Goal: Task Accomplishment & Management: Use online tool/utility

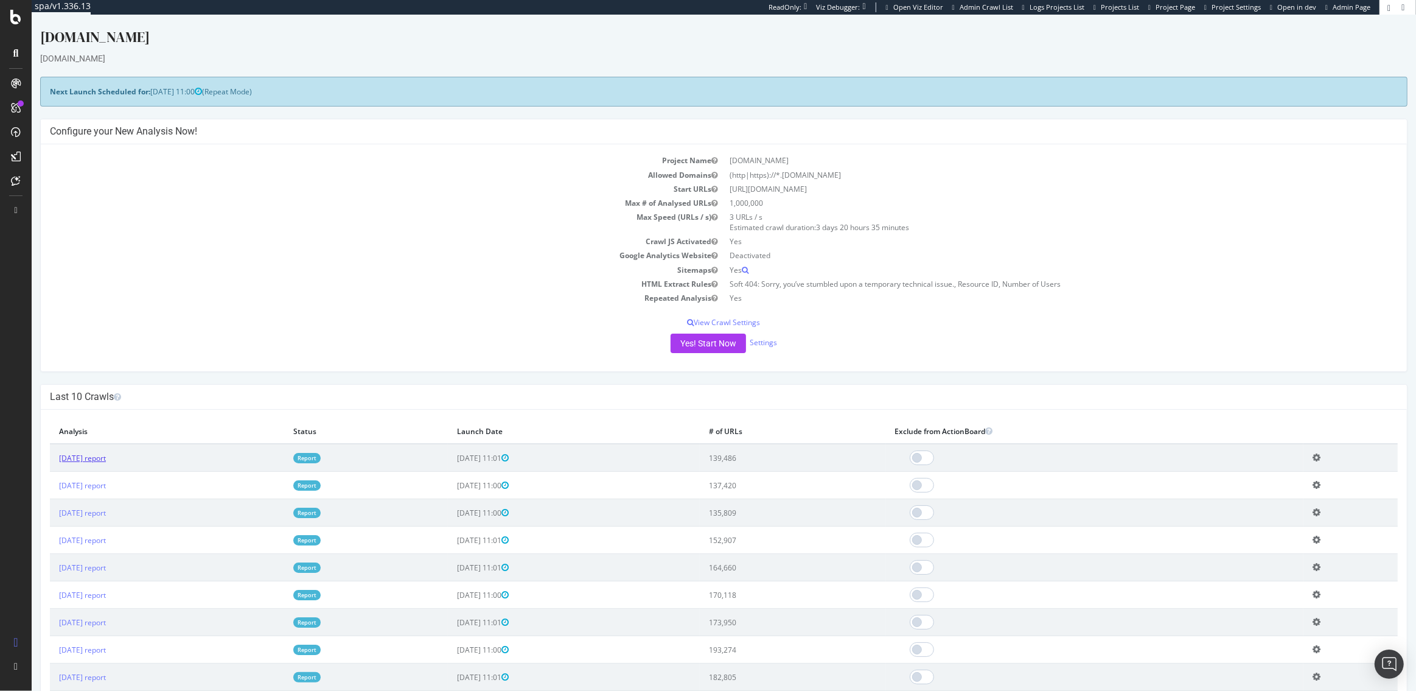
click at [97, 455] on link "2025 Aug. 23rd report" at bounding box center [82, 458] width 47 height 10
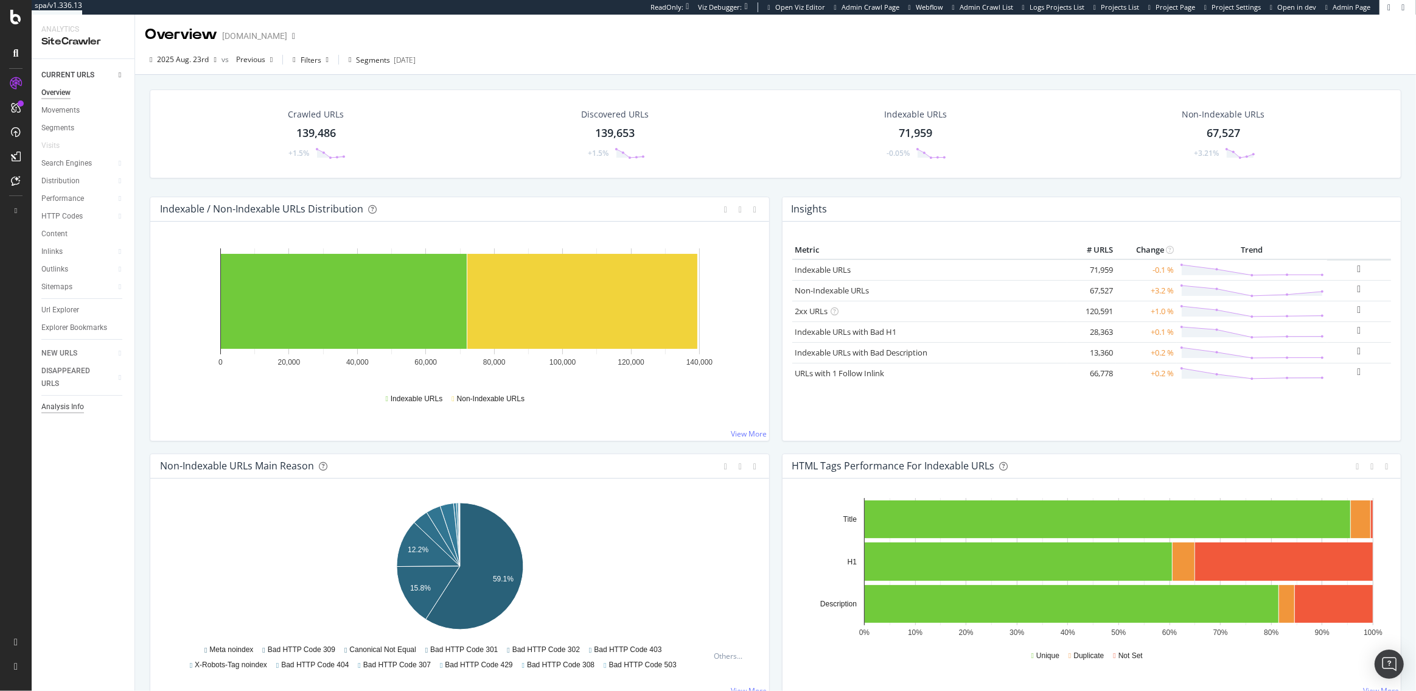
click at [55, 408] on div "Analysis Info" at bounding box center [62, 407] width 43 height 13
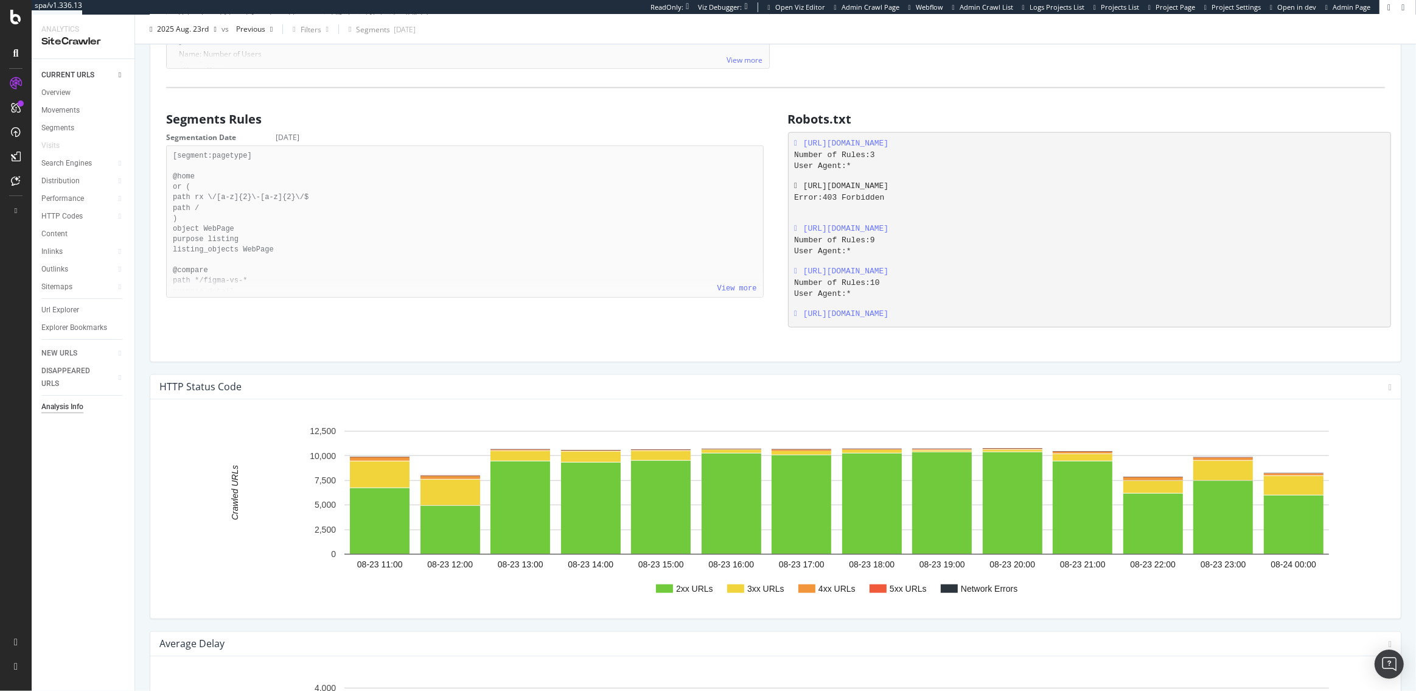
scroll to position [1097, 0]
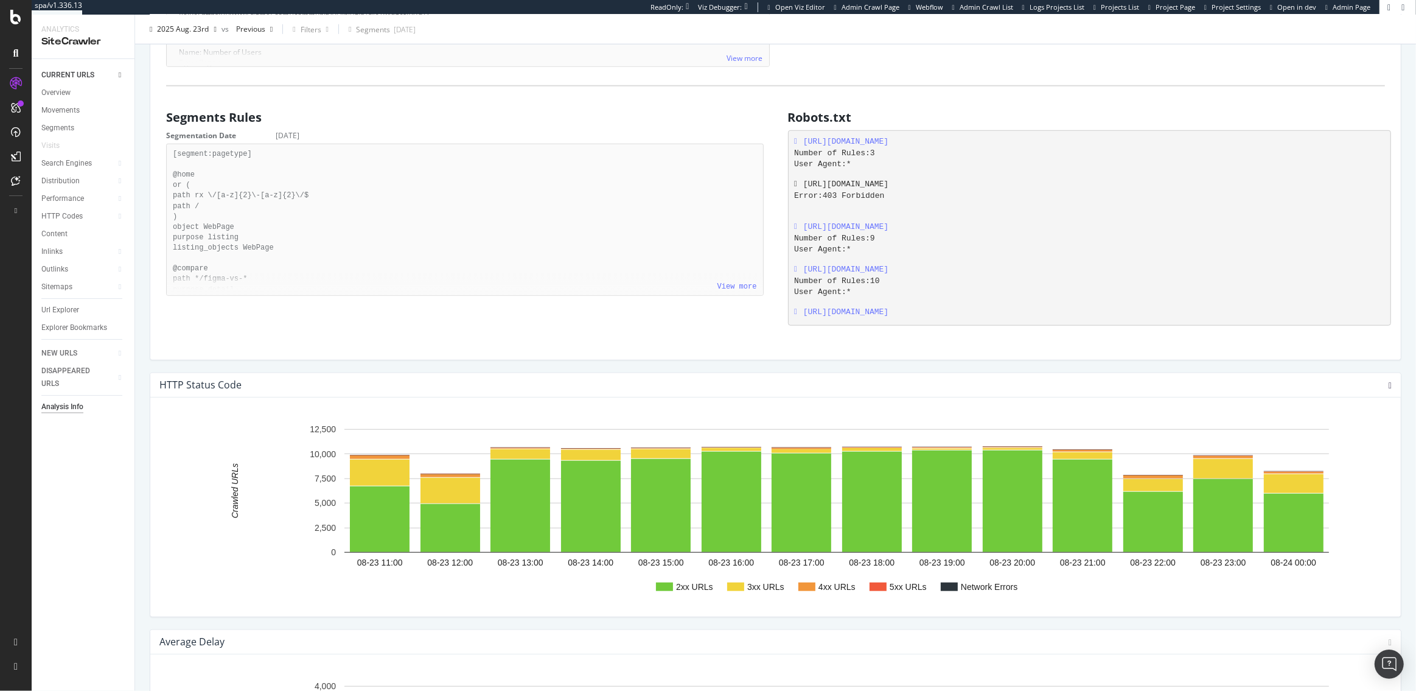
click at [1389, 383] on icon at bounding box center [1390, 386] width 3 height 9
click at [1365, 444] on span "Table" at bounding box center [1347, 451] width 110 height 16
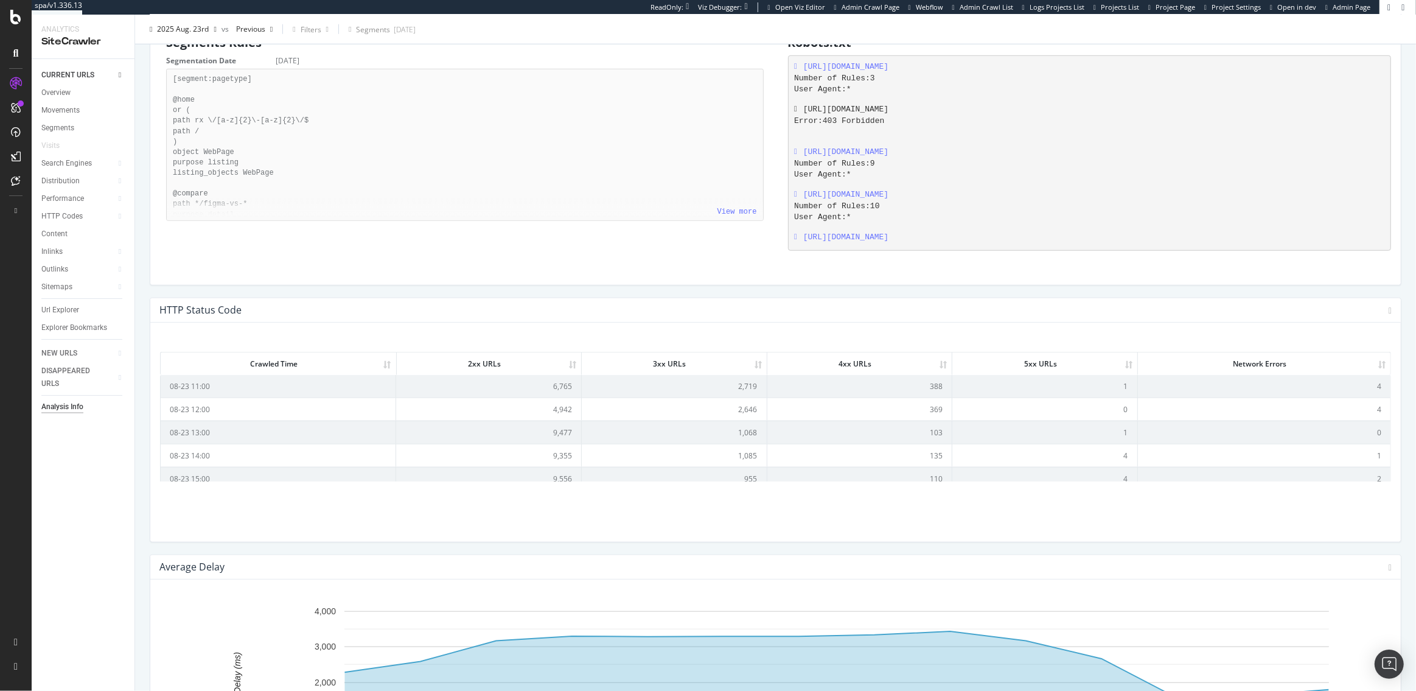
scroll to position [1259, 0]
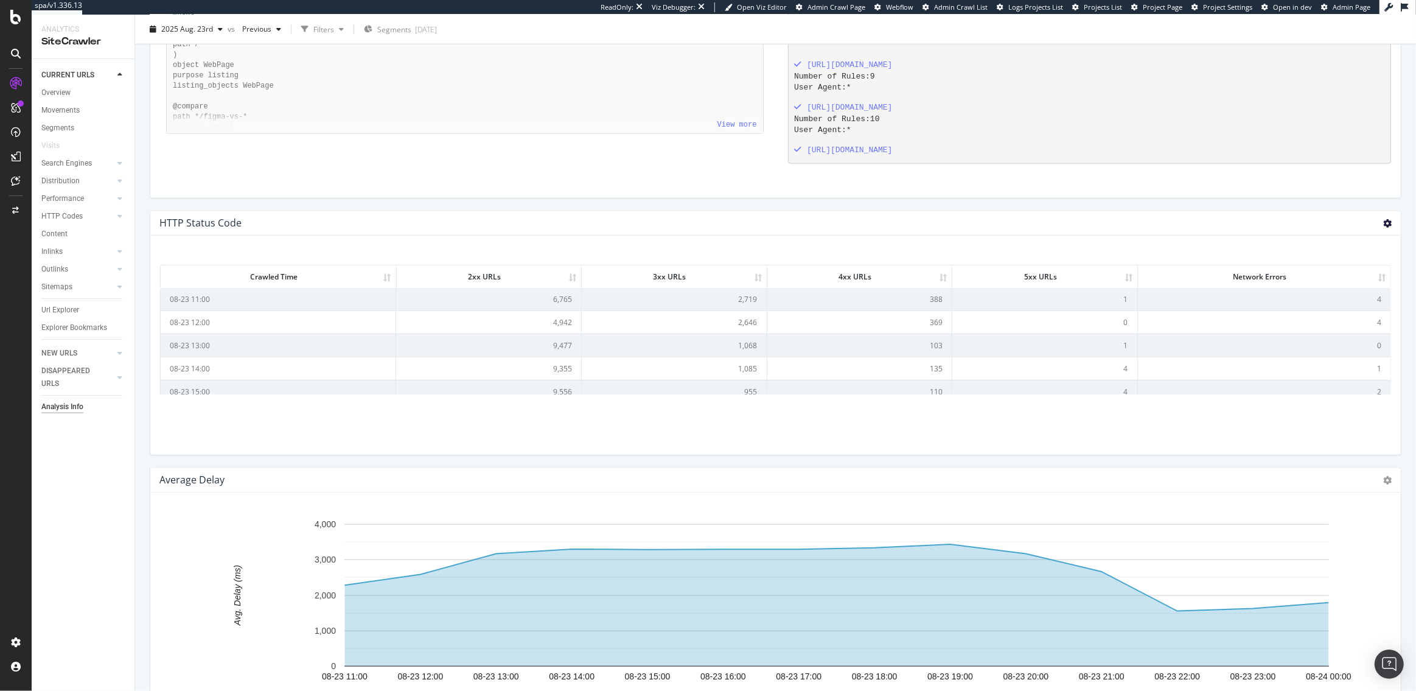
click at [1387, 224] on icon at bounding box center [1388, 223] width 9 height 9
click at [1356, 240] on span "Chart (by Value)" at bounding box center [1347, 244] width 110 height 16
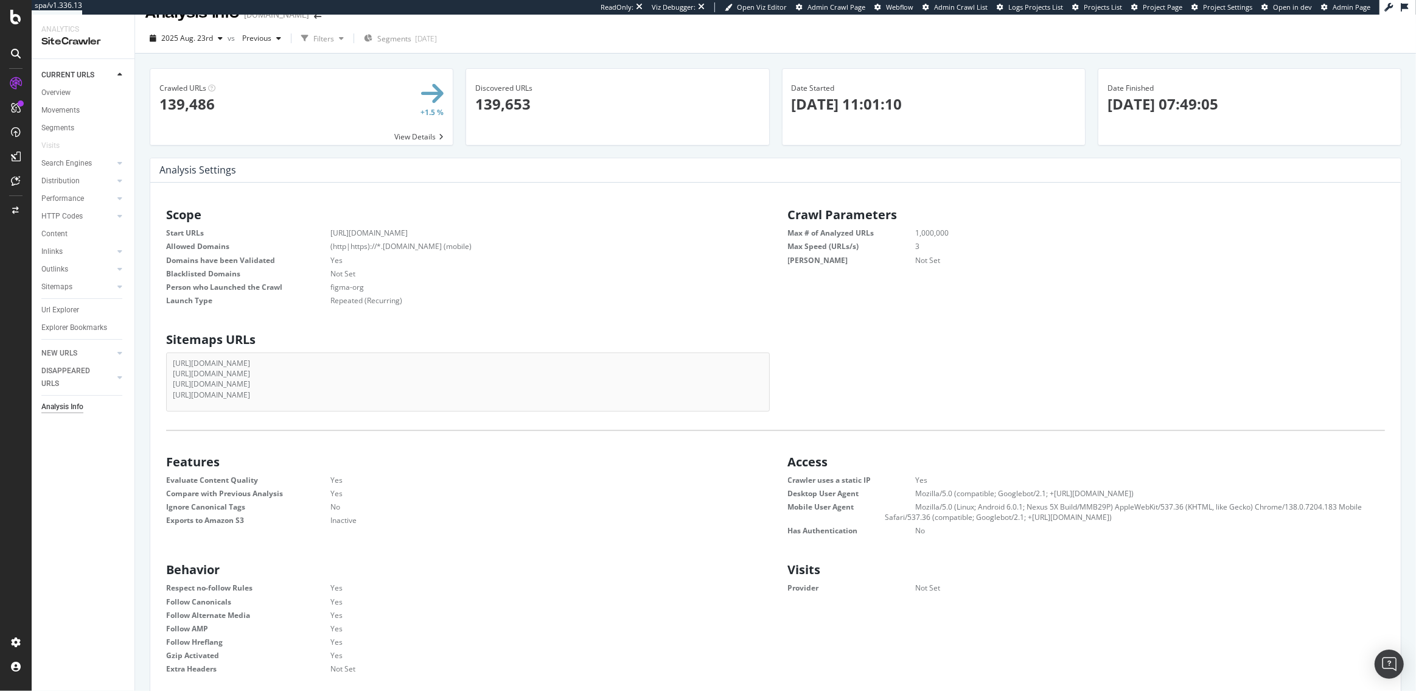
scroll to position [0, 0]
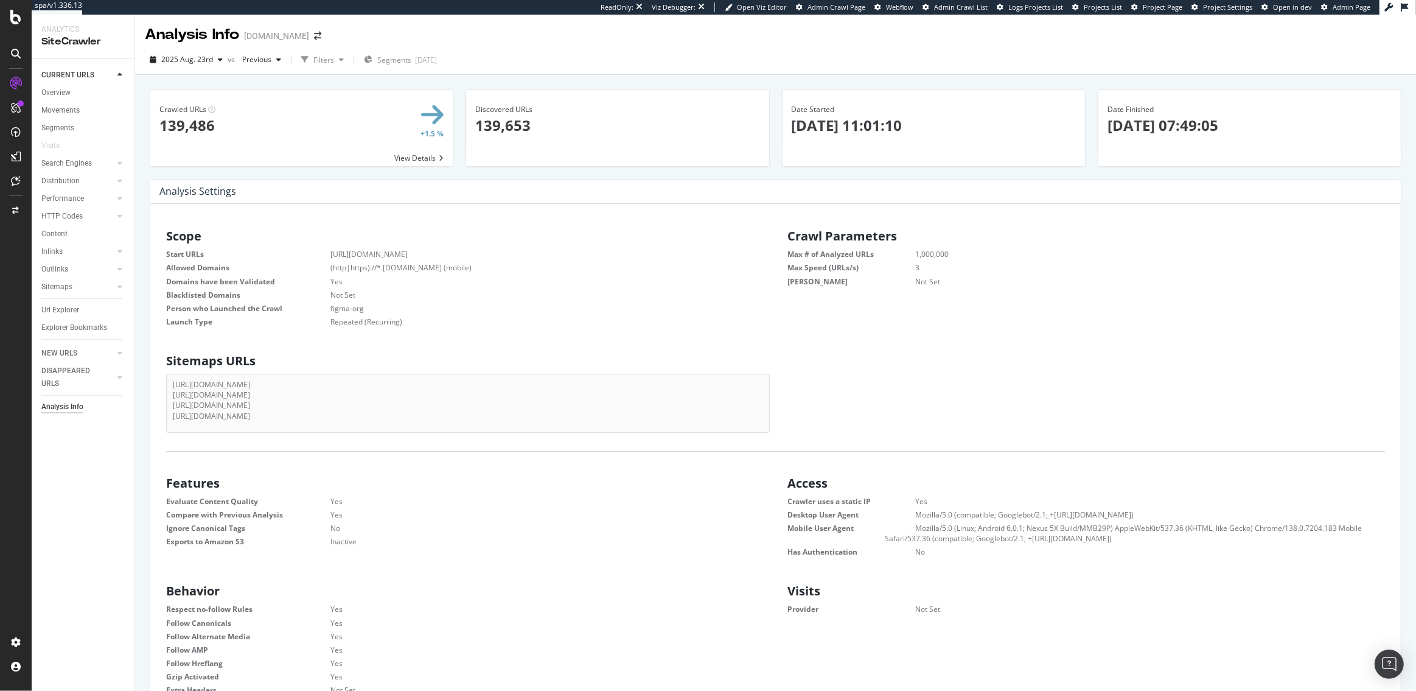
scroll to position [194, 603]
click at [72, 179] on div "RealKeywords" at bounding box center [72, 181] width 54 height 12
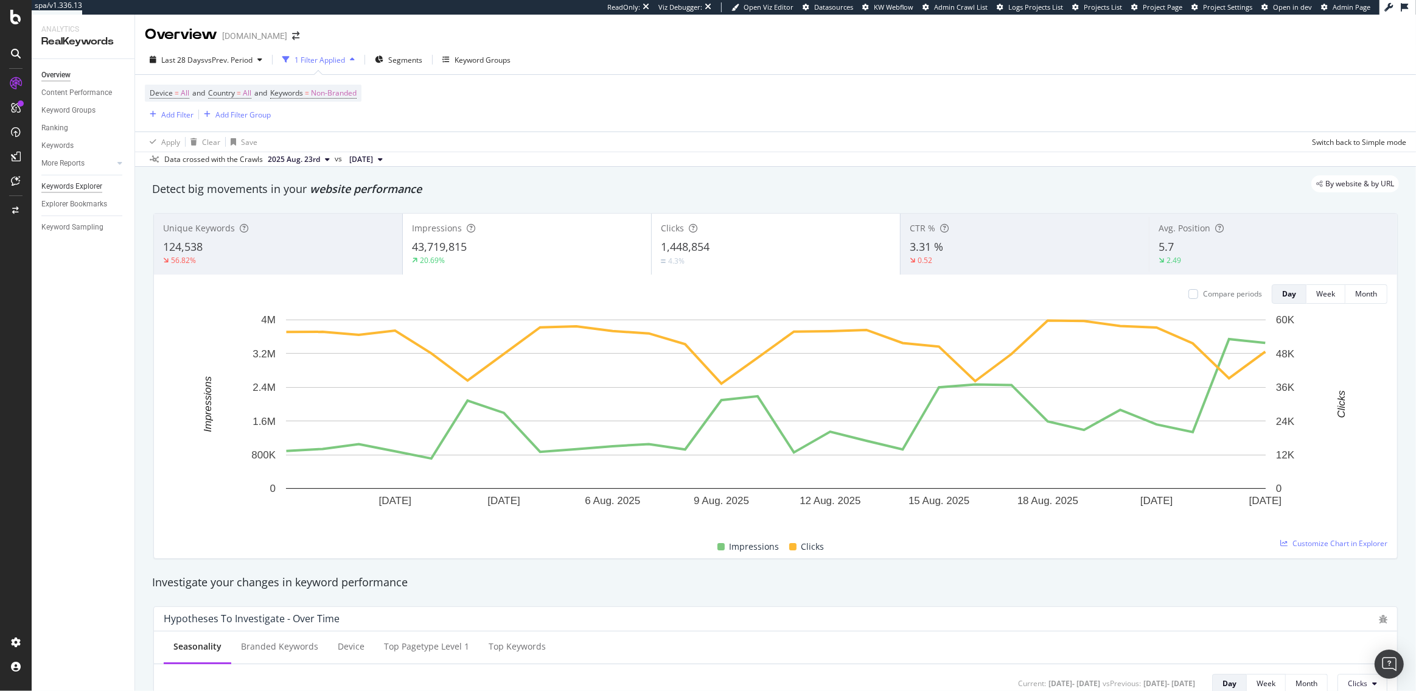
click at [66, 183] on div "Keywords Explorer" at bounding box center [71, 186] width 61 height 13
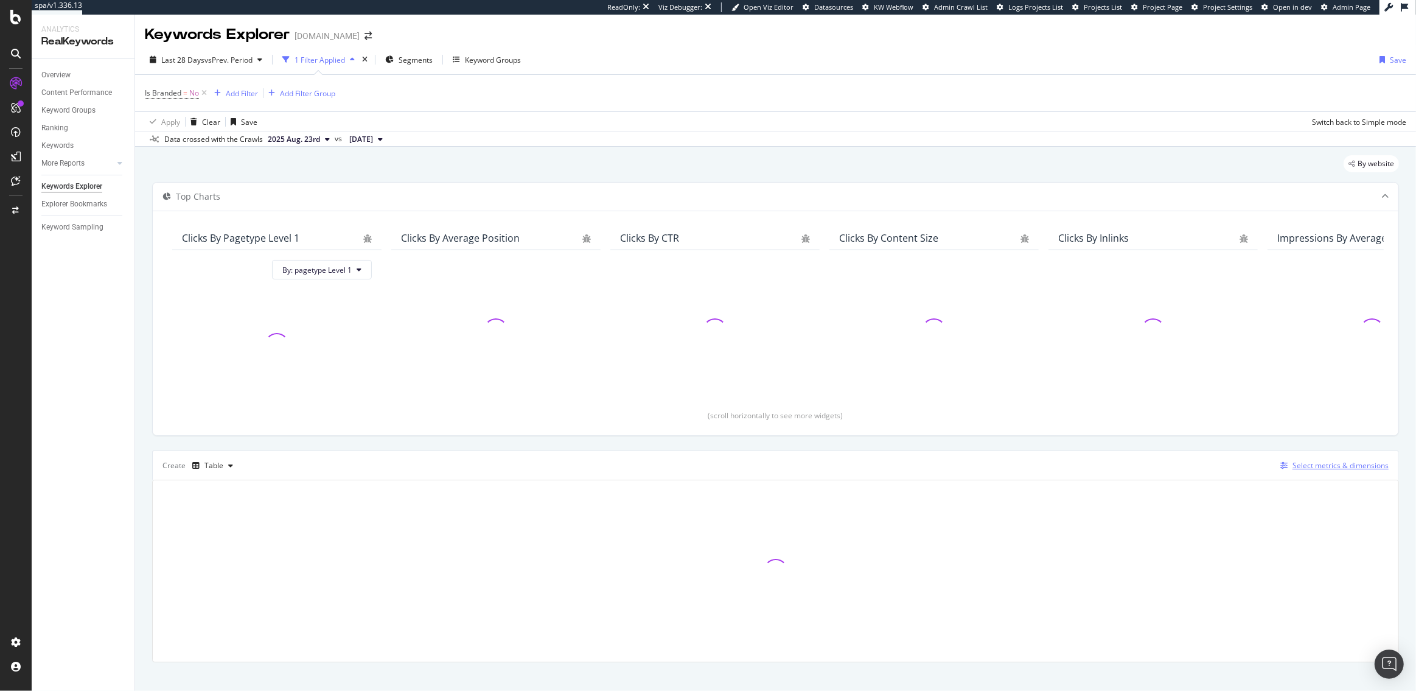
click at [1356, 471] on div "Select metrics & dimensions" at bounding box center [1332, 465] width 113 height 13
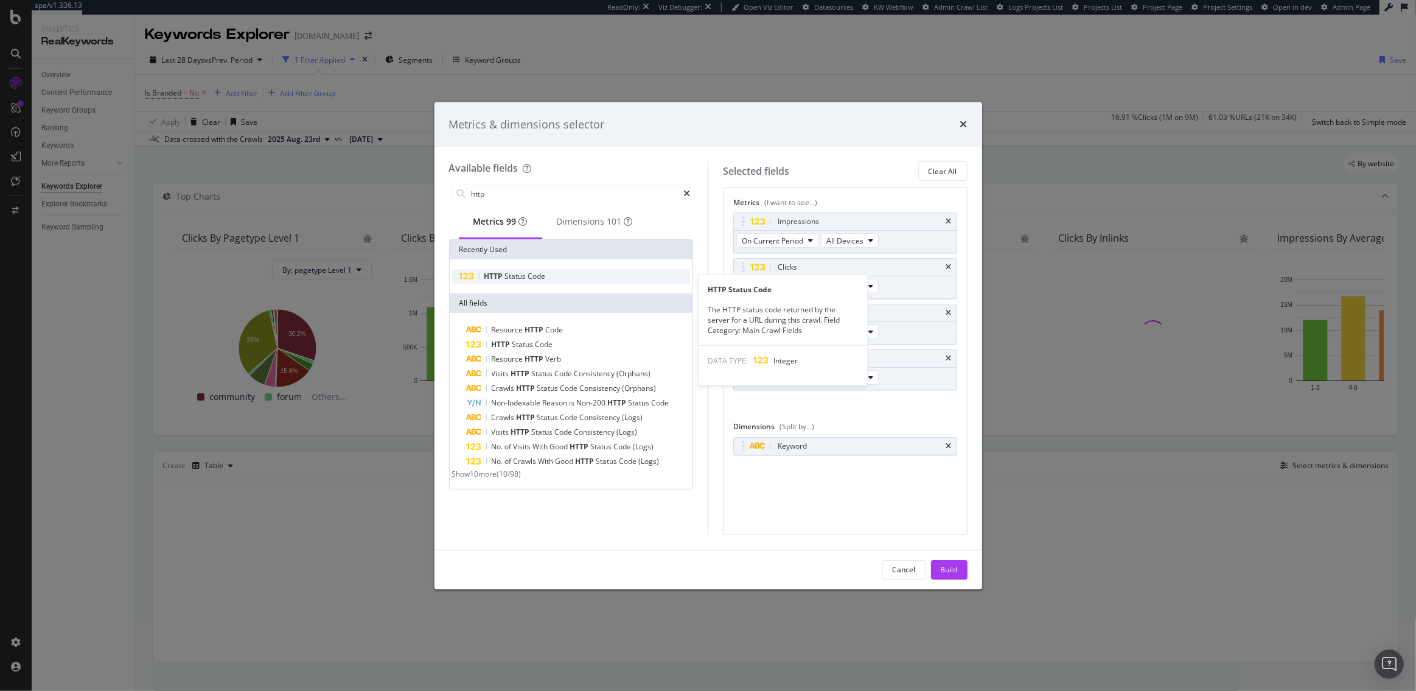
click at [563, 282] on div "HTTP Status Code" at bounding box center [571, 276] width 239 height 15
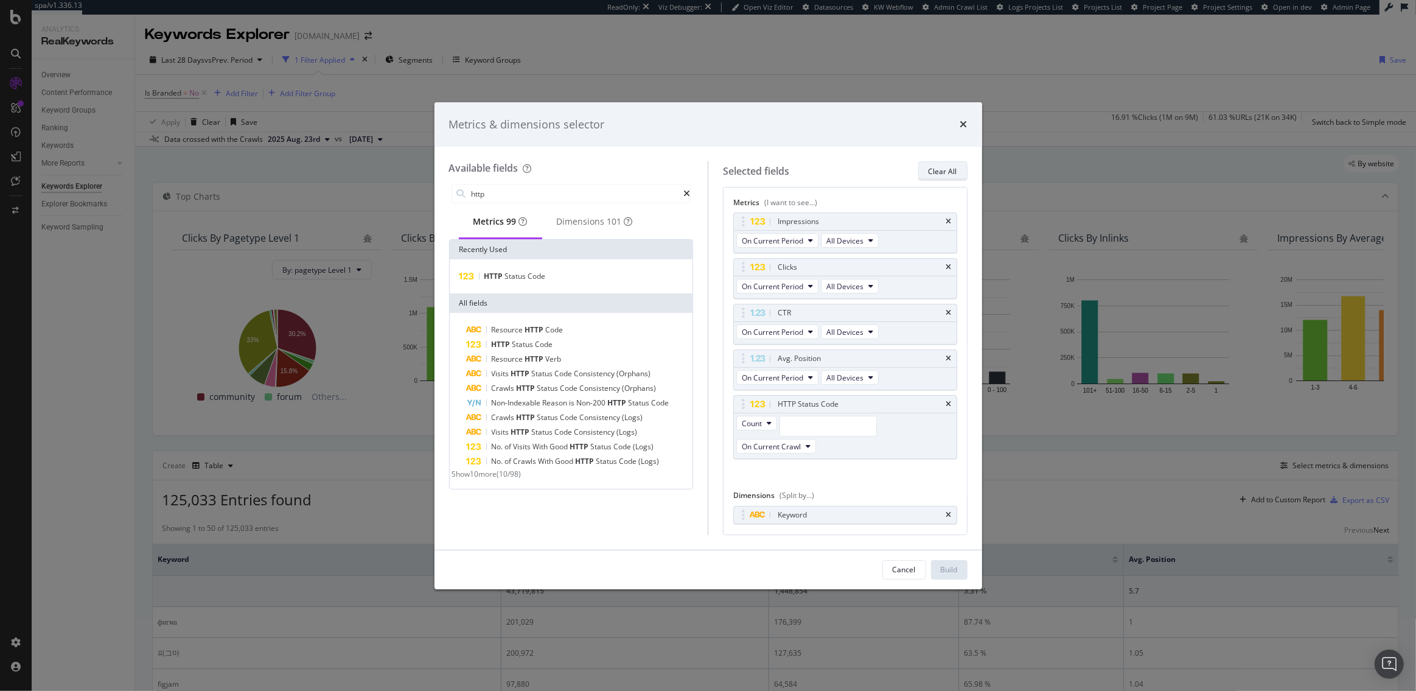
click at [930, 171] on div "Clear All" at bounding box center [943, 171] width 29 height 10
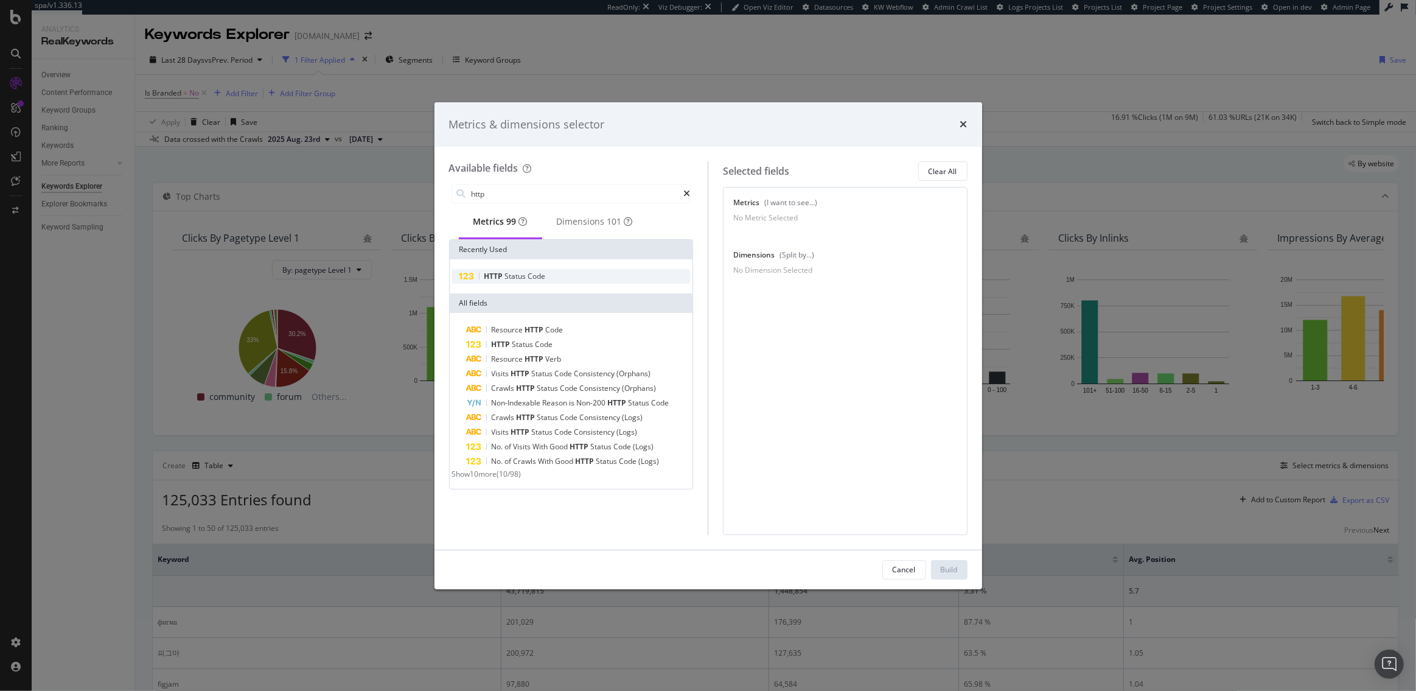
click at [551, 278] on div "HTTP Status Code" at bounding box center [571, 276] width 239 height 15
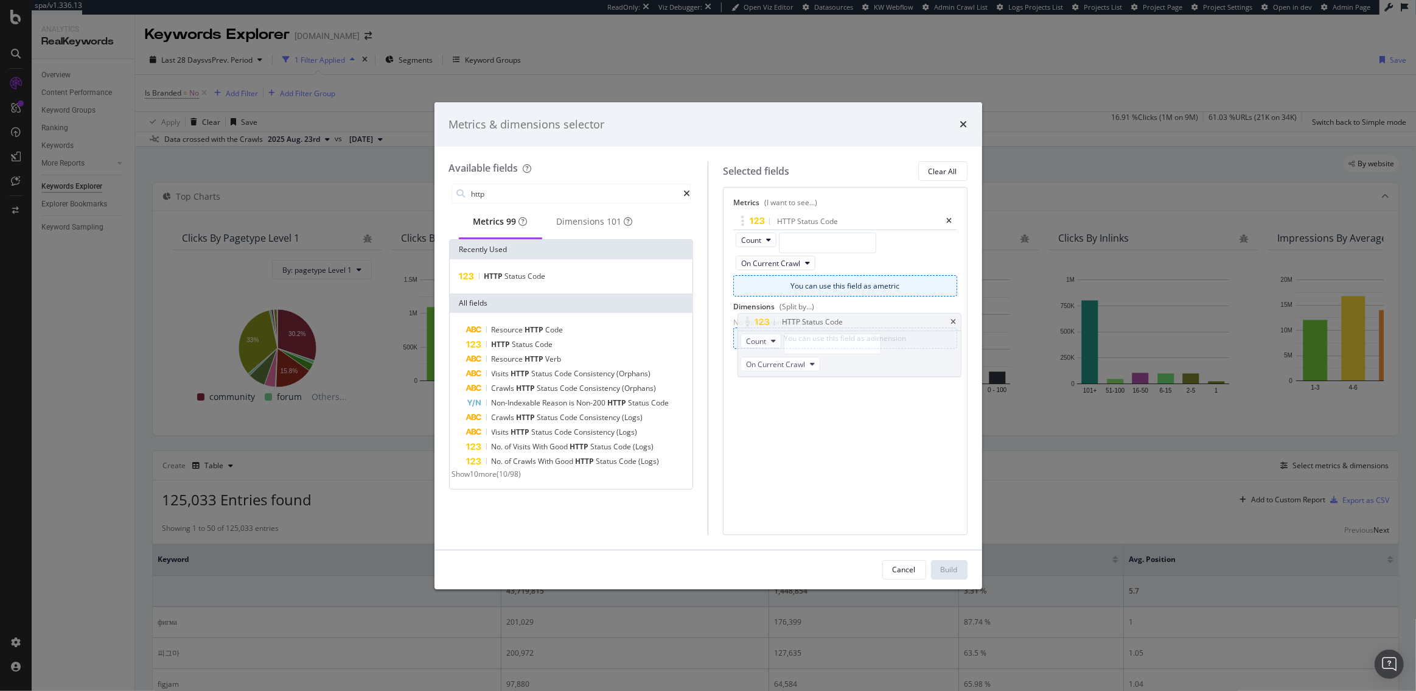
drag, startPoint x: 894, startPoint y: 221, endPoint x: 894, endPoint y: 229, distance: 7.9
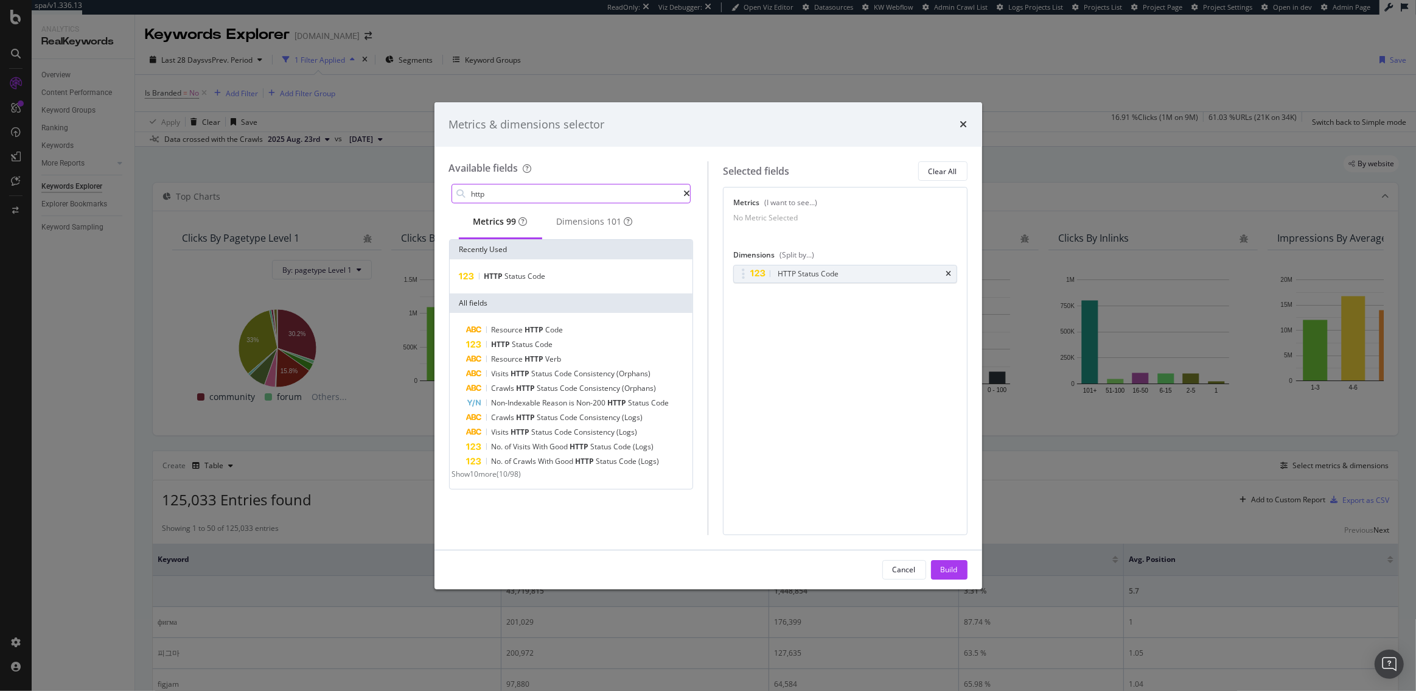
click at [536, 200] on input "http" at bounding box center [577, 193] width 214 height 18
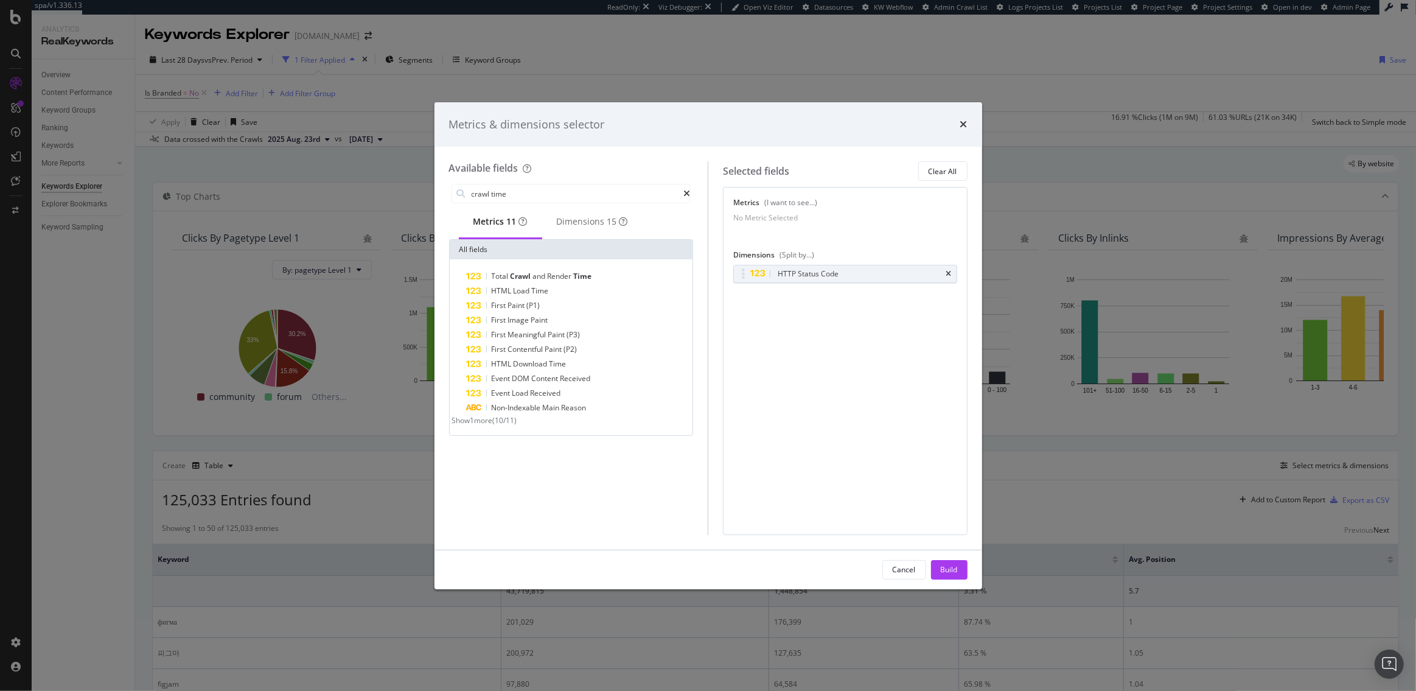
click at [484, 425] on span "Show 1 more" at bounding box center [472, 420] width 41 height 10
click at [595, 225] on div "Dimensions 15" at bounding box center [592, 221] width 71 height 12
click at [564, 292] on div "Date Crawled" at bounding box center [579, 292] width 224 height 16
click at [531, 198] on input "crawl time" at bounding box center [577, 193] width 214 height 18
type input "number of"
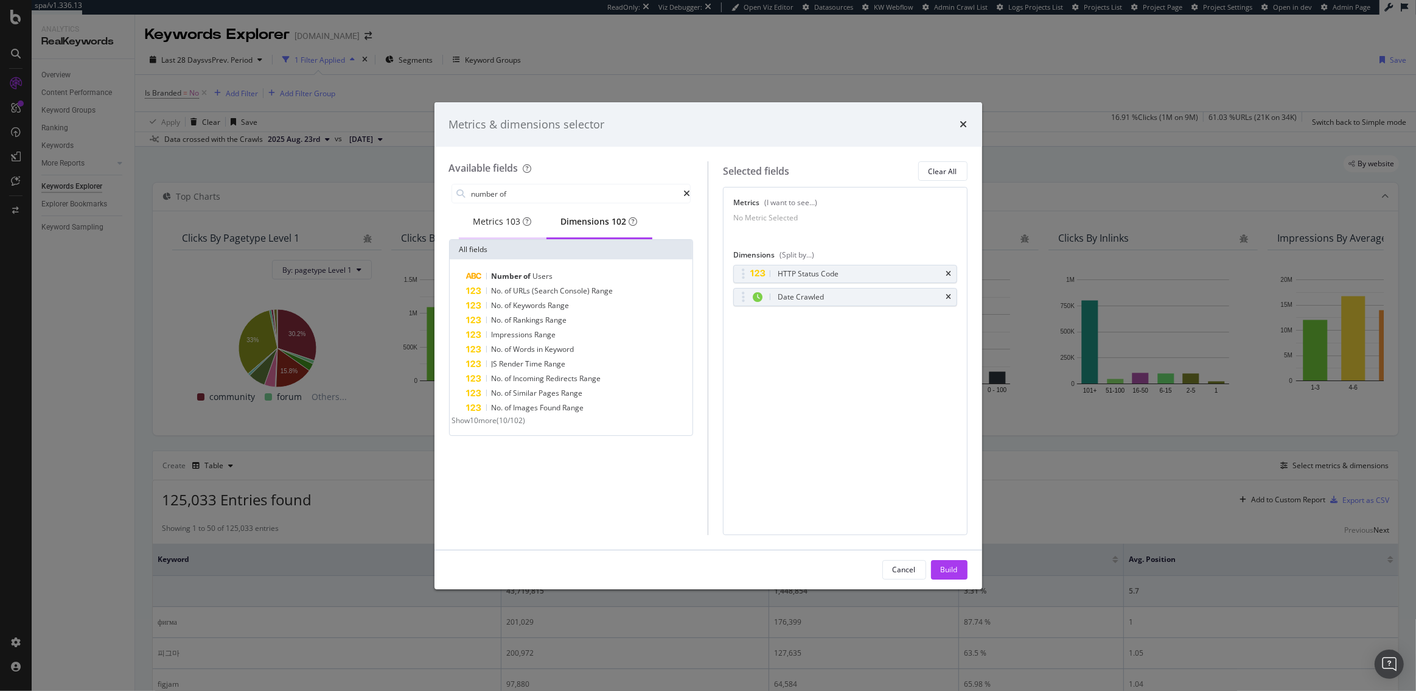
click at [491, 225] on div "Metrics 103" at bounding box center [503, 221] width 58 height 12
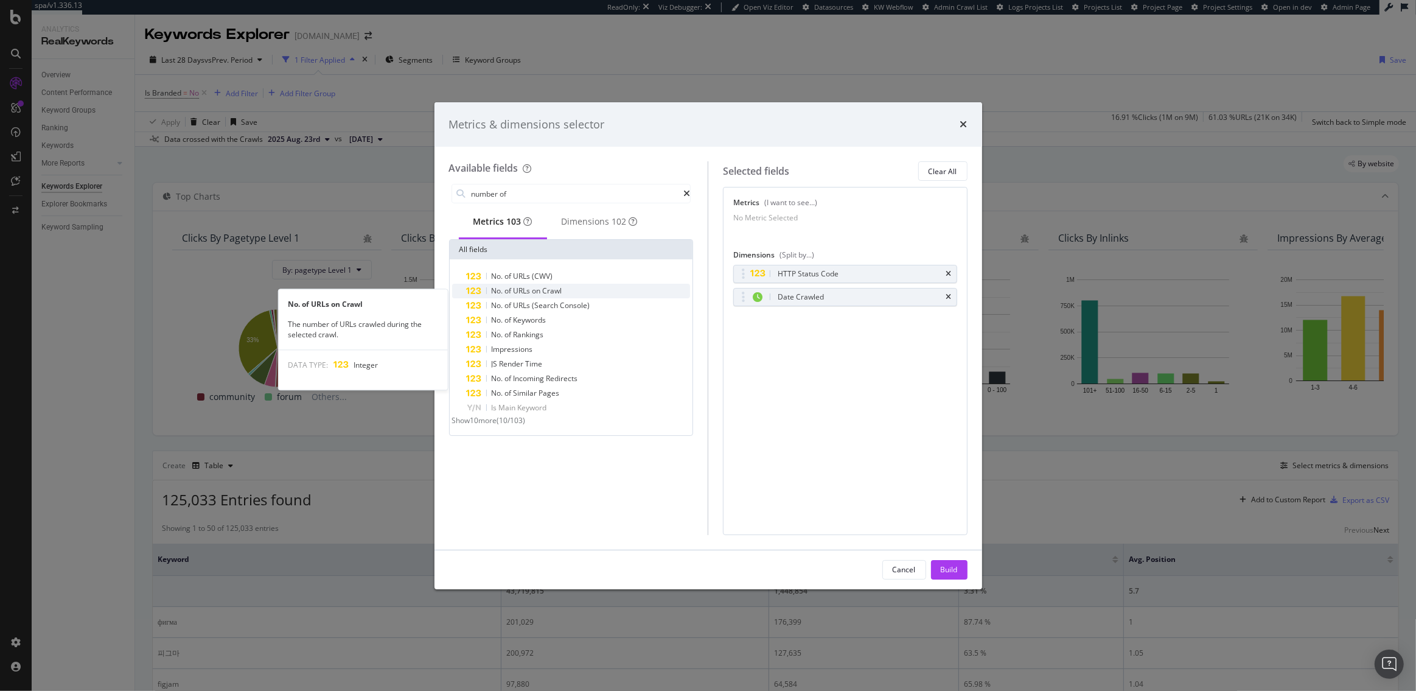
click at [524, 292] on span "URLs" at bounding box center [523, 290] width 19 height 10
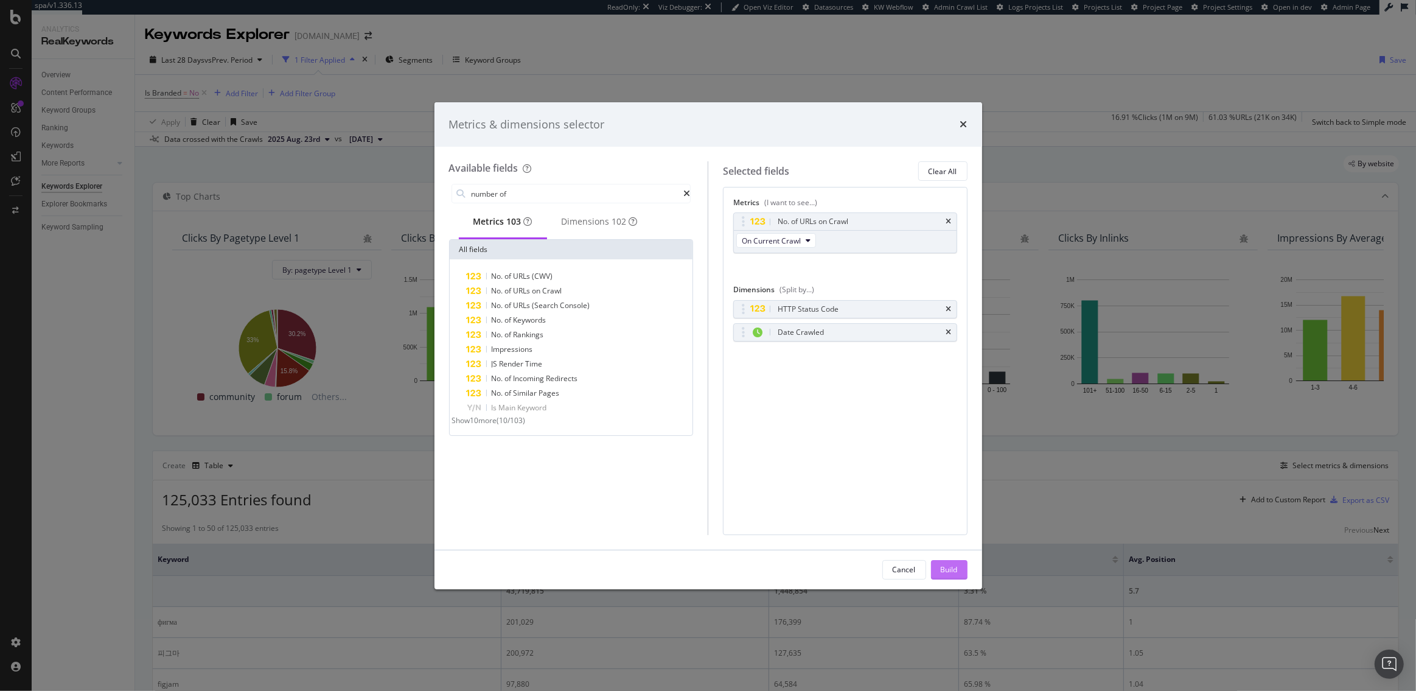
click at [953, 573] on div "Build" at bounding box center [949, 569] width 17 height 10
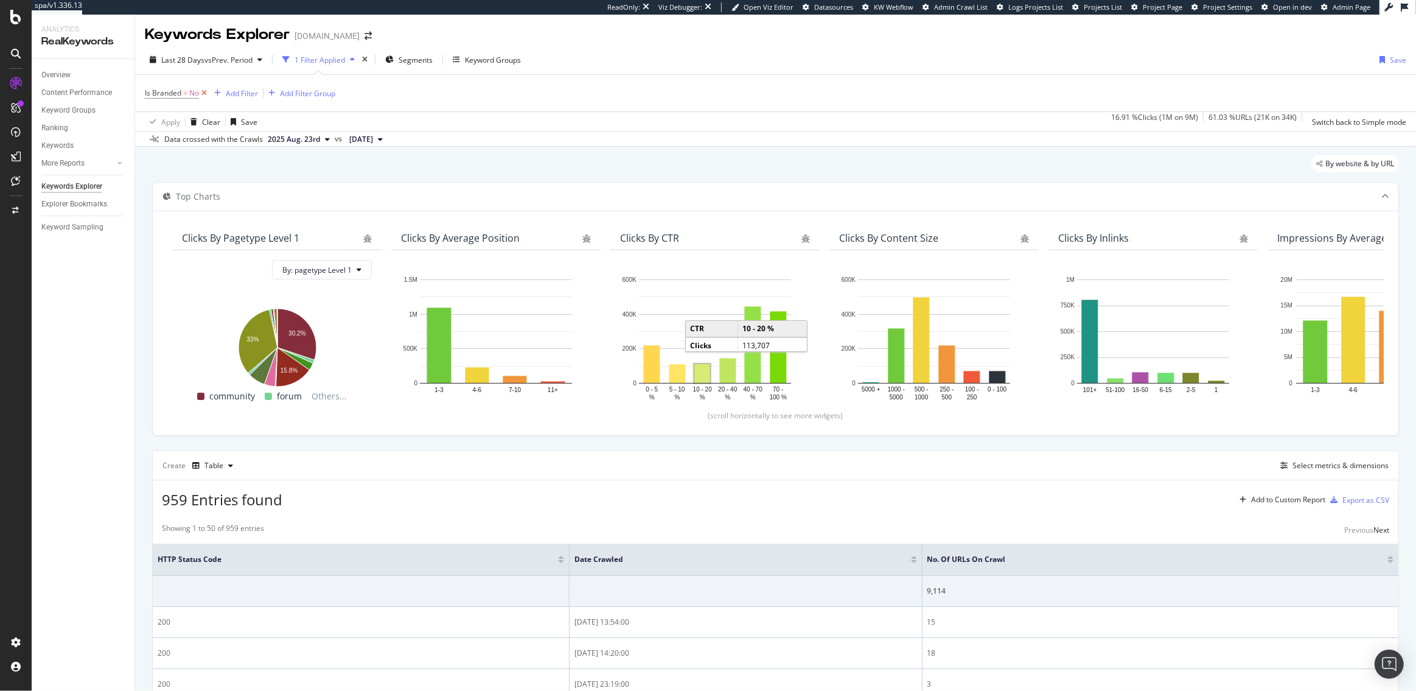
click at [205, 91] on icon at bounding box center [204, 93] width 10 height 12
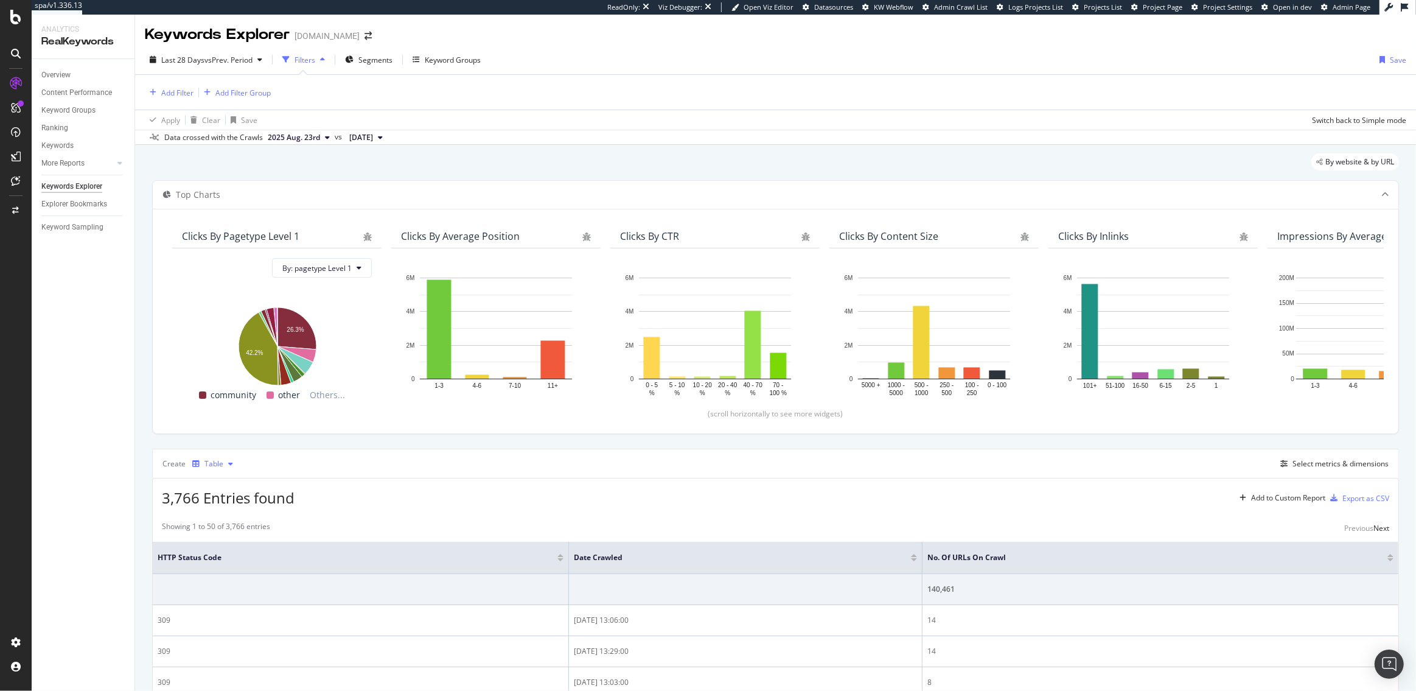
click at [217, 465] on div "Table" at bounding box center [214, 463] width 19 height 7
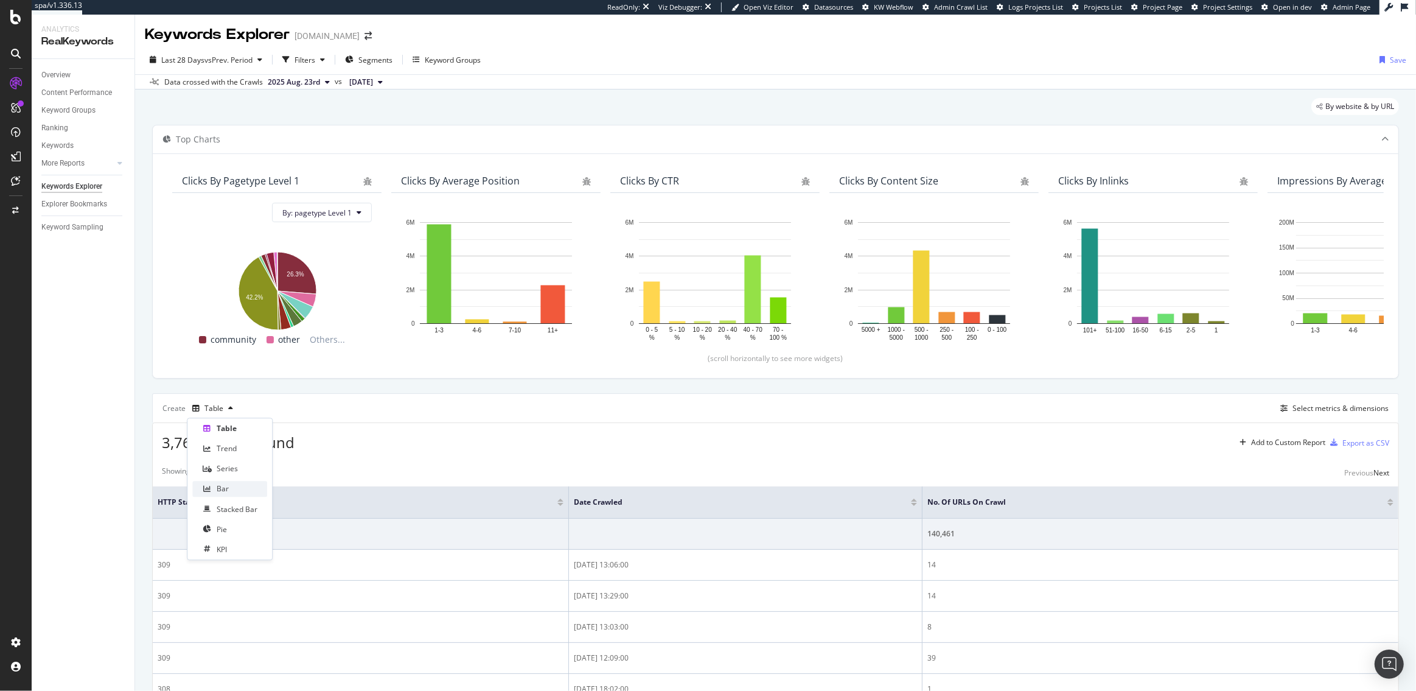
click at [233, 483] on div "Bar" at bounding box center [229, 488] width 75 height 15
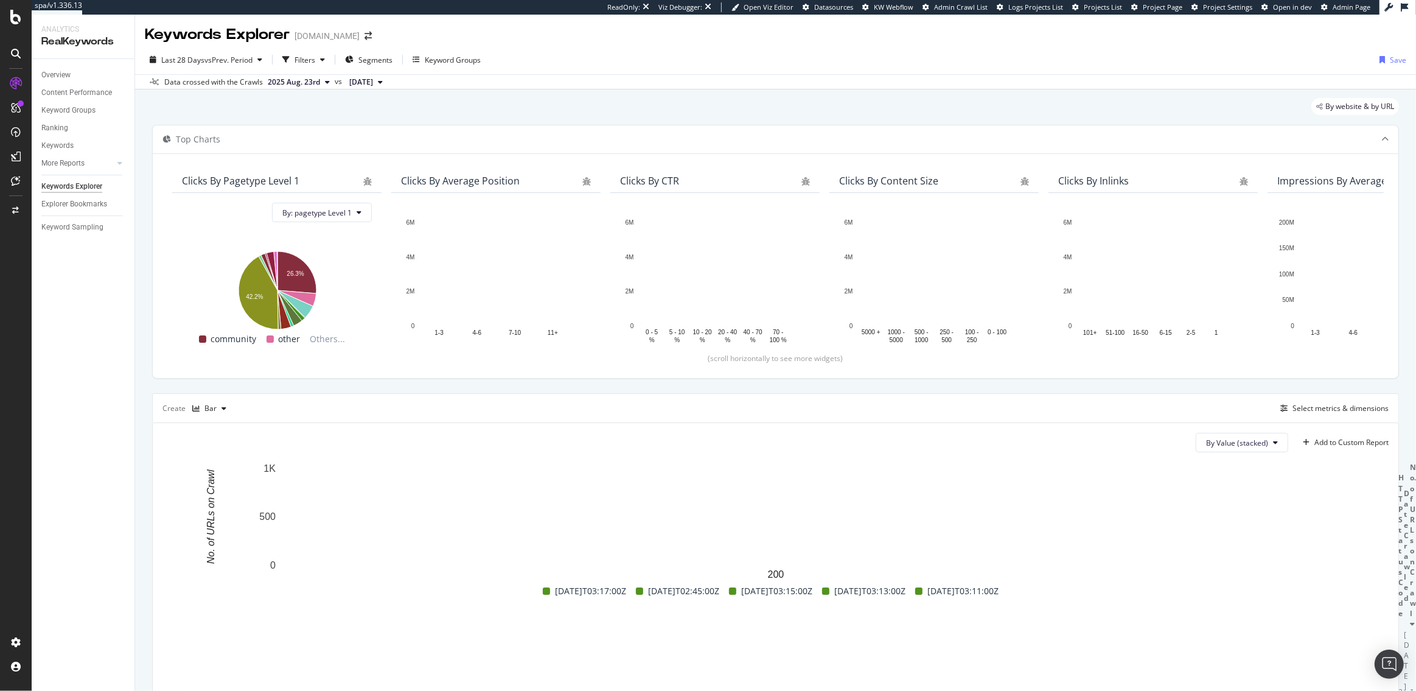
scroll to position [115, 0]
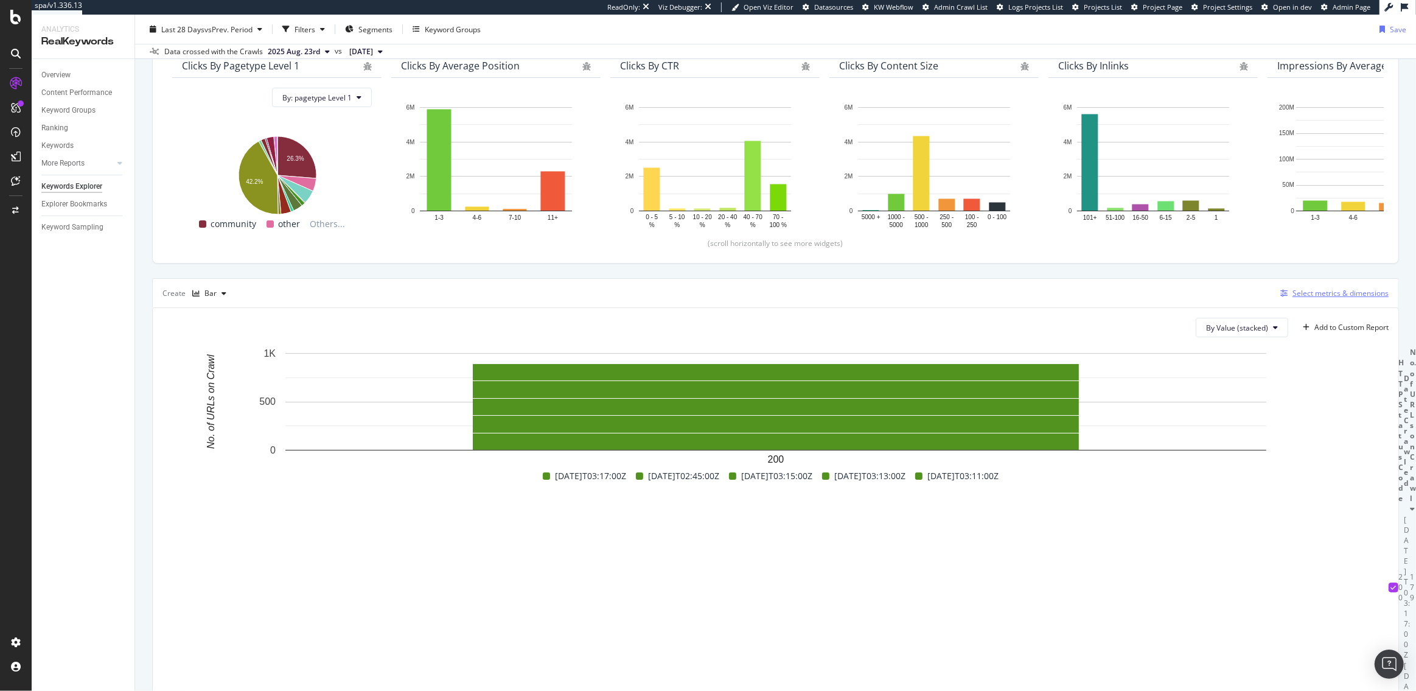
click at [1304, 297] on div "Select metrics & dimensions" at bounding box center [1341, 293] width 96 height 10
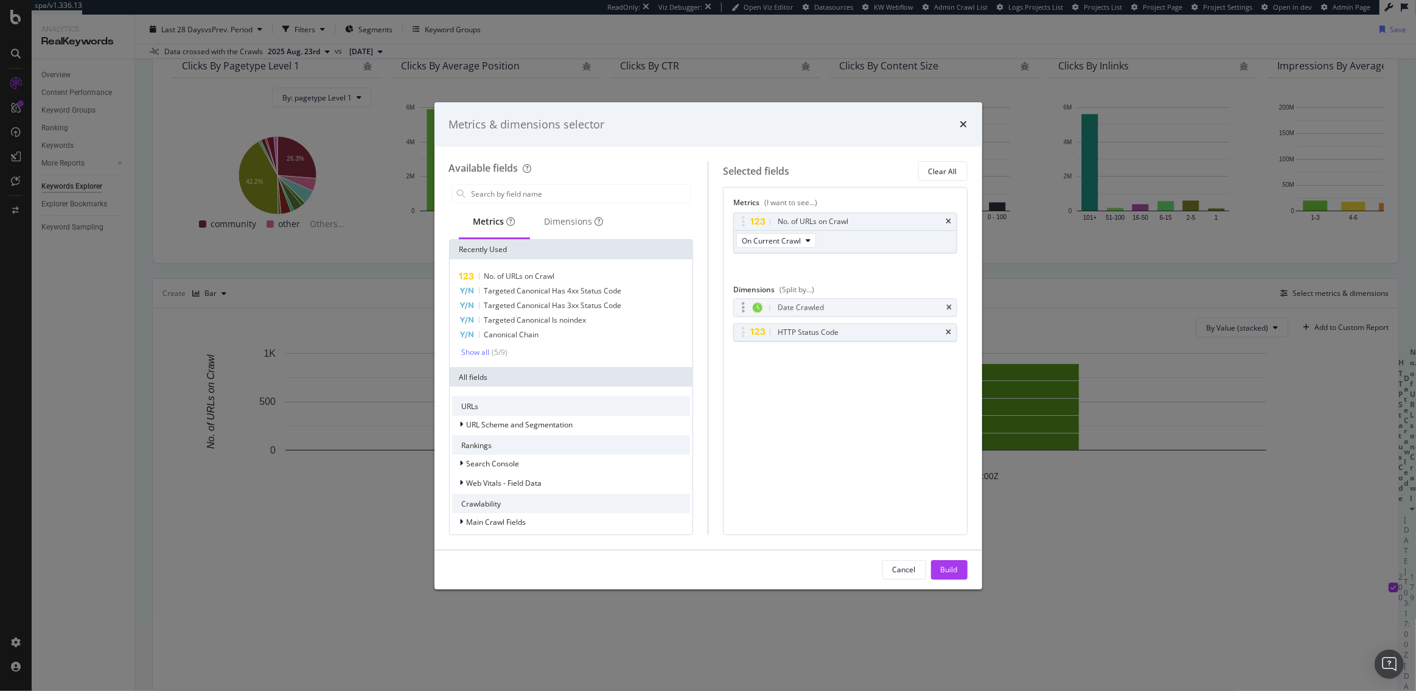
drag, startPoint x: 743, startPoint y: 334, endPoint x: 743, endPoint y: 309, distance: 24.3
click at [743, 309] on body "spa/v1.336.13 ReadOnly: Viz Debugger: Open Viz Editor Datasources KW Webflow Ad…" at bounding box center [708, 345] width 1416 height 691
click at [959, 576] on button "Build" at bounding box center [949, 569] width 37 height 19
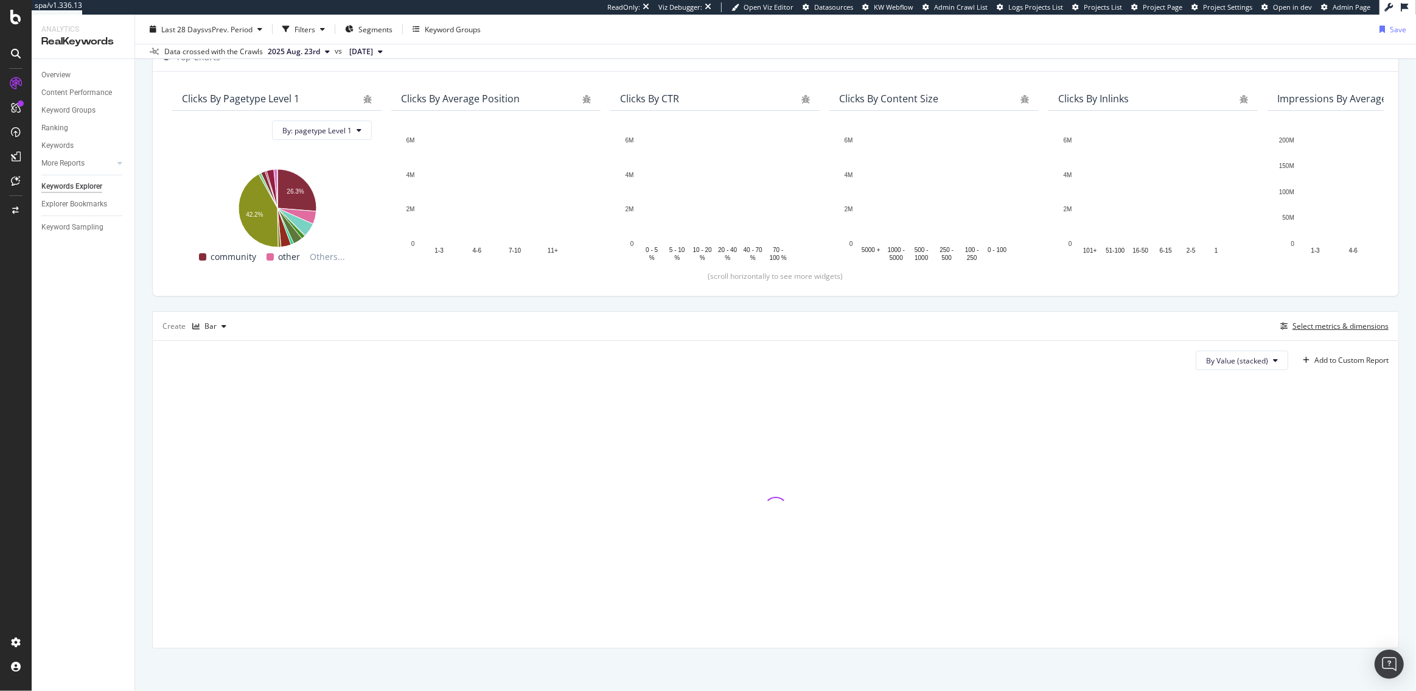
scroll to position [81, 0]
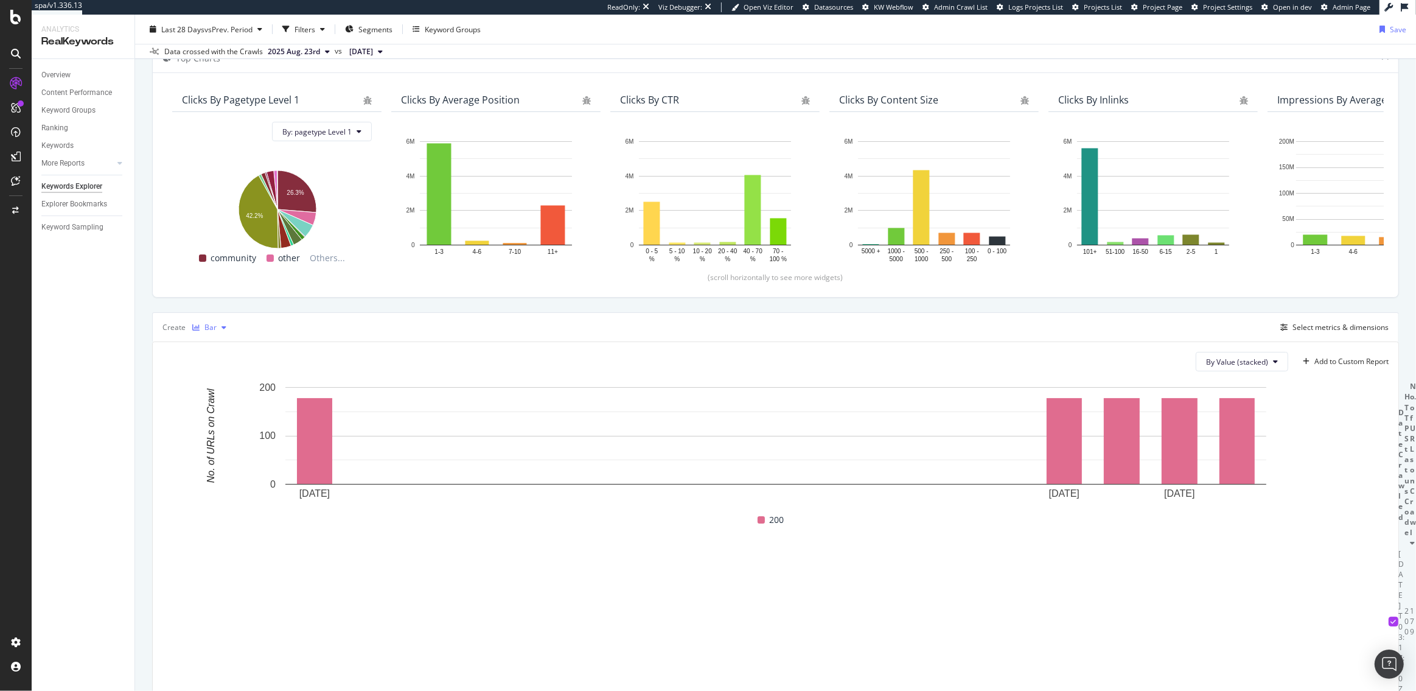
click at [213, 325] on div "Bar" at bounding box center [211, 327] width 12 height 7
click at [220, 345] on div "Table" at bounding box center [226, 347] width 19 height 10
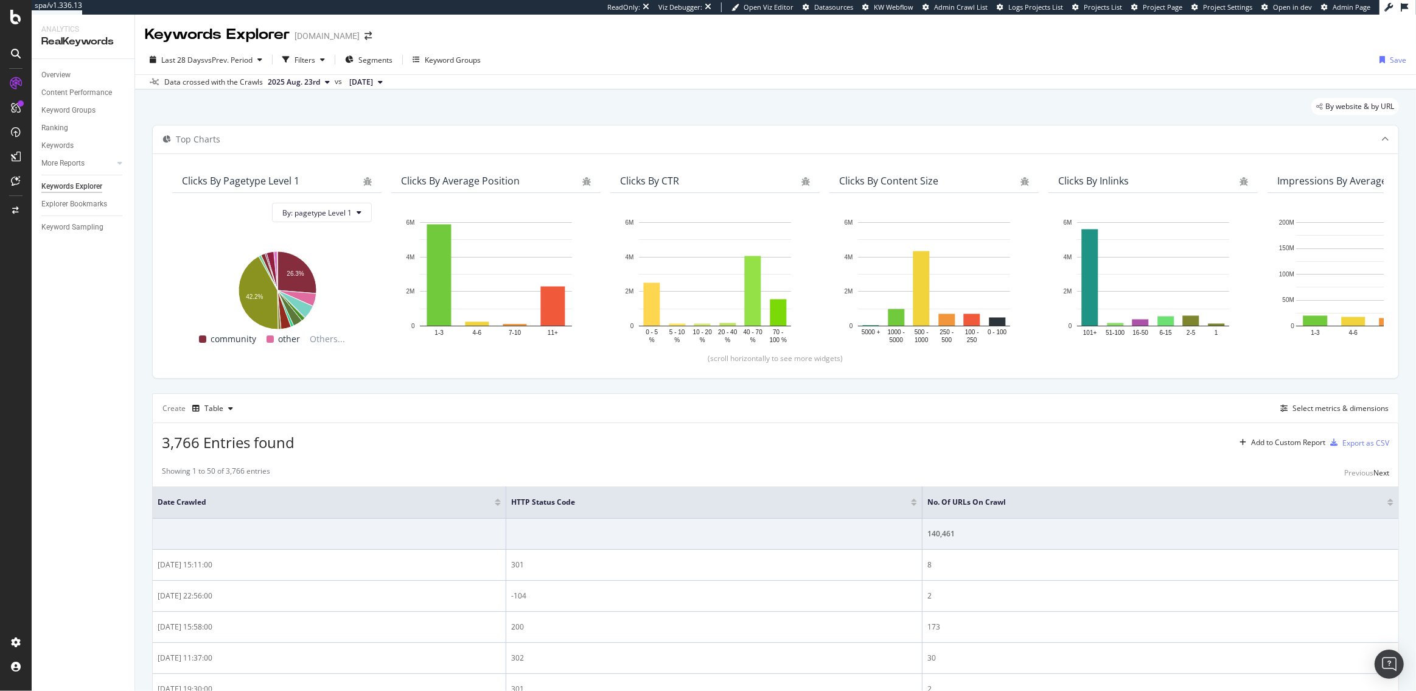
click at [498, 503] on div at bounding box center [498, 504] width 6 height 3
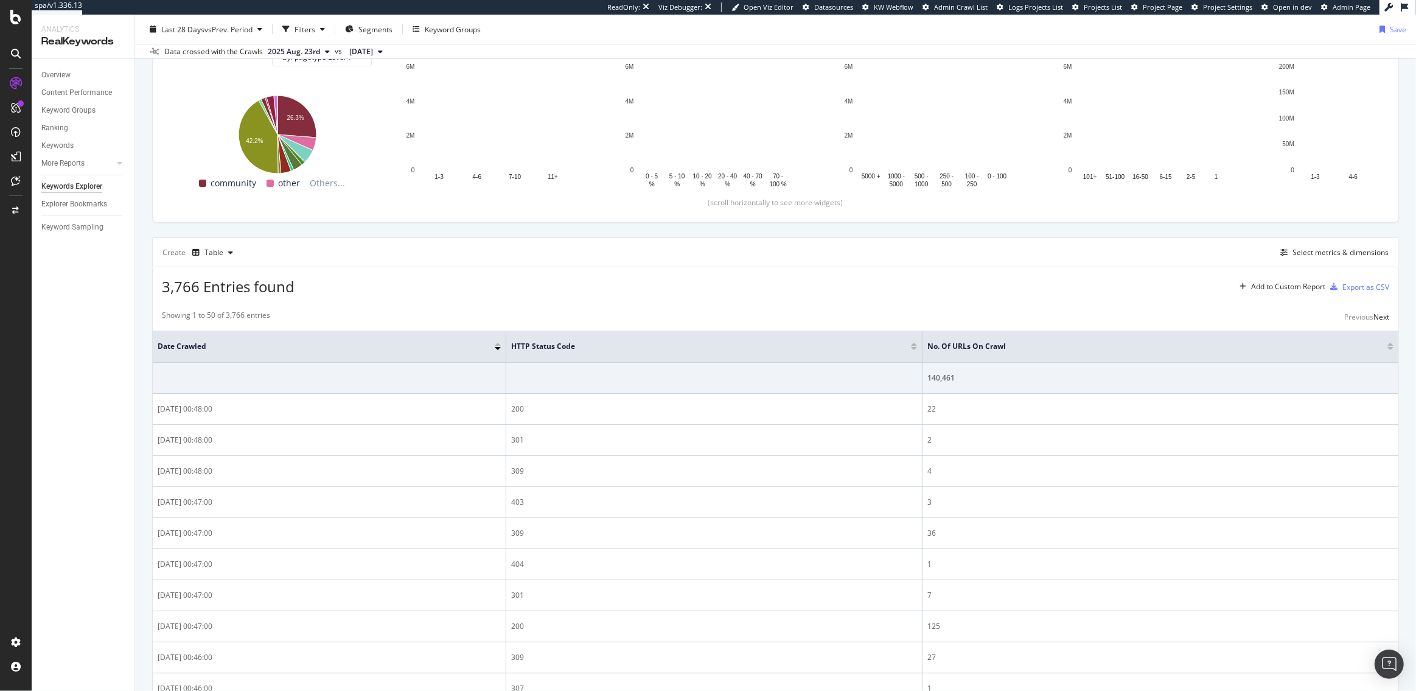
scroll to position [156, 0]
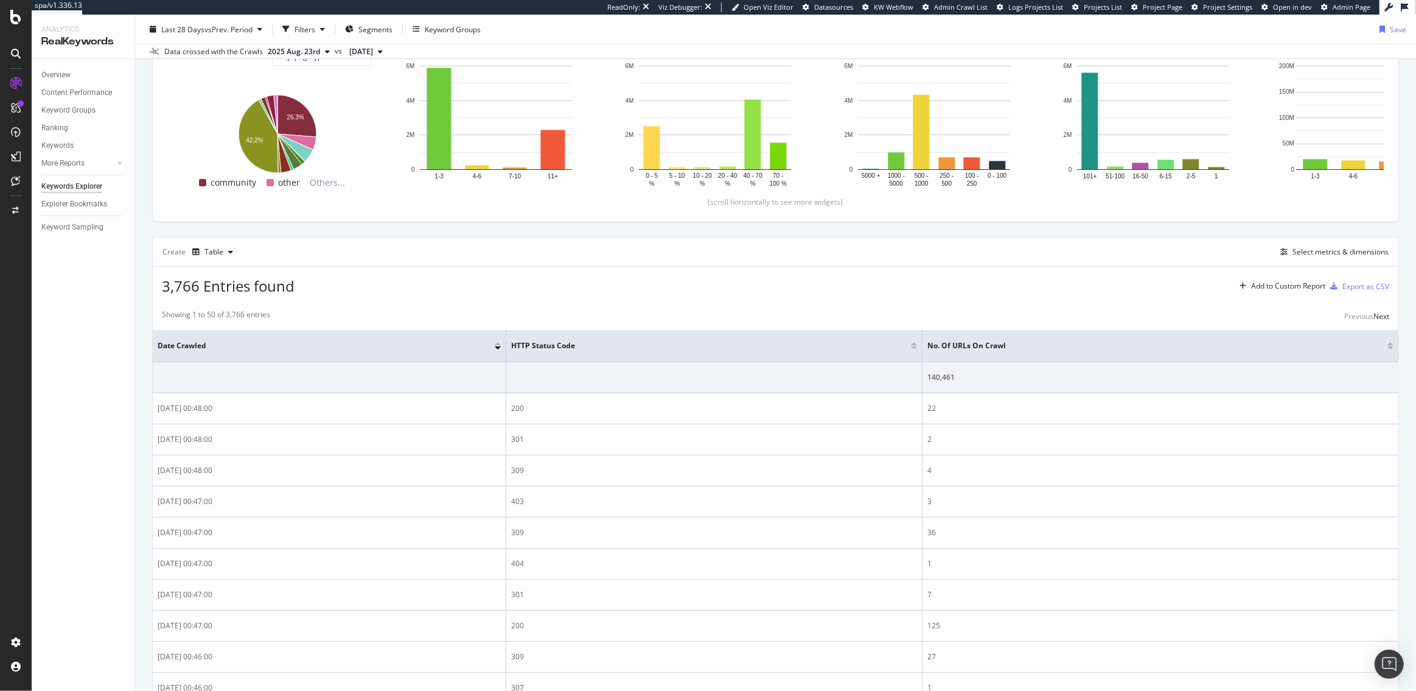
click at [497, 345] on div at bounding box center [498, 345] width 6 height 7
click at [497, 342] on div at bounding box center [498, 343] width 6 height 3
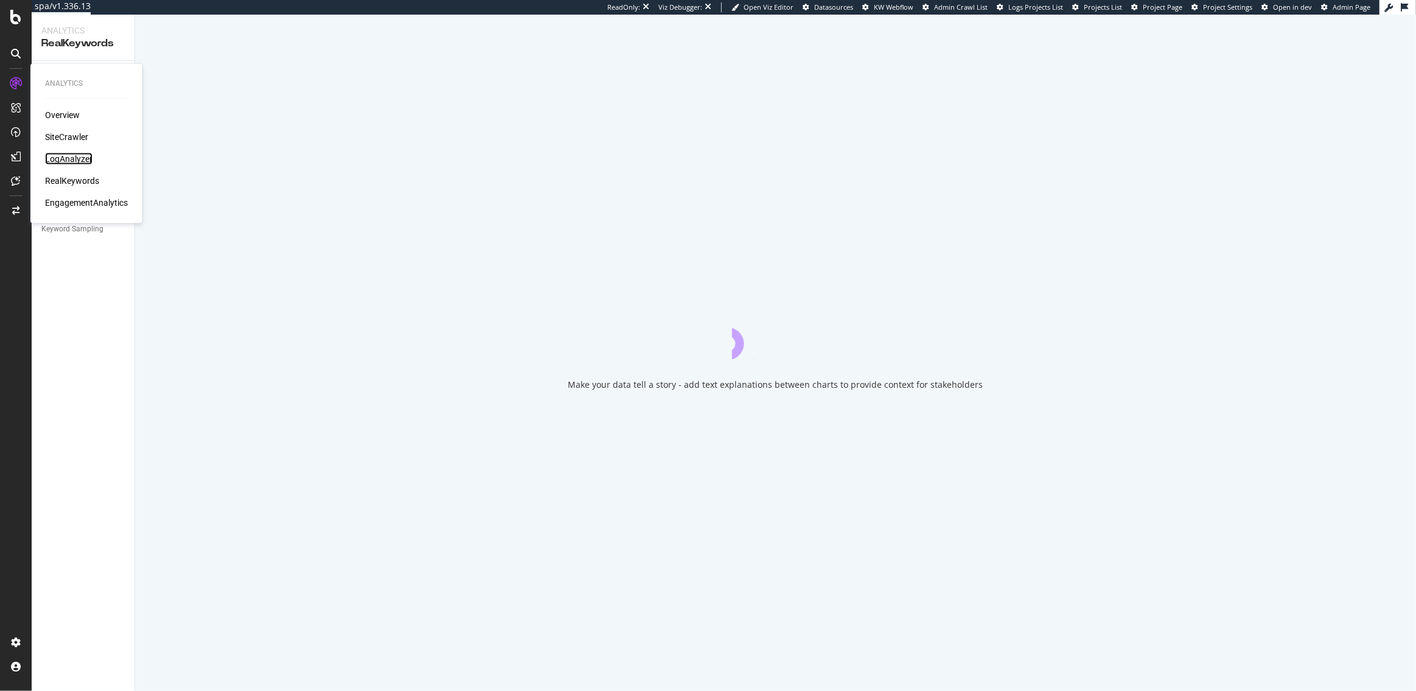
click at [66, 160] on div "LogAnalyzer" at bounding box center [68, 159] width 47 height 12
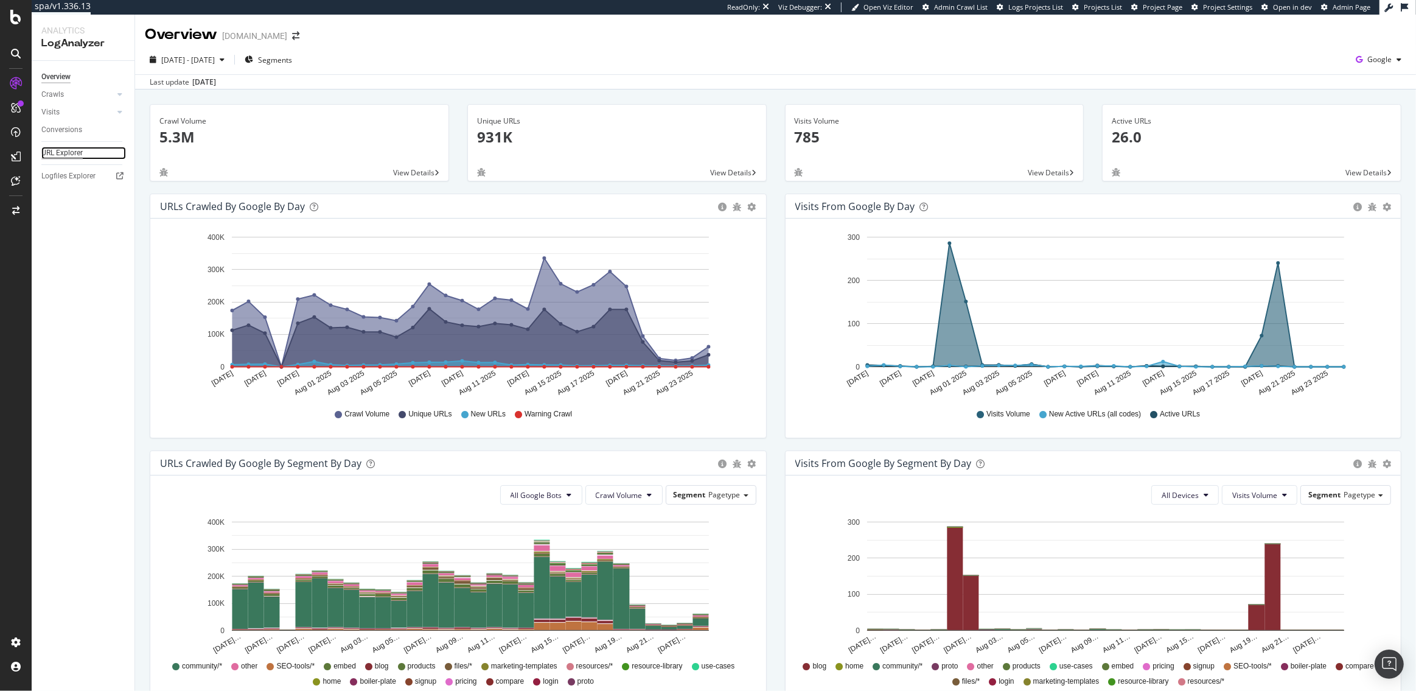
click at [59, 153] on div "URL Explorer" at bounding box center [61, 153] width 41 height 13
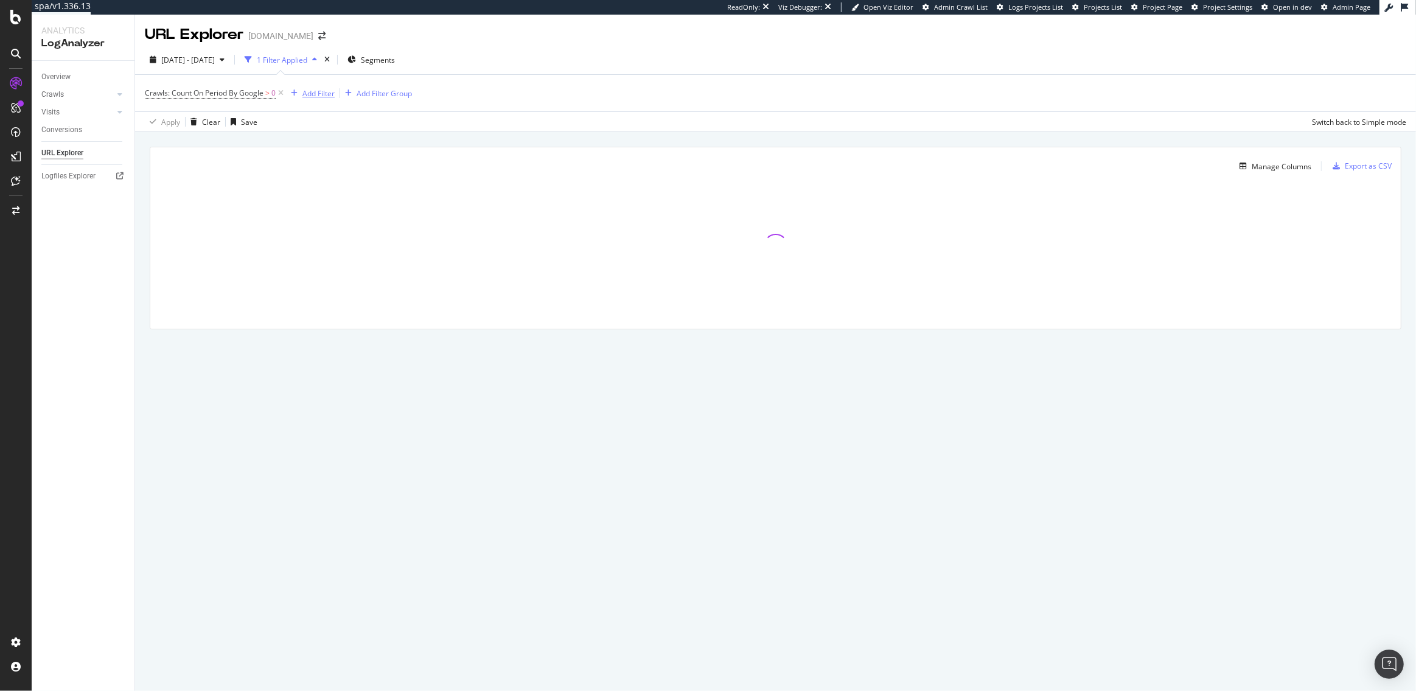
click at [329, 94] on div "Add Filter" at bounding box center [319, 93] width 32 height 10
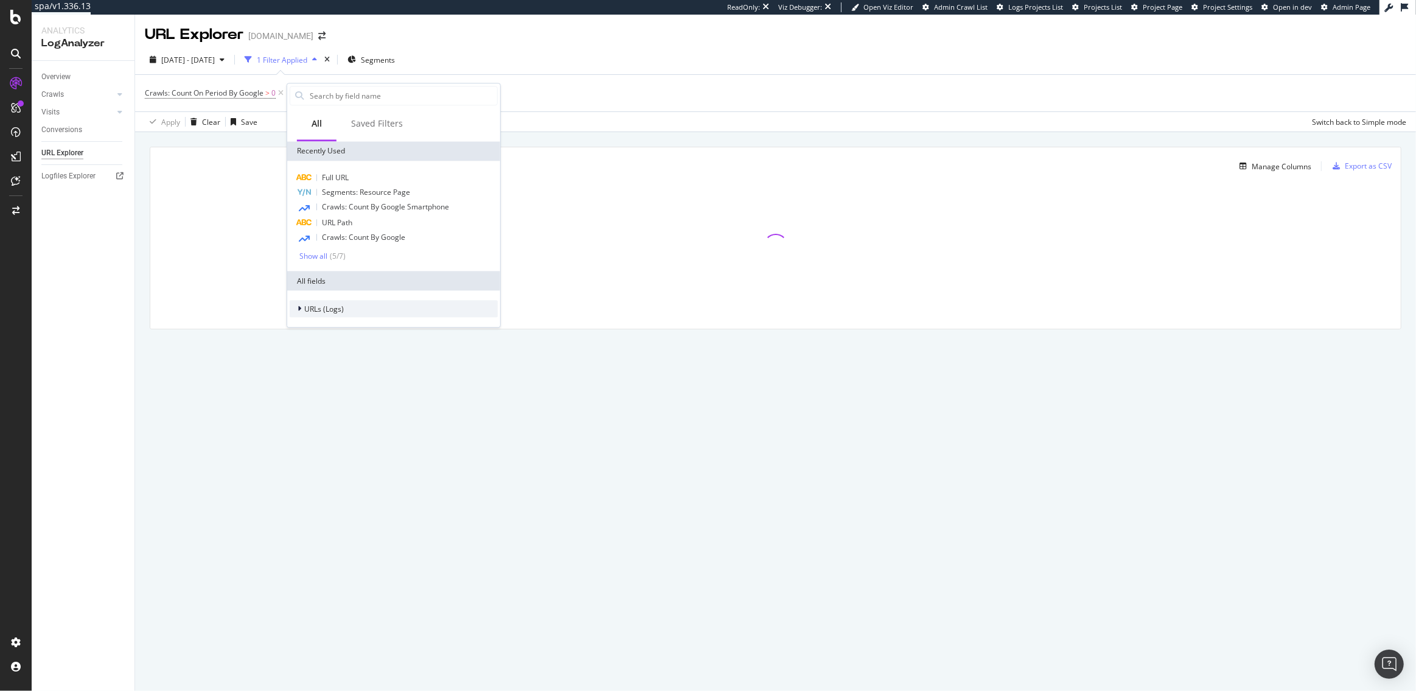
click at [334, 313] on span "URLs (Logs)" at bounding box center [324, 309] width 40 height 10
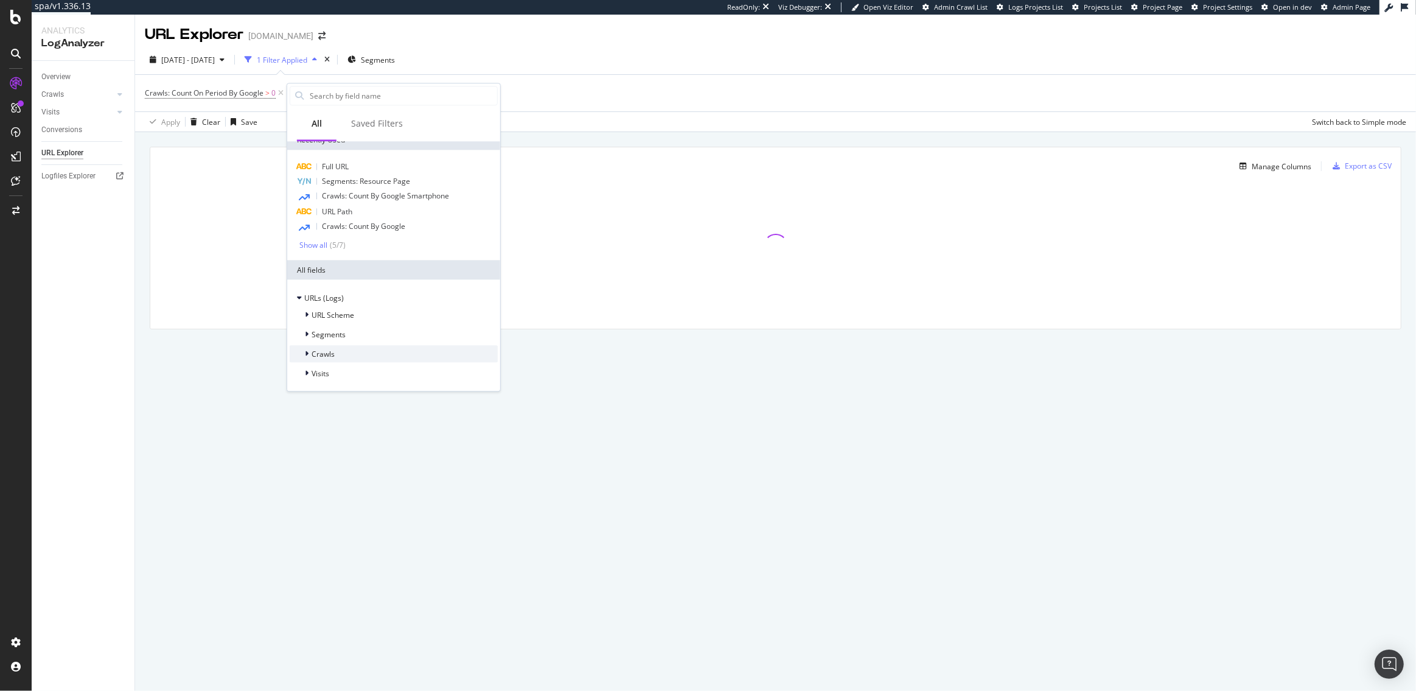
click at [334, 355] on span "Crawls" at bounding box center [323, 354] width 23 height 10
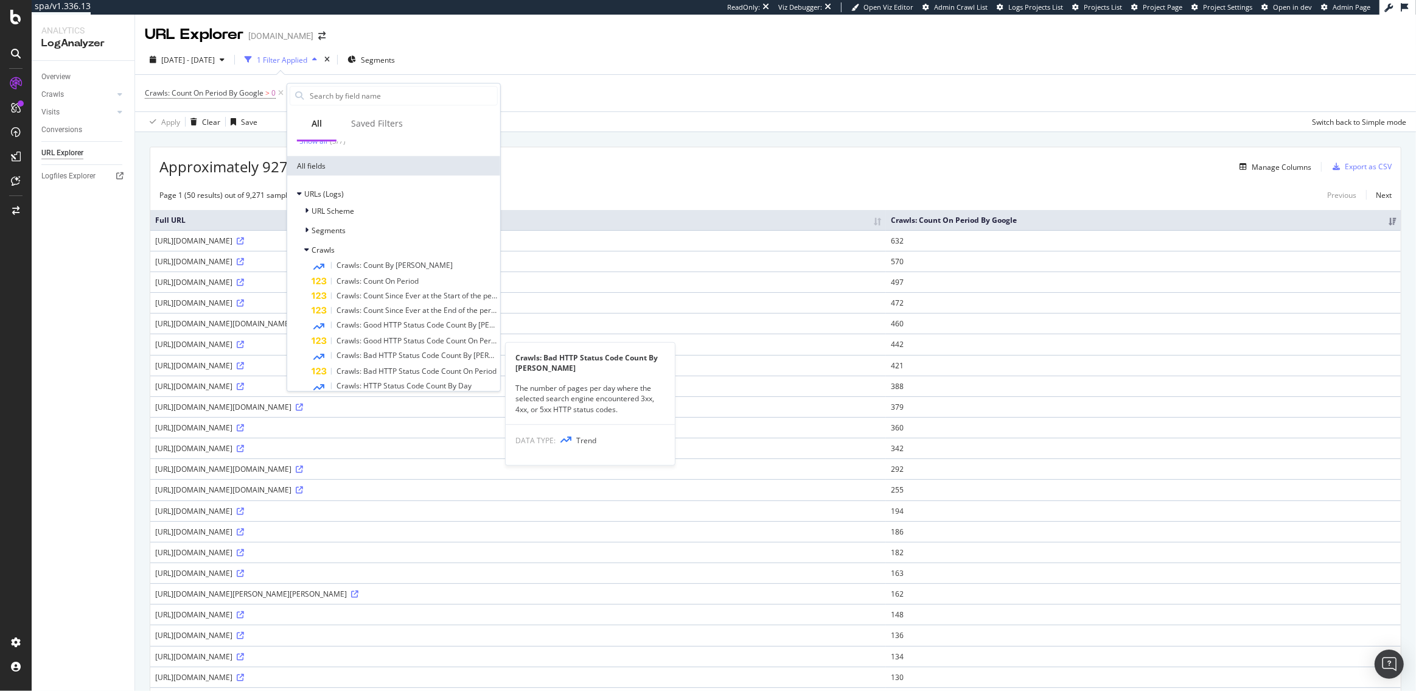
scroll to position [113, 0]
click at [354, 234] on div "Segments" at bounding box center [394, 233] width 208 height 17
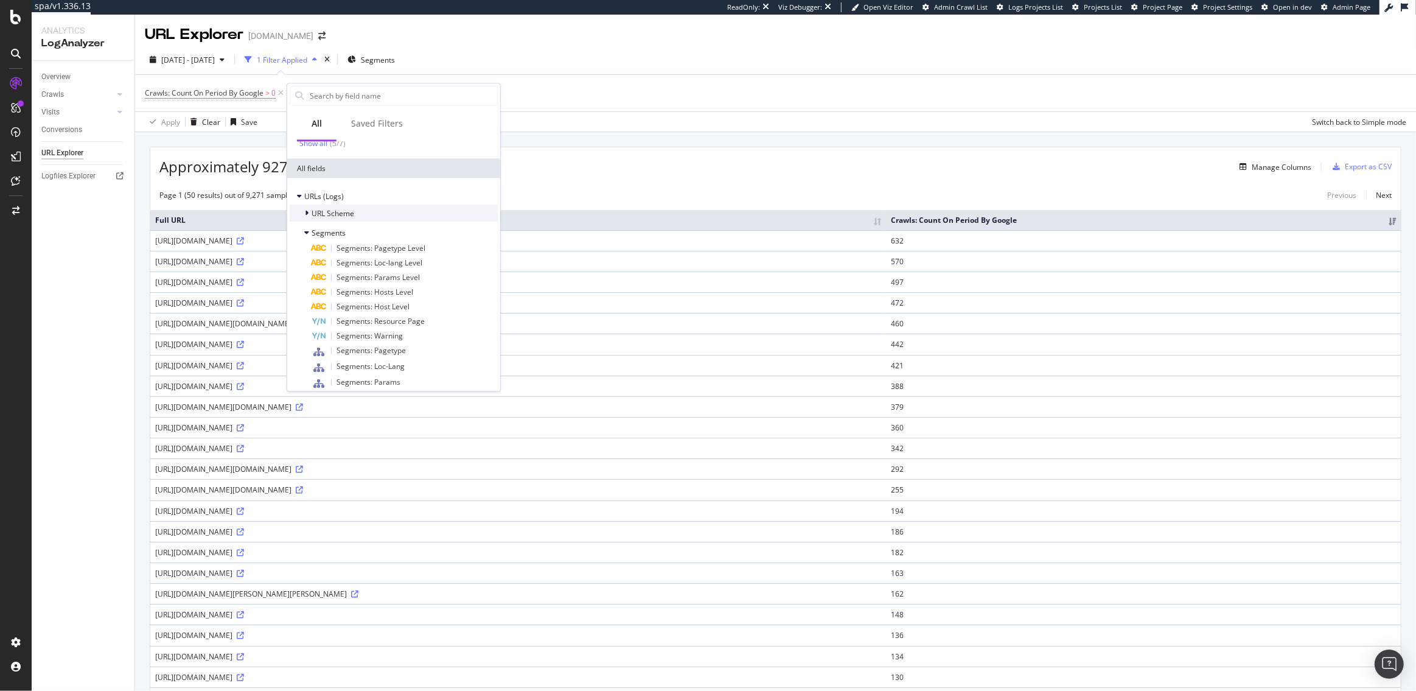
click at [352, 211] on span "URL Scheme" at bounding box center [333, 213] width 43 height 10
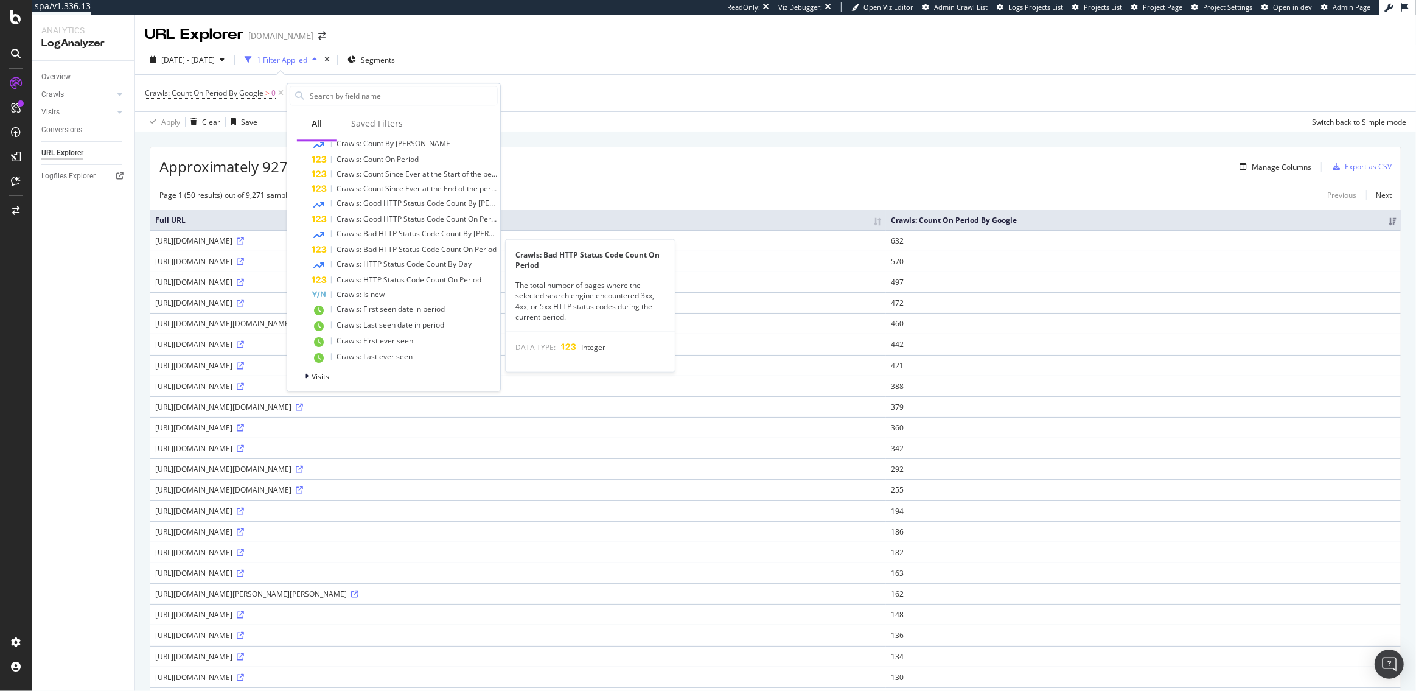
scroll to position [508, 0]
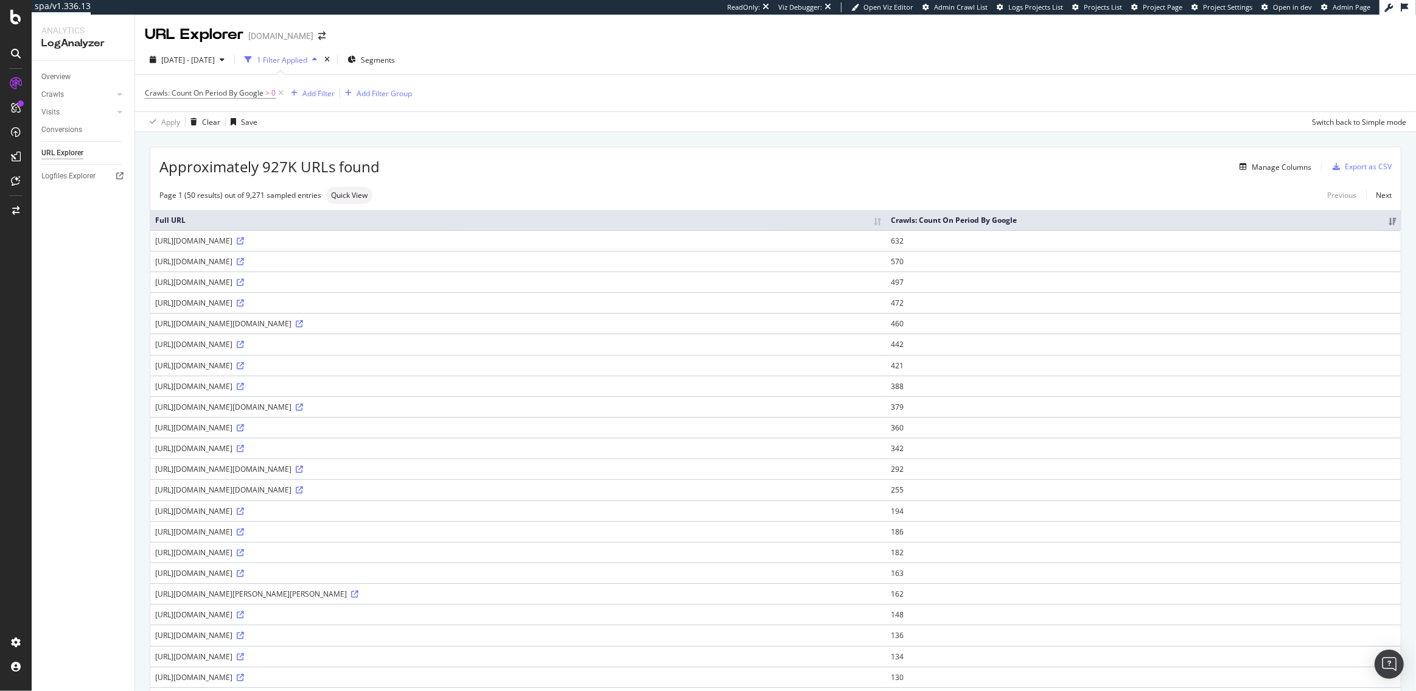
click at [571, 165] on div "Manage Columns" at bounding box center [846, 166] width 932 height 15
click at [1380, 663] on div "Open Intercom Messenger" at bounding box center [1390, 664] width 32 height 32
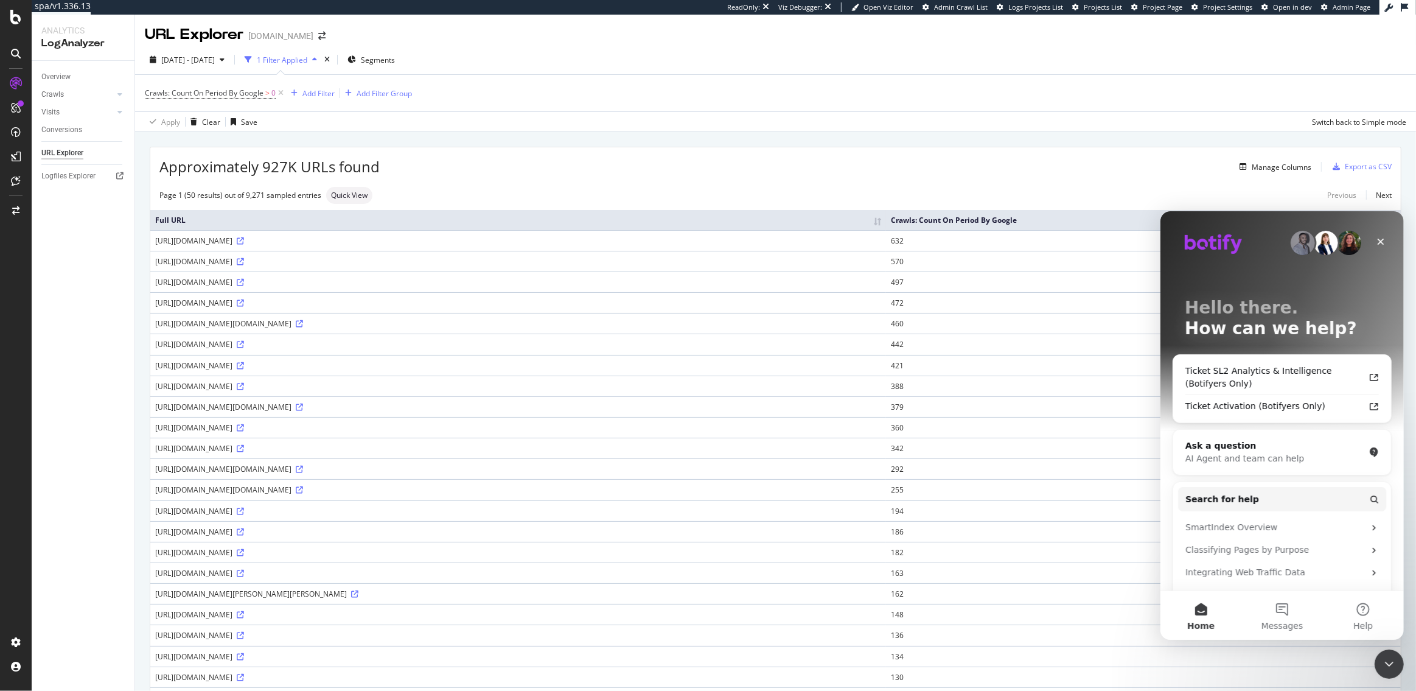
scroll to position [0, 0]
click at [1228, 492] on span "Search for help" at bounding box center [1222, 498] width 74 height 13
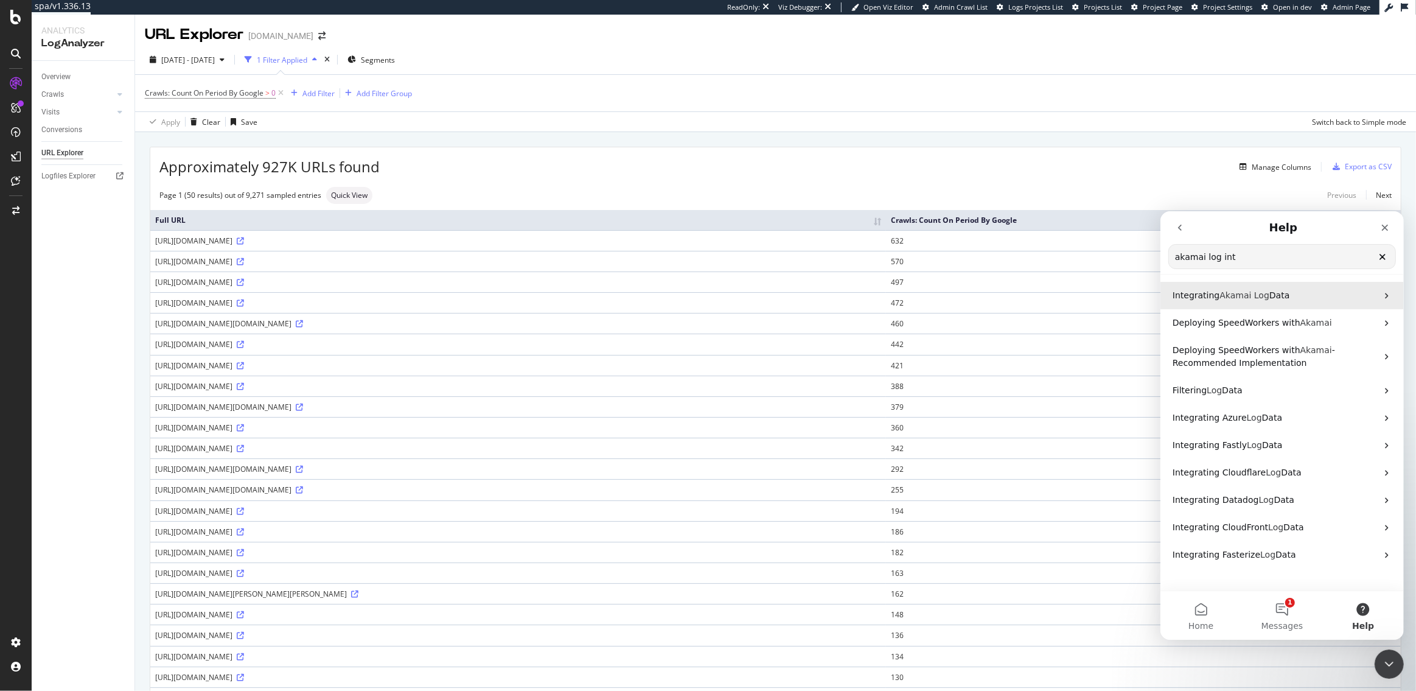
type input "akamai log int"
click at [1219, 299] on span "Akamai" at bounding box center [1235, 295] width 32 height 10
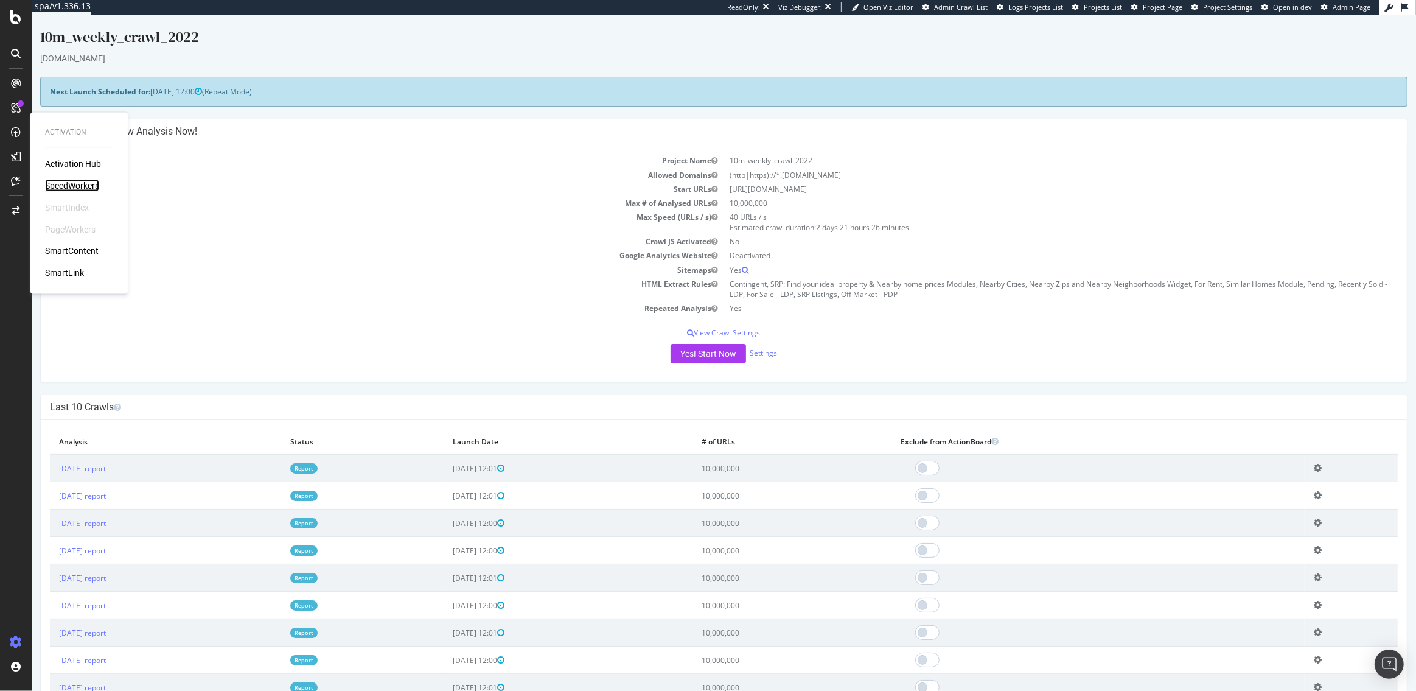
click at [71, 182] on div "SpeedWorkers" at bounding box center [72, 186] width 54 height 12
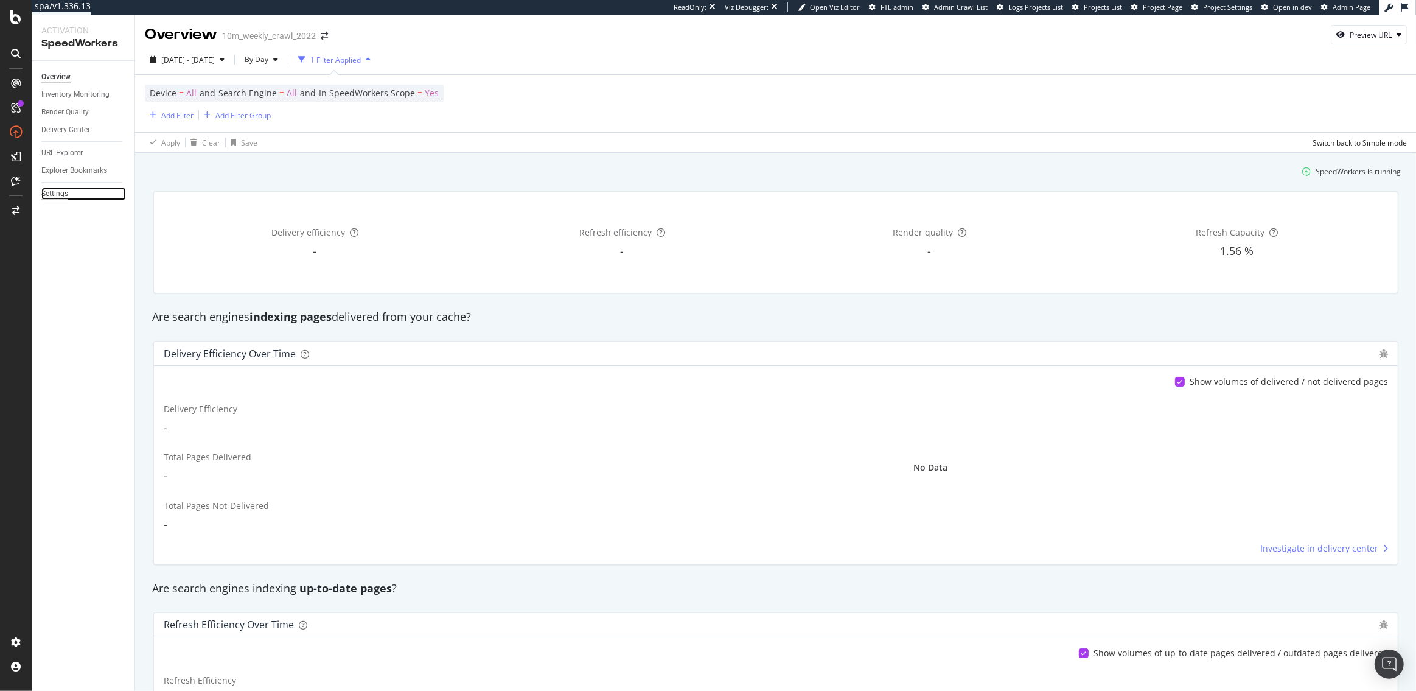
click at [62, 199] on div "Settings" at bounding box center [54, 193] width 27 height 13
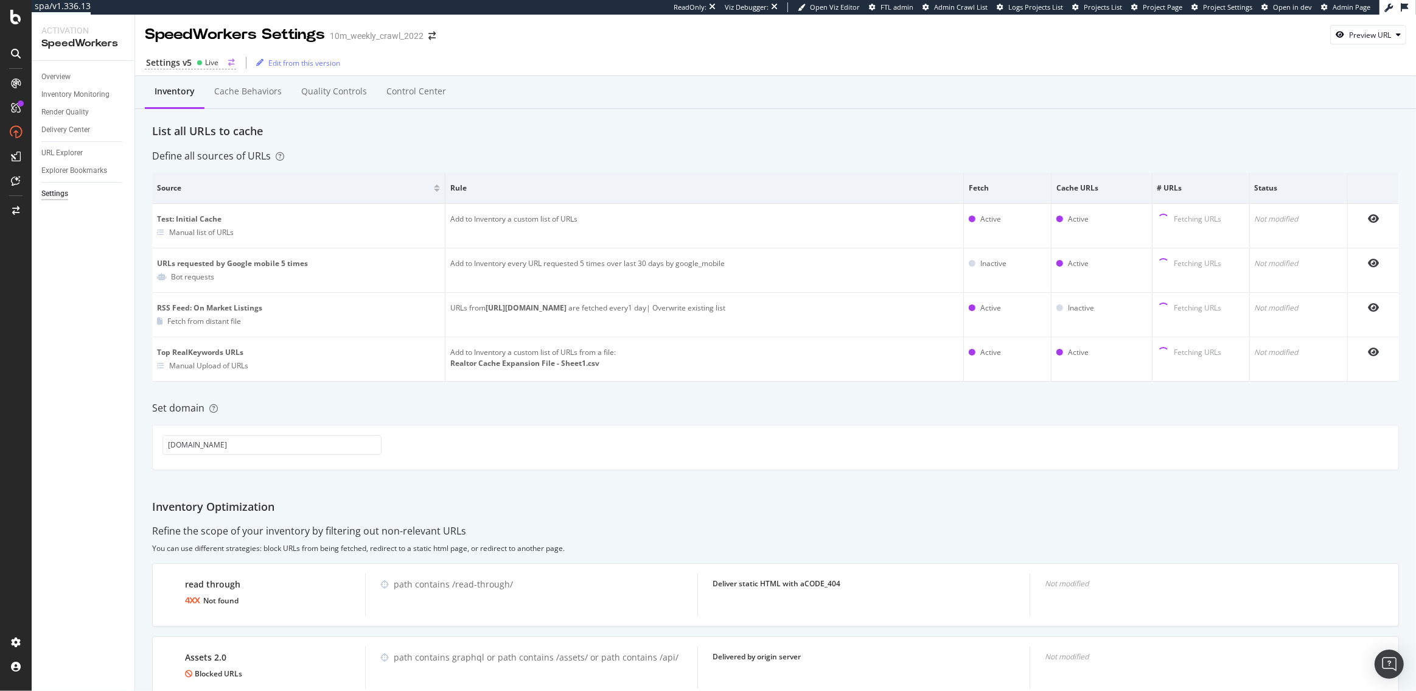
click at [203, 66] on div "Live" at bounding box center [208, 62] width 22 height 10
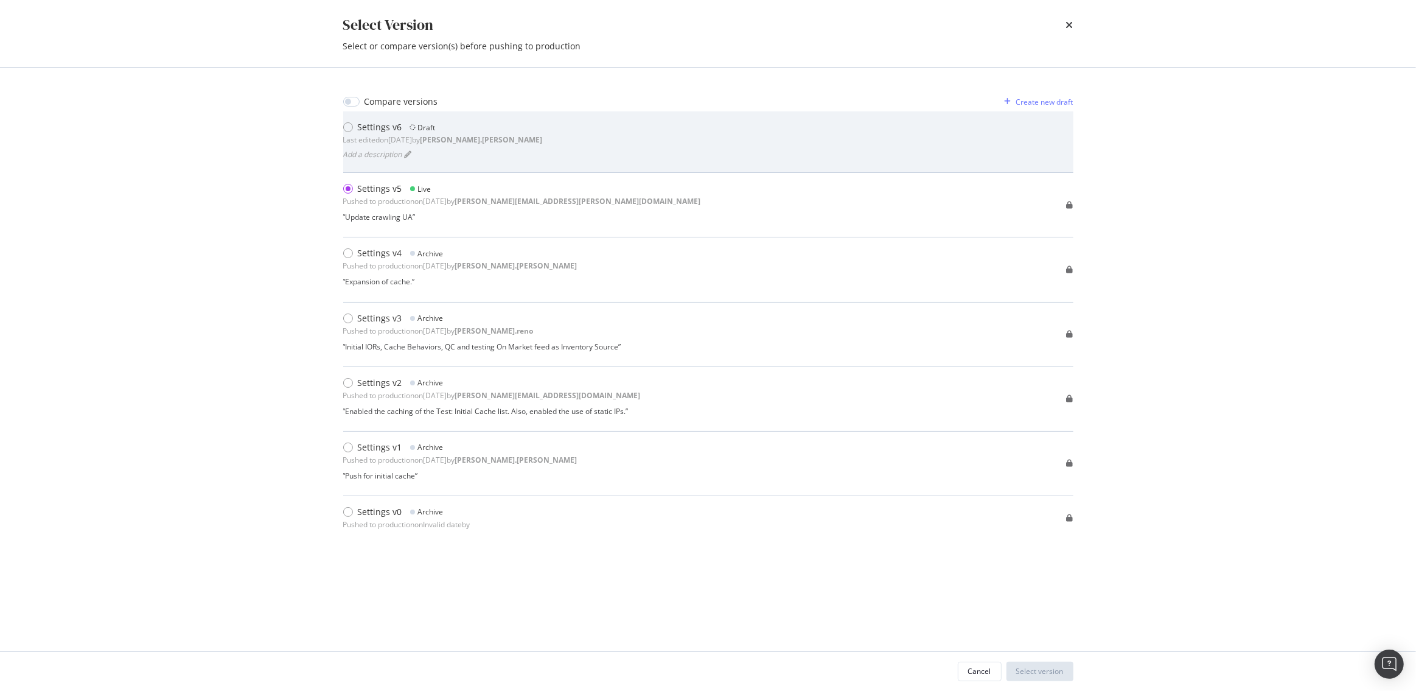
click at [379, 123] on div "Settings v6" at bounding box center [380, 127] width 44 height 12
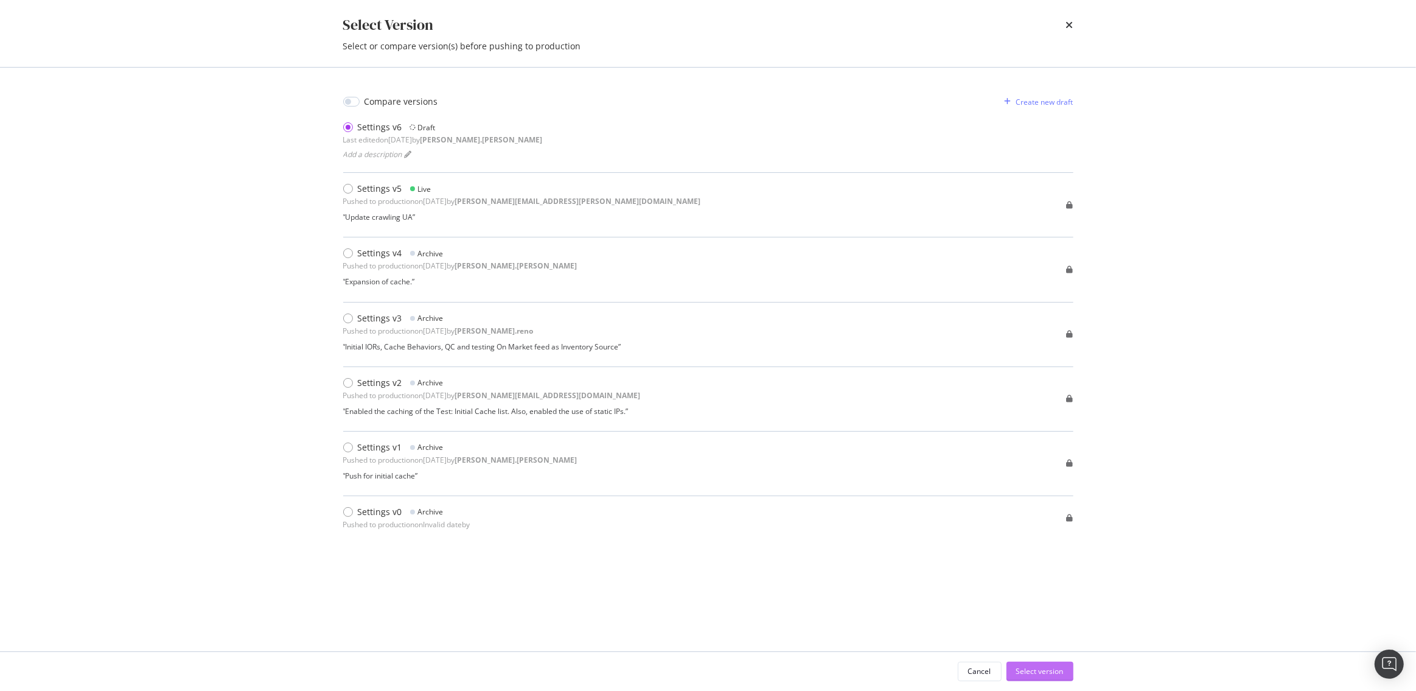
click at [1049, 672] on div "Select version" at bounding box center [1039, 671] width 47 height 10
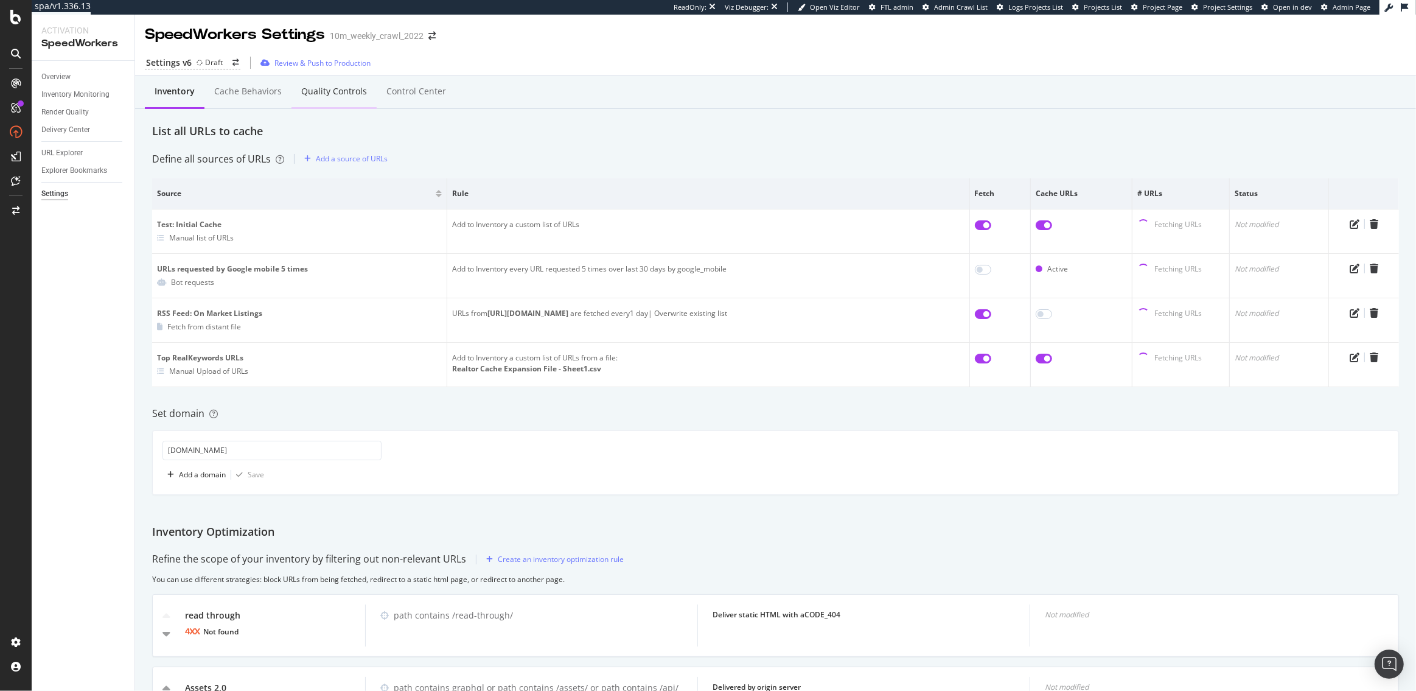
click at [341, 88] on div "Quality Controls" at bounding box center [334, 91] width 66 height 12
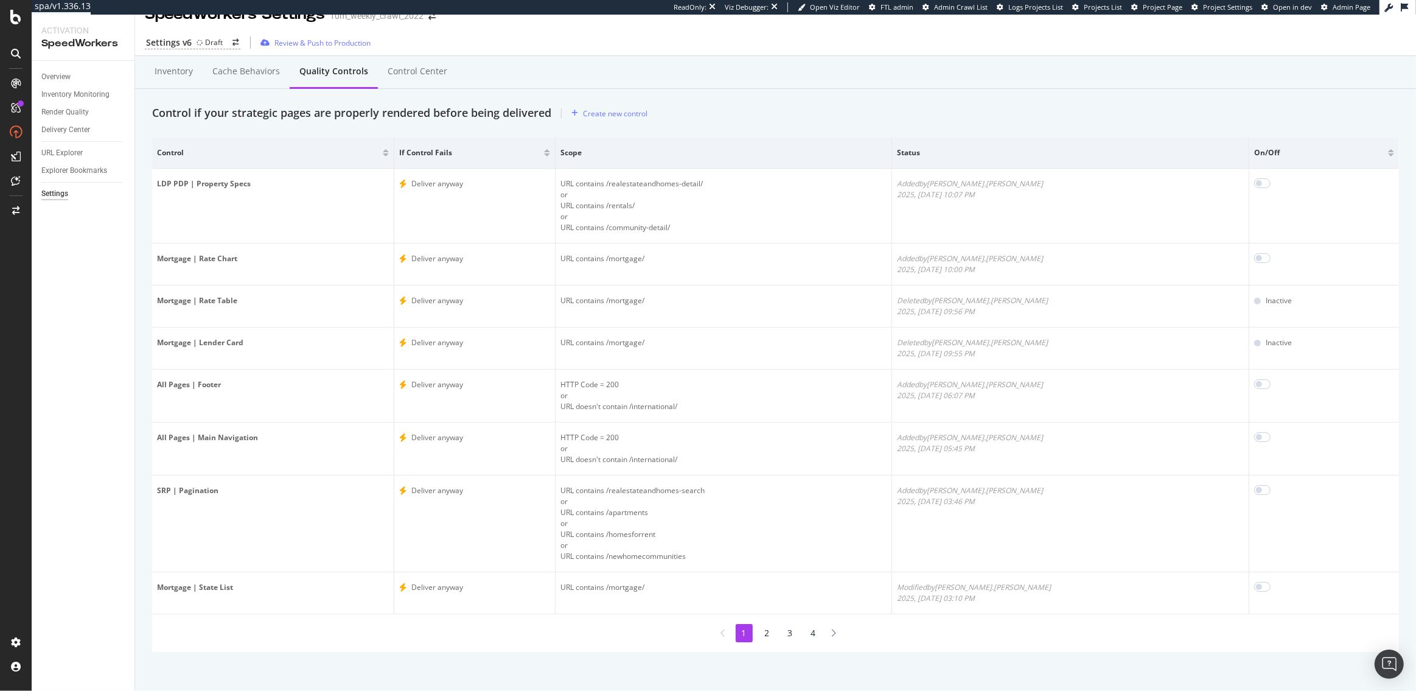
scroll to position [23, 0]
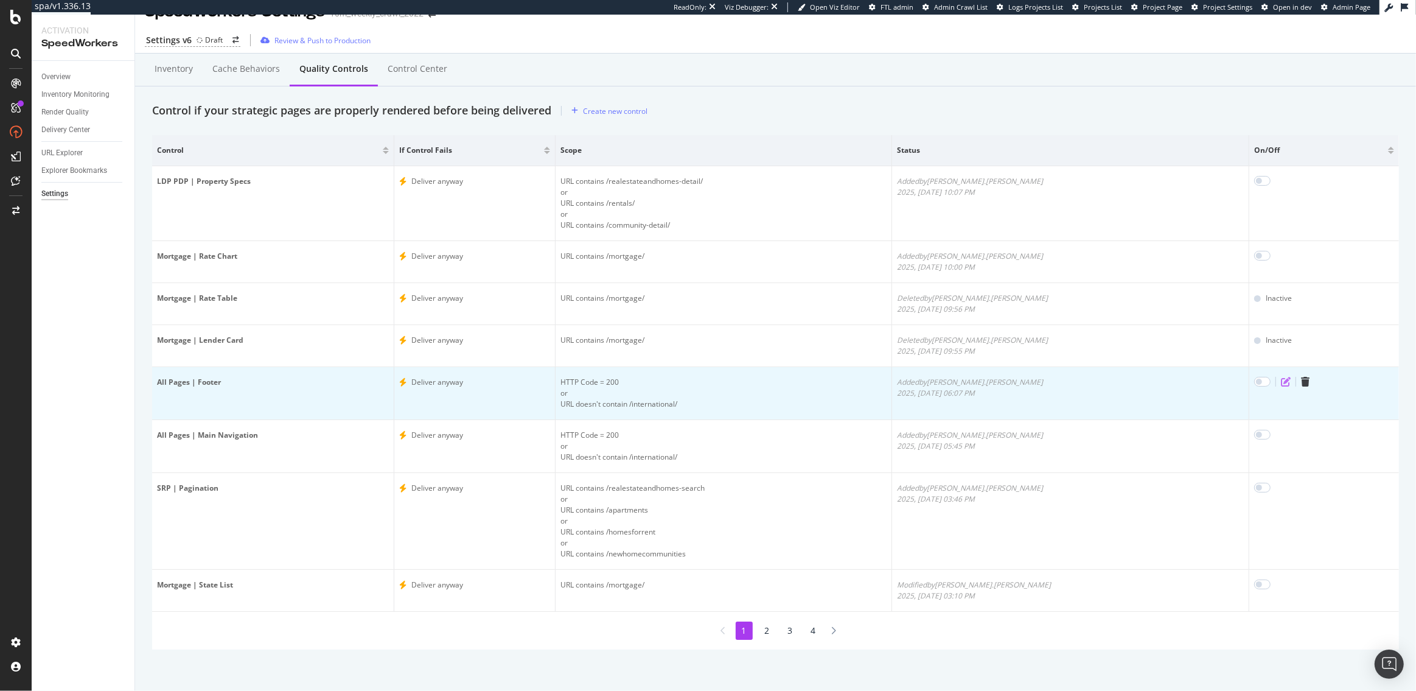
click at [1281, 381] on icon "edit" at bounding box center [1286, 382] width 10 height 10
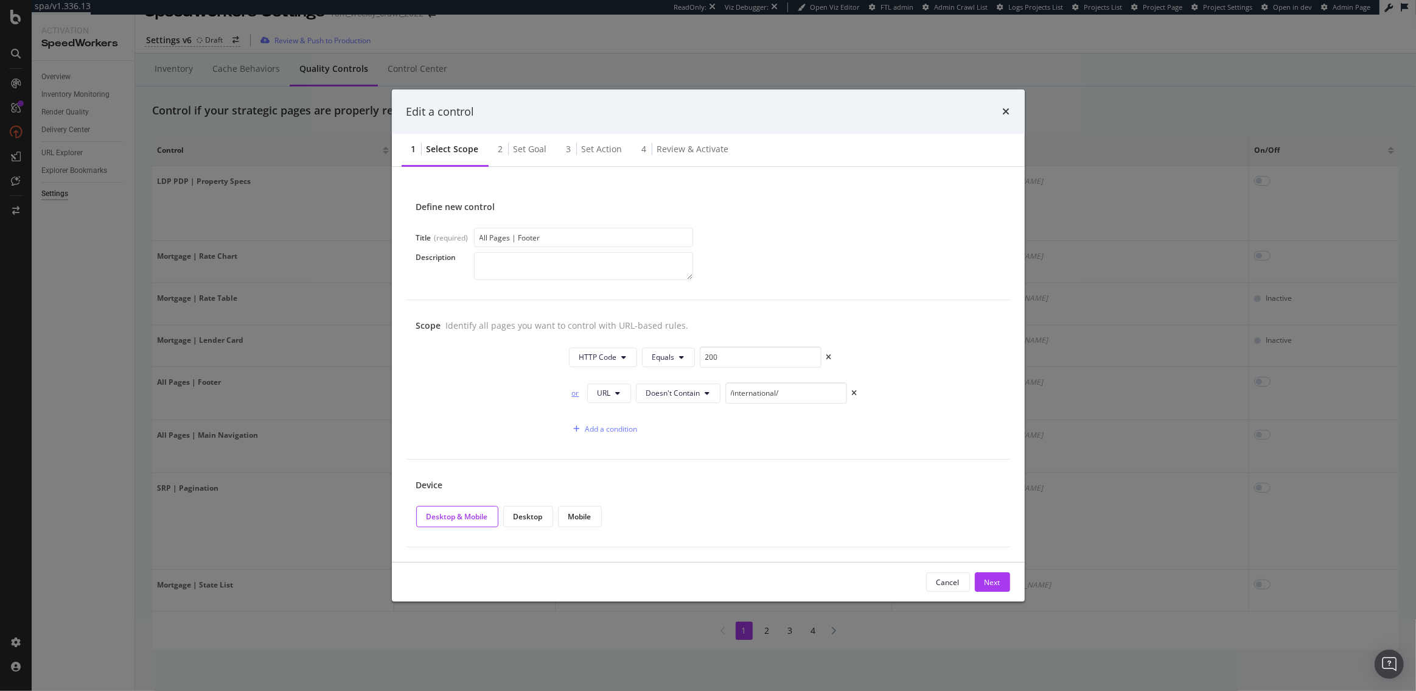
click at [572, 395] on div "or" at bounding box center [575, 393] width 13 height 10
click at [998, 582] on div "Next" at bounding box center [993, 582] width 16 height 10
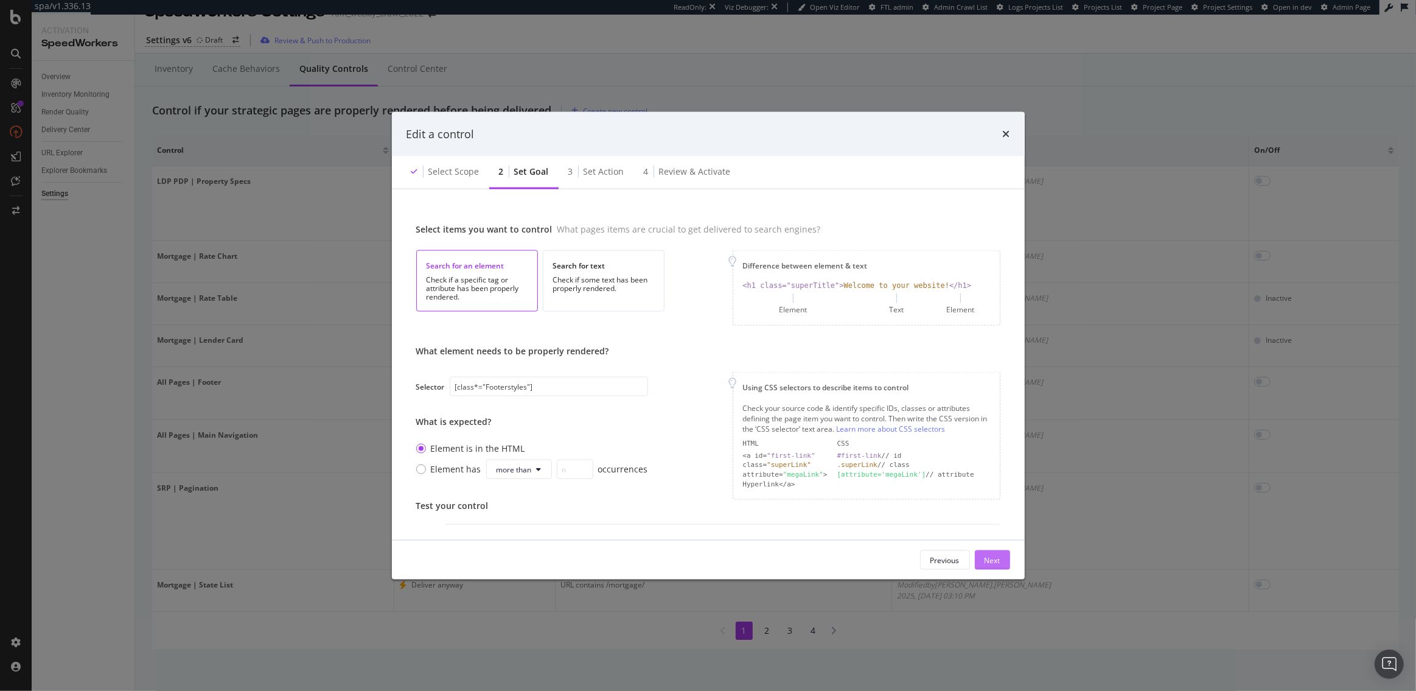
click at [994, 561] on div "Next" at bounding box center [993, 559] width 16 height 10
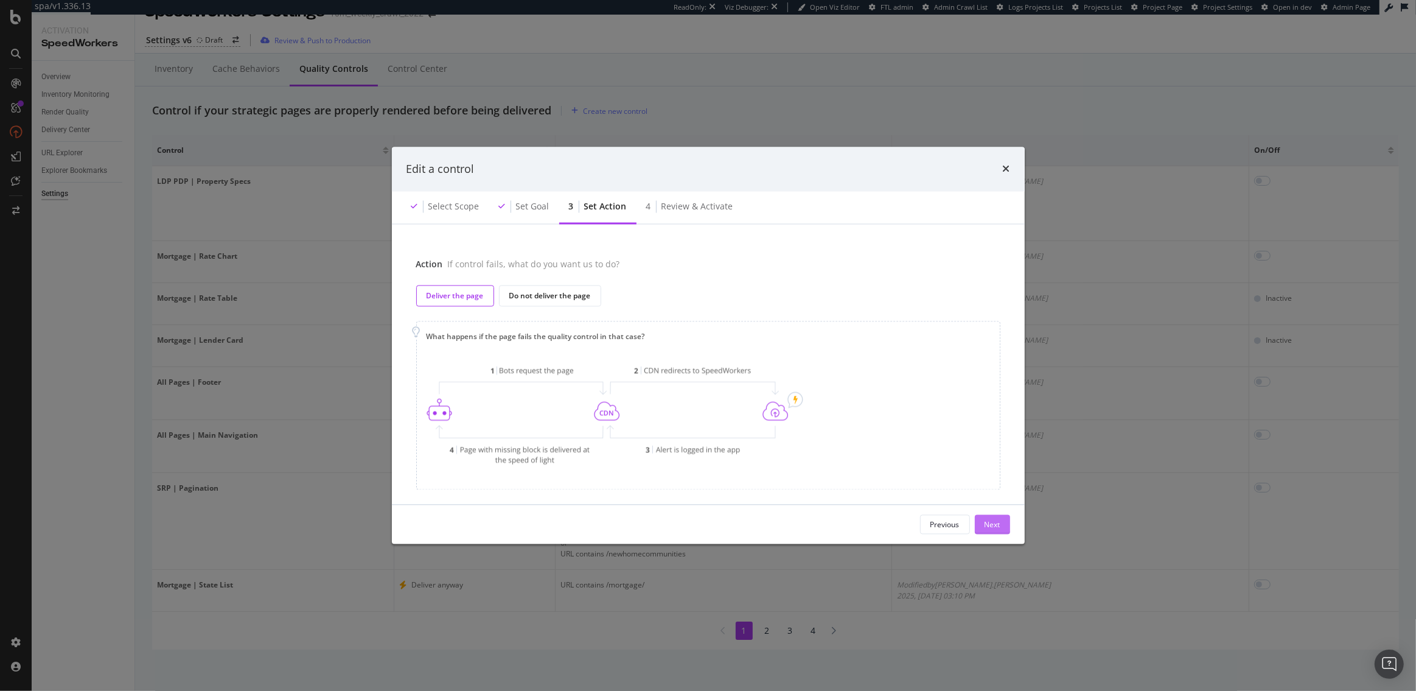
click at [986, 524] on div "Next" at bounding box center [993, 524] width 16 height 10
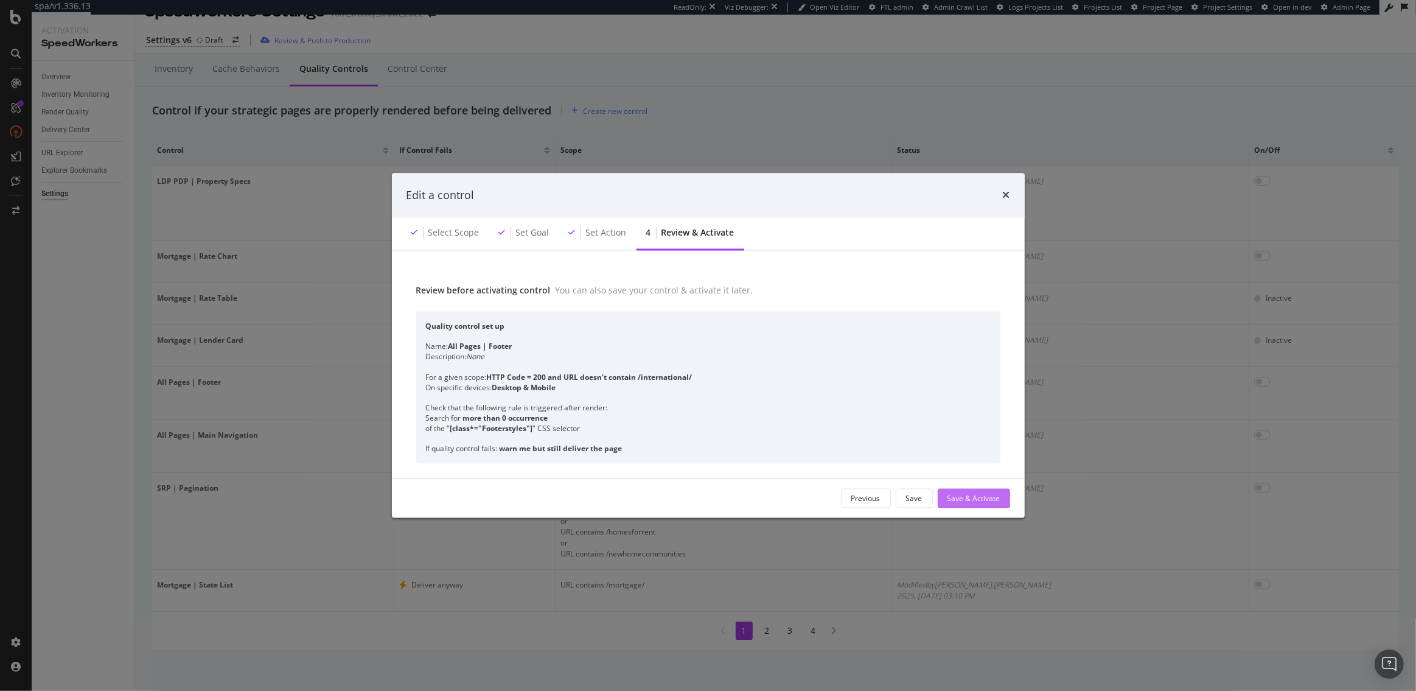
click at [984, 499] on div "Save & Activate" at bounding box center [974, 498] width 53 height 10
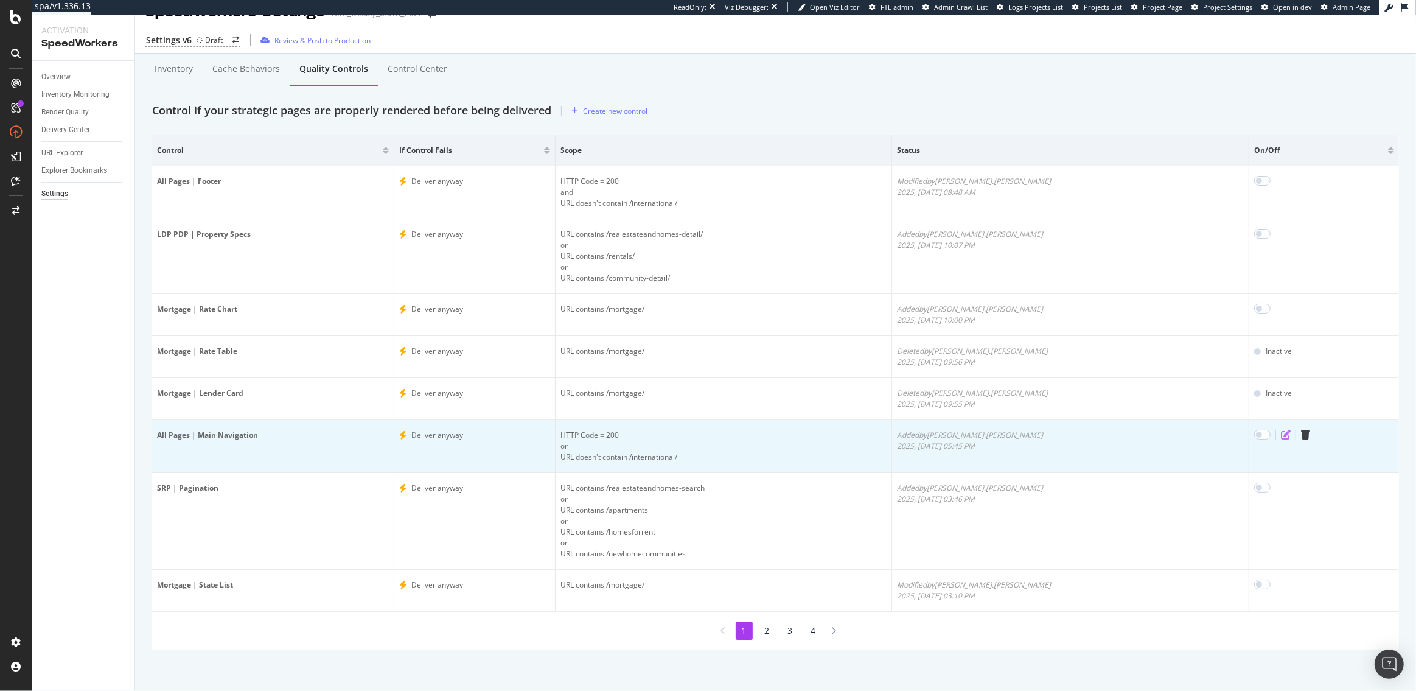
click at [1281, 435] on icon "edit" at bounding box center [1286, 435] width 10 height 10
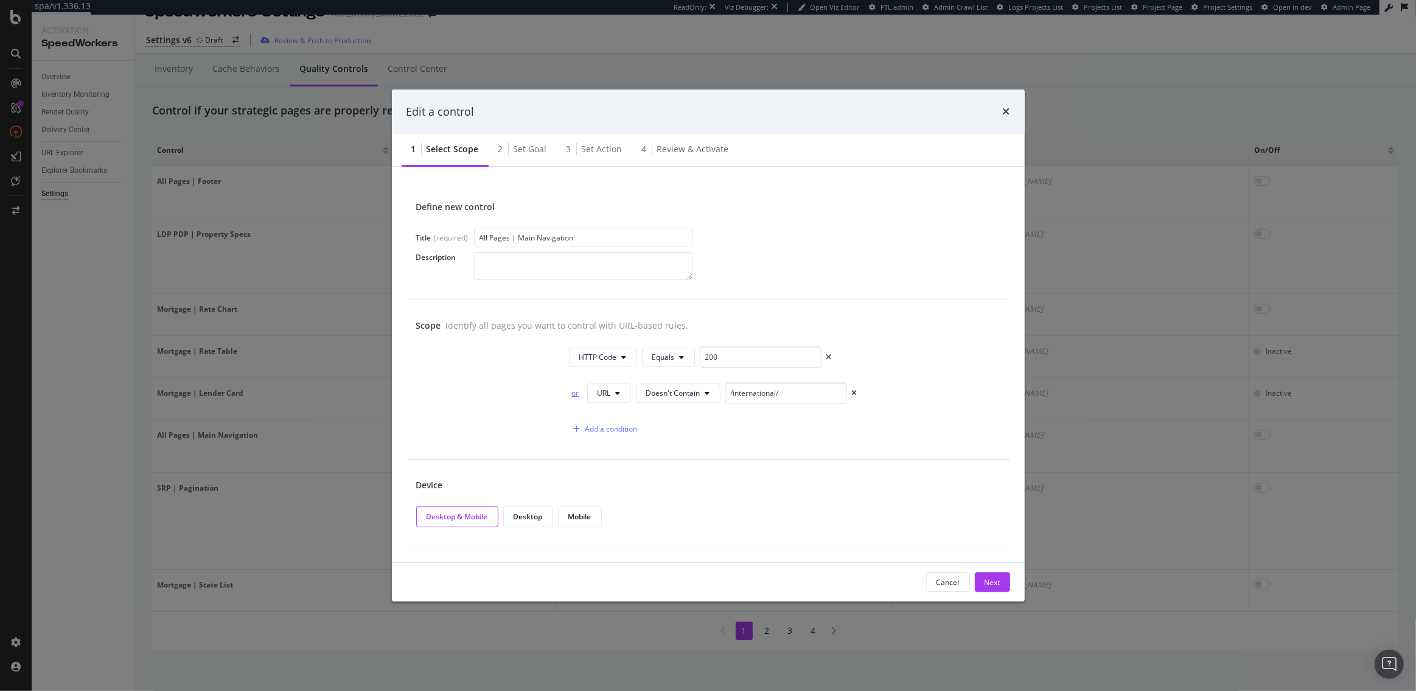
click at [576, 396] on div "or" at bounding box center [575, 393] width 13 height 10
click at [987, 583] on div "Next" at bounding box center [993, 582] width 16 height 10
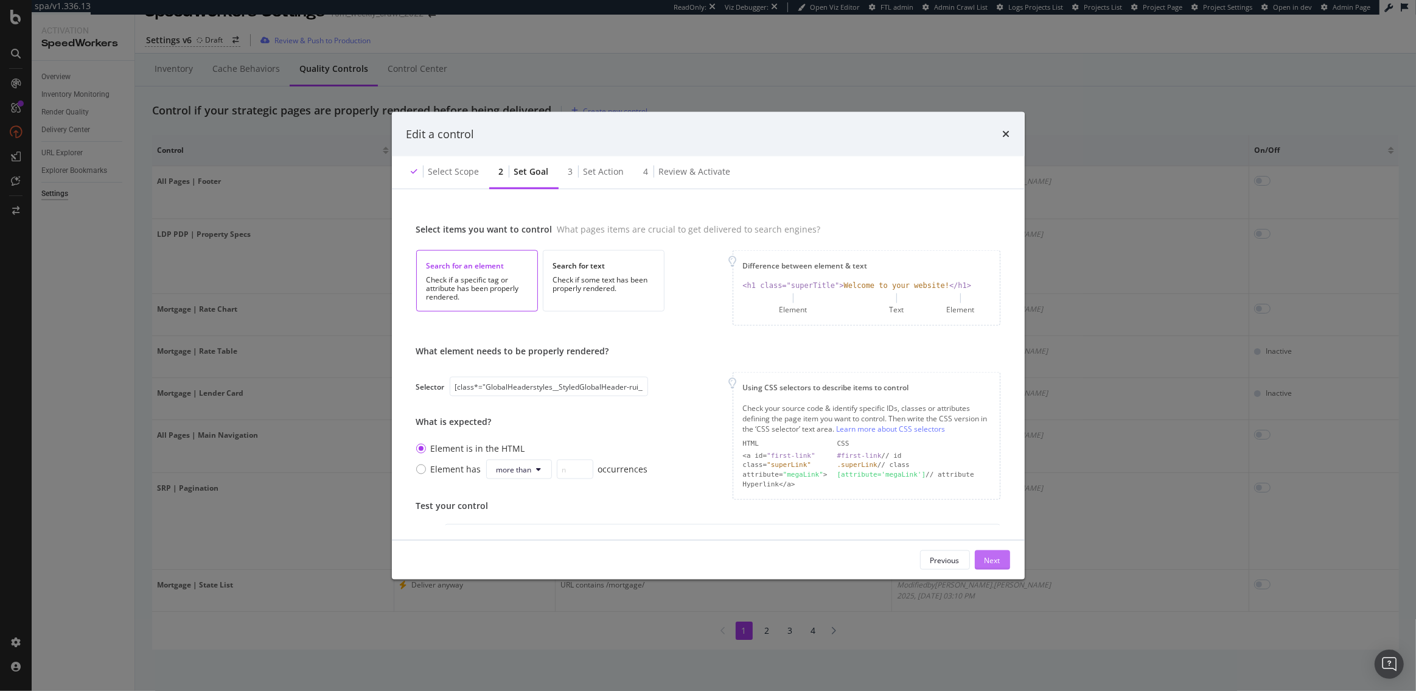
click at [1004, 564] on button "Next" at bounding box center [992, 559] width 35 height 19
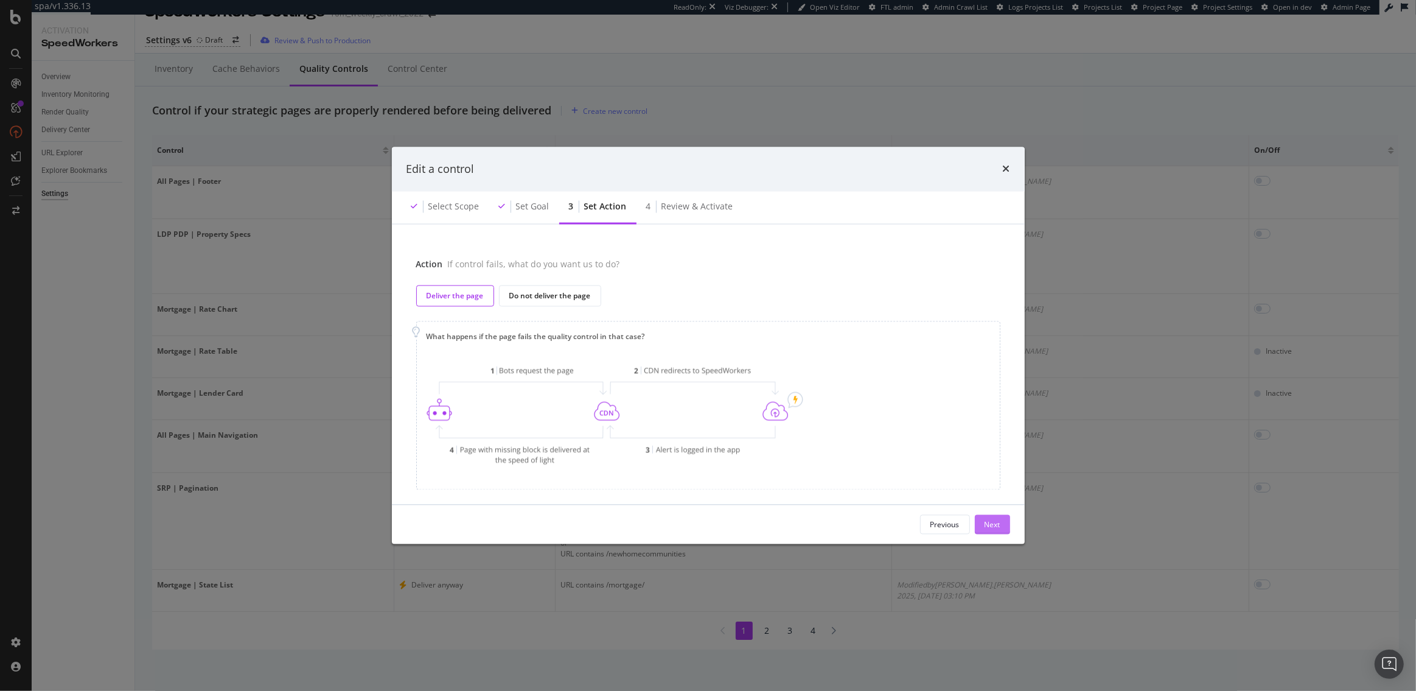
click at [986, 529] on div "Next" at bounding box center [993, 524] width 16 height 10
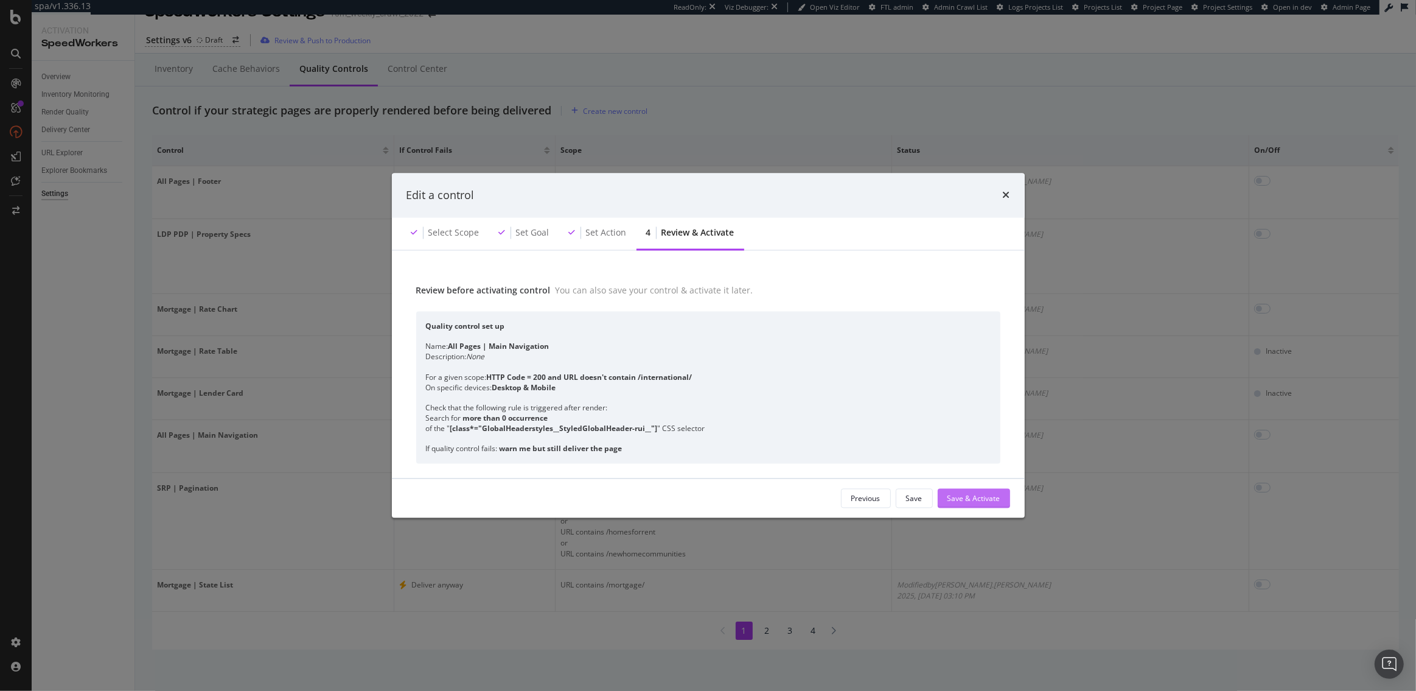
click at [965, 499] on div "Save & Activate" at bounding box center [974, 498] width 53 height 10
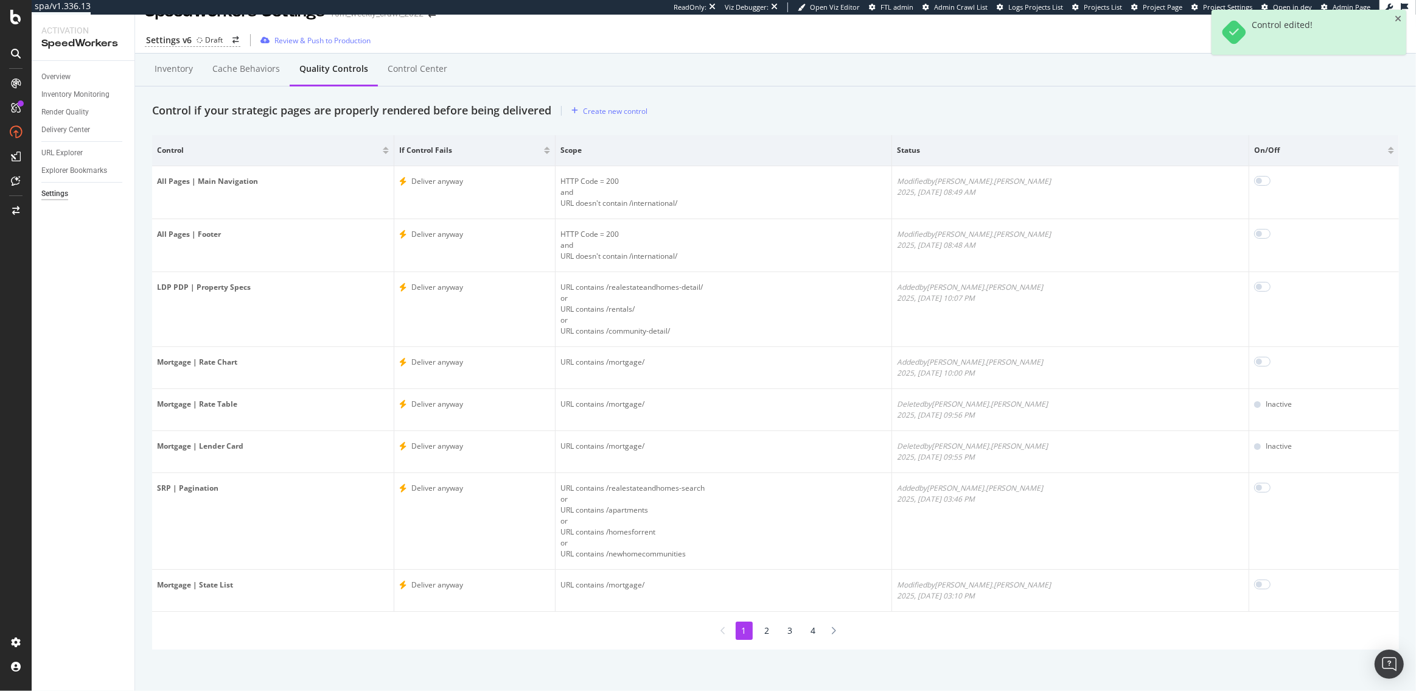
click at [763, 634] on li "2" at bounding box center [767, 630] width 17 height 18
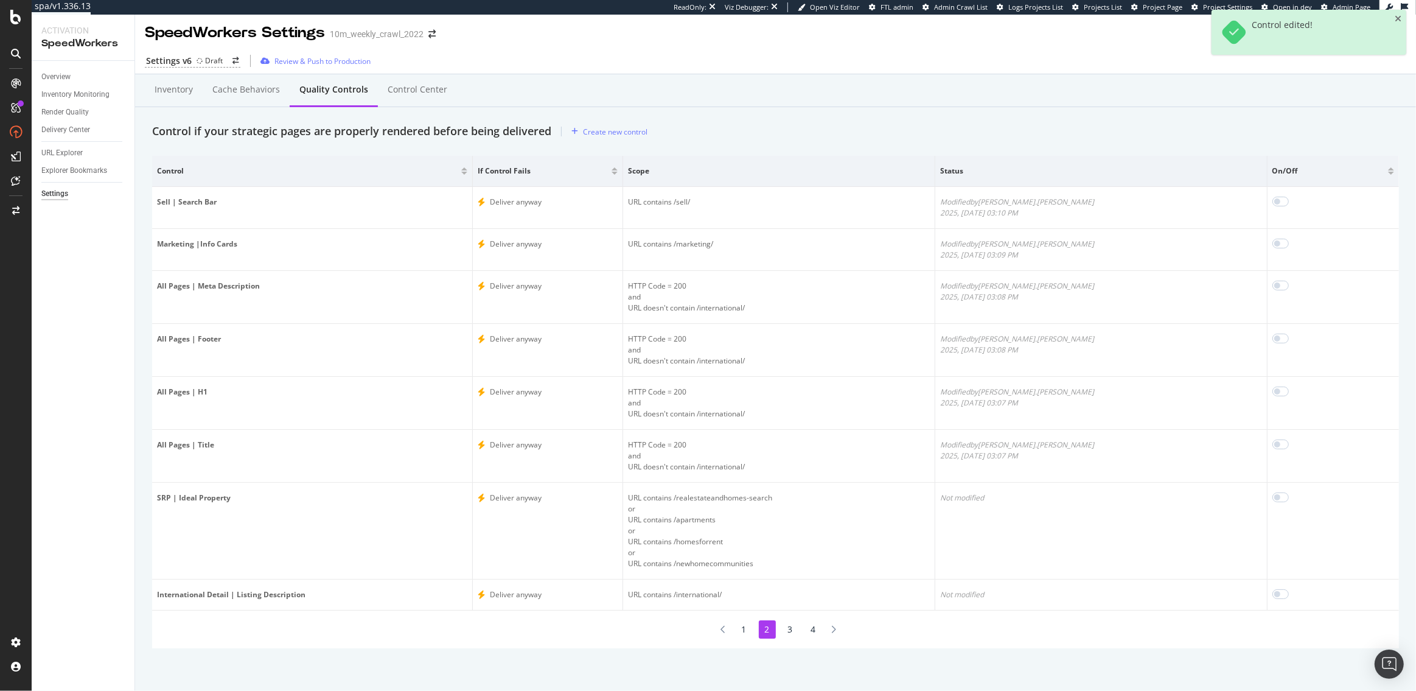
scroll to position [0, 0]
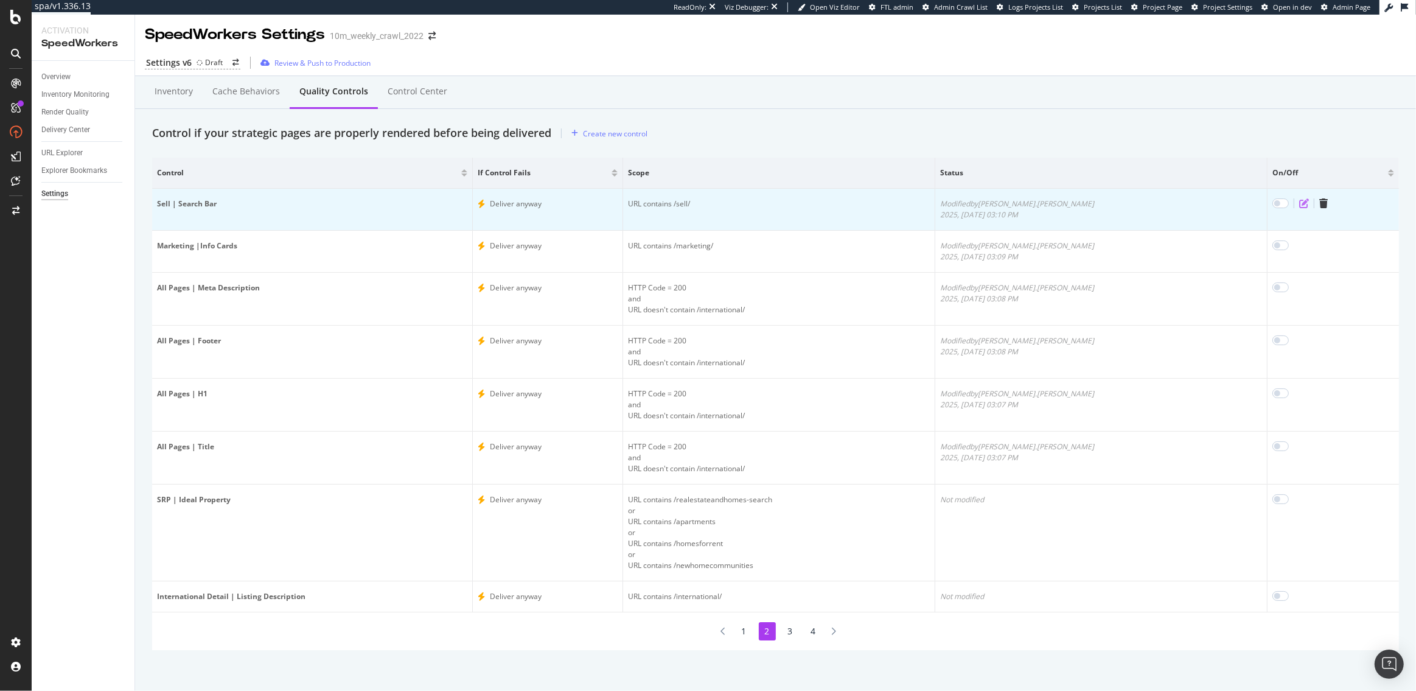
click at [1300, 198] on icon "edit" at bounding box center [1305, 203] width 10 height 10
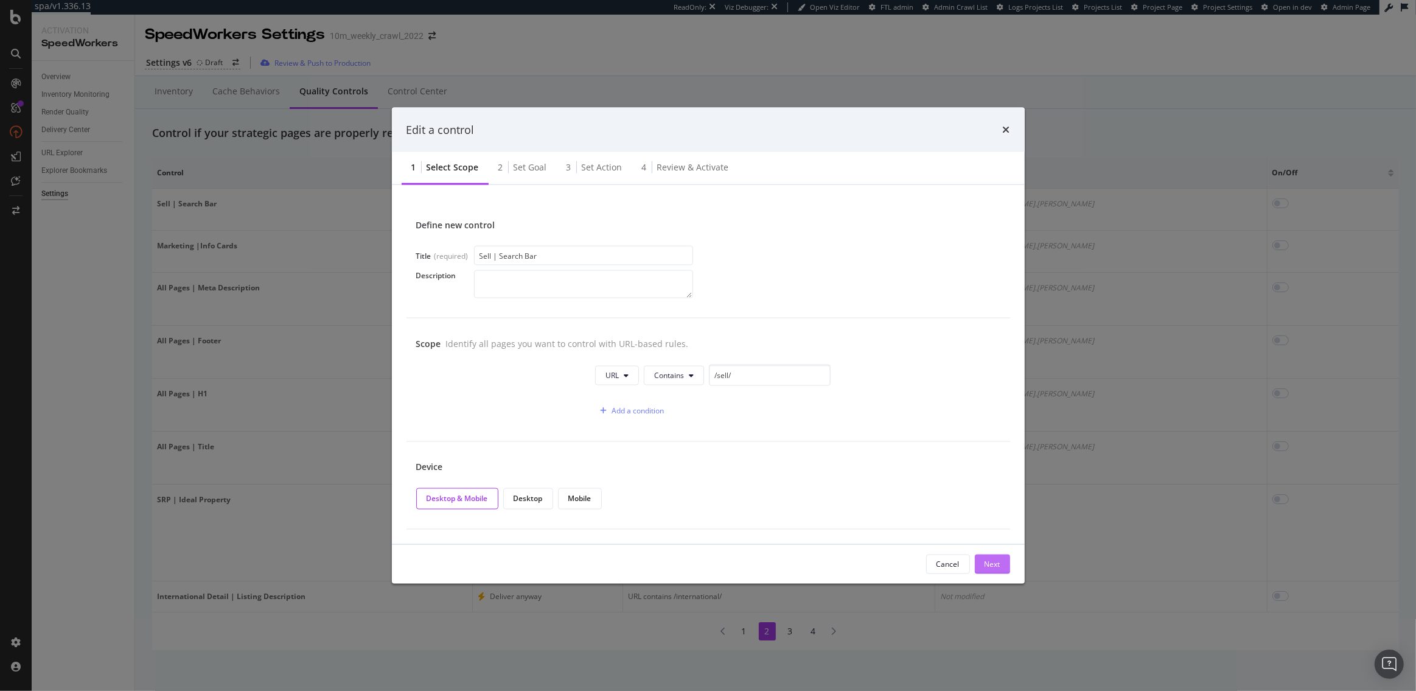
click at [983, 565] on button "Next" at bounding box center [992, 563] width 35 height 19
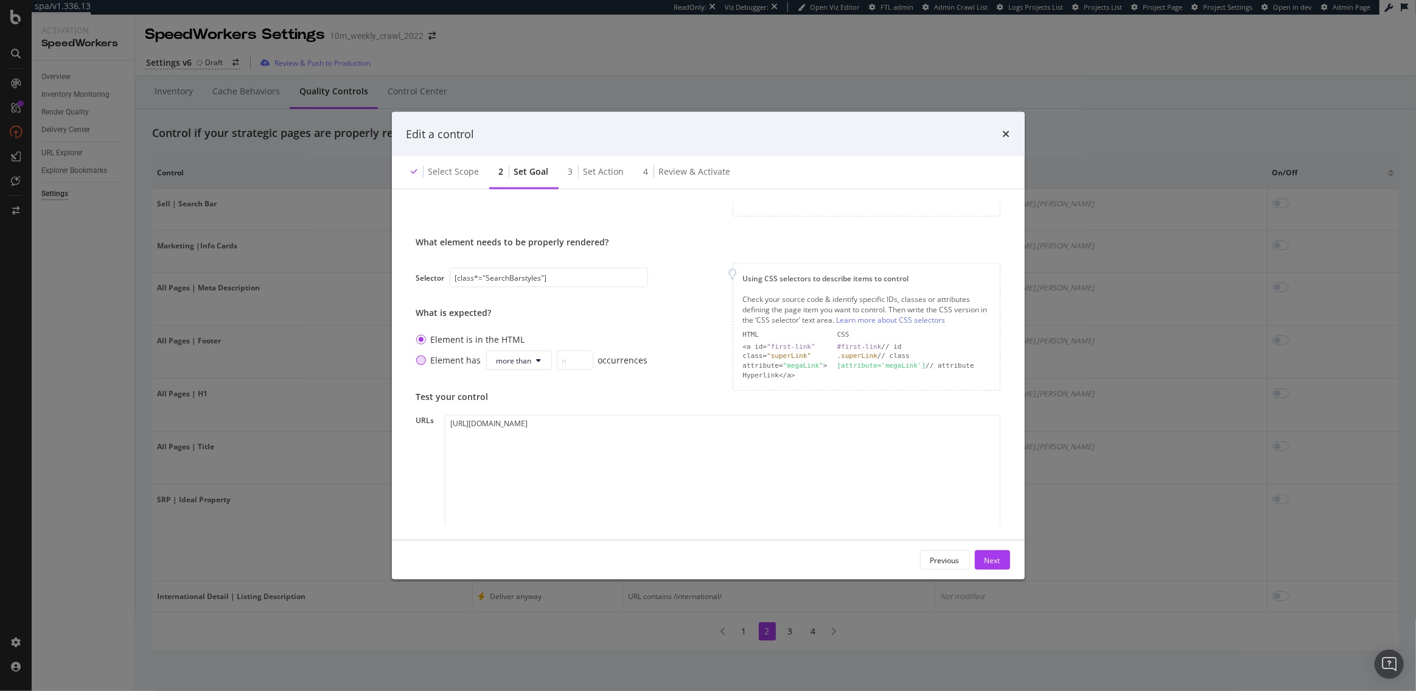
scroll to position [138, 0]
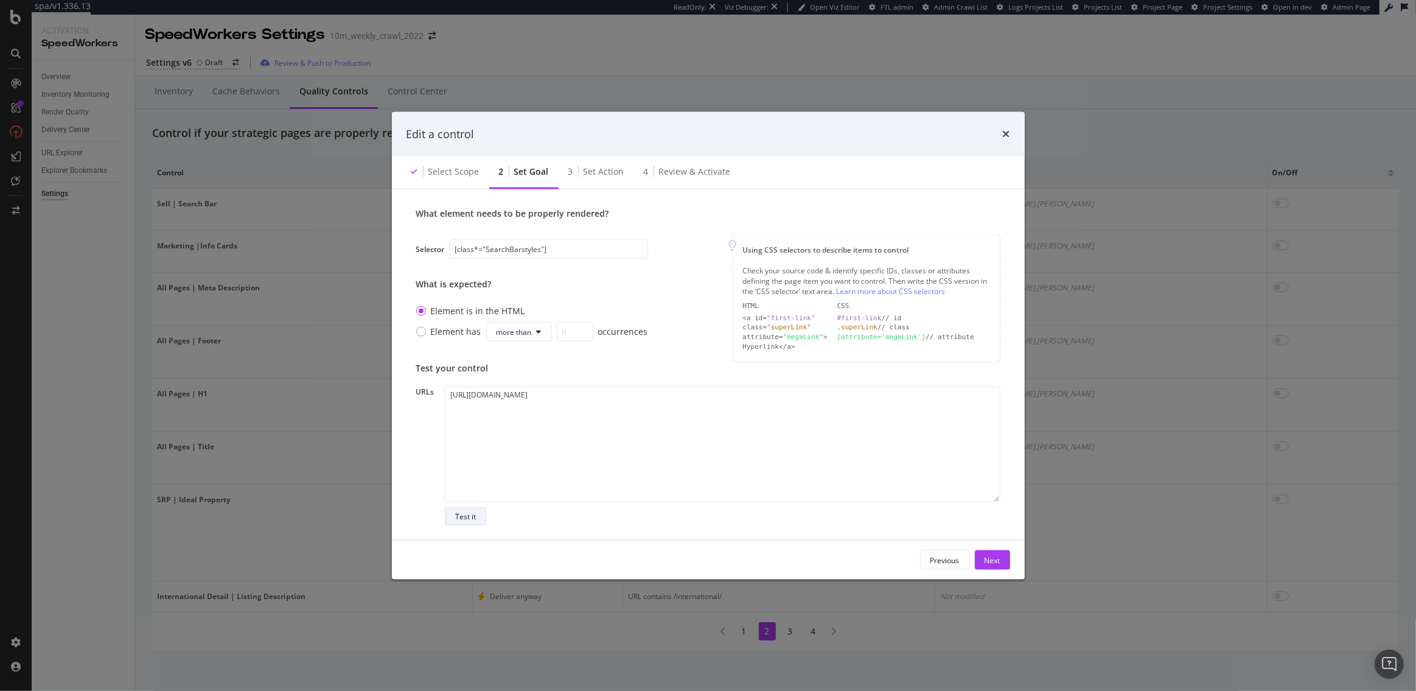
click at [461, 516] on div "Test it" at bounding box center [465, 516] width 21 height 10
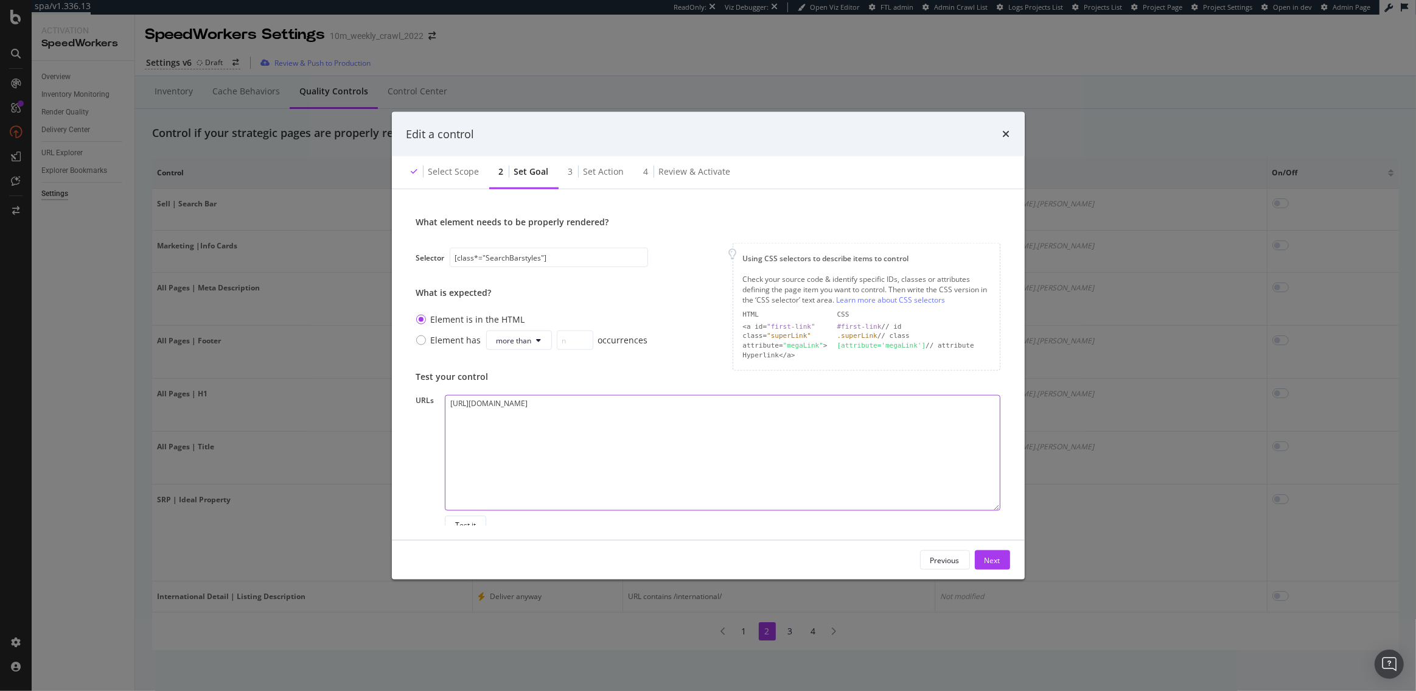
click at [587, 404] on textarea "https://www.realtor.com/sell/seller-guides/how-should-i-sell-my-home" at bounding box center [722, 452] width 555 height 116
click at [521, 254] on input "[class*="SearchBarstyles"]" at bounding box center [549, 257] width 198 height 19
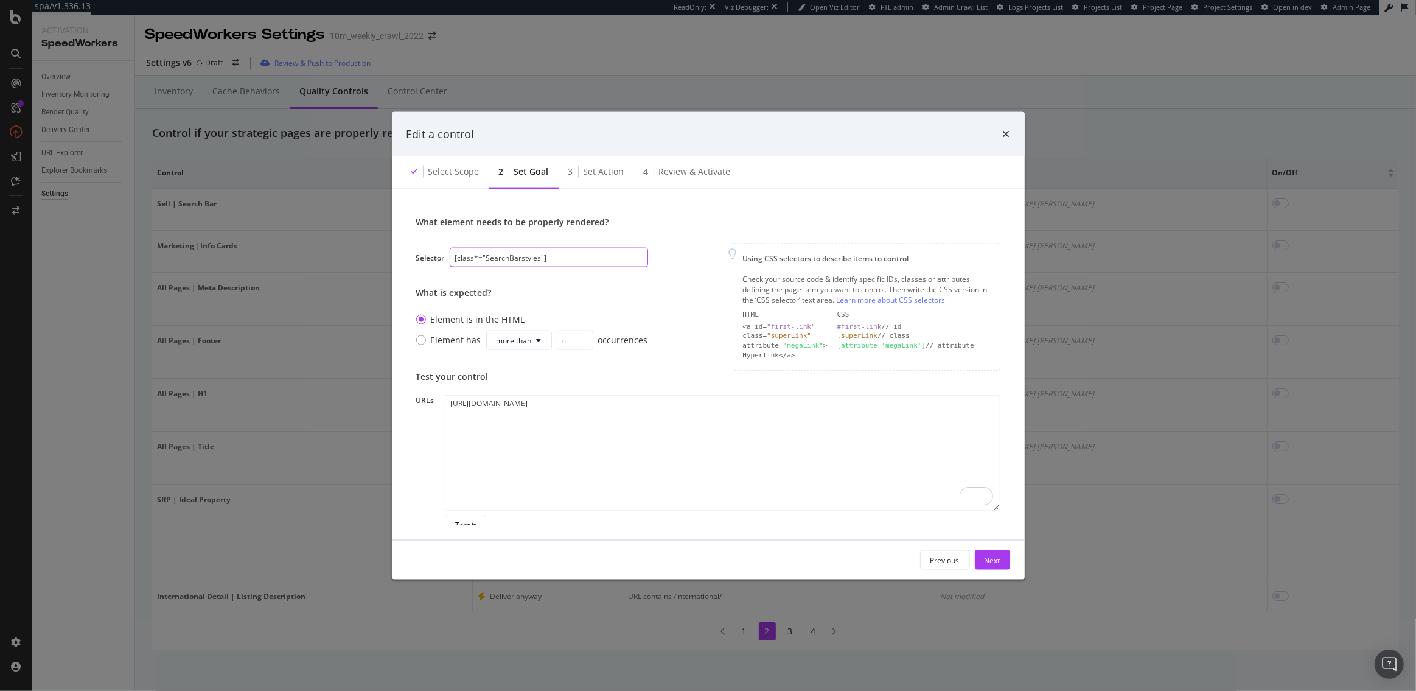
click at [521, 254] on input "[class*="SearchBarstyles"]" at bounding box center [549, 257] width 198 height 19
click at [1004, 132] on icon "times" at bounding box center [1006, 134] width 7 height 10
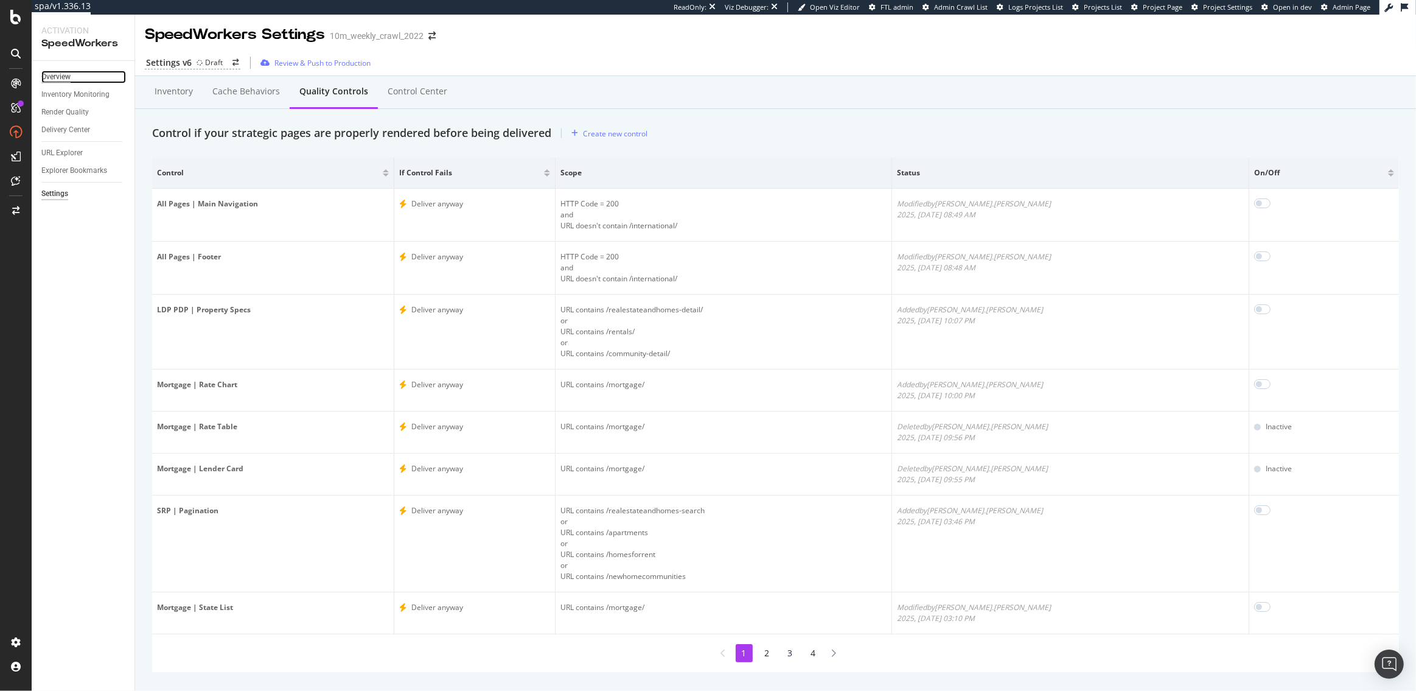
click at [48, 77] on div "Overview" at bounding box center [55, 77] width 29 height 13
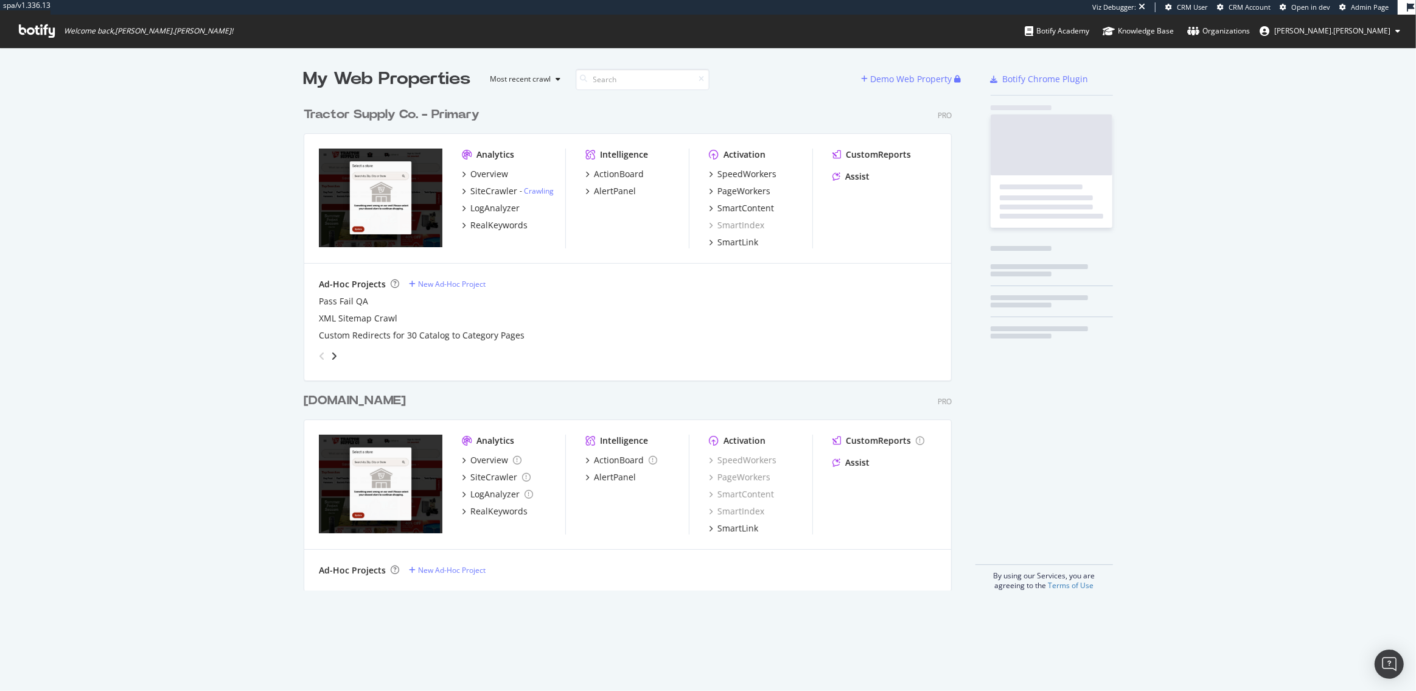
scroll to position [499, 657]
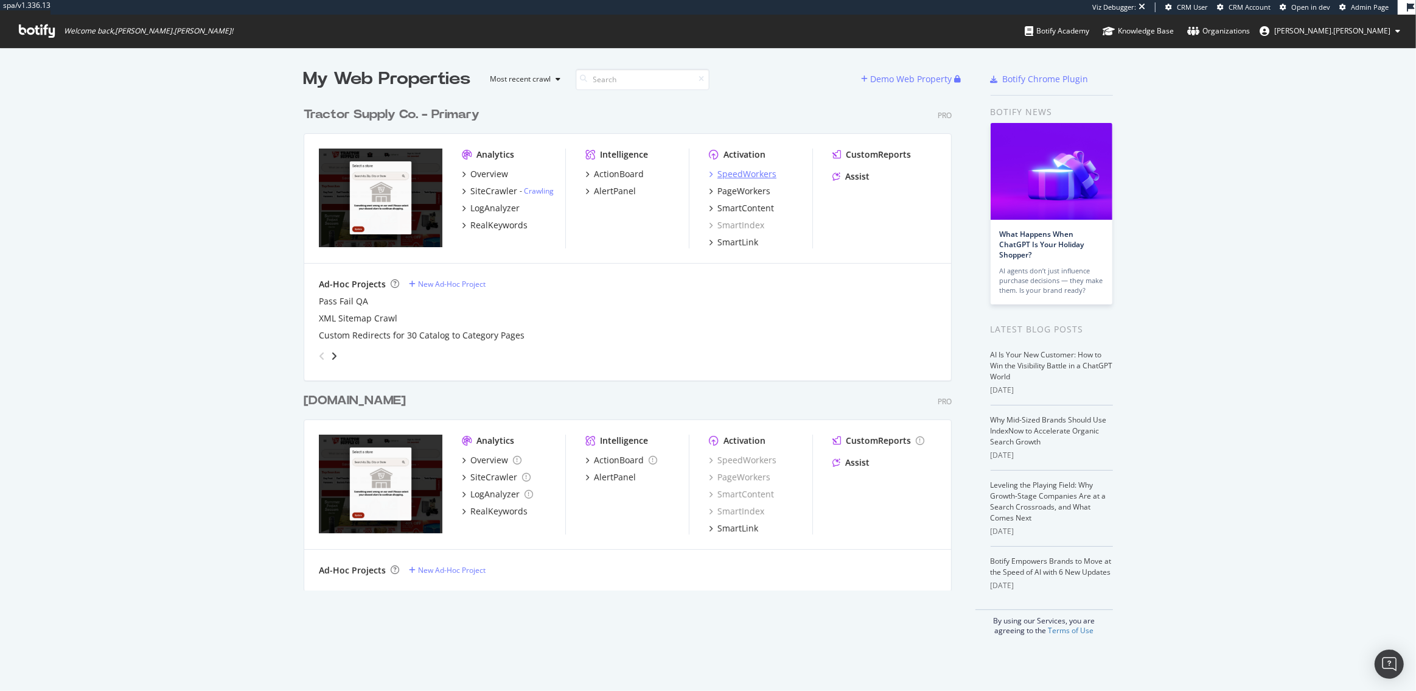
click at [736, 173] on div "SpeedWorkers" at bounding box center [747, 174] width 59 height 12
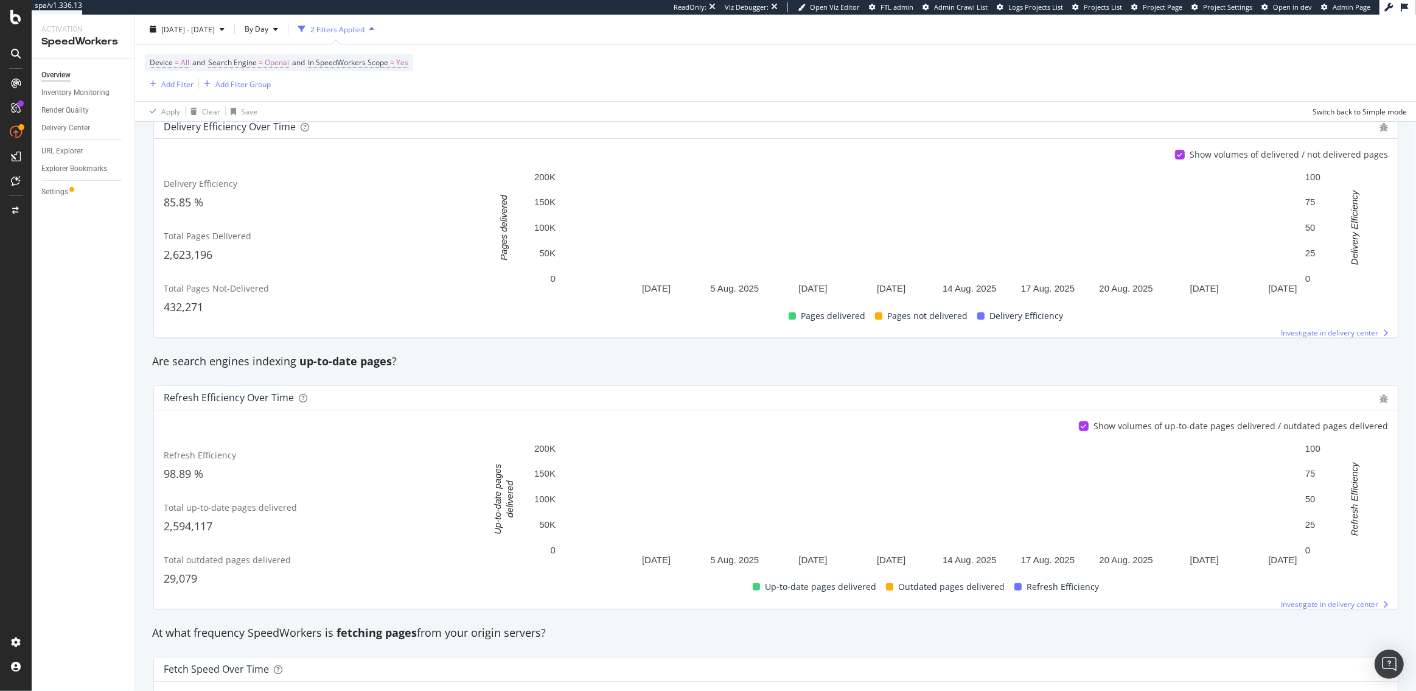
scroll to position [180, 0]
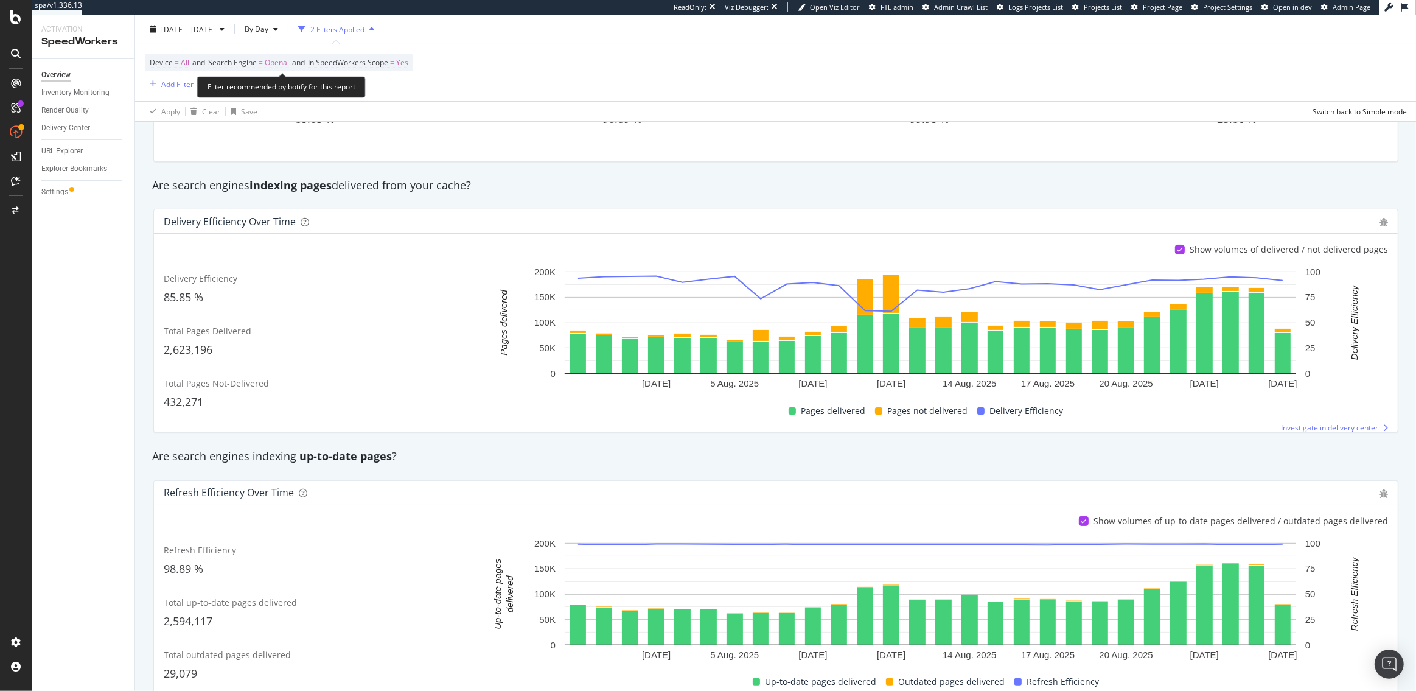
click at [265, 66] on span "Search Engine = Openai" at bounding box center [248, 62] width 81 height 11
click at [250, 89] on icon at bounding box center [251, 91] width 9 height 7
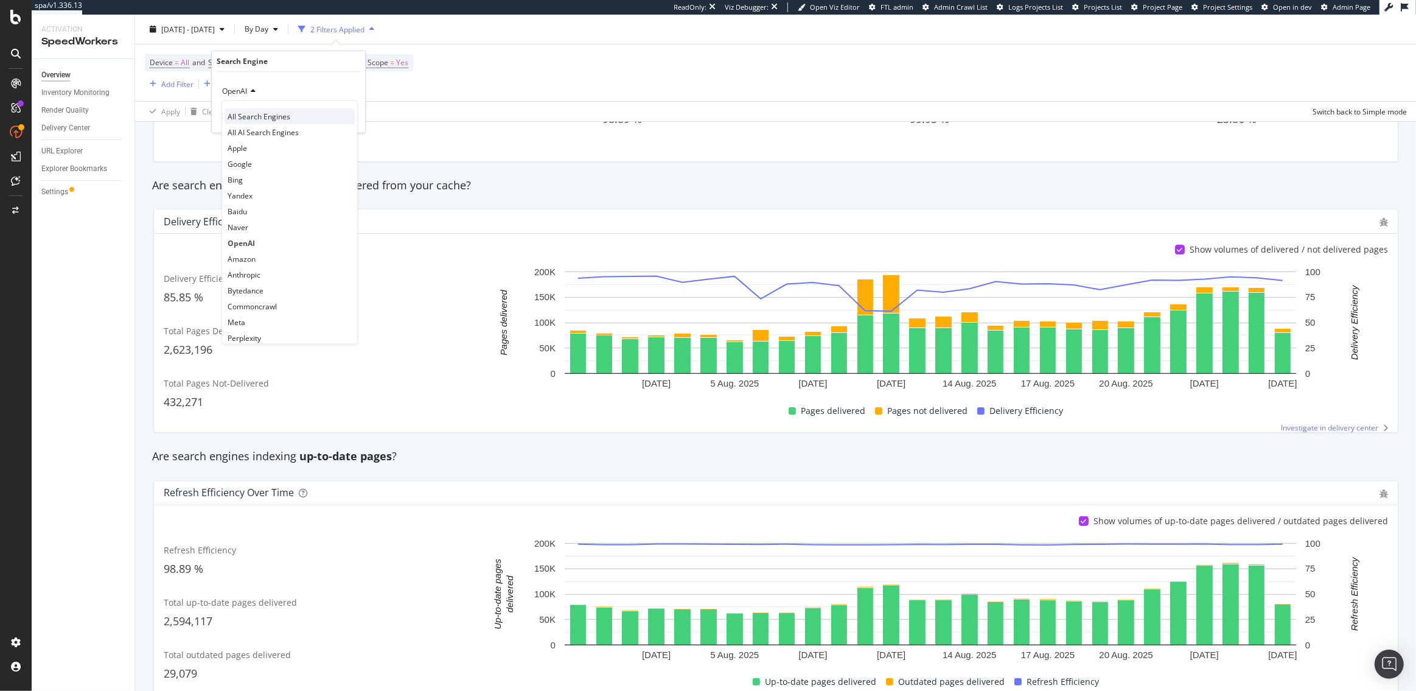
click at [249, 114] on span "All Search Engines" at bounding box center [259, 116] width 63 height 10
click at [223, 96] on div "All Search Engines" at bounding box center [289, 91] width 134 height 19
click at [234, 161] on span "Google" at bounding box center [240, 163] width 24 height 10
click at [342, 110] on div "Google Cancel Add filter Apply" at bounding box center [288, 102] width 153 height 61
click at [344, 117] on div "Apply" at bounding box center [346, 116] width 19 height 10
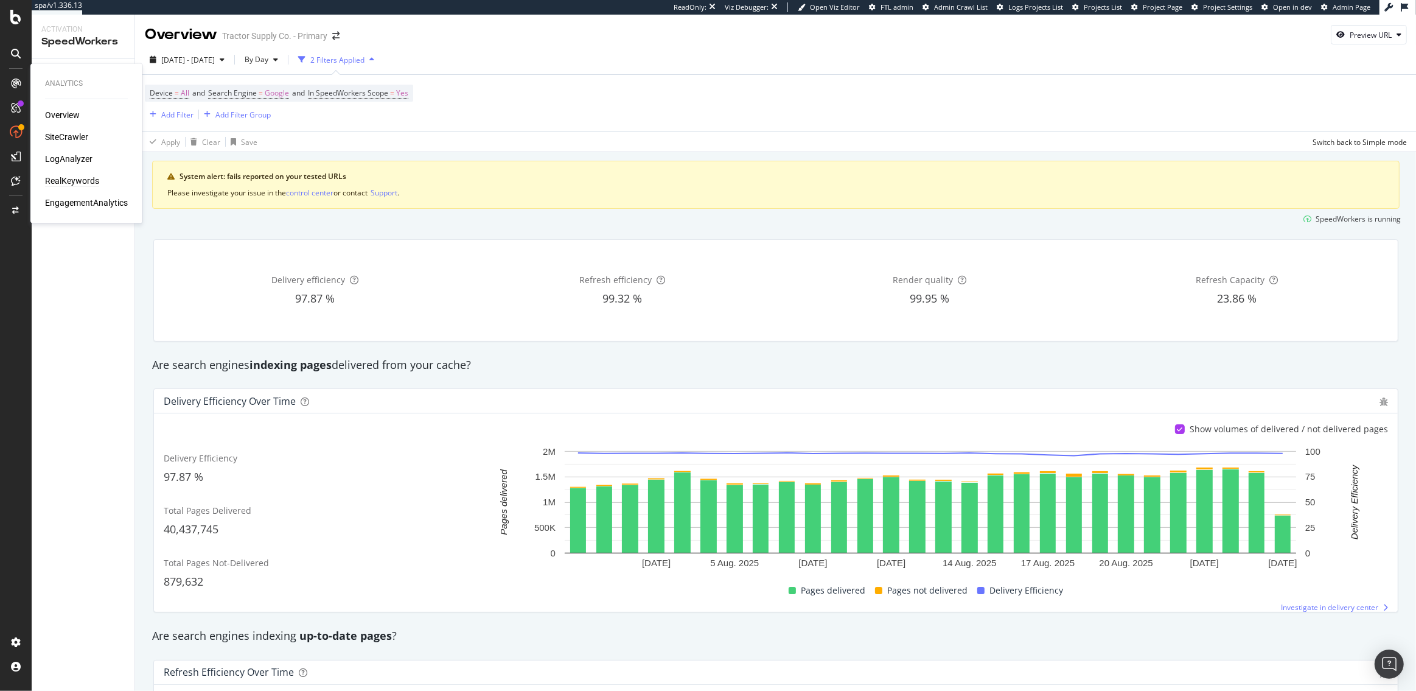
click at [69, 178] on div "RealKeywords" at bounding box center [72, 181] width 54 height 12
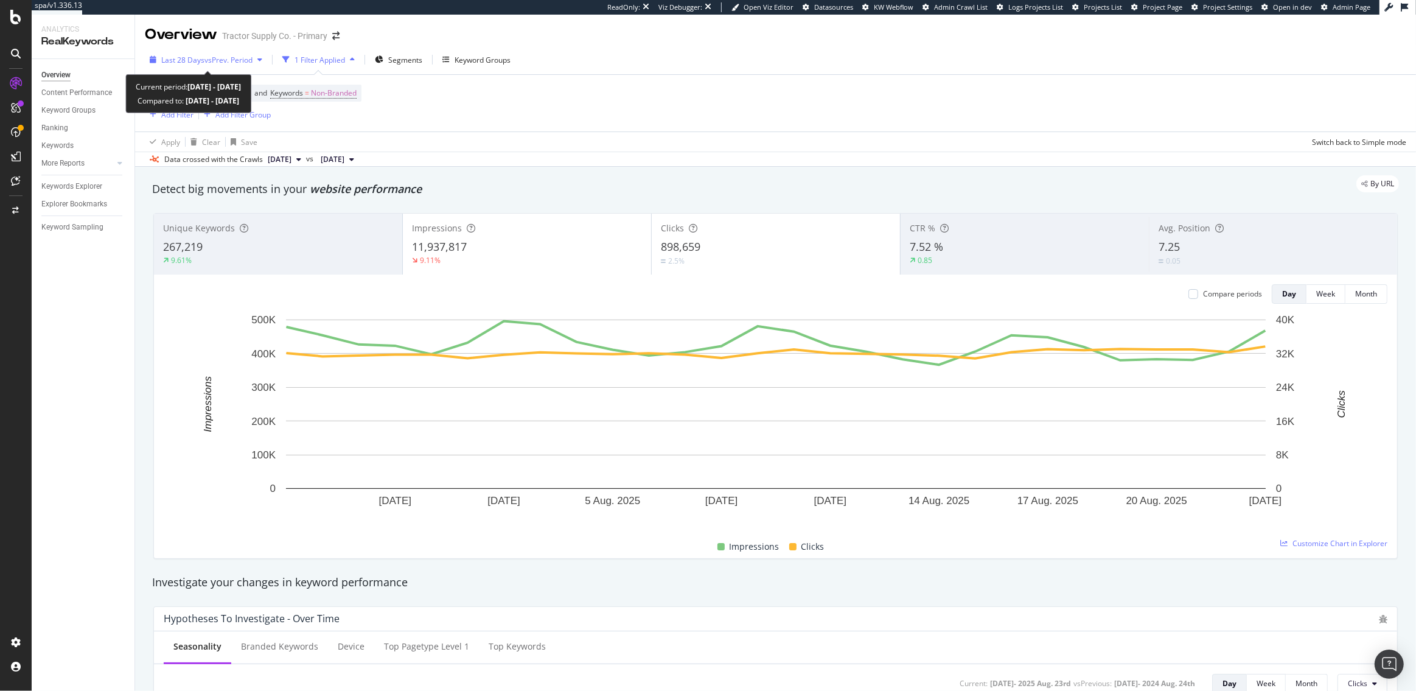
click at [229, 62] on span "vs Prev. Period" at bounding box center [229, 60] width 48 height 10
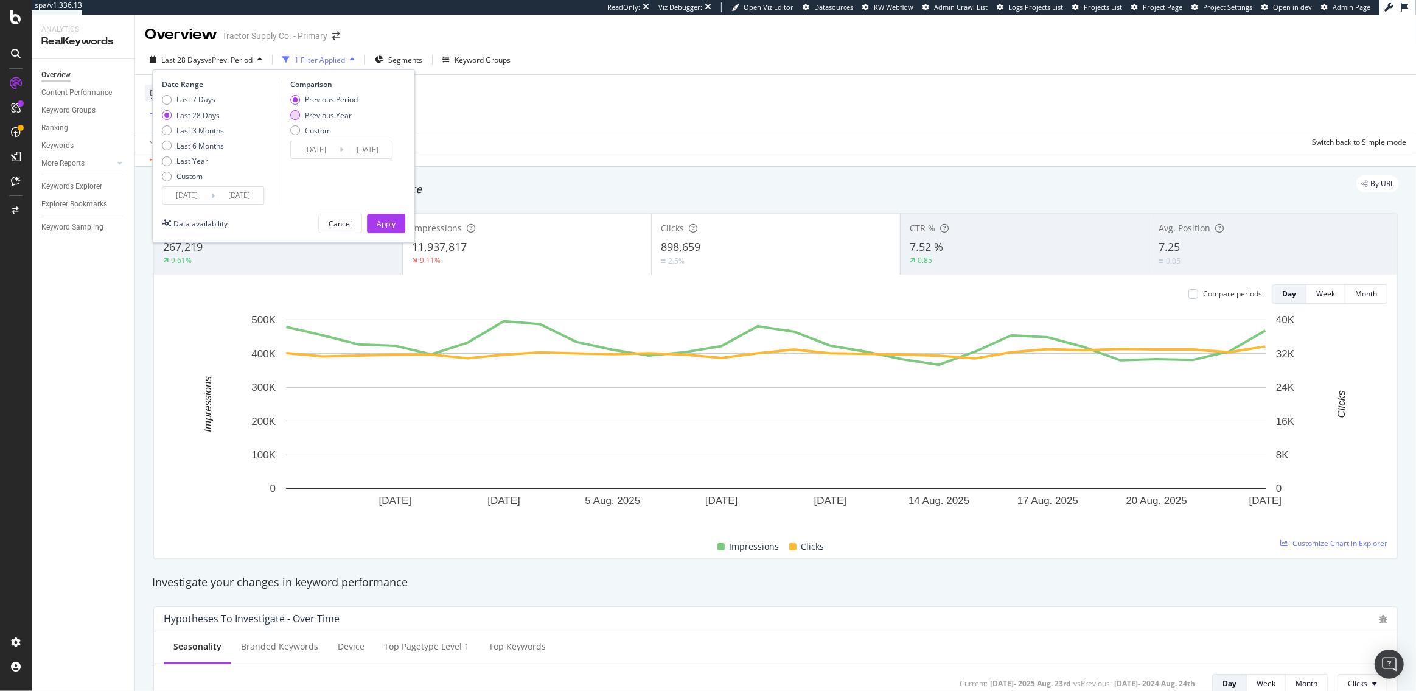
click at [314, 115] on div "Previous Year" at bounding box center [328, 115] width 47 height 10
type input "2024/07/28"
type input "2024/08/24"
click at [393, 219] on div "Apply" at bounding box center [386, 224] width 19 height 10
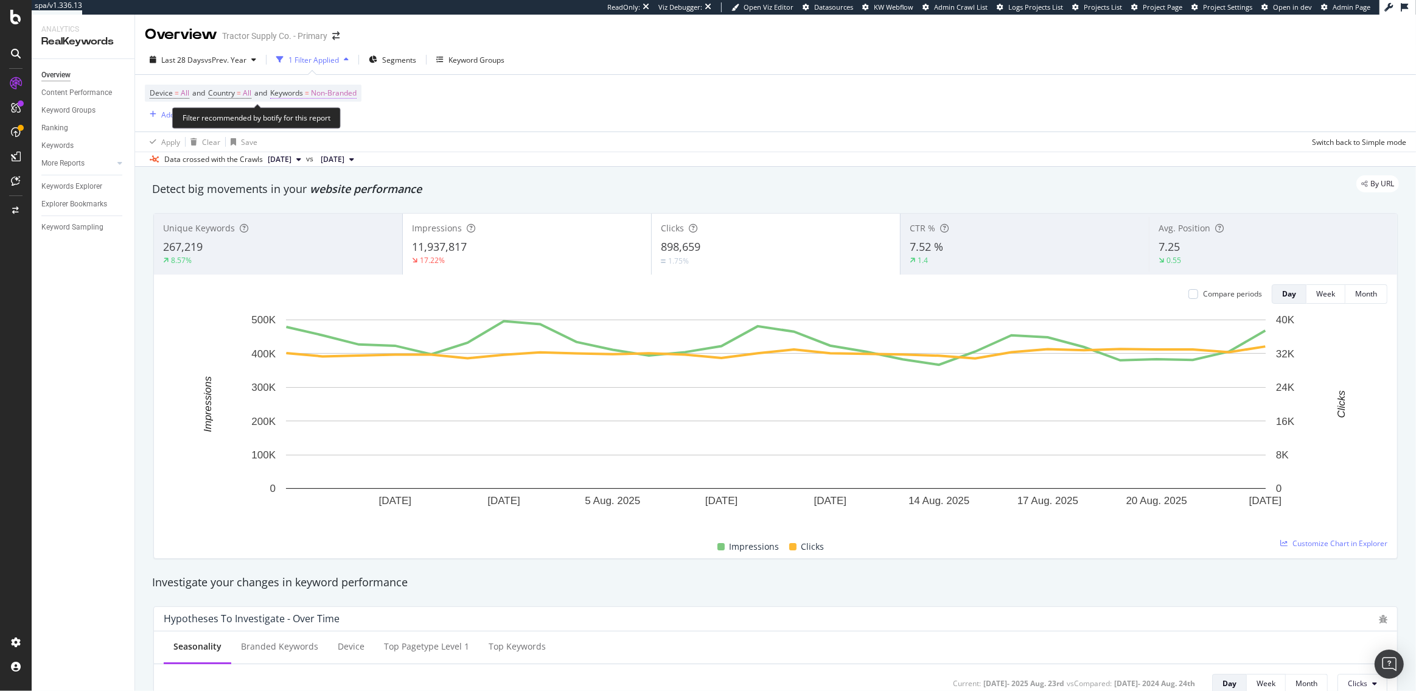
click at [321, 93] on span "Non-Branded" at bounding box center [334, 93] width 46 height 17
click at [312, 119] on span "Non-Branded" at bounding box center [314, 121] width 51 height 10
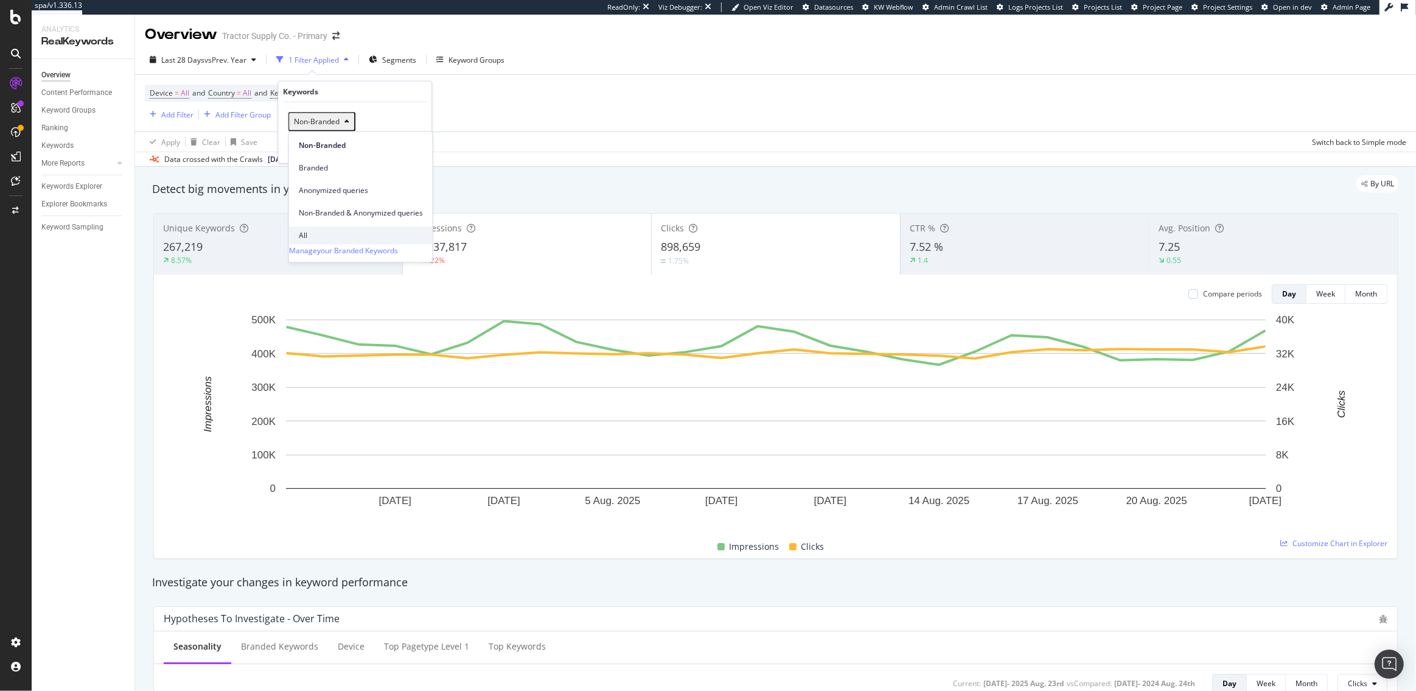
click at [312, 230] on span "All" at bounding box center [361, 235] width 124 height 11
click at [404, 153] on button "Apply" at bounding box center [404, 147] width 35 height 12
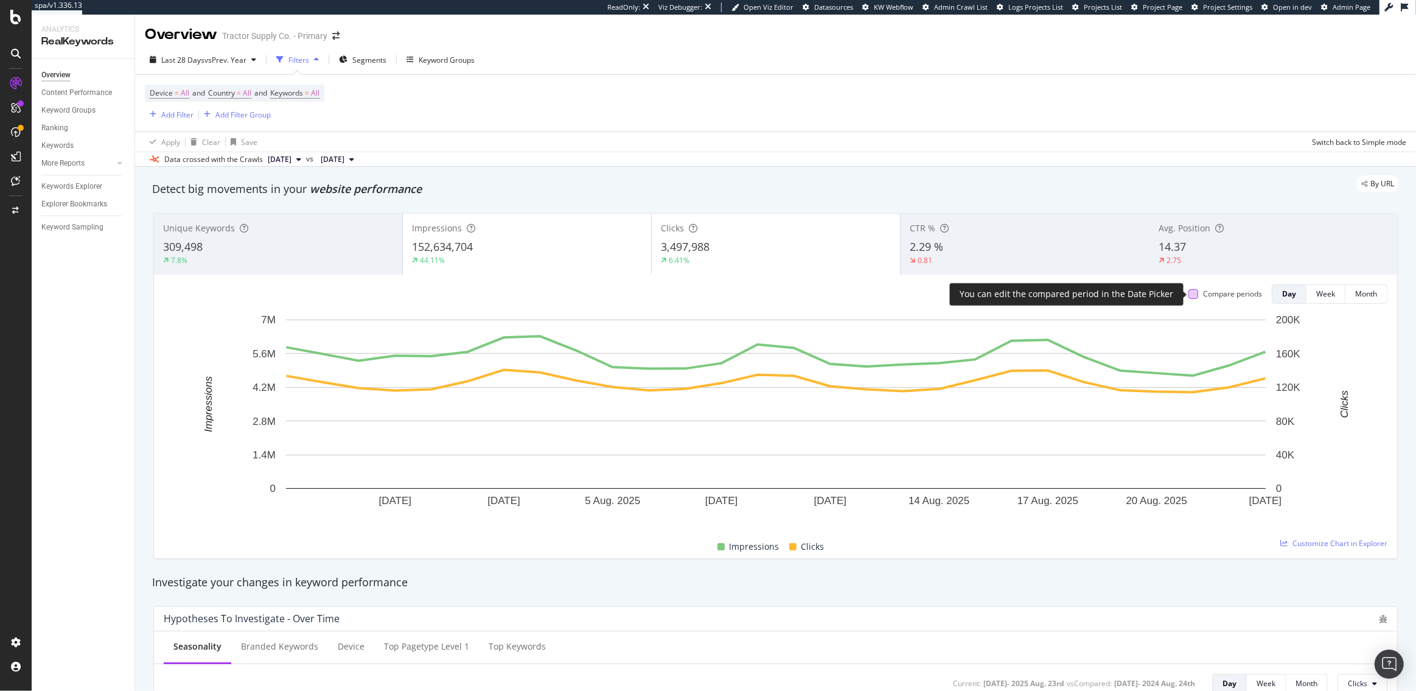
click at [1192, 295] on div at bounding box center [1194, 294] width 10 height 10
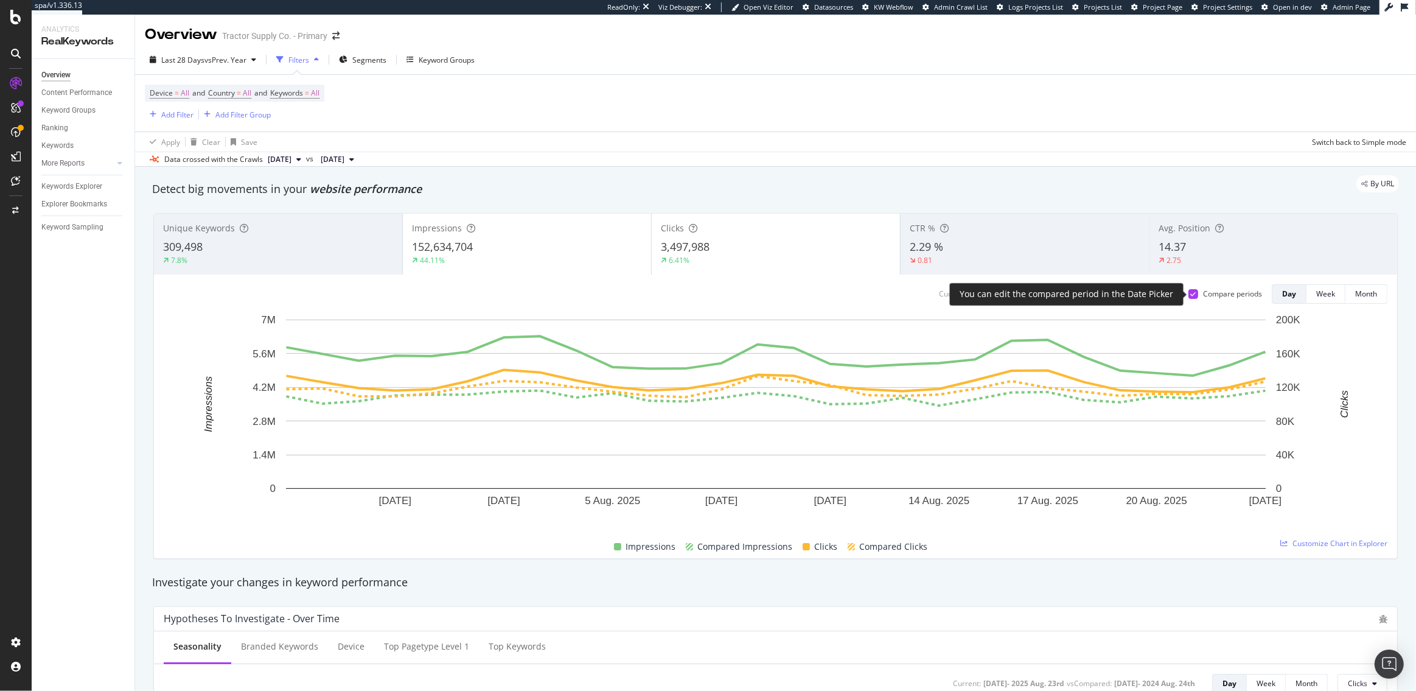
click at [1192, 295] on icon at bounding box center [1193, 294] width 5 height 6
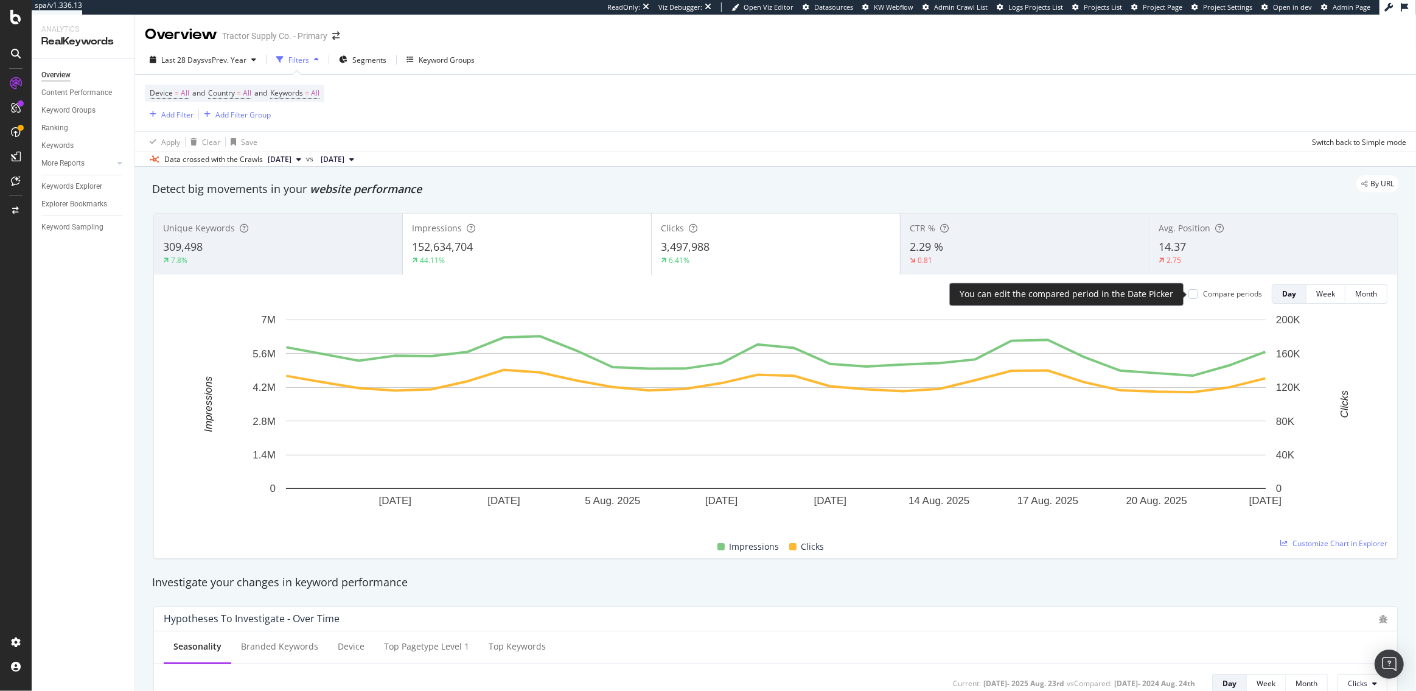
click at [1192, 295] on div at bounding box center [1194, 294] width 10 height 10
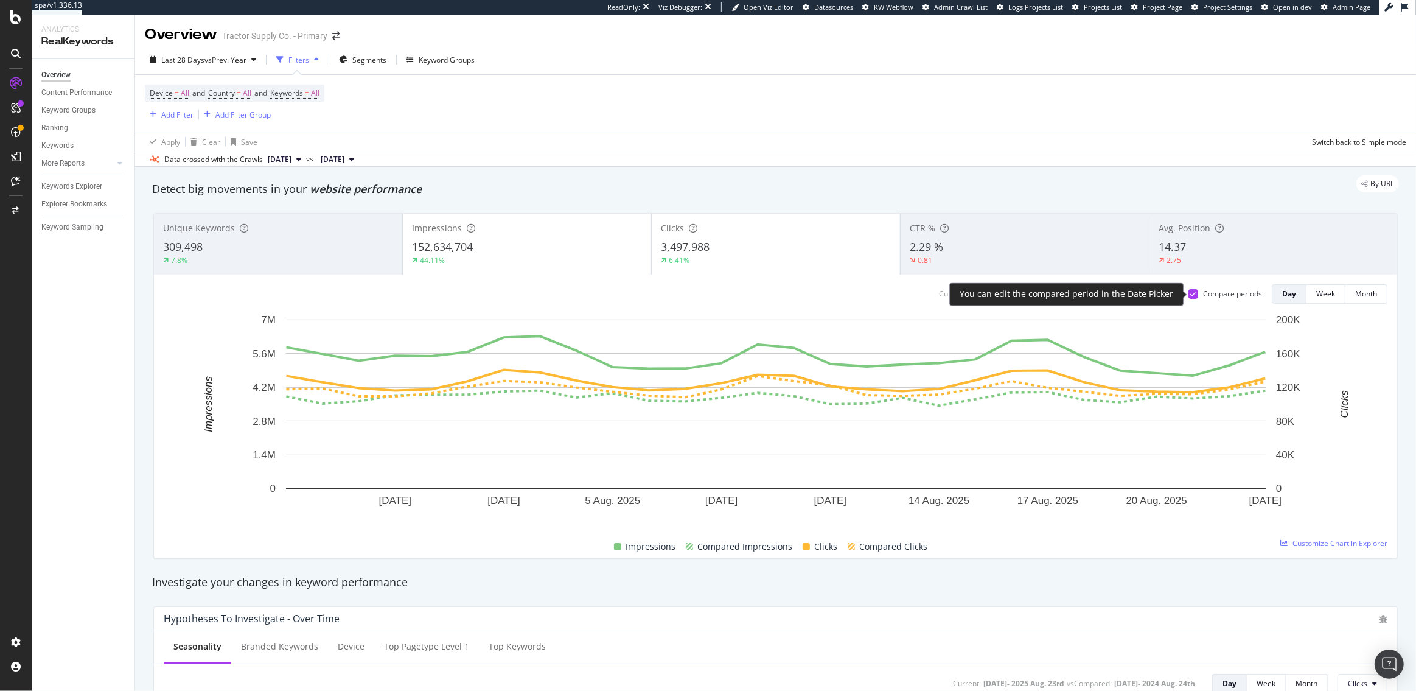
click at [1192, 295] on icon at bounding box center [1193, 294] width 5 height 6
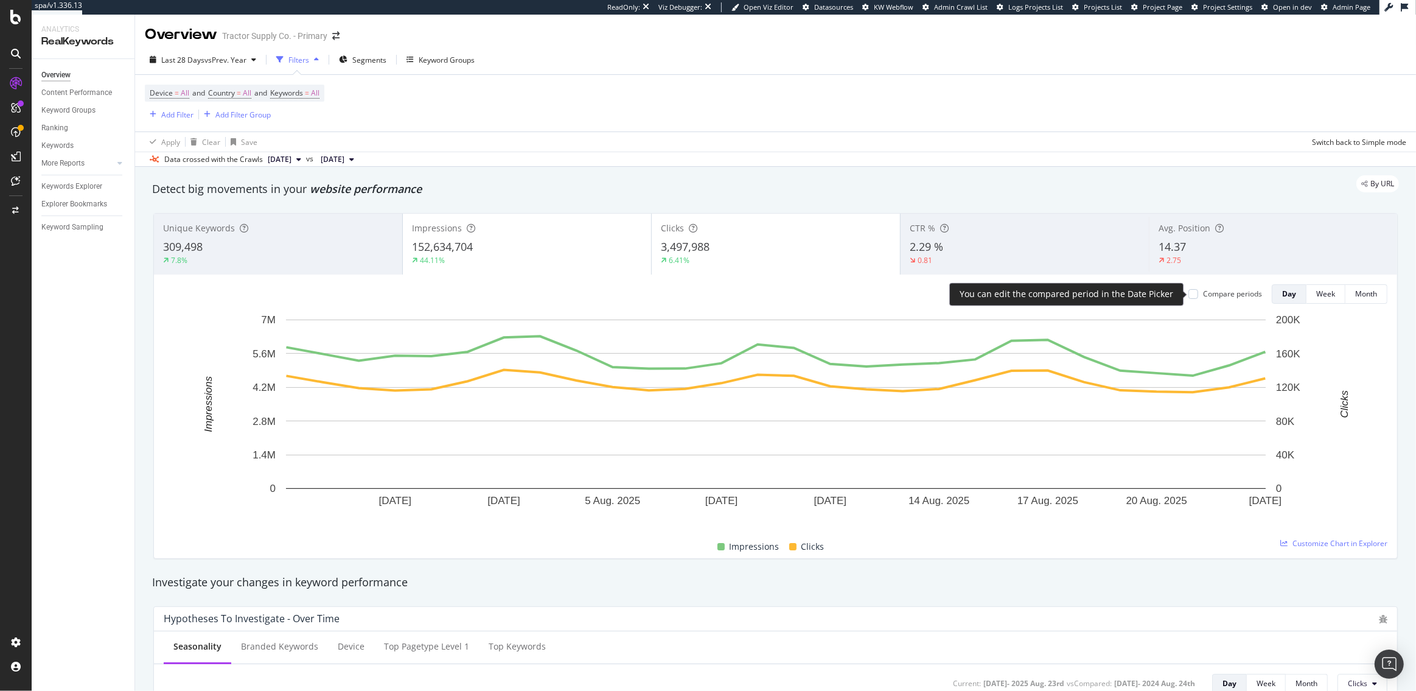
click at [1192, 295] on div at bounding box center [1194, 294] width 10 height 10
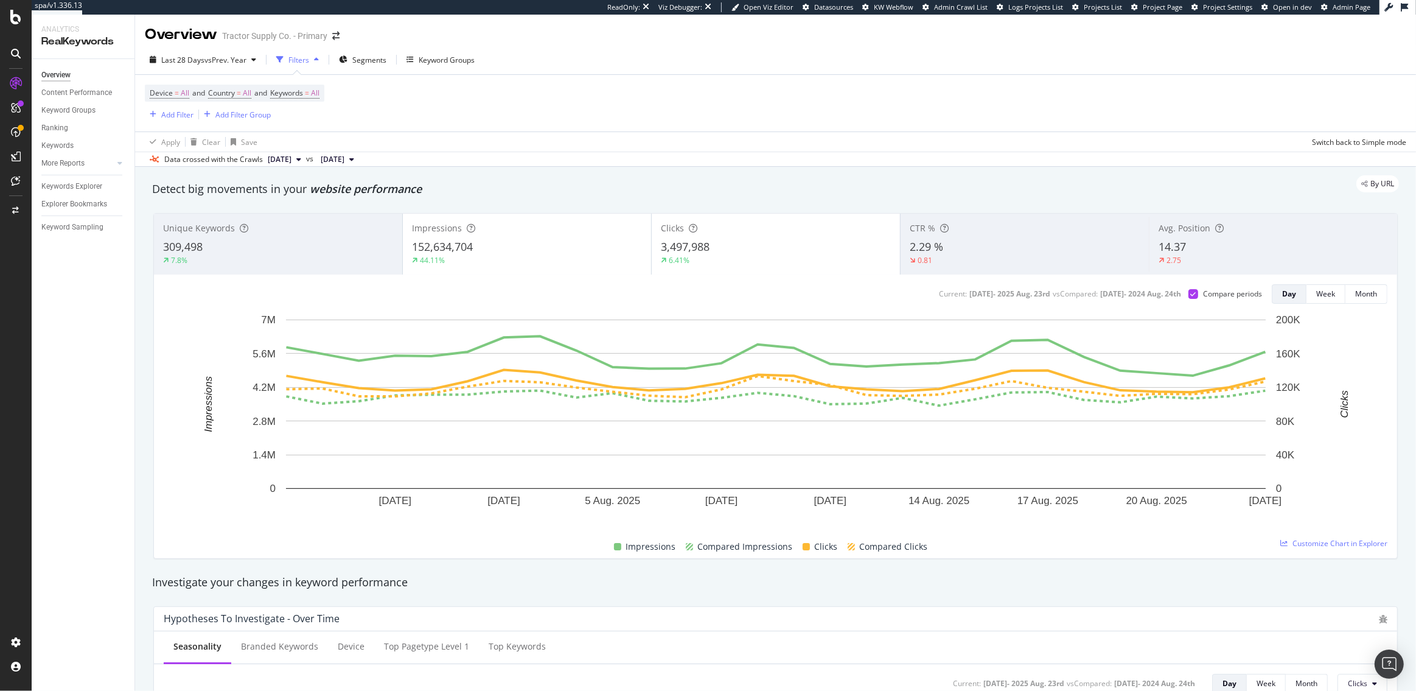
click at [298, 93] on span "Keywords" at bounding box center [286, 93] width 33 height 10
click at [309, 119] on icon "button" at bounding box center [309, 121] width 5 height 7
click at [317, 147] on span "Non-Branded" at bounding box center [361, 145] width 124 height 11
click at [405, 143] on div "Apply" at bounding box center [412, 147] width 19 height 10
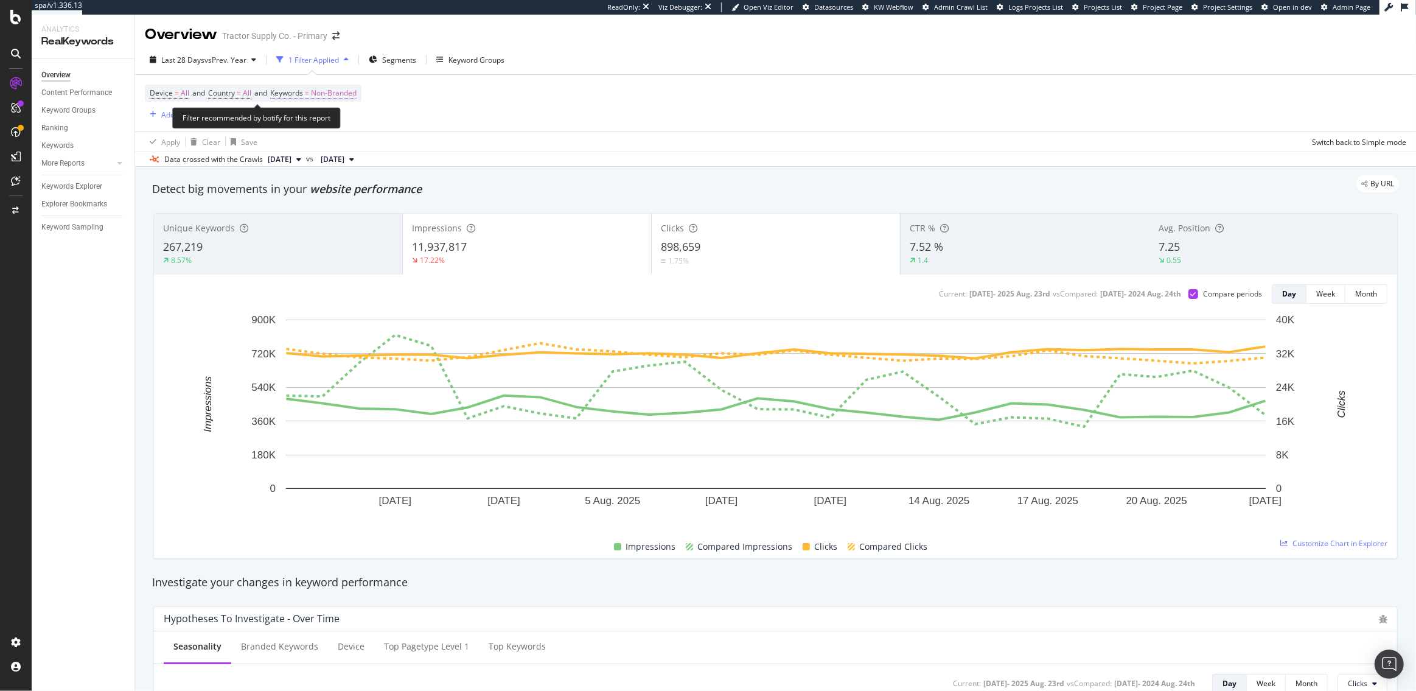
click at [335, 94] on span "Non-Branded" at bounding box center [334, 93] width 46 height 17
click at [332, 119] on span "Non-Branded" at bounding box center [314, 121] width 51 height 10
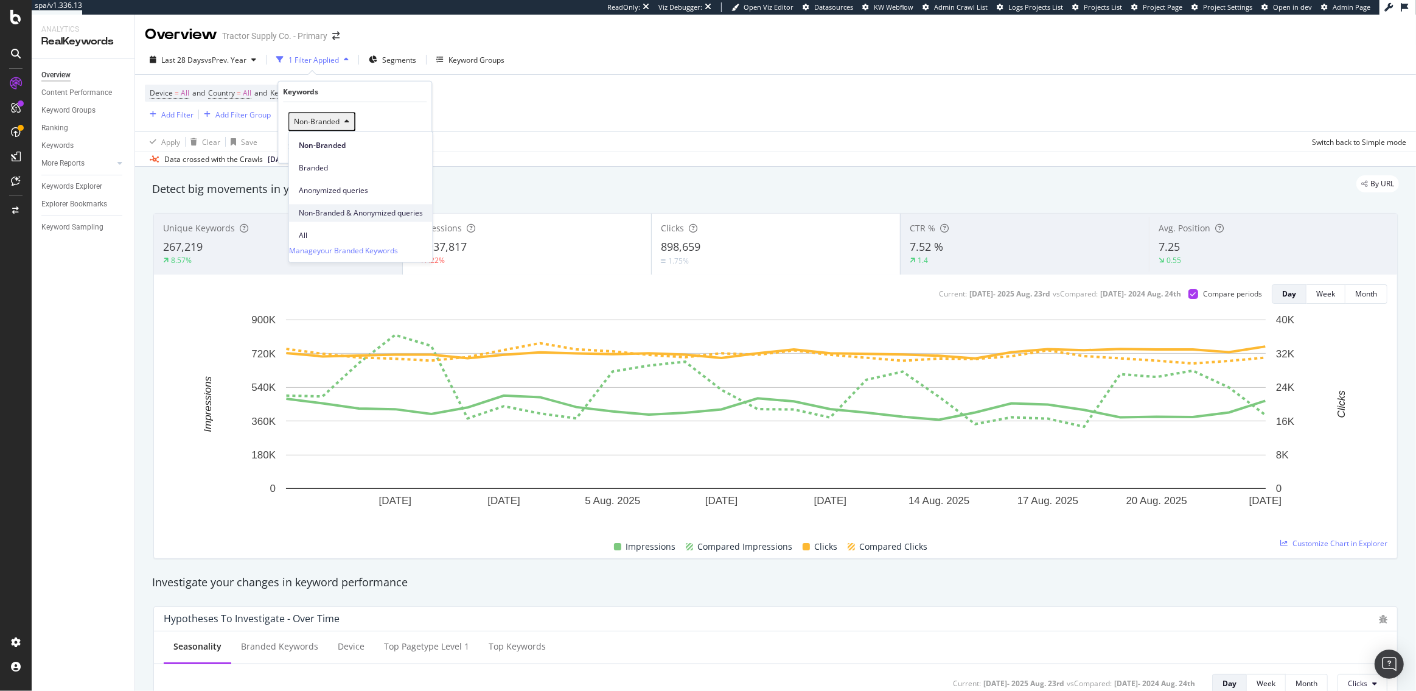
click at [331, 208] on span "Non-Branded & Anonymized queries" at bounding box center [361, 213] width 124 height 11
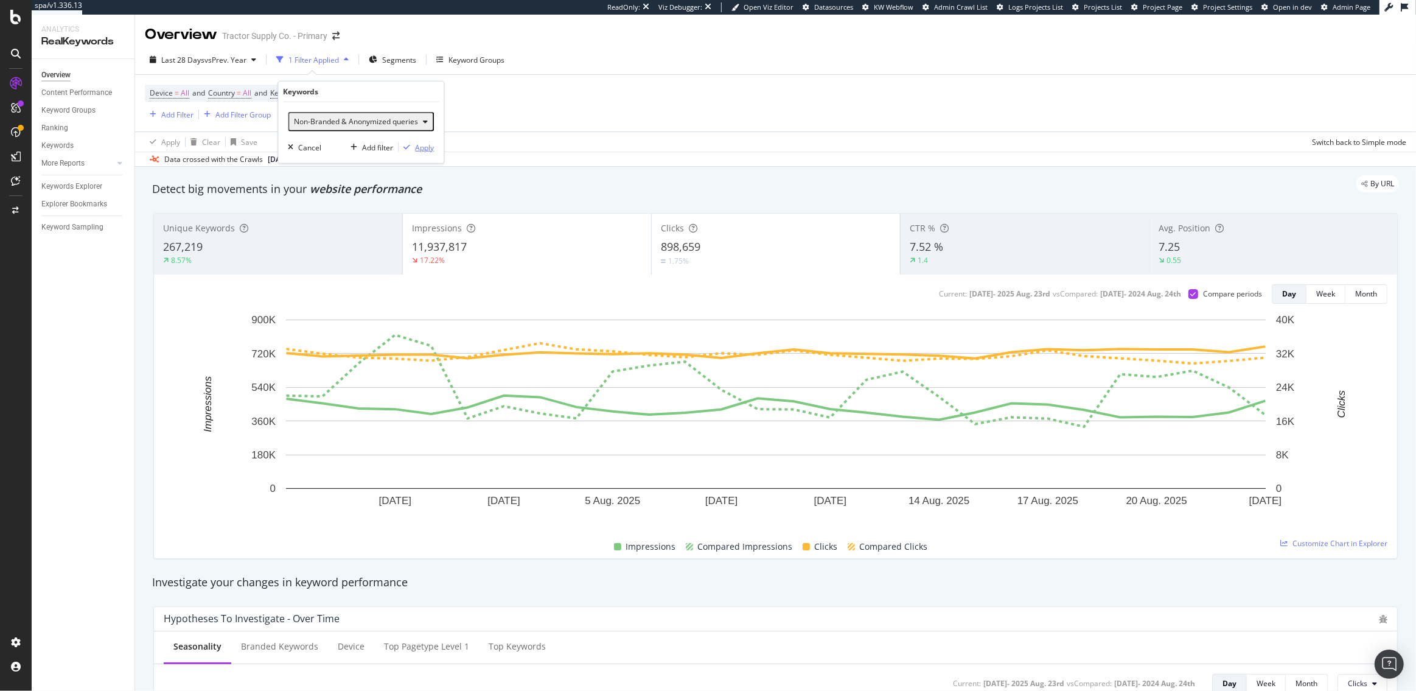
click at [422, 142] on div "Apply" at bounding box center [424, 147] width 19 height 10
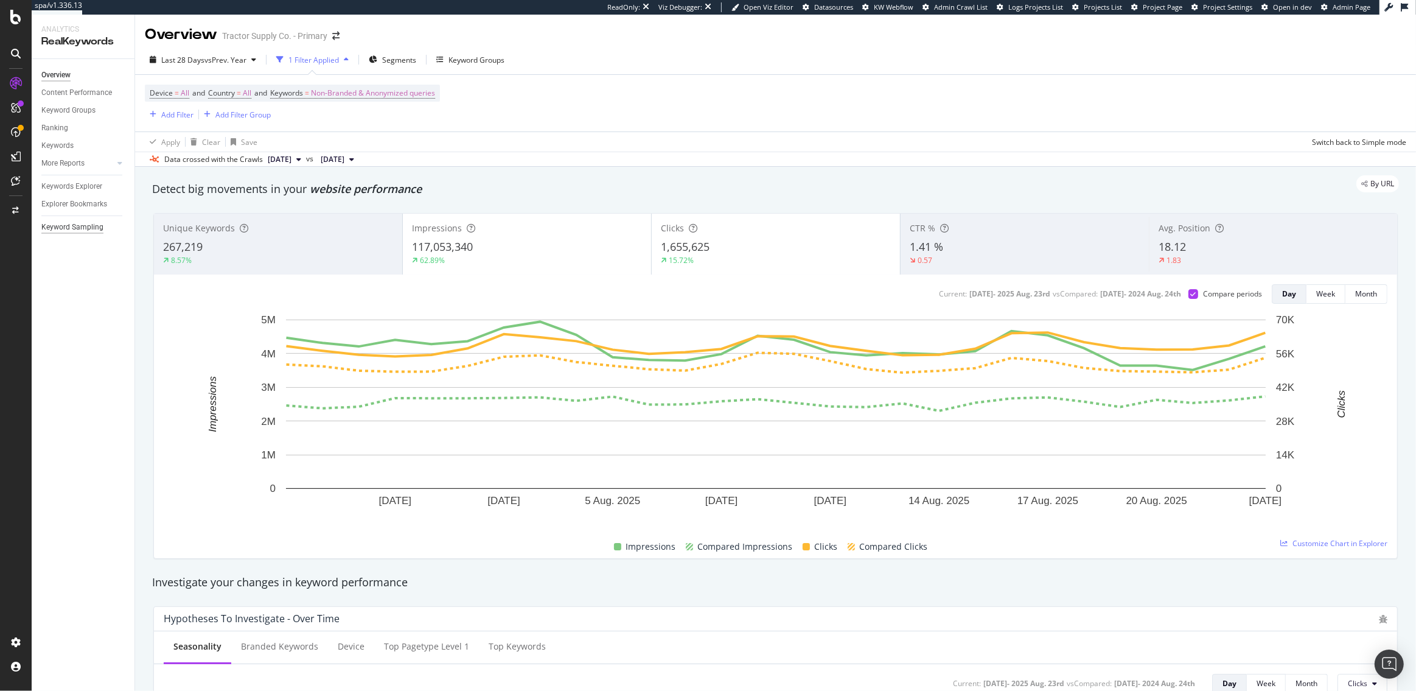
click at [85, 229] on div "Keyword Sampling" at bounding box center [72, 227] width 62 height 13
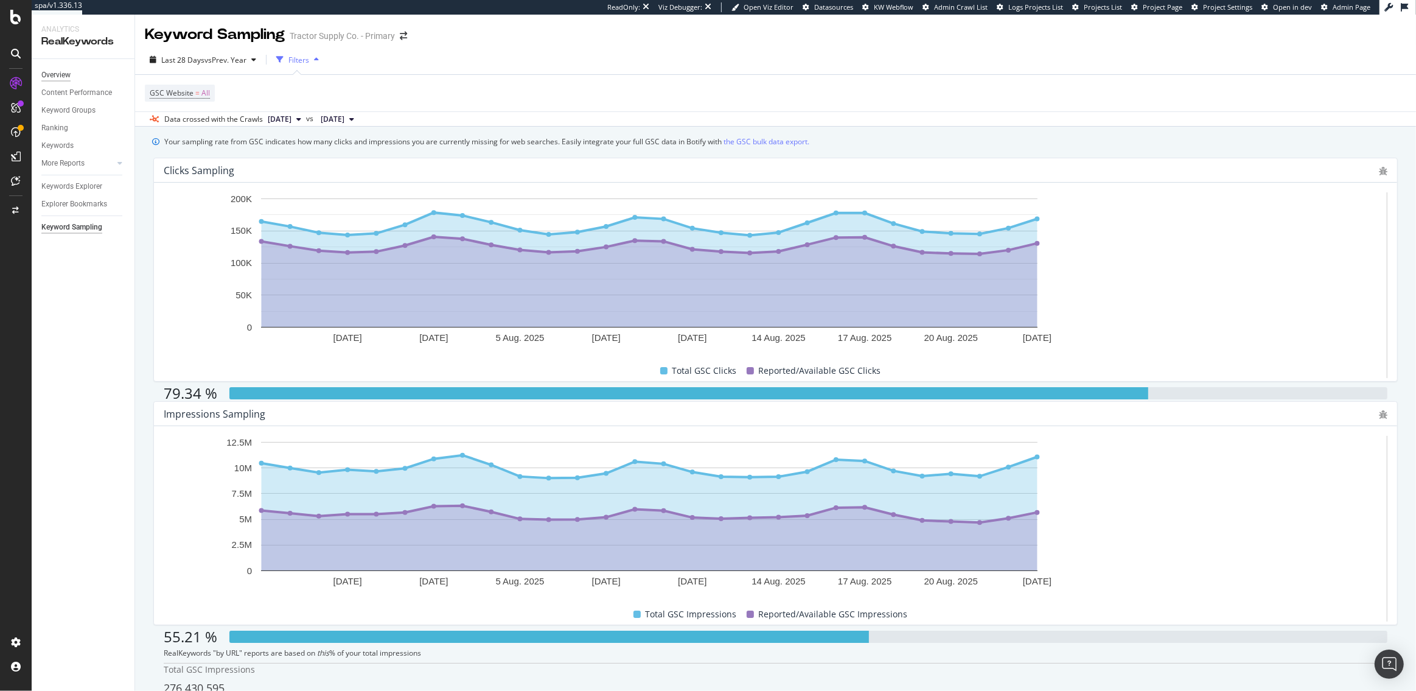
click at [55, 79] on div "Overview" at bounding box center [55, 75] width 29 height 13
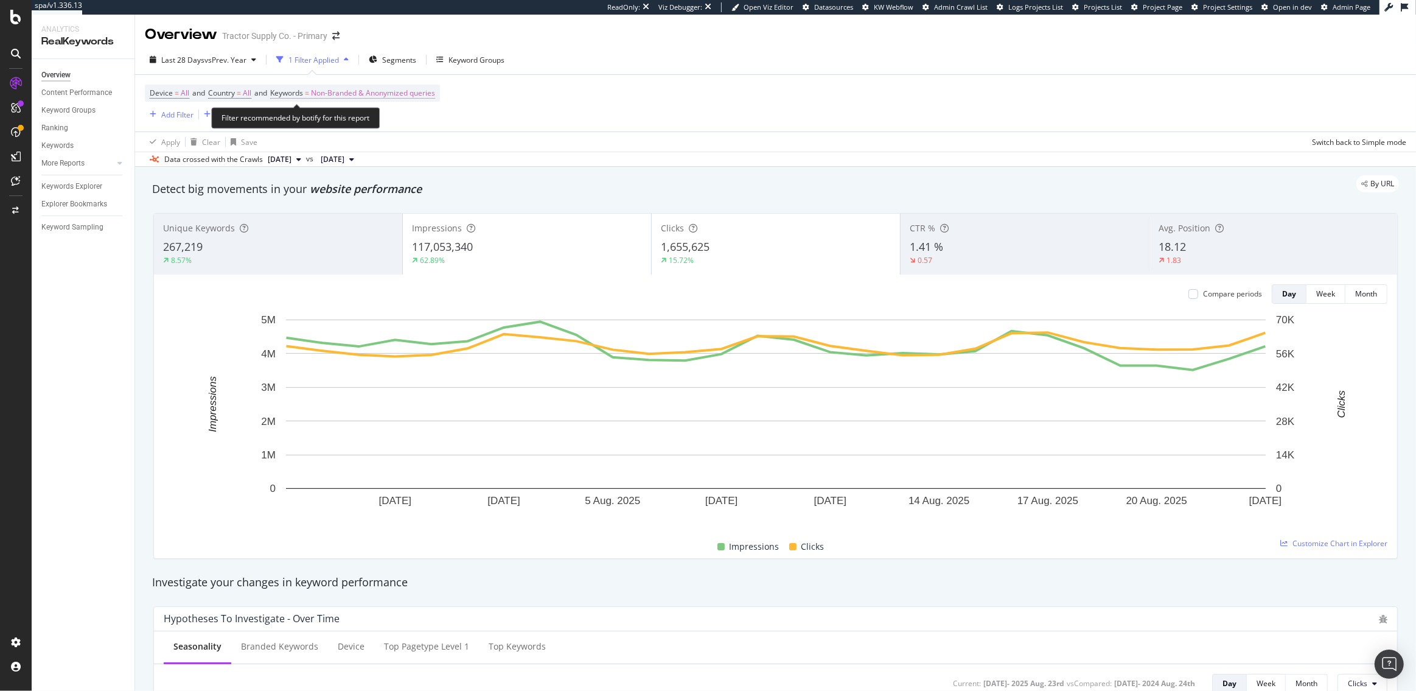
click at [366, 99] on span "Non-Branded & Anonymized queries" at bounding box center [373, 93] width 124 height 17
click at [351, 122] on span "Non-Branded & Anonymized queries" at bounding box center [353, 121] width 129 height 10
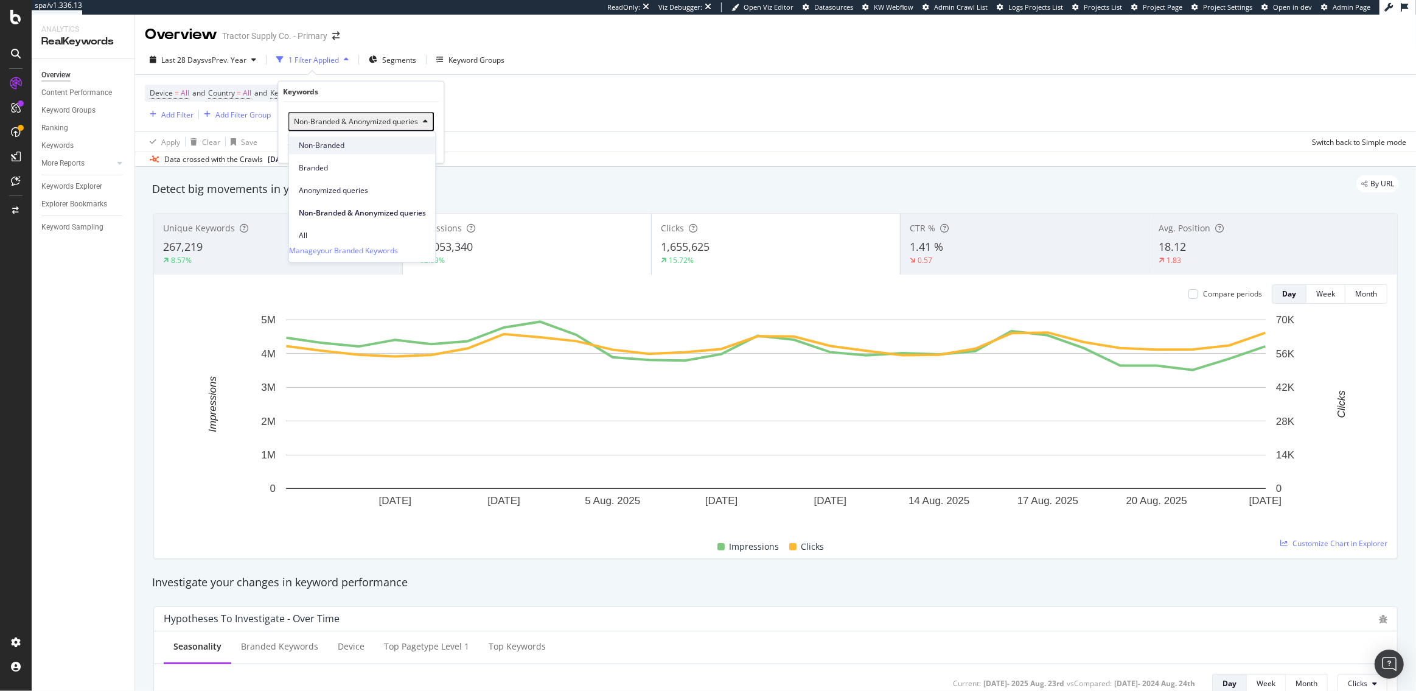
click at [328, 144] on span "Non-Branded" at bounding box center [362, 145] width 127 height 11
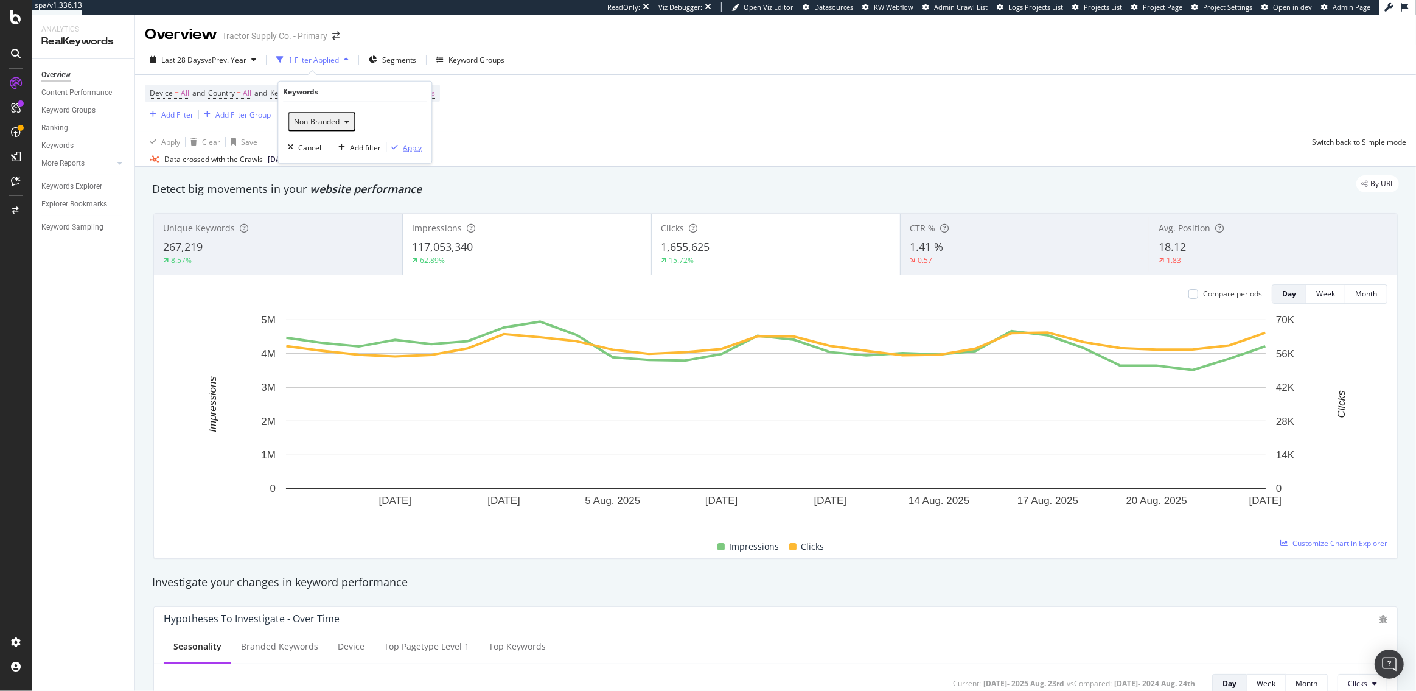
click at [418, 142] on div "Apply" at bounding box center [412, 147] width 19 height 10
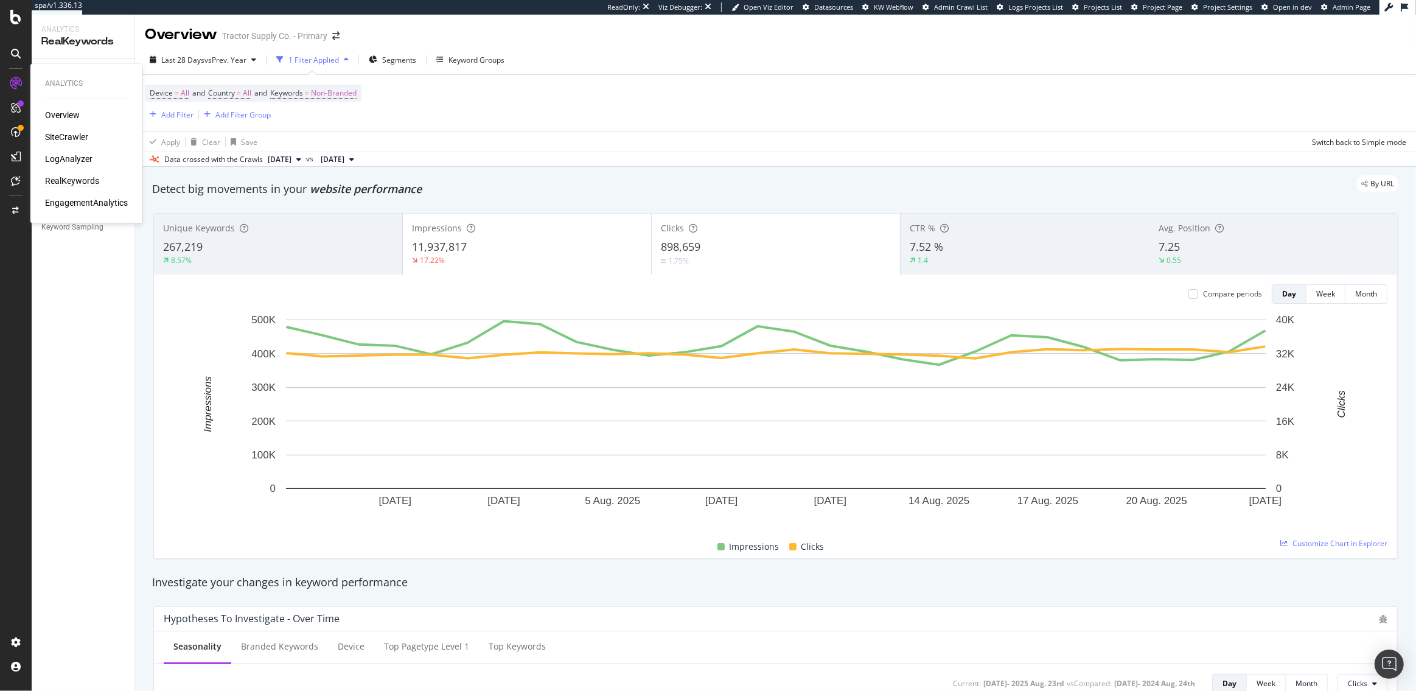
click at [66, 137] on div "SiteCrawler" at bounding box center [66, 137] width 43 height 12
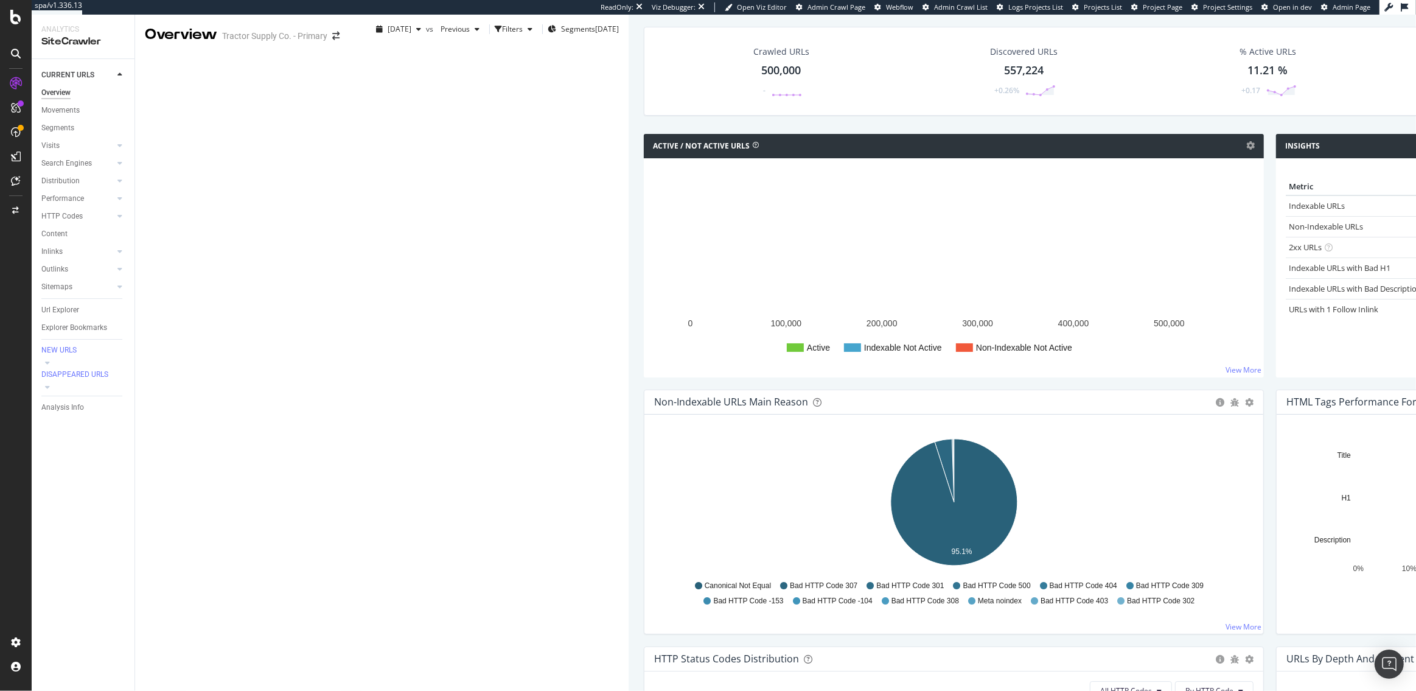
scroll to position [464, 0]
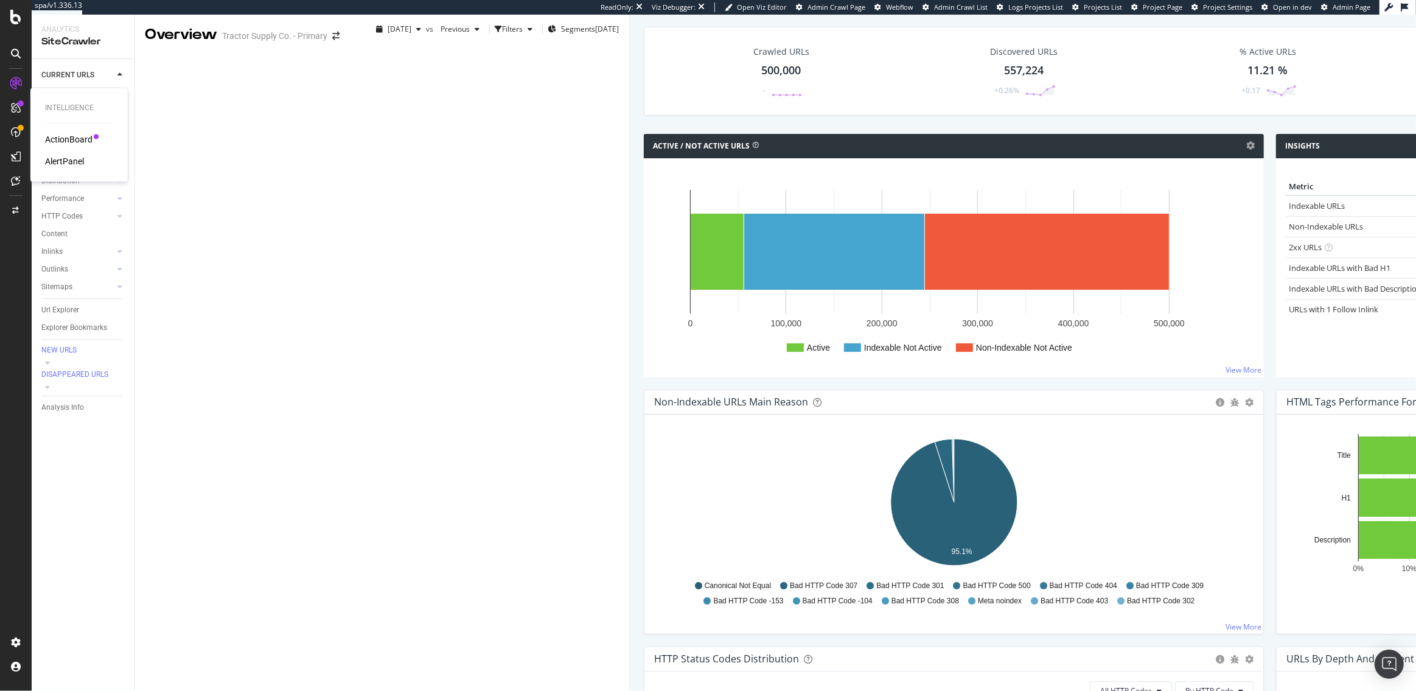
click at [65, 155] on div "AlertPanel" at bounding box center [64, 161] width 39 height 12
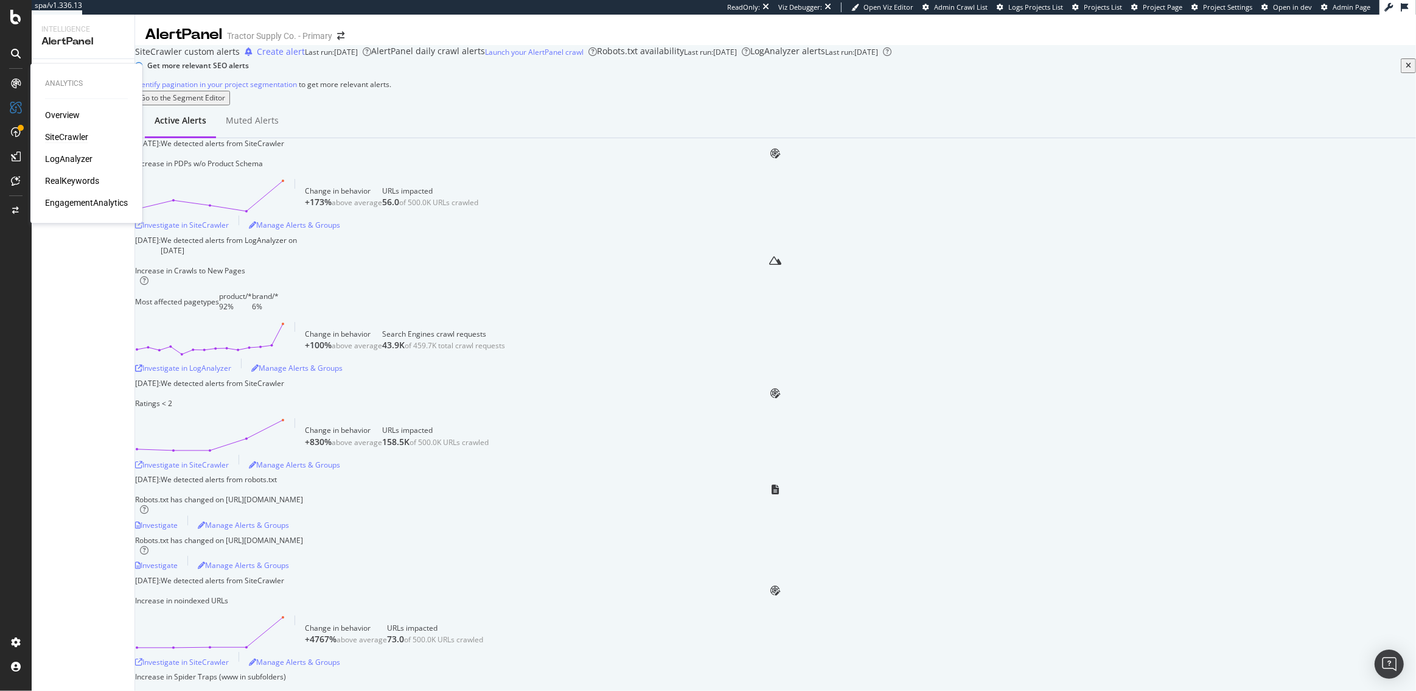
click at [60, 138] on div "SiteCrawler" at bounding box center [66, 137] width 43 height 12
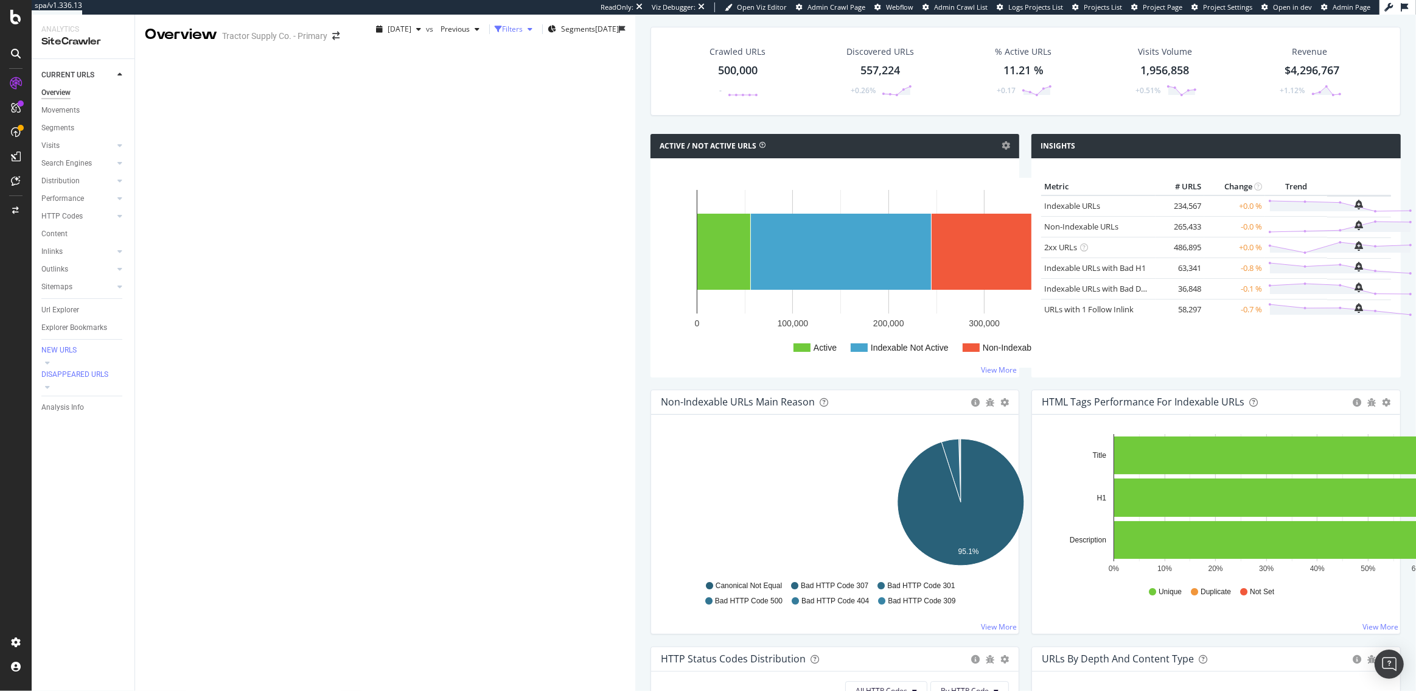
click at [495, 33] on div "button" at bounding box center [498, 29] width 7 height 7
click at [388, 67] on div "Add Filter" at bounding box center [404, 62] width 32 height 10
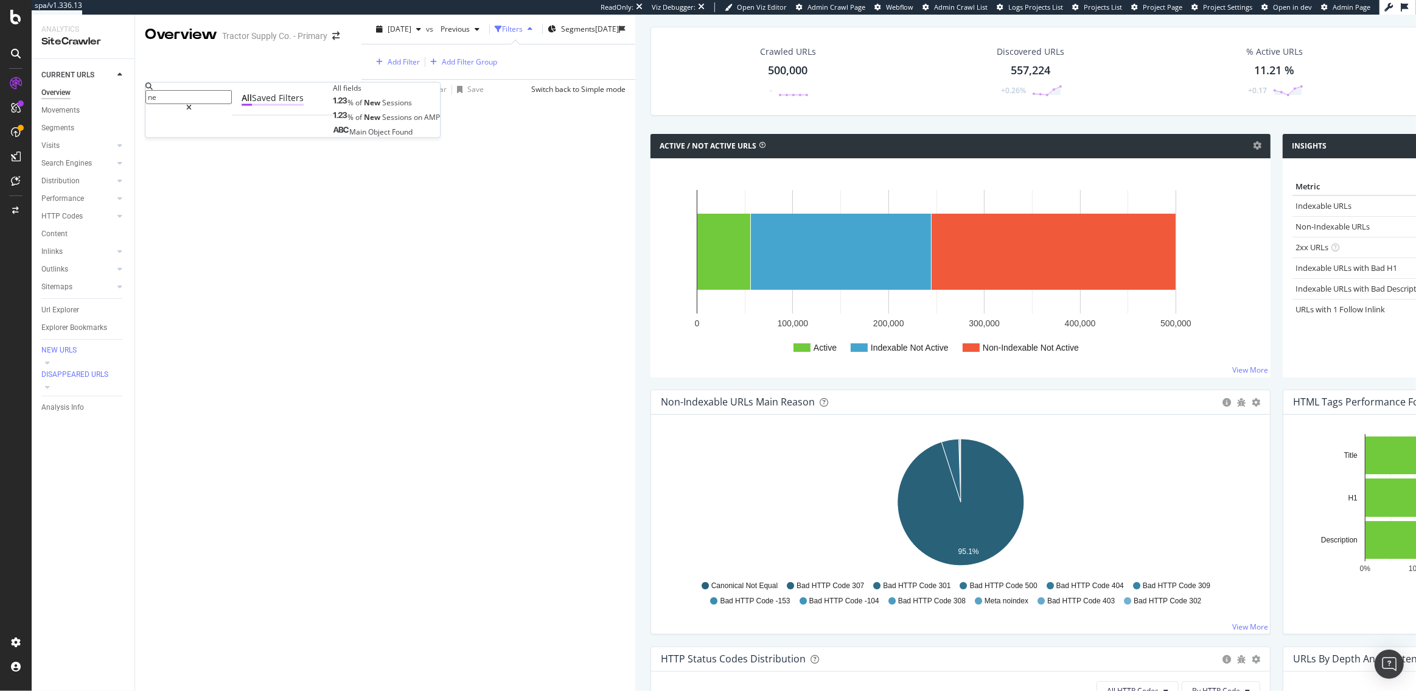
type input "n"
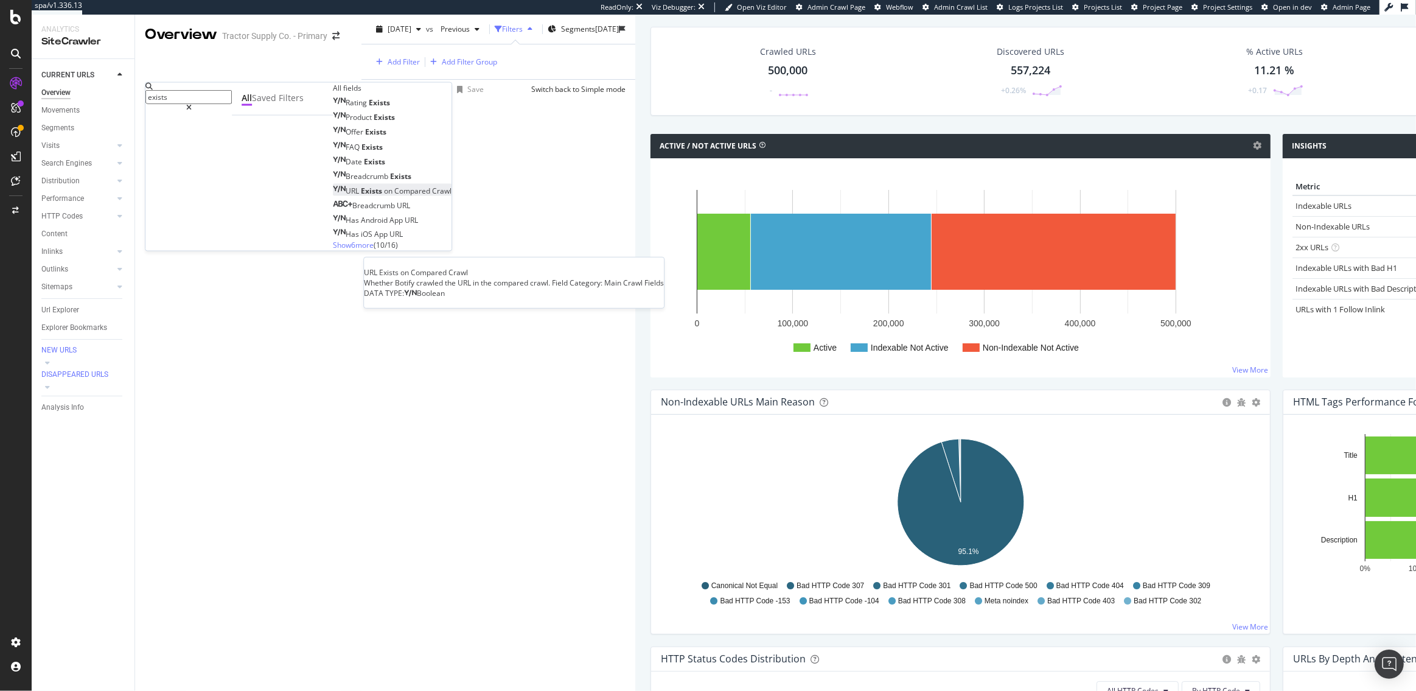
type input "exists"
click at [384, 196] on span "on" at bounding box center [389, 191] width 10 height 10
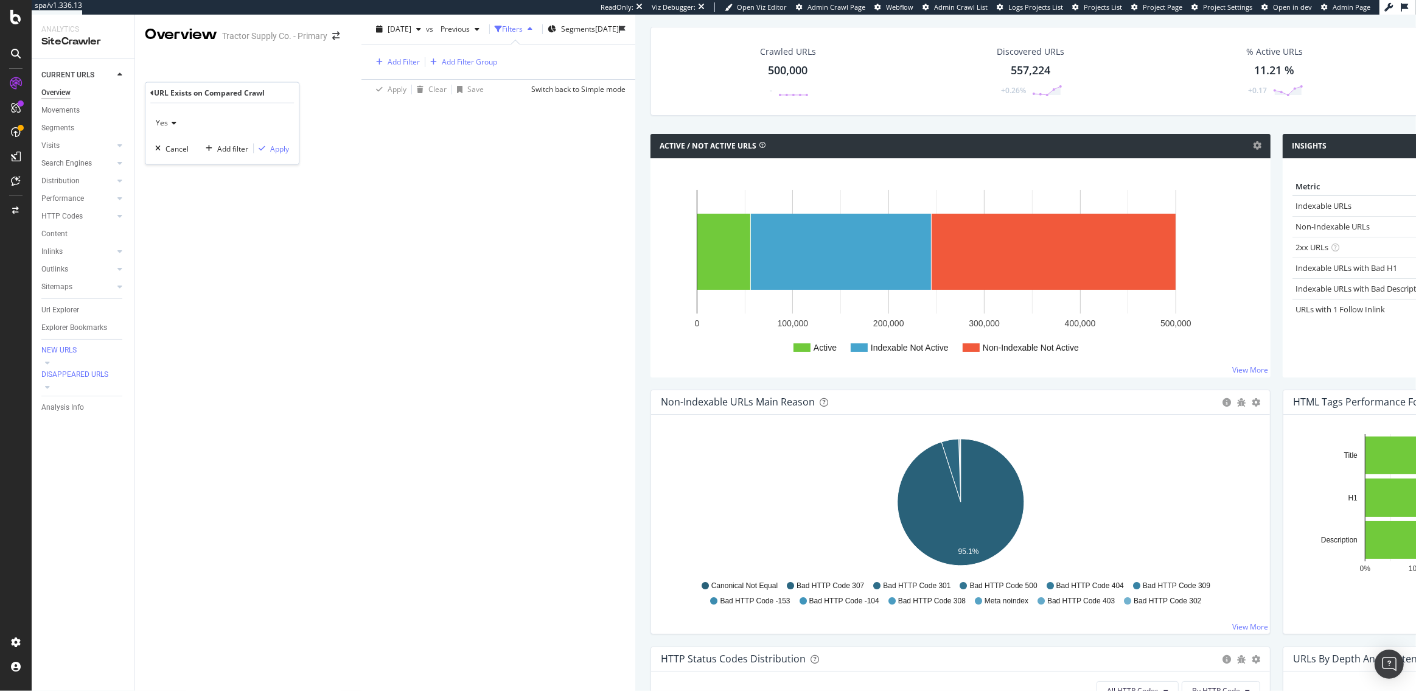
click at [166, 122] on span "Yes" at bounding box center [162, 122] width 12 height 10
click at [167, 167] on span "No" at bounding box center [166, 163] width 10 height 10
click at [282, 150] on div "Apply" at bounding box center [279, 148] width 19 height 10
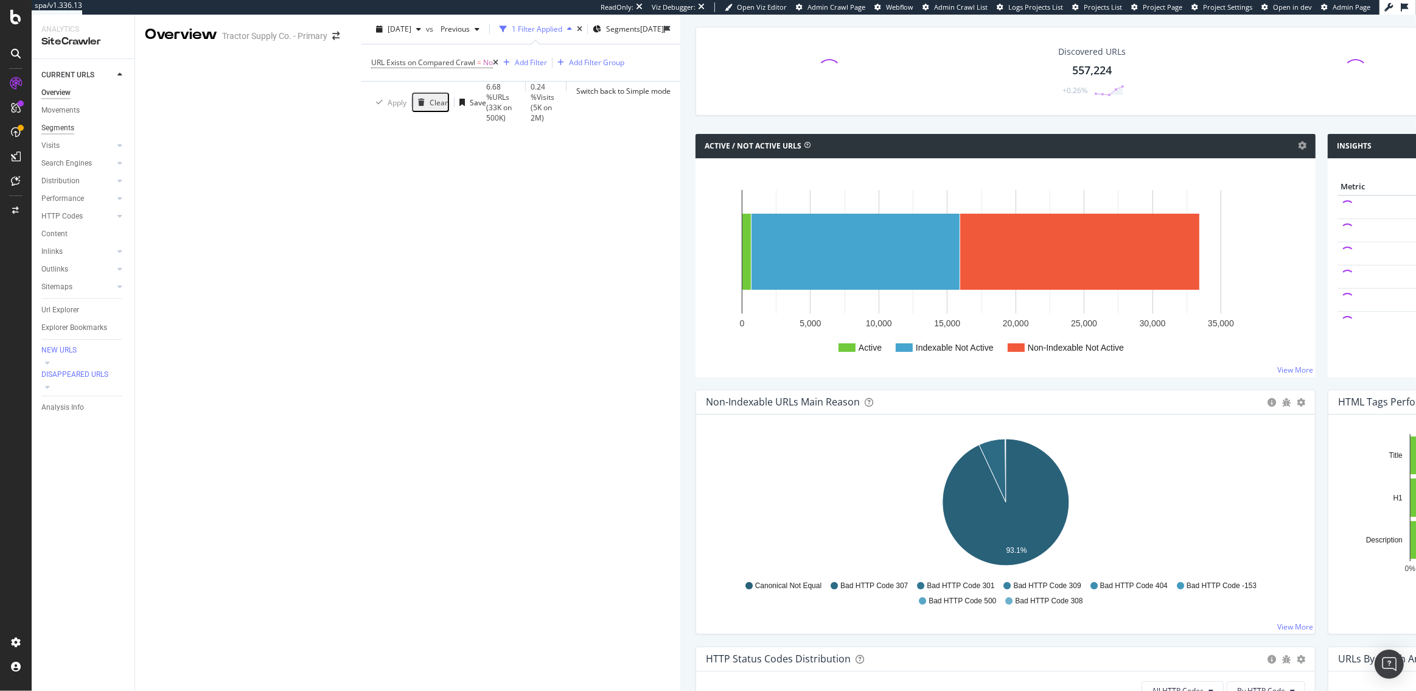
click at [55, 130] on div "Segments" at bounding box center [57, 128] width 33 height 13
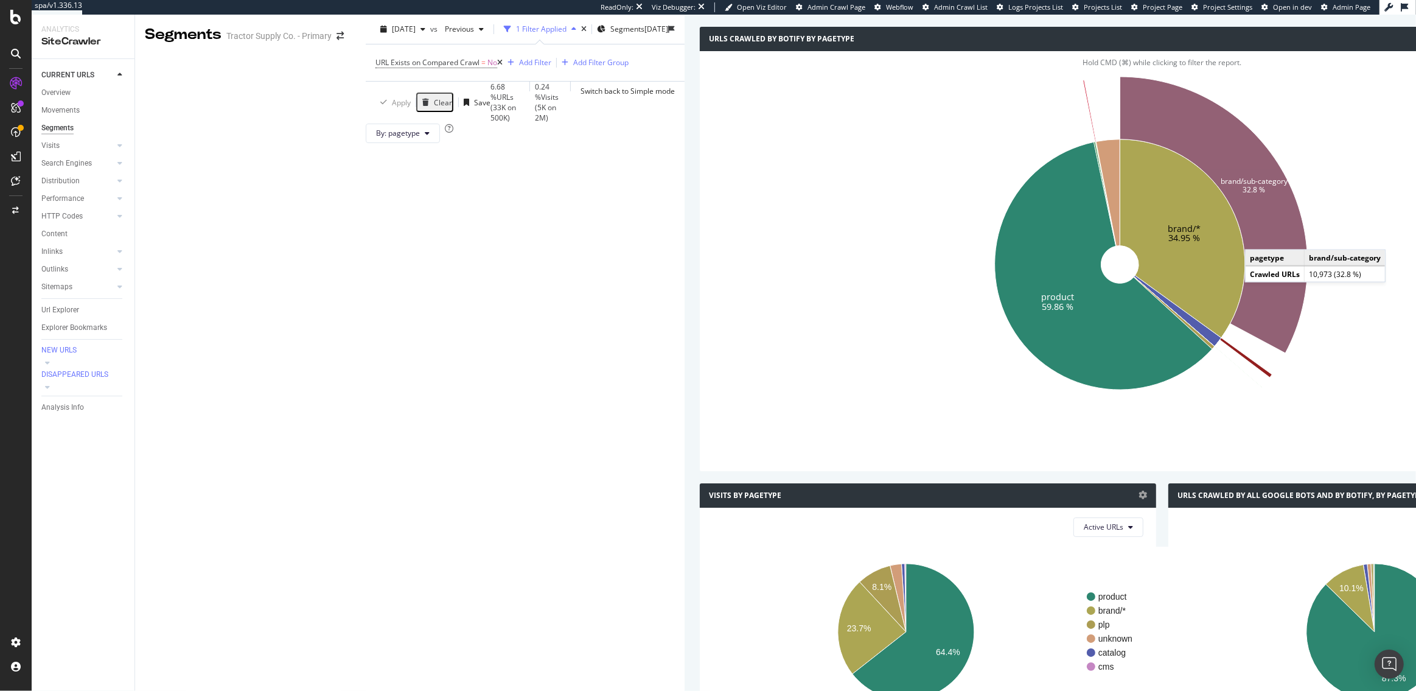
click at [1121, 353] on icon at bounding box center [1214, 215] width 187 height 276
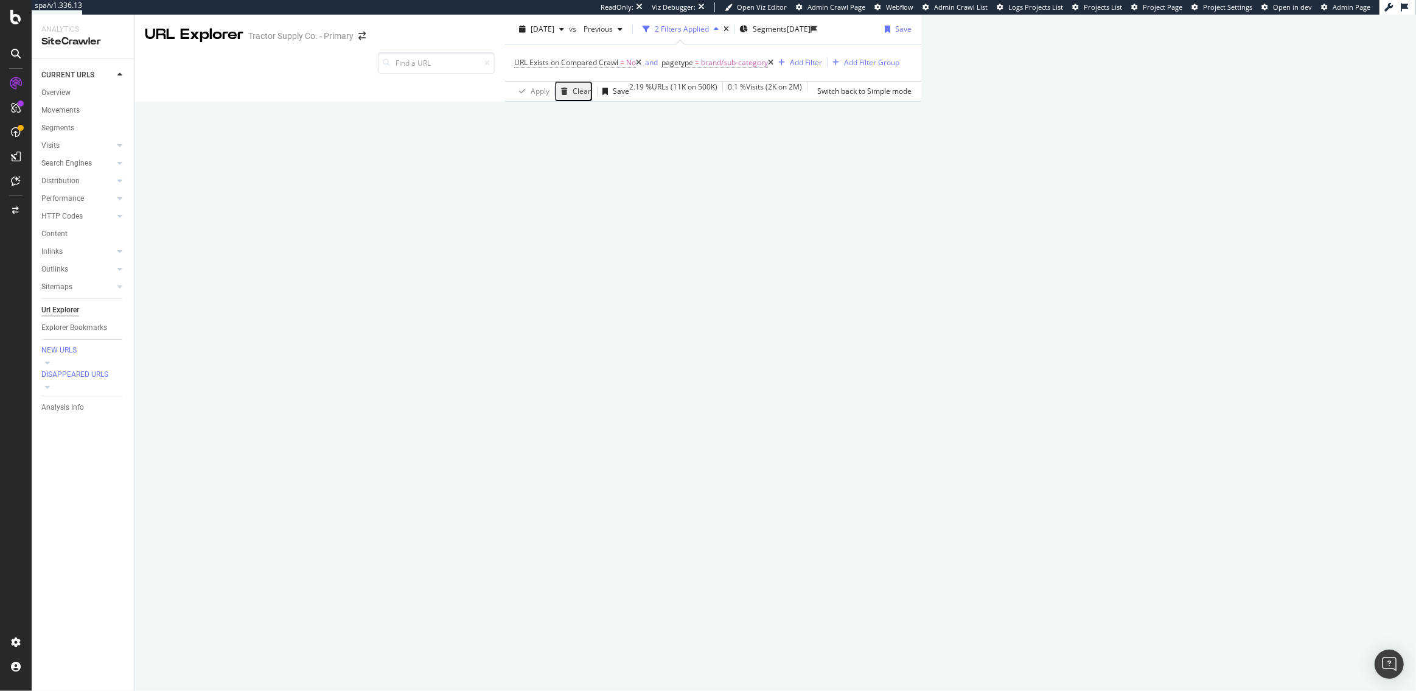
scroll to position [113, 0]
click at [983, 107] on icon "A chart." at bounding box center [1000, 86] width 35 height 42
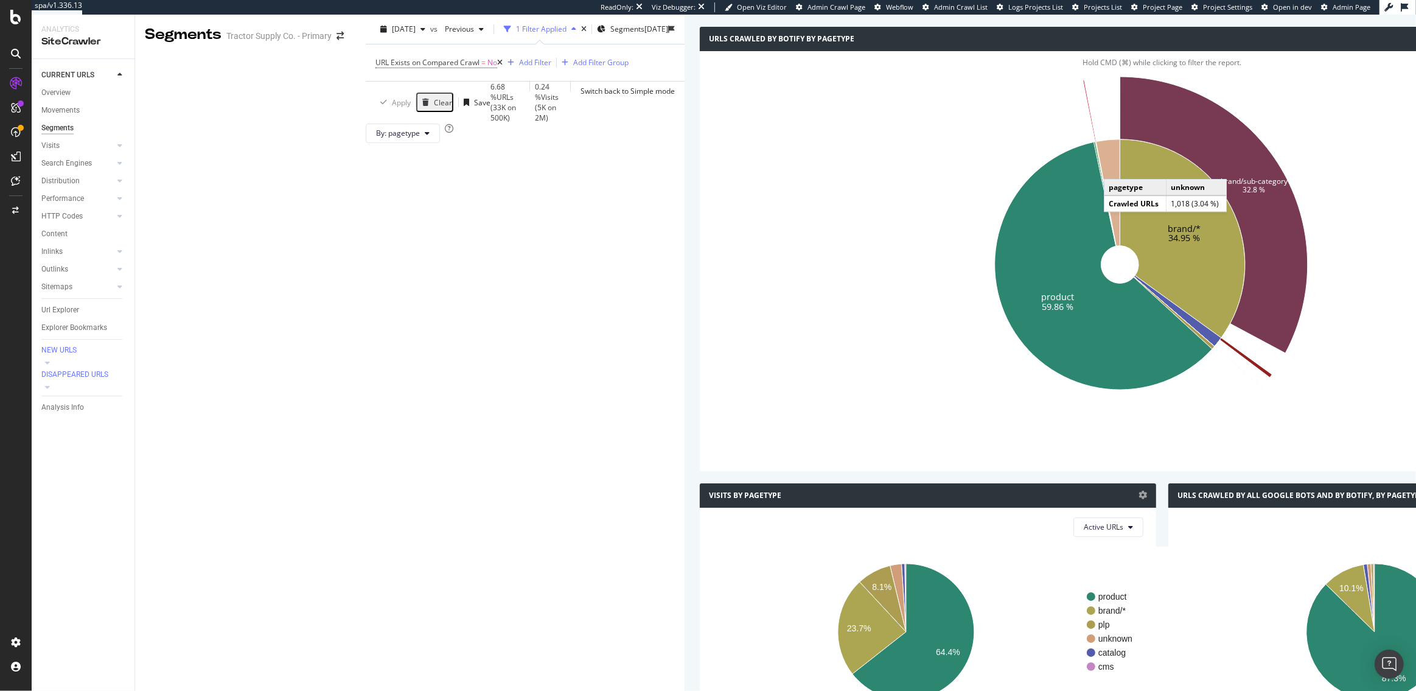
click at [1096, 246] on icon at bounding box center [1108, 192] width 24 height 107
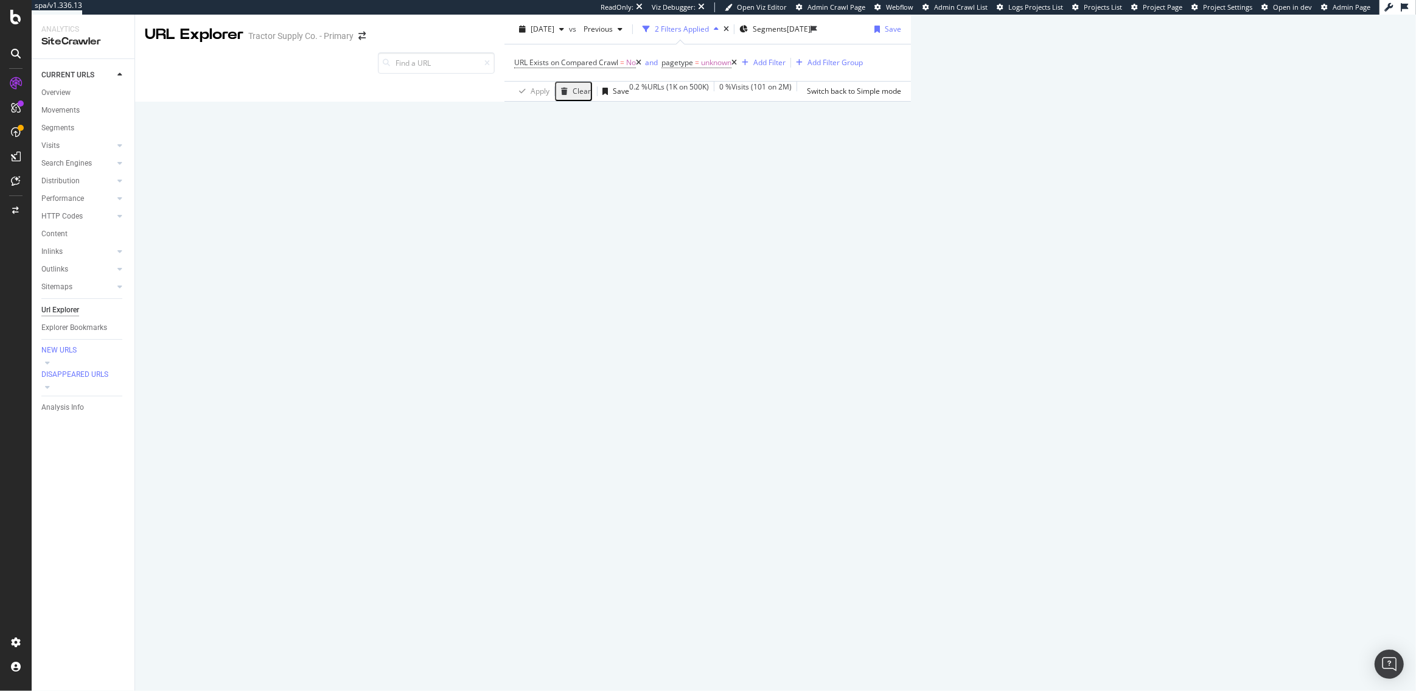
scroll to position [312, 0]
click at [1007, 149] on icon "A chart." at bounding box center [1028, 107] width 43 height 84
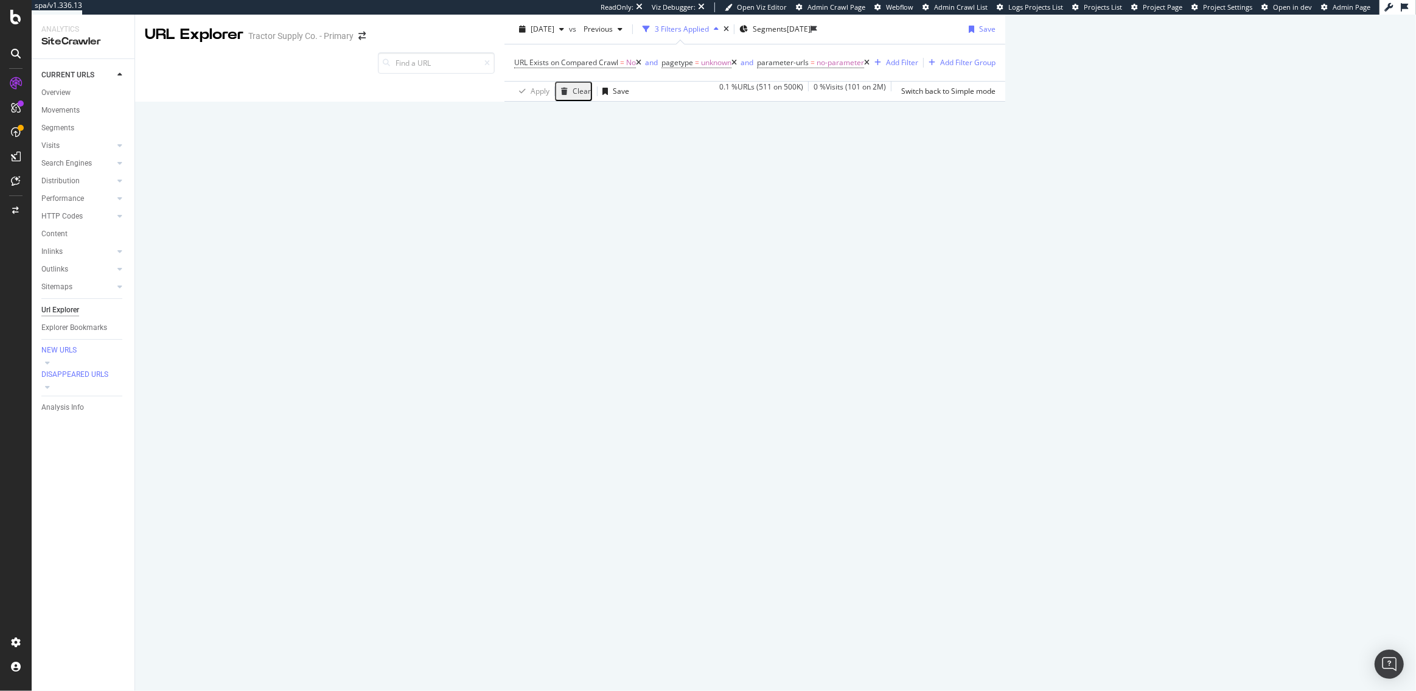
scroll to position [892, 0]
click at [886, 68] on div "Add Filter" at bounding box center [902, 62] width 32 height 10
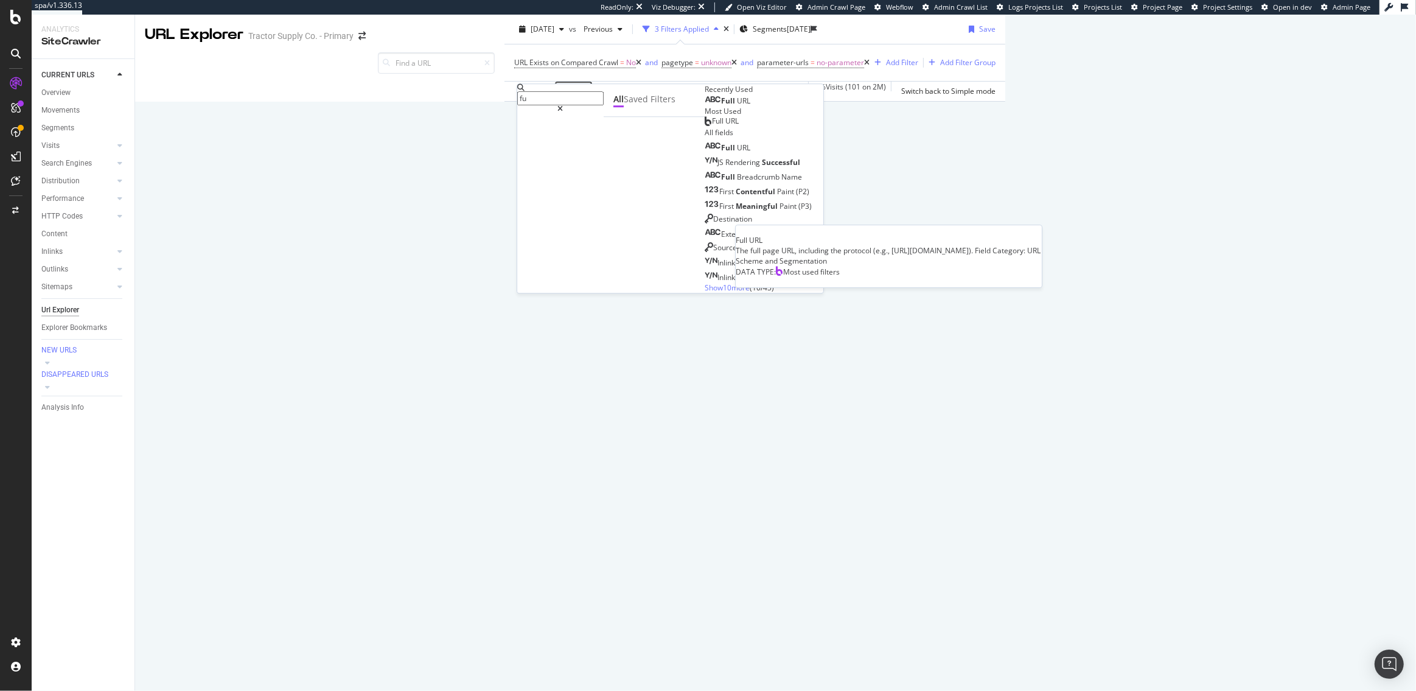
type input "f"
type input "path"
click at [705, 106] on div "URL Path" at bounding box center [752, 100] width 95 height 12
click at [736, 106] on span "Path" at bounding box center [744, 101] width 17 height 10
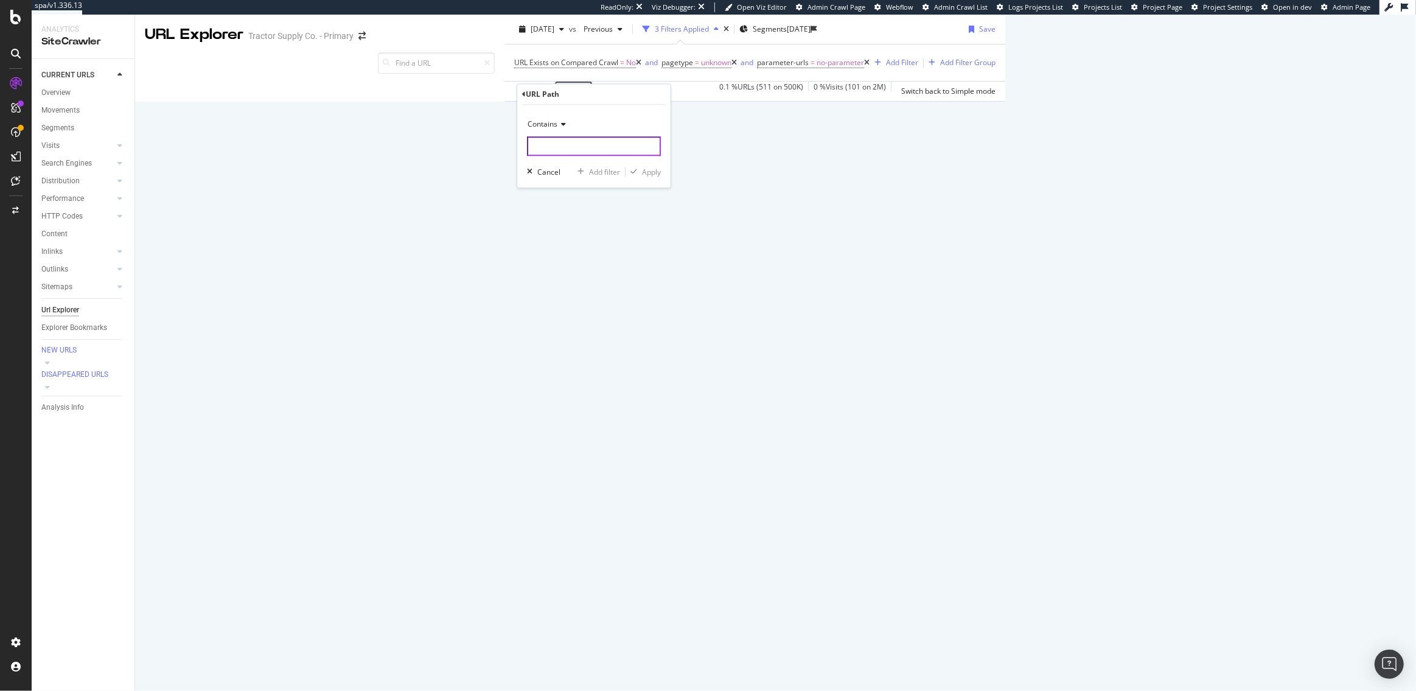
click at [558, 146] on input "text" at bounding box center [594, 145] width 134 height 19
type input ","
click at [648, 168] on div "Apply" at bounding box center [651, 172] width 19 height 10
click at [1276, 228] on div "Manage Columns" at bounding box center [1261, 223] width 60 height 10
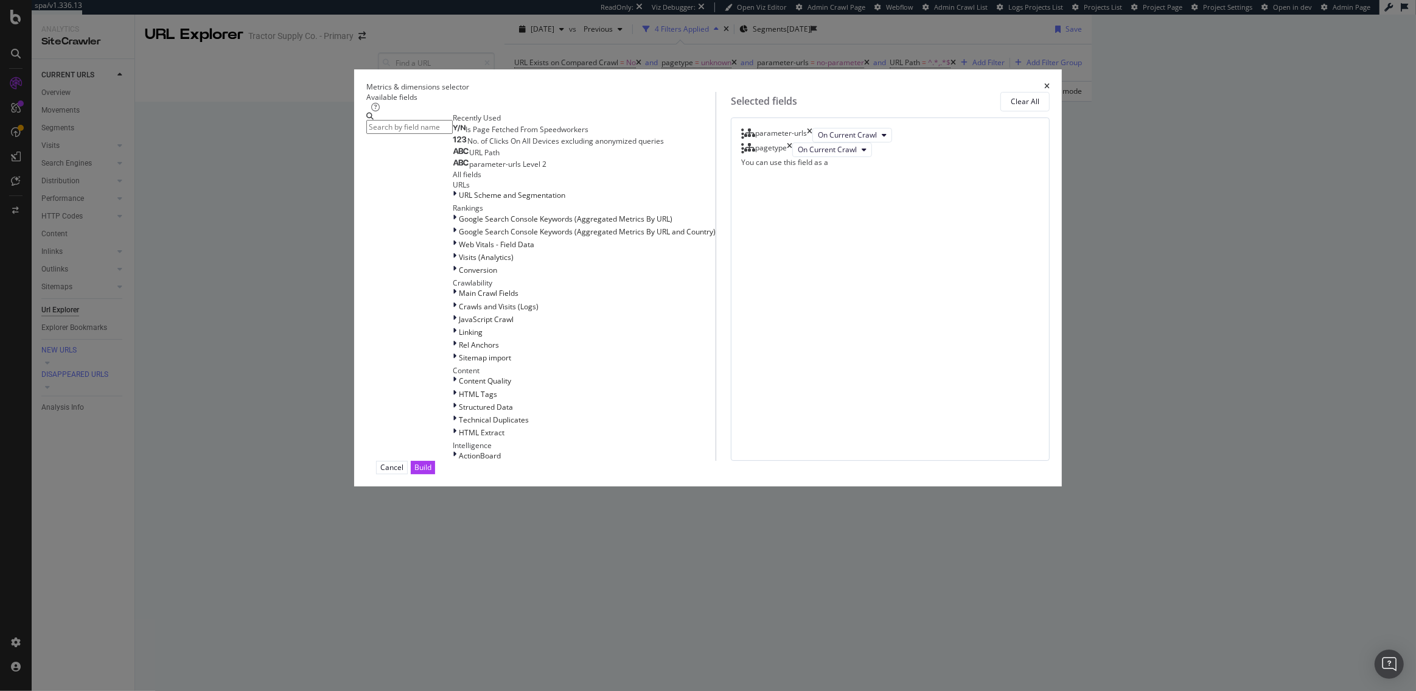
click at [813, 142] on icon "times" at bounding box center [809, 135] width 5 height 15
click at [792, 142] on icon "times" at bounding box center [789, 135] width 5 height 15
click at [453, 134] on input "modal" at bounding box center [409, 127] width 86 height 14
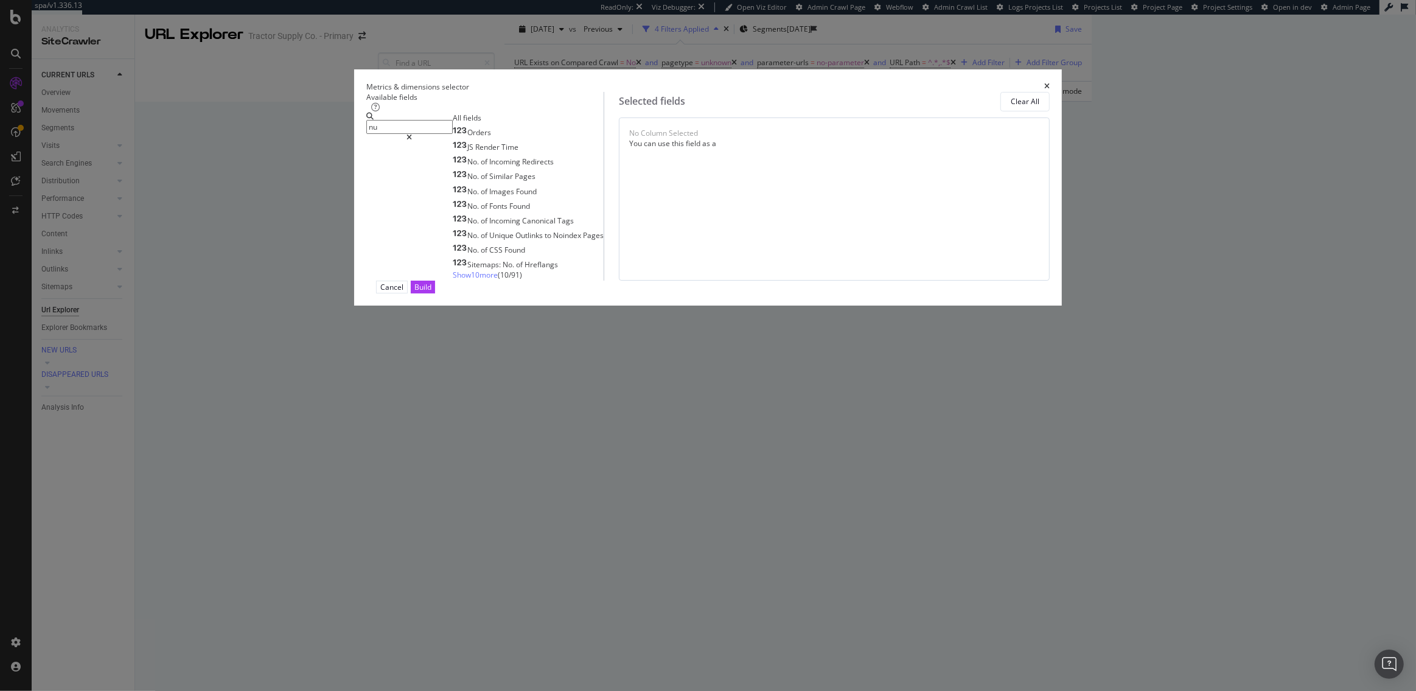
type input "n"
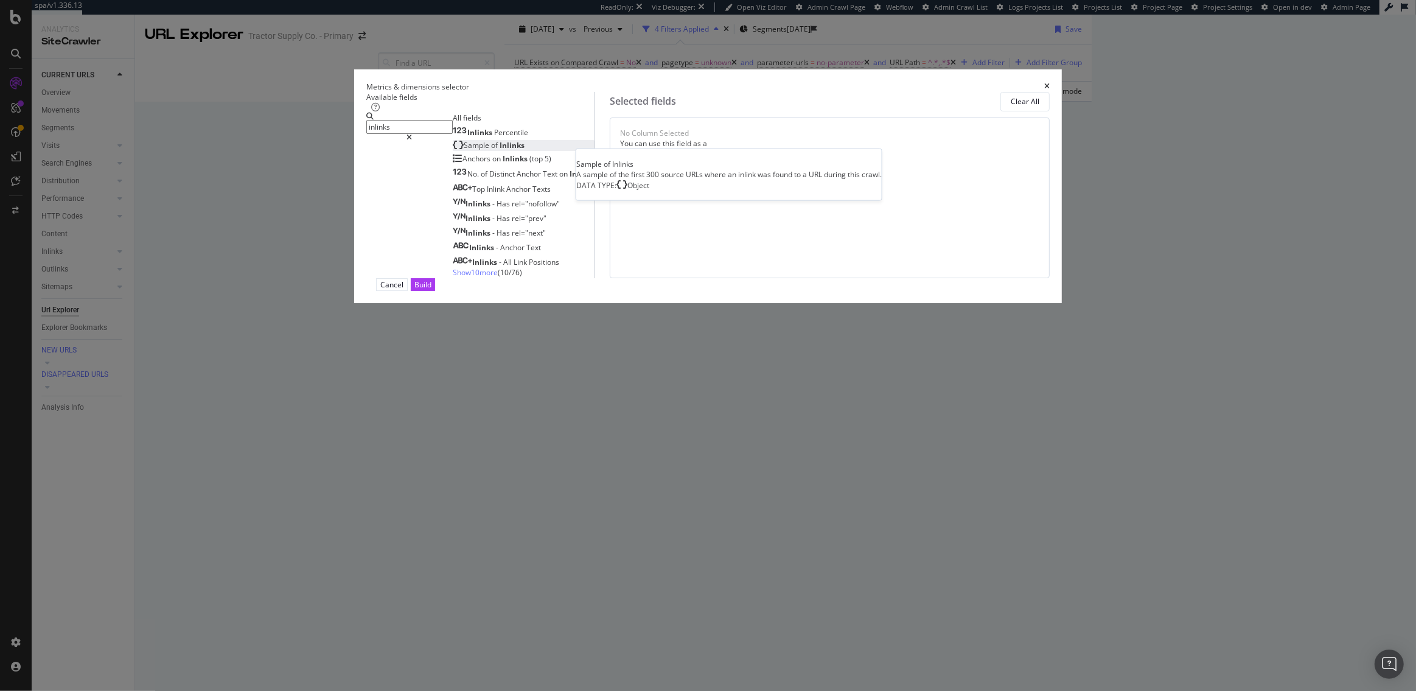
click at [525, 150] on div "Sample of Inlinks" at bounding box center [489, 145] width 72 height 10
click at [498, 278] on span "Show 10 more" at bounding box center [475, 272] width 45 height 10
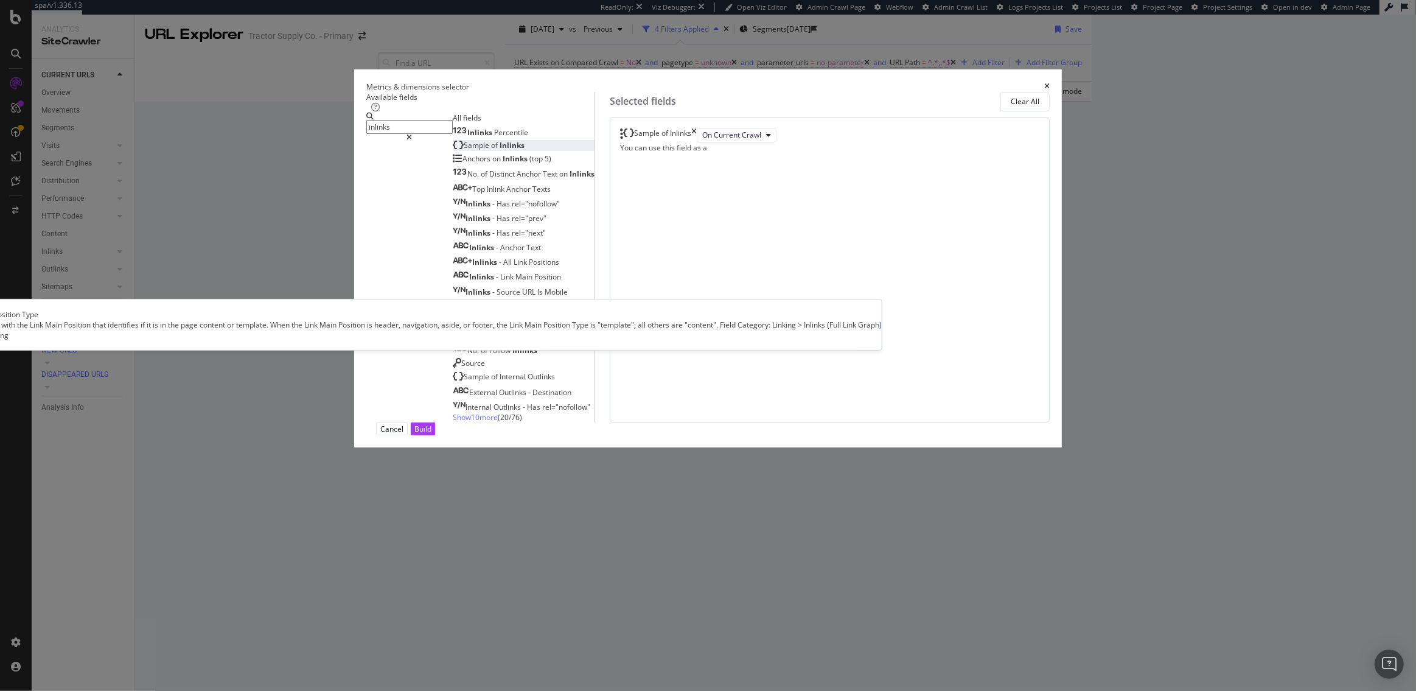
scroll to position [23, 0]
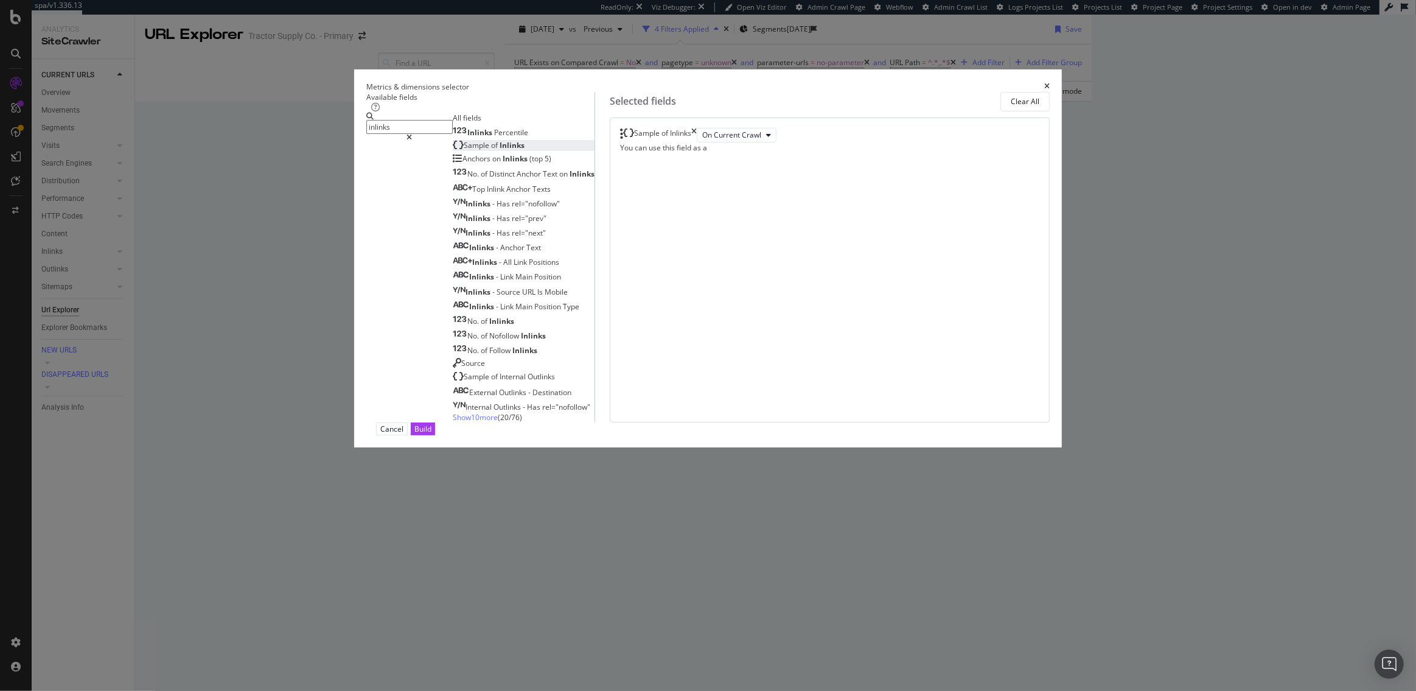
click at [453, 134] on input "inlinks" at bounding box center [409, 127] width 86 height 14
click at [493, 422] on span "Show 10 more" at bounding box center [475, 417] width 45 height 10
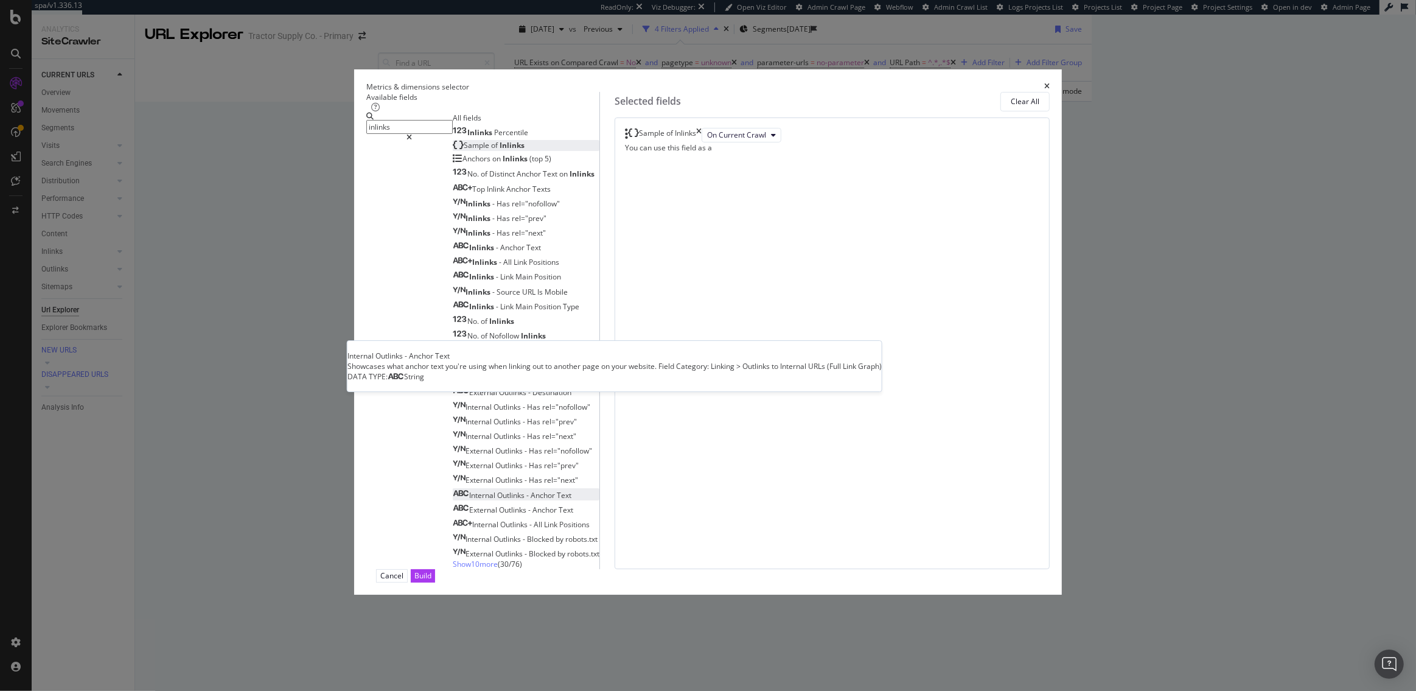
scroll to position [0, 0]
click at [453, 134] on input "inlinks" at bounding box center [409, 127] width 86 height 14
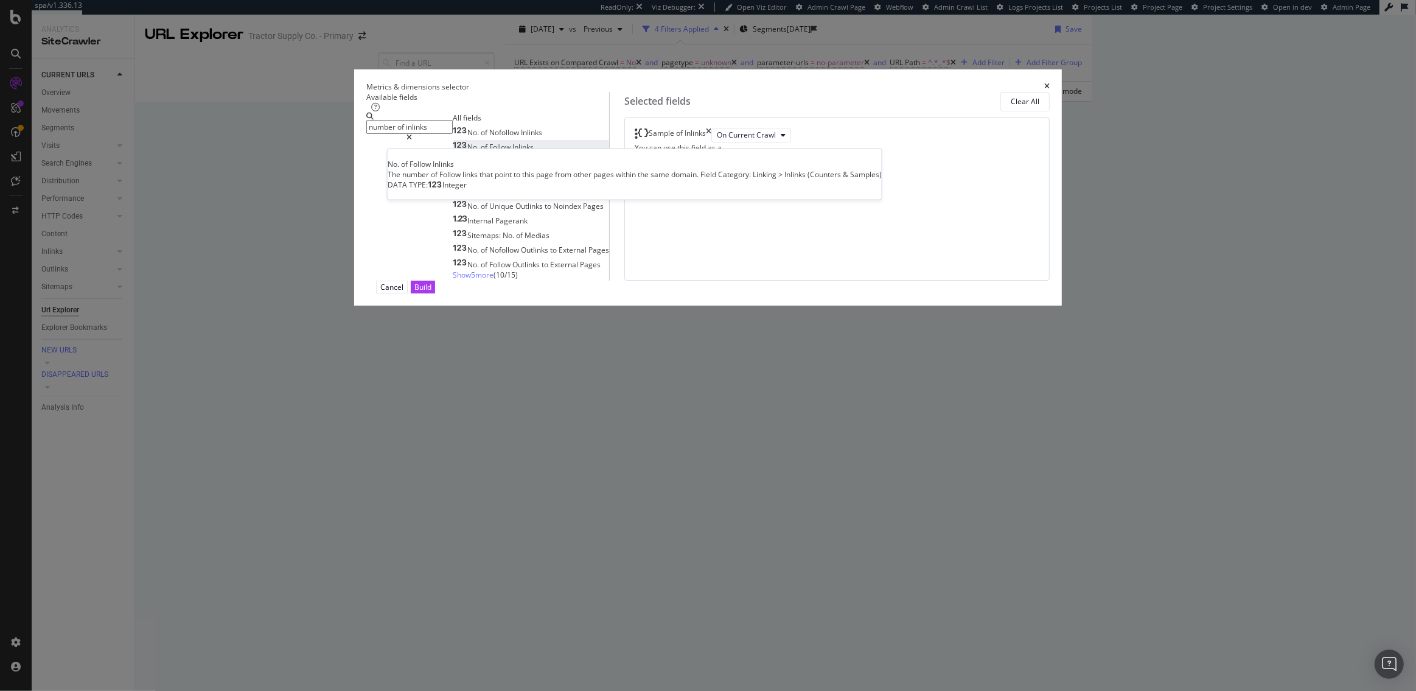
type input "number of inlinks"
click at [534, 152] on span "Inlinks" at bounding box center [522, 147] width 21 height 10
drag, startPoint x: 743, startPoint y: 248, endPoint x: 743, endPoint y: 236, distance: 12.2
click at [743, 218] on body "spa/v1.336.13 ReadOnly: Viz Debugger: Open Viz Editor Admin Crawl Page Webflow …" at bounding box center [708, 345] width 1416 height 691
click at [435, 293] on button "Build" at bounding box center [423, 287] width 24 height 13
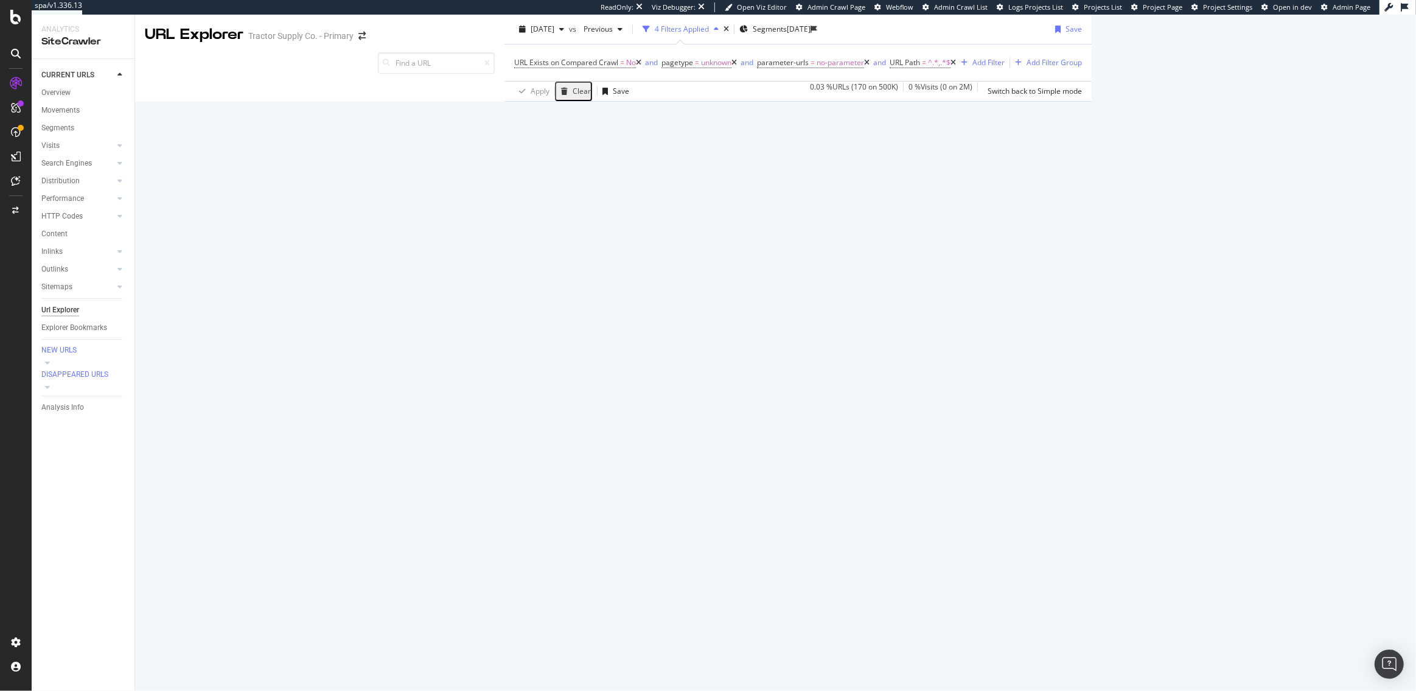
scroll to position [811, 0]
click at [922, 68] on span "=" at bounding box center [924, 62] width 4 height 10
click at [561, 144] on input "," at bounding box center [611, 144] width 128 height 19
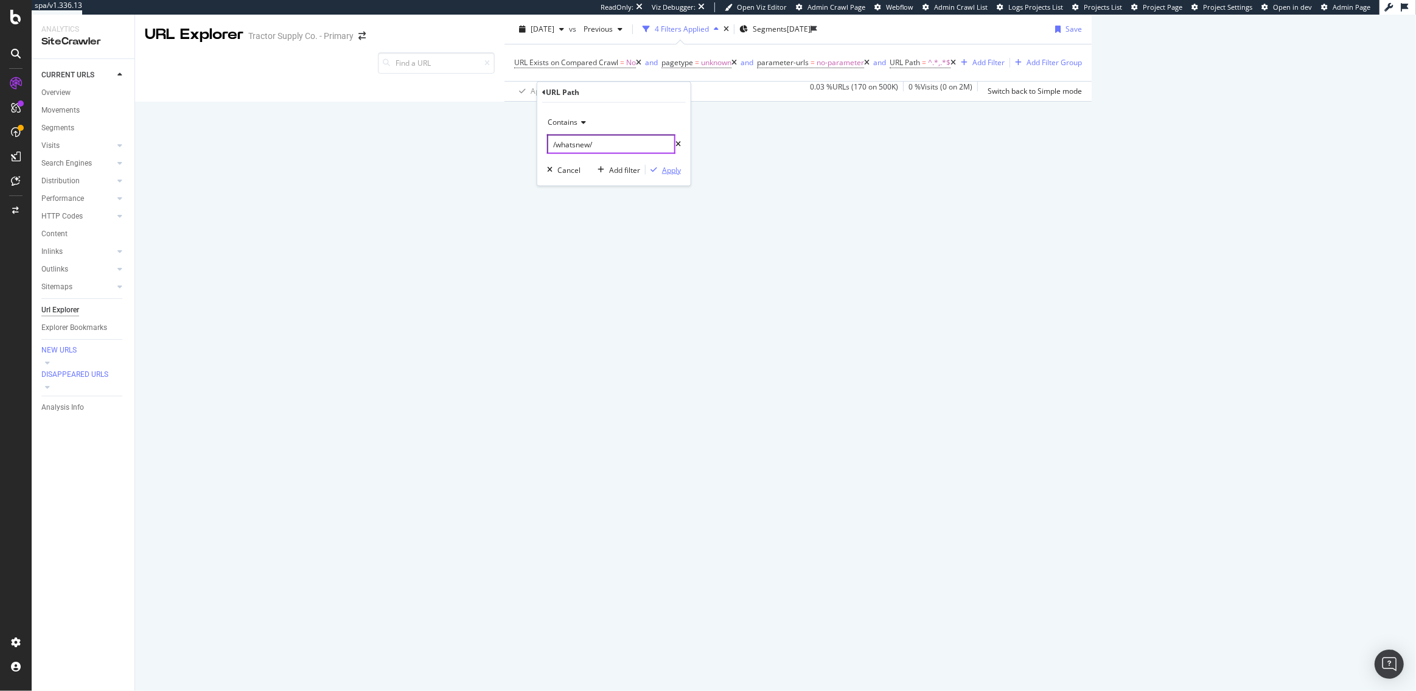
type input "/whatsnew/"
click at [658, 172] on div "button" at bounding box center [654, 169] width 16 height 7
click at [1268, 228] on div "Manage Columns" at bounding box center [1298, 223] width 60 height 10
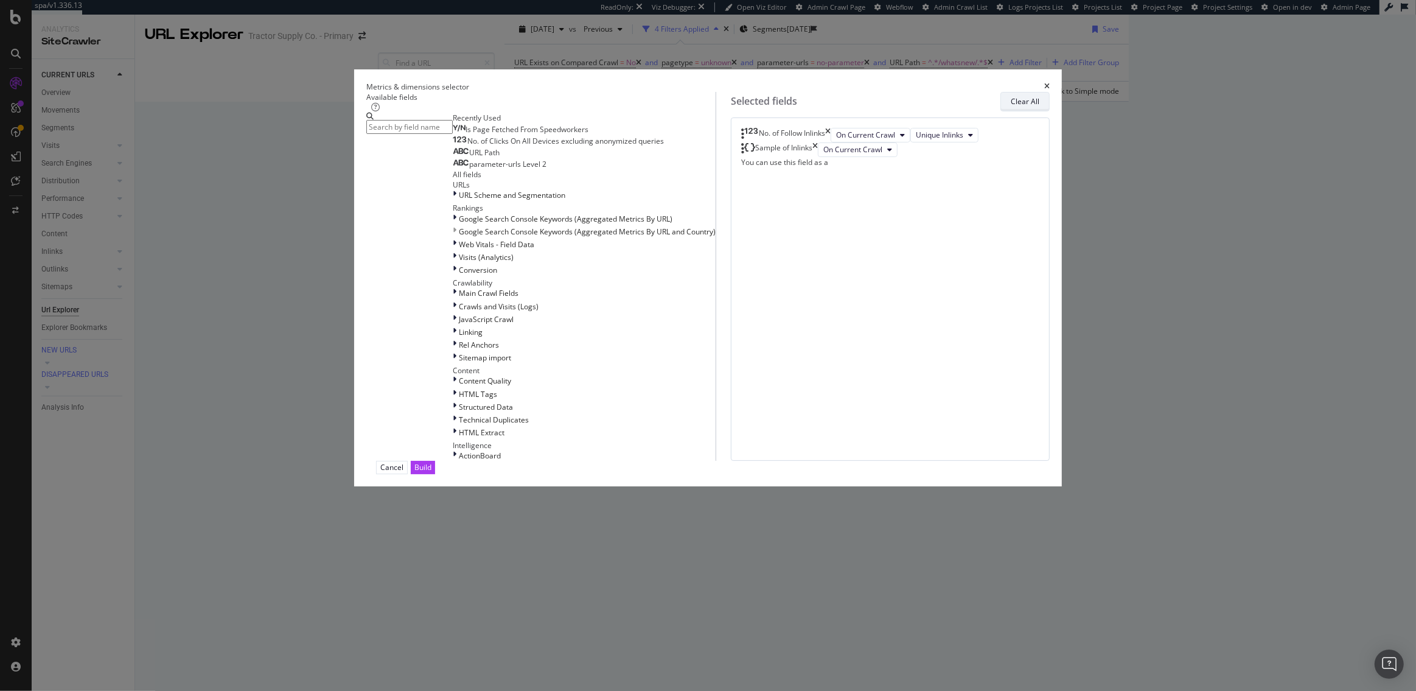
click at [1011, 107] on div "Clear All" at bounding box center [1025, 101] width 29 height 10
click at [453, 134] on input "modal" at bounding box center [409, 127] width 86 height 14
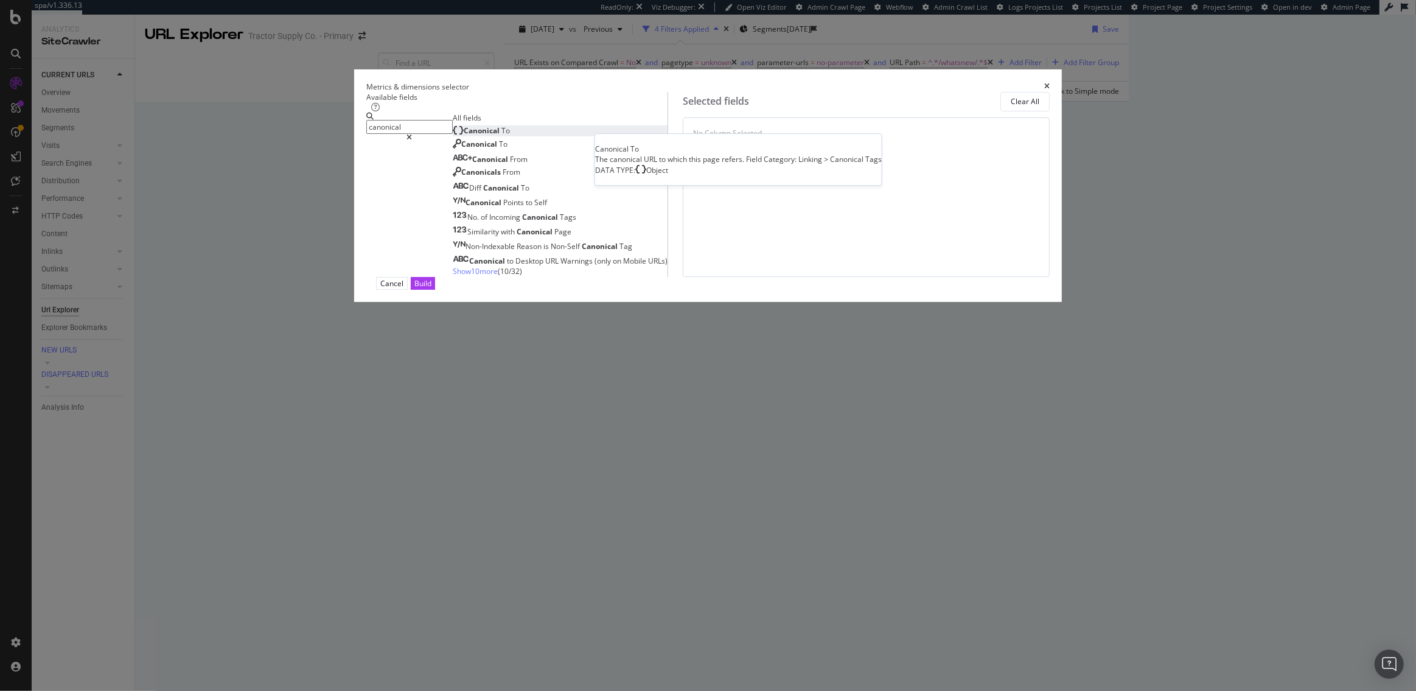
type input "canonical"
click at [510, 136] on div "Canonical To" at bounding box center [481, 130] width 57 height 10
click at [432, 289] on div "Build" at bounding box center [423, 283] width 17 height 10
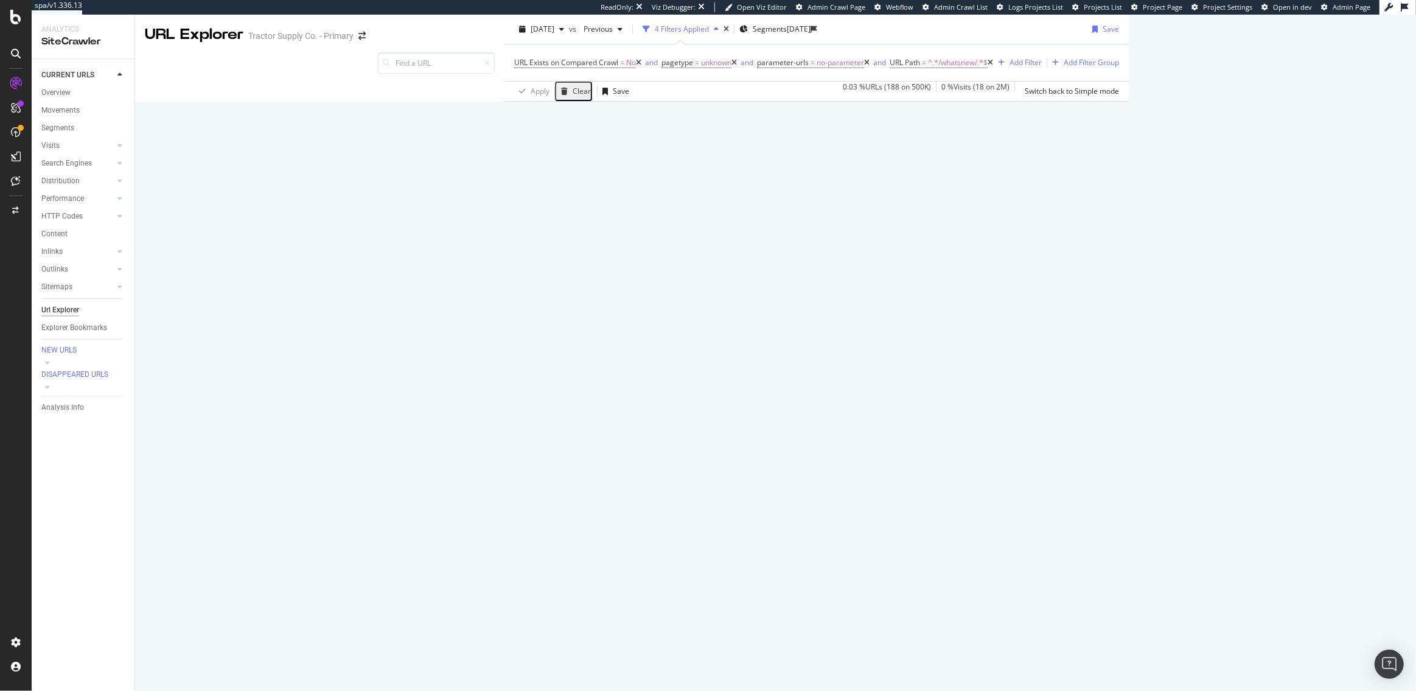
scroll to position [43, 0]
drag, startPoint x: 391, startPoint y: 404, endPoint x: 309, endPoint y: 404, distance: 81.6
drag, startPoint x: 391, startPoint y: 402, endPoint x: 310, endPoint y: 403, distance: 81.0
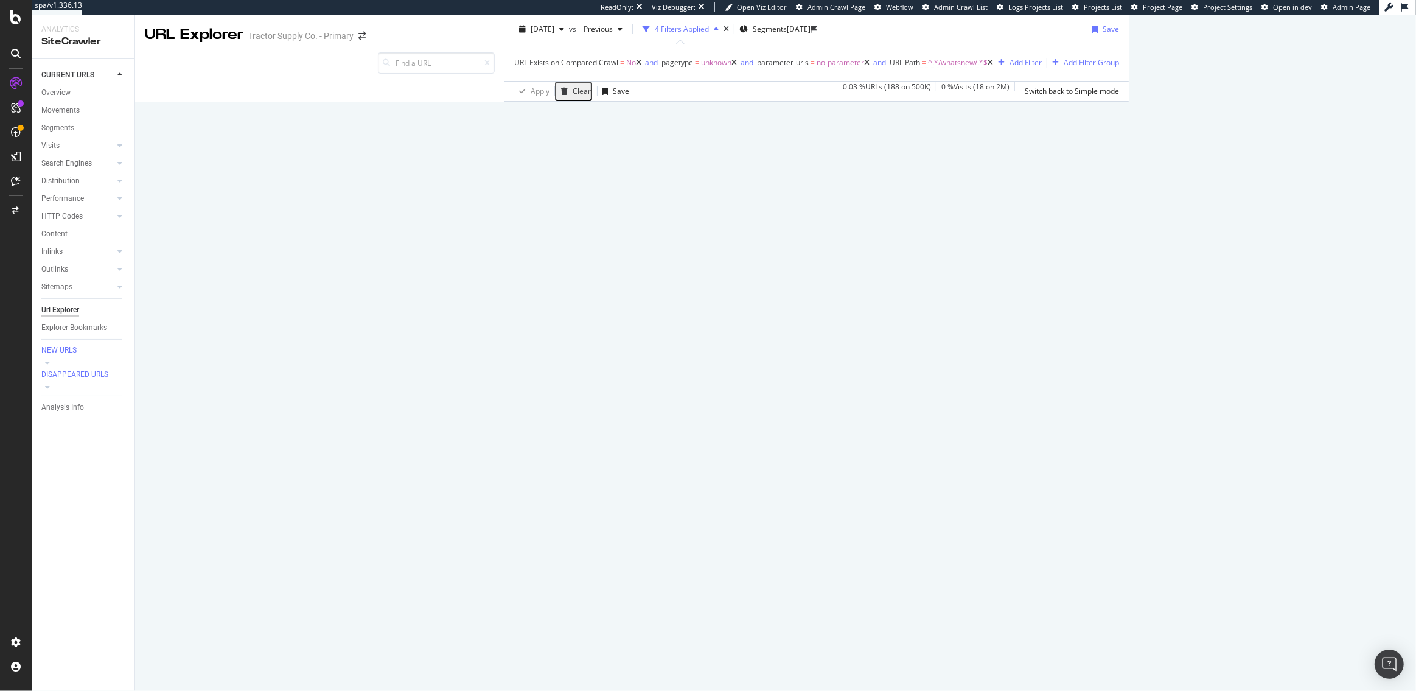
copy link "/whatsnew/monoculars"
drag, startPoint x: 997, startPoint y: 390, endPoint x: 782, endPoint y: 390, distance: 214.9
copy tbody "https://www.tractorsupply.com/tsc/sale/whatsnew,monoculars"
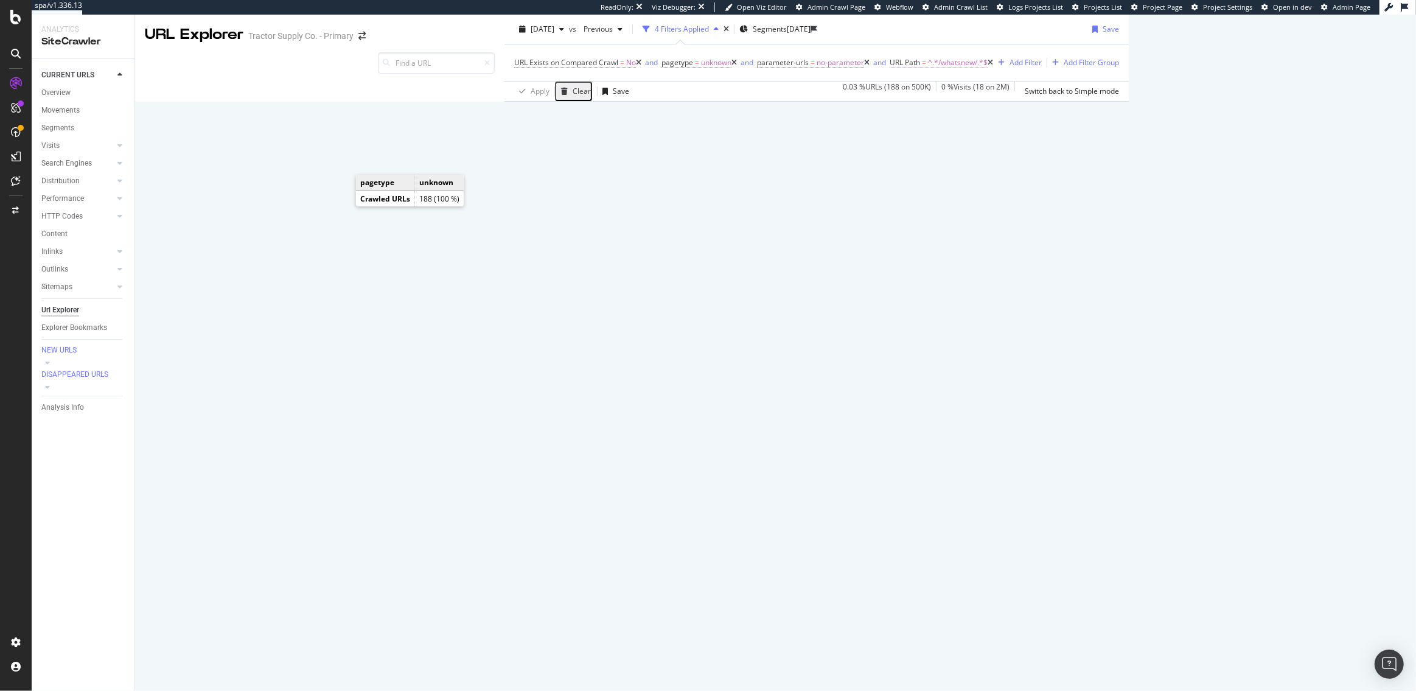
click at [928, 63] on span "^.*/whatsnew/.*$" at bounding box center [958, 62] width 60 height 17
click at [568, 117] on input "/whatsnew/" at bounding box center [611, 112] width 128 height 19
type input ","
click at [670, 141] on div "Apply" at bounding box center [671, 138] width 19 height 10
click at [864, 66] on icon at bounding box center [866, 62] width 5 height 7
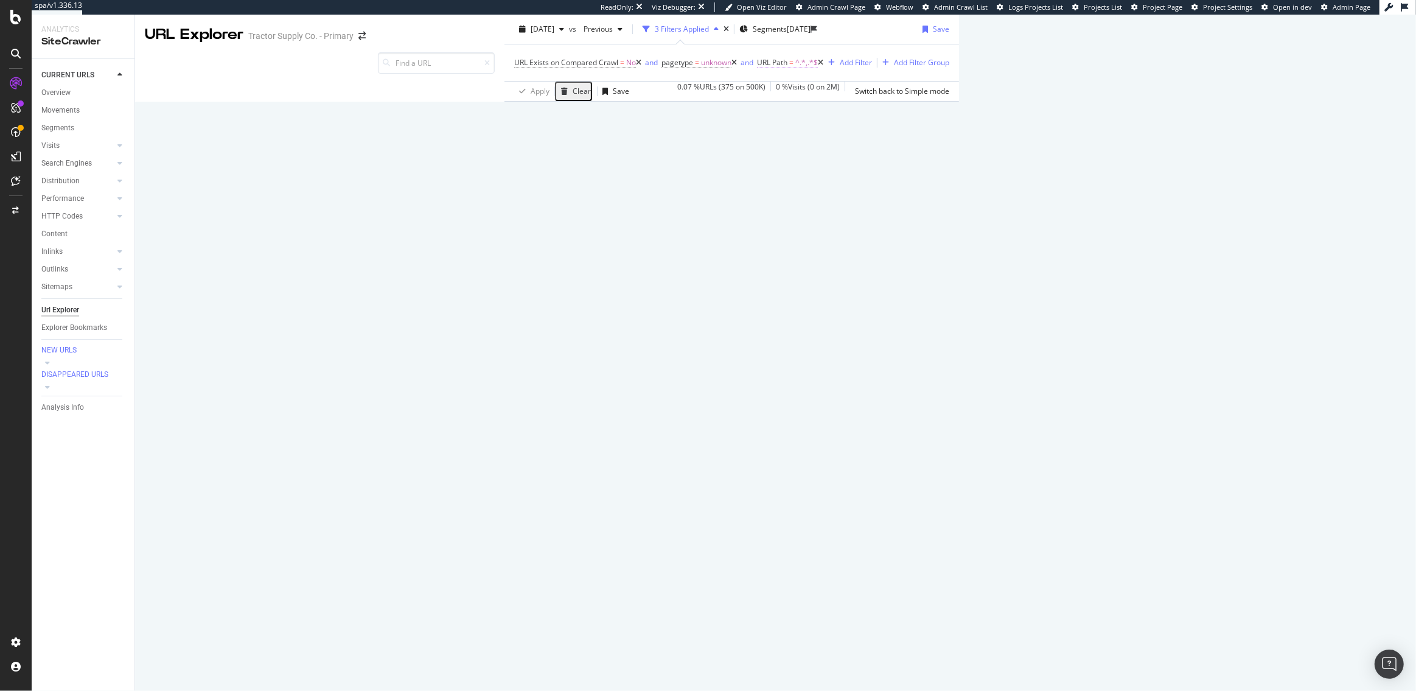
click at [757, 68] on span "URL Path = ^.*,.*$" at bounding box center [787, 62] width 61 height 11
click at [430, 146] on input "," at bounding box center [474, 144] width 128 height 19
type input "w"
type input "/whatsnew/"
click at [538, 174] on div "Apply" at bounding box center [534, 169] width 19 height 10
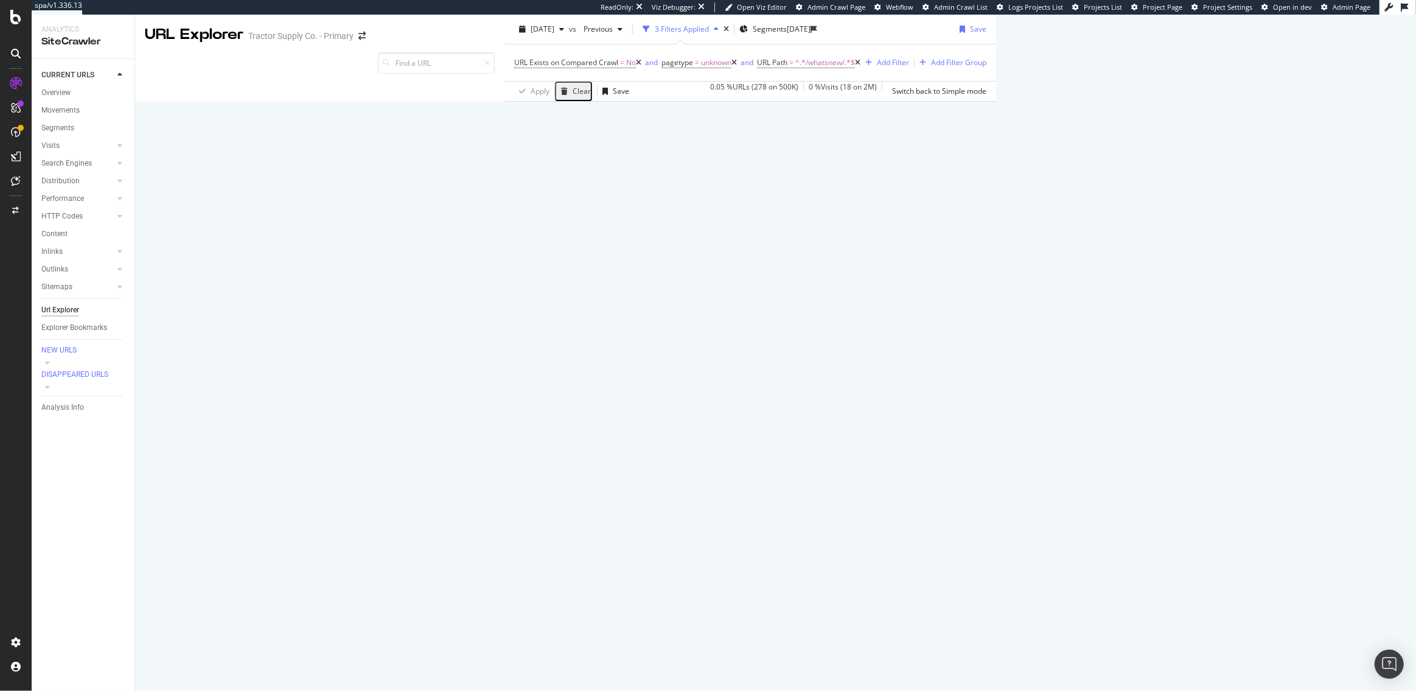
click at [636, 66] on icon at bounding box center [638, 62] width 5 height 7
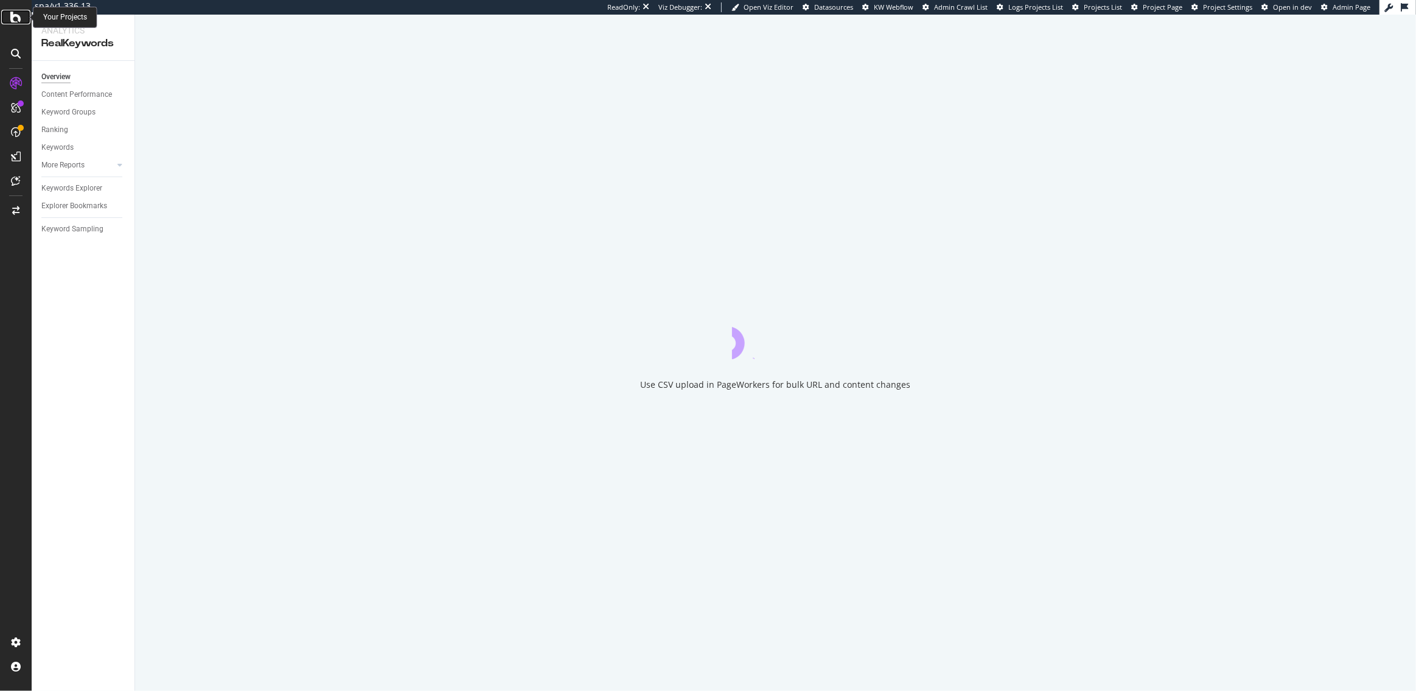
click at [13, 16] on icon at bounding box center [15, 17] width 11 height 15
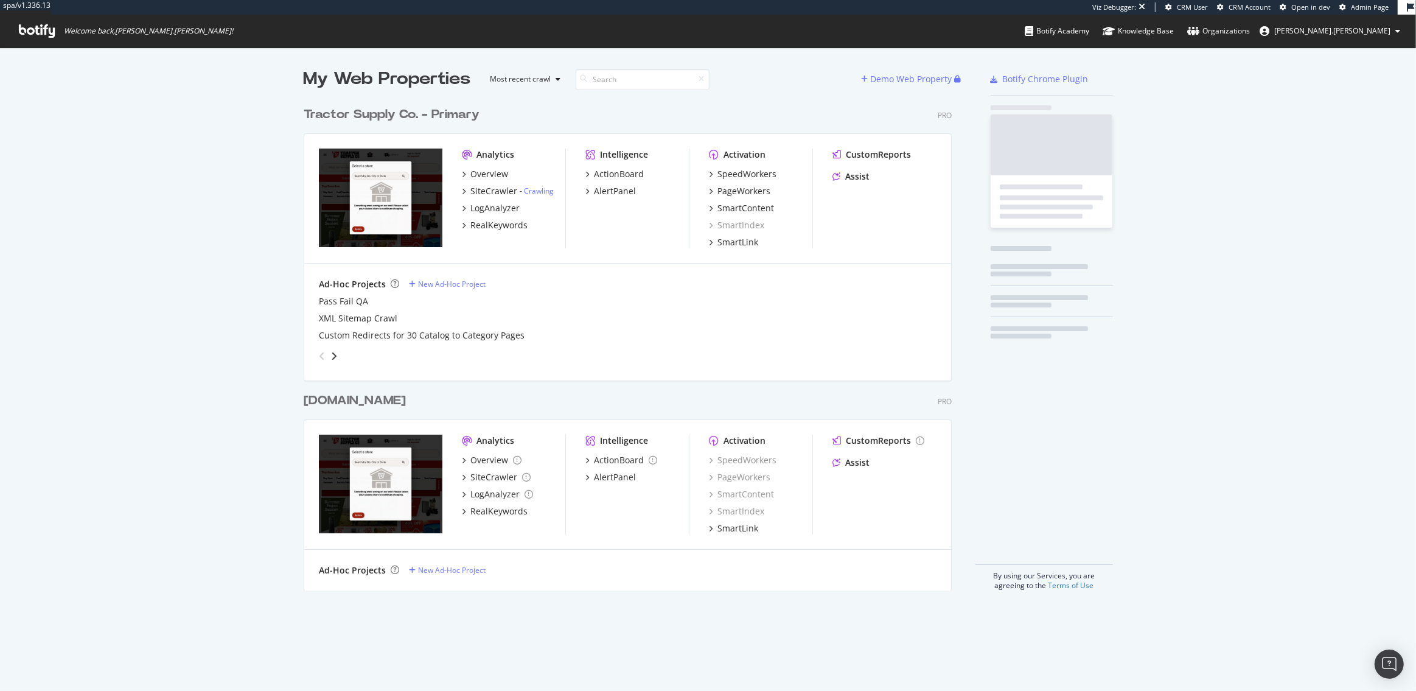
scroll to position [499, 657]
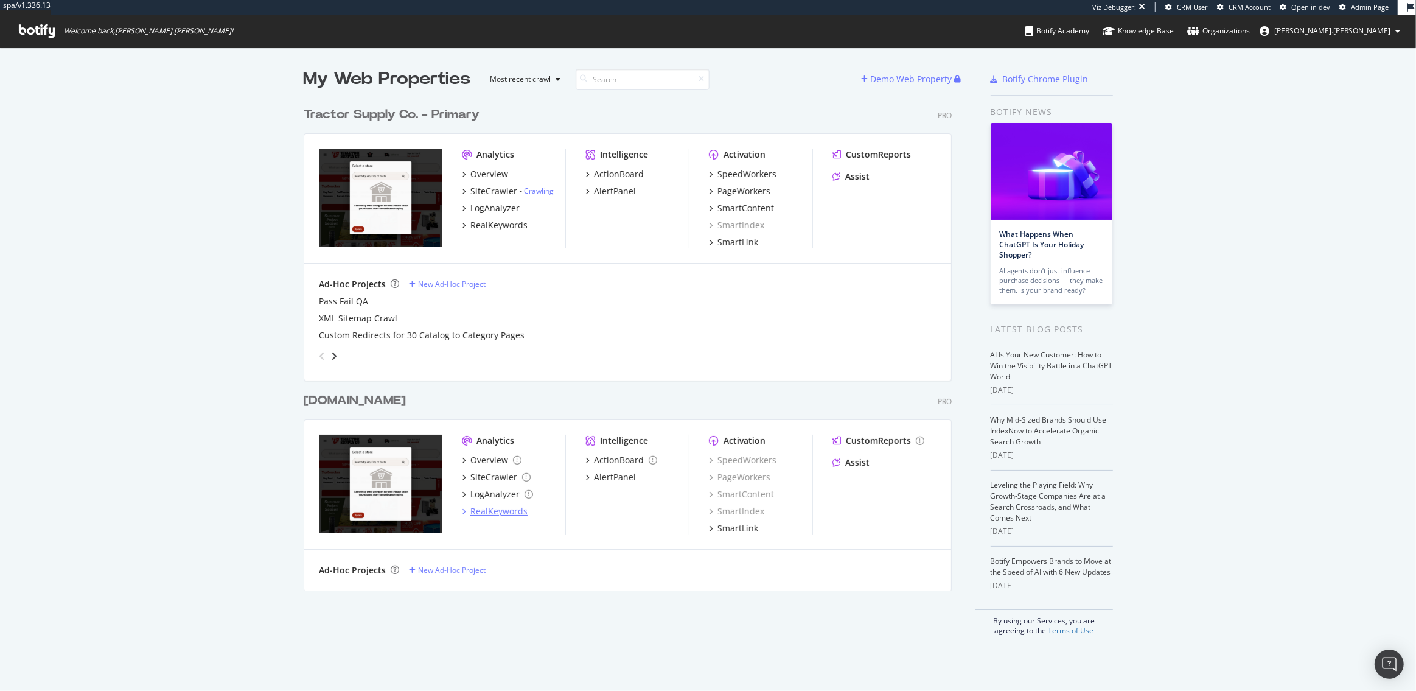
click at [488, 514] on div "RealKeywords" at bounding box center [498, 511] width 57 height 12
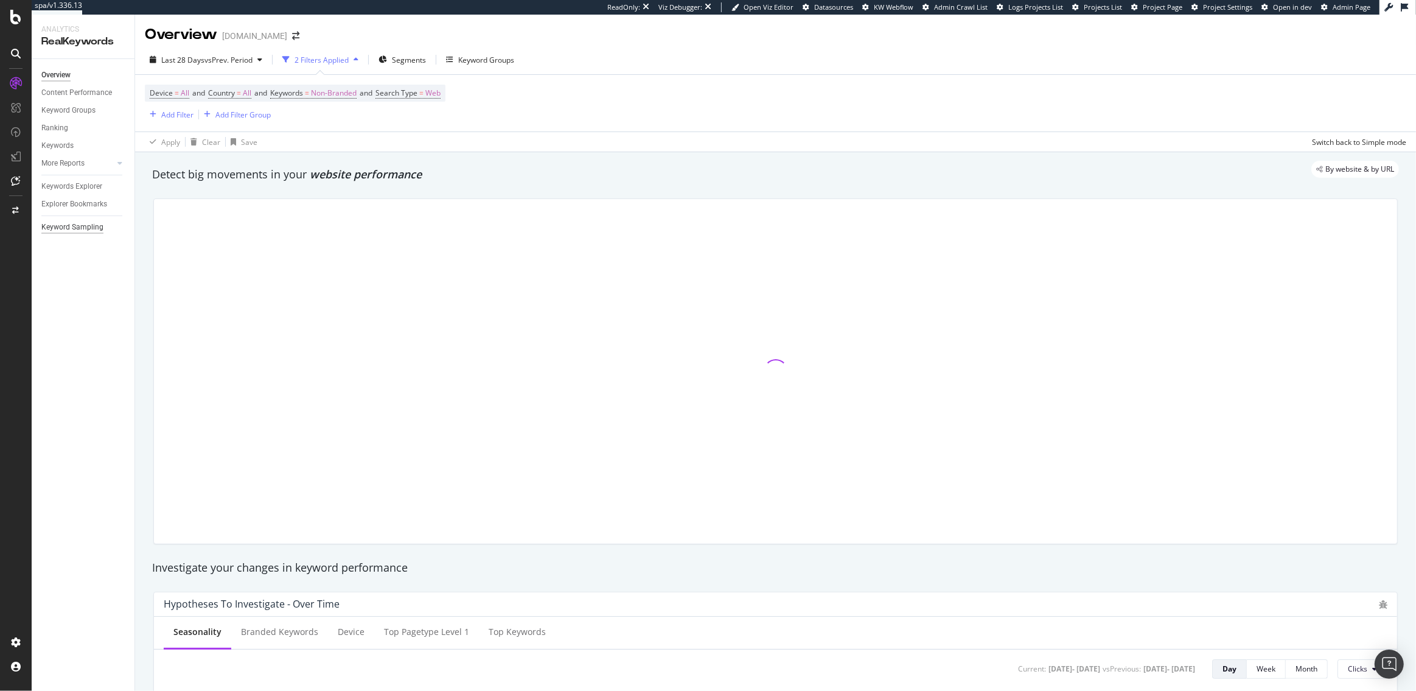
click at [75, 231] on div "Keyword Sampling" at bounding box center [72, 227] width 62 height 13
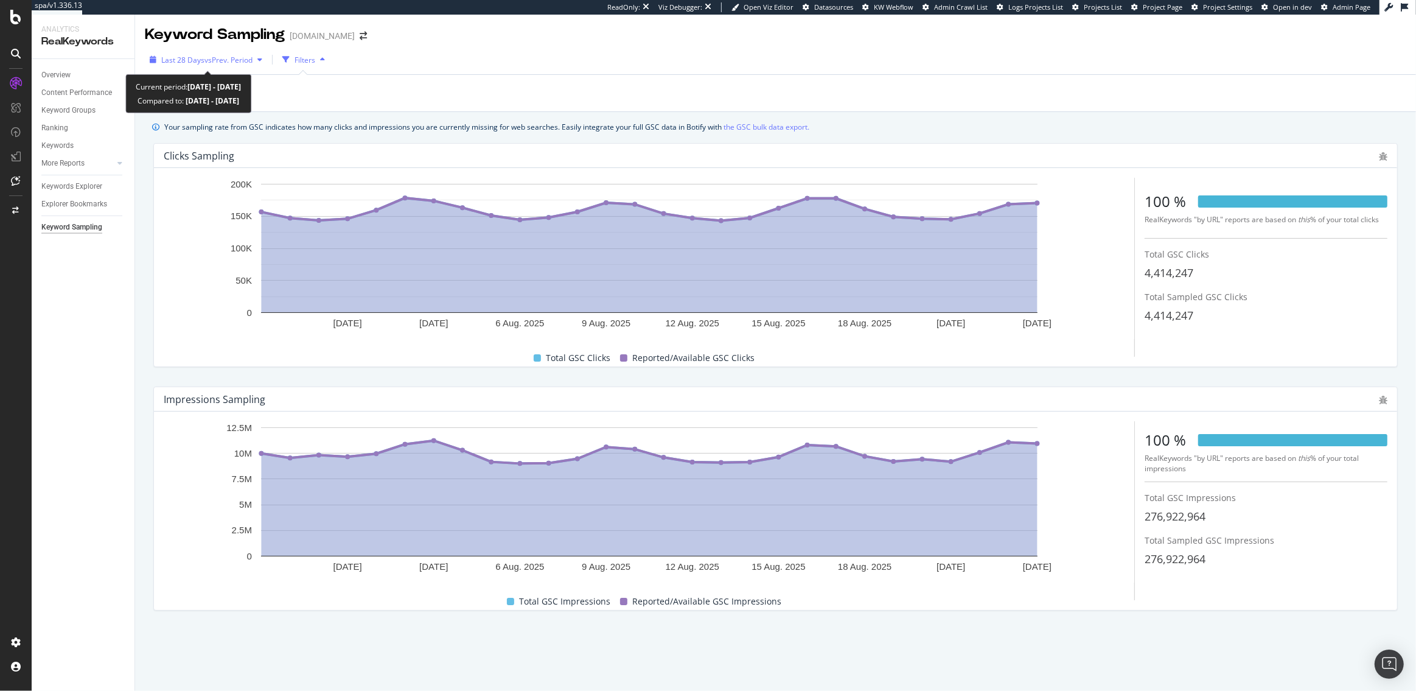
click at [207, 60] on span "vs Prev. Period" at bounding box center [229, 60] width 48 height 10
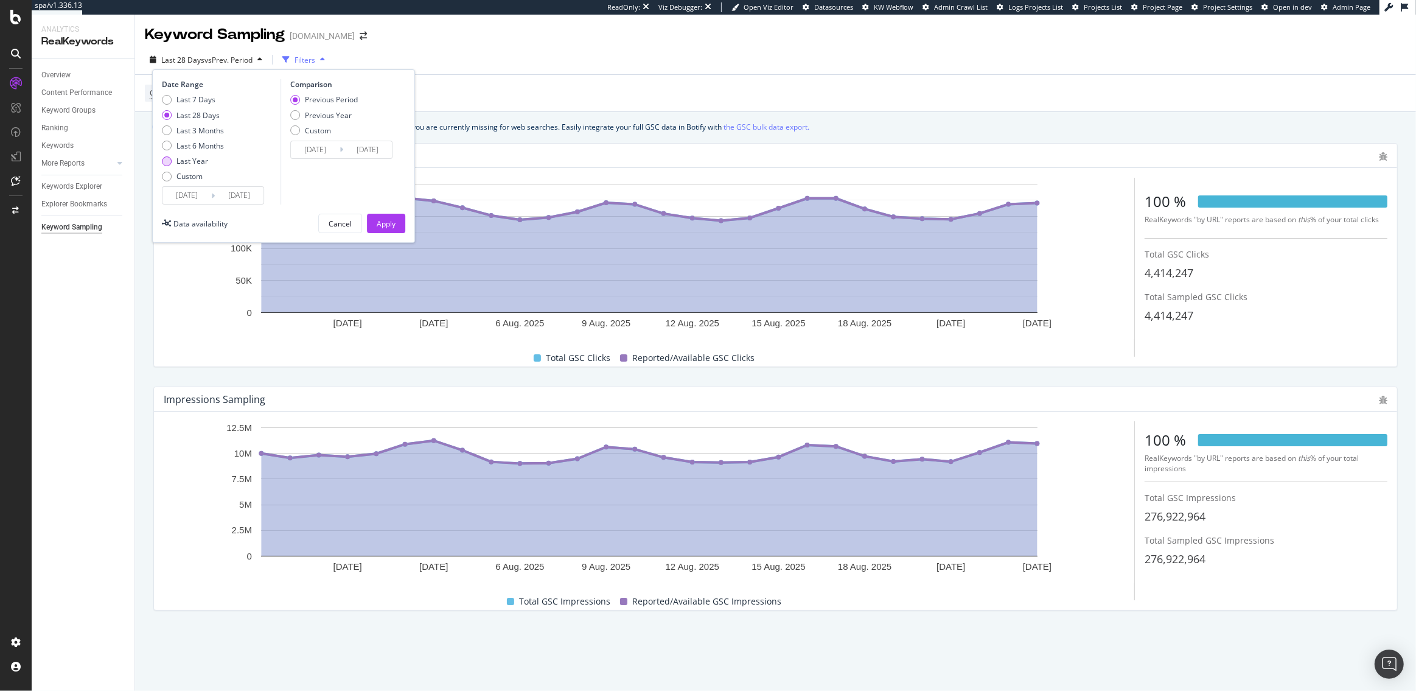
click at [196, 161] on div "Last Year" at bounding box center [193, 161] width 32 height 10
type input "[DATE]"
click at [396, 227] on button "Apply" at bounding box center [386, 223] width 38 height 19
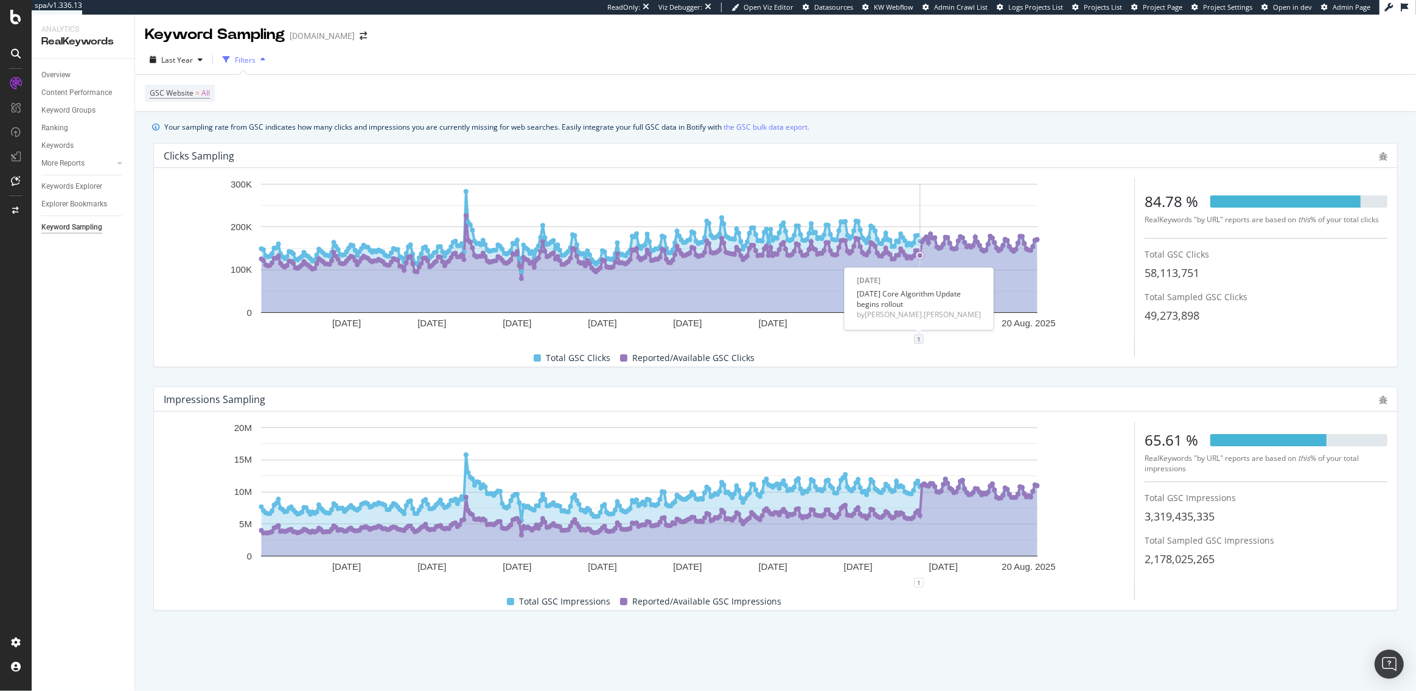
click at [918, 341] on div "1" at bounding box center [919, 339] width 10 height 10
click at [909, 311] on div "Add annotation" at bounding box center [902, 309] width 52 height 10
click at [892, 262] on textarea at bounding box center [919, 266] width 108 height 38
type textarea "Bulk Data Activated"
click at [968, 303] on div "Save" at bounding box center [965, 304] width 16 height 10
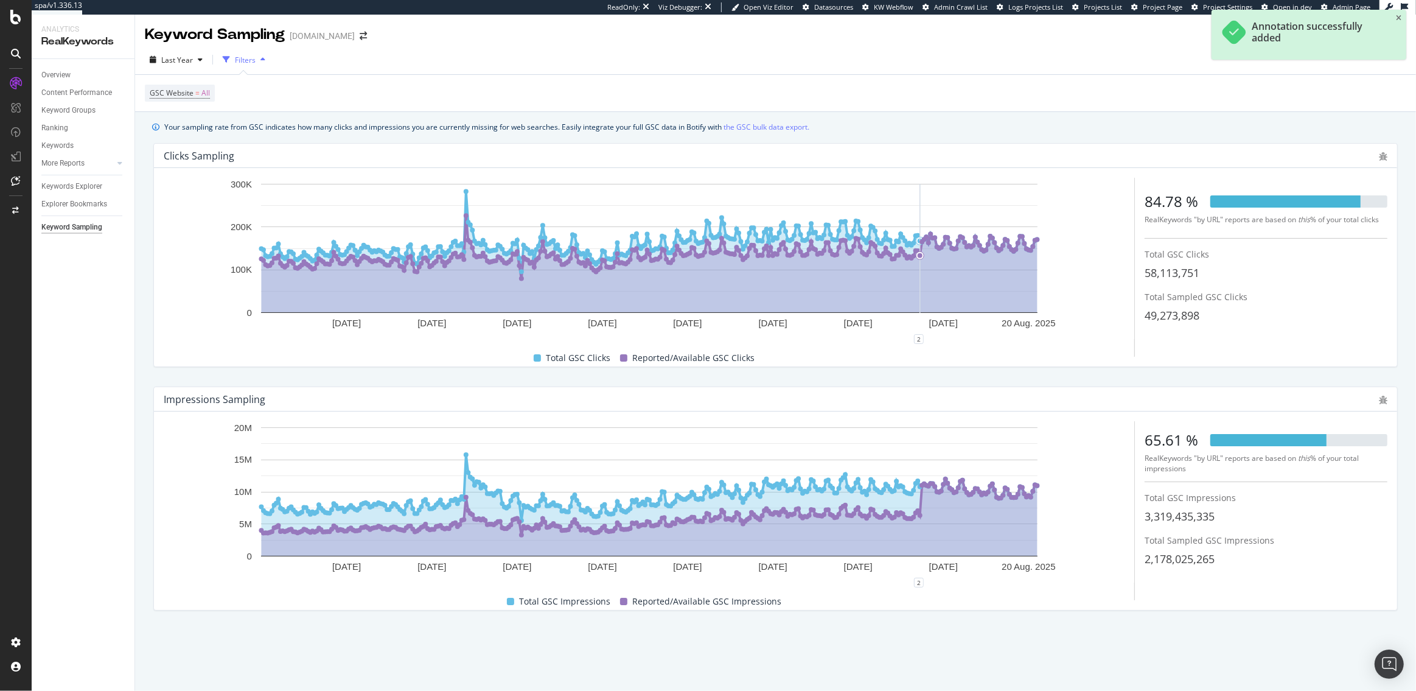
click at [884, 113] on div "Your sampling rate from GSC indicates how many clicks and impressions you are c…" at bounding box center [775, 387] width 1281 height 551
click at [56, 192] on div "Keywords Explorer" at bounding box center [71, 186] width 61 height 13
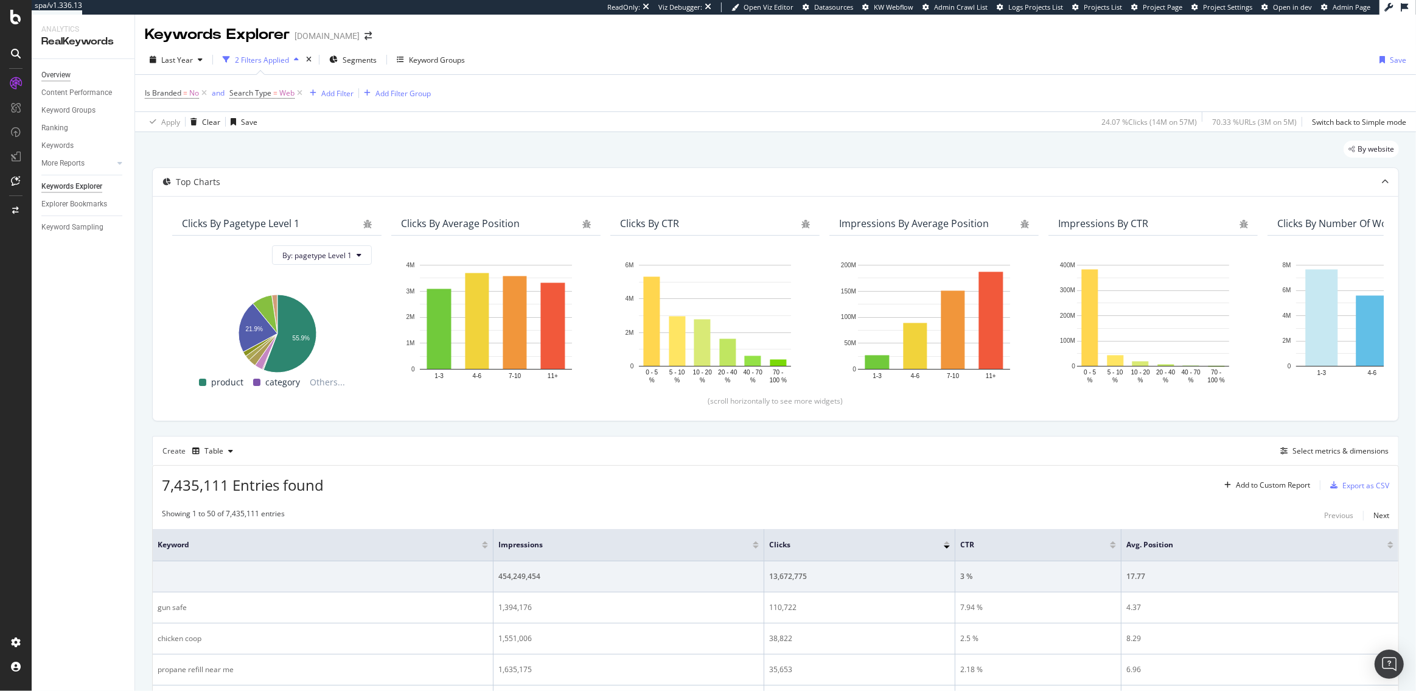
click at [67, 73] on div "Overview" at bounding box center [55, 75] width 29 height 13
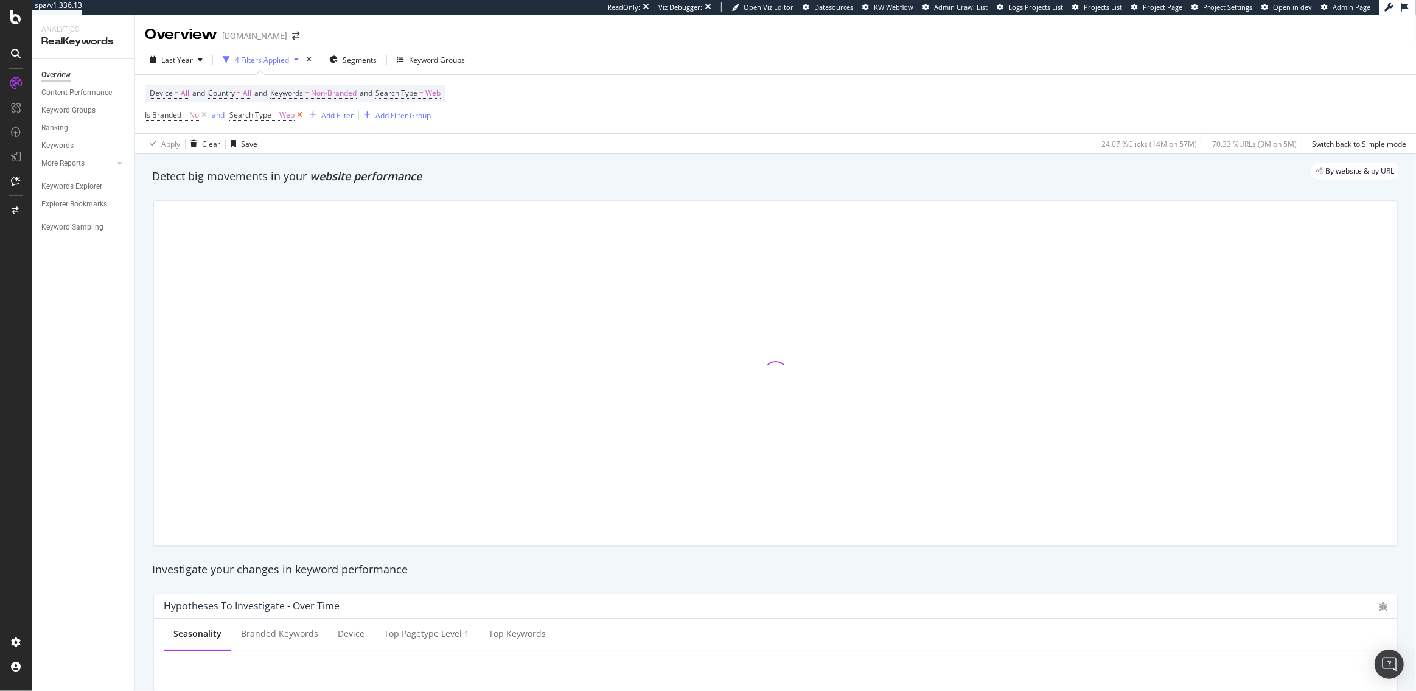
click at [299, 116] on icon at bounding box center [300, 115] width 10 height 12
click at [201, 117] on icon at bounding box center [204, 115] width 10 height 12
click at [177, 57] on span "Last Year" at bounding box center [177, 60] width 32 height 10
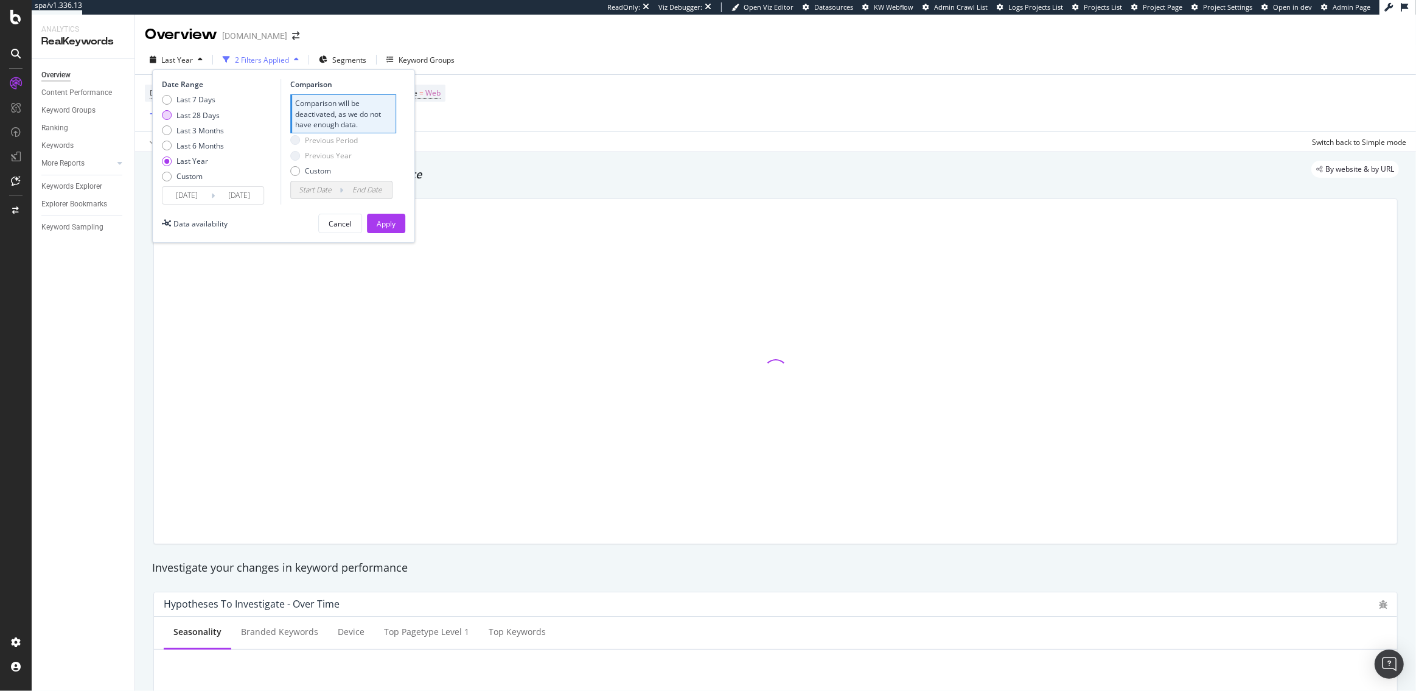
click at [198, 113] on div "Last 28 Days" at bounding box center [198, 115] width 43 height 10
type input "[DATE]"
type input "2025/06/30"
type input "2025/07/27"
click at [394, 225] on div "Apply" at bounding box center [386, 224] width 19 height 10
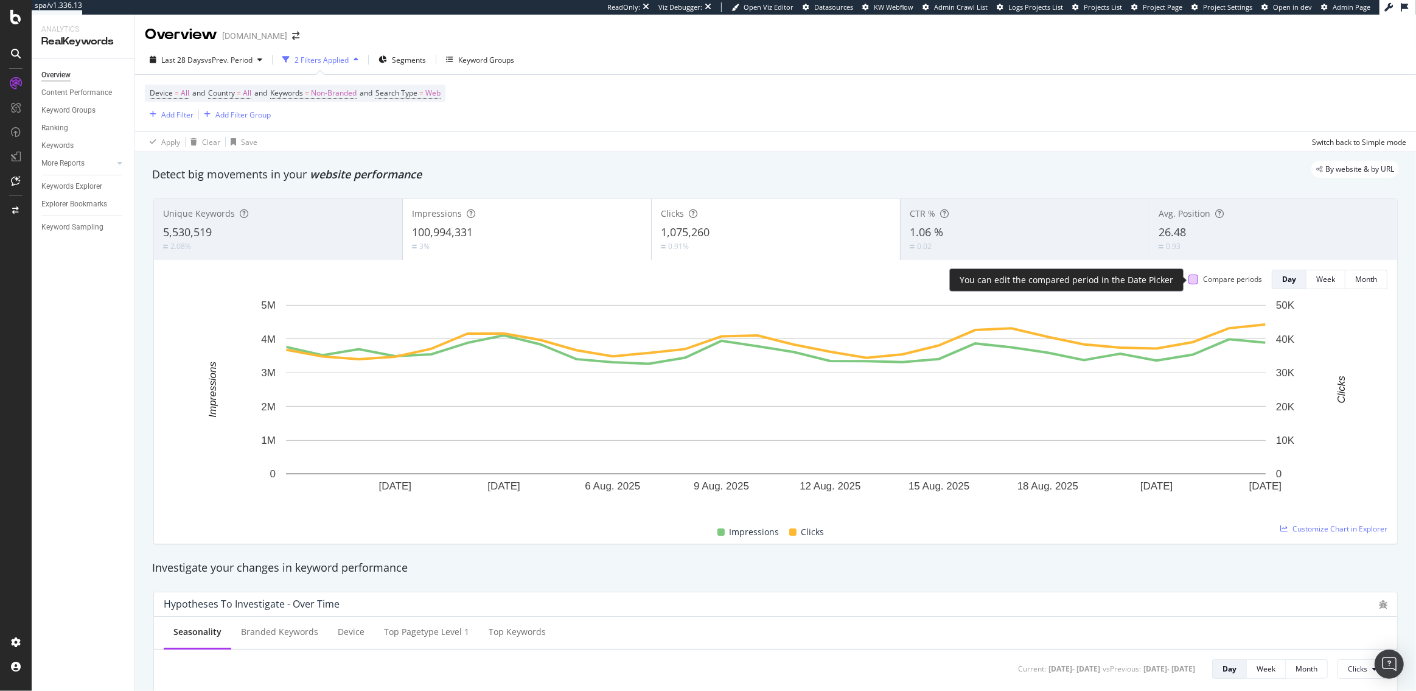
click at [1194, 282] on div at bounding box center [1194, 280] width 10 height 10
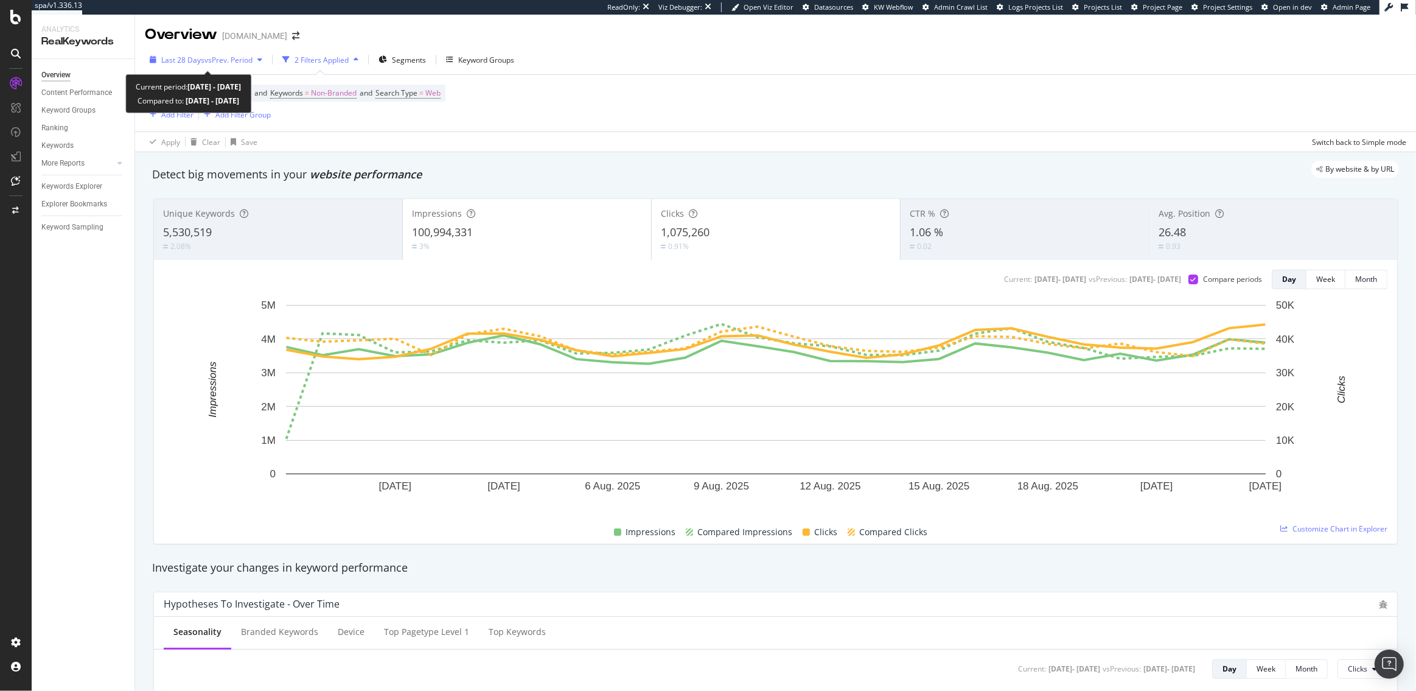
click at [202, 61] on span "Last 28 Days" at bounding box center [182, 60] width 43 height 10
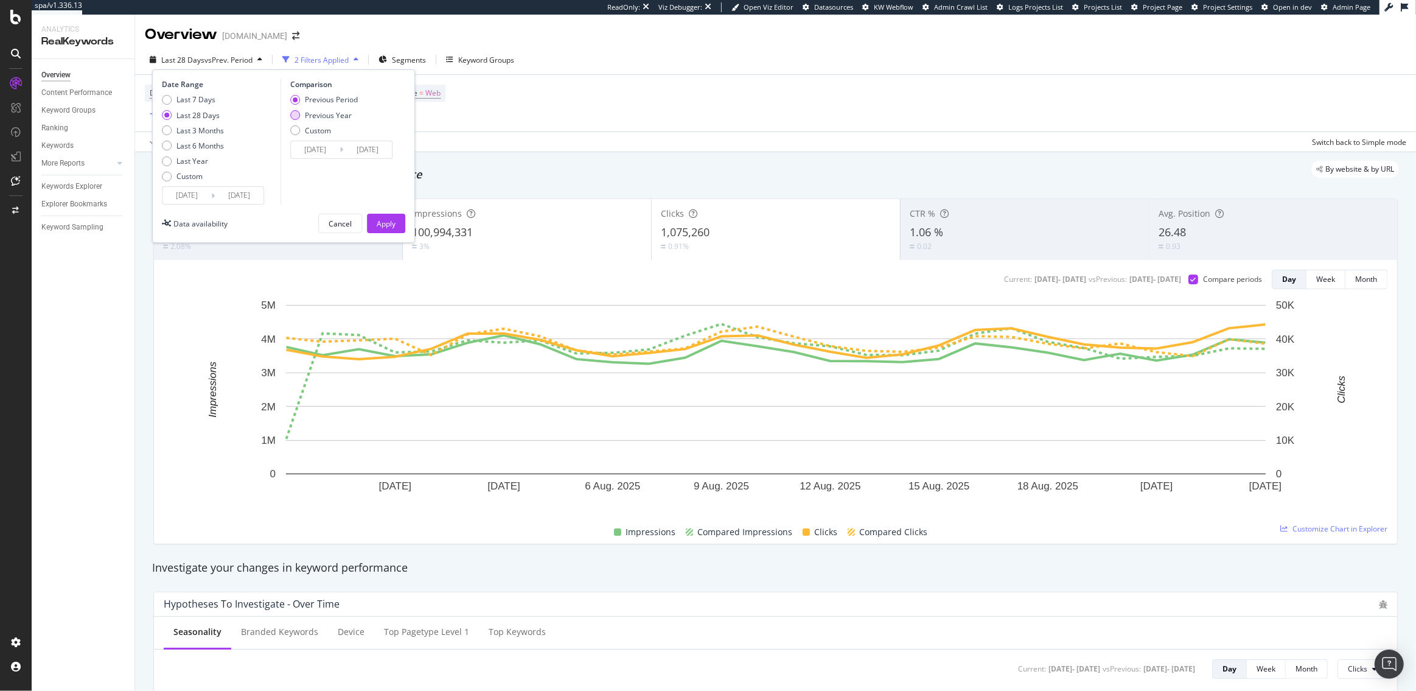
click at [338, 113] on div "Previous Year" at bounding box center [328, 115] width 47 height 10
type input "2024/07/29"
type input "2024/08/25"
click at [387, 222] on div "Apply" at bounding box center [386, 224] width 19 height 10
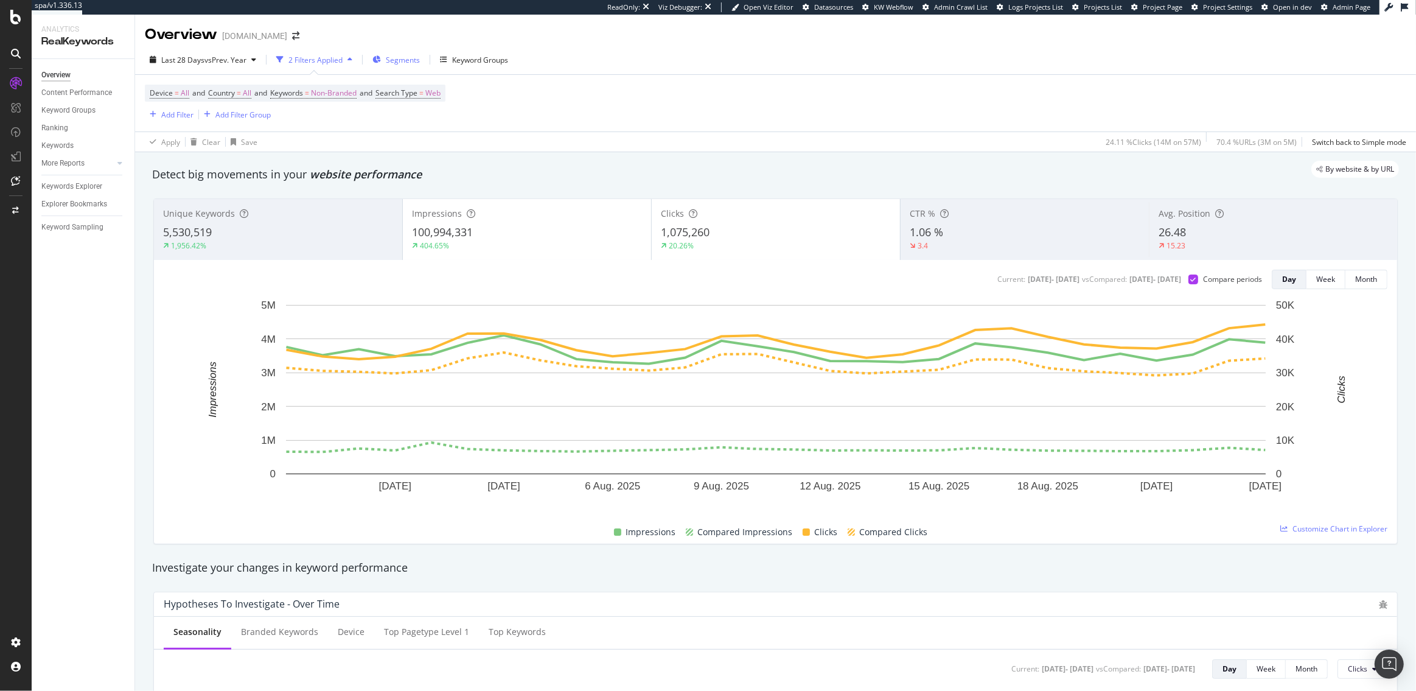
click at [407, 58] on span "Segments" at bounding box center [403, 60] width 34 height 10
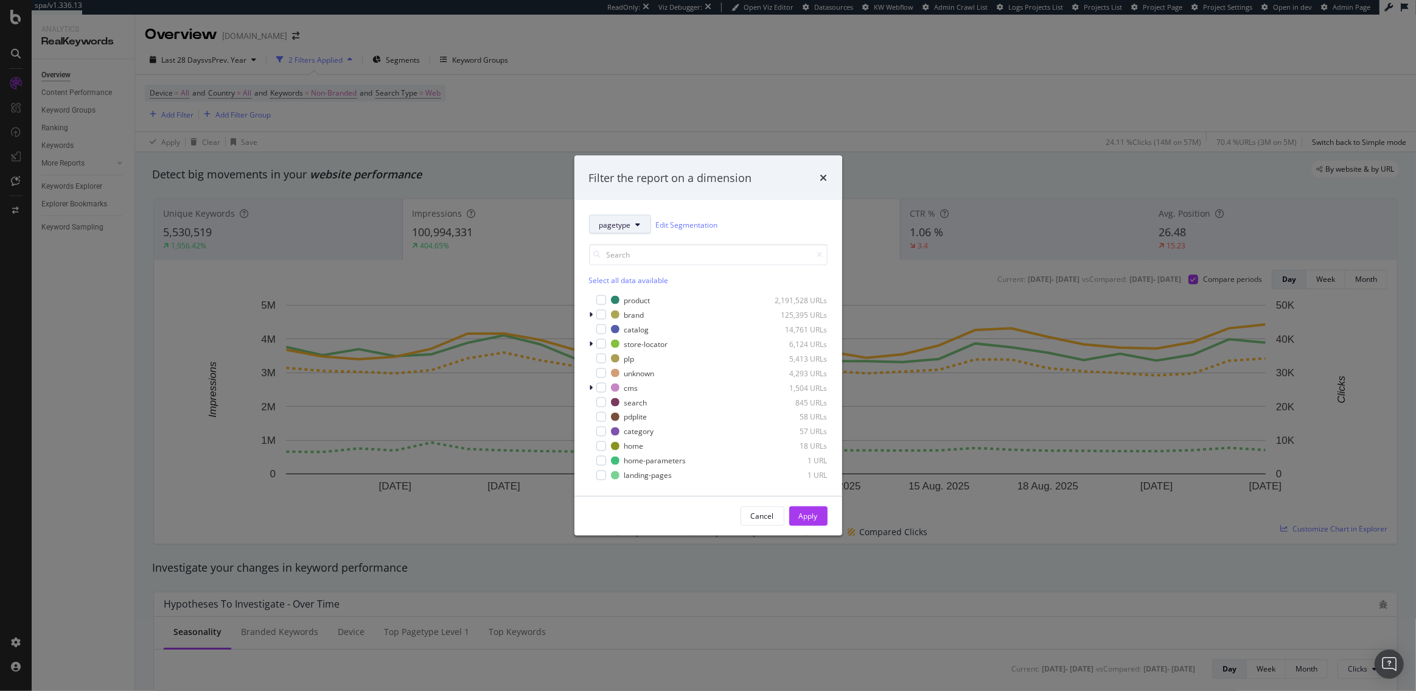
click at [634, 228] on button "pagetype" at bounding box center [620, 224] width 62 height 19
click at [790, 215] on div "pagetype Edit Segmentation" at bounding box center [708, 224] width 239 height 19
click at [824, 175] on icon "times" at bounding box center [823, 178] width 7 height 10
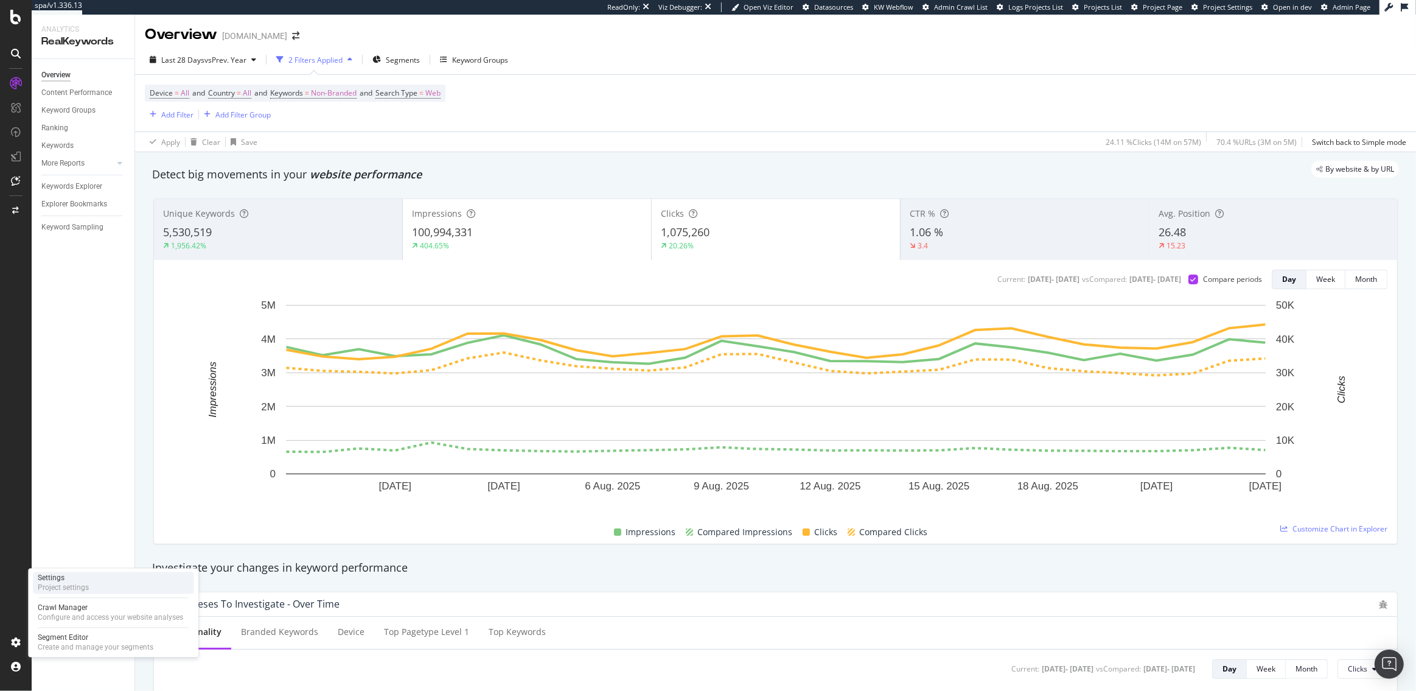
click at [61, 575] on div "Settings" at bounding box center [63, 578] width 51 height 10
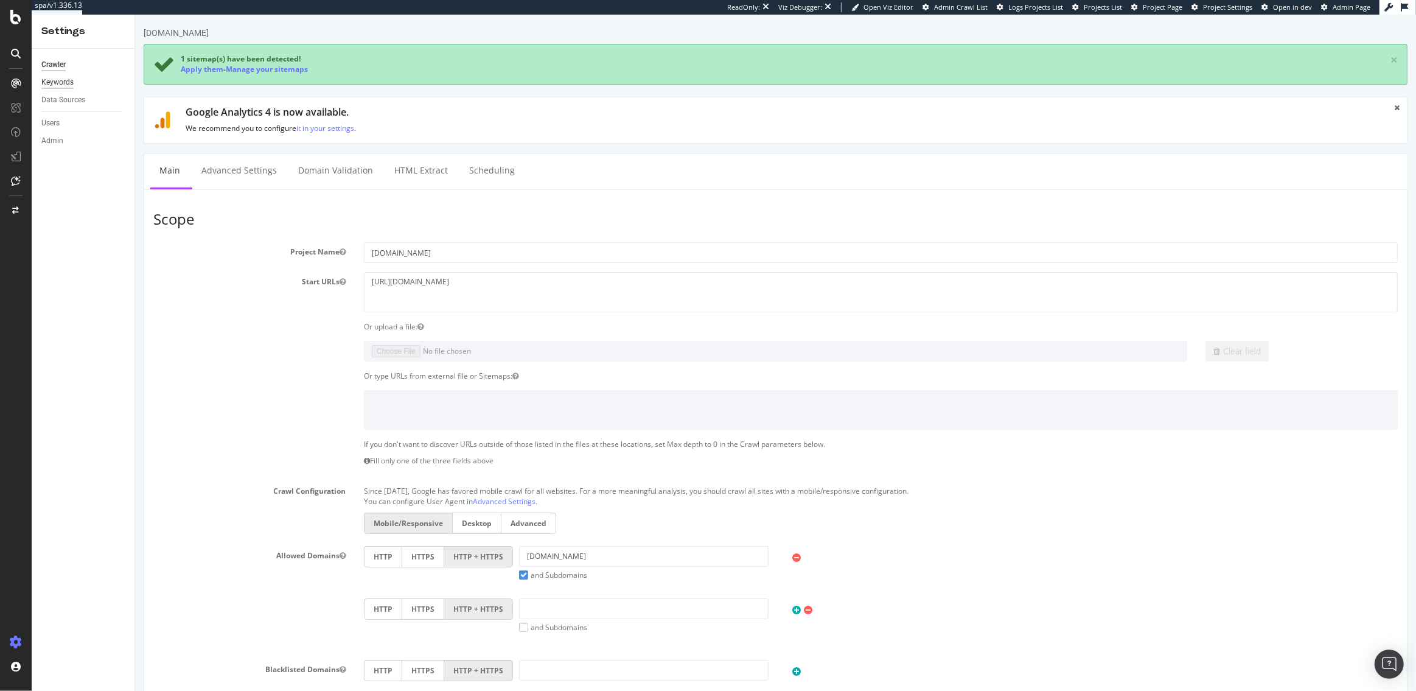
click at [57, 79] on div "Keywords" at bounding box center [57, 82] width 32 height 13
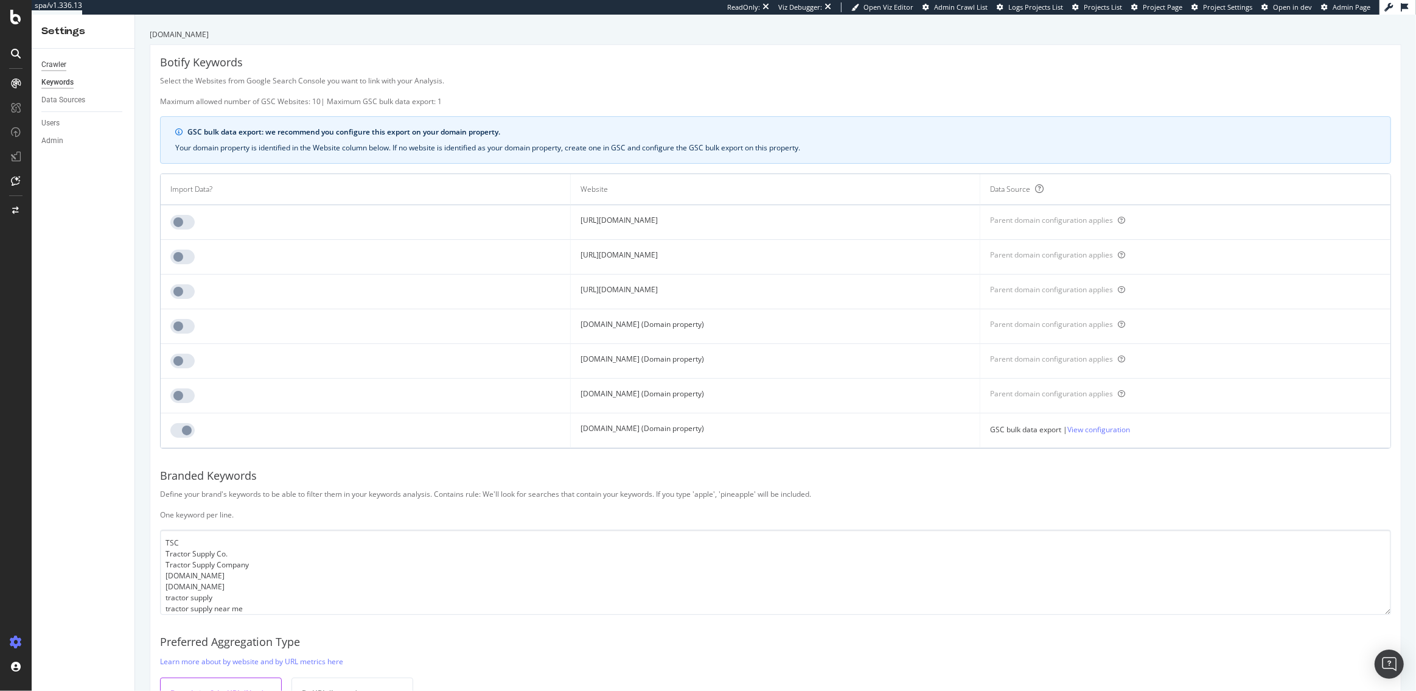
click at [54, 64] on div "Crawler" at bounding box center [53, 64] width 25 height 13
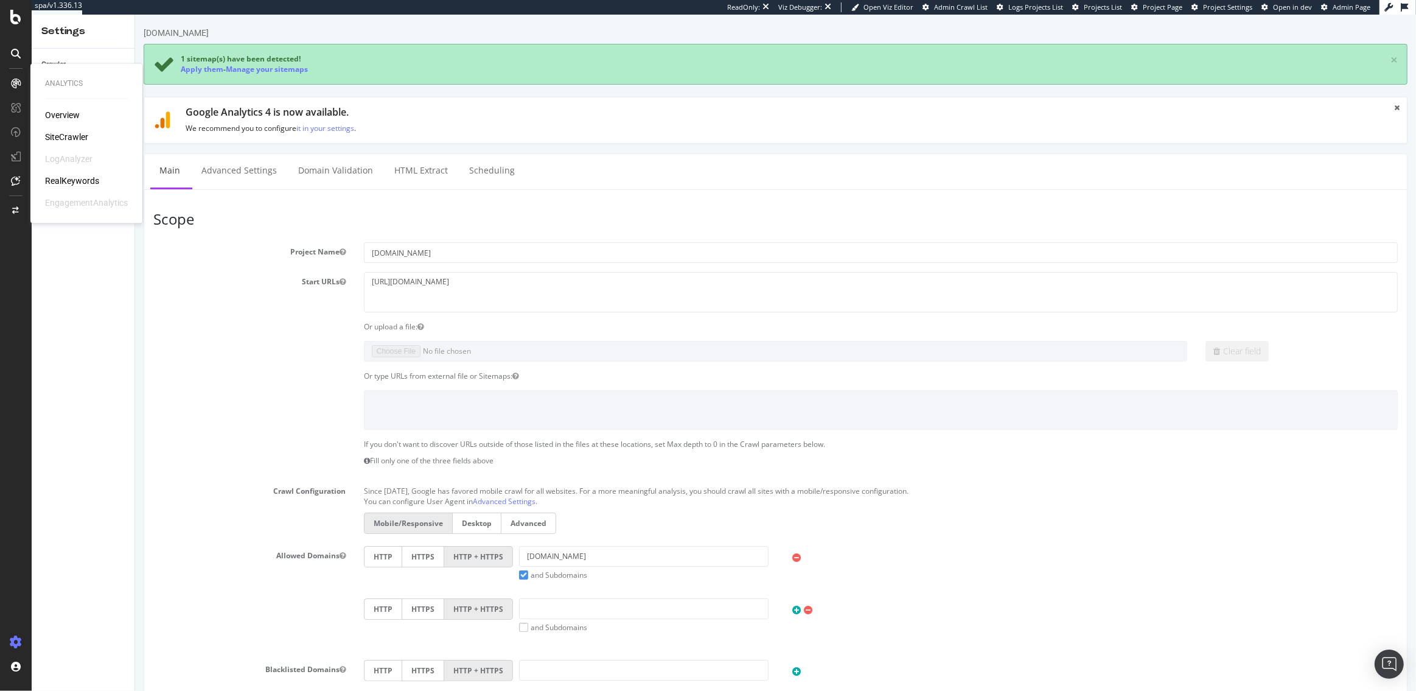
click at [72, 177] on div "RealKeywords" at bounding box center [72, 181] width 54 height 12
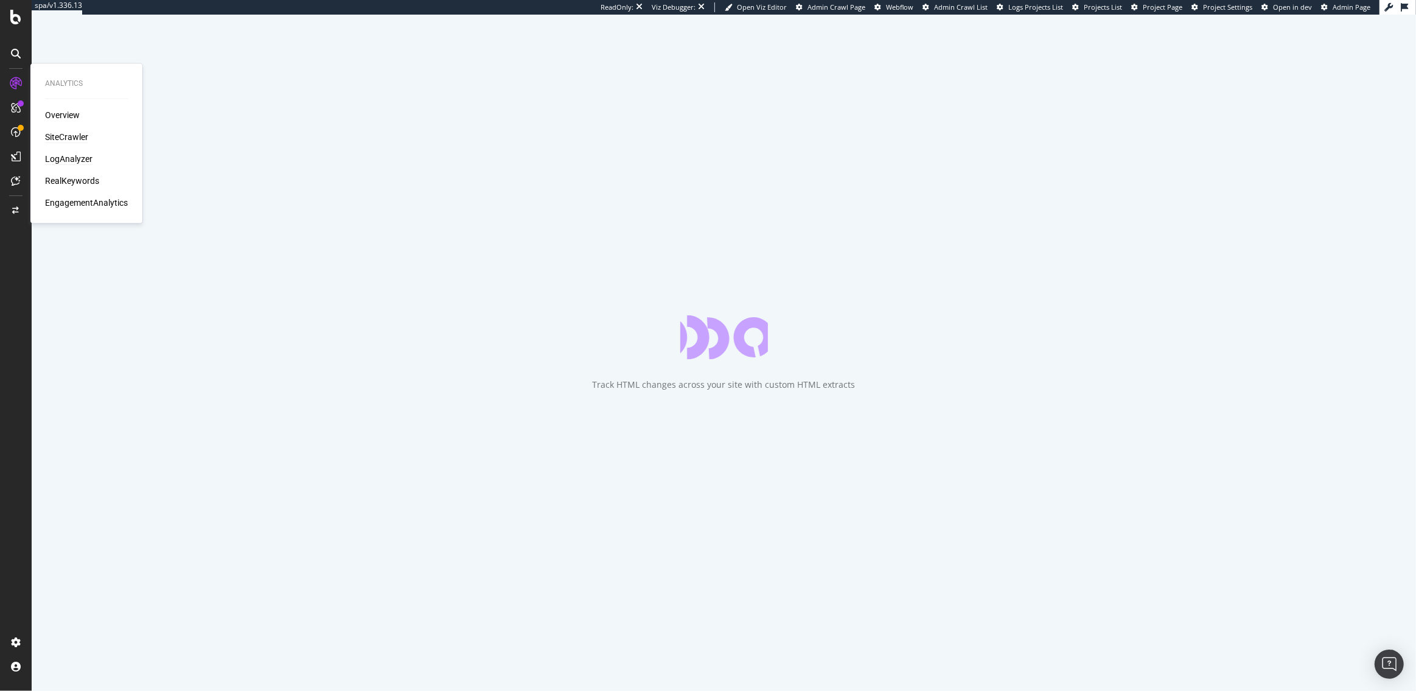
click at [71, 158] on div "LogAnalyzer" at bounding box center [68, 159] width 47 height 12
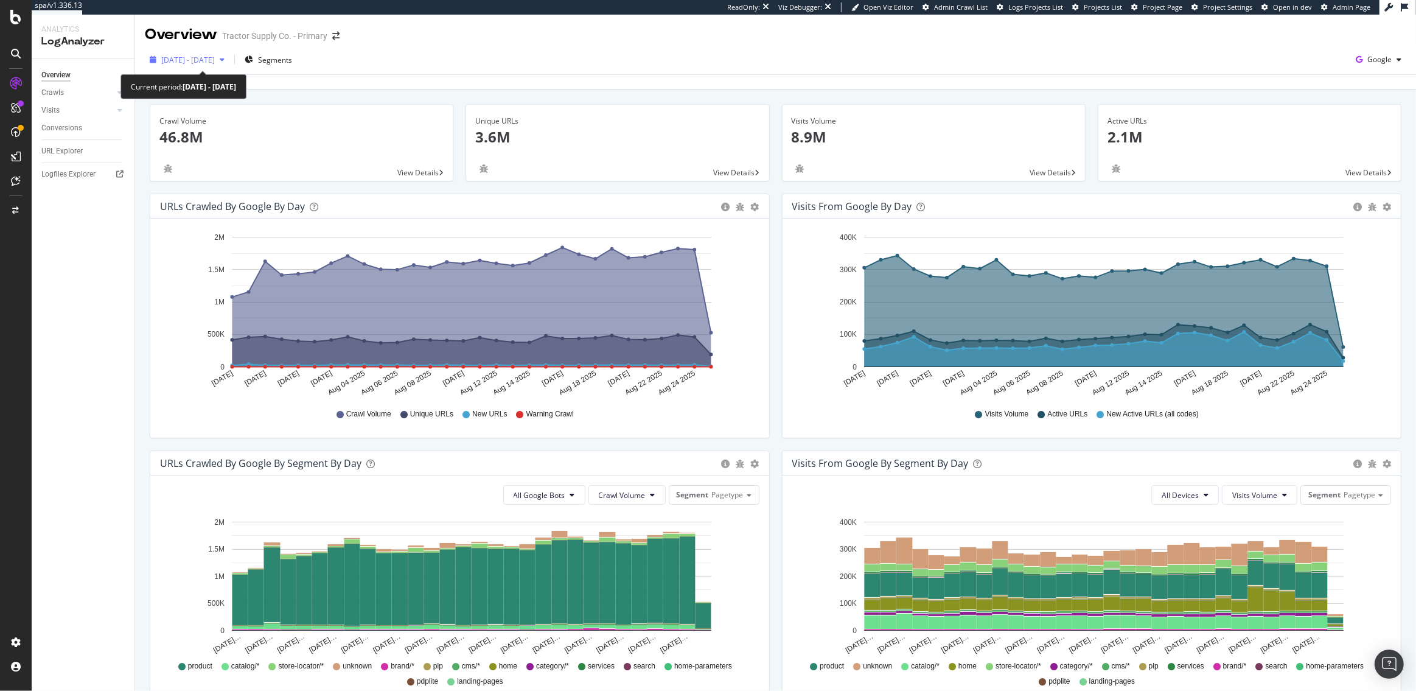
click at [173, 64] on span "2025 Jul. 27th - Aug. 25th" at bounding box center [188, 60] width 54 height 10
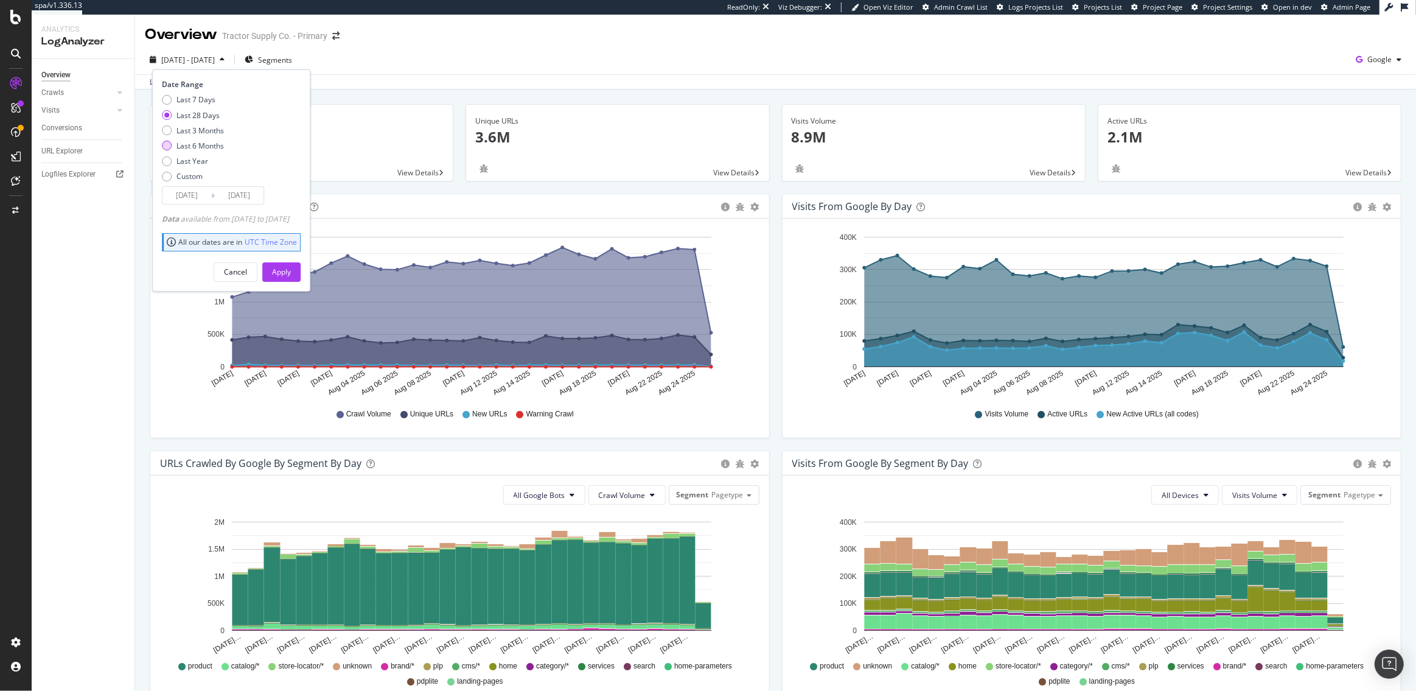
click at [187, 141] on div "Last 6 Months" at bounding box center [200, 146] width 47 height 10
type input "2025/02/26"
click at [291, 270] on div "Apply" at bounding box center [281, 272] width 19 height 10
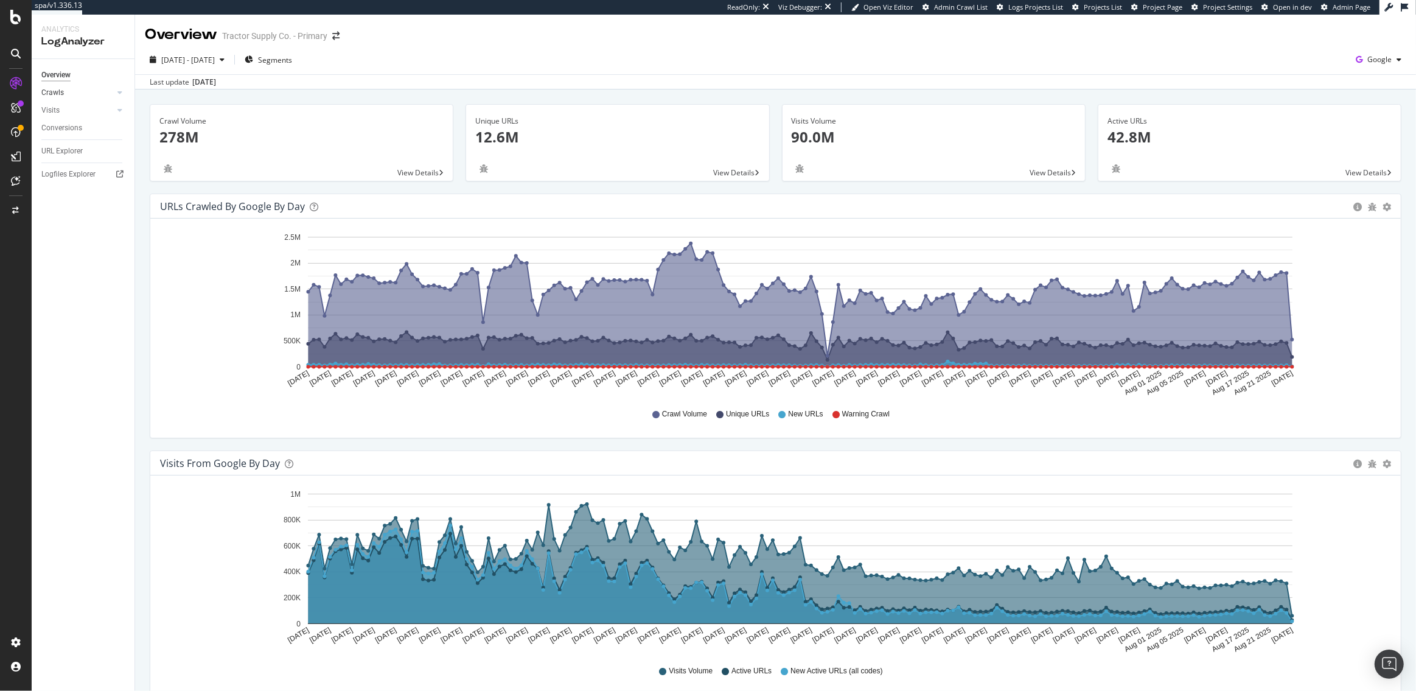
click at [68, 92] on link "Crawls" at bounding box center [77, 92] width 72 height 13
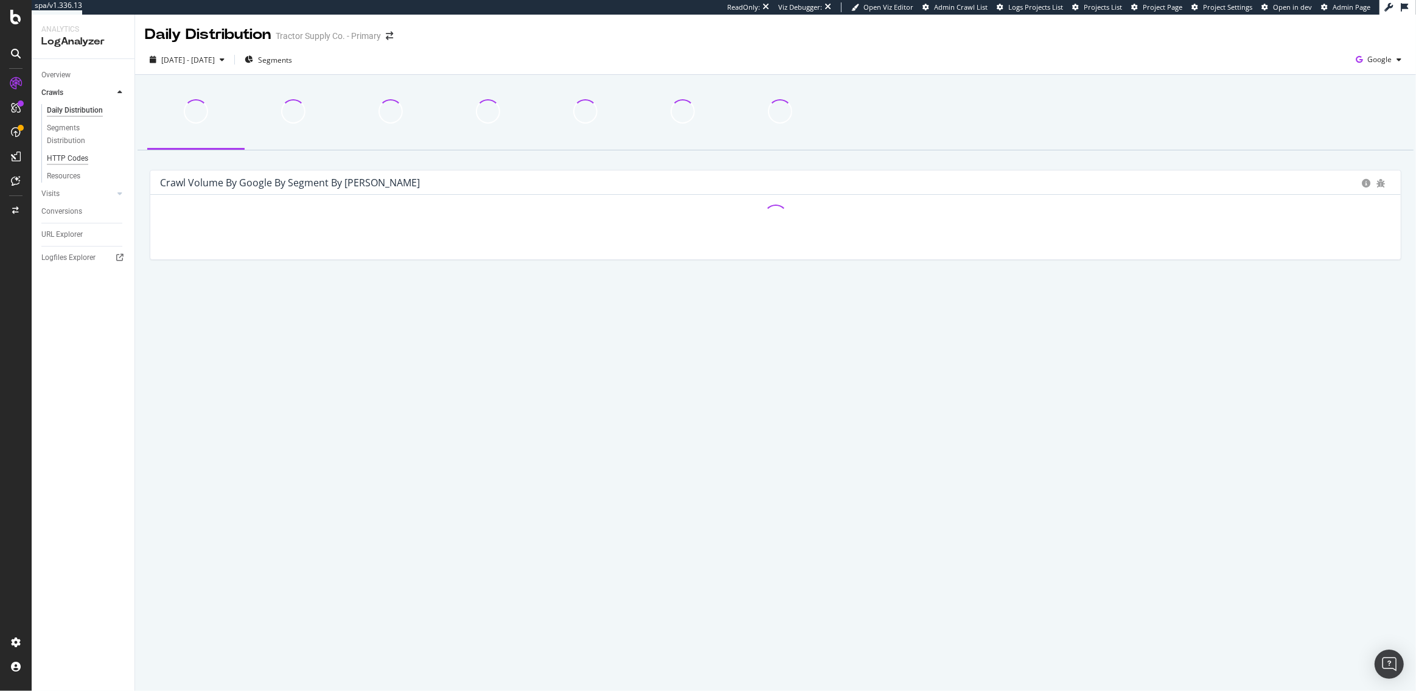
click at [71, 155] on div "HTTP Codes" at bounding box center [67, 158] width 41 height 13
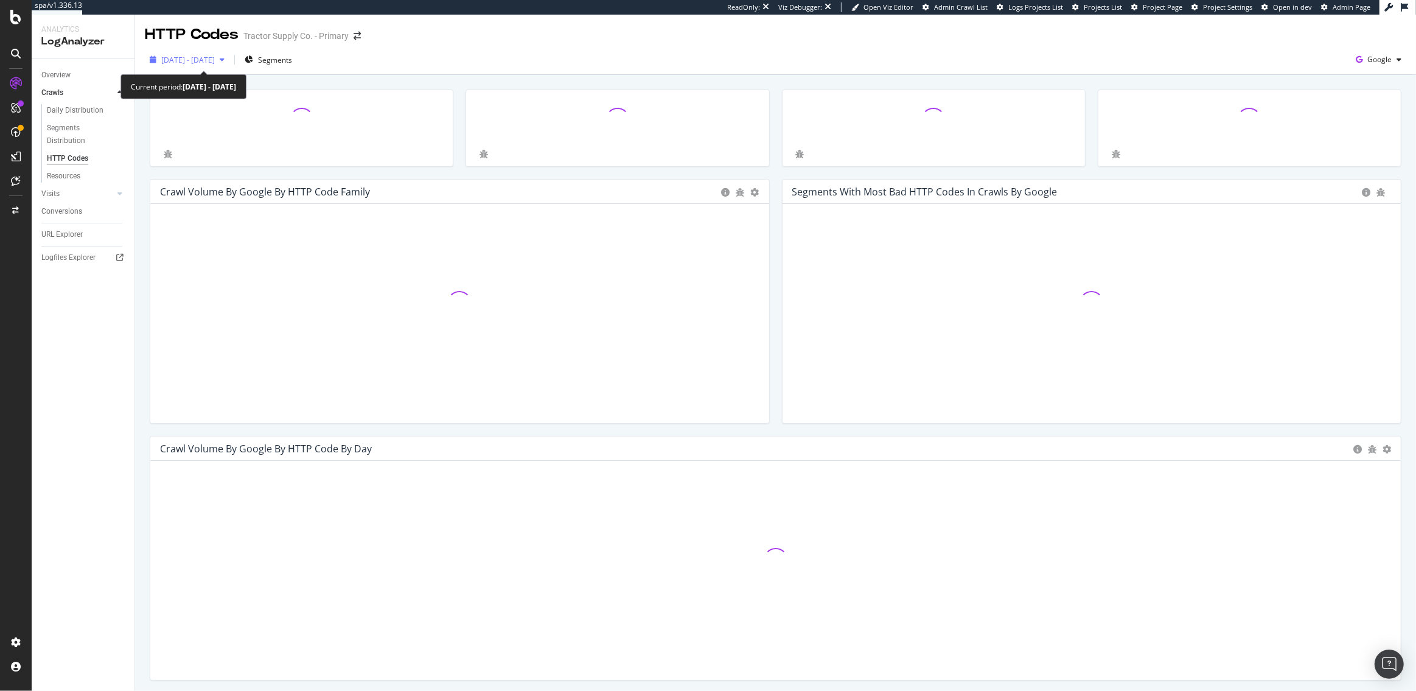
click at [215, 55] on span "2025 Feb. 26th - Aug. 25th" at bounding box center [188, 60] width 54 height 10
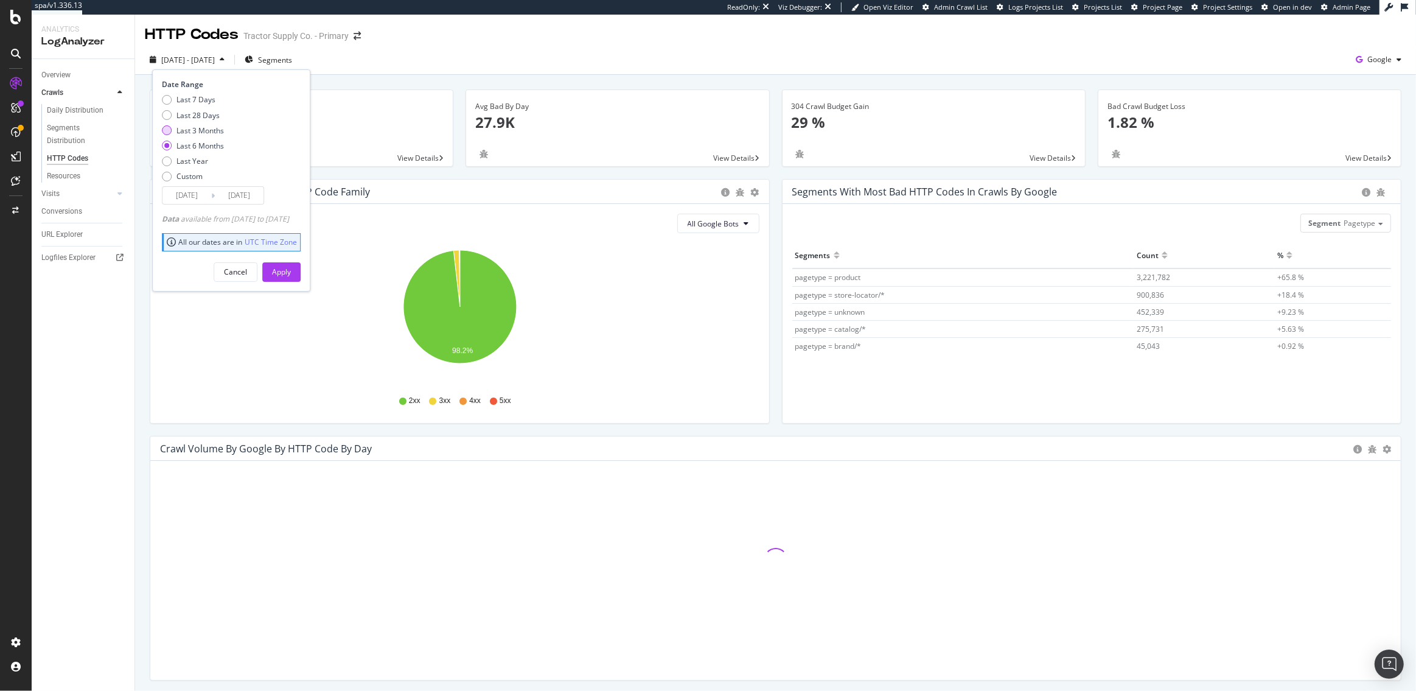
click at [200, 133] on div "Last 3 Months" at bounding box center [200, 130] width 47 height 10
type input "2025/05/26"
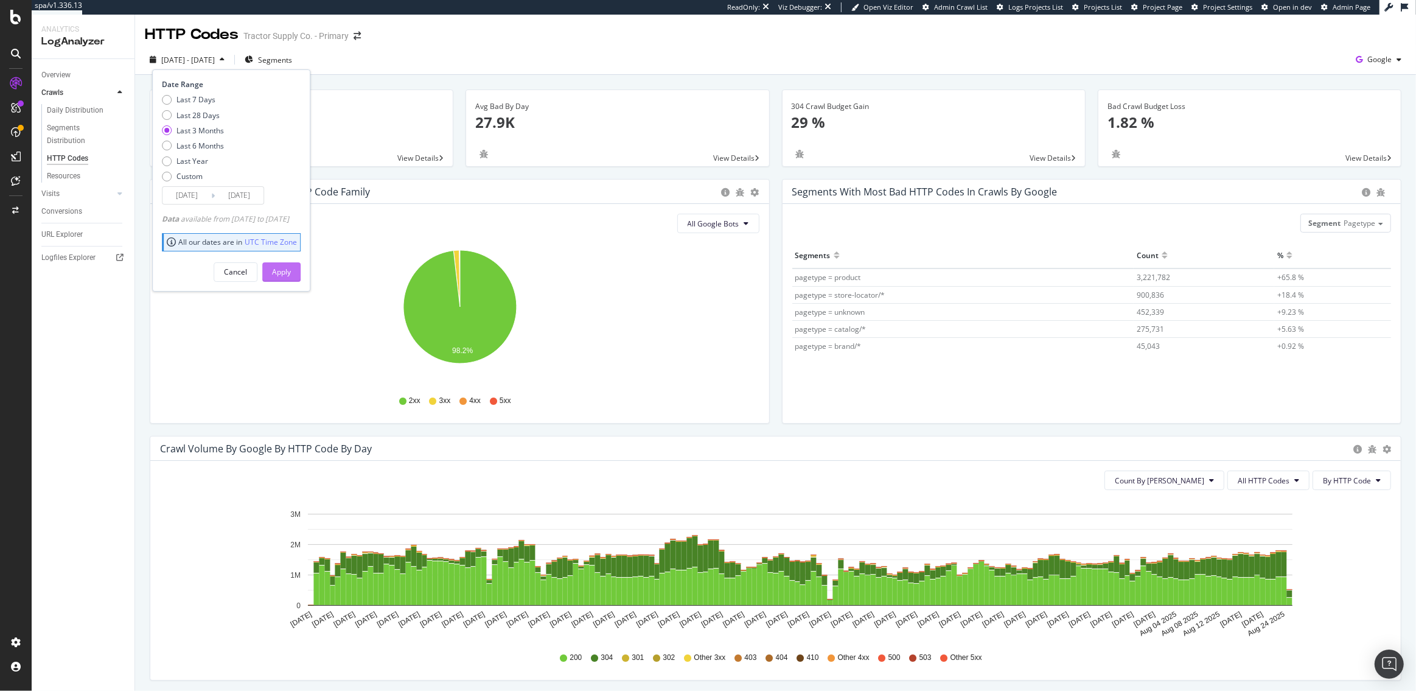
click at [291, 271] on div "Apply" at bounding box center [281, 272] width 19 height 10
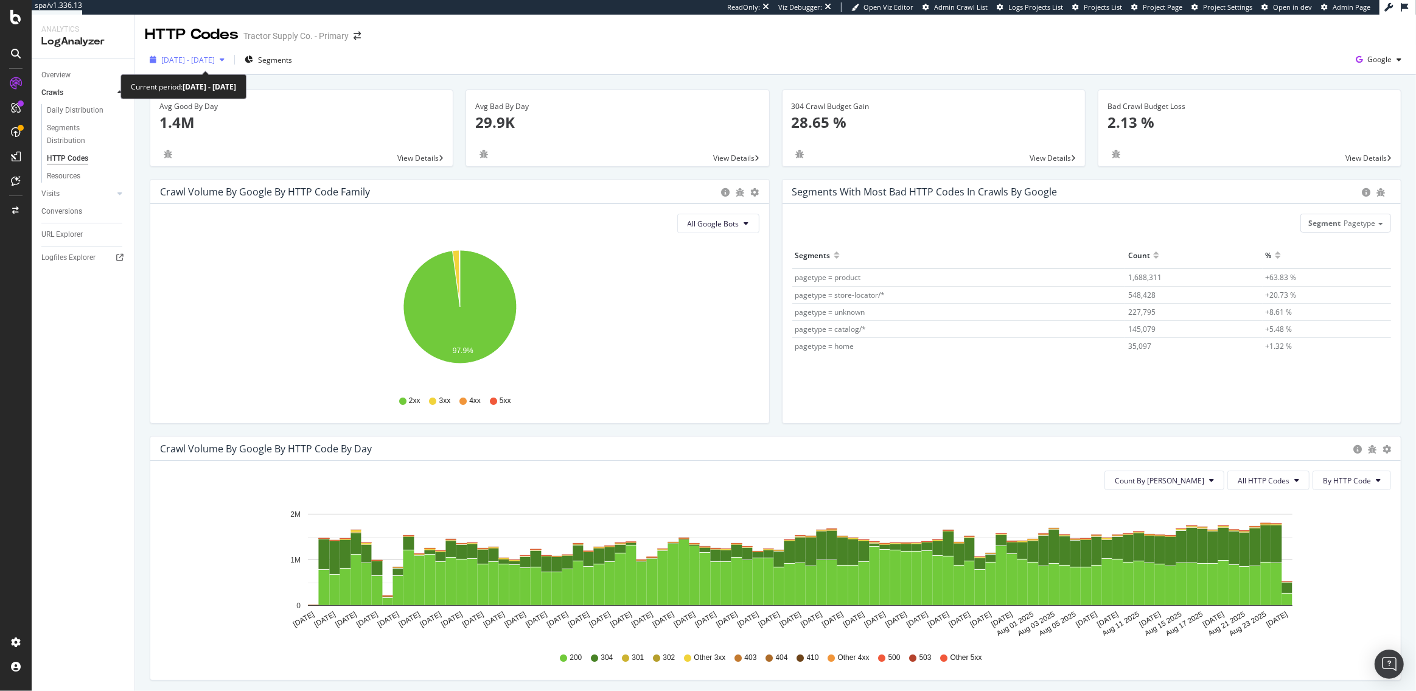
click at [215, 61] on span "2025 May. 26th - Aug. 25th" at bounding box center [188, 60] width 54 height 10
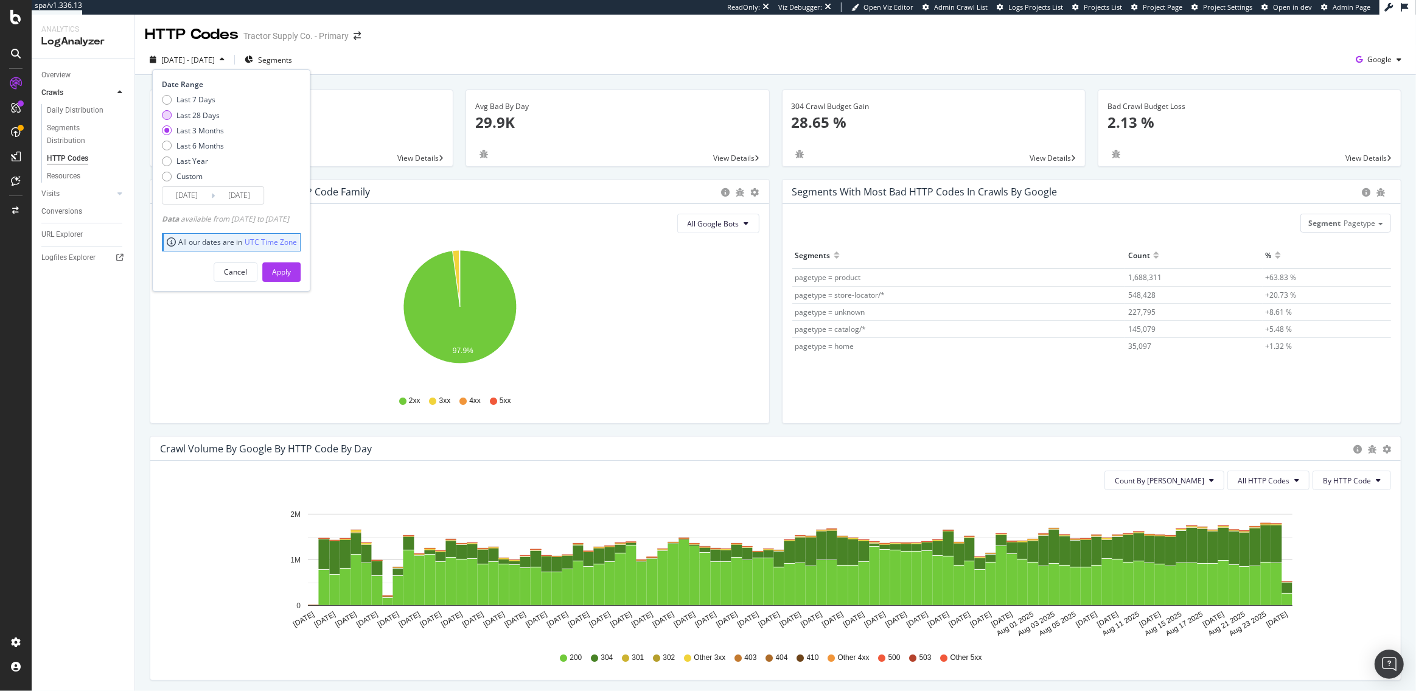
click at [198, 110] on div "Last 28 Days" at bounding box center [198, 115] width 43 height 10
type input "2025/07/29"
click at [291, 271] on div "Apply" at bounding box center [281, 272] width 19 height 10
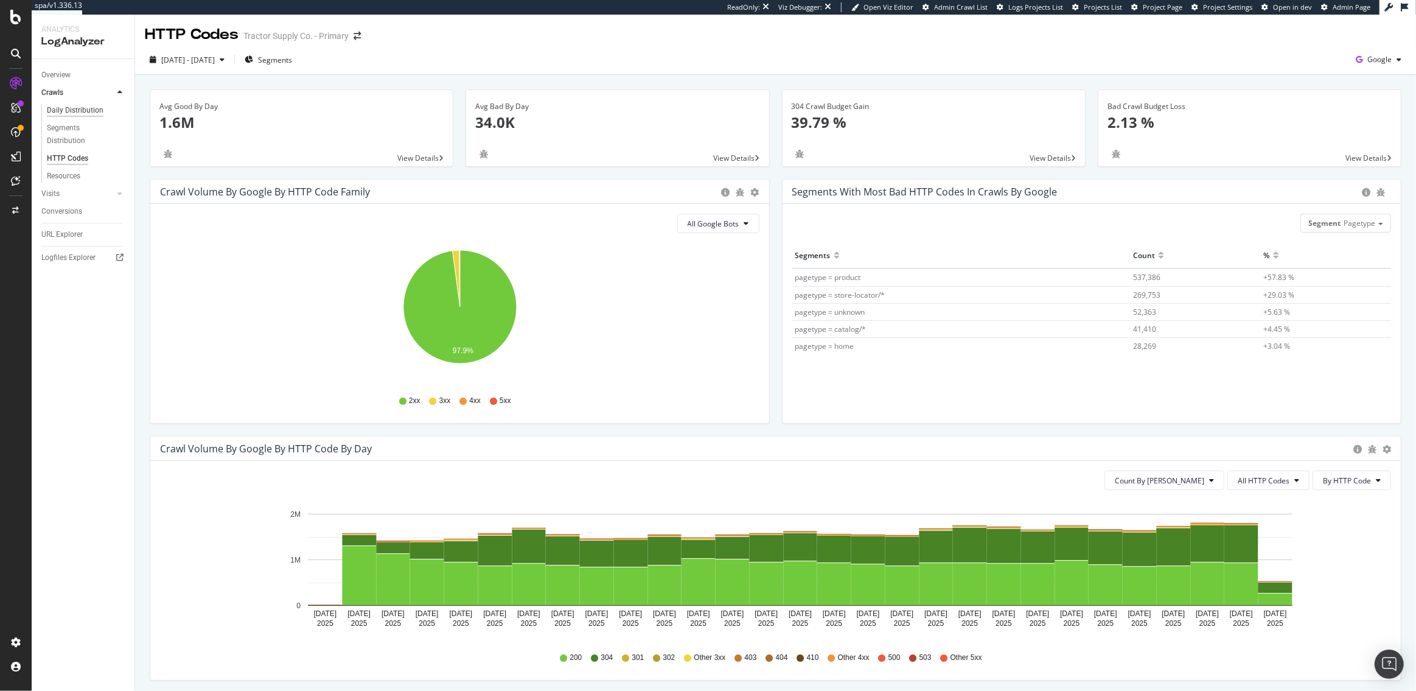
click at [69, 113] on div "Daily Distribution" at bounding box center [75, 110] width 57 height 13
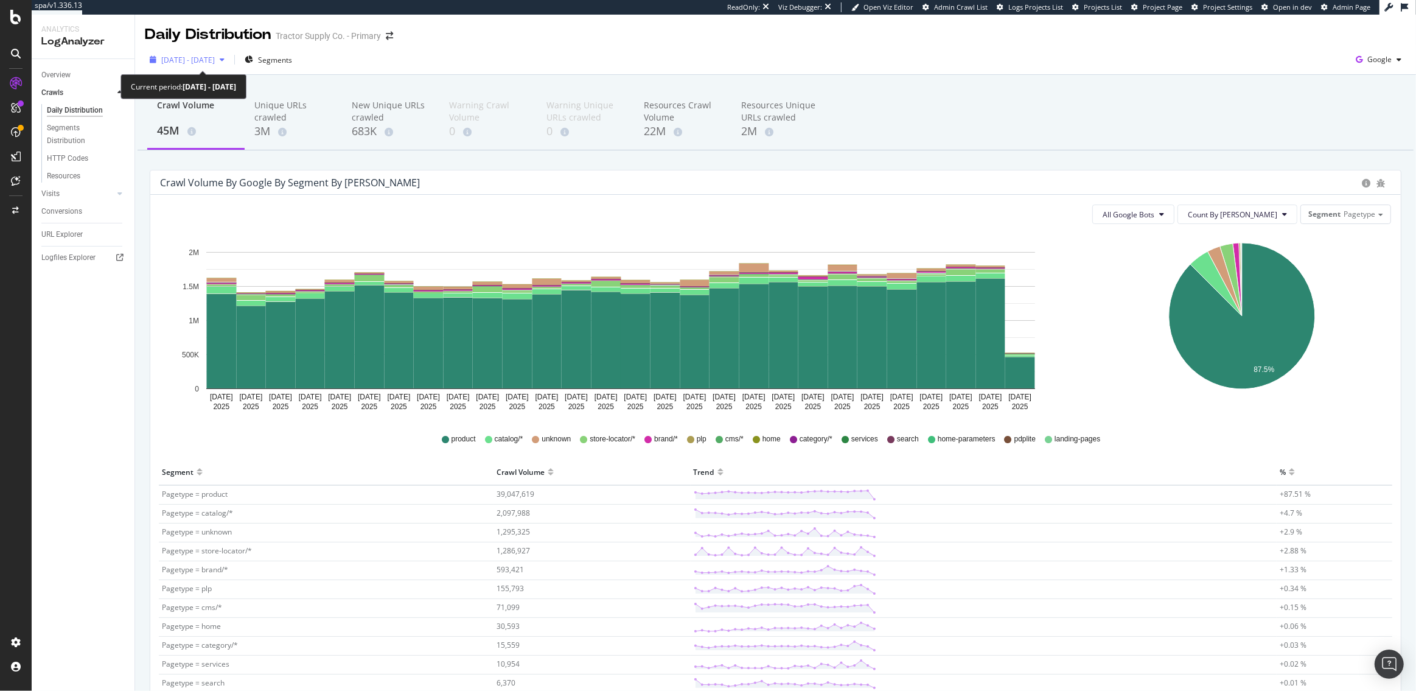
click at [197, 63] on span "2025 Jul. 29th - Aug. 25th" at bounding box center [188, 60] width 54 height 10
click at [364, 163] on div "Crawl Volume 45M Unique URLs crawled 3M New Unique URLs crawled 683K Warning Cr…" at bounding box center [775, 461] width 1281 height 772
click at [514, 536] on span "1,295,325" at bounding box center [513, 531] width 33 height 10
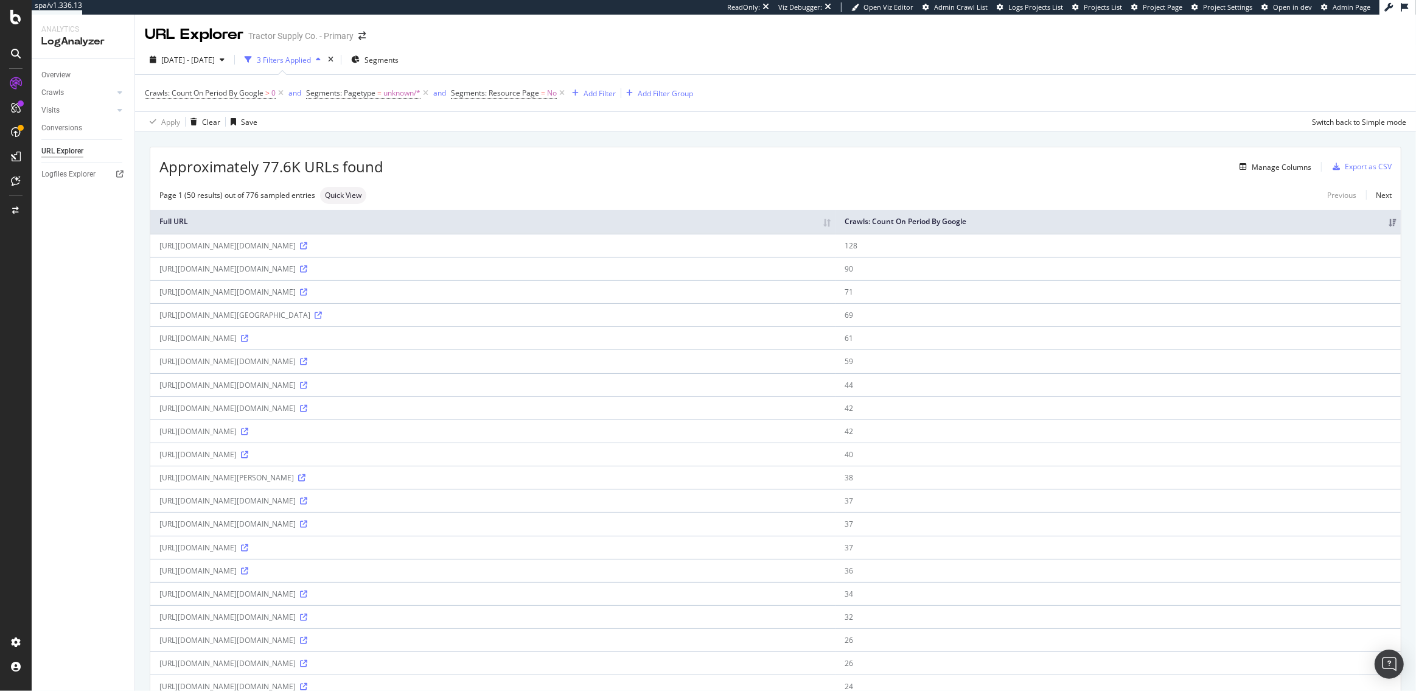
drag, startPoint x: 326, startPoint y: 362, endPoint x: 265, endPoint y: 362, distance: 60.9
click at [265, 362] on div "https://www.tractorsupply.com/pdp/_next/image?url=https%3A%2F%2Fmedia.tractorsu…" at bounding box center [492, 361] width 667 height 10
copy div "/pdp/_next/image"
click at [322, 315] on icon at bounding box center [318, 315] width 7 height 7
click at [310, 378] on td "https://www.tractorsupply.com/pdp/_next/image?url=https%3A%2F%2Fmedia.tractorsu…" at bounding box center [492, 384] width 685 height 23
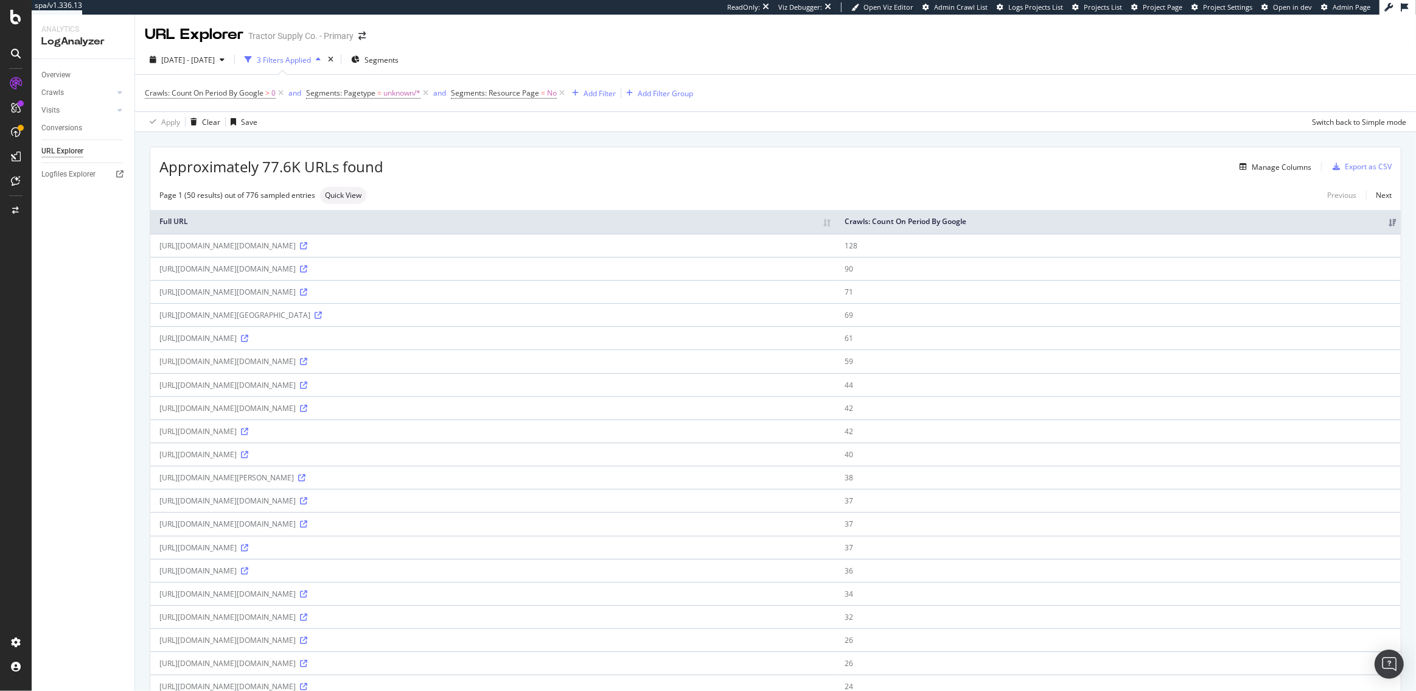
drag, startPoint x: 333, startPoint y: 315, endPoint x: 265, endPoint y: 316, distance: 68.2
click at [265, 316] on div "https://www.tractorsupply.com/gtwy/storeLocator/nearbyStores?numberOfStores=10&…" at bounding box center [492, 315] width 667 height 10
copy div "/gtwy/storeLocator/"
click at [303, 306] on td "https://www.tractorsupply.com/gtwy/storeLocator/nearbyStores?numberOfStores=10&…" at bounding box center [492, 314] width 685 height 23
drag, startPoint x: 332, startPoint y: 314, endPoint x: 267, endPoint y: 312, distance: 65.2
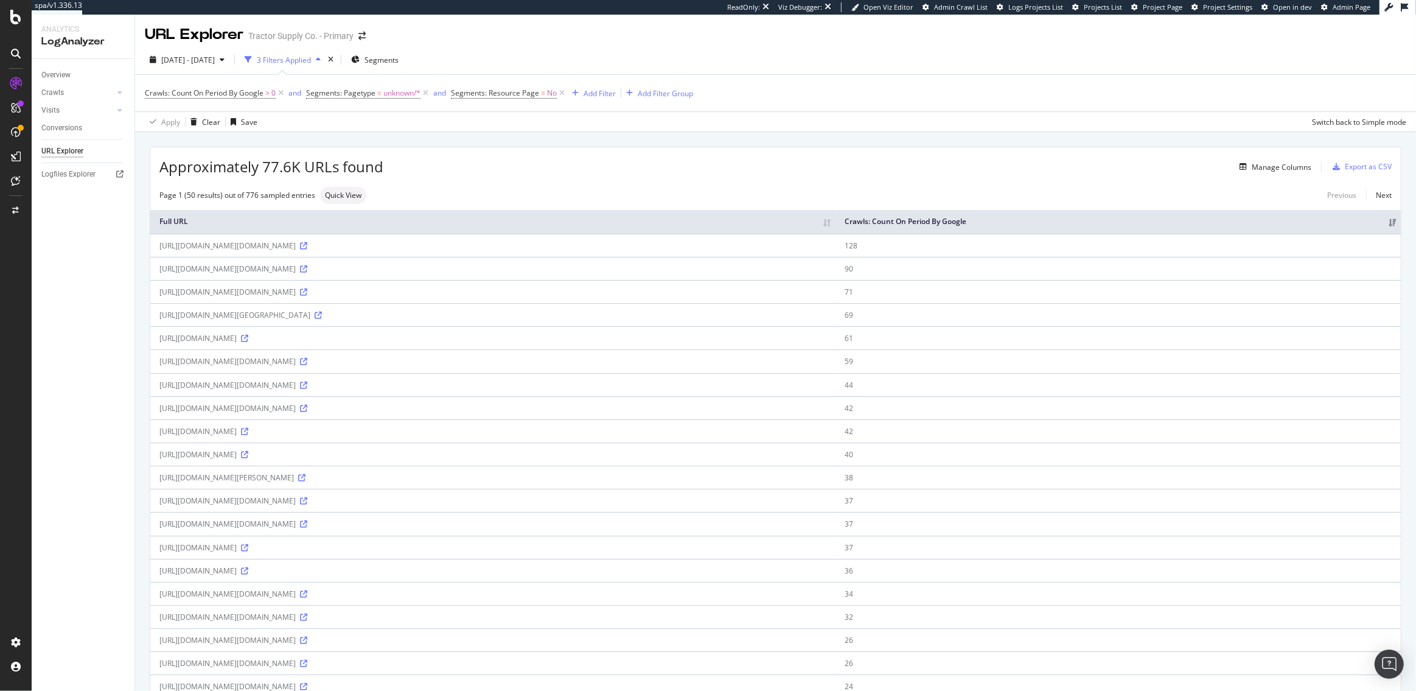
click at [267, 312] on div "https://www.tractorsupply.com/gtwy/storeLocator/nearbyStores?numberOfStores=10&…" at bounding box center [492, 315] width 667 height 10
copy div "/gtwy/storeLocator/"
click at [57, 92] on div "Crawls" at bounding box center [52, 92] width 23 height 13
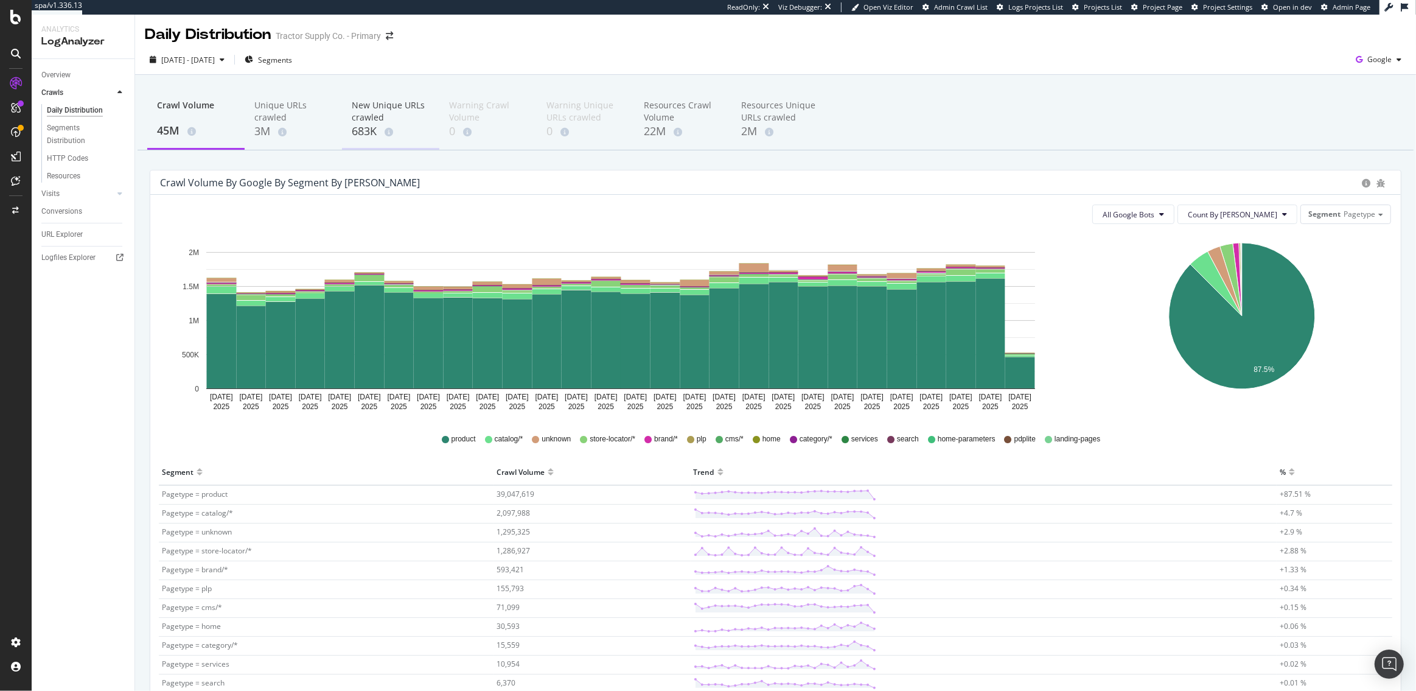
click at [361, 112] on div "New Unique URLs crawled" at bounding box center [391, 111] width 78 height 24
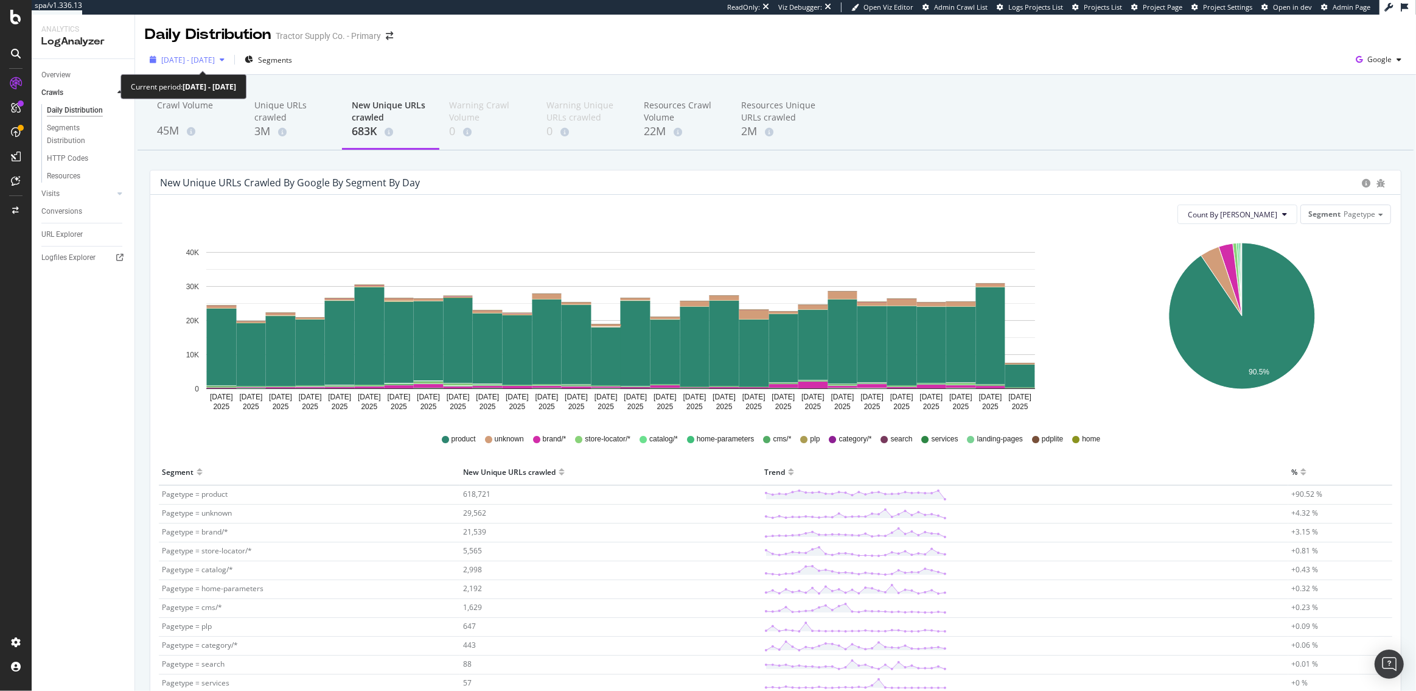
click at [208, 59] on span "2025 Jul. 29th - Aug. 25th" at bounding box center [188, 60] width 54 height 10
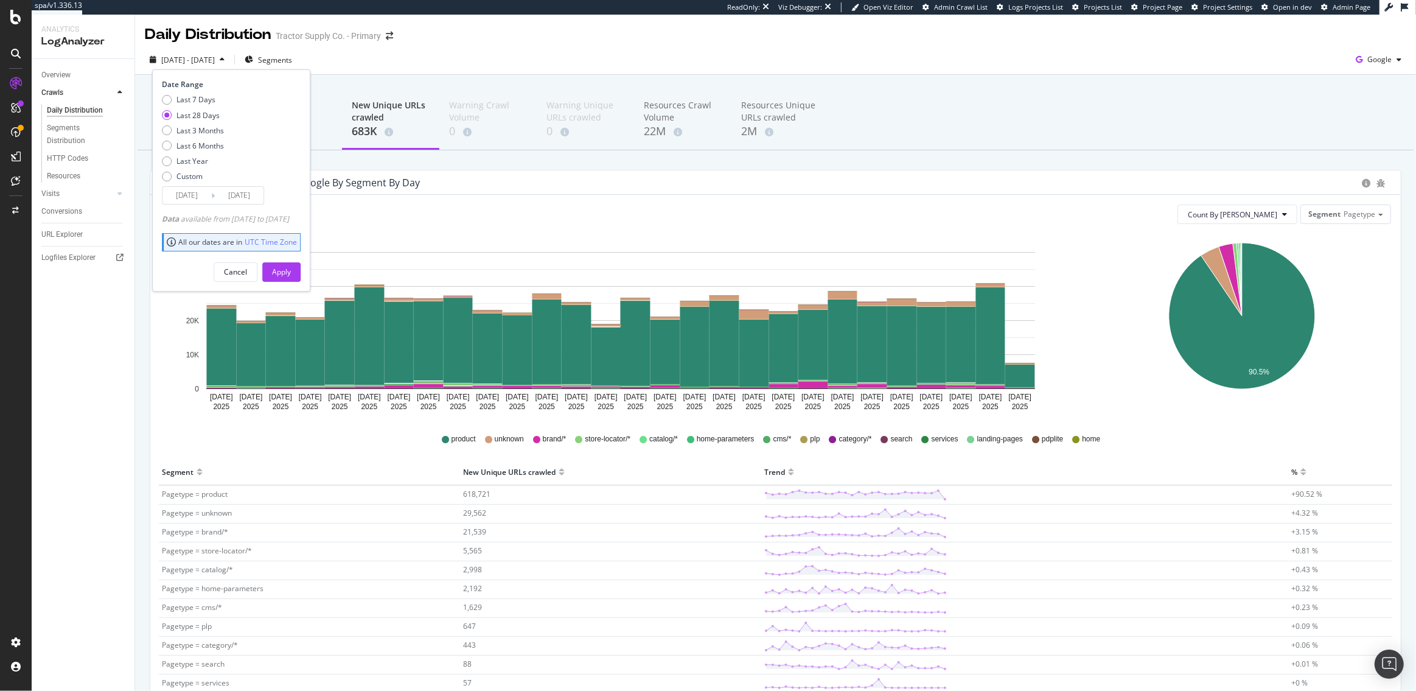
click at [186, 105] on div "Last 7 Days Last 28 Days Last 3 Months Last 6 Months Last Year Custom" at bounding box center [193, 140] width 62 height 92
click at [186, 100] on div "Last 7 Days" at bounding box center [196, 99] width 39 height 10
type input "2025/08/19"
click at [291, 276] on div "Apply" at bounding box center [281, 272] width 19 height 10
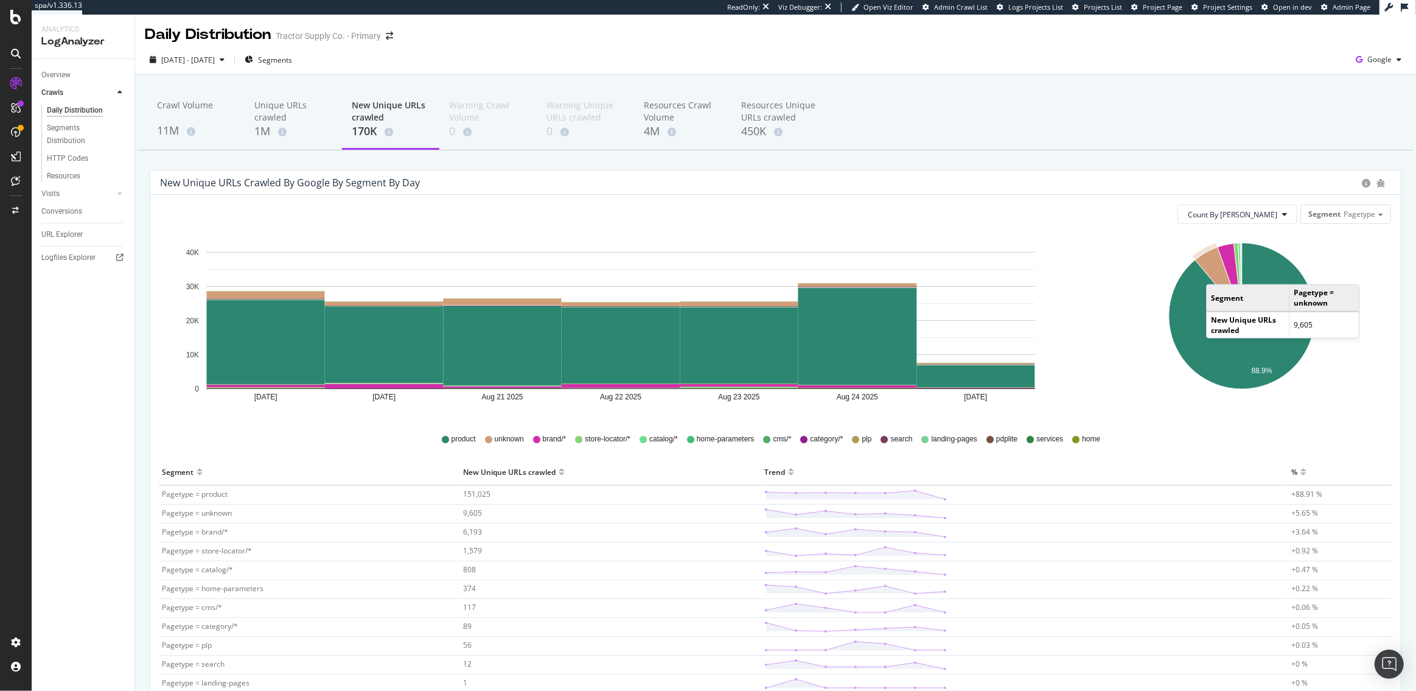
click at [1219, 272] on icon "A chart." at bounding box center [1218, 281] width 47 height 69
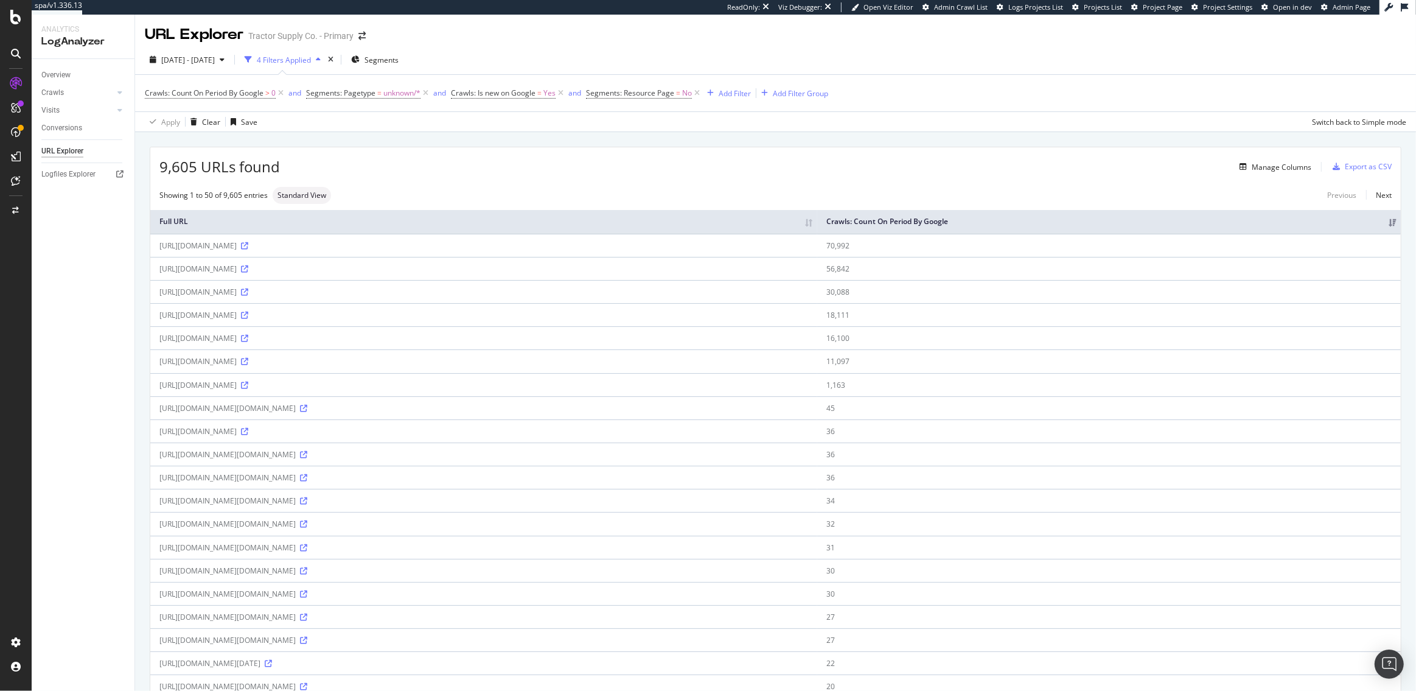
drag, startPoint x: 503, startPoint y: 245, endPoint x: 264, endPoint y: 251, distance: 238.7
click at [264, 251] on div "https://www.tractorsupply.com/BJaI7zqeDpQMnkRGfg/uOkawQmmGbb2Xf9X5V/JgdX/QitQaR…" at bounding box center [483, 245] width 649 height 10
copy div "/BJaI7zqeDpQMnkRGfg/uOkawQmmGbb2Xf9X5V/JgdX/QitQaRY/CEAkC"
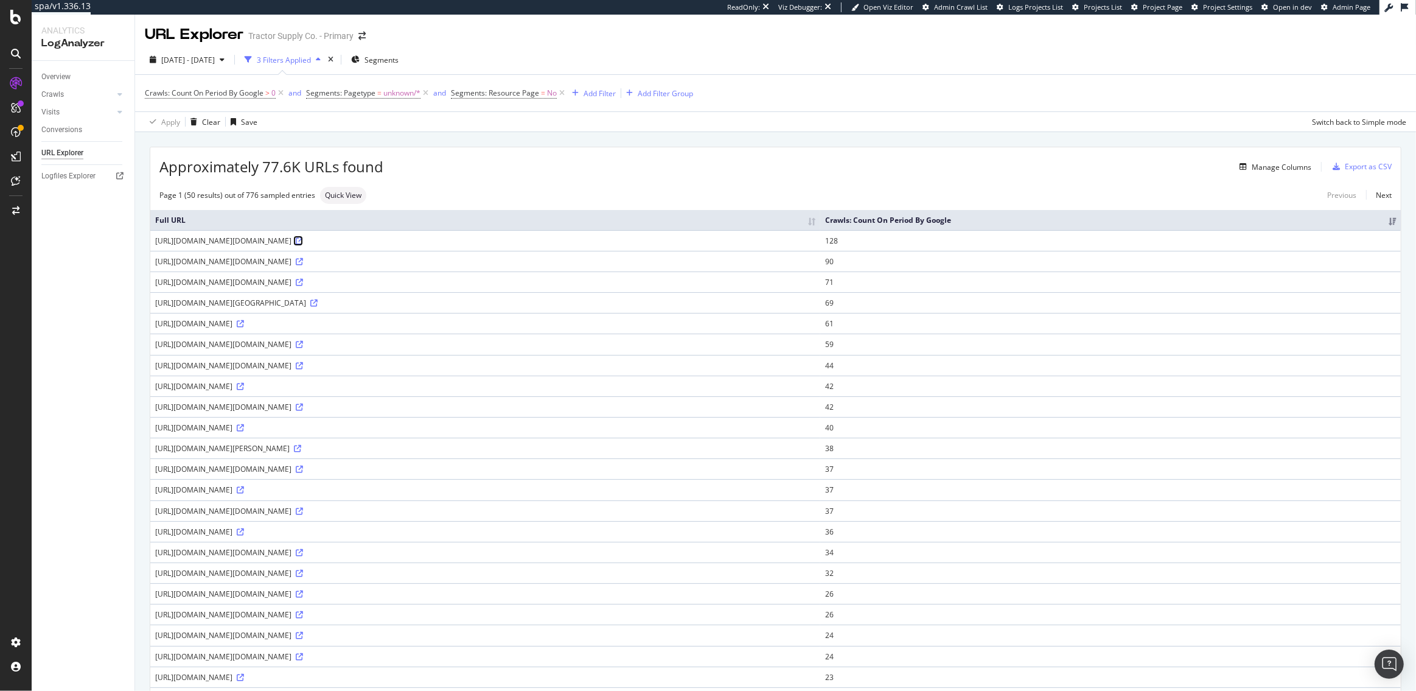
click at [303, 241] on icon at bounding box center [299, 240] width 7 height 7
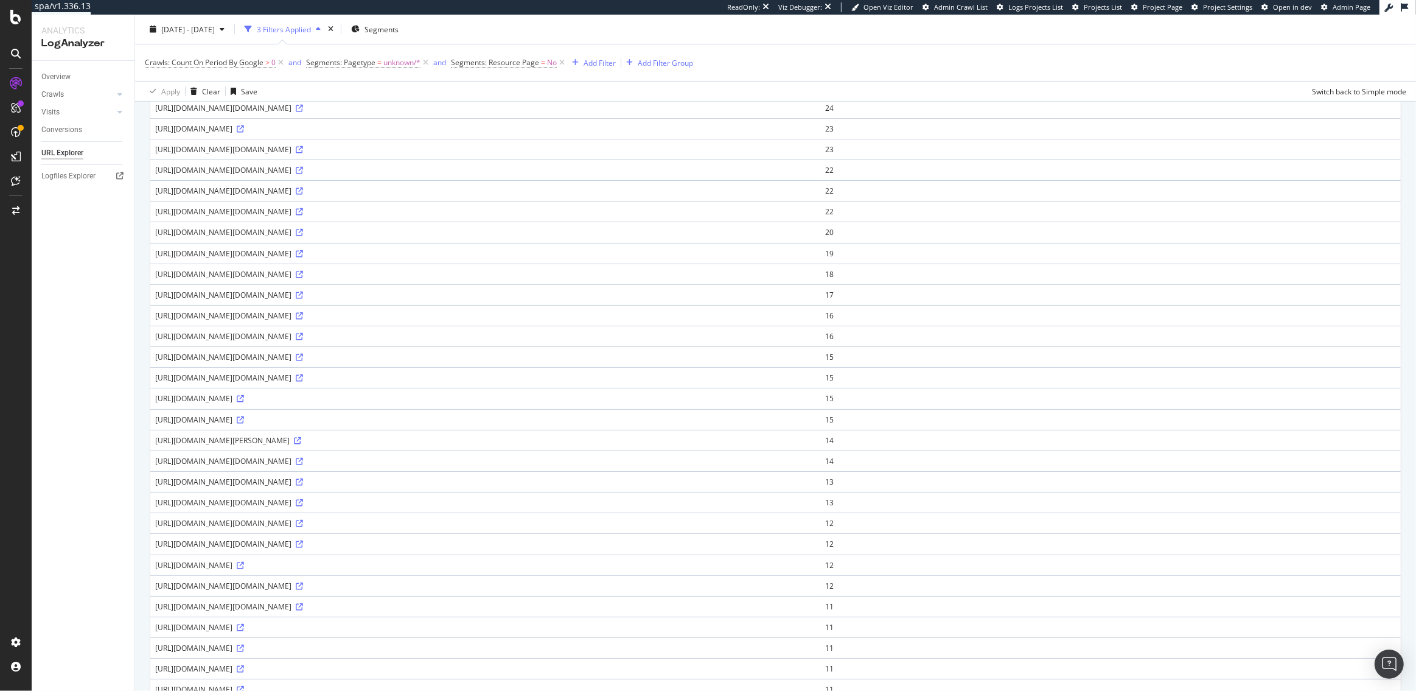
scroll to position [632, 0]
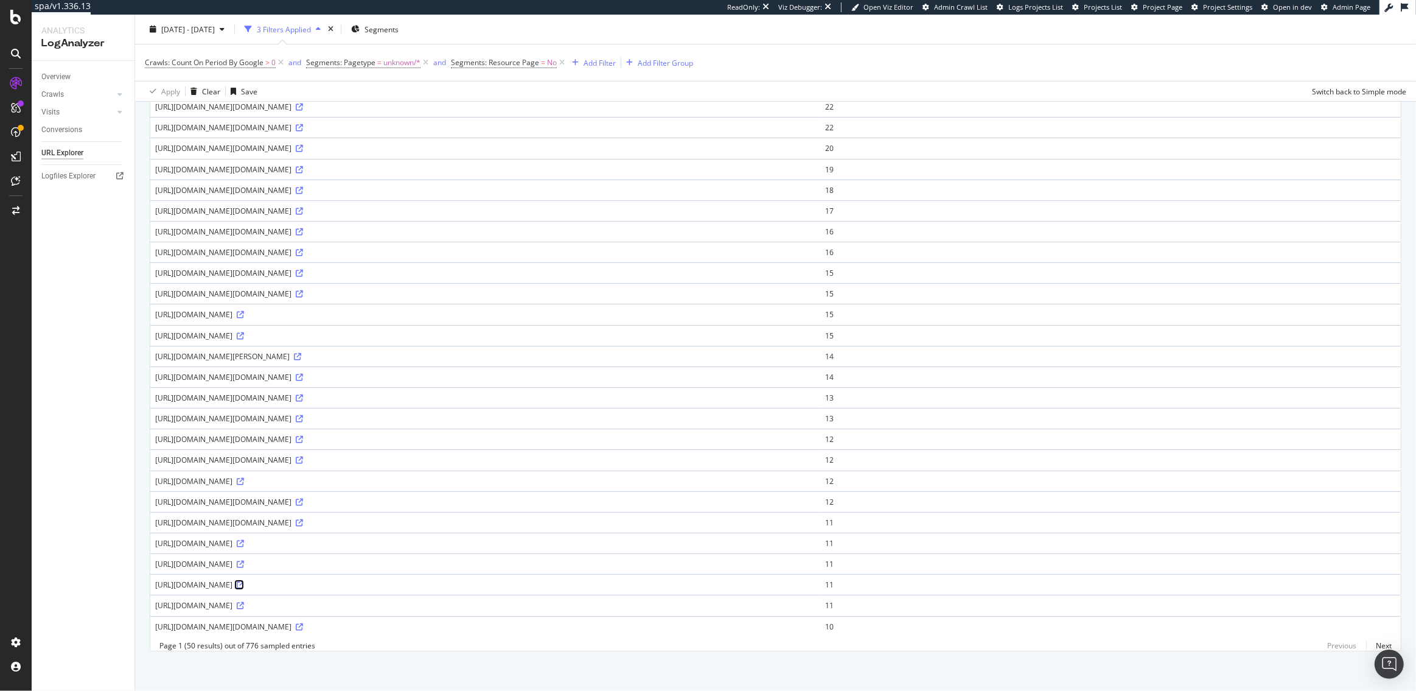
click at [244, 581] on icon at bounding box center [240, 584] width 7 height 7
drag, startPoint x: 322, startPoint y: 376, endPoint x: 262, endPoint y: 376, distance: 60.3
click at [262, 376] on div "[URL][DOMAIN_NAME][DOMAIN_NAME]" at bounding box center [485, 377] width 660 height 10
copy div "/pdp/_next/image"
click at [79, 189] on div "CustomReports" at bounding box center [75, 188] width 60 height 12
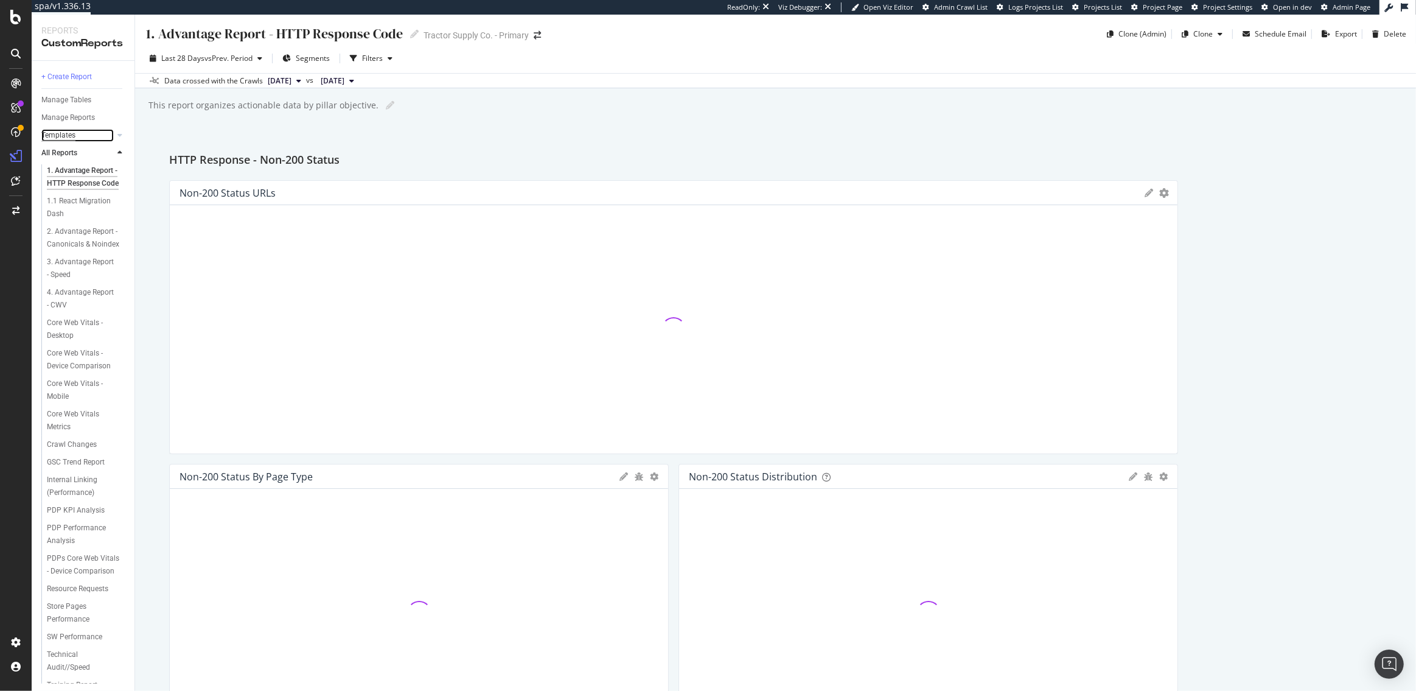
click at [60, 139] on div "Templates" at bounding box center [58, 135] width 34 height 13
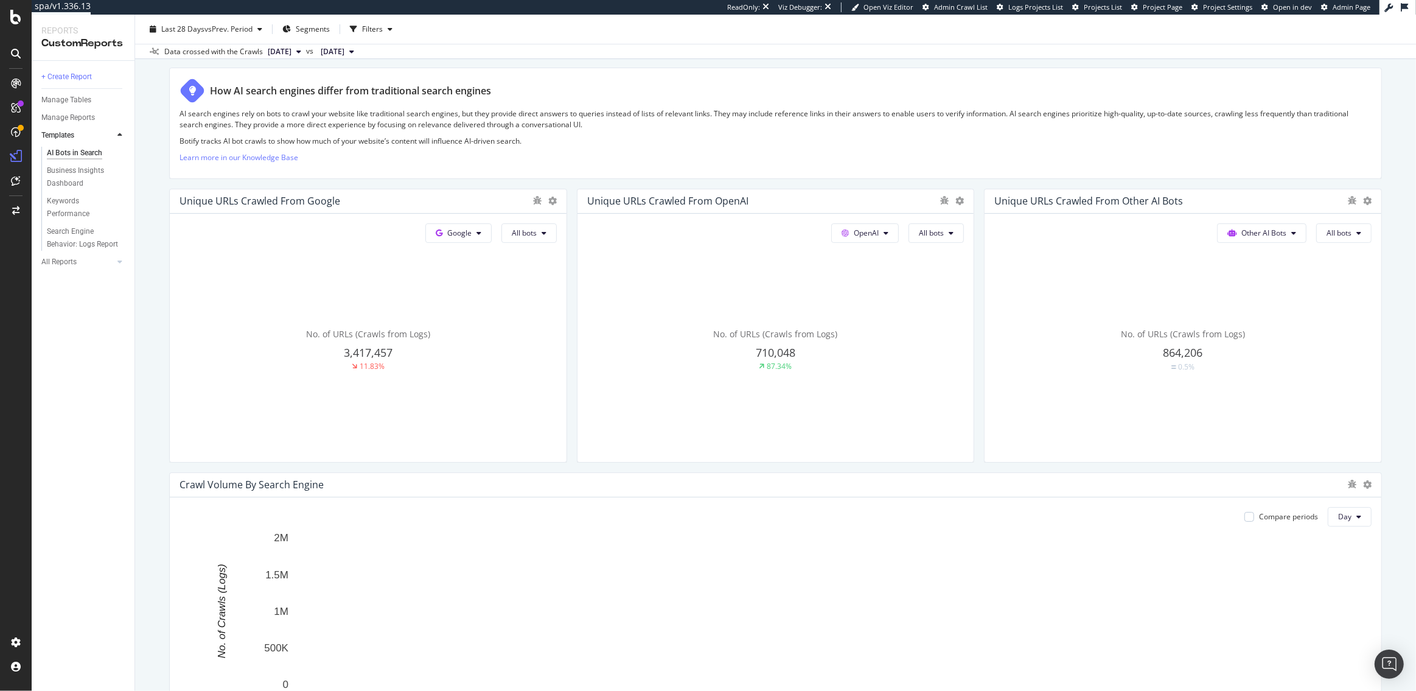
scroll to position [75, 0]
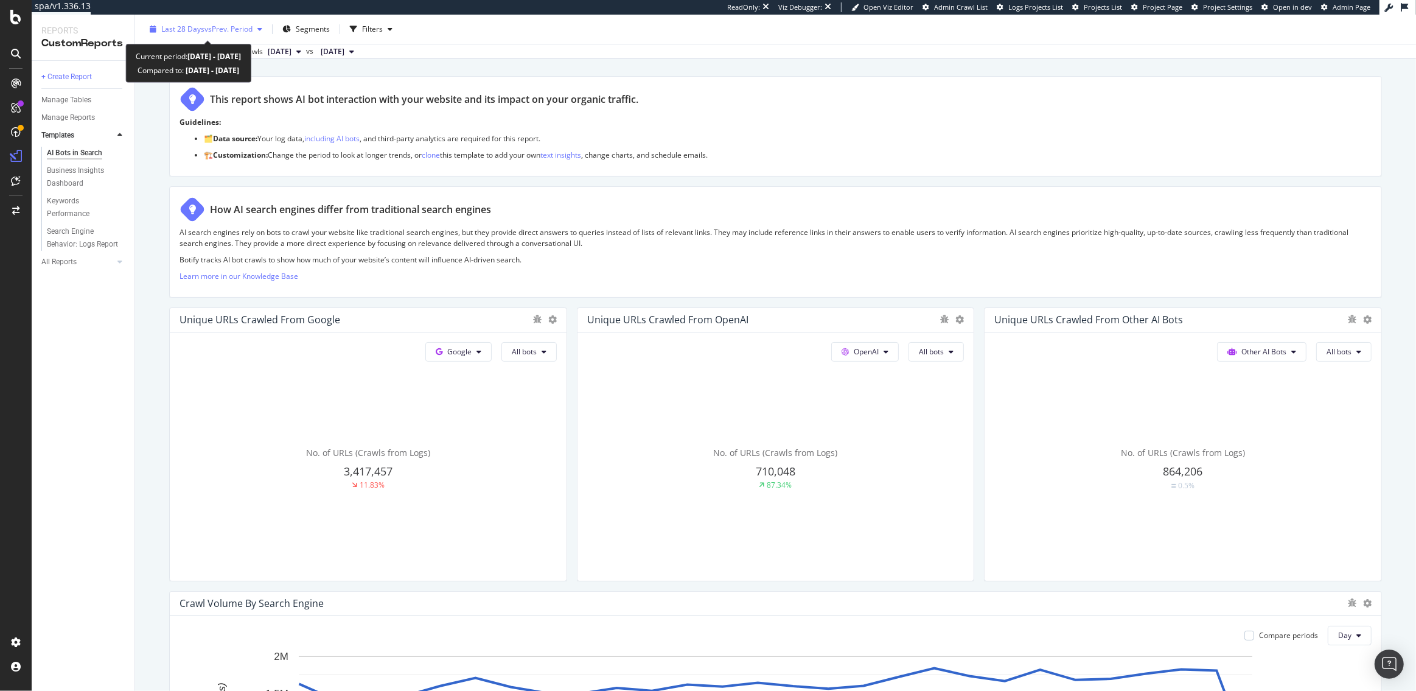
click at [220, 30] on span "vs Prev. Period" at bounding box center [229, 29] width 48 height 10
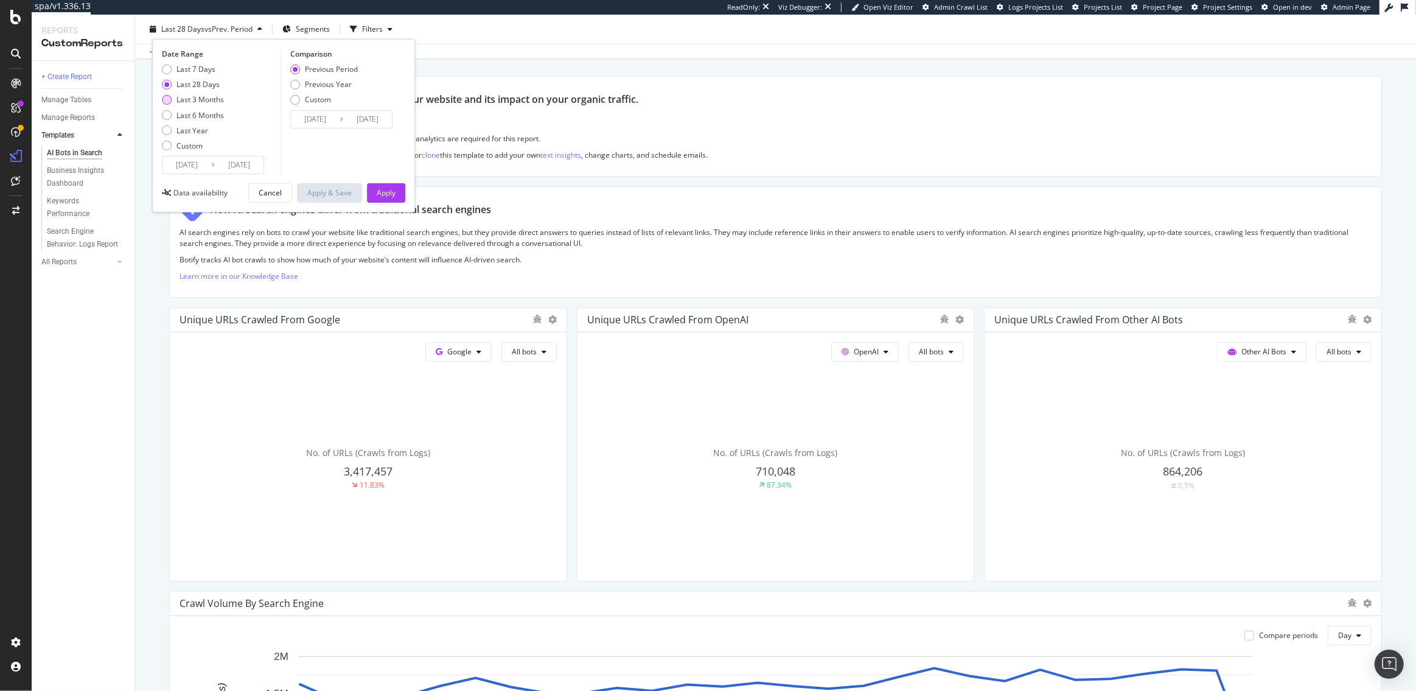
click at [198, 97] on div "Last 3 Months" at bounding box center [200, 99] width 47 height 10
type input "[DATE]"
click at [387, 192] on div "Apply" at bounding box center [386, 192] width 19 height 10
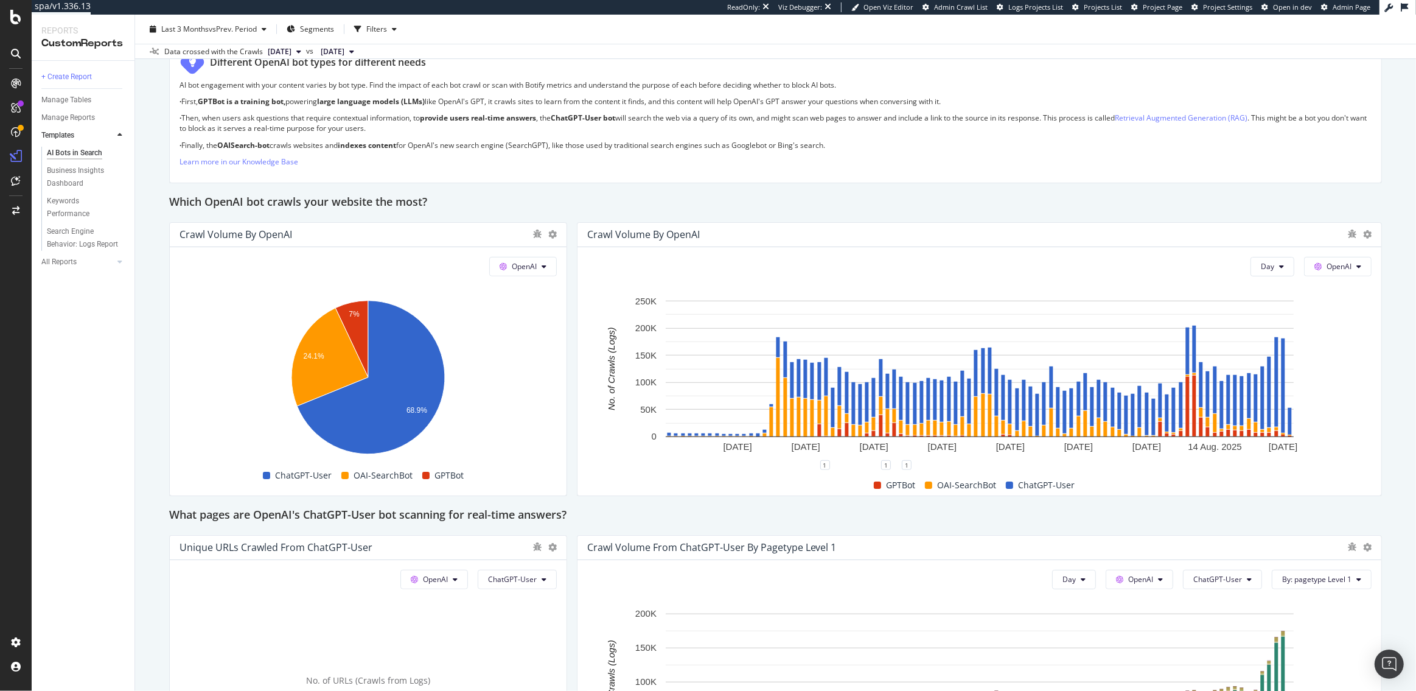
scroll to position [371, 0]
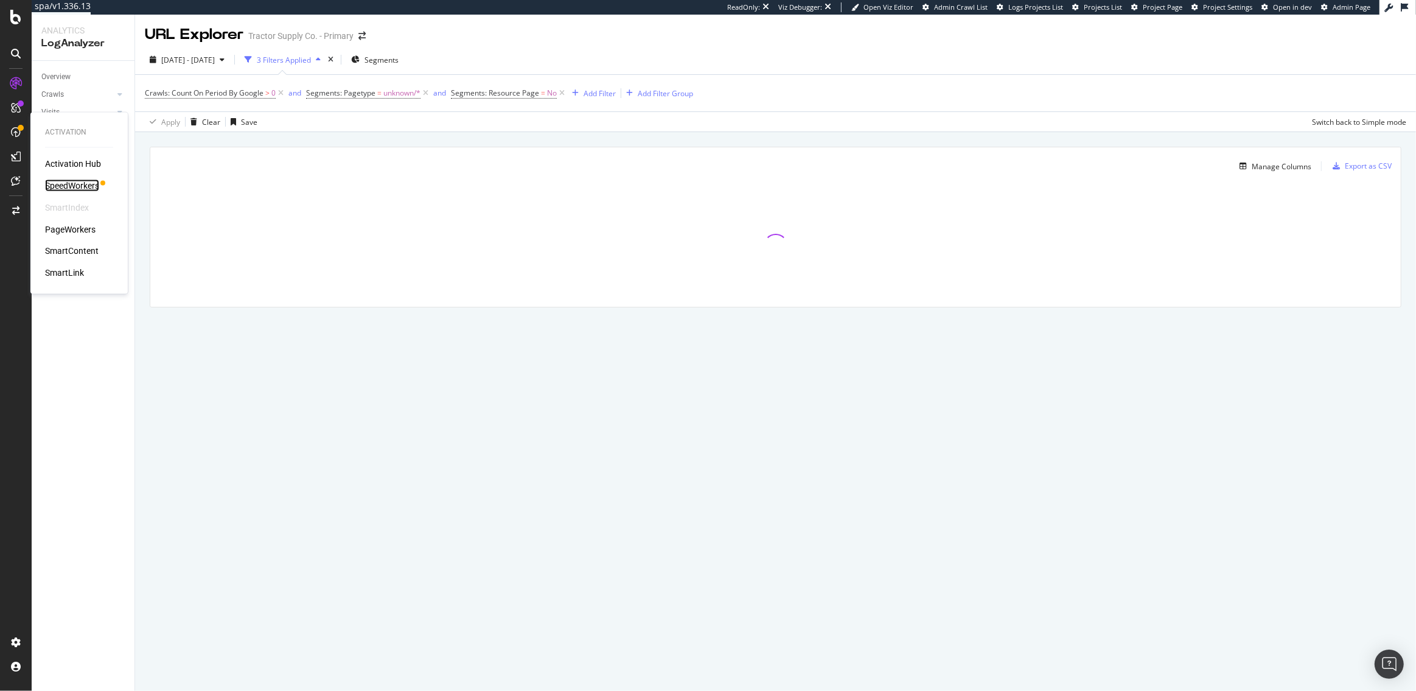
click at [72, 186] on div "SpeedWorkers" at bounding box center [72, 186] width 54 height 12
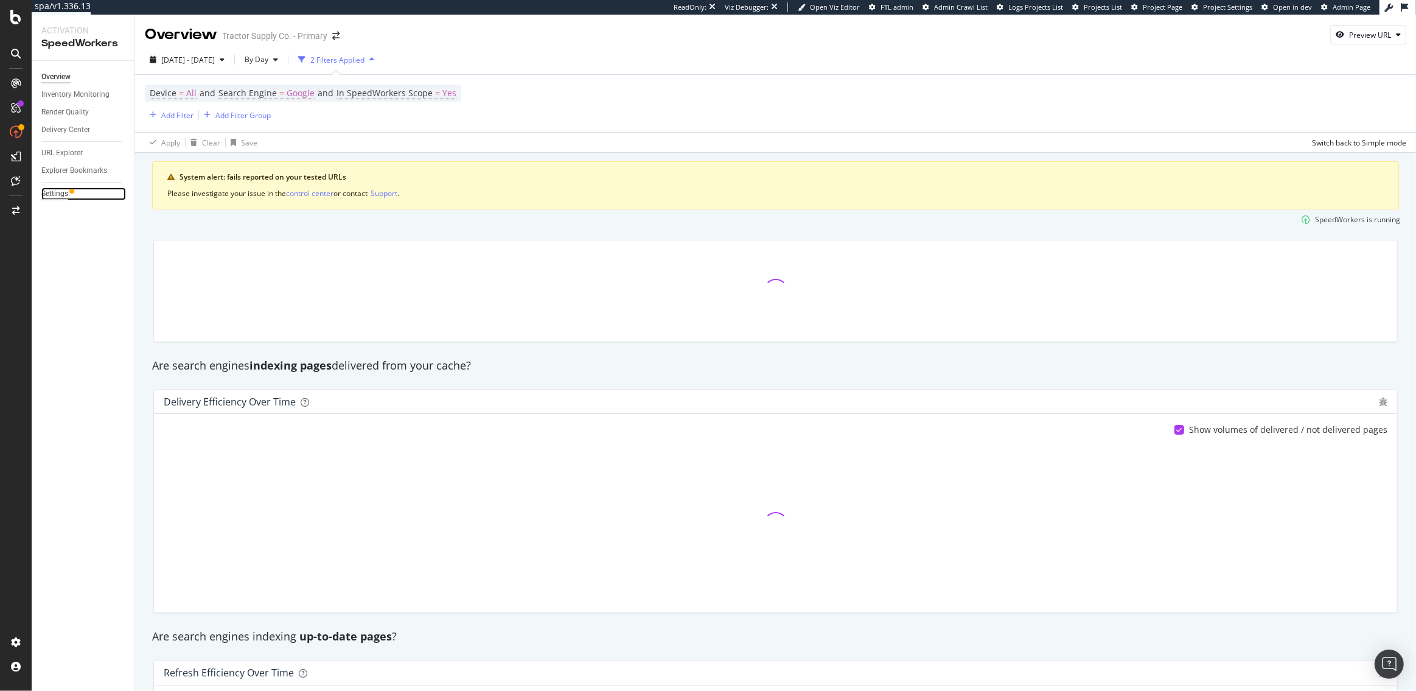
click at [58, 192] on div "Settings" at bounding box center [54, 193] width 27 height 13
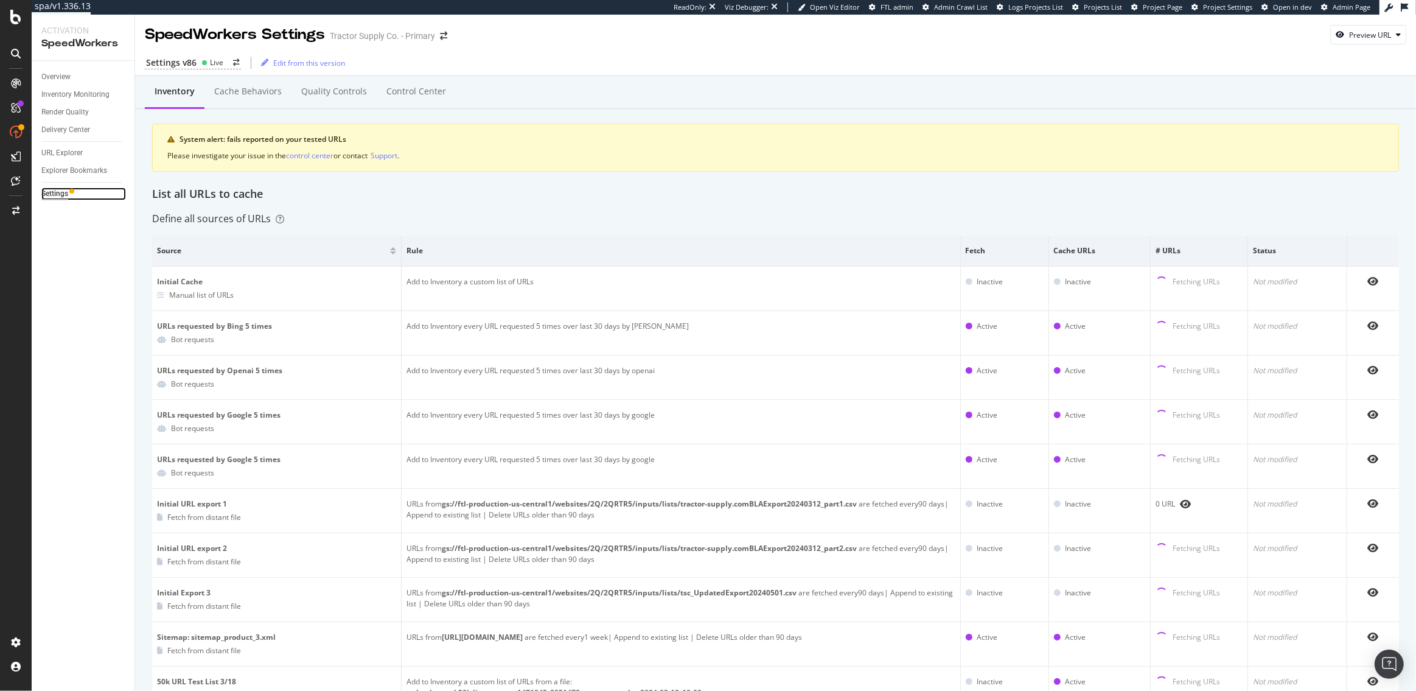
scroll to position [669, 0]
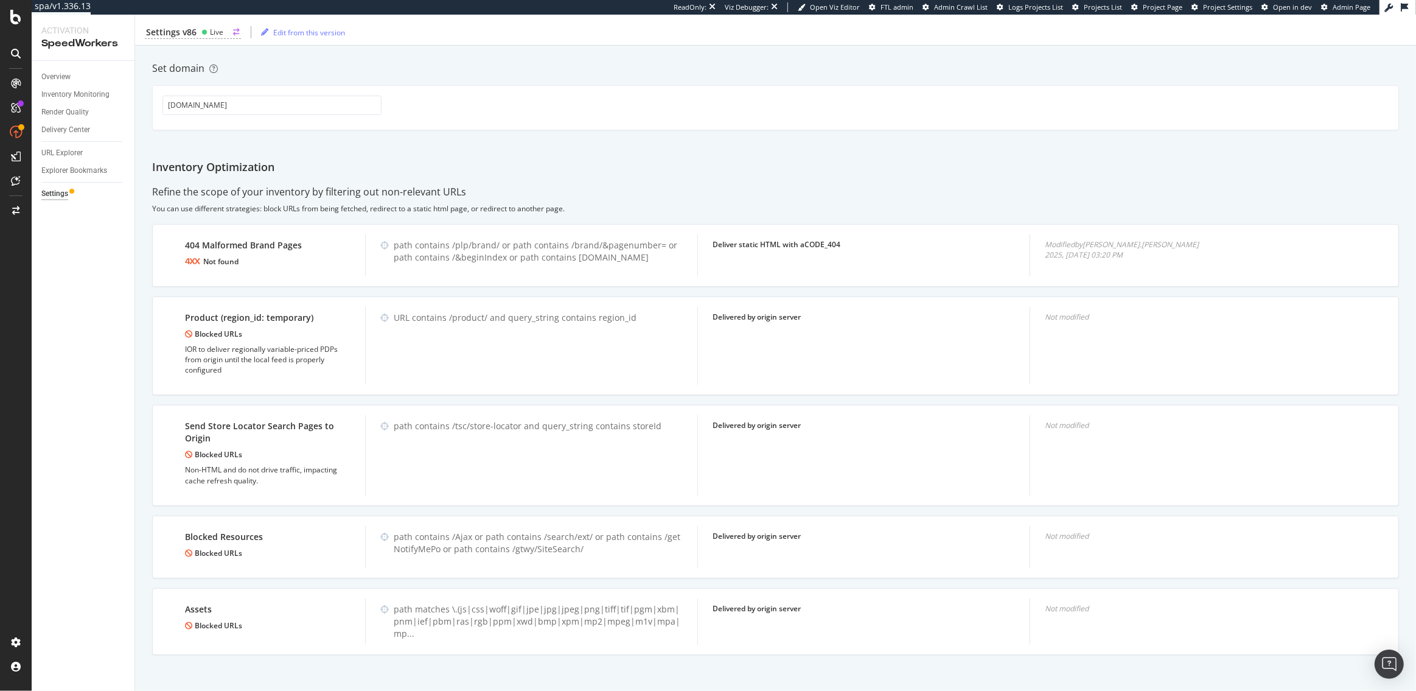
click at [188, 27] on div "Settings v86" at bounding box center [171, 32] width 51 height 12
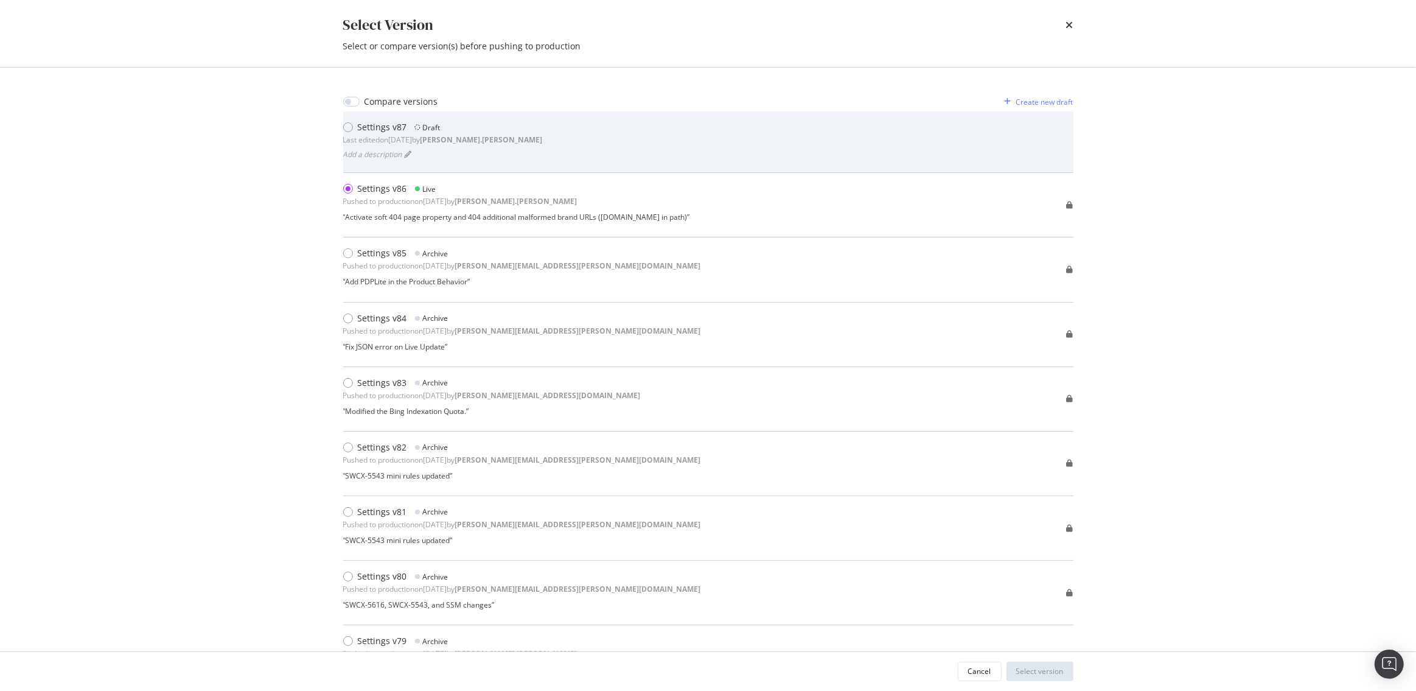
click at [379, 123] on div "Settings v87" at bounding box center [382, 127] width 49 height 12
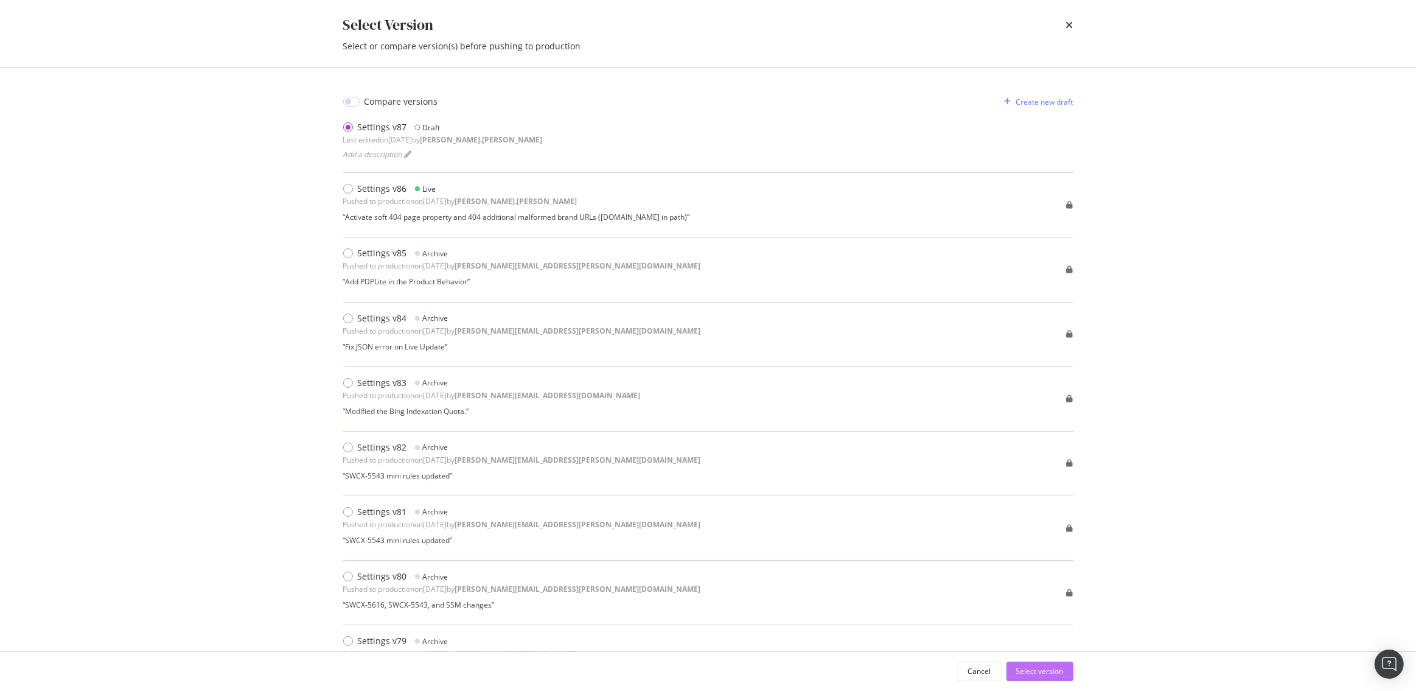
click at [1062, 671] on div "Select version" at bounding box center [1039, 671] width 47 height 10
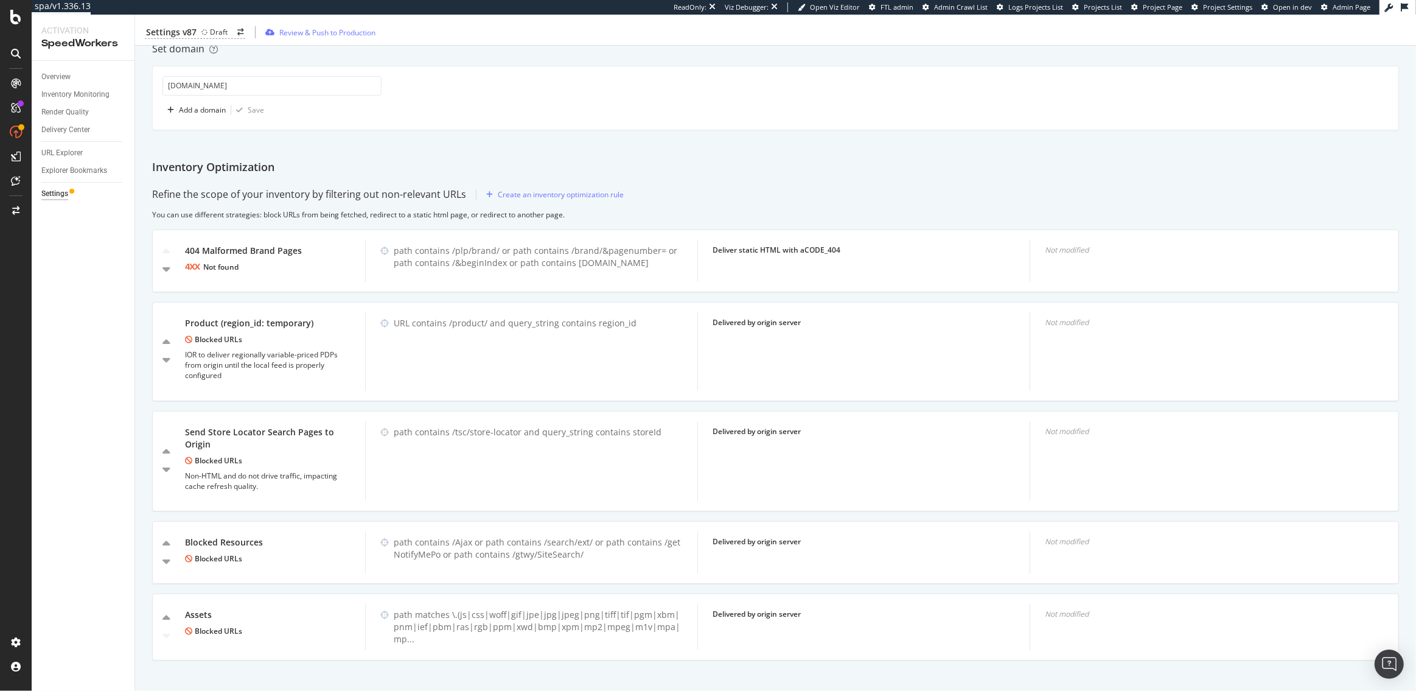
scroll to position [699, 0]
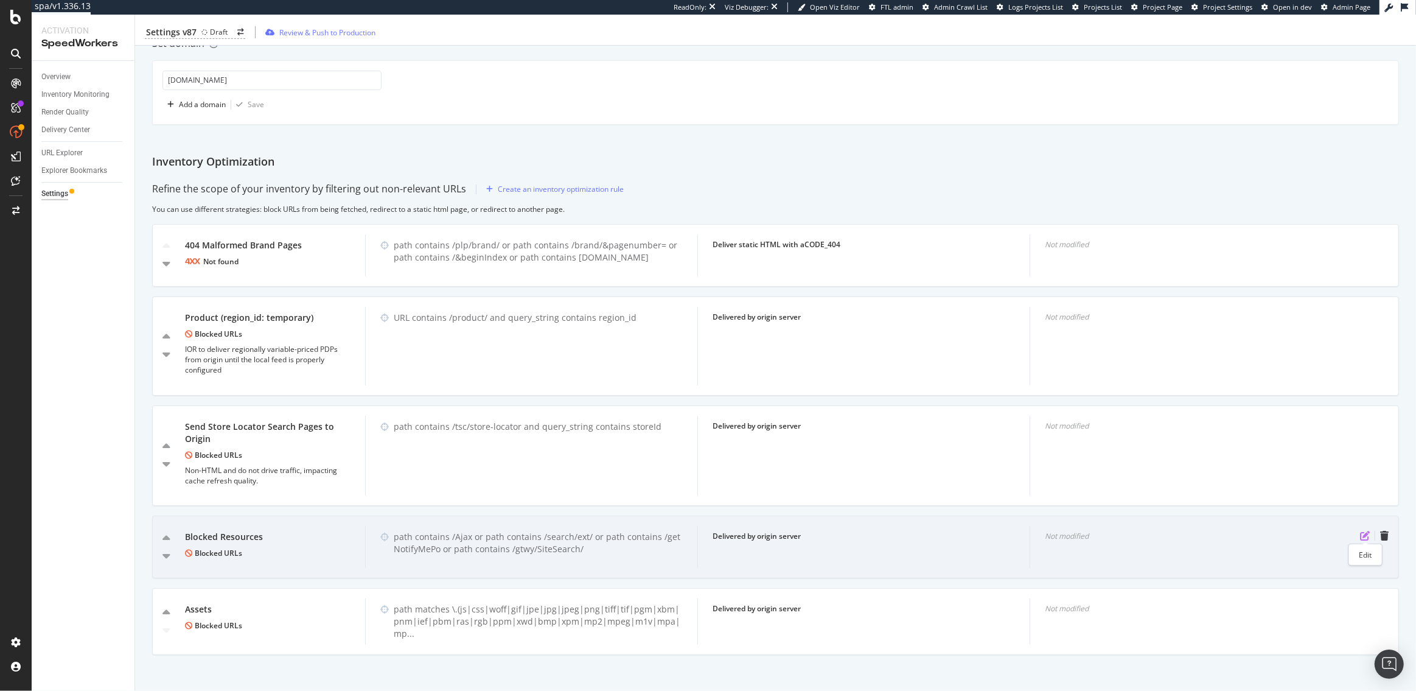
click at [1363, 536] on icon "pen-to-square" at bounding box center [1365, 536] width 10 height 10
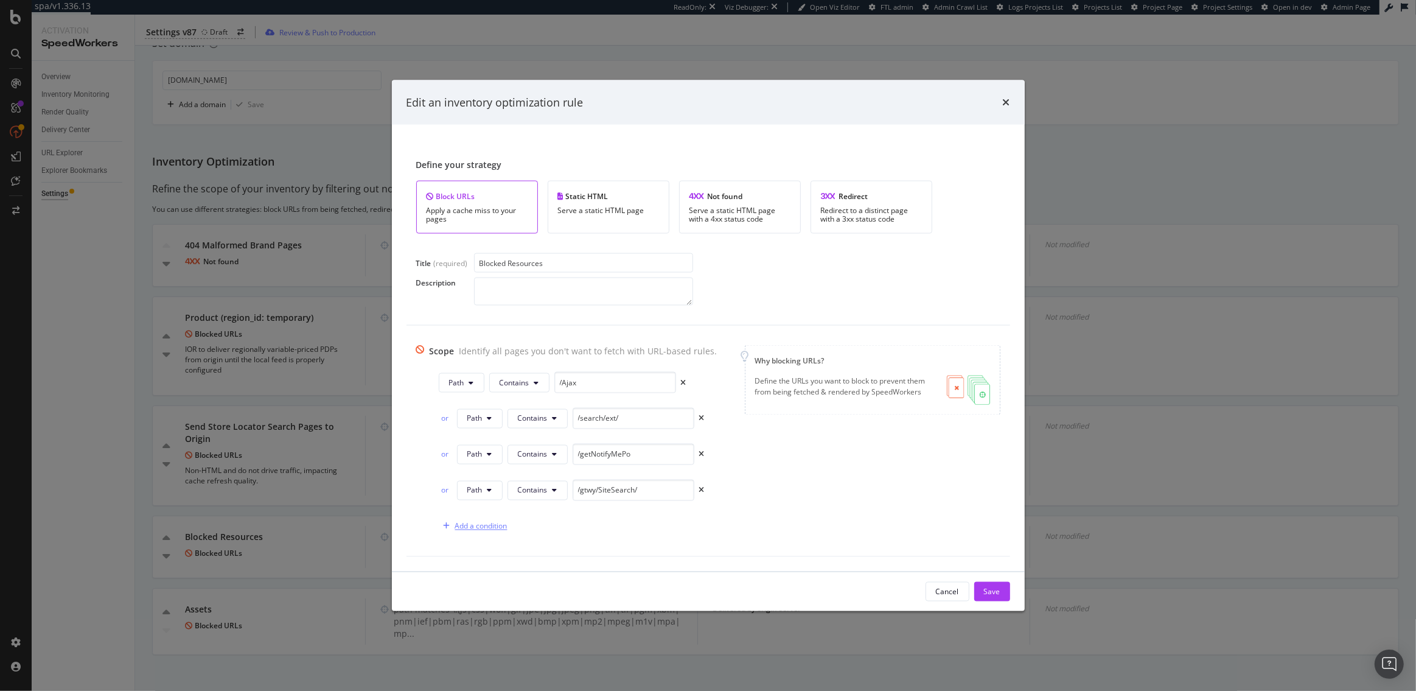
click at [477, 525] on div "Add a condition" at bounding box center [481, 526] width 52 height 10
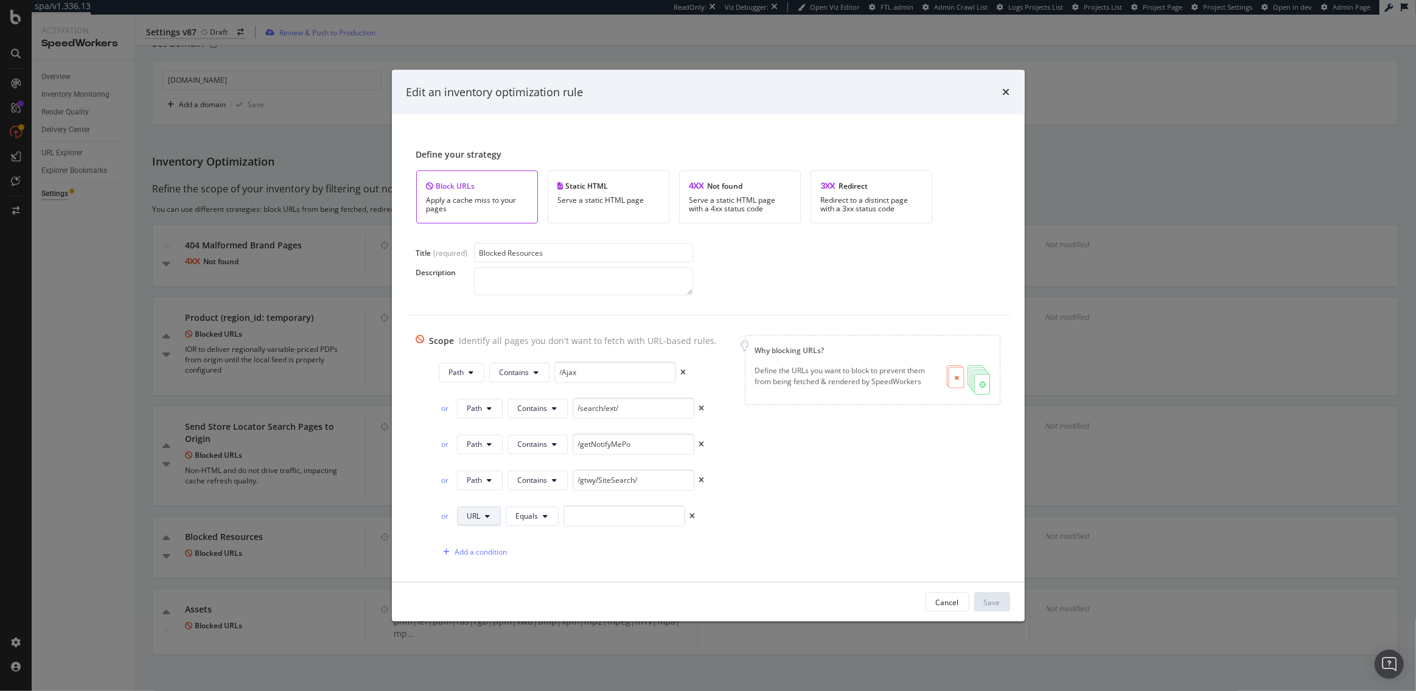
click at [480, 513] on button "URL" at bounding box center [479, 515] width 44 height 19
click at [475, 603] on span "Path" at bounding box center [484, 606] width 43 height 11
click at [537, 518] on button "Equals" at bounding box center [534, 515] width 53 height 19
click at [542, 354] on span "Contains" at bounding box center [548, 356] width 72 height 11
click at [612, 516] on input "modal" at bounding box center [634, 515] width 122 height 21
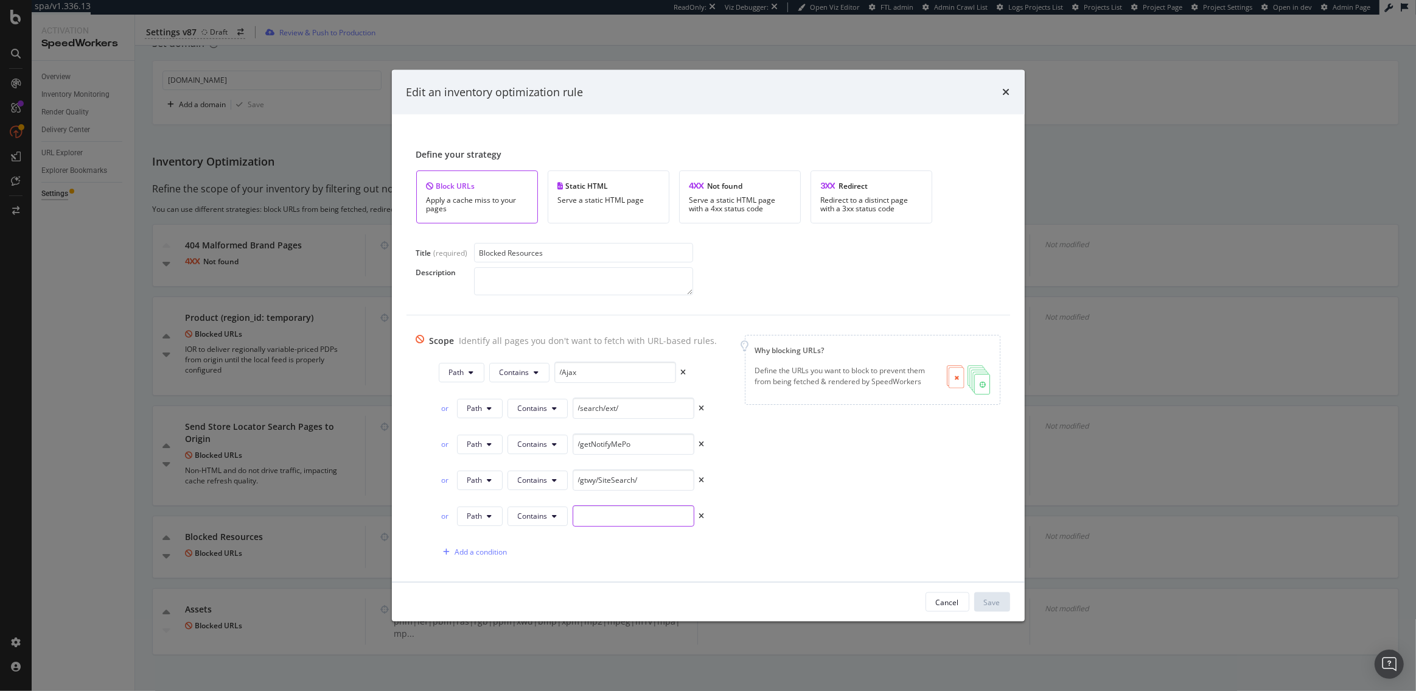
paste input "/pdp/_next/image"
type input "/pdp/_next/image"
click at [994, 601] on div "Save" at bounding box center [992, 601] width 16 height 10
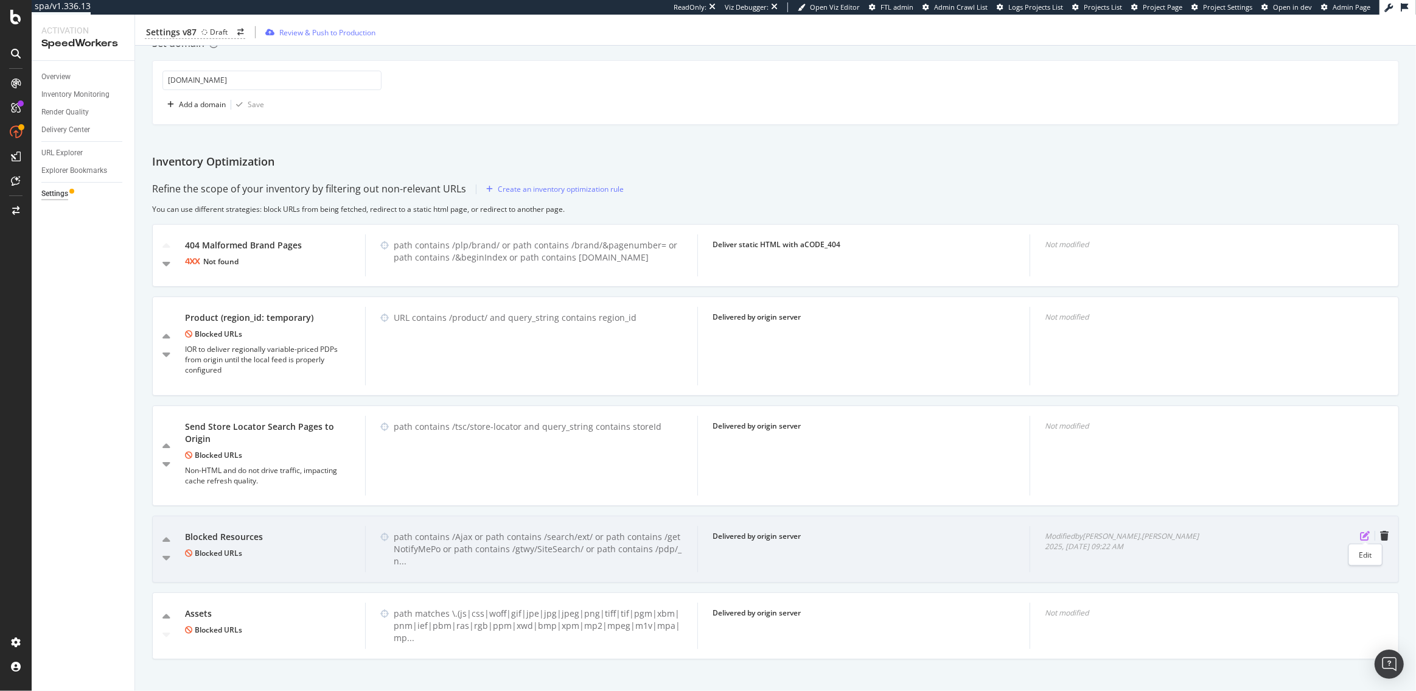
click at [1363, 531] on icon "pen-to-square" at bounding box center [1365, 536] width 10 height 10
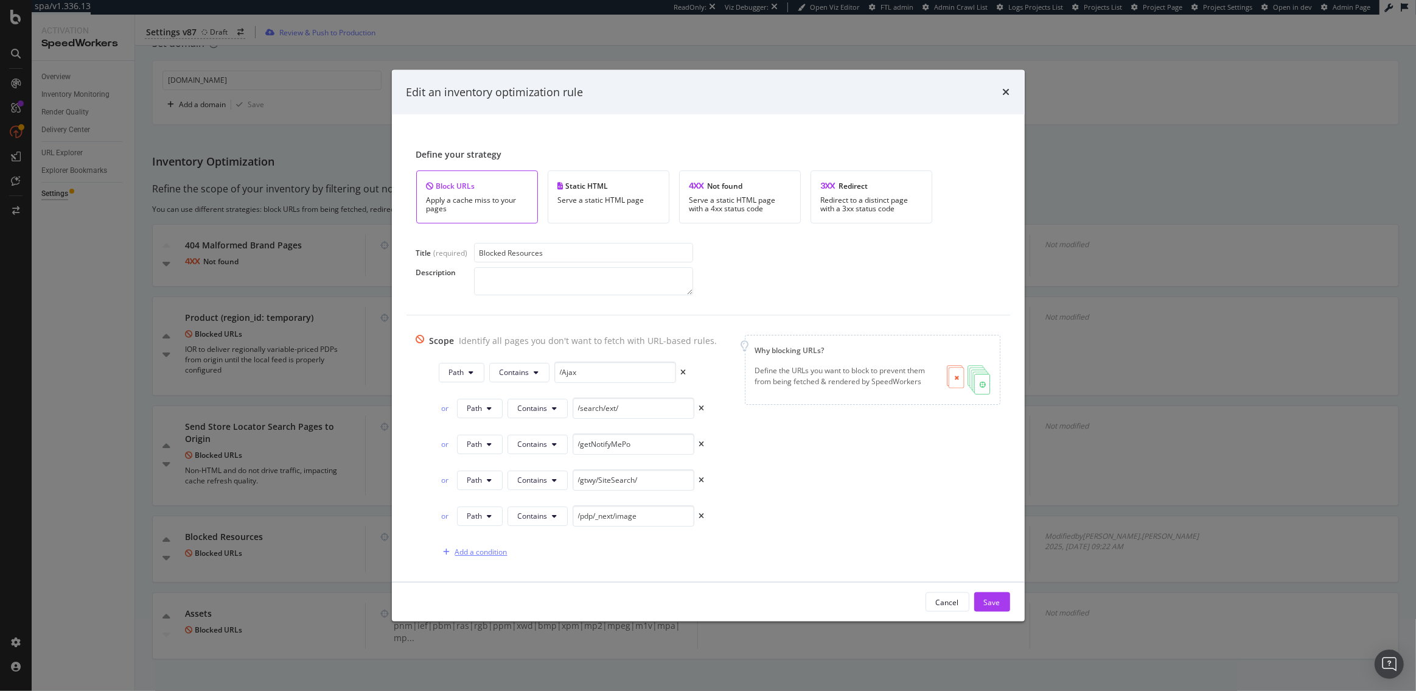
click at [472, 550] on div "Add a condition" at bounding box center [481, 552] width 52 height 10
click at [486, 551] on icon "modal" at bounding box center [488, 551] width 5 height 7
click at [476, 638] on span "Path" at bounding box center [484, 642] width 43 height 11
click at [477, 641] on div "Edit an inventory optimization rule Define your strategy Block URLs Apply a cac…" at bounding box center [708, 345] width 1416 height 691
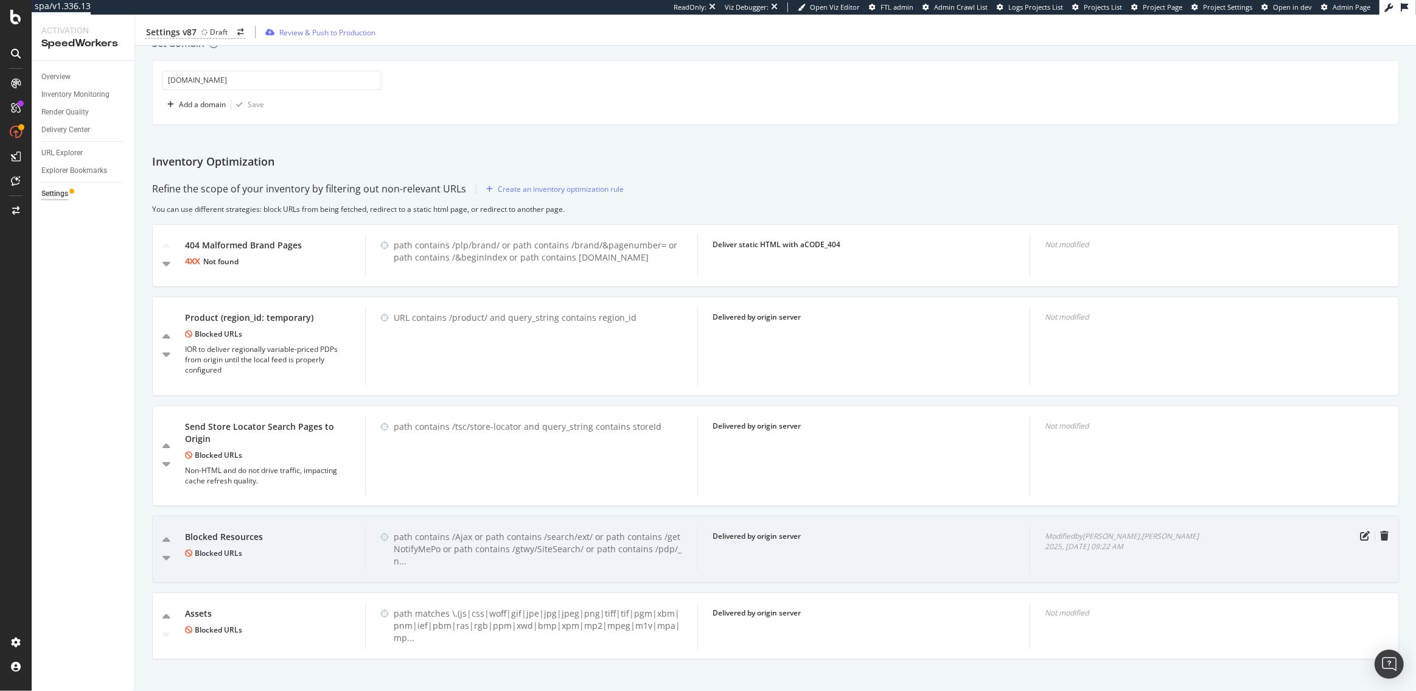
click at [1370, 527] on div "Blocked Resources Blocked URLs path contains /Ajax or path contains /search/ext…" at bounding box center [775, 549] width 1247 height 67
click at [1367, 532] on icon "pen-to-square" at bounding box center [1365, 536] width 10 height 10
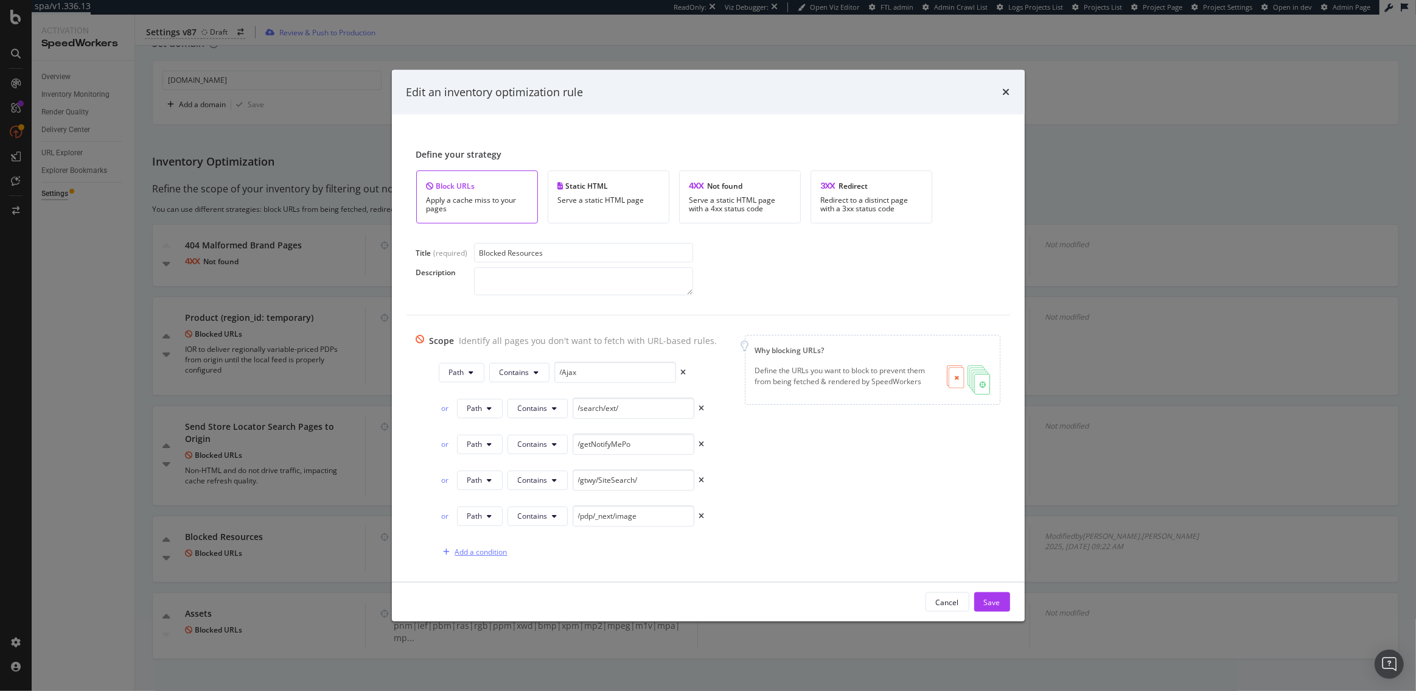
click at [469, 553] on div "Add a condition" at bounding box center [481, 552] width 52 height 10
click at [478, 550] on button "URL" at bounding box center [479, 551] width 44 height 19
click at [469, 639] on span "Path" at bounding box center [484, 642] width 43 height 11
click at [537, 555] on button "Equals" at bounding box center [534, 551] width 53 height 19
click at [536, 392] on span "Contains" at bounding box center [548, 391] width 72 height 11
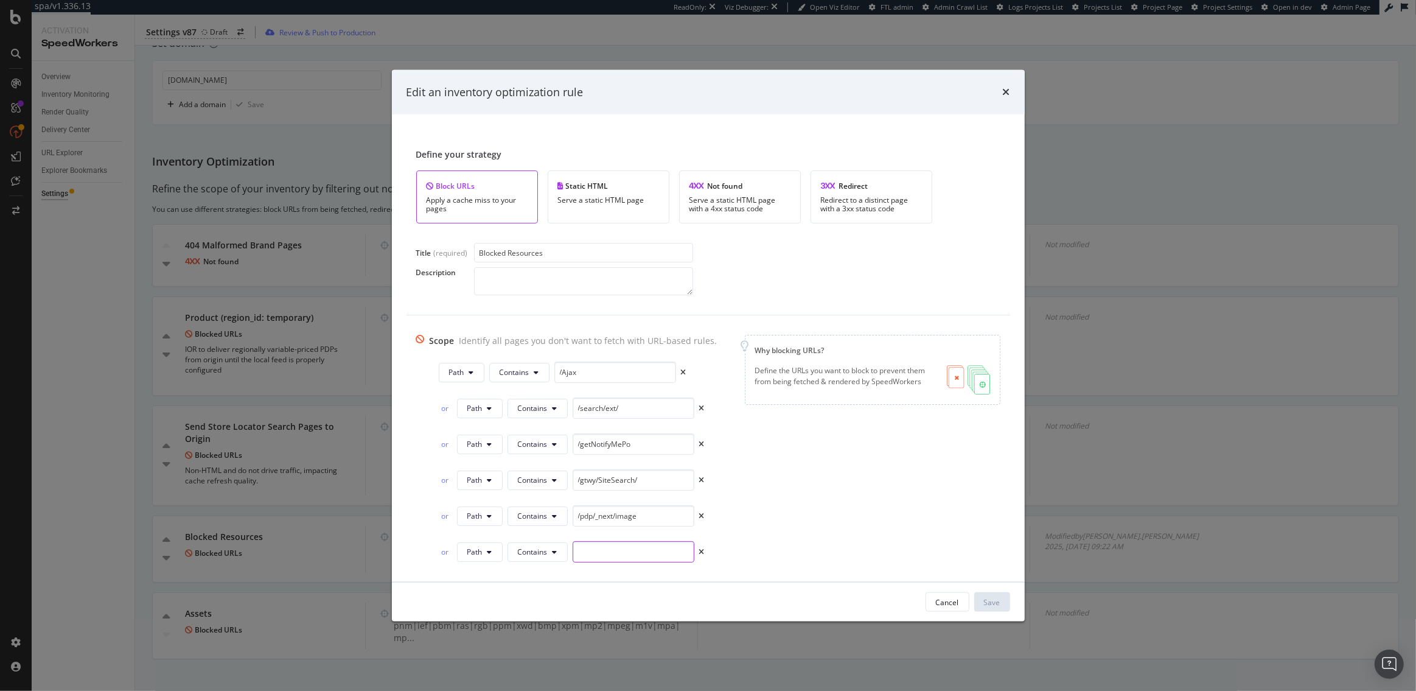
click at [601, 553] on input "modal" at bounding box center [634, 551] width 122 height 21
paste input "/gtwy/storeLocator/"
type input "/gtwy/storeLocator/"
click at [999, 602] on div "Save" at bounding box center [992, 601] width 16 height 10
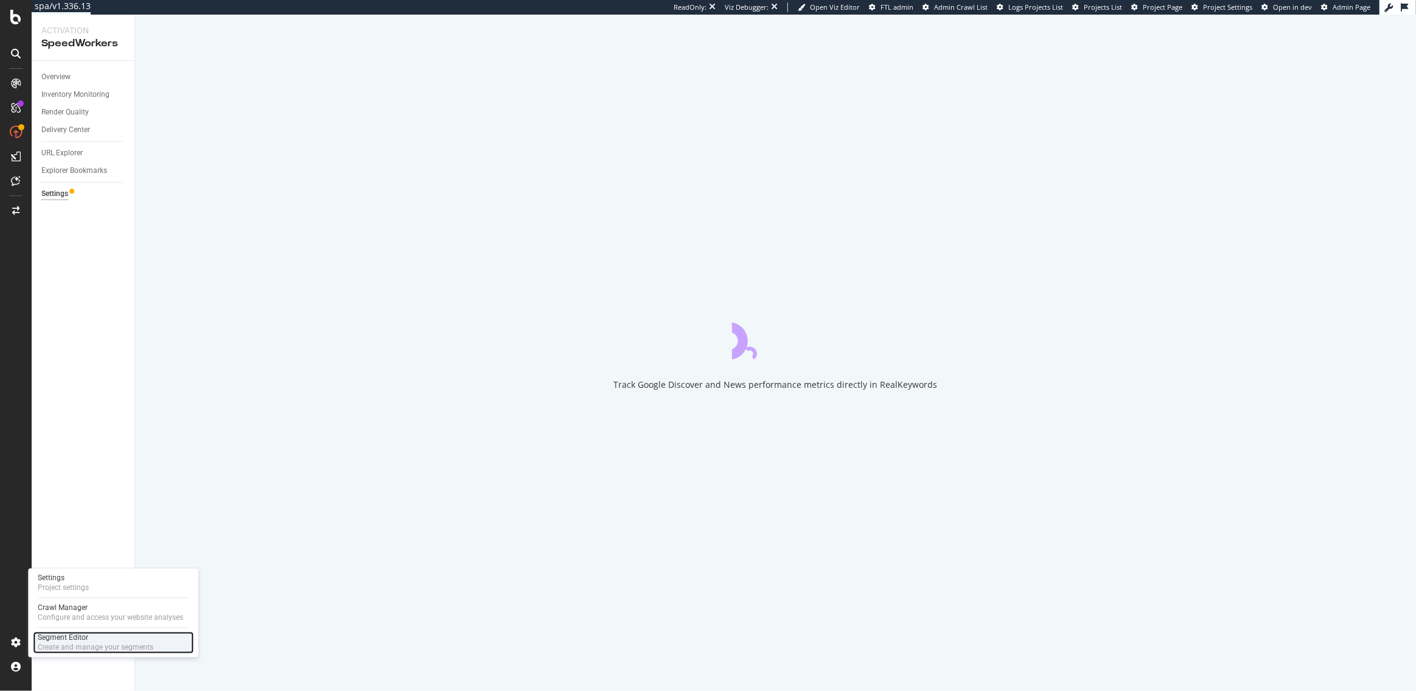
click at [69, 643] on div "Create and manage your segments" at bounding box center [96, 648] width 116 height 10
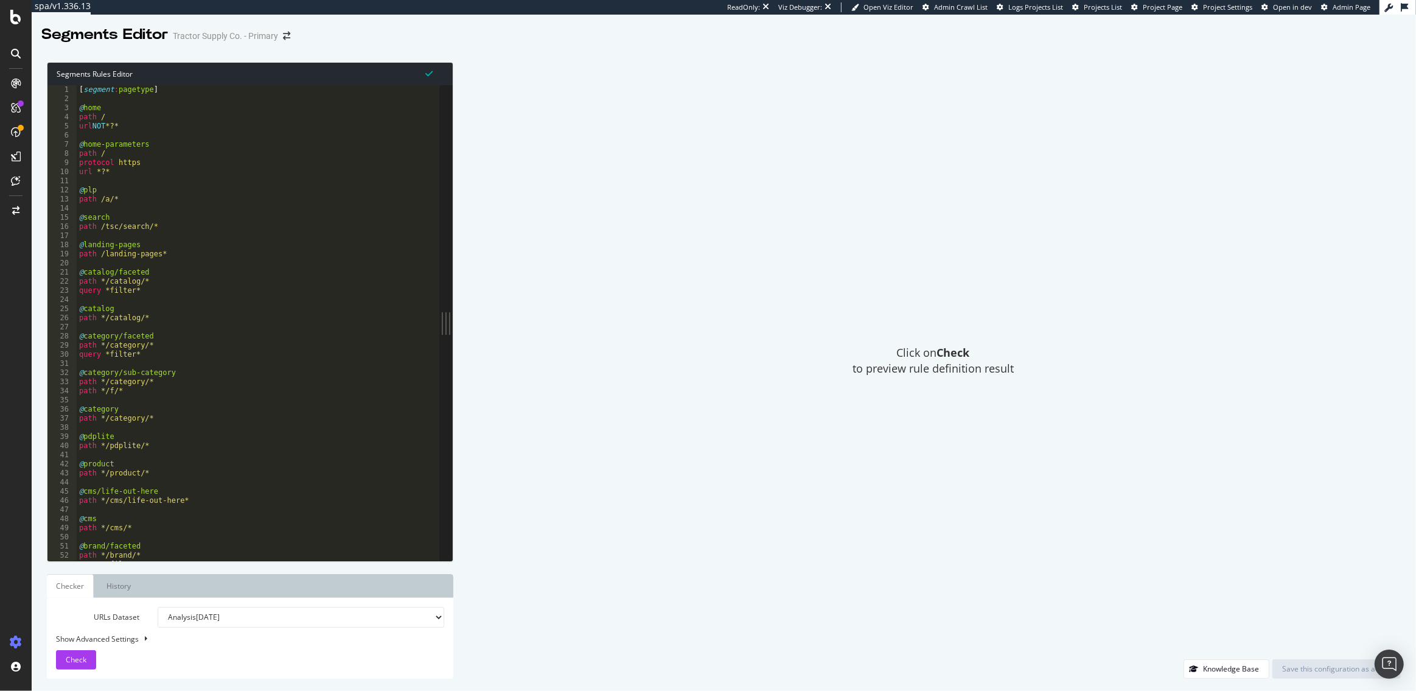
type textarea "@category"
click at [203, 407] on div "[ segment : pagetype ] @ home path / url NOT *?* @ home-parameters path / proto…" at bounding box center [296, 332] width 439 height 494
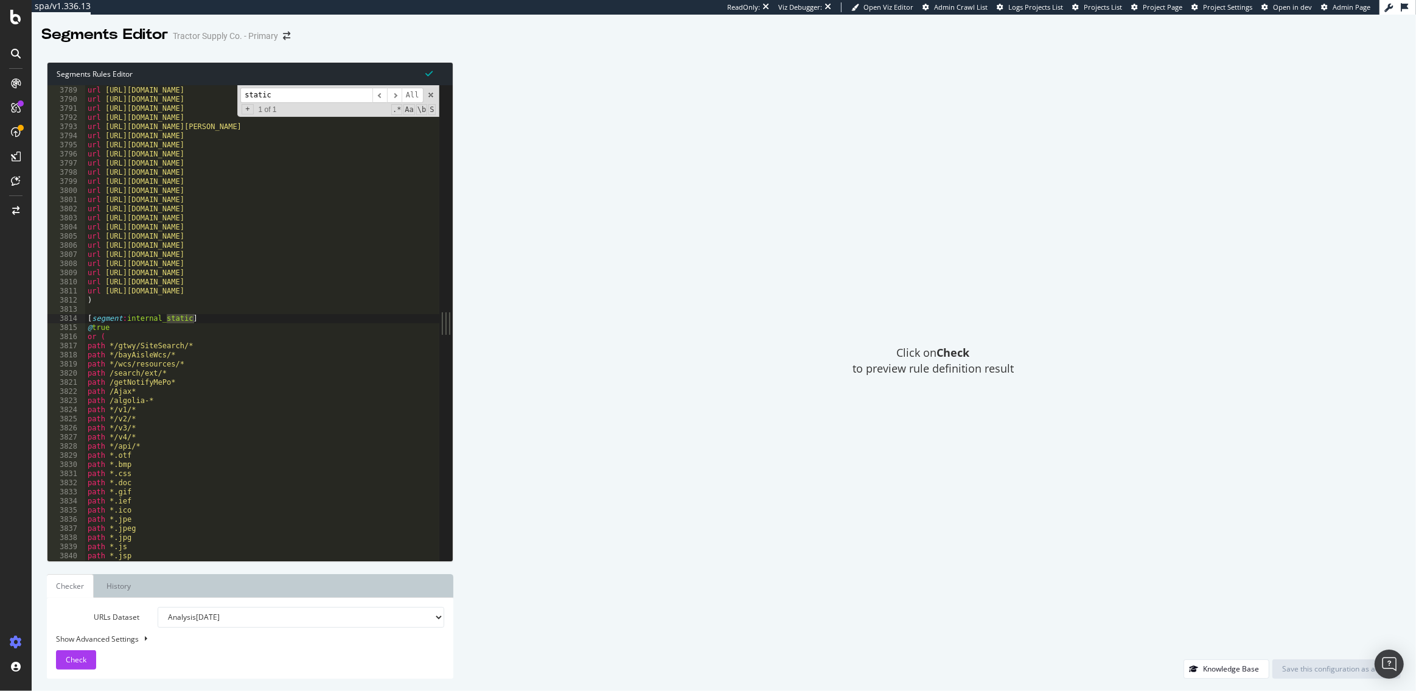
scroll to position [19469, 0]
type input "static"
drag, startPoint x: 198, startPoint y: 335, endPoint x: 76, endPoint y: 335, distance: 121.7
click at [76, 335] on div "path */gtwy/SiteSearch/* 3789 3790 3791 3792 3793 3794 3795 3796 3797 3798 3799…" at bounding box center [243, 322] width 392 height 475
click at [112, 328] on div "url [URL][DOMAIN_NAME] url [URL][DOMAIN_NAME] url [URL][DOMAIN_NAME] url [URL][…" at bounding box center [304, 325] width 439 height 494
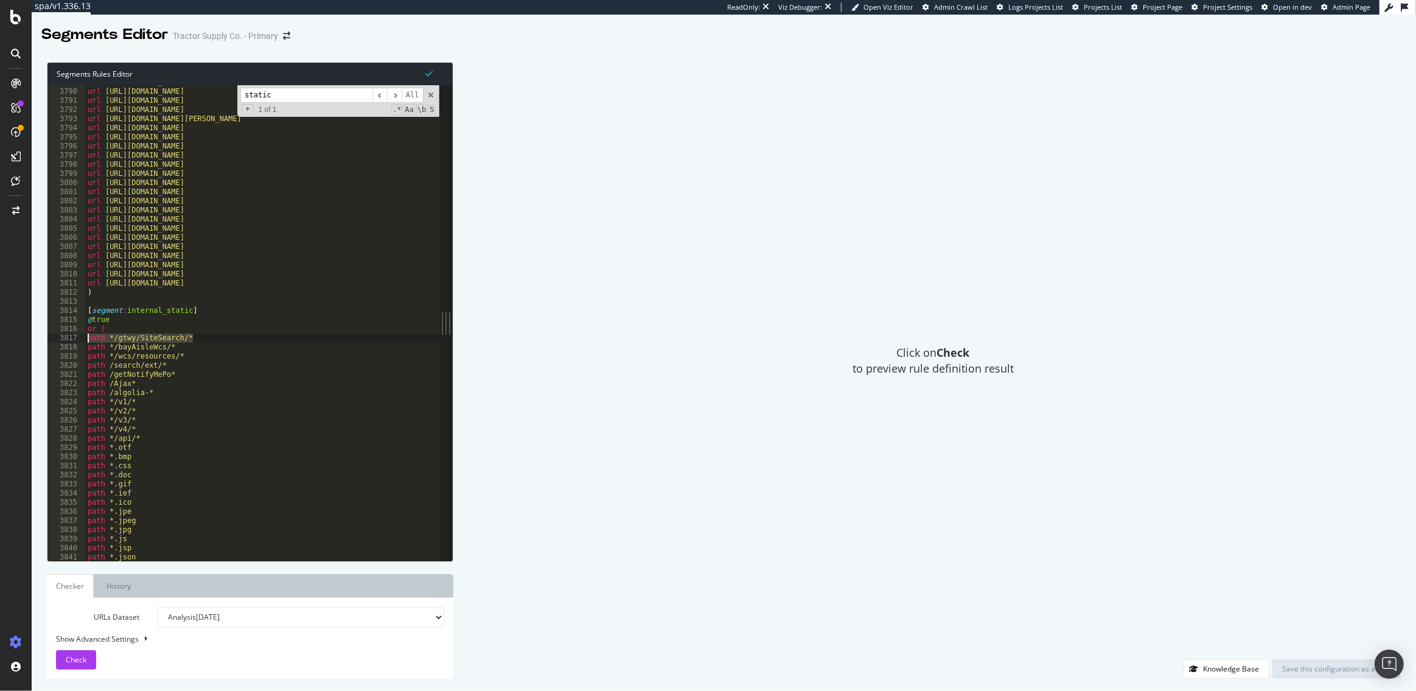
type textarea "or ("
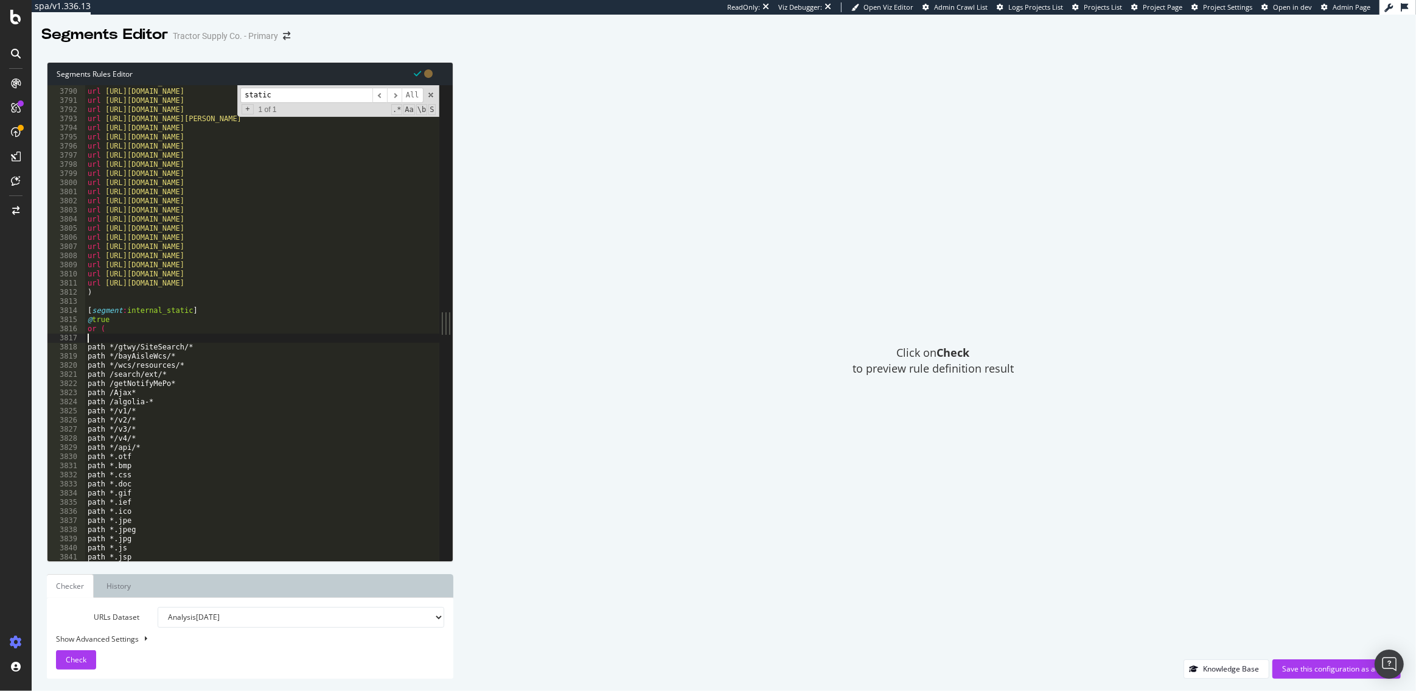
paste textarea "path */gtwy/SiteSearch/*"
drag, startPoint x: 190, startPoint y: 337, endPoint x: 114, endPoint y: 338, distance: 75.5
click at [114, 338] on div "url [URL][DOMAIN_NAME] url [URL][DOMAIN_NAME] url [URL][DOMAIN_NAME] url [URL][…" at bounding box center [304, 325] width 439 height 494
paste textarea "pdp/_next/image"
type textarea "path */pdp/_next/image*"
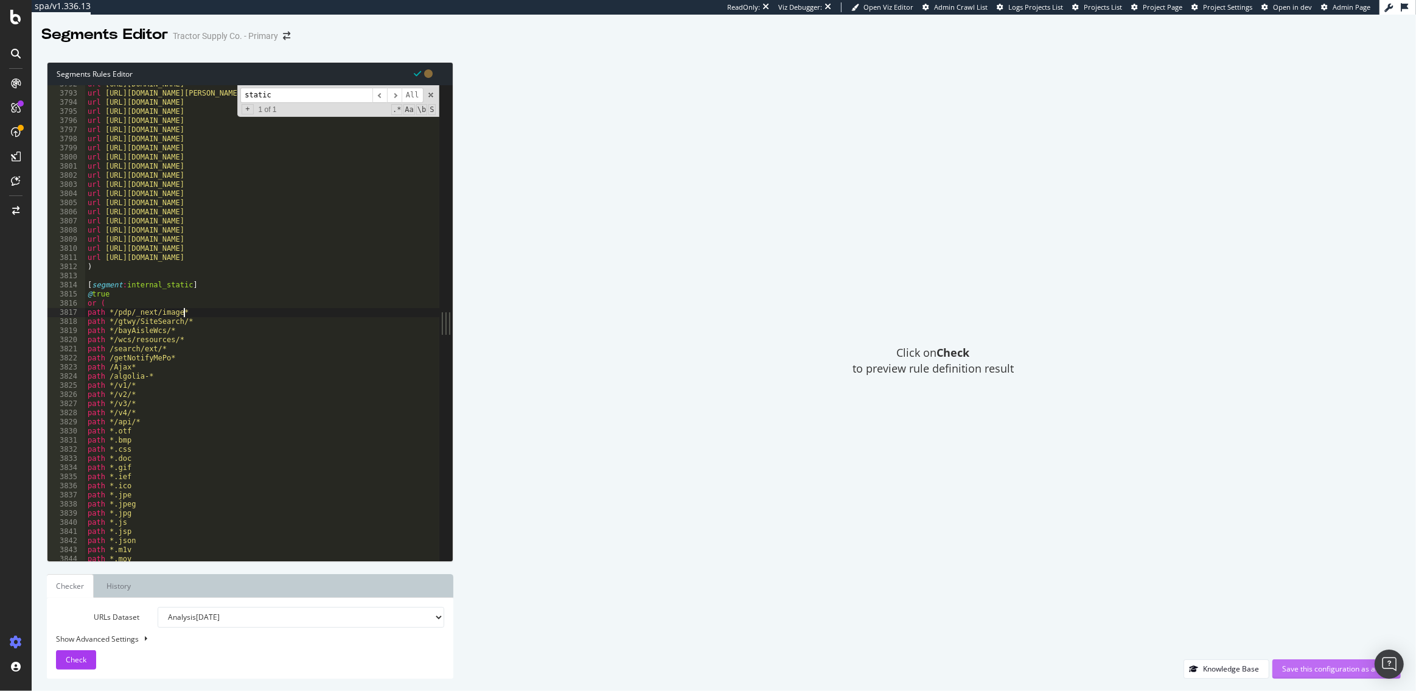
click at [1349, 676] on div "Save this configuration as active" at bounding box center [1336, 669] width 109 height 18
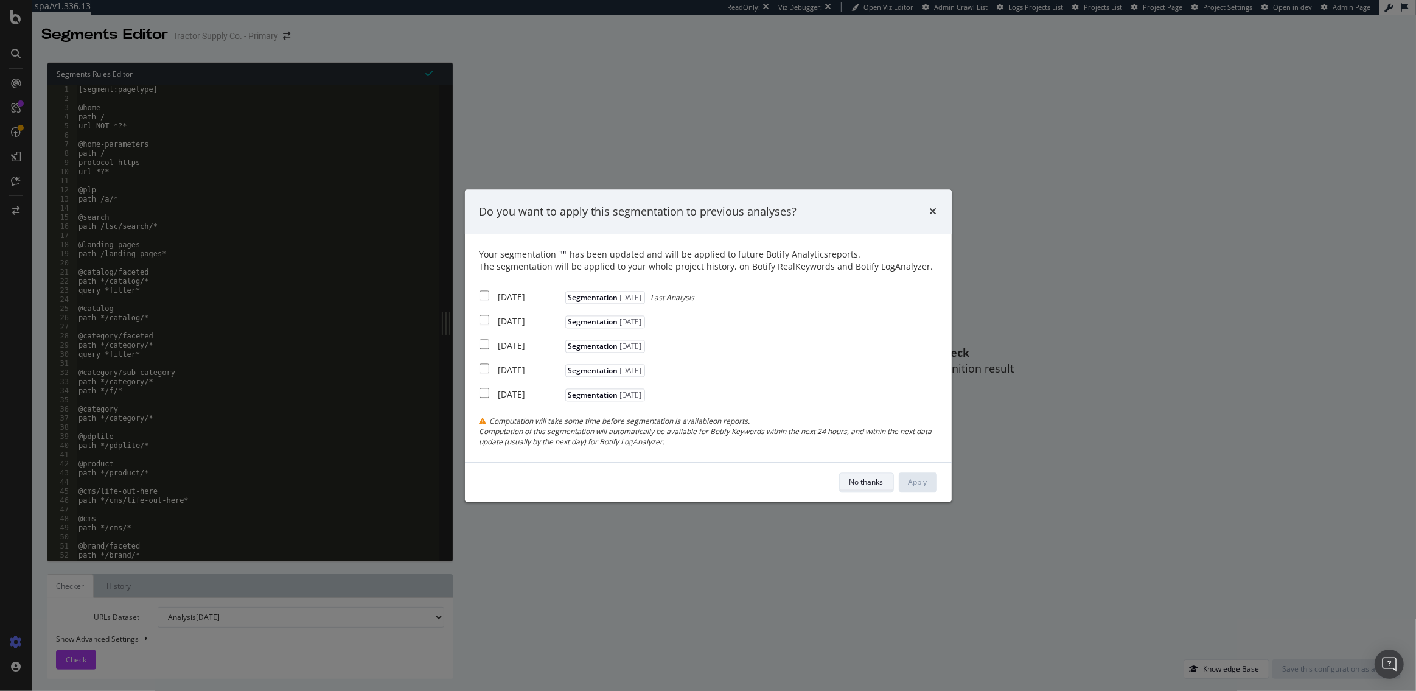
click at [859, 481] on div "No thanks" at bounding box center [867, 482] width 34 height 10
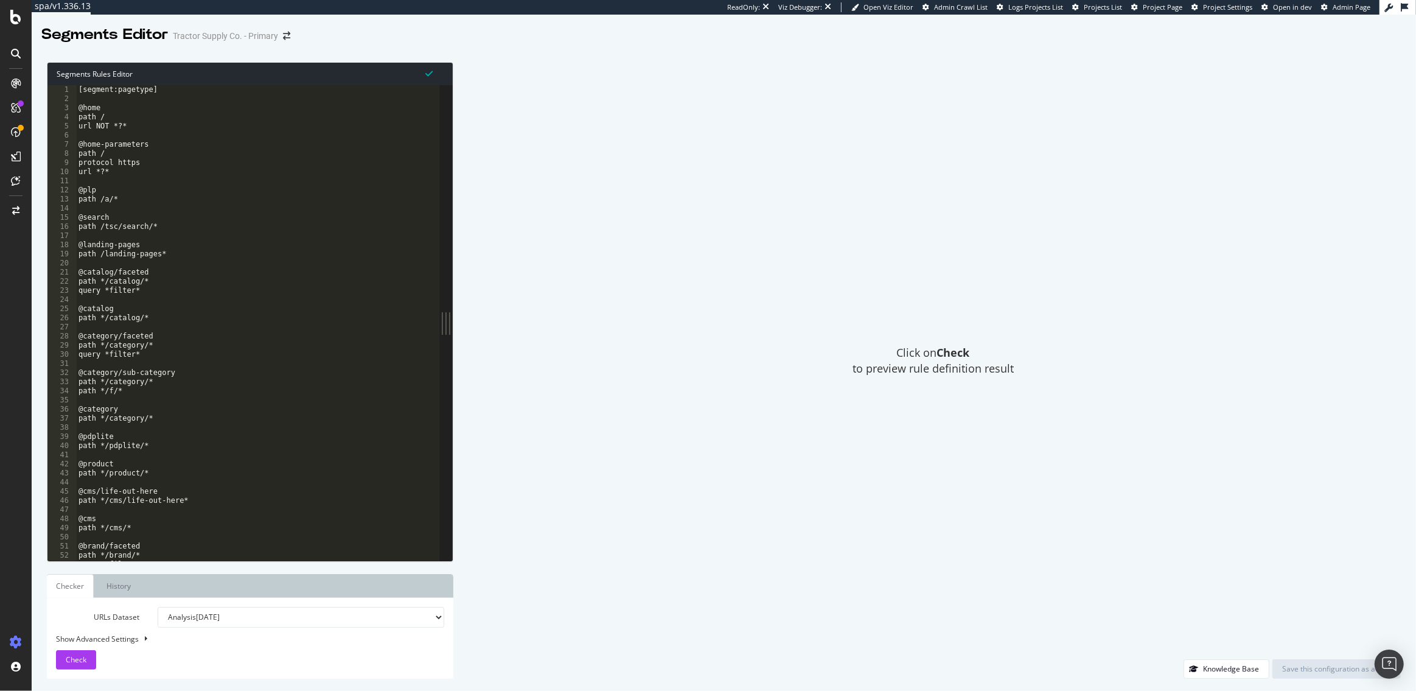
type textarea "path */pdplite/*"
click at [215, 448] on div "[segment:pagetype] @home path / url NOT *?* @home-parameters path / protocol ht…" at bounding box center [295, 332] width 439 height 494
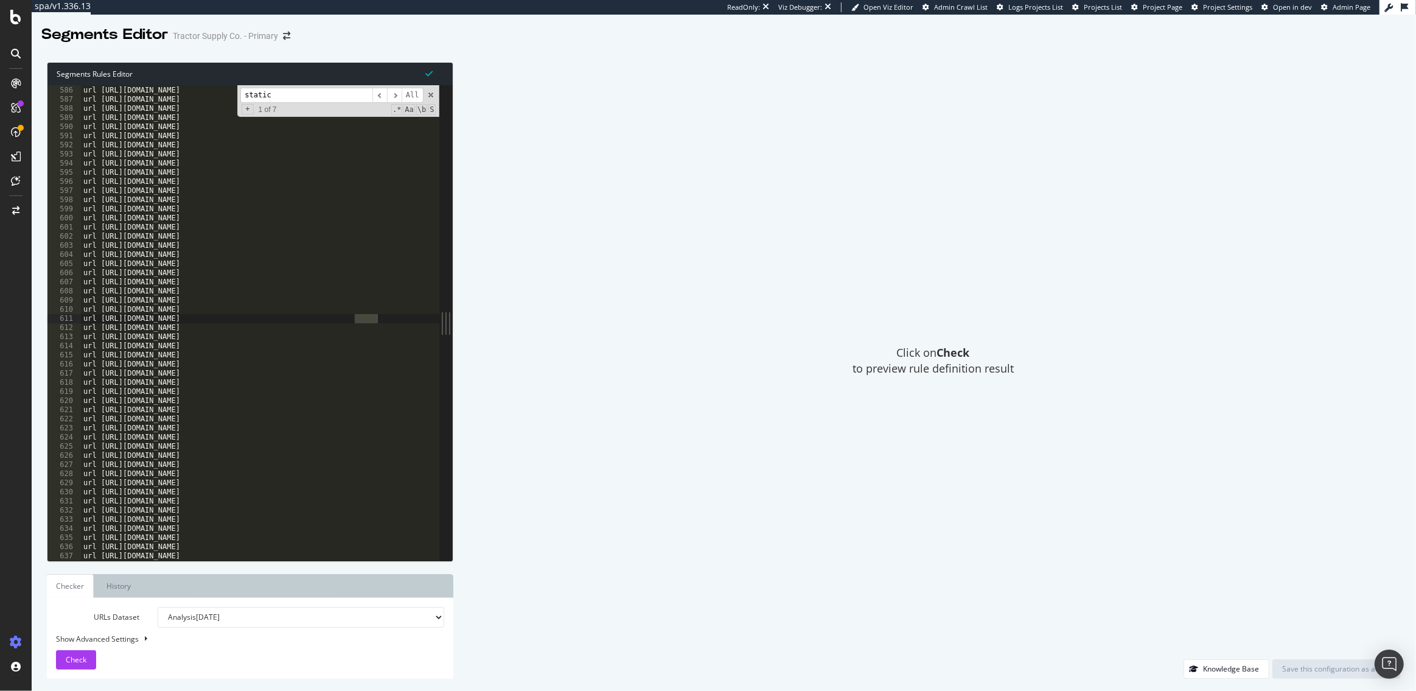
scroll to position [19466, 0]
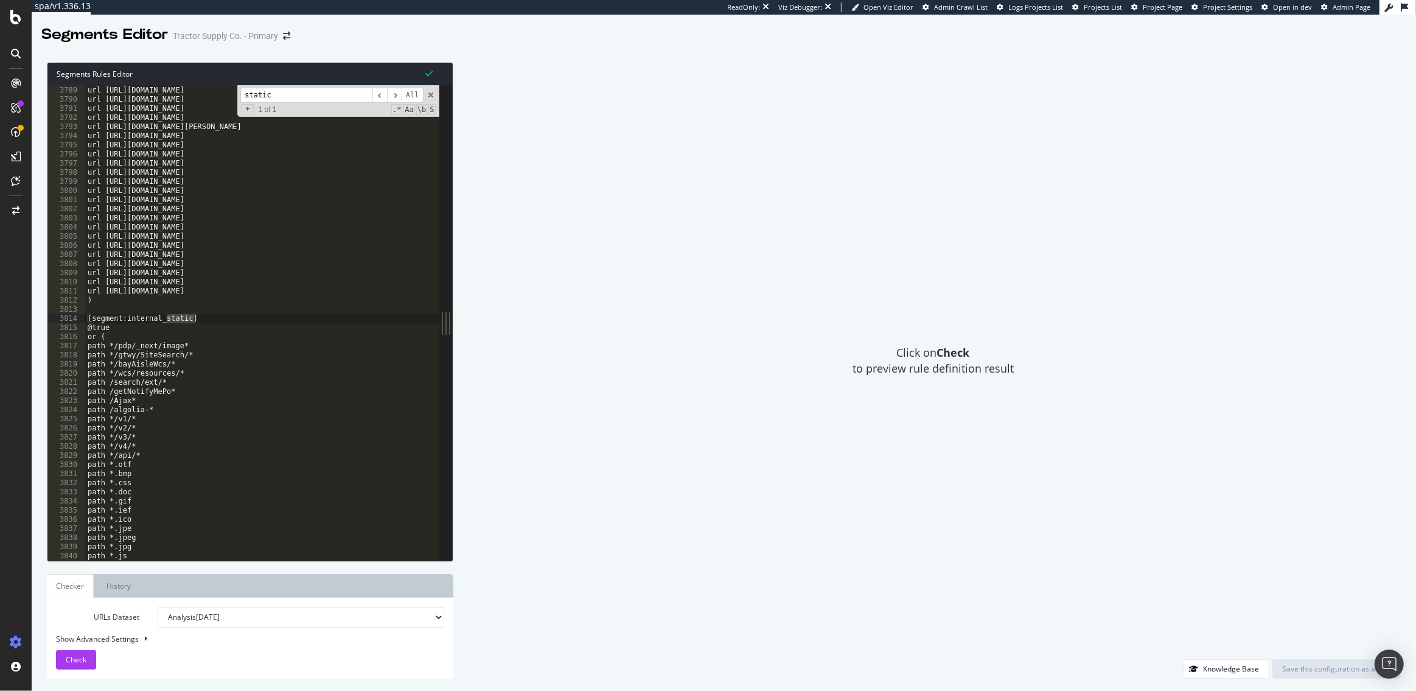
type input "static"
drag, startPoint x: 192, startPoint y: 345, endPoint x: 86, endPoint y: 350, distance: 105.4
click at [86, 350] on div "url [URL][DOMAIN_NAME] url [URL][DOMAIN_NAME] url [URL][DOMAIN_NAME] url [URL][…" at bounding box center [304, 324] width 439 height 494
click at [119, 338] on div "url https://www.tractorsupply.com/tsc/catalog/sandblasting-equipment url https:…" at bounding box center [304, 324] width 439 height 494
type textarea "or ("
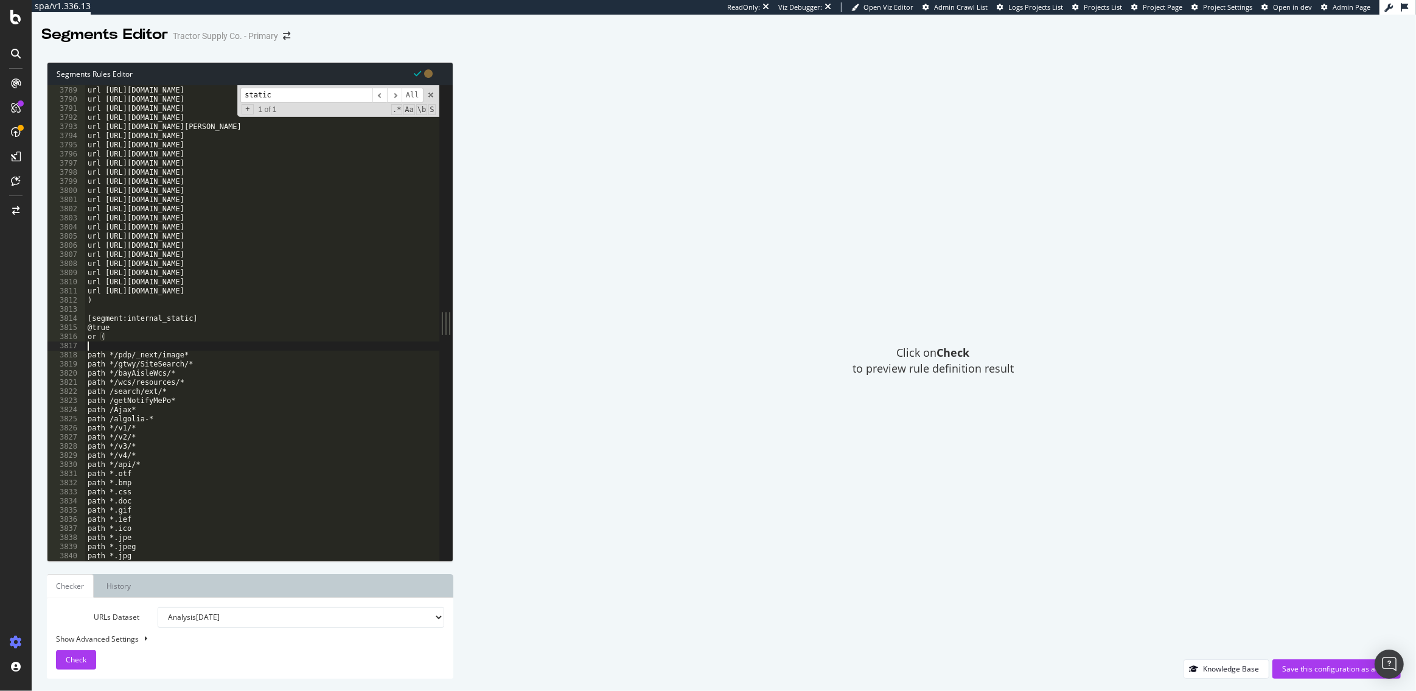
paste textarea "path */pdp/_next/image*"
drag, startPoint x: 184, startPoint y: 346, endPoint x: 116, endPoint y: 346, distance: 68.8
click at [116, 346] on div "url https://www.tractorsupply.com/tsc/catalog/sandblasting-equipment url https:…" at bounding box center [304, 324] width 439 height 494
paste textarea "gtwy/storeLocator/"
type textarea "path */gtwy/storeLocator/*"
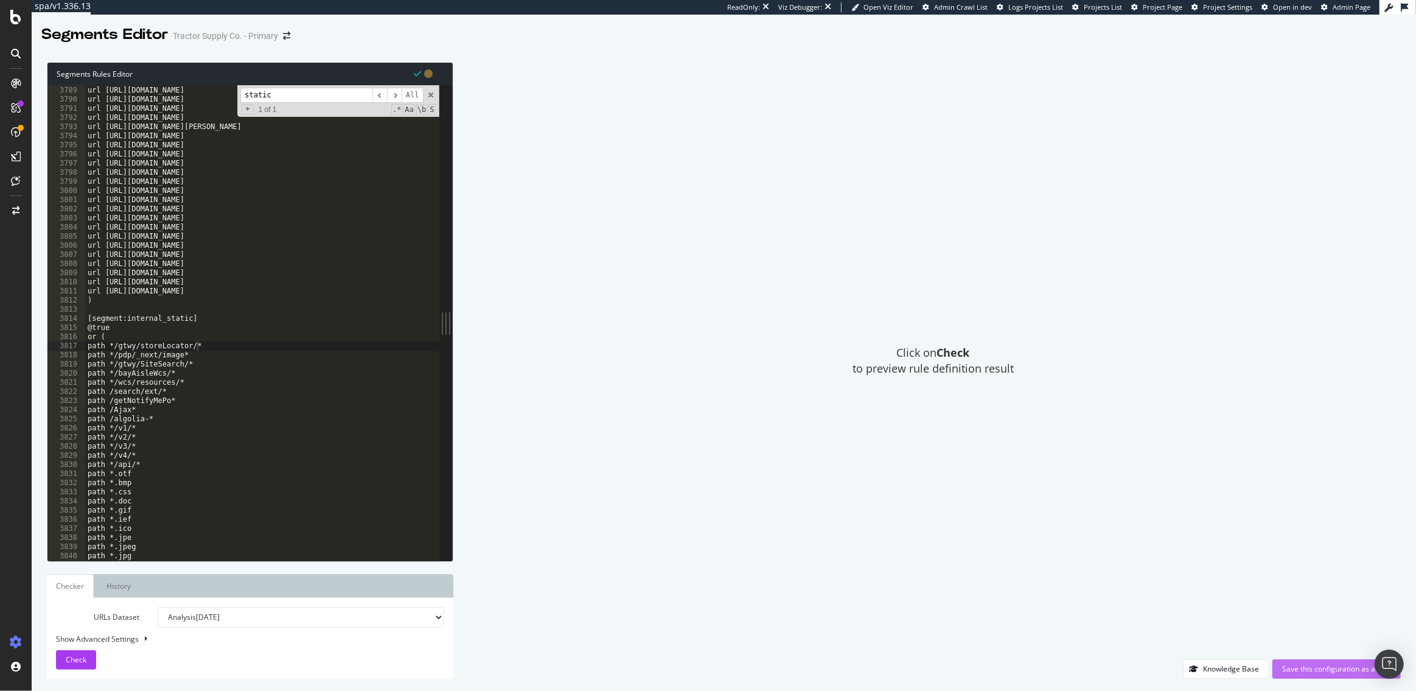
click at [1323, 670] on div "Save this configuration as active" at bounding box center [1336, 668] width 109 height 10
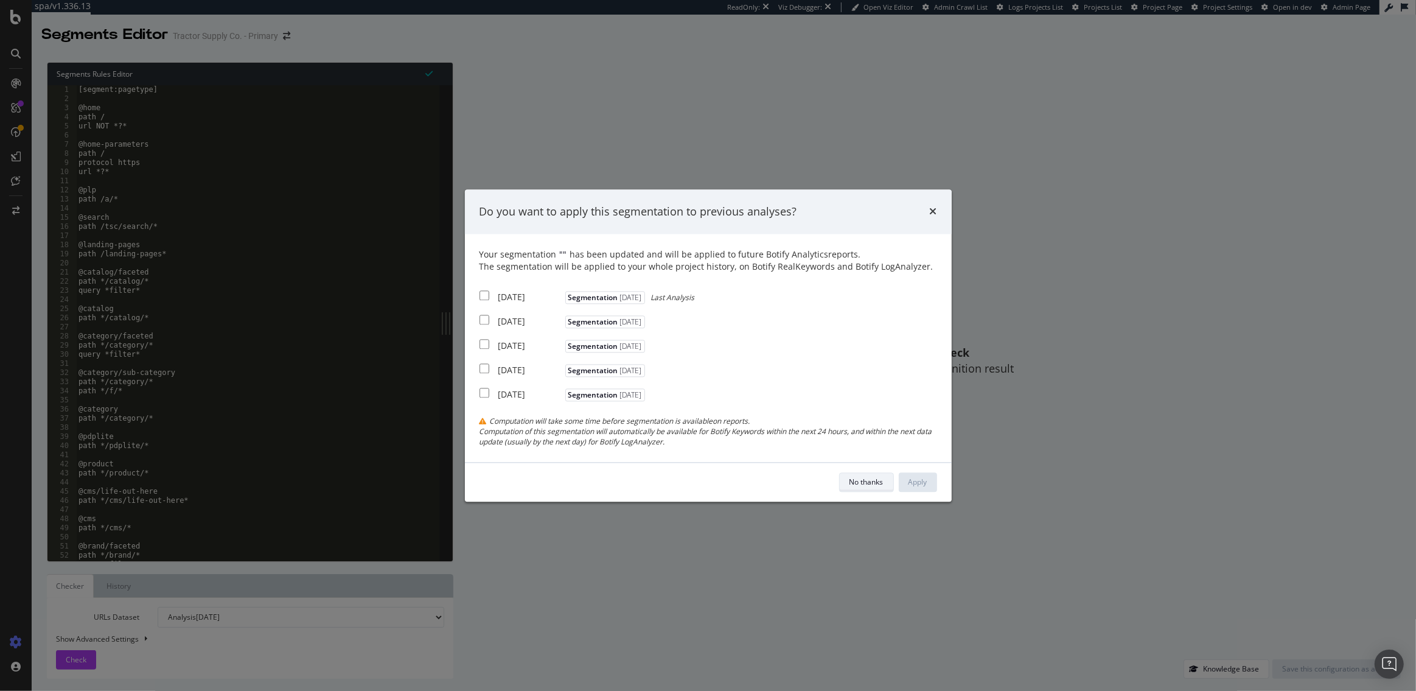
click at [858, 490] on div "No thanks" at bounding box center [867, 482] width 34 height 17
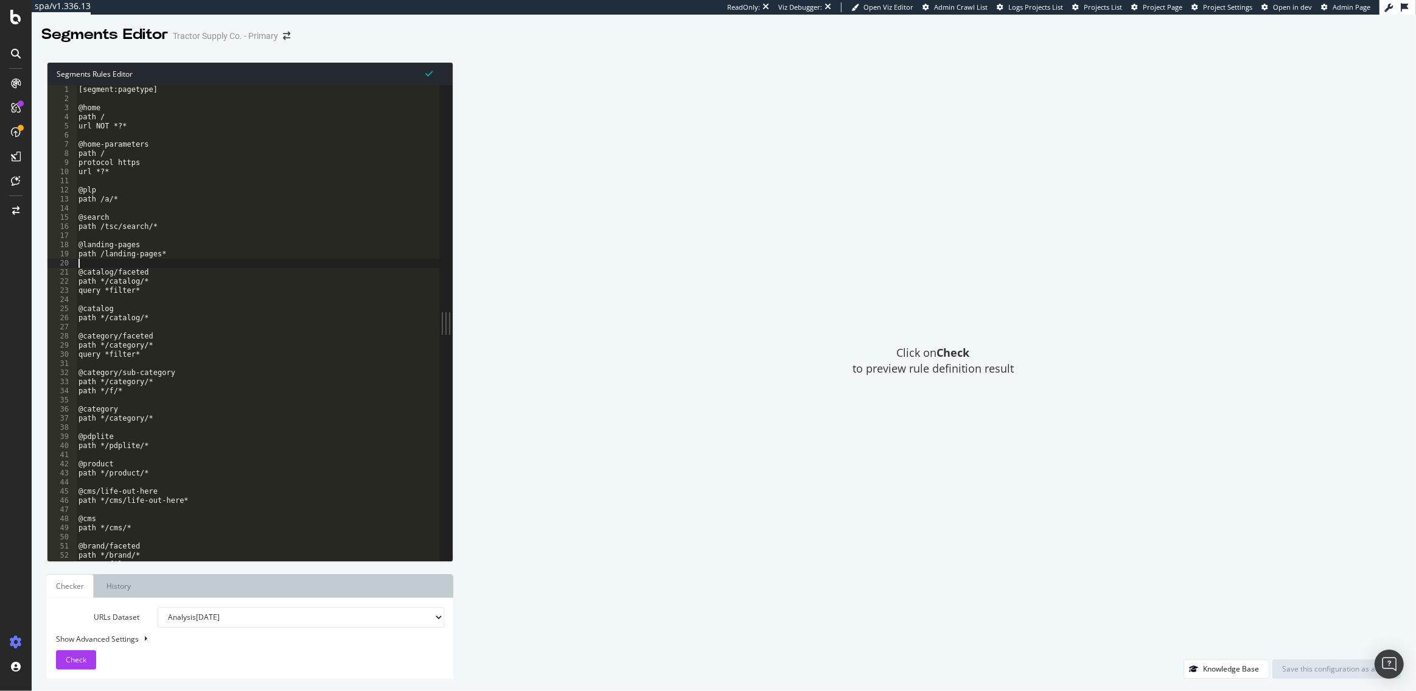
click at [150, 268] on div "[segment:pagetype] @home path / url NOT *?* @home-parameters path / protocol ht…" at bounding box center [295, 332] width 439 height 494
click at [127, 197] on div "[segment:pagetype] @home path / url NOT *?* @home-parameters path / protocol ht…" at bounding box center [295, 332] width 439 height 494
click at [79, 189] on div "[segment:pagetype] @home path / url NOT *?* @home-parameters path / protocol ht…" at bounding box center [295, 332] width 439 height 494
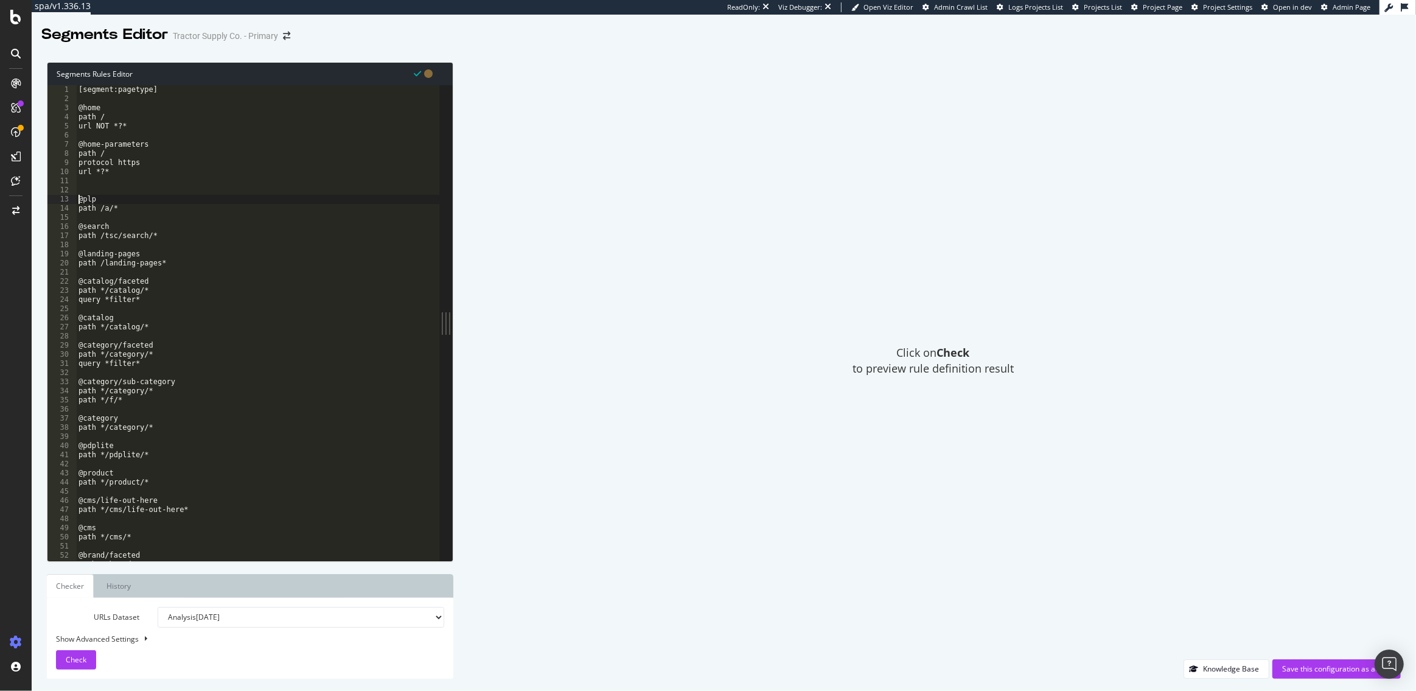
type textarea "@plp"
click at [82, 191] on div "[segment:pagetype] @home path / url NOT *?* @home-parameters path / protocol ht…" at bounding box center [295, 332] width 439 height 494
drag, startPoint x: 98, startPoint y: 210, endPoint x: 74, endPoint y: 210, distance: 23.7
click at [74, 210] on div "1 2 3 4 5 6 7 8 9 10 11 12 13 14 15 16 17 18 19 20 21 22 23 24 25 26 27 28 29 3…" at bounding box center [243, 322] width 392 height 475
type textarea "@plp"
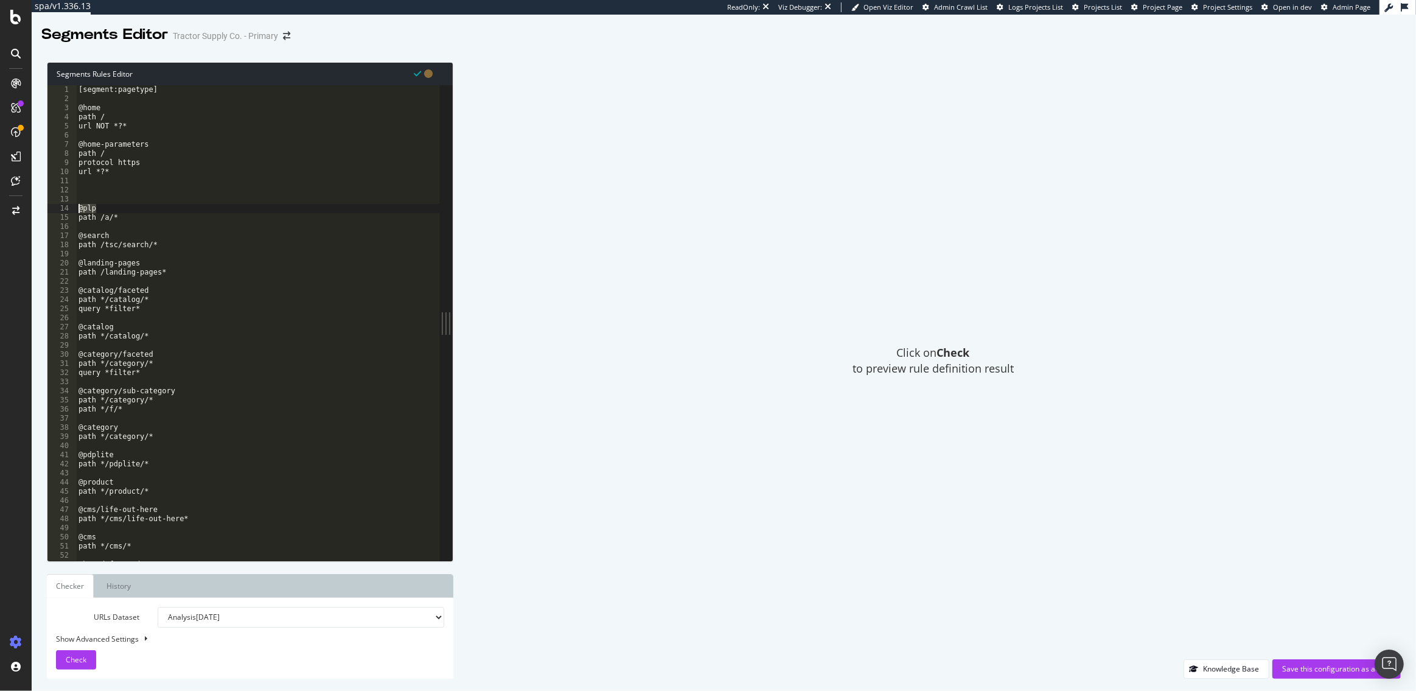
click at [83, 195] on div "[segment:pagetype] @home path / url NOT *?* @home-parameters path / protocol ht…" at bounding box center [295, 332] width 439 height 494
click at [83, 192] on div "[segment:pagetype] @home path / url NOT *?* @home-parameters path / protocol ht…" at bounding box center [295, 332] width 439 height 494
paste textarea "@plp"
type textarea "@plp/sale"
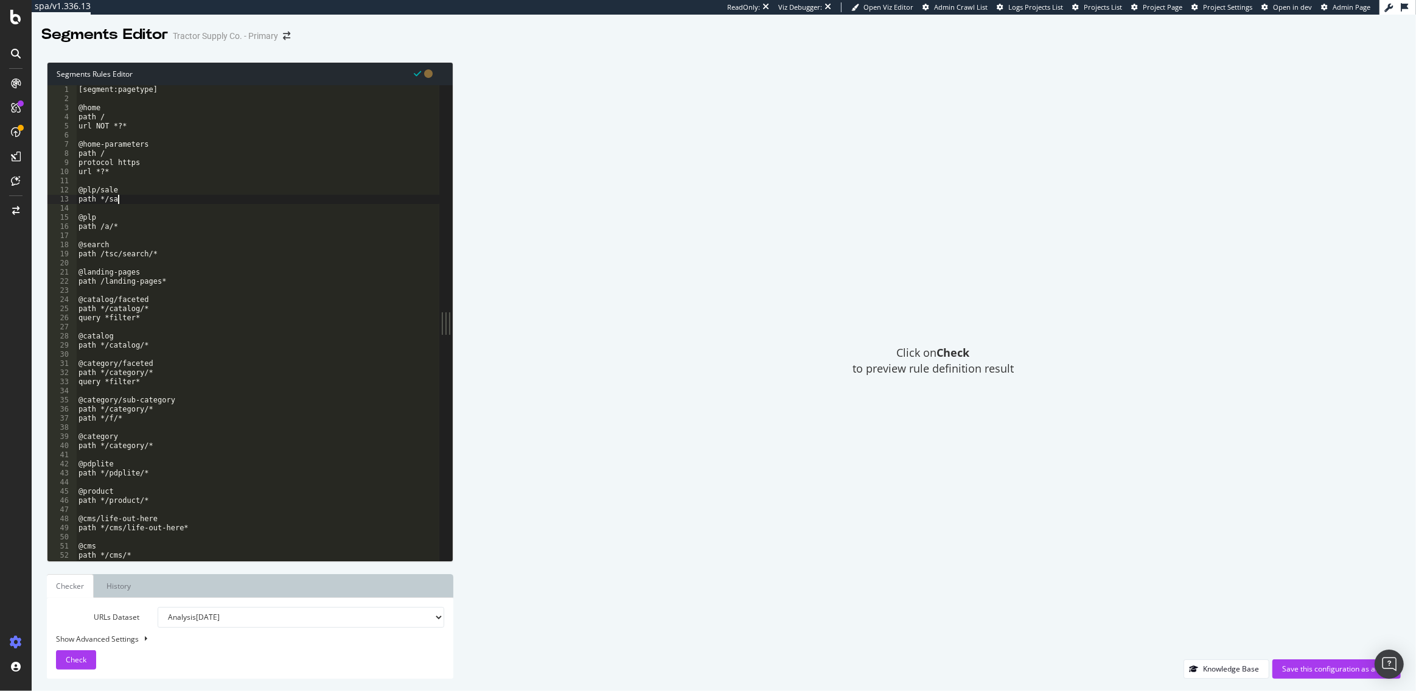
scroll to position [0, 3]
type textarea "path */sale/*"
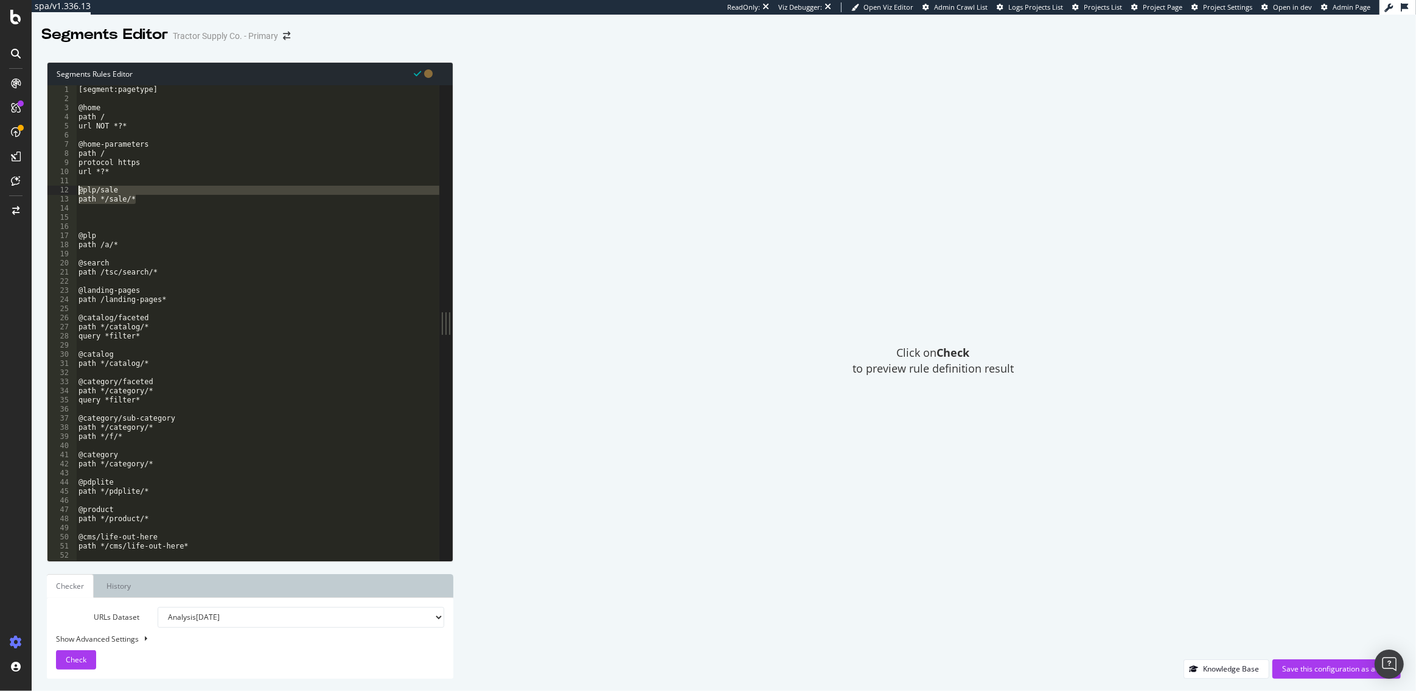
drag, startPoint x: 139, startPoint y: 200, endPoint x: 69, endPoint y: 192, distance: 70.4
click at [69, 192] on div "1 2 3 4 5 6 7 8 9 10 11 12 13 14 15 16 17 18 19 20 21 22 23 24 25 26 27 28 29 3…" at bounding box center [243, 322] width 392 height 475
type textarea "@plp/sale path */sale/*"
click at [85, 215] on div "[segment:pagetype] @home path / url NOT *?* @home-parameters path / protocol ht…" at bounding box center [295, 332] width 439 height 494
paste textarea "path */sale/*"
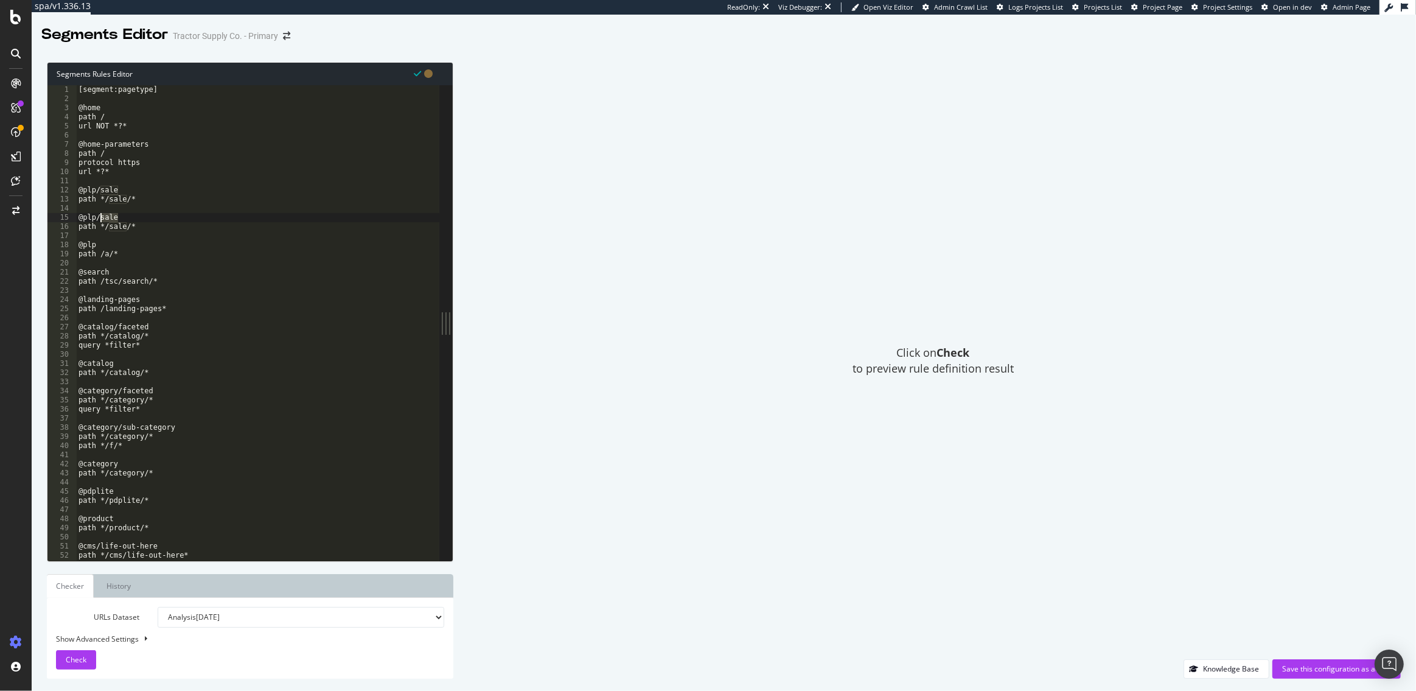
drag, startPoint x: 121, startPoint y: 218, endPoint x: 102, endPoint y: 219, distance: 19.5
click at [102, 219] on div "[segment:pagetype] @home path / url NOT *?* @home-parameters path / protocol ht…" at bounding box center [295, 332] width 439 height 494
drag, startPoint x: 139, startPoint y: 215, endPoint x: 102, endPoint y: 215, distance: 37.1
click at [102, 215] on div "[segment:pagetype] @home path / url NOT *?* @home-parameters path / protocol ht…" at bounding box center [295, 332] width 439 height 494
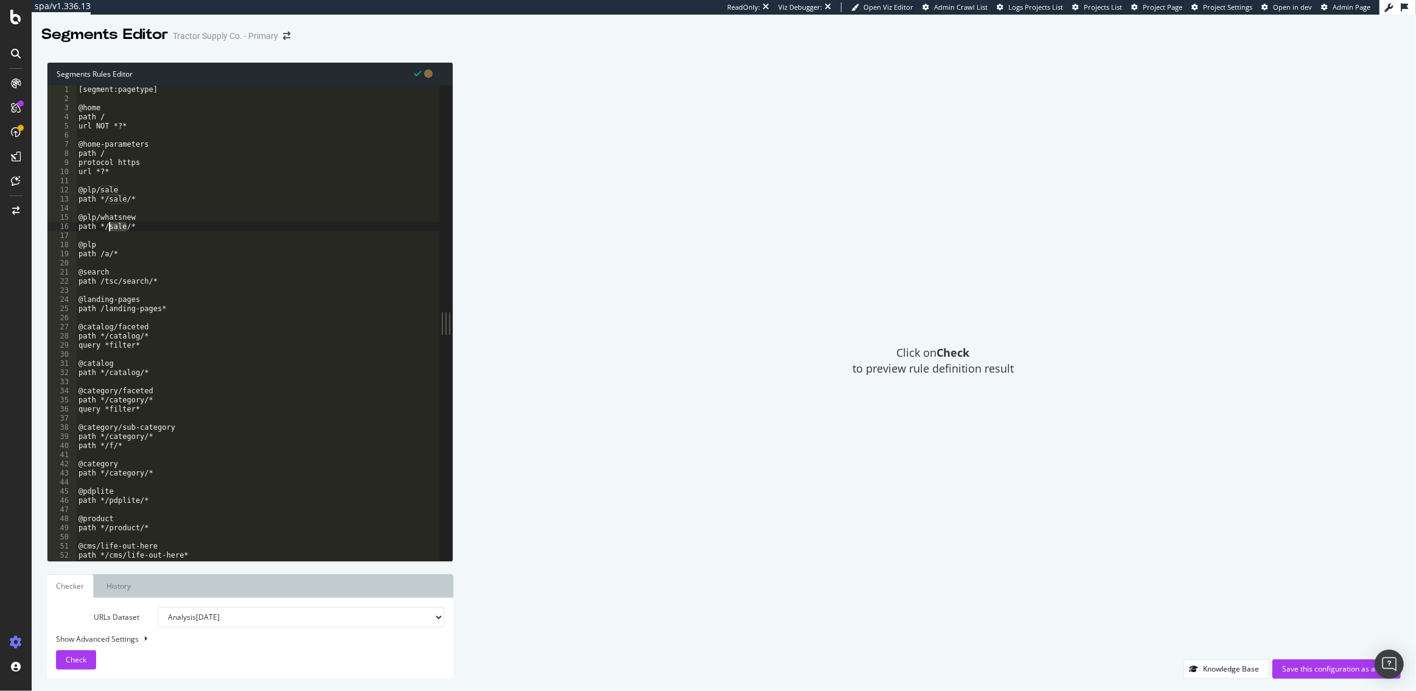
drag, startPoint x: 126, startPoint y: 228, endPoint x: 109, endPoint y: 228, distance: 17.0
click at [109, 228] on div "[segment:pagetype] @home path / url NOT *?* @home-parameters path / protocol ht…" at bounding box center [295, 332] width 439 height 494
paste textarea "whatsnew"
type textarea "path */whatsnew/*"
click at [158, 231] on div "[segment:pagetype] @home path / url NOT *?* @home-parameters path / protocol ht…" at bounding box center [295, 332] width 439 height 494
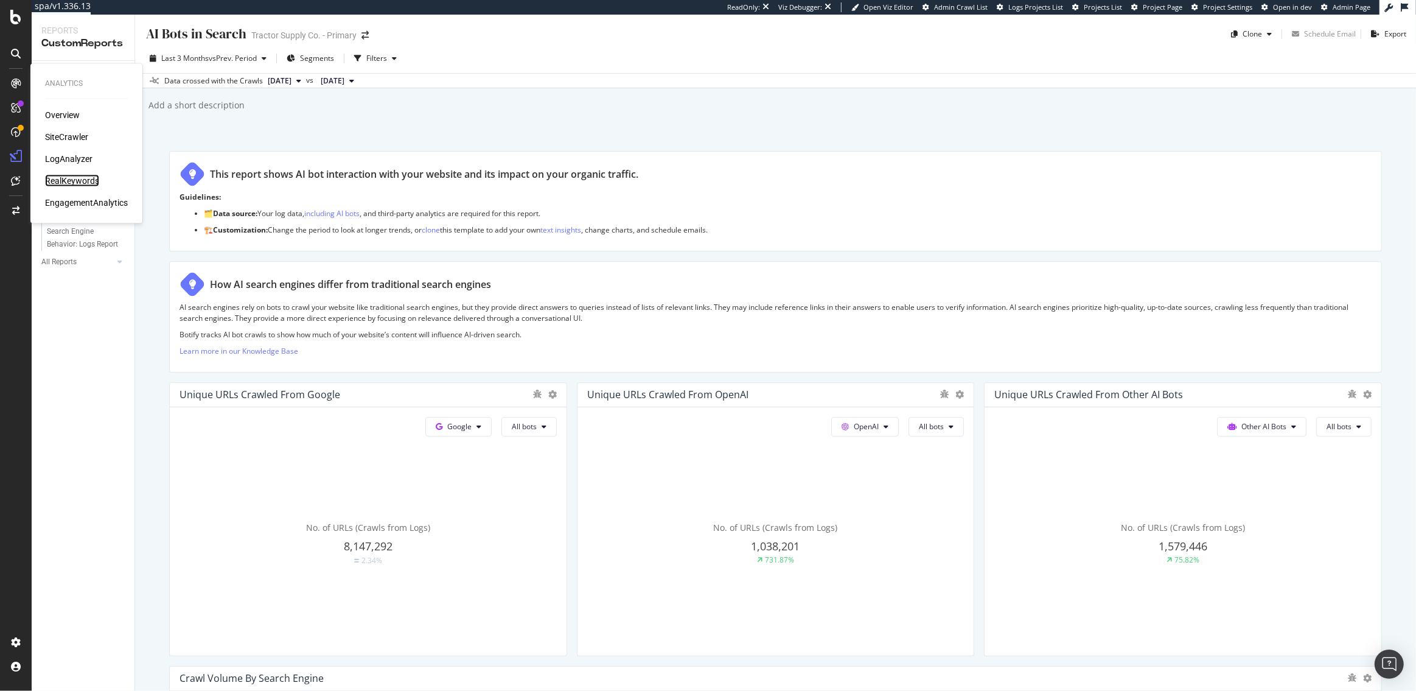
click at [84, 181] on div "RealKeywords" at bounding box center [72, 181] width 54 height 12
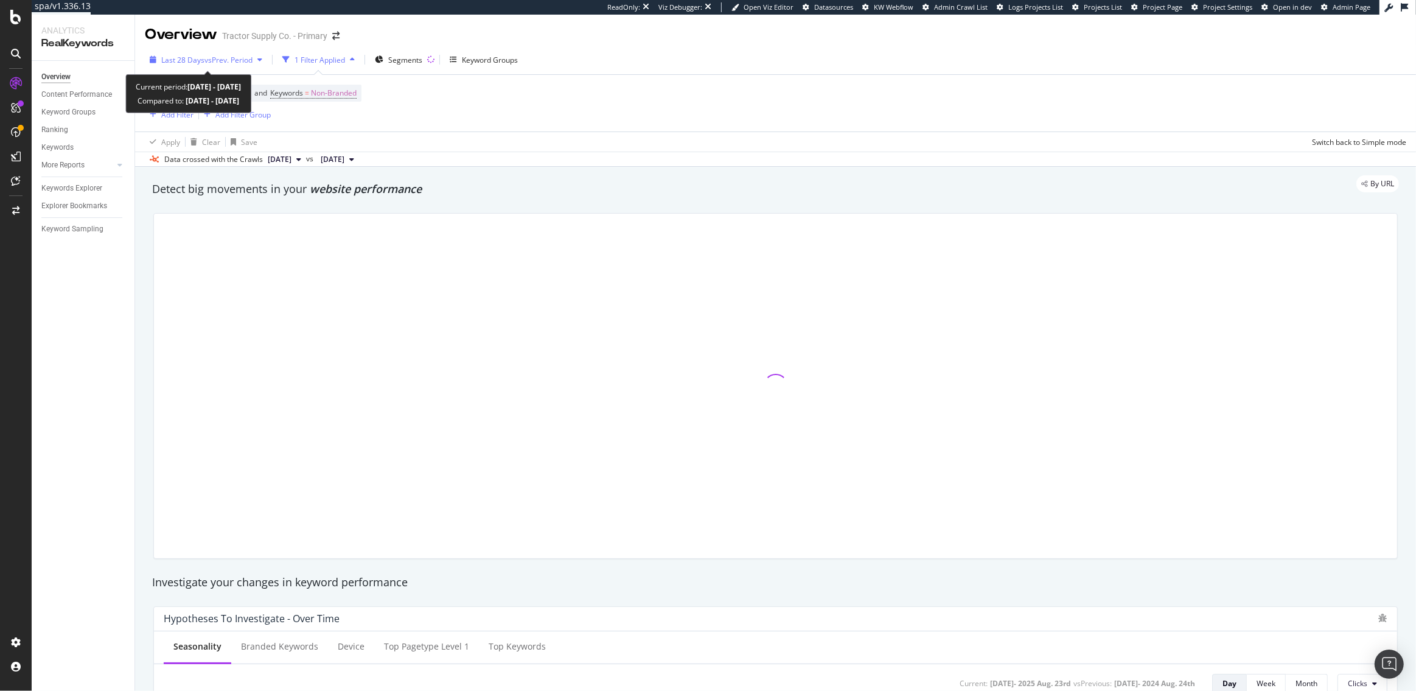
click at [205, 58] on span "vs Prev. Period" at bounding box center [229, 60] width 48 height 10
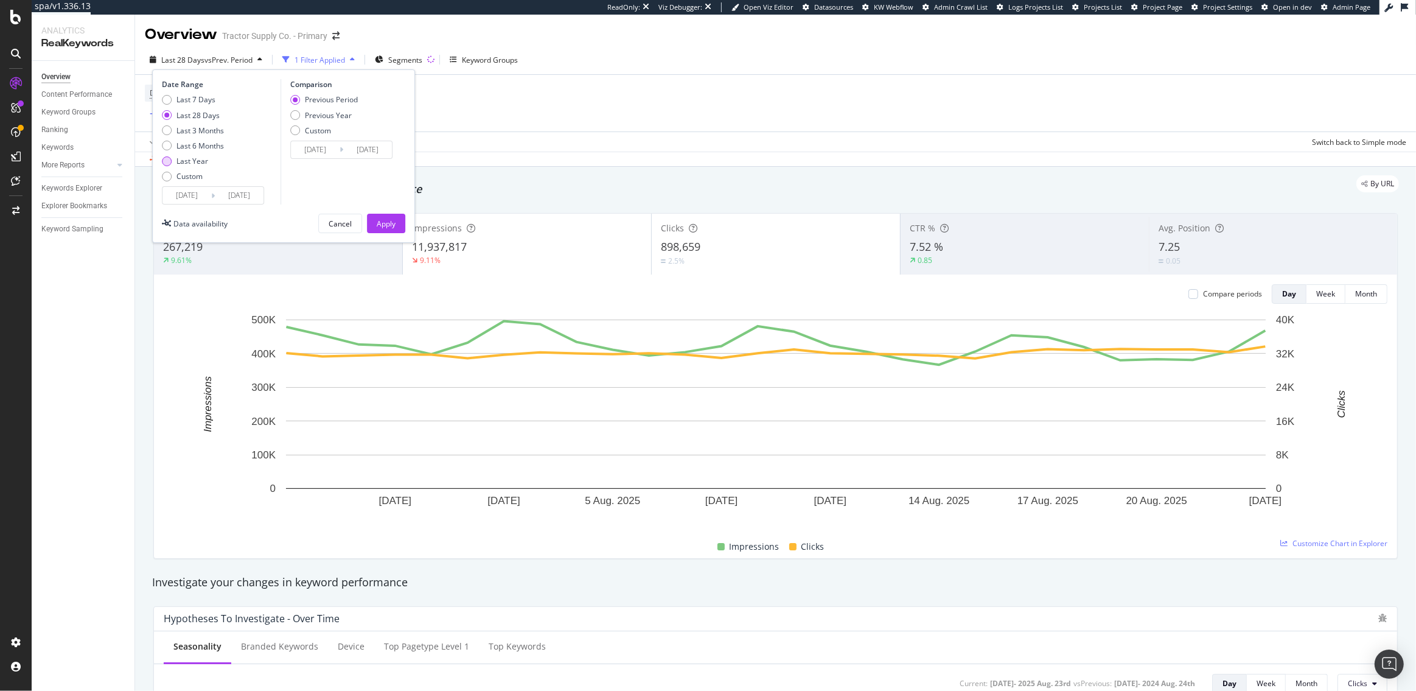
click at [190, 161] on div "Last Year" at bounding box center [193, 161] width 32 height 10
type input "[DATE]"
type input "2023/08/25"
type input "2024/08/23"
click at [389, 227] on div "Apply" at bounding box center [386, 224] width 19 height 10
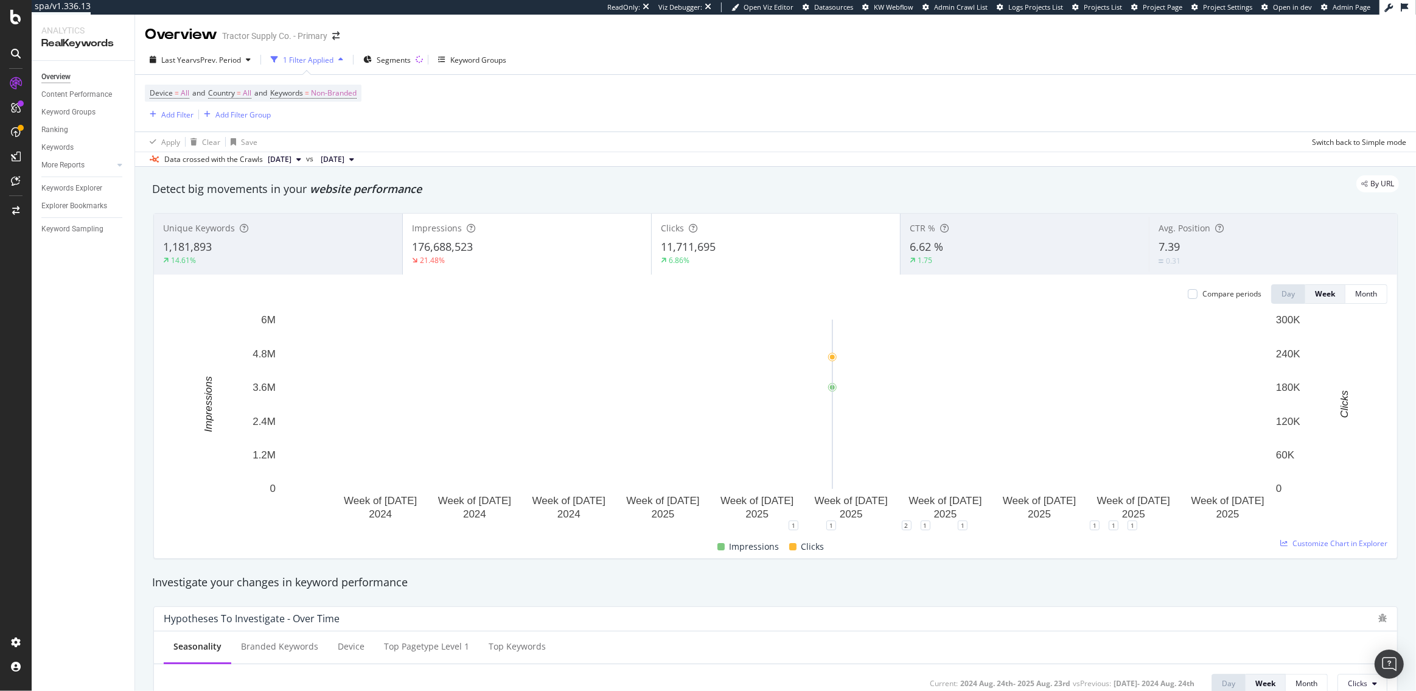
scroll to position [4, 0]
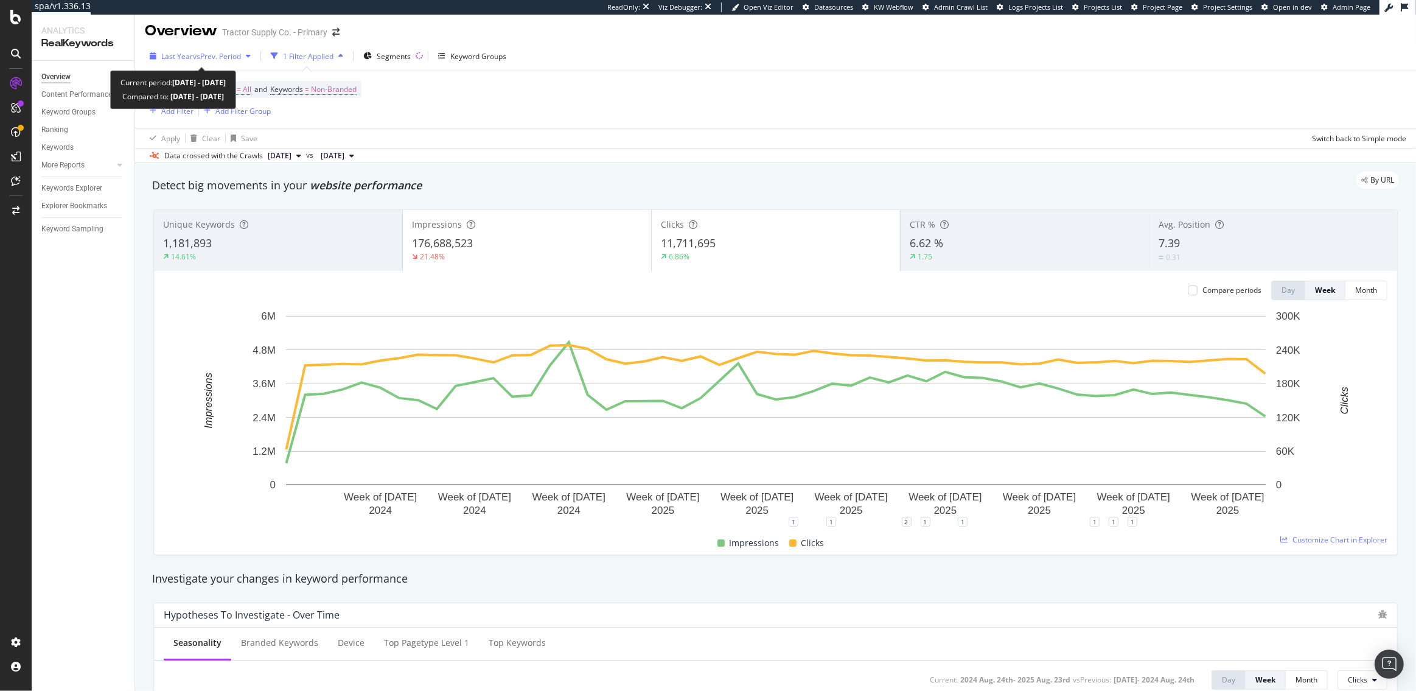
click at [200, 60] on span "vs Prev. Period" at bounding box center [217, 56] width 48 height 10
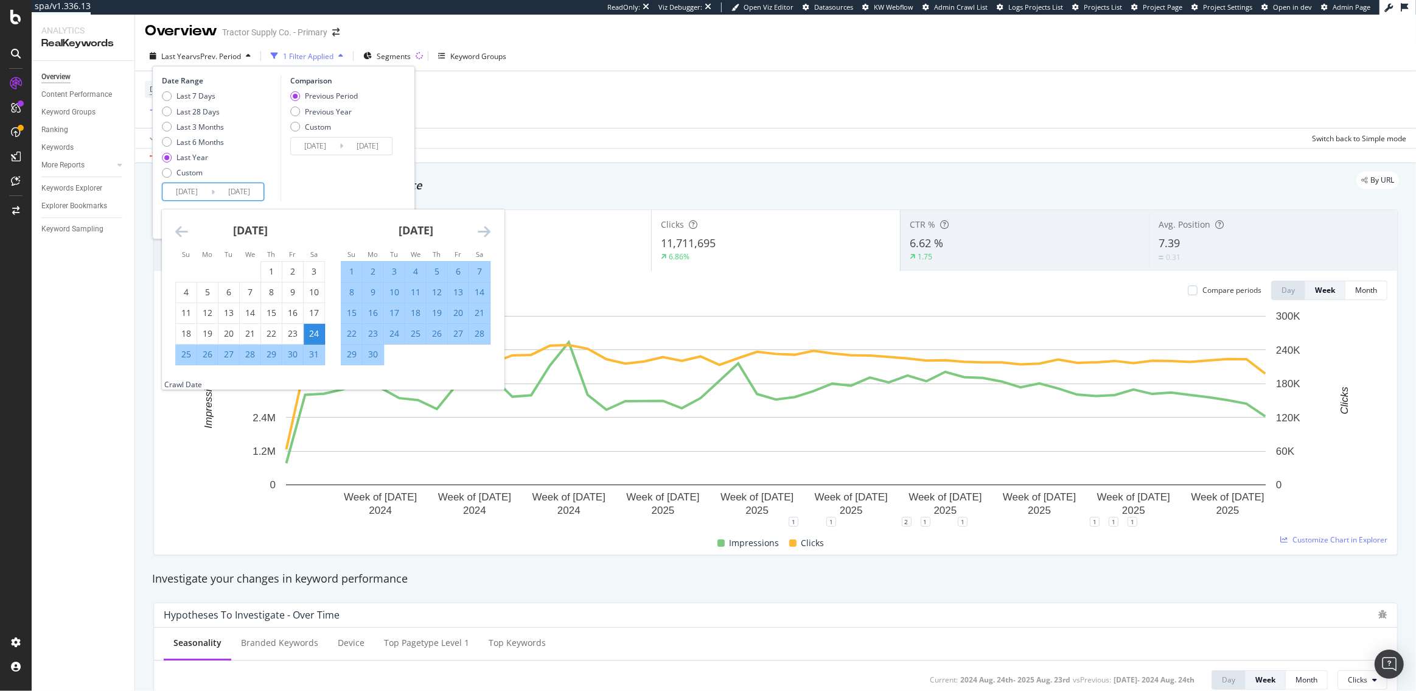
click at [198, 191] on input "2024/08/24" at bounding box center [187, 191] width 49 height 17
click at [486, 228] on icon "Move forward to switch to the next month." at bounding box center [484, 231] width 13 height 15
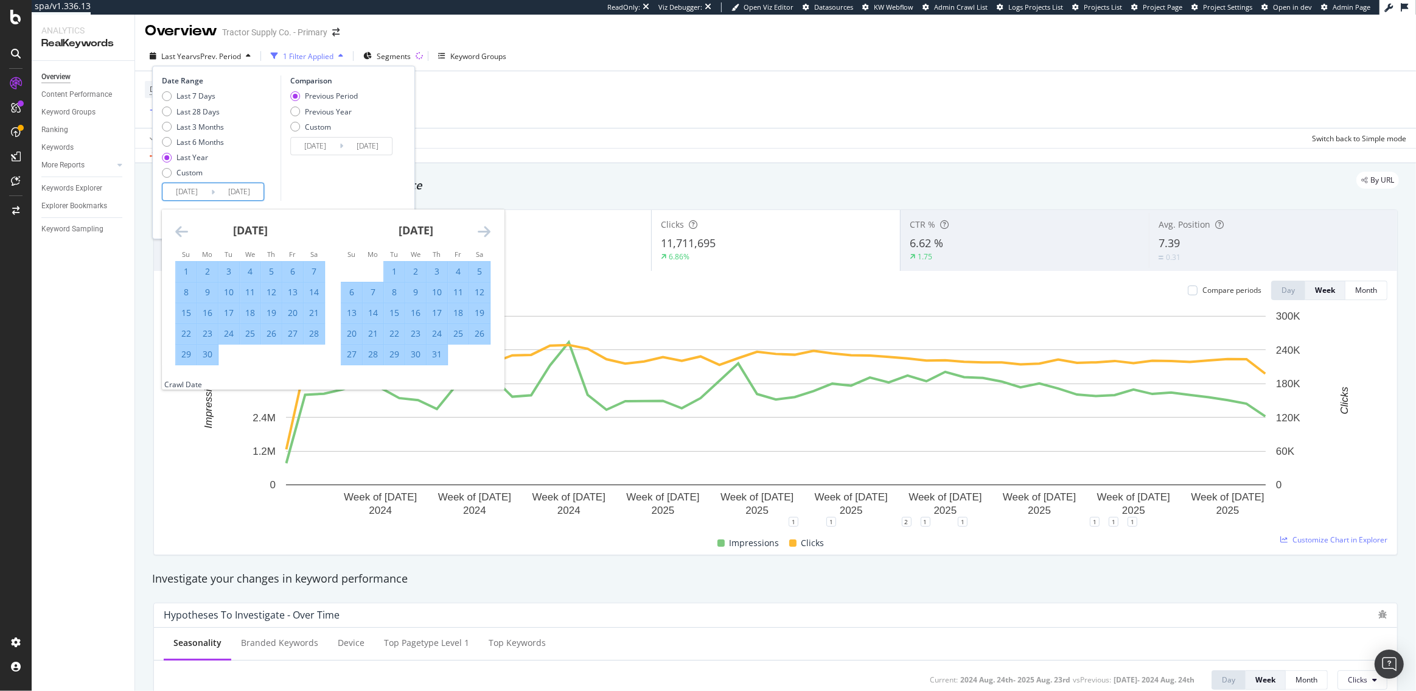
click at [486, 228] on icon "Move forward to switch to the next month." at bounding box center [484, 231] width 13 height 15
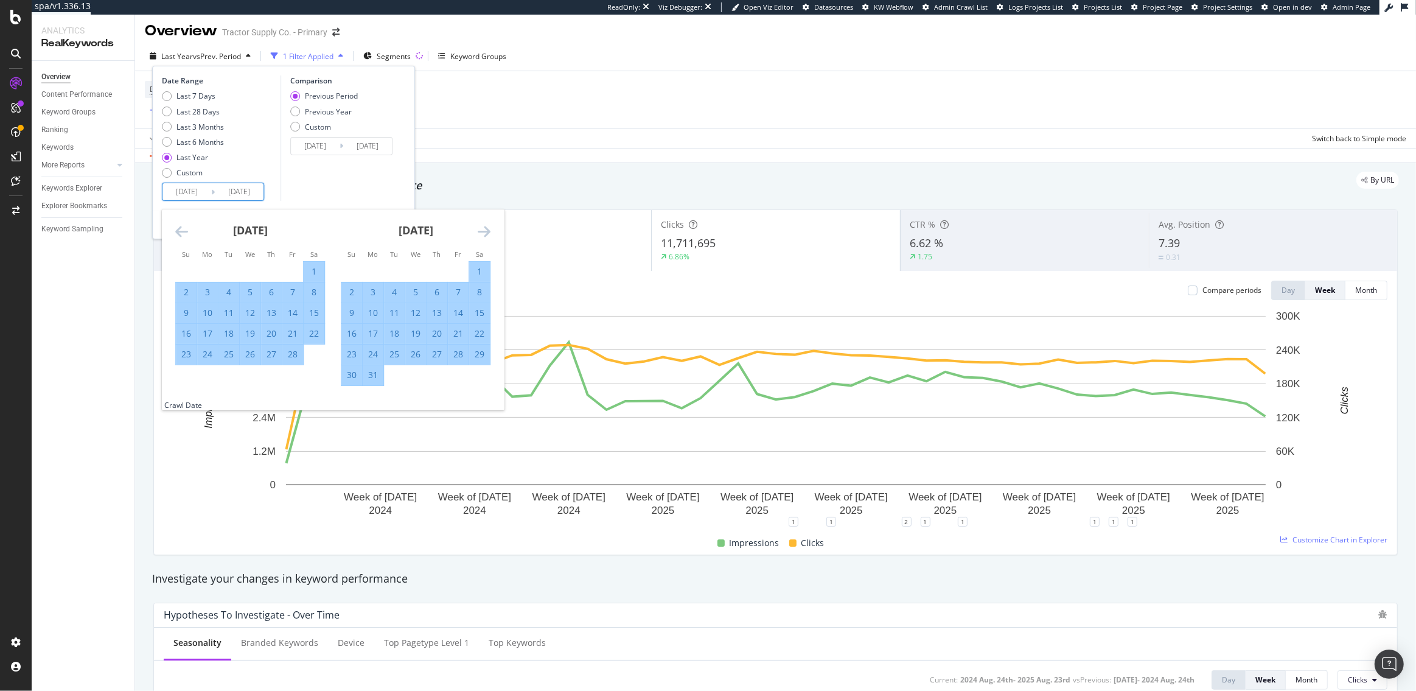
click at [369, 313] on div "10" at bounding box center [373, 313] width 21 height 12
type input "[DATE]"
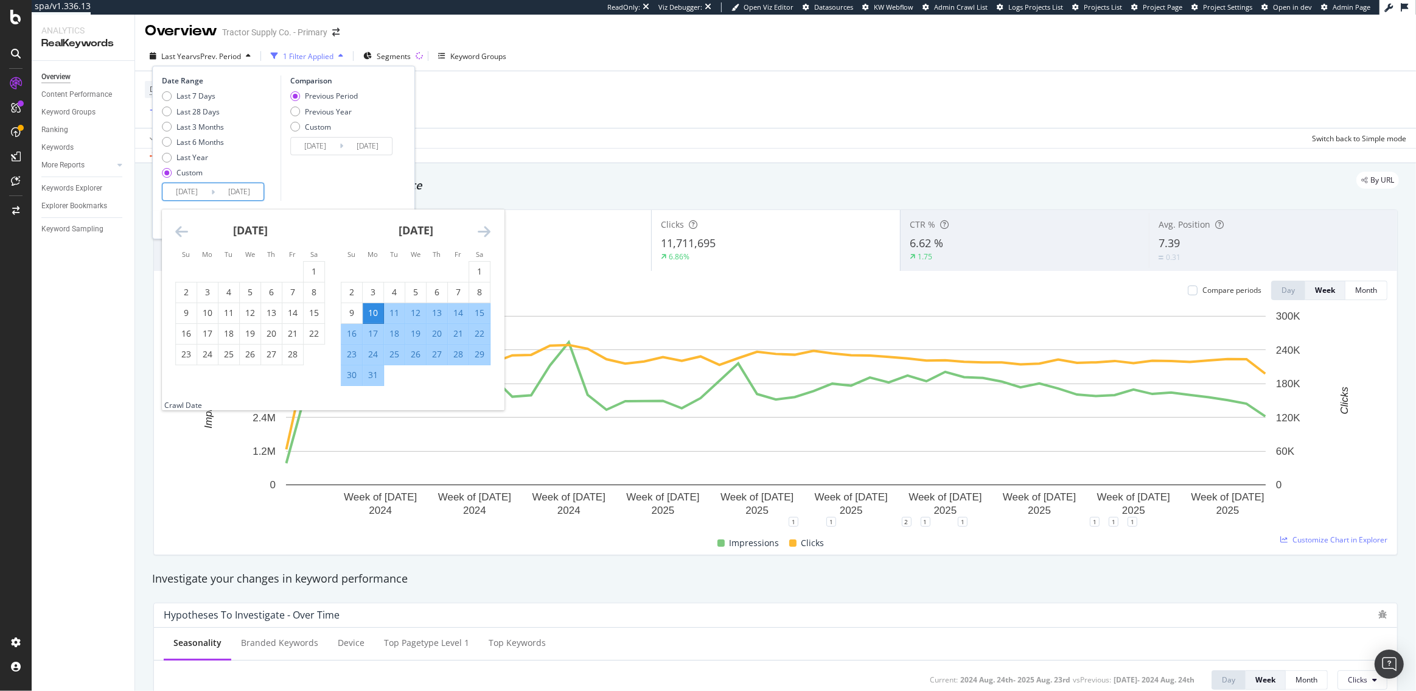
click at [306, 196] on div "Comparison Previous Period Previous Year Custom 2024/09/24 Navigate forward to …" at bounding box center [339, 137] width 116 height 125
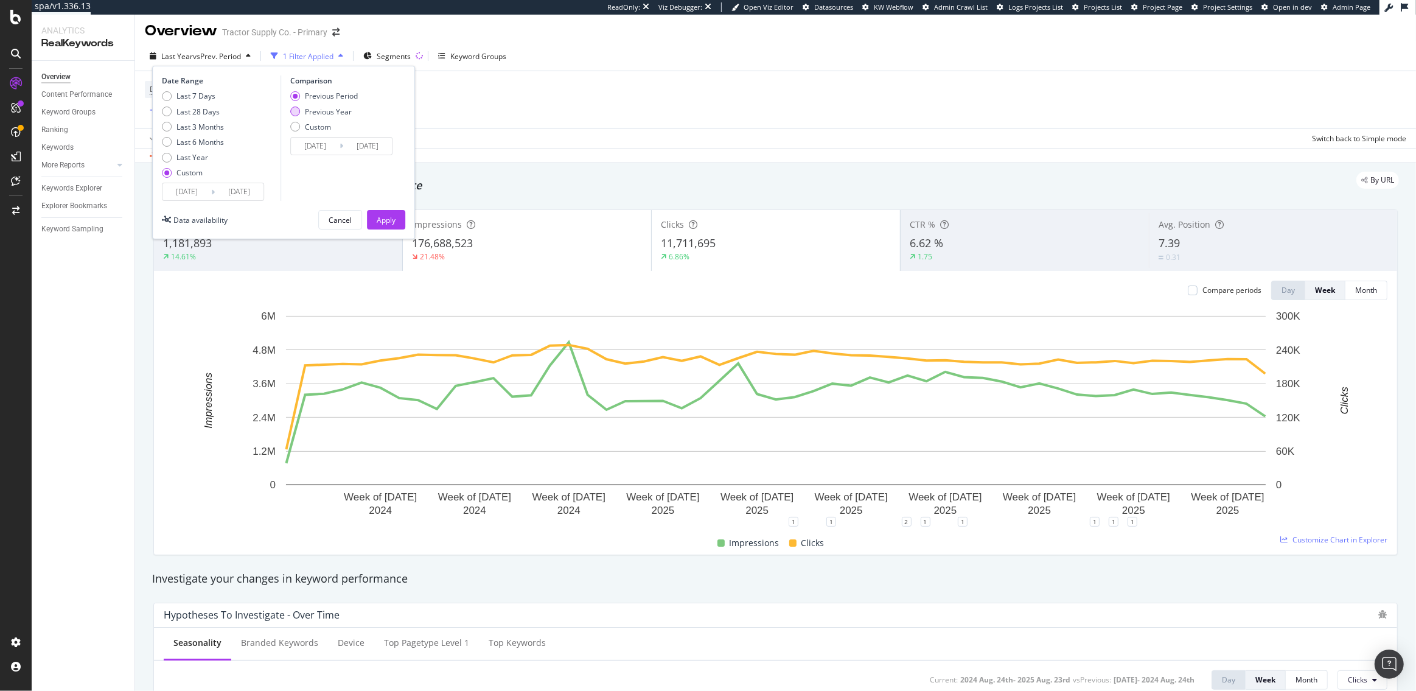
click at [333, 108] on div "Previous Year" at bounding box center [328, 112] width 47 height 10
type input "2024/03/11"
type input "2024/08/24"
click at [327, 93] on div "Previous Period" at bounding box center [331, 96] width 53 height 10
type input "[DATE]"
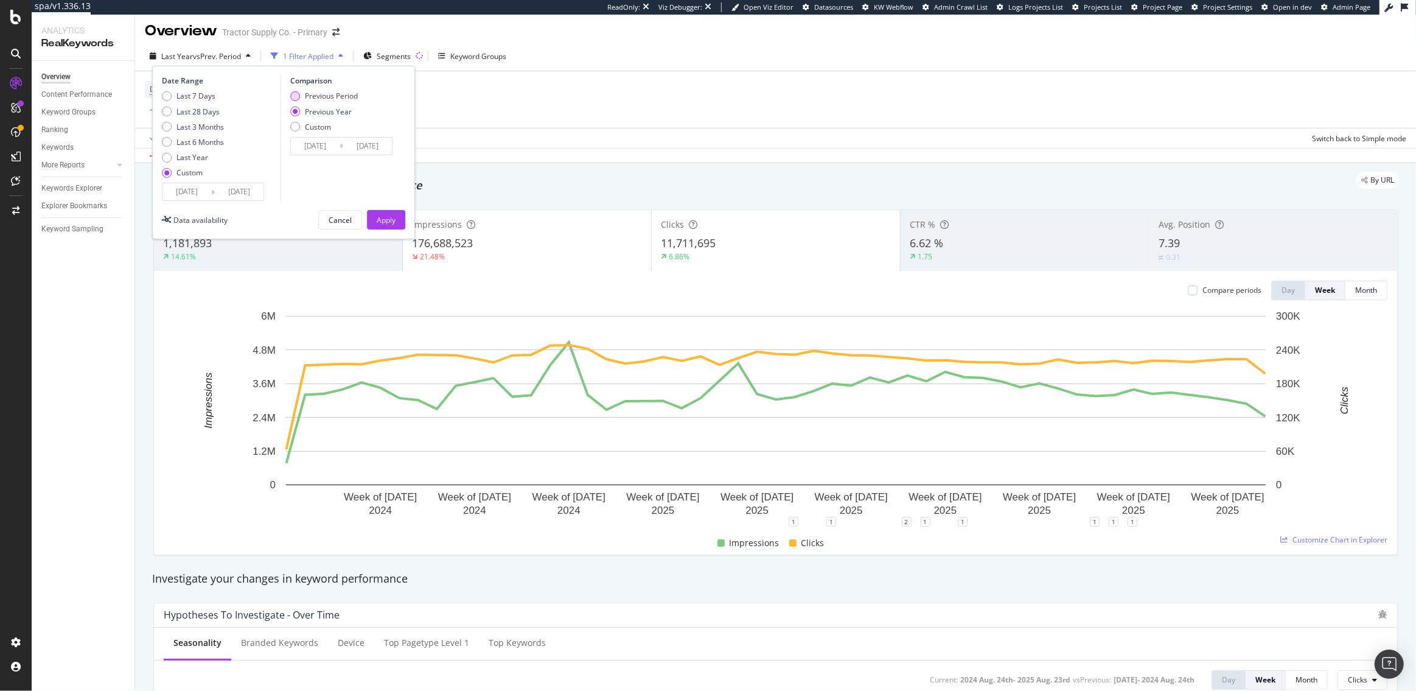
type input "[DATE]"
click at [393, 218] on div "Apply" at bounding box center [386, 220] width 19 height 10
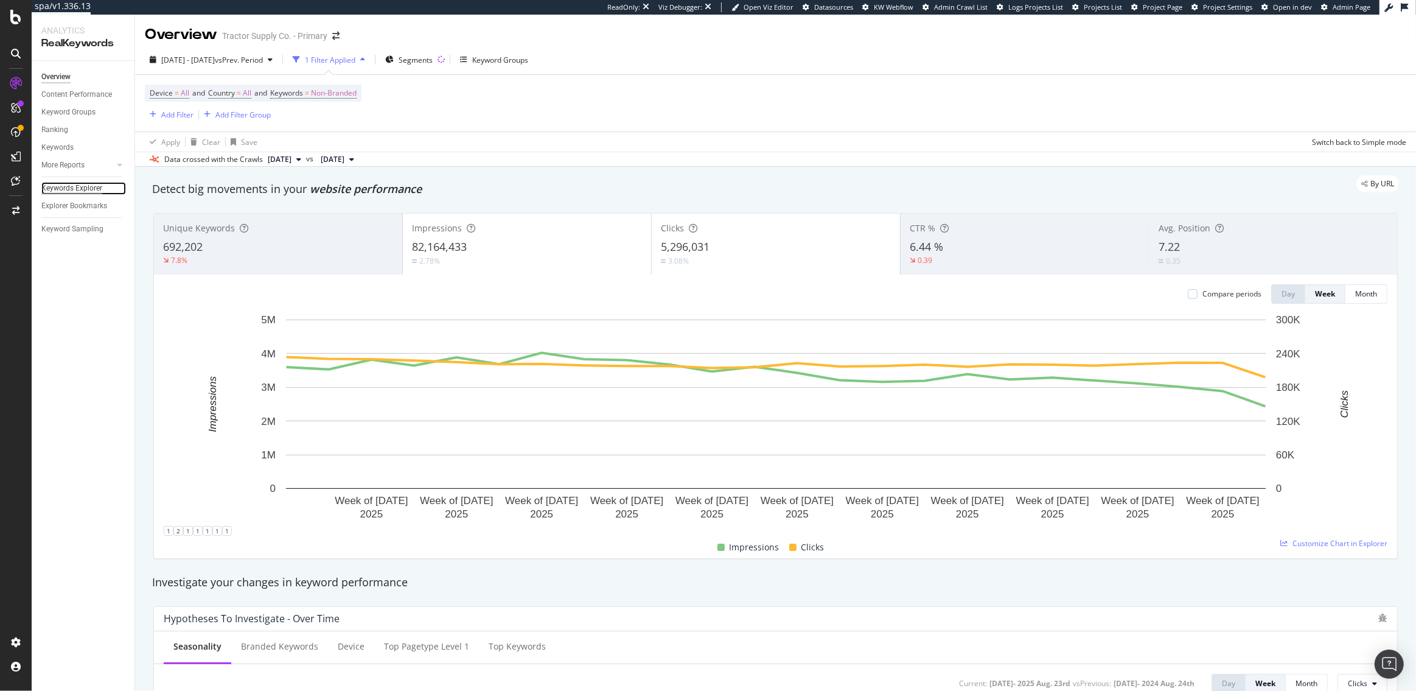
click at [77, 193] on div "Keywords Explorer" at bounding box center [71, 188] width 61 height 13
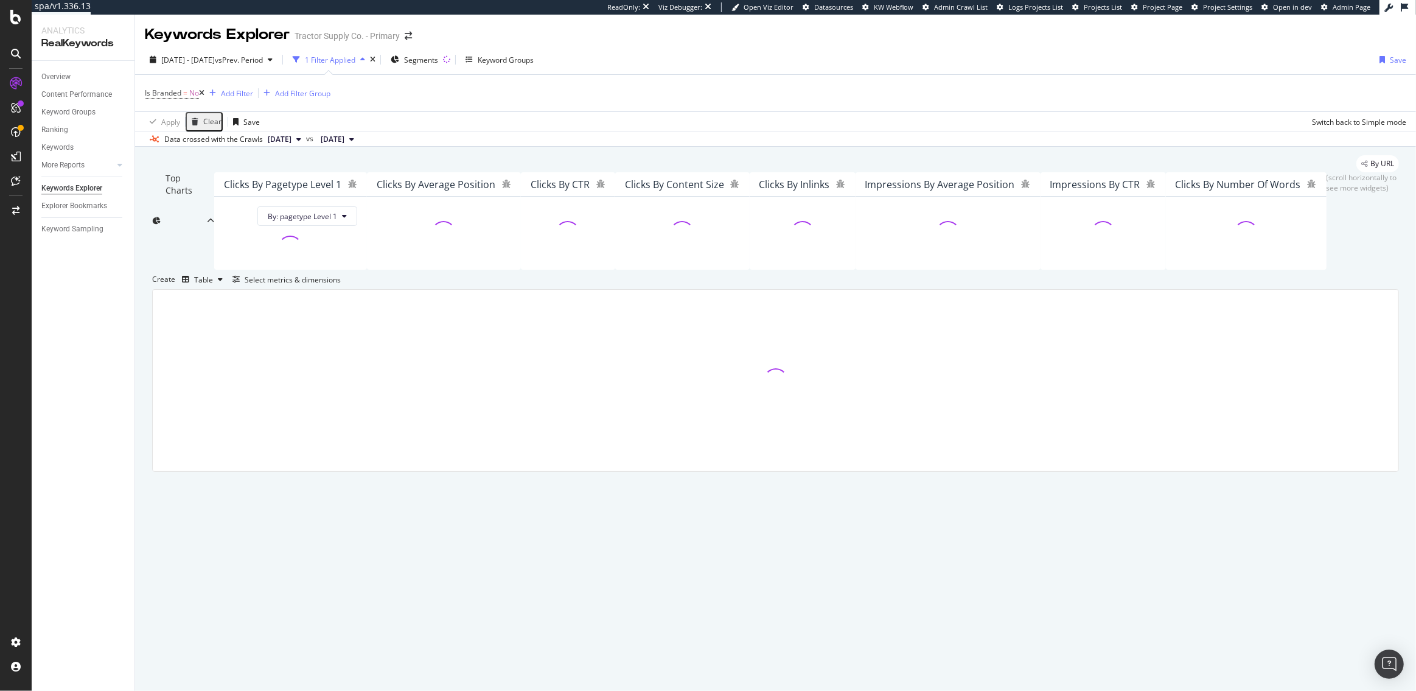
click at [205, 91] on icon at bounding box center [201, 92] width 5 height 7
click at [173, 96] on div "Add Filter" at bounding box center [177, 93] width 32 height 10
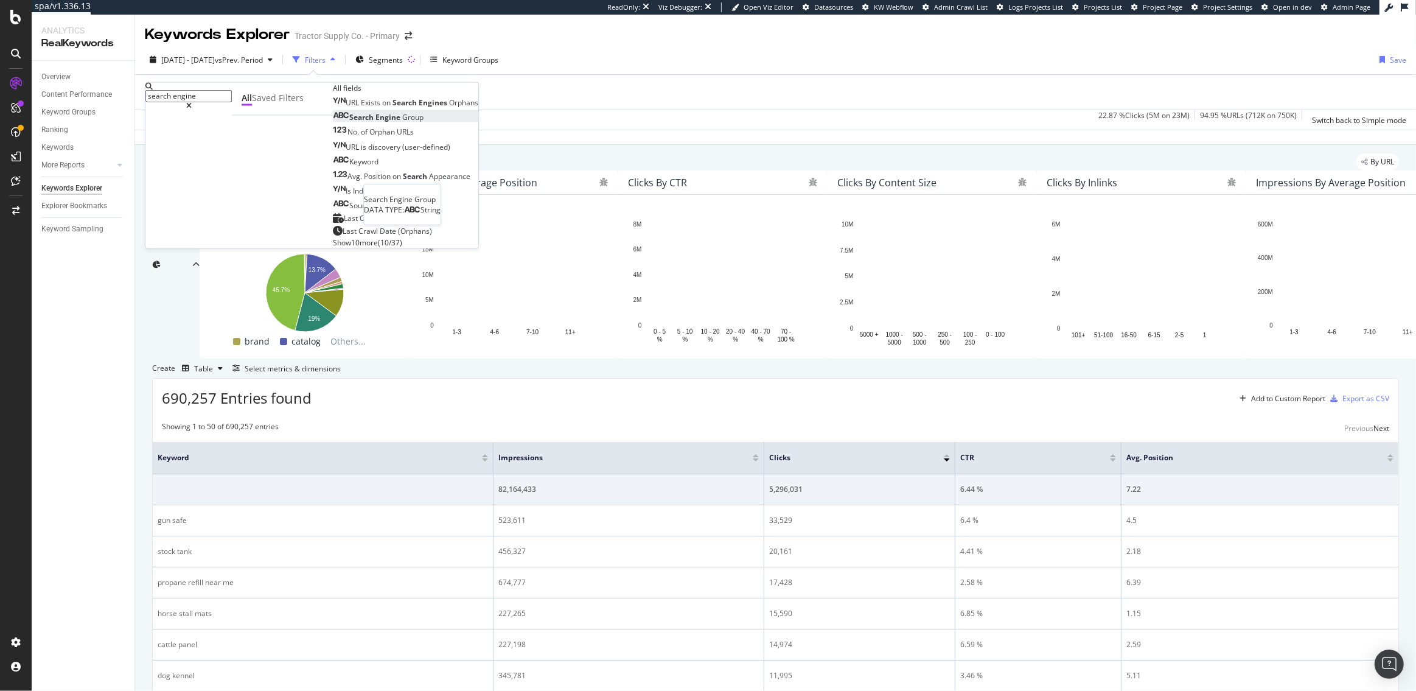
type input "search engine"
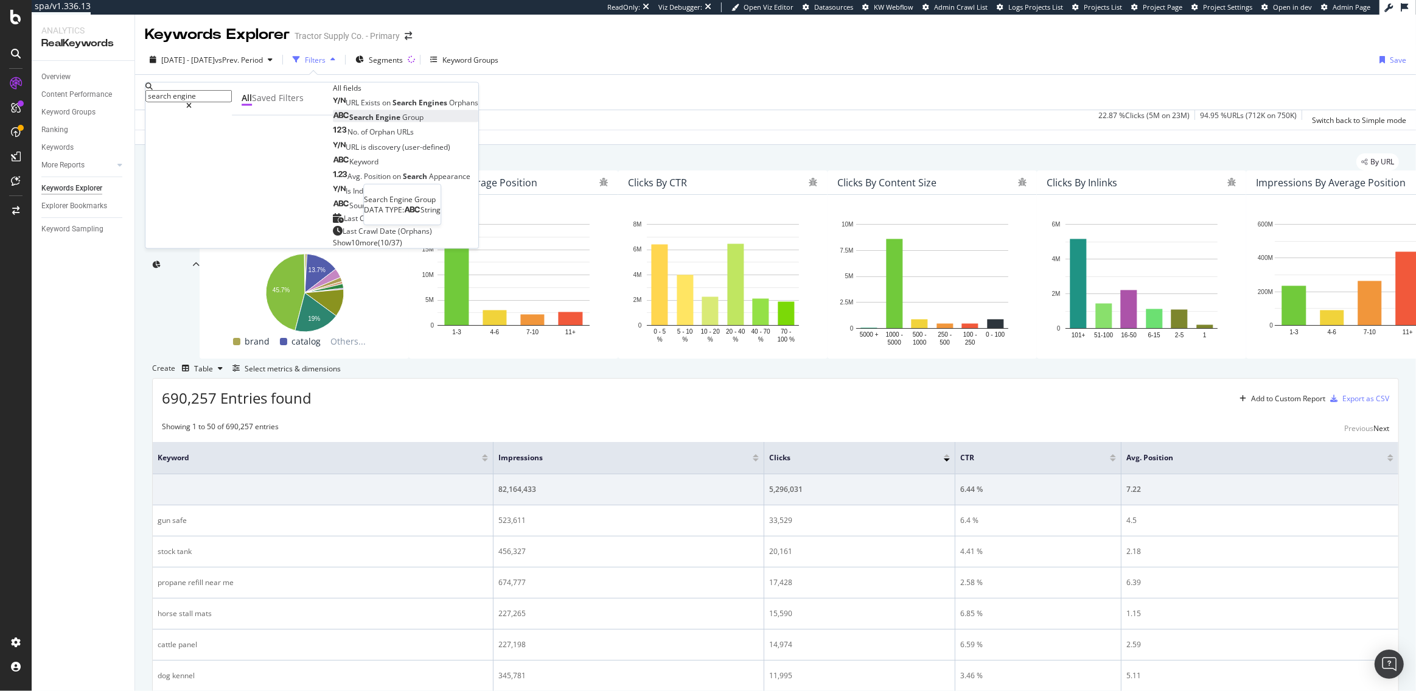
click at [333, 122] on div "Search Engine Group" at bounding box center [378, 117] width 91 height 10
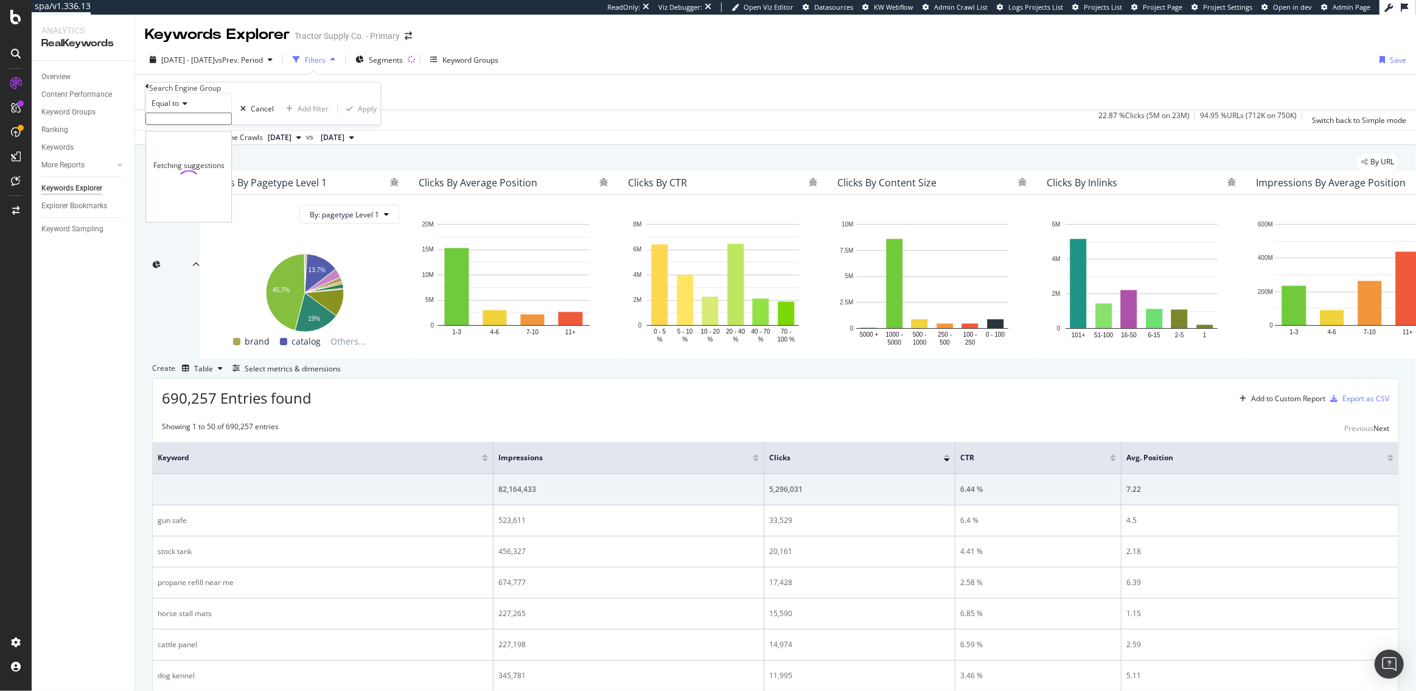
click at [195, 125] on input "text" at bounding box center [188, 119] width 86 height 12
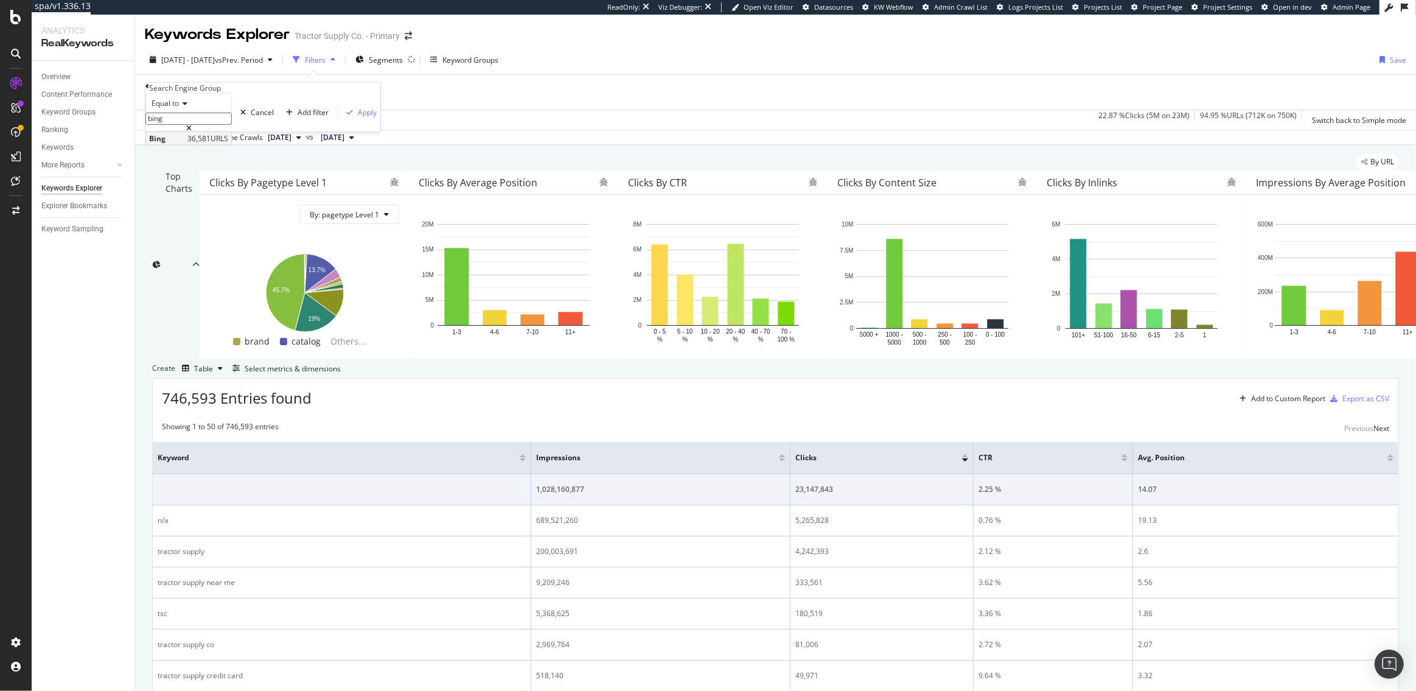
click at [184, 143] on span "Bing" at bounding box center [166, 138] width 35 height 10
type input "Bing"
click at [358, 117] on div "Apply" at bounding box center [367, 112] width 19 height 10
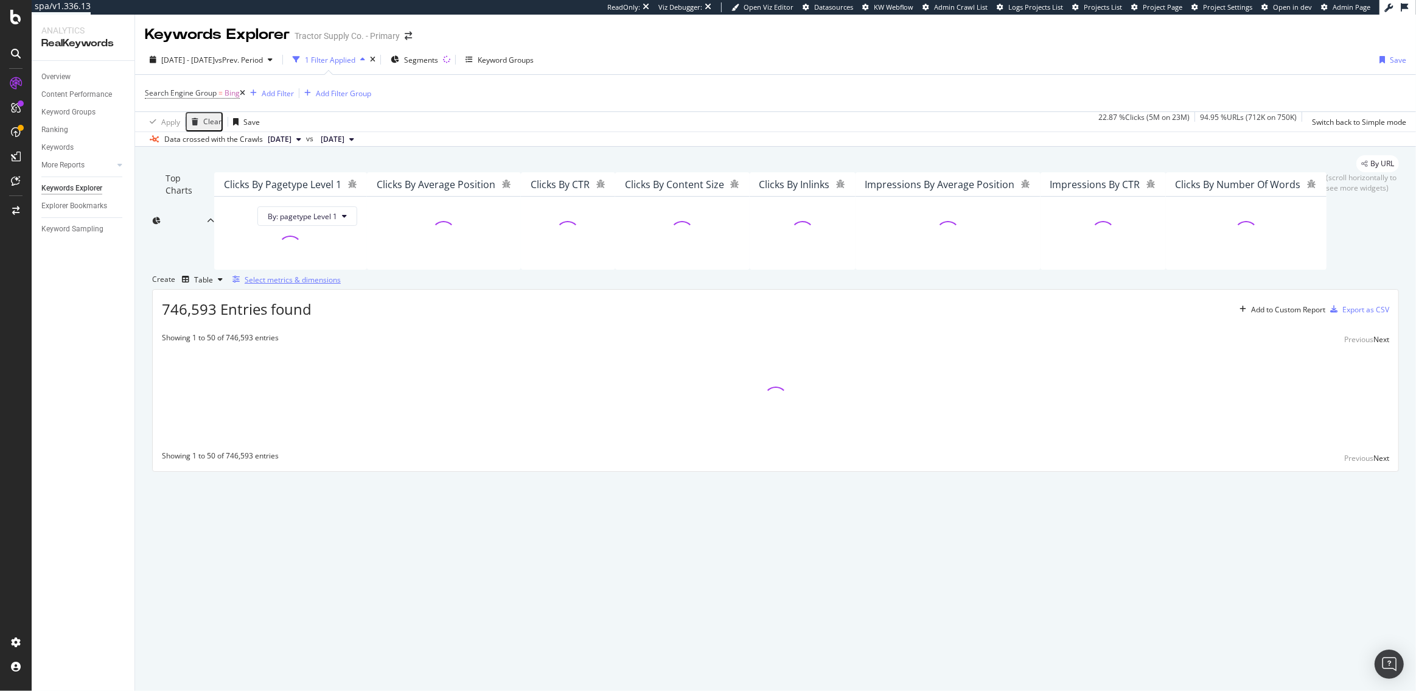
click at [341, 285] on div "Select metrics & dimensions" at bounding box center [293, 280] width 96 height 10
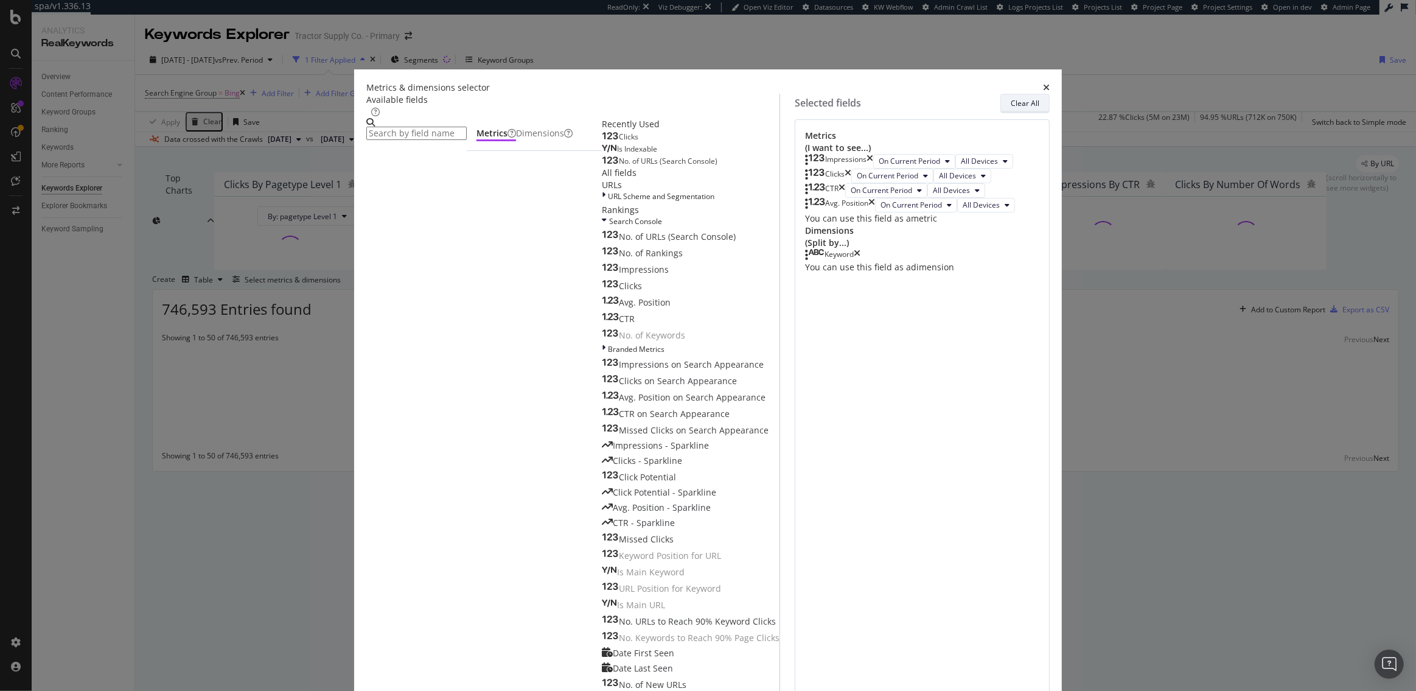
click at [1011, 108] on div "Clear All" at bounding box center [1025, 103] width 29 height 10
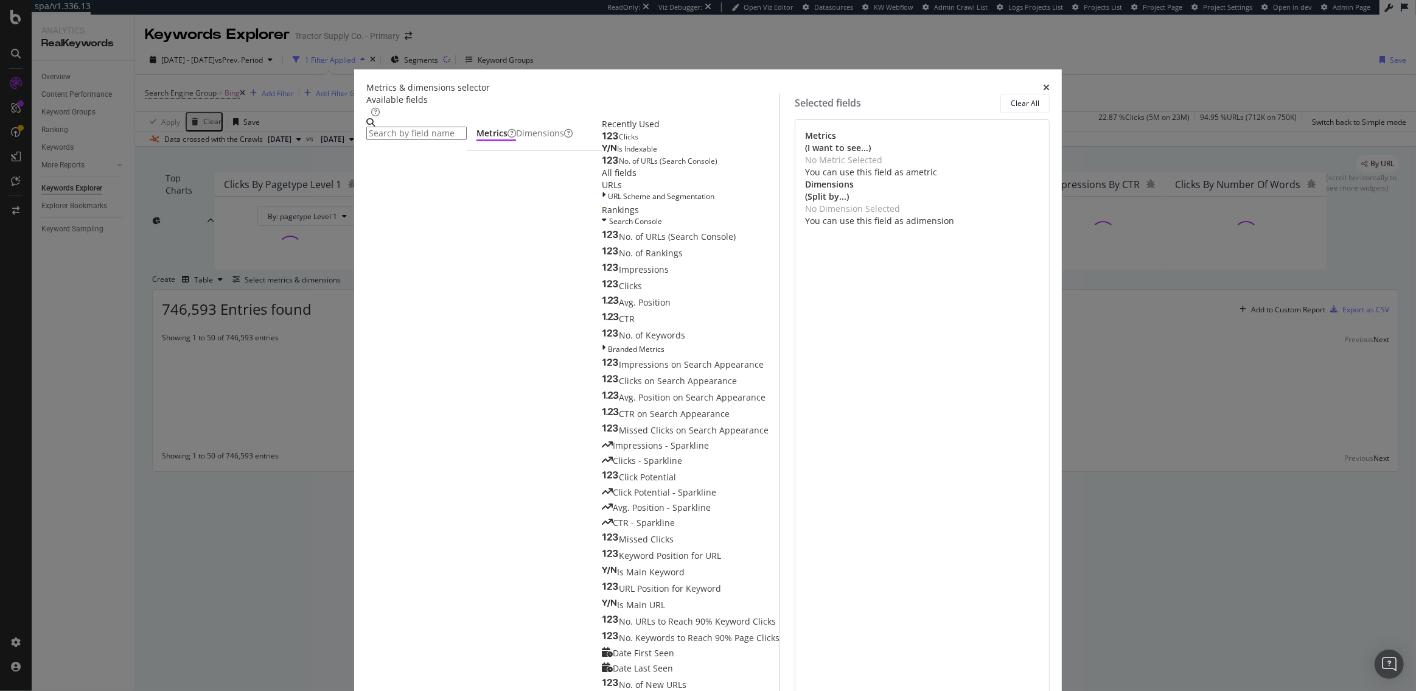
click at [467, 140] on input "modal" at bounding box center [416, 133] width 100 height 13
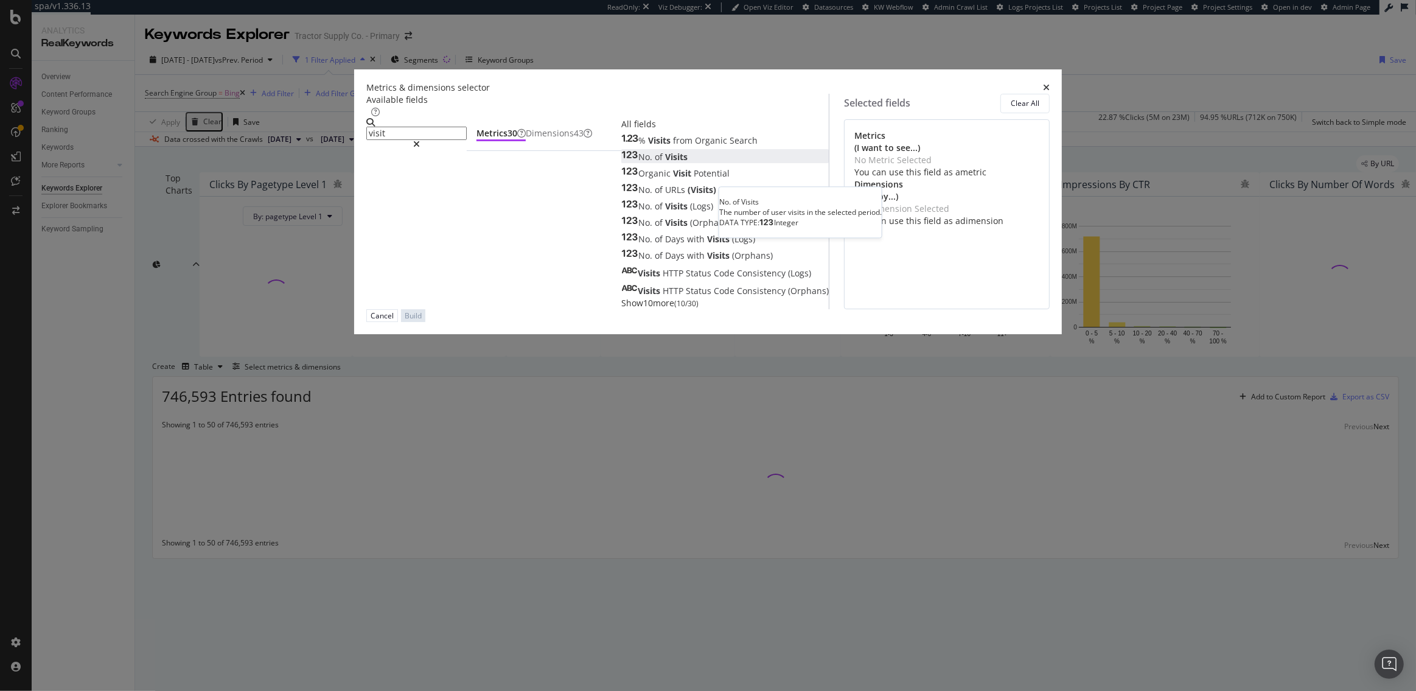
type input "visit"
click at [621, 163] on div "No. of Visits" at bounding box center [654, 157] width 66 height 12
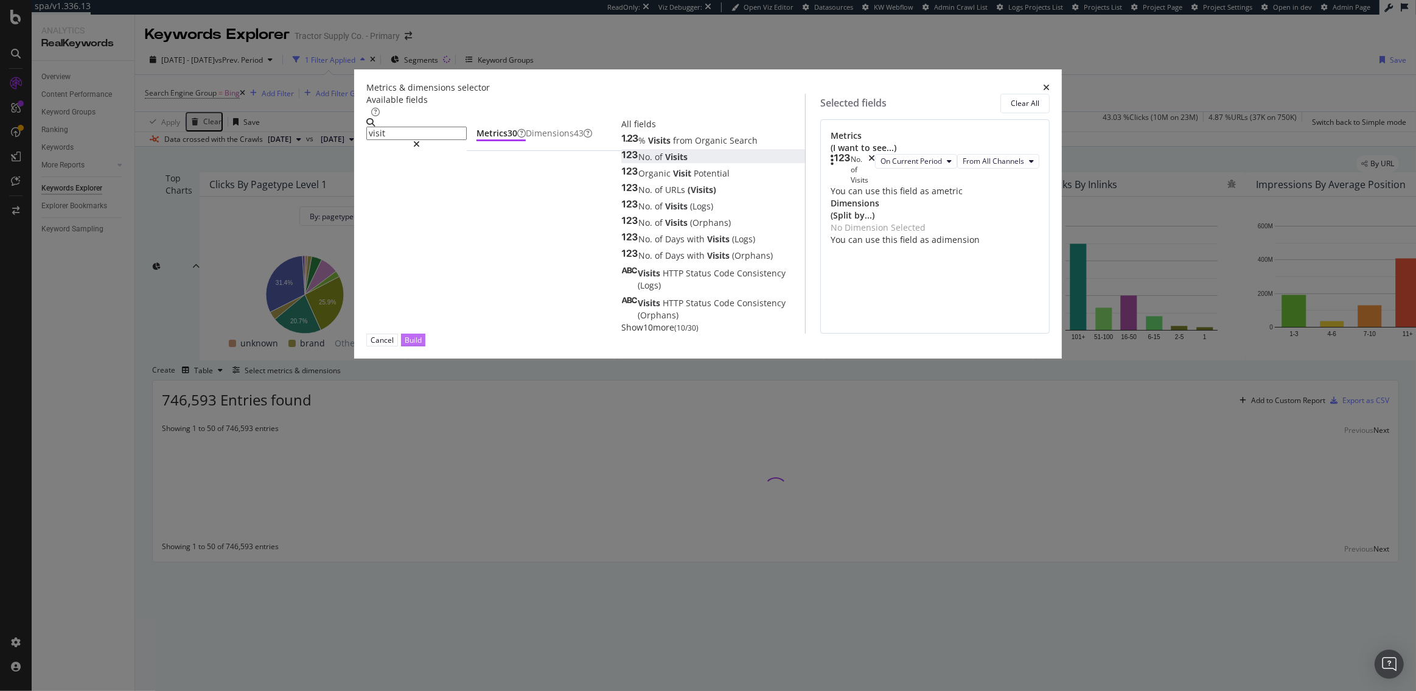
click at [422, 345] on div "Build" at bounding box center [413, 340] width 17 height 10
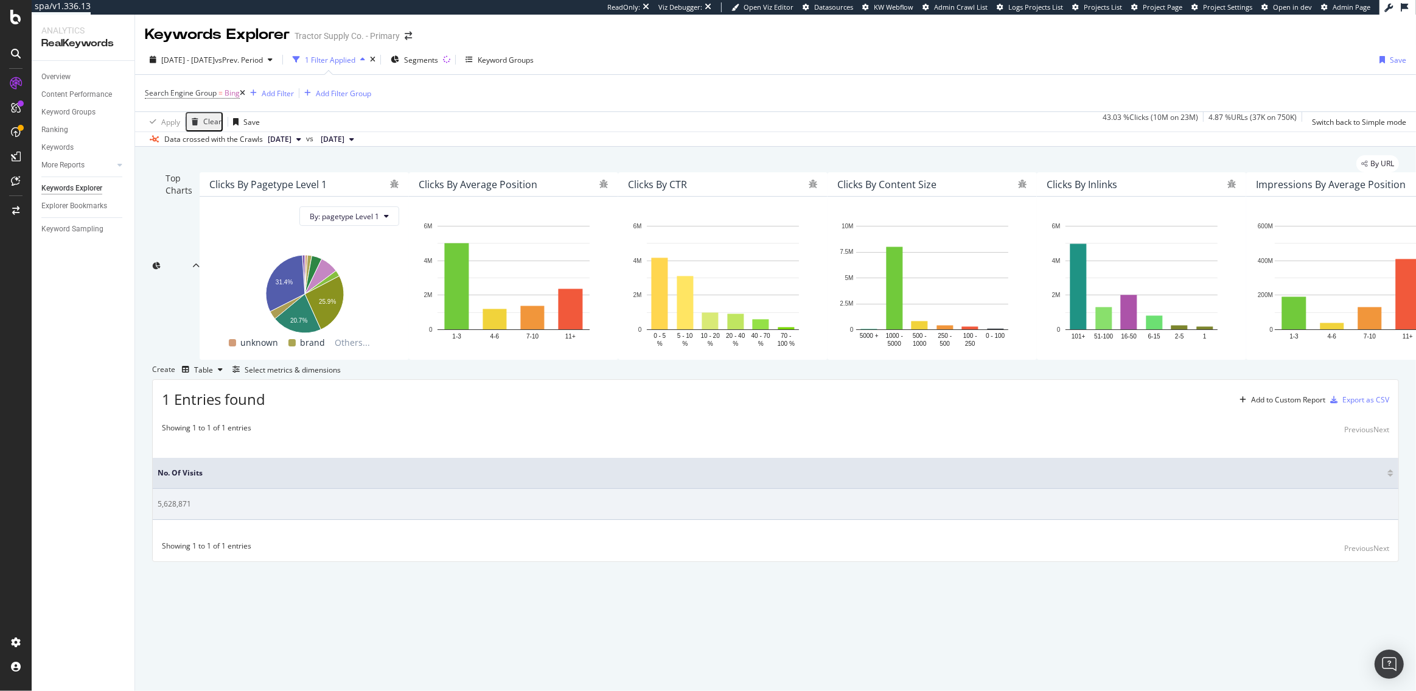
click at [199, 520] on td "5,628,871" at bounding box center [776, 504] width 1246 height 31
drag, startPoint x: 195, startPoint y: 606, endPoint x: 157, endPoint y: 607, distance: 38.4
click at [158, 509] on div "5,628,871" at bounding box center [776, 503] width 1236 height 11
copy div "5,628,871"
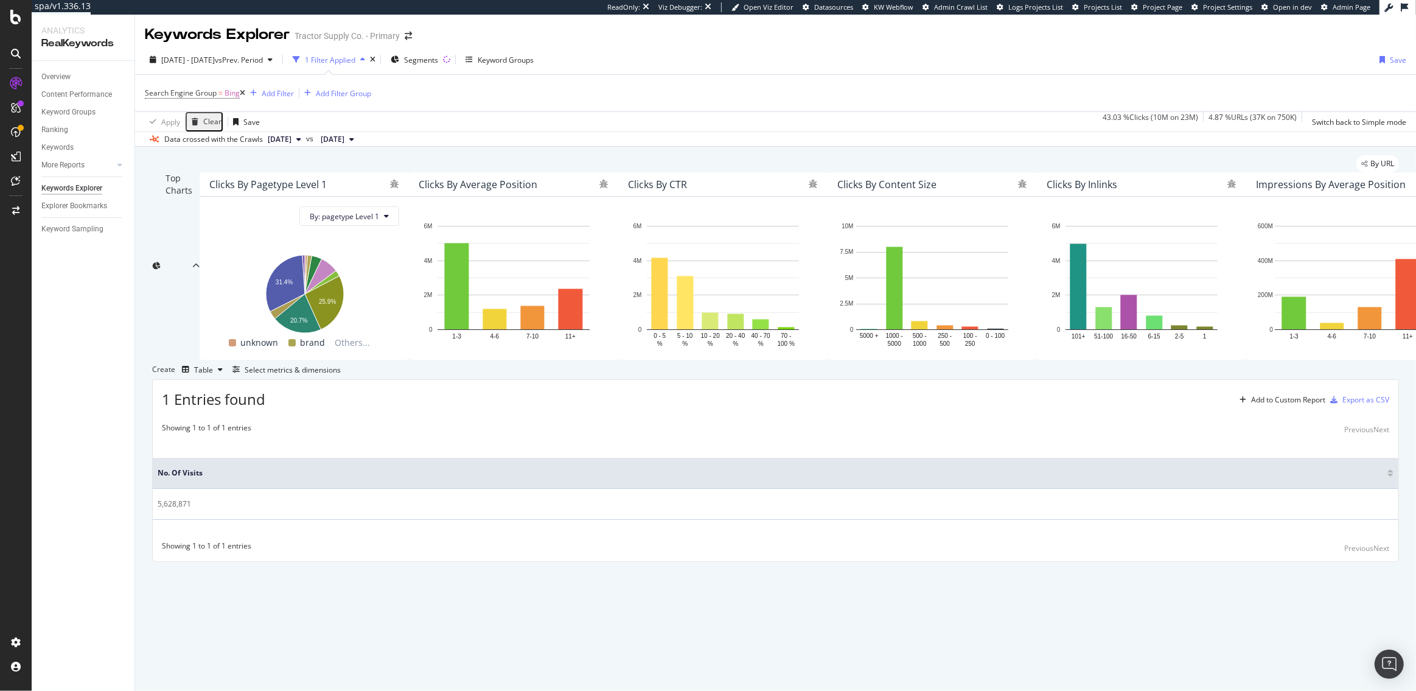
click at [234, 489] on th "No. of Visits" at bounding box center [776, 473] width 1246 height 31
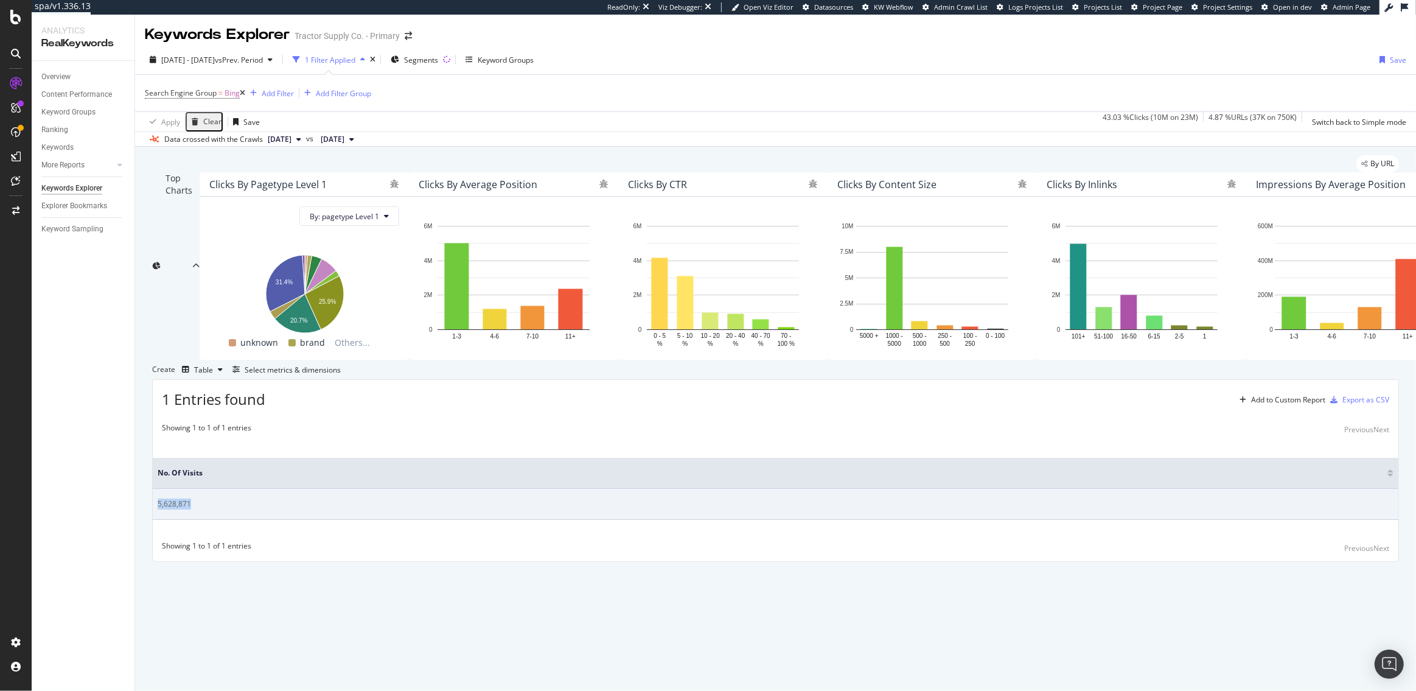
drag, startPoint x: 204, startPoint y: 600, endPoint x: 154, endPoint y: 605, distance: 50.1
click at [154, 520] on td "5,628,871" at bounding box center [776, 504] width 1246 height 31
copy div "5,628,871"
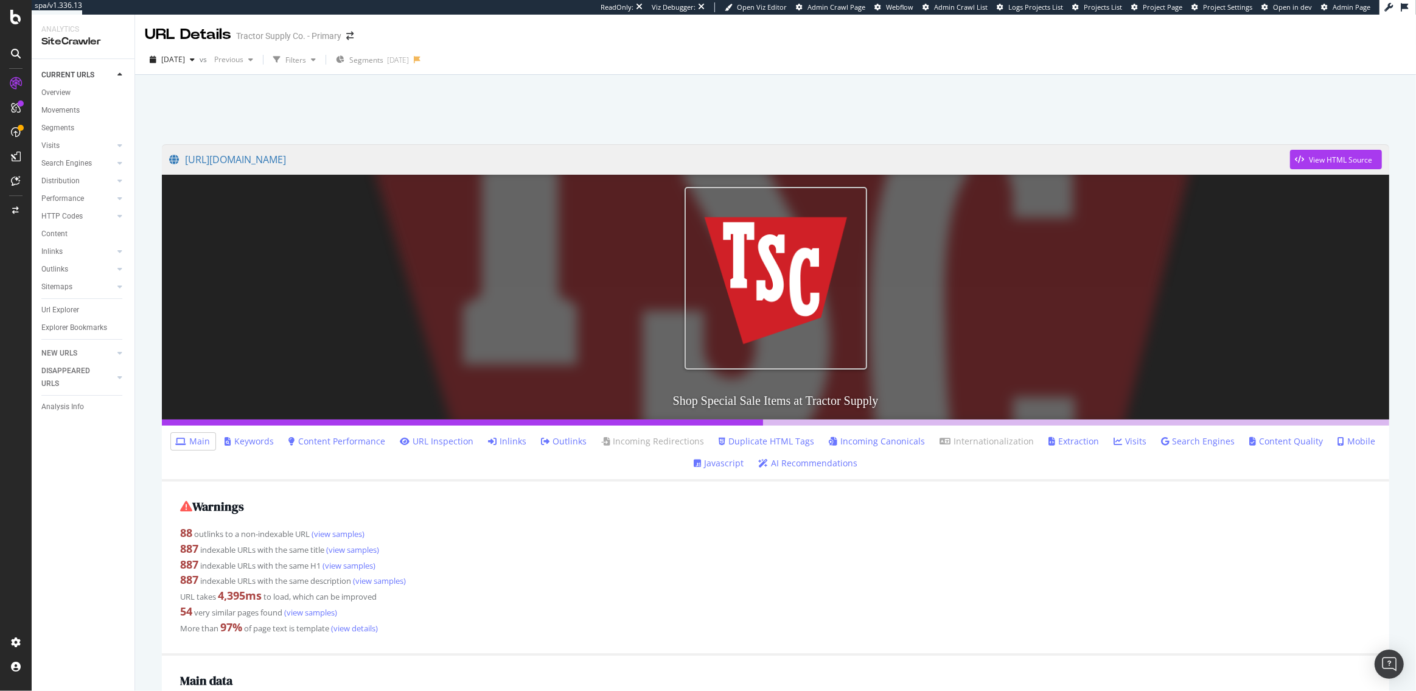
click at [519, 439] on link "Inlinks" at bounding box center [508, 441] width 38 height 12
click at [875, 440] on link "Incoming Canonicals" at bounding box center [878, 441] width 96 height 12
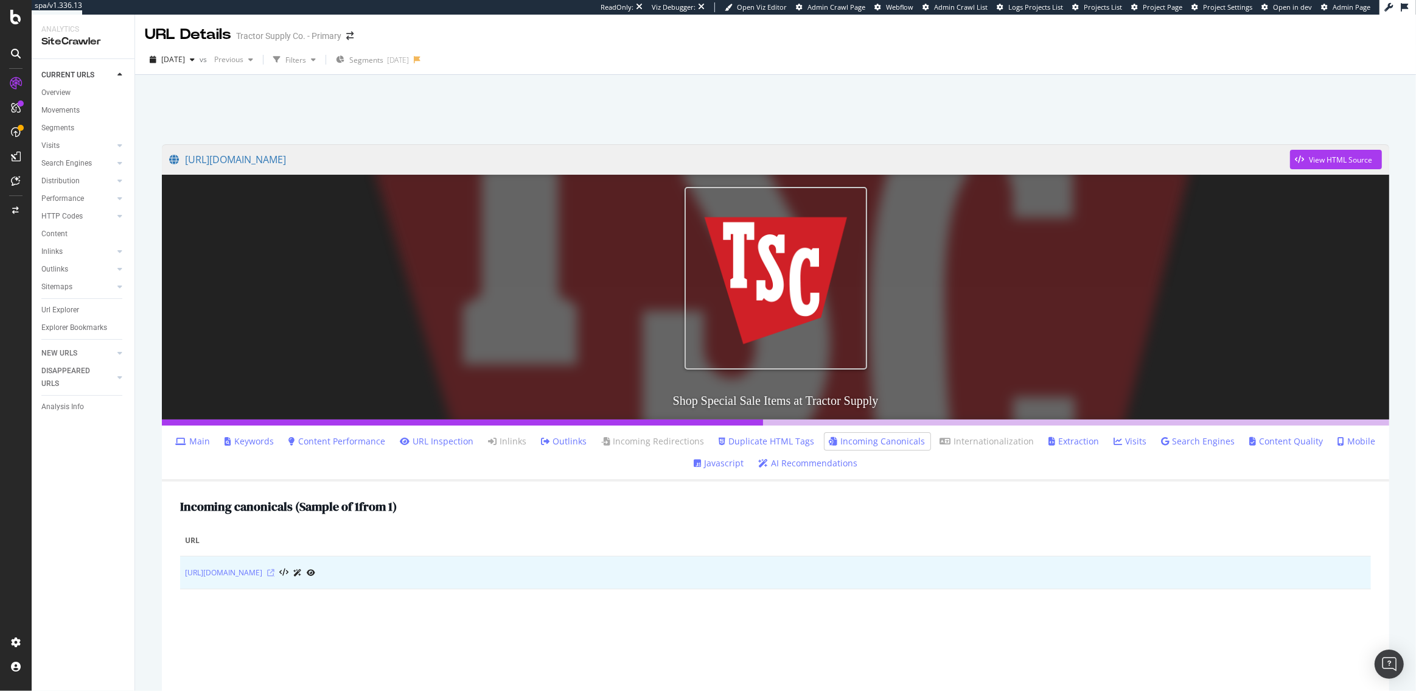
click at [275, 573] on icon at bounding box center [270, 572] width 7 height 7
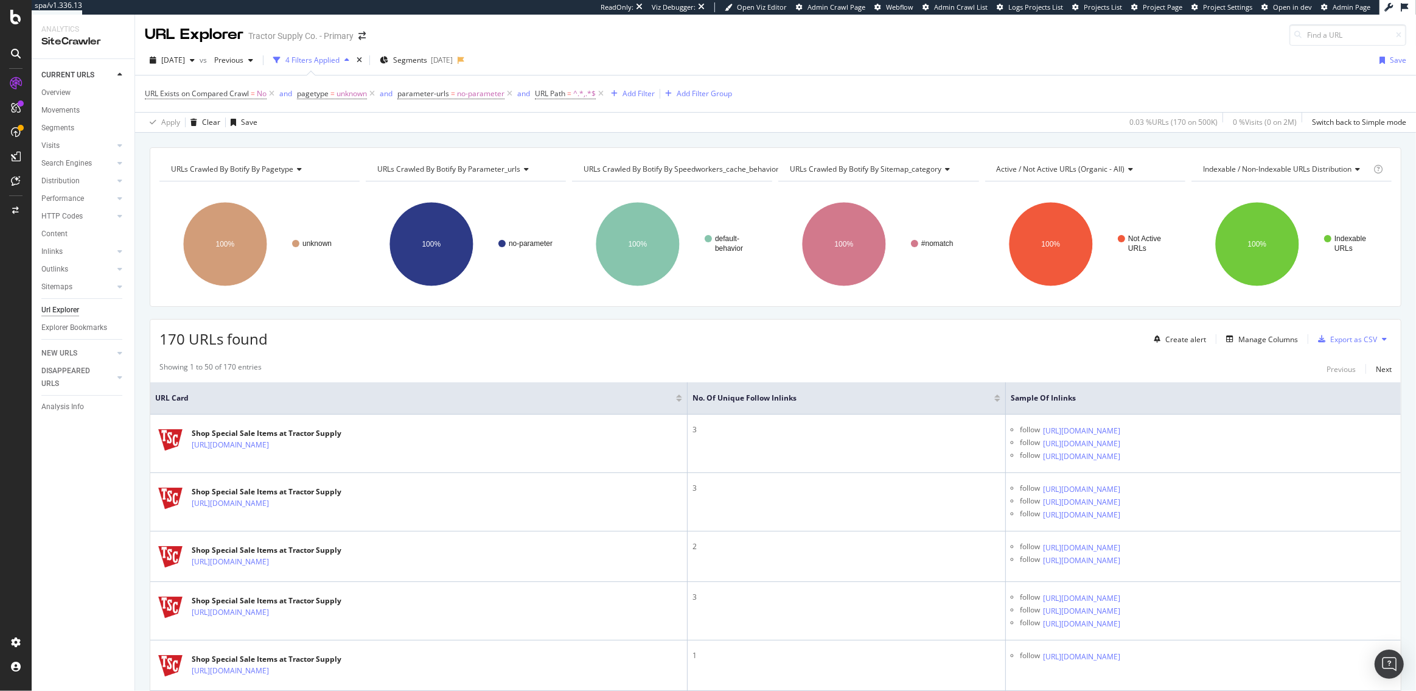
click at [528, 64] on div "[DATE] vs Previous 4 Filters Applied Segments [DATE] Save" at bounding box center [775, 63] width 1281 height 24
click at [611, 59] on div "[DATE] vs Previous 4 Filters Applied Segments [DATE] Save" at bounding box center [775, 63] width 1281 height 24
click at [512, 93] on icon at bounding box center [510, 94] width 10 height 12
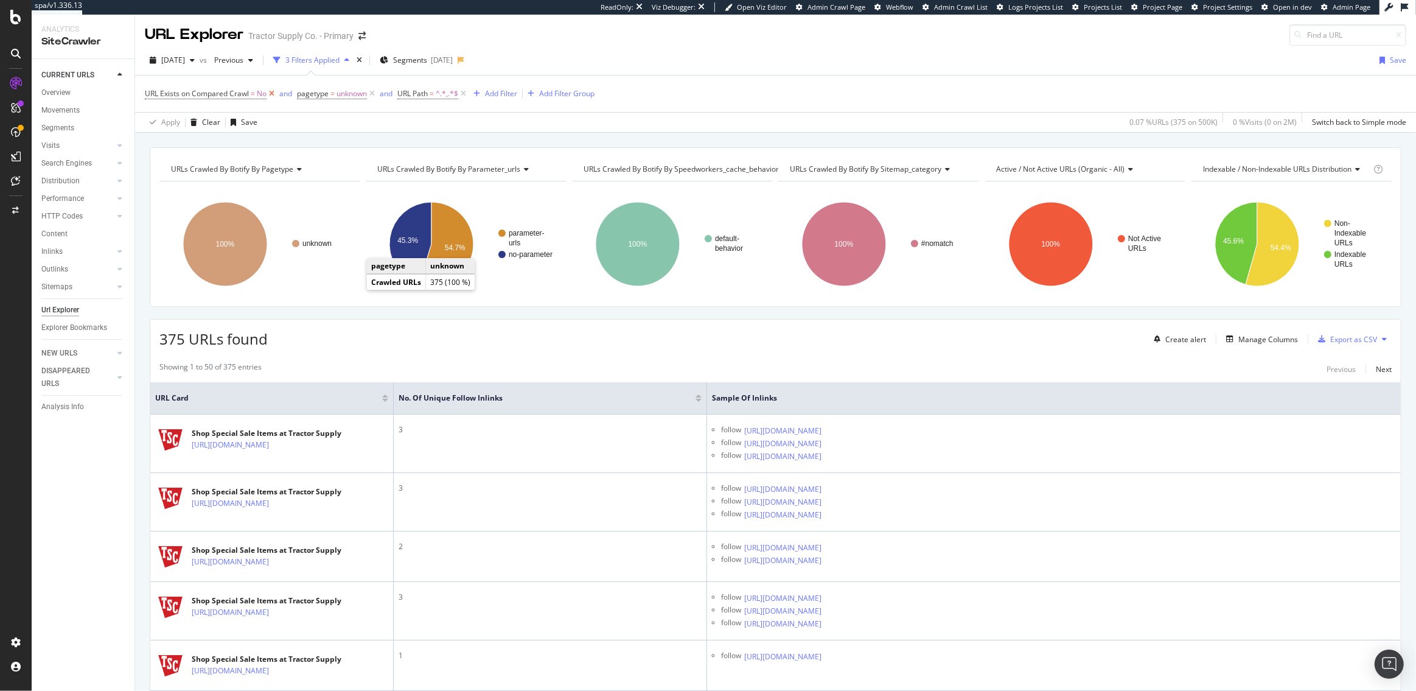
click at [273, 92] on icon at bounding box center [272, 94] width 10 height 12
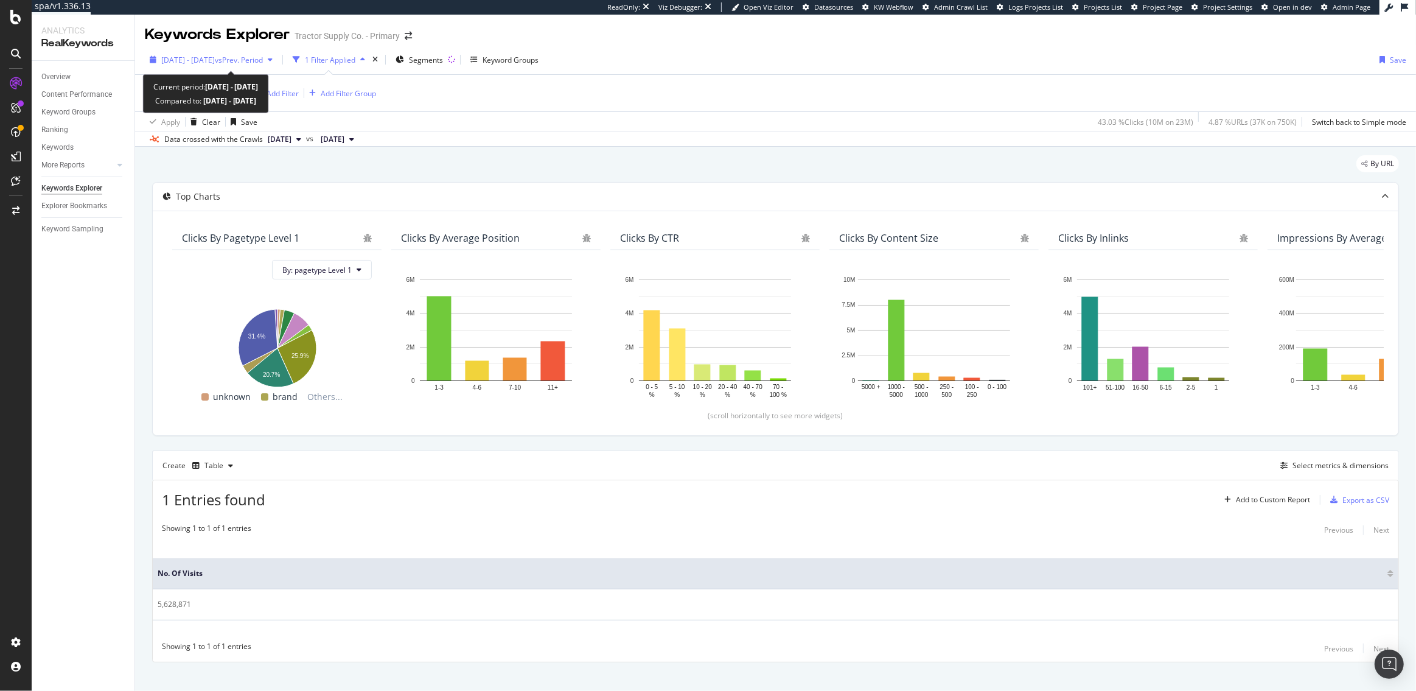
click at [253, 63] on span "vs Prev. Period" at bounding box center [239, 60] width 48 height 10
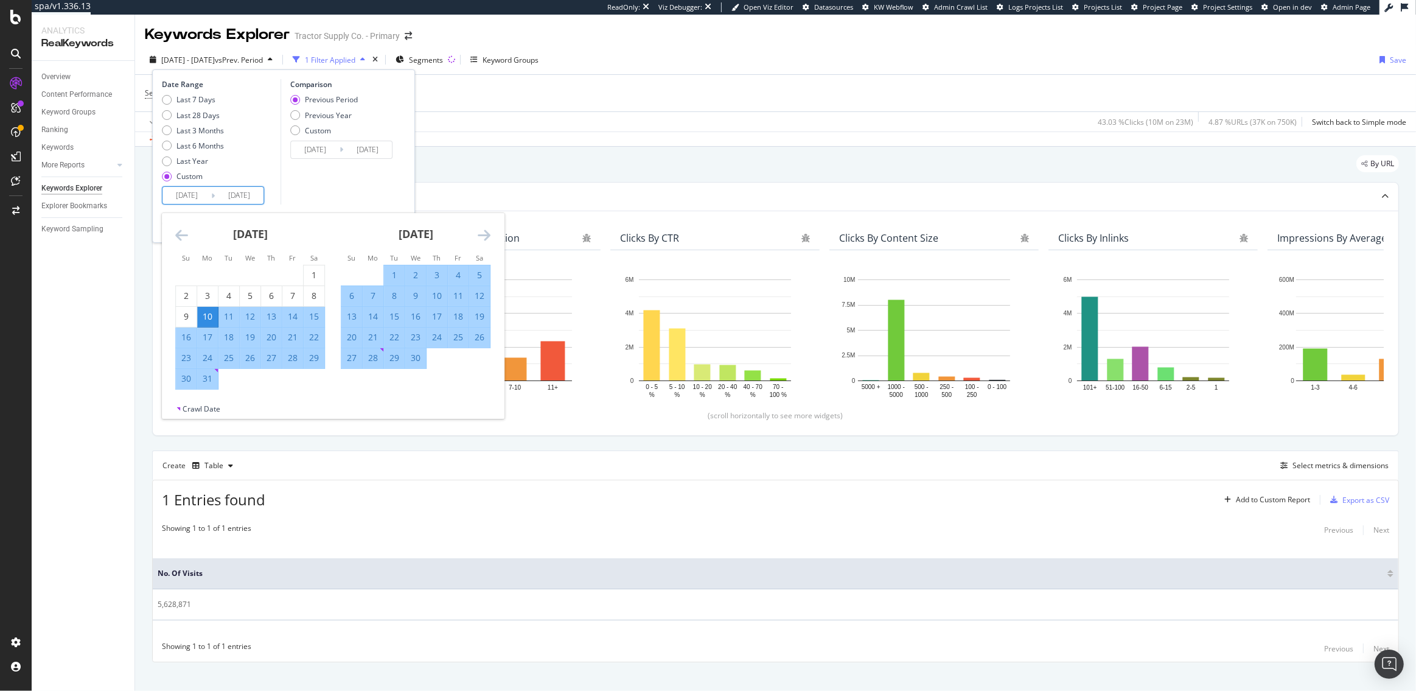
click at [191, 198] on input "[DATE]" at bounding box center [187, 195] width 49 height 17
click at [180, 237] on icon "Move backward to switch to the previous month." at bounding box center [181, 235] width 13 height 15
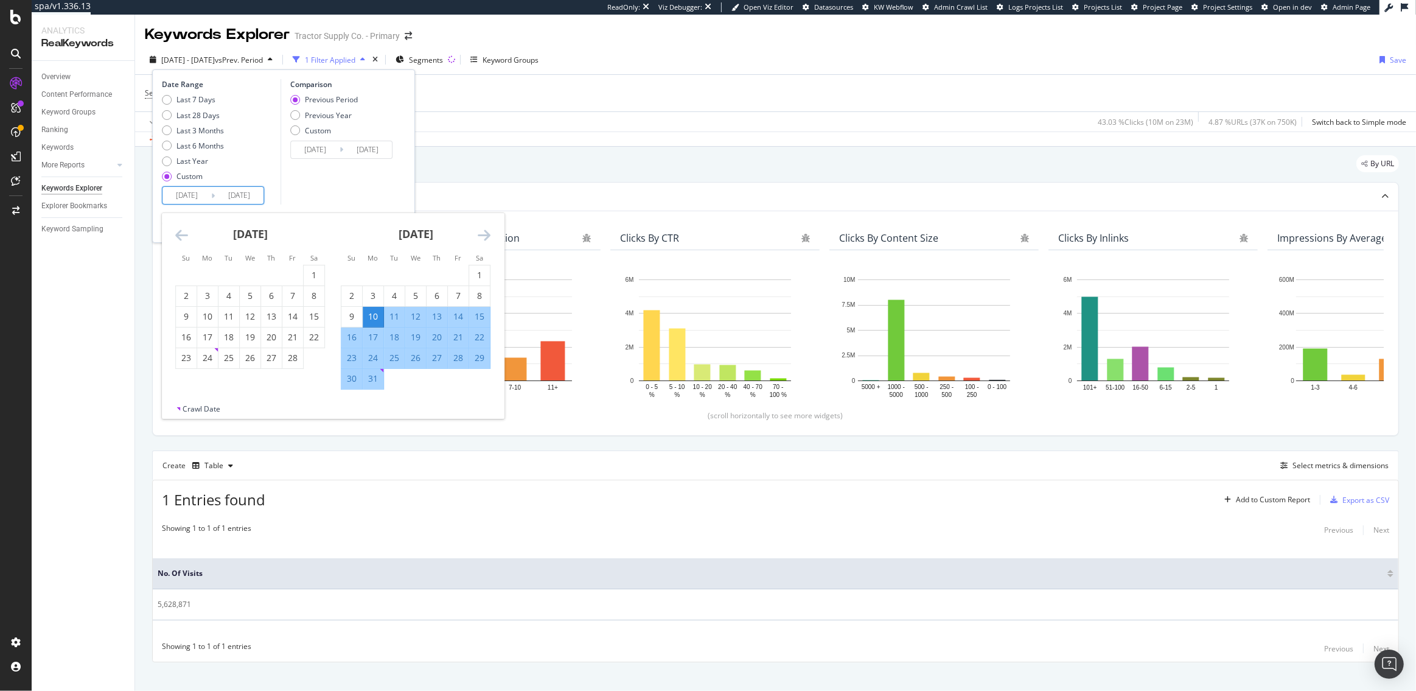
click at [180, 237] on icon "Move backward to switch to the previous month." at bounding box center [181, 235] width 13 height 15
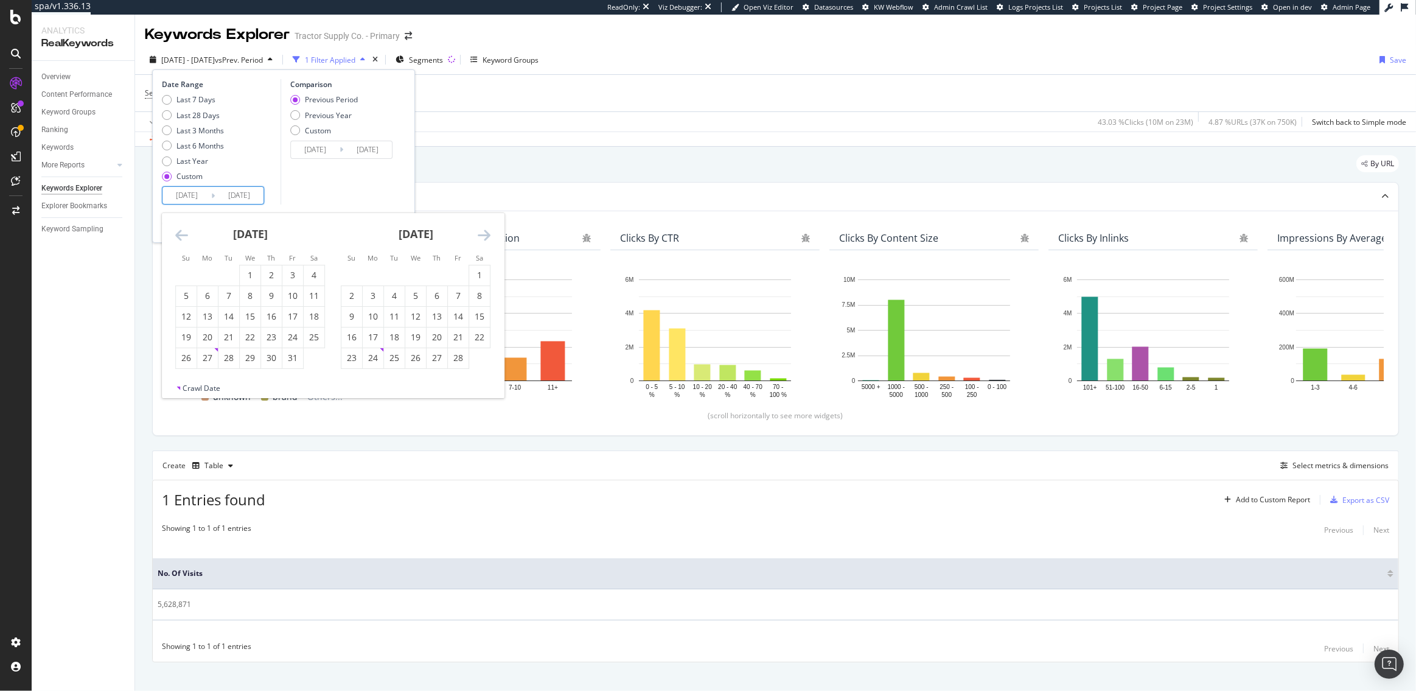
click at [180, 237] on icon "Move backward to switch to the previous month." at bounding box center [181, 235] width 13 height 15
click at [236, 332] on div "24" at bounding box center [229, 337] width 21 height 12
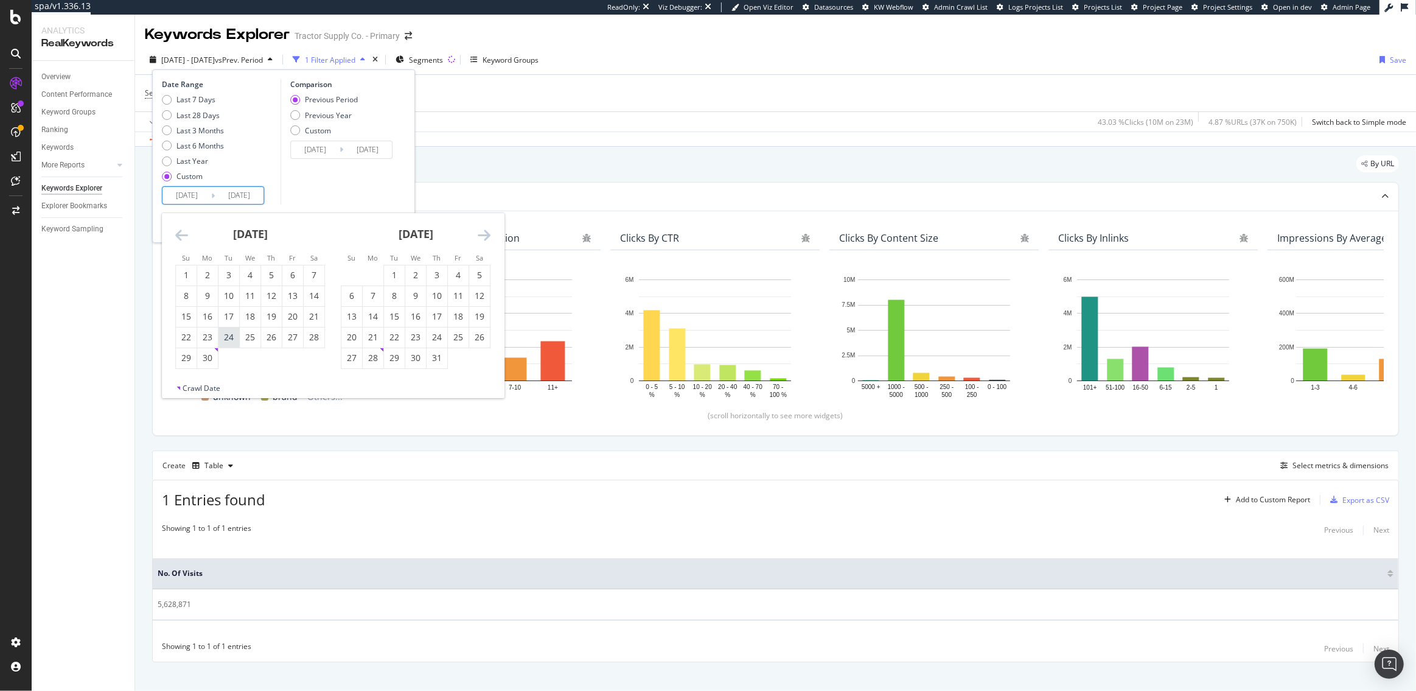
type input "[DATE]"
type input "2023/10/26"
type input "2024/09/23"
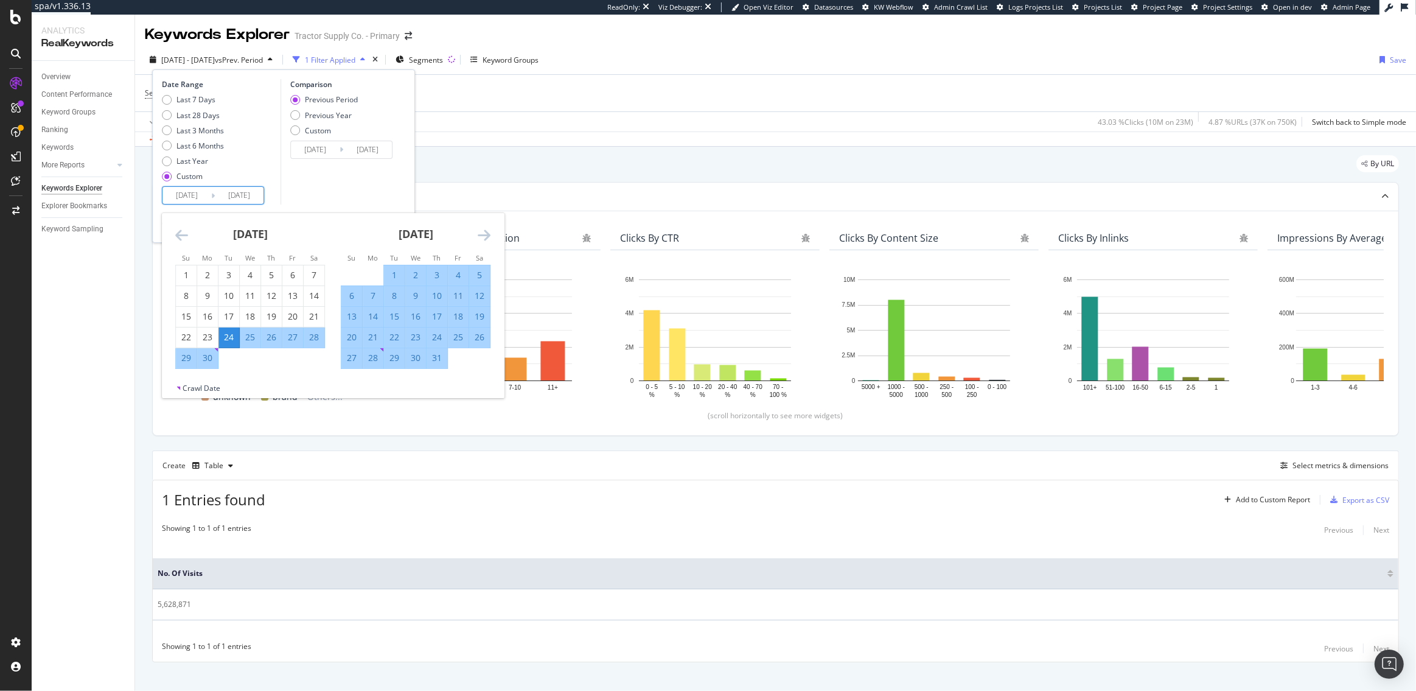
click at [489, 236] on icon "Move forward to switch to the next month." at bounding box center [484, 235] width 13 height 15
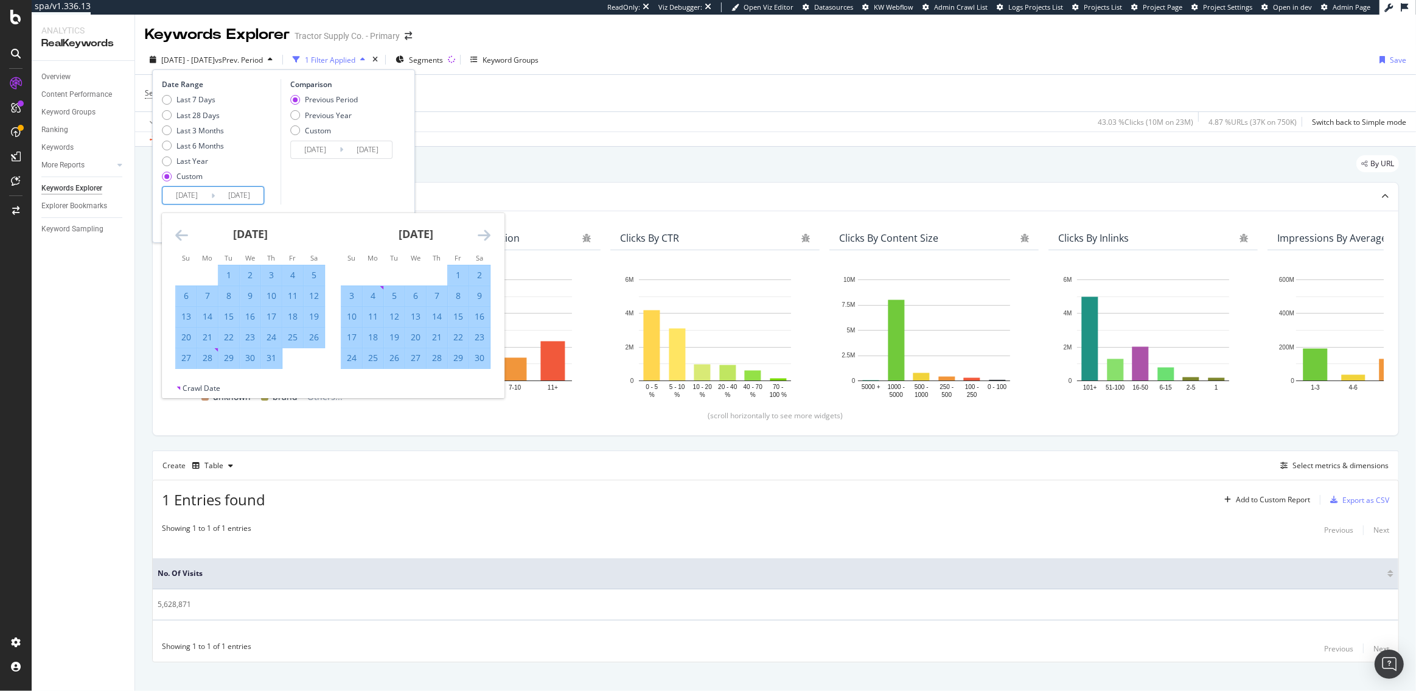
click at [489, 236] on icon "Move forward to switch to the next month." at bounding box center [484, 235] width 13 height 15
click at [352, 318] on div "9" at bounding box center [351, 316] width 21 height 12
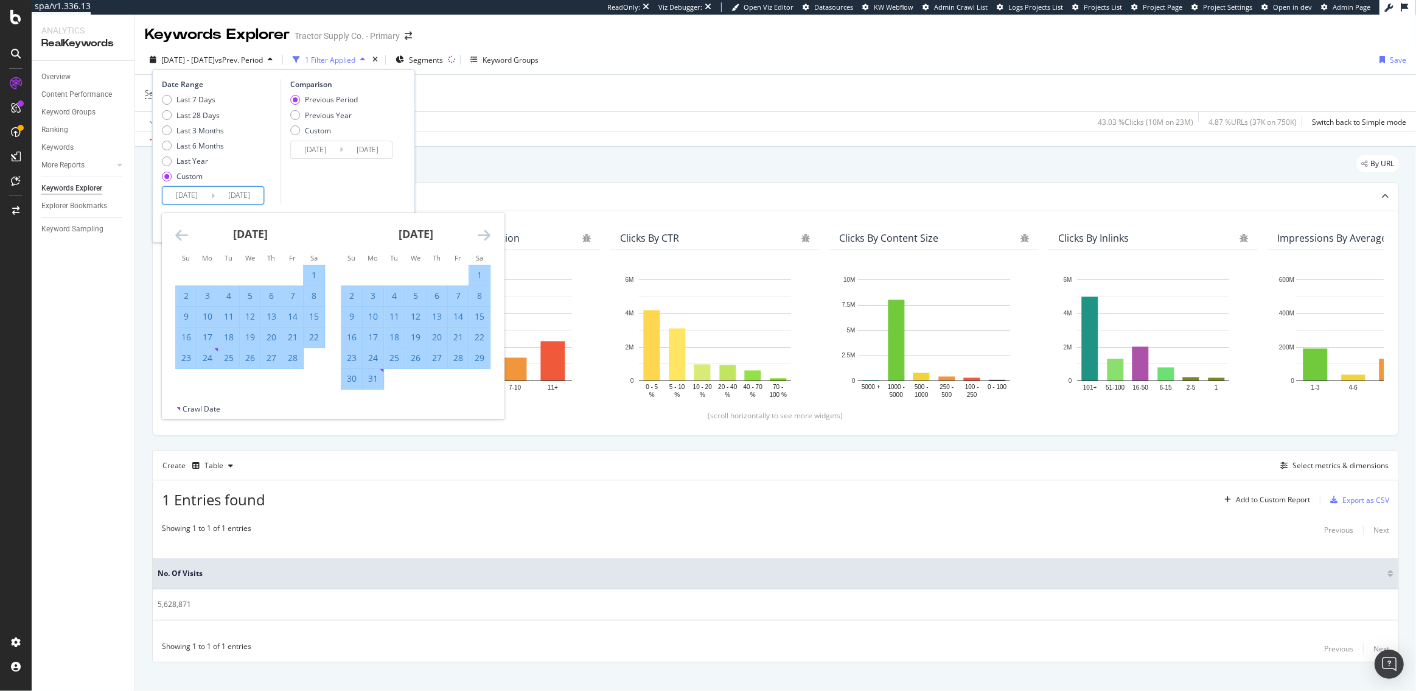
type input "[DATE]"
type input "2024/04/10"
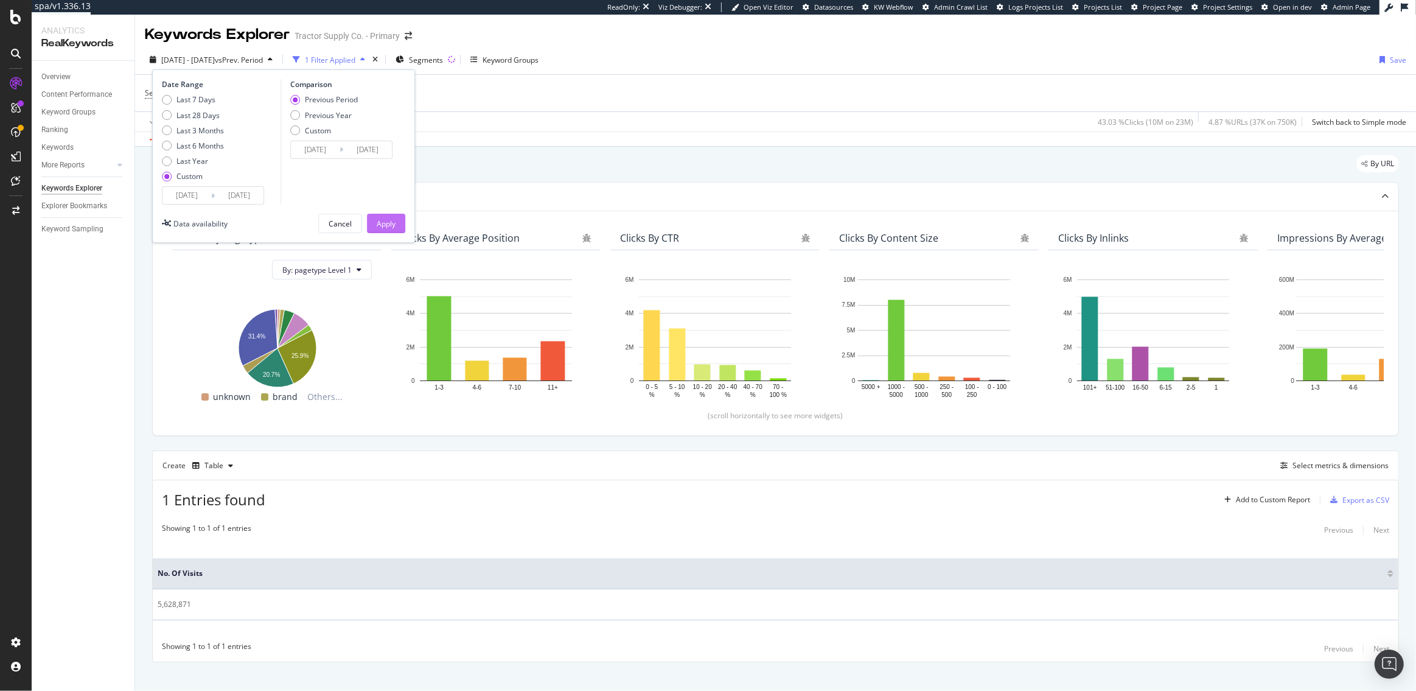
click at [383, 221] on div "Apply" at bounding box center [386, 224] width 19 height 10
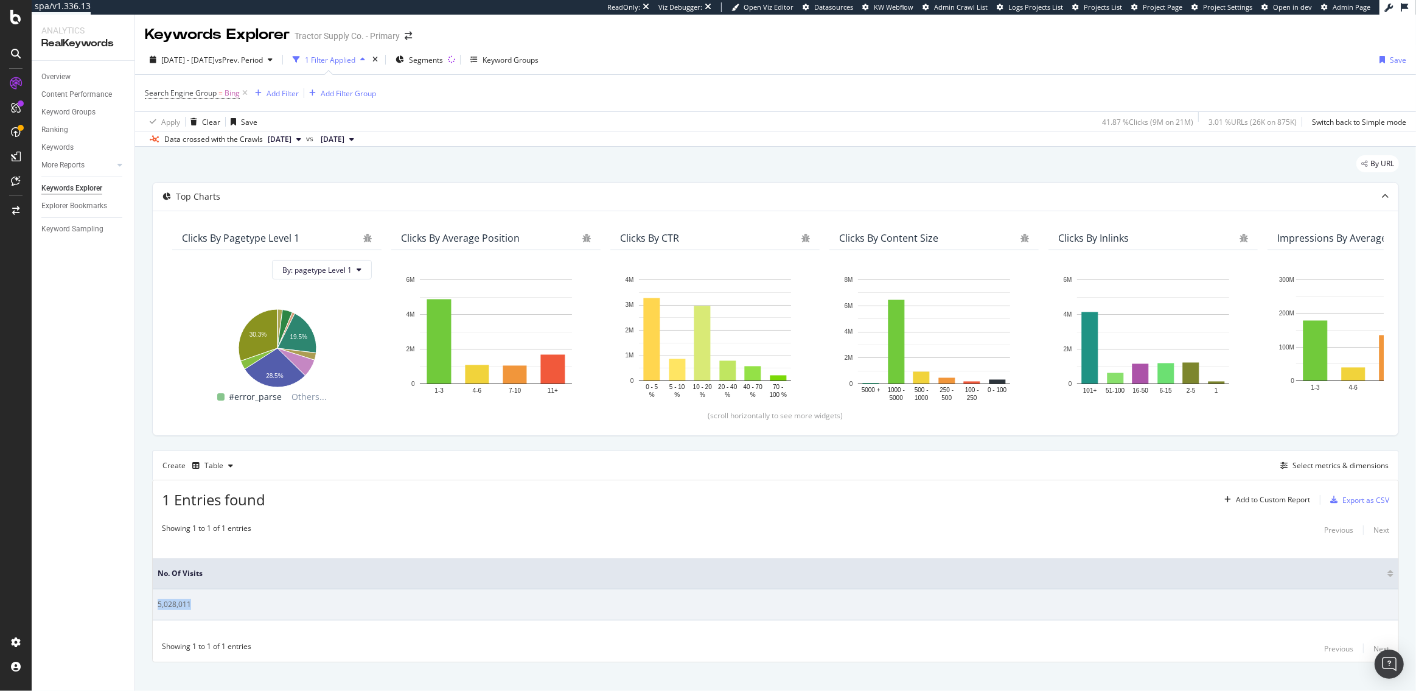
drag, startPoint x: 196, startPoint y: 603, endPoint x: 155, endPoint y: 604, distance: 41.4
click at [155, 604] on td "5,028,011" at bounding box center [776, 604] width 1246 height 31
copy div "5,028,011"
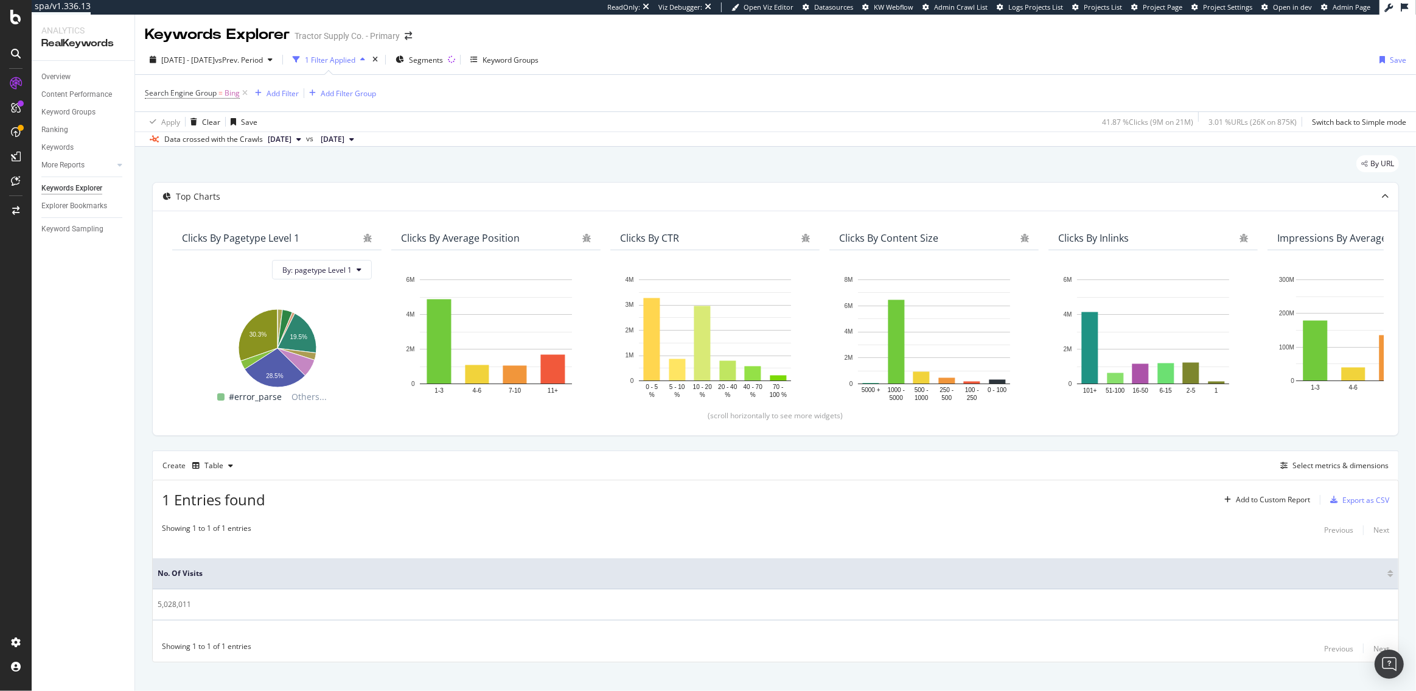
click at [200, 584] on th "No. of Visits" at bounding box center [776, 573] width 1246 height 31
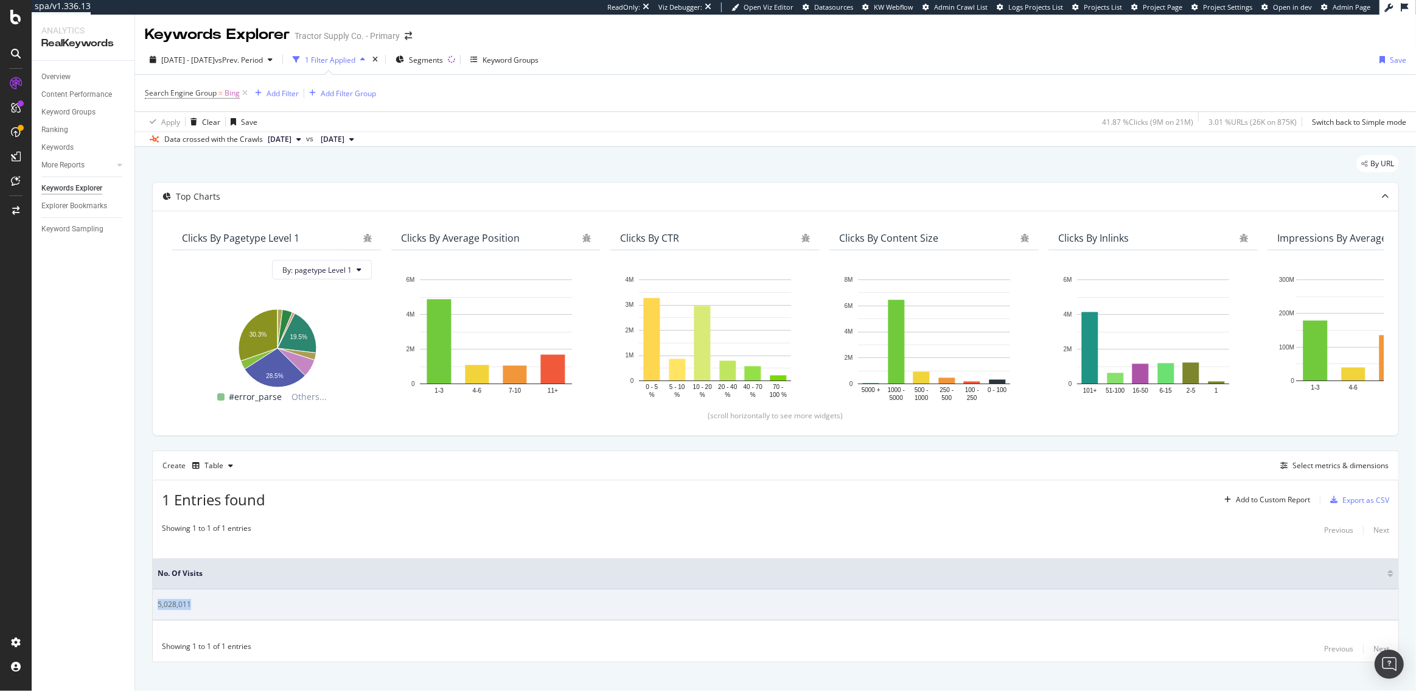
drag, startPoint x: 199, startPoint y: 603, endPoint x: 158, endPoint y: 604, distance: 41.4
click at [158, 604] on div "5,028,011" at bounding box center [776, 604] width 1236 height 11
copy div "5,028,011"
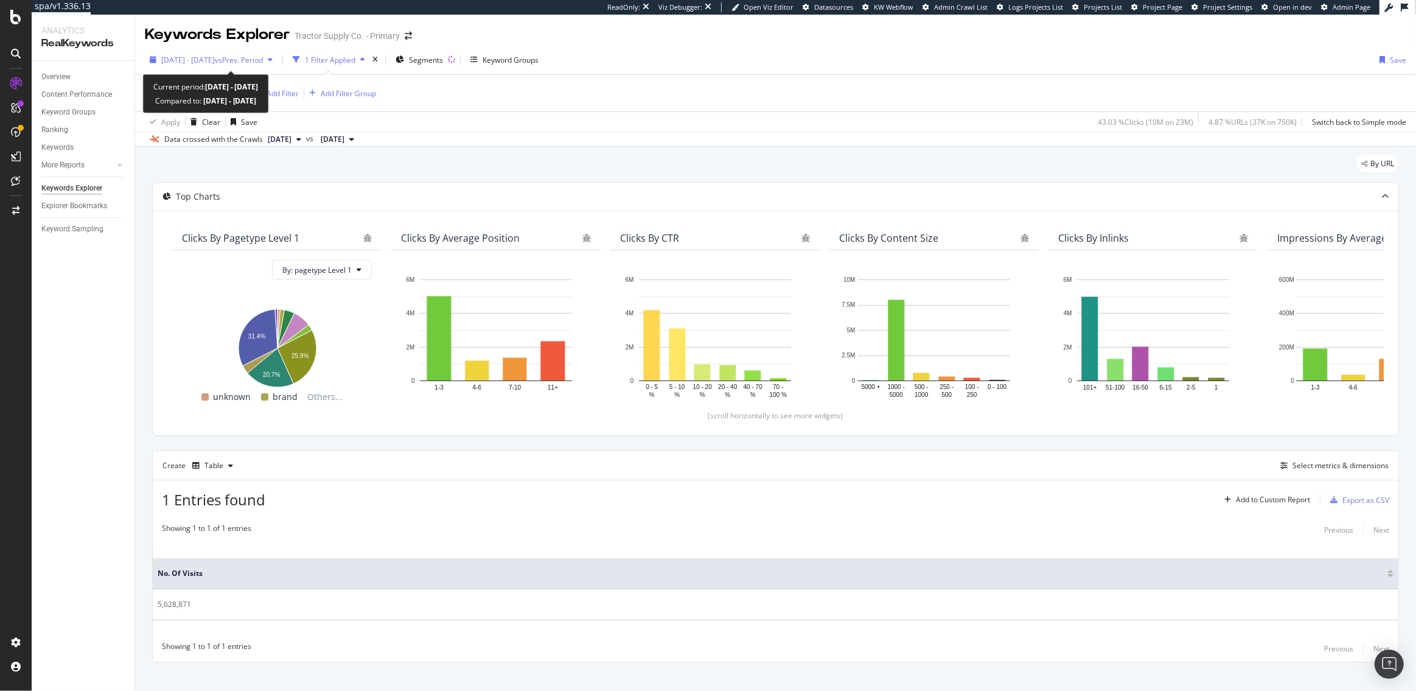
click at [191, 51] on div "[DATE] - [DATE] vs Prev. Period" at bounding box center [211, 60] width 133 height 18
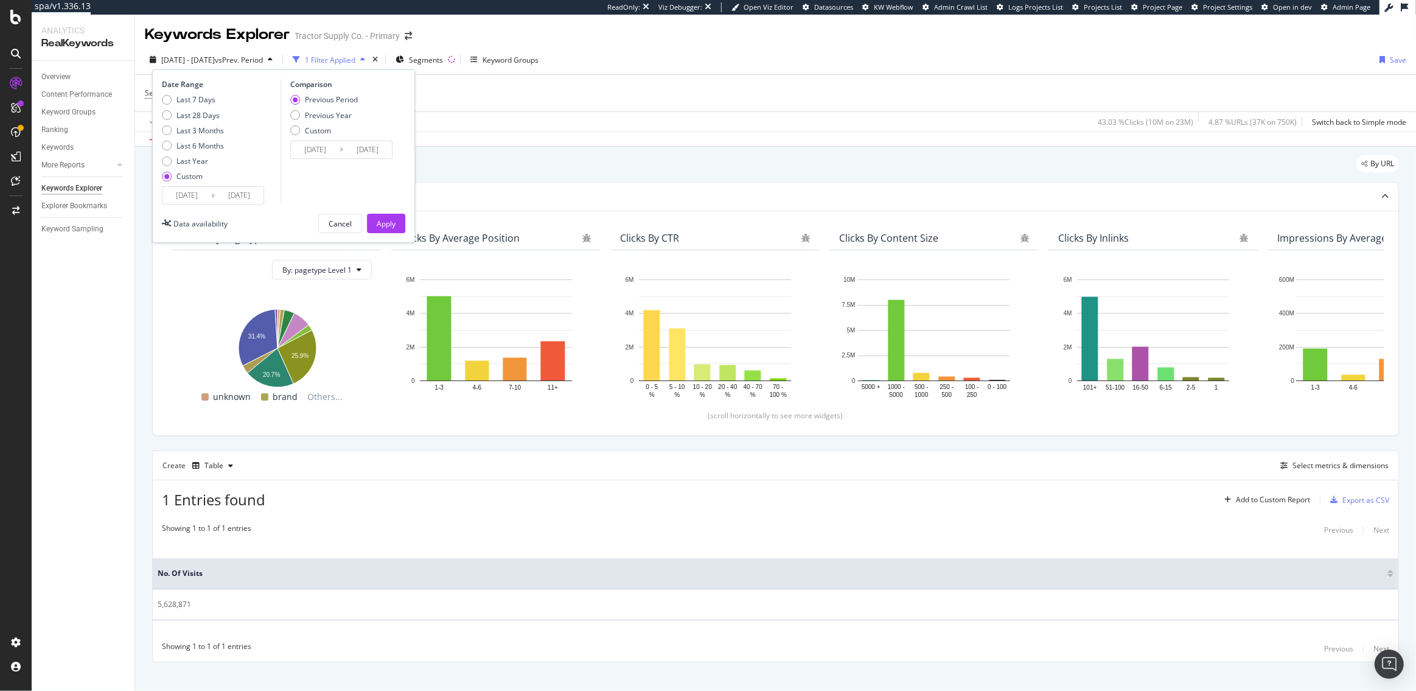
click at [186, 198] on input "[DATE]" at bounding box center [187, 195] width 49 height 17
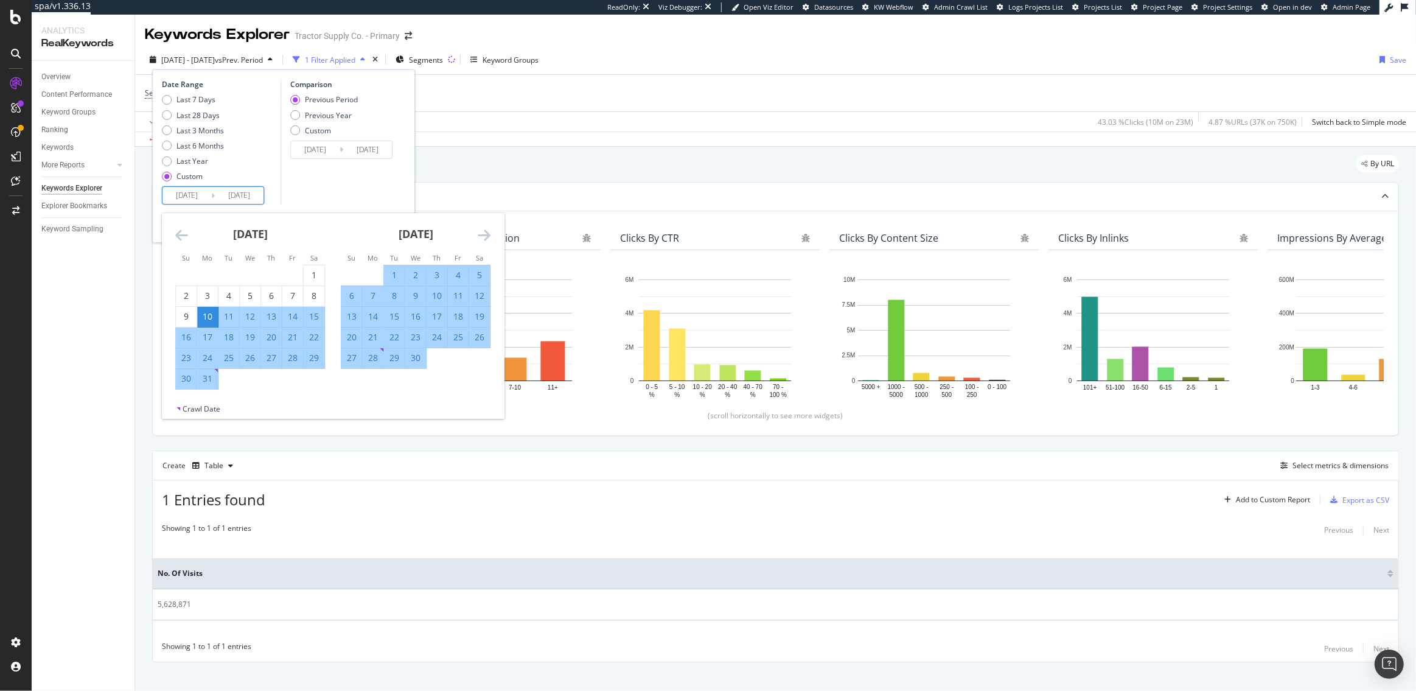
click at [186, 198] on input "[DATE]" at bounding box center [187, 195] width 49 height 17
click at [183, 197] on input "[DATE]" at bounding box center [187, 195] width 49 height 17
type input "[DATE]"
type input "2025/08/235"
type input "[DATE]"
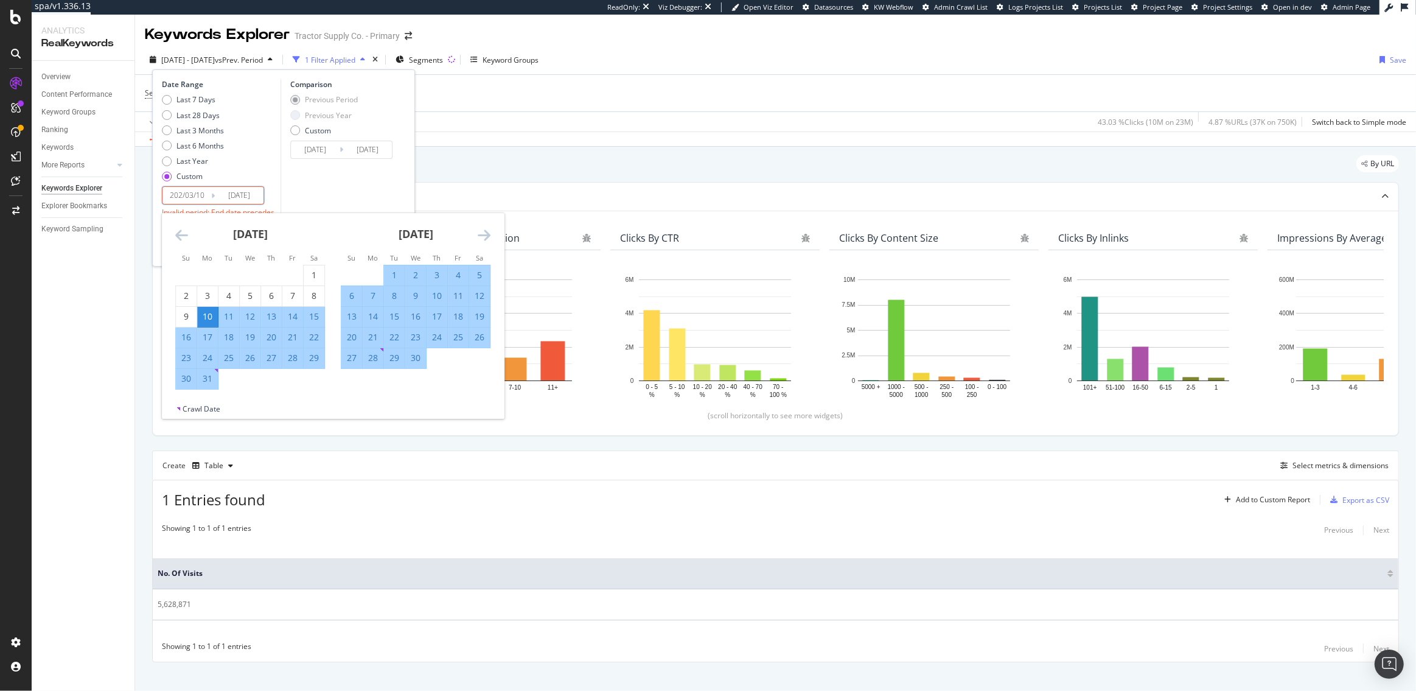
type input "[DATE]"
click at [184, 195] on input "[DATE]" at bounding box center [187, 195] width 49 height 17
type input "[DATE]"
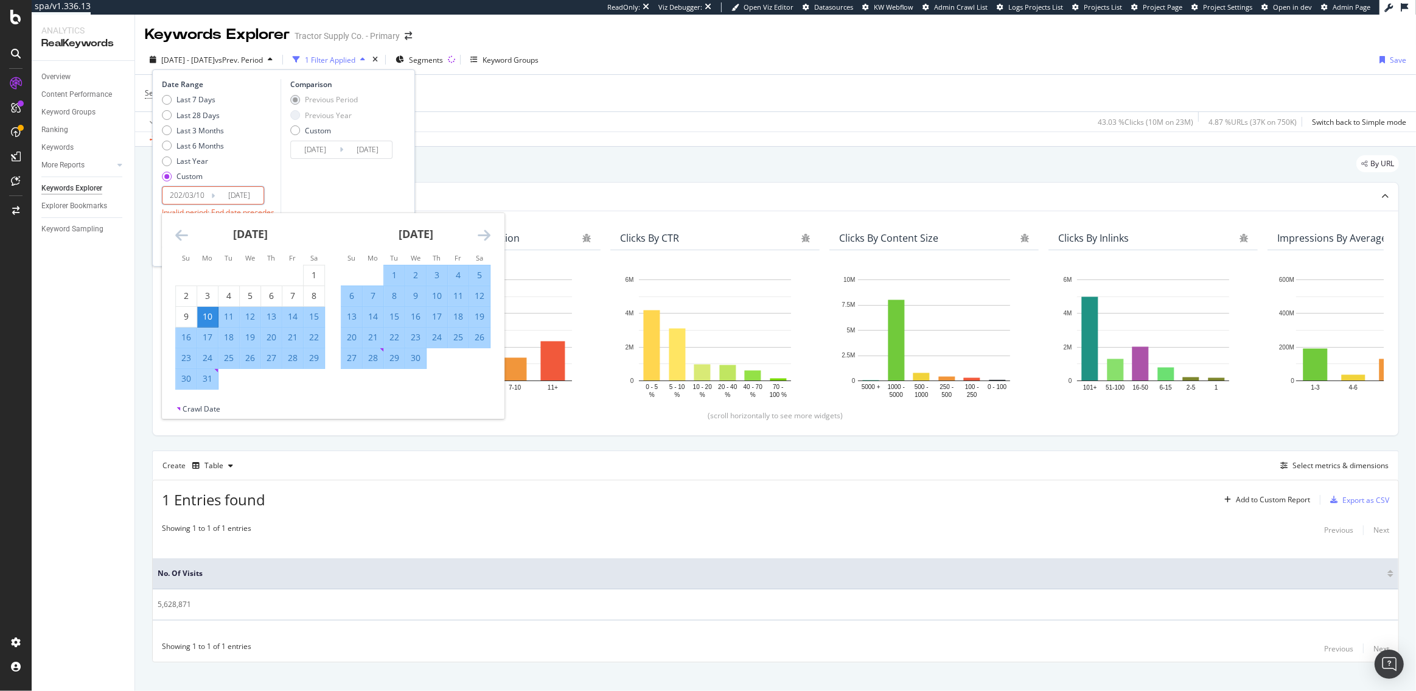
type input "[DATE]"
click at [237, 193] on input "[DATE]" at bounding box center [239, 195] width 49 height 17
type input "[DATE]"
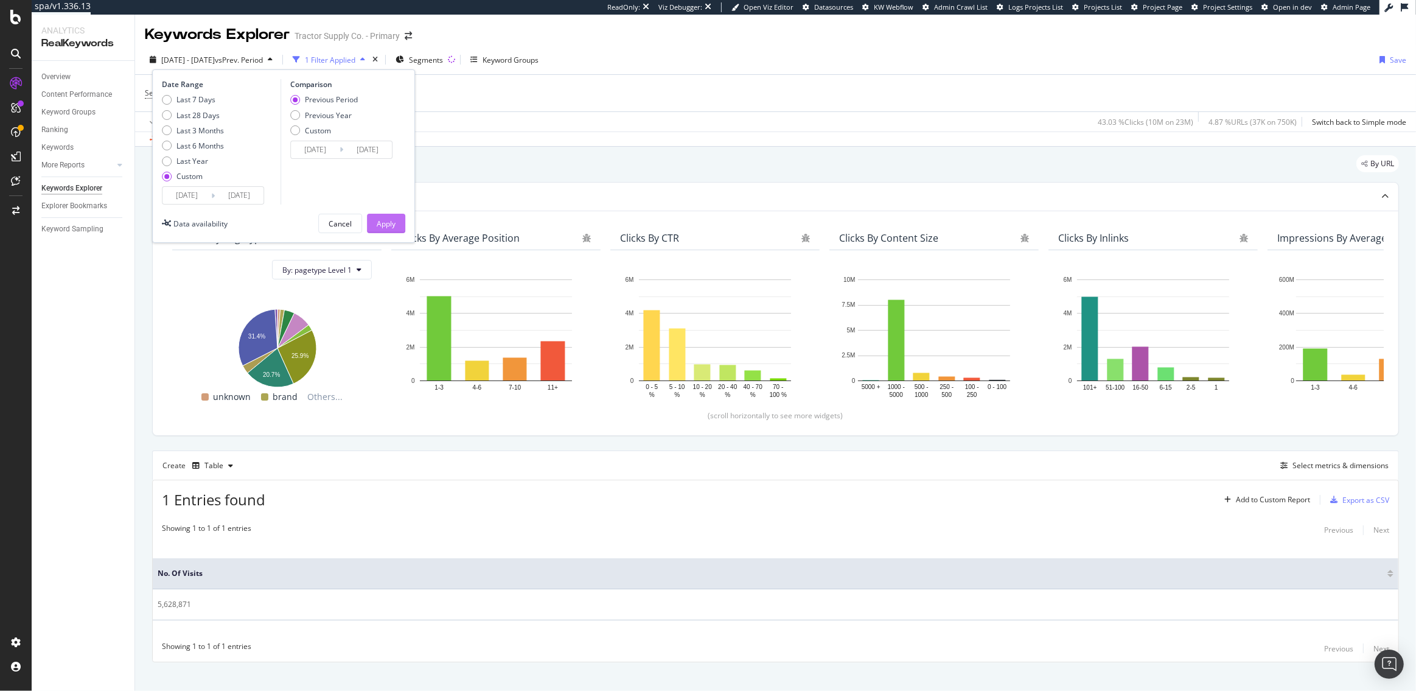
type input "[DATE]"
click at [379, 222] on div "Apply" at bounding box center [386, 224] width 19 height 10
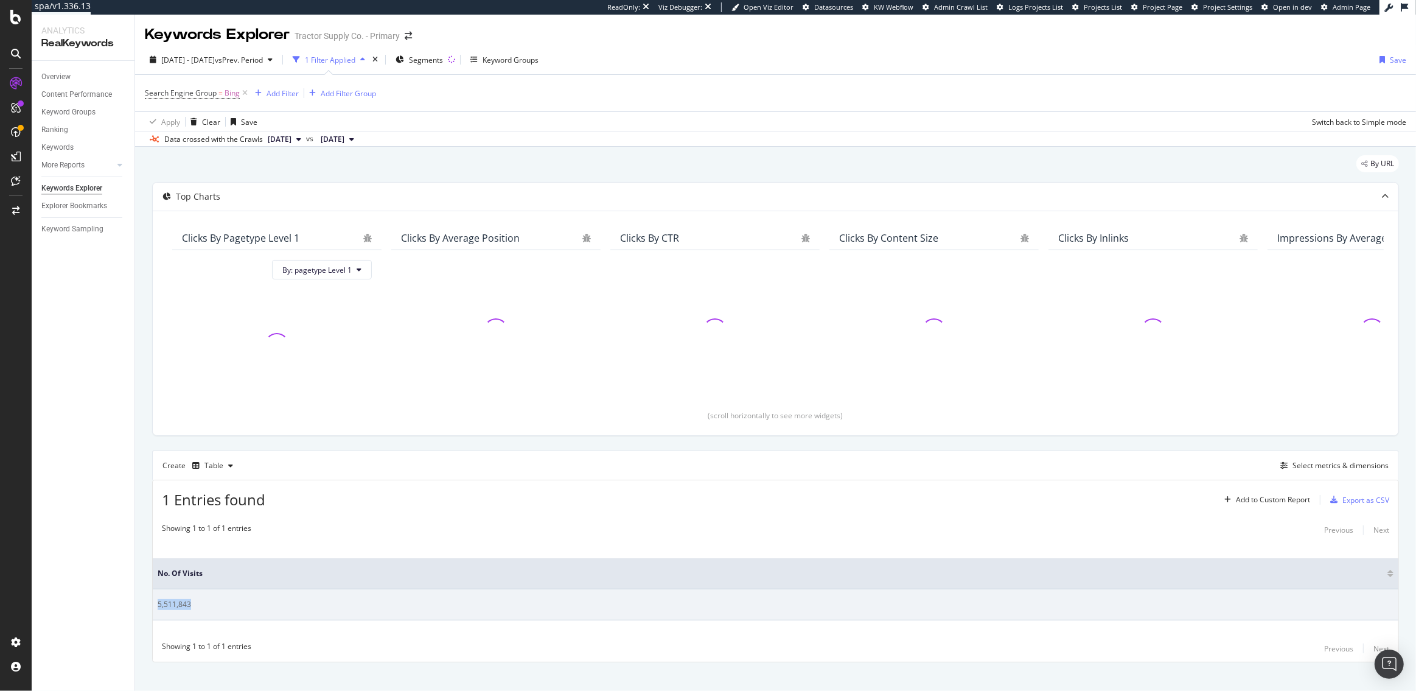
drag, startPoint x: 191, startPoint y: 605, endPoint x: 159, endPoint y: 606, distance: 31.7
click at [159, 606] on div "5,511,843" at bounding box center [776, 604] width 1236 height 11
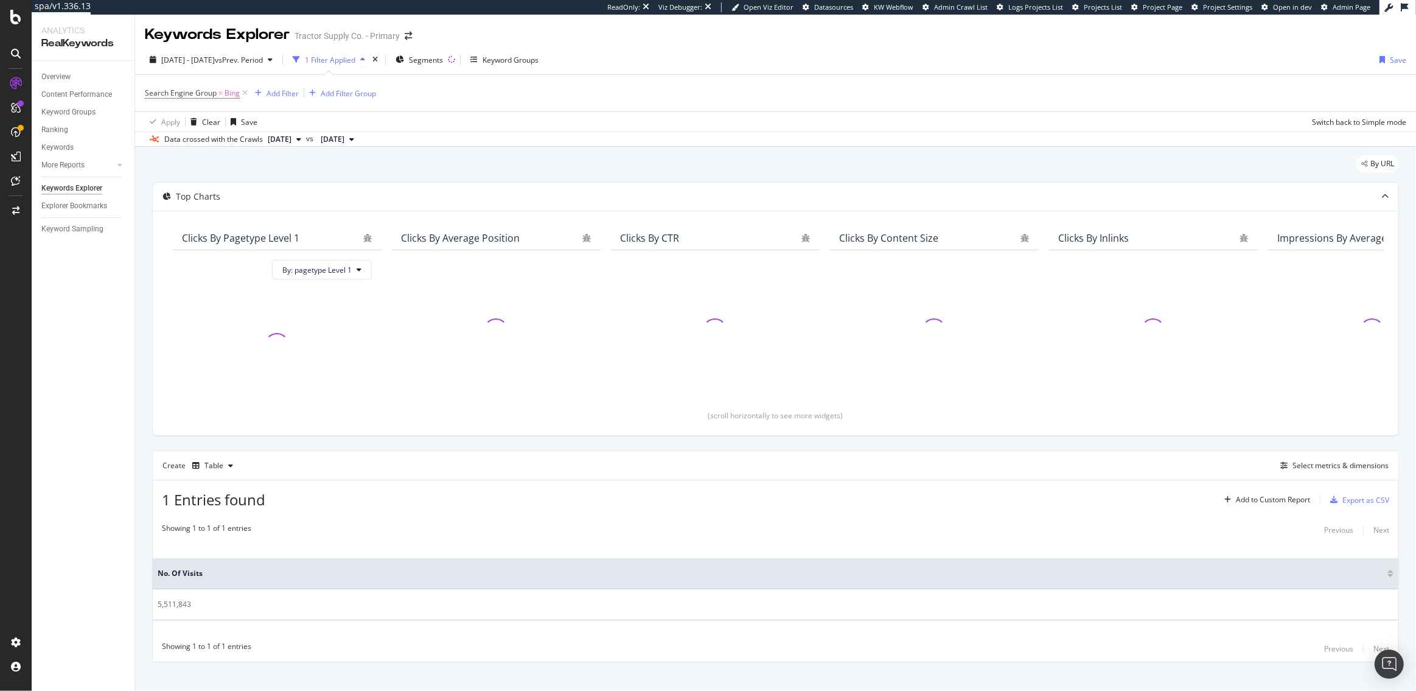
click at [127, 617] on div "Overview Content Performance Keyword Groups Ranking Keywords More Reports Count…" at bounding box center [83, 376] width 103 height 630
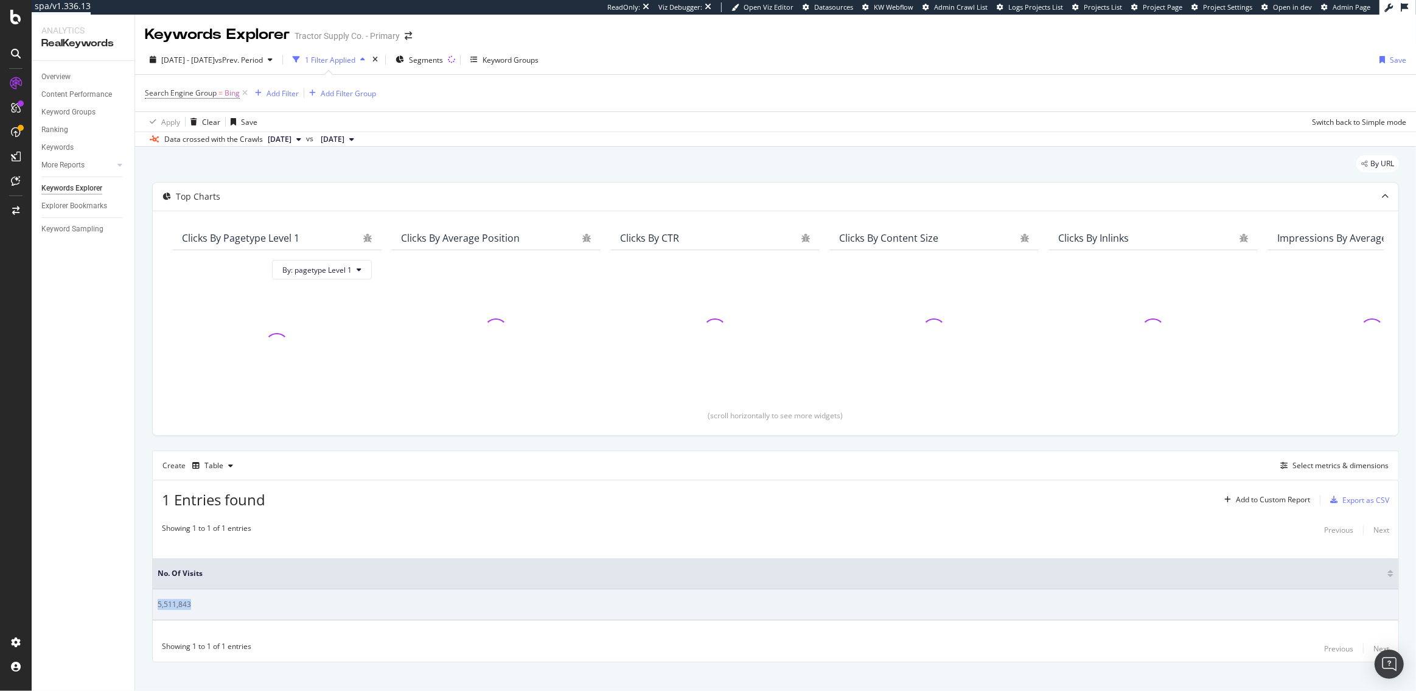
drag, startPoint x: 191, startPoint y: 606, endPoint x: 157, endPoint y: 607, distance: 34.1
click at [158, 607] on div "5,511,843" at bounding box center [776, 604] width 1236 height 11
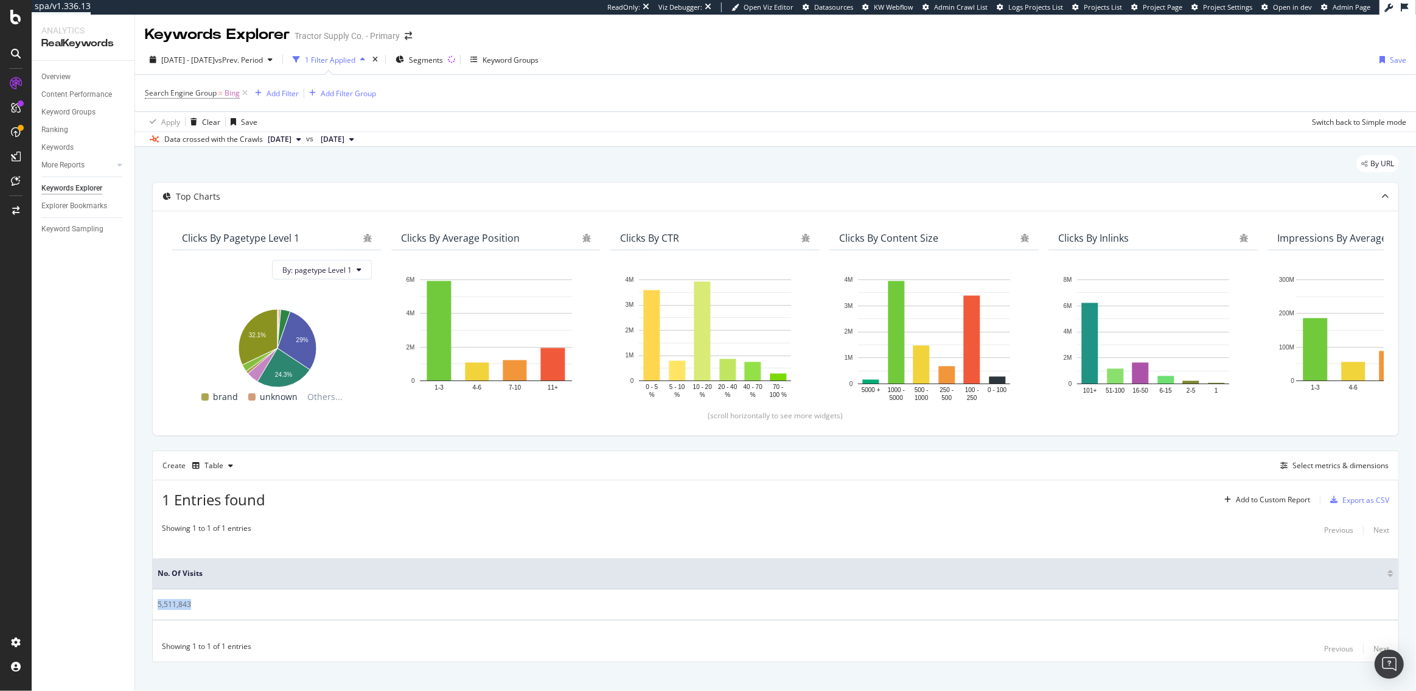
copy div "5,511,843"
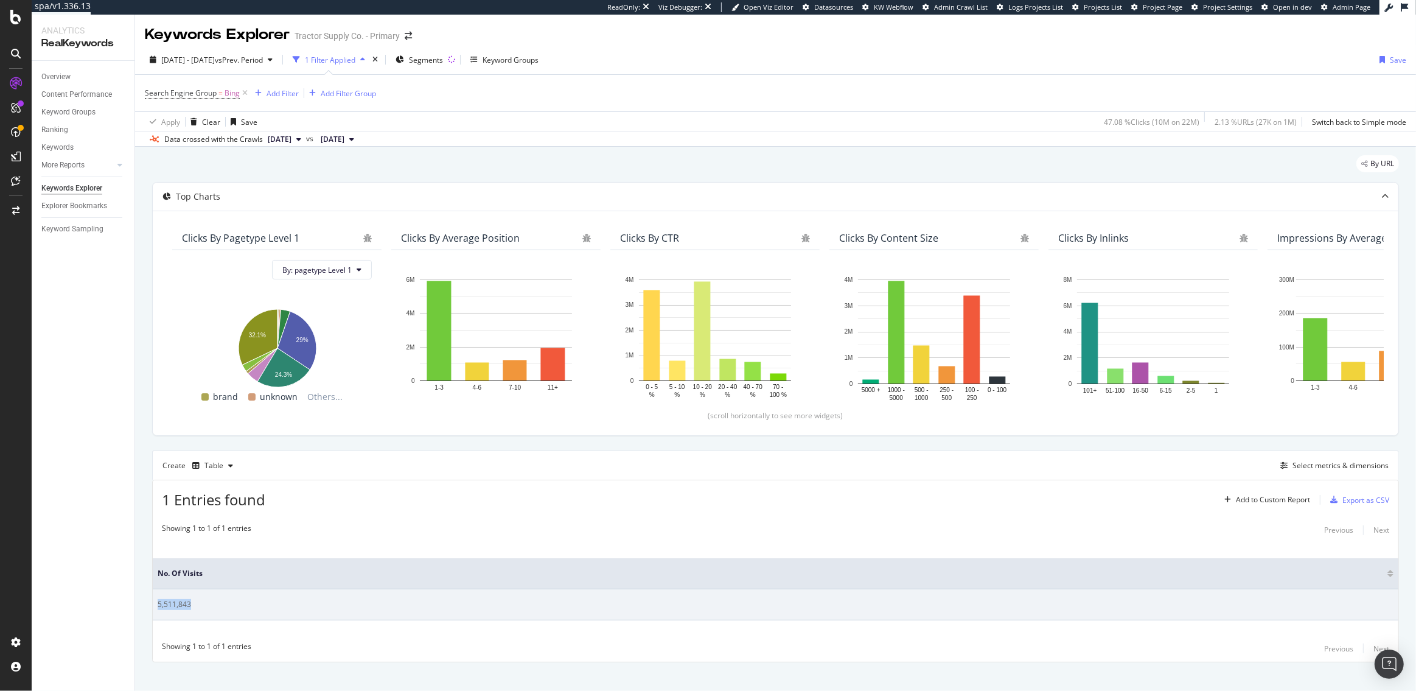
click at [188, 596] on td "5,511,843" at bounding box center [776, 604] width 1246 height 31
drag, startPoint x: 190, startPoint y: 605, endPoint x: 156, endPoint y: 606, distance: 33.5
click at [156, 606] on td "5,511,843" at bounding box center [776, 604] width 1246 height 31
copy div "5,511,843"
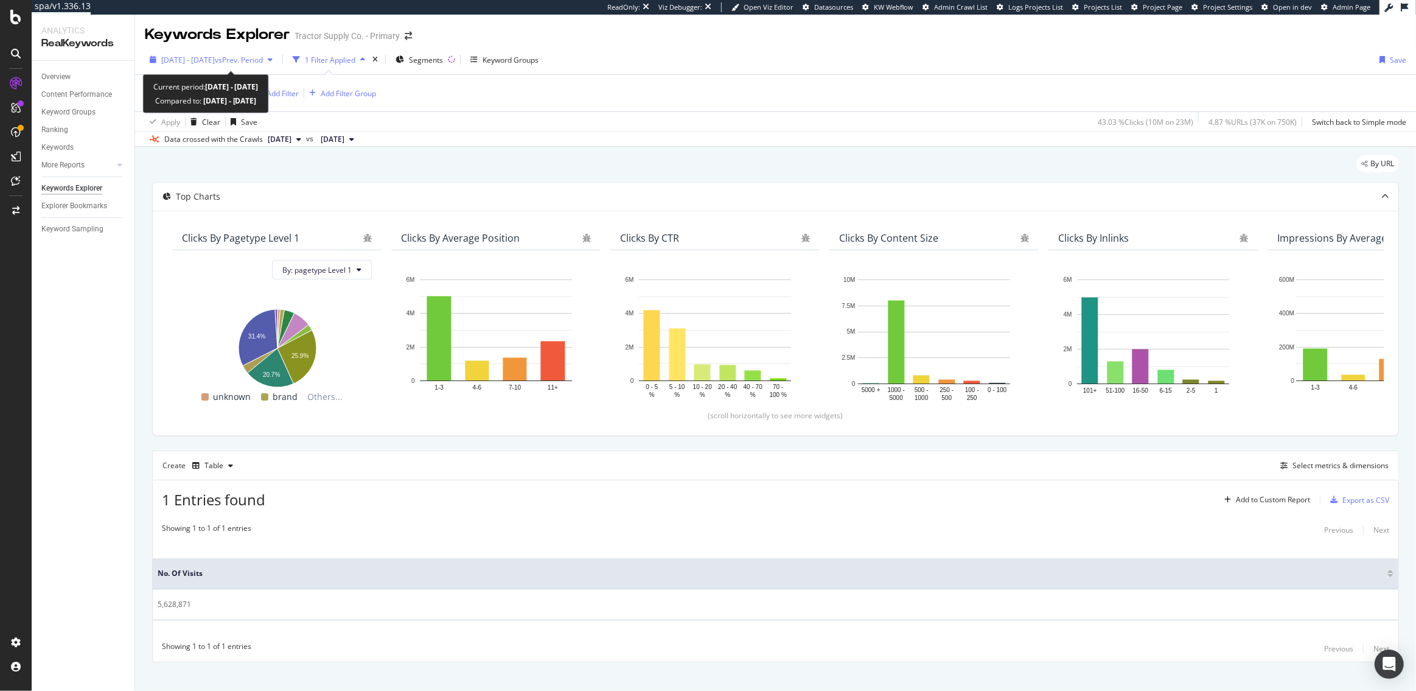
click at [259, 59] on span "vs Prev. Period" at bounding box center [239, 60] width 48 height 10
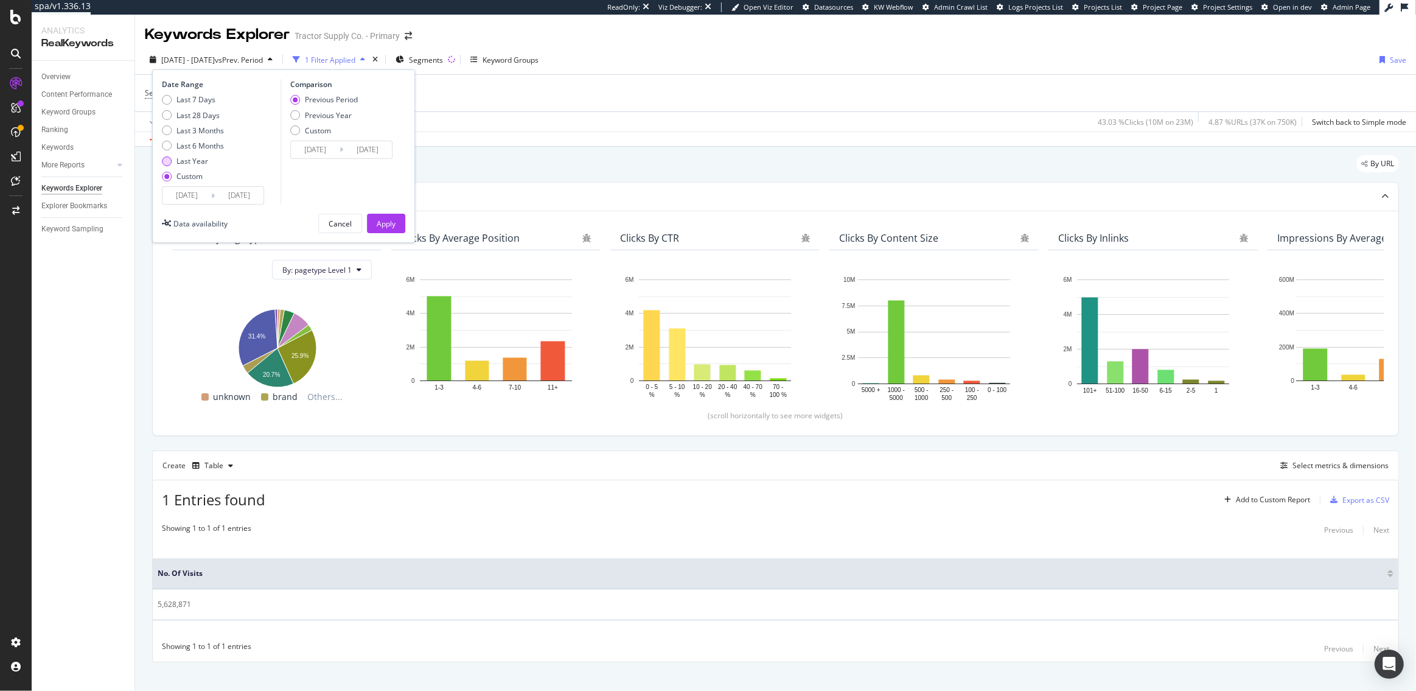
click at [188, 160] on div "Last Year" at bounding box center [193, 161] width 32 height 10
type input "2024/08/24"
type input "2023/08/25"
type input "2024/08/23"
click at [384, 226] on div "Apply" at bounding box center [386, 224] width 19 height 10
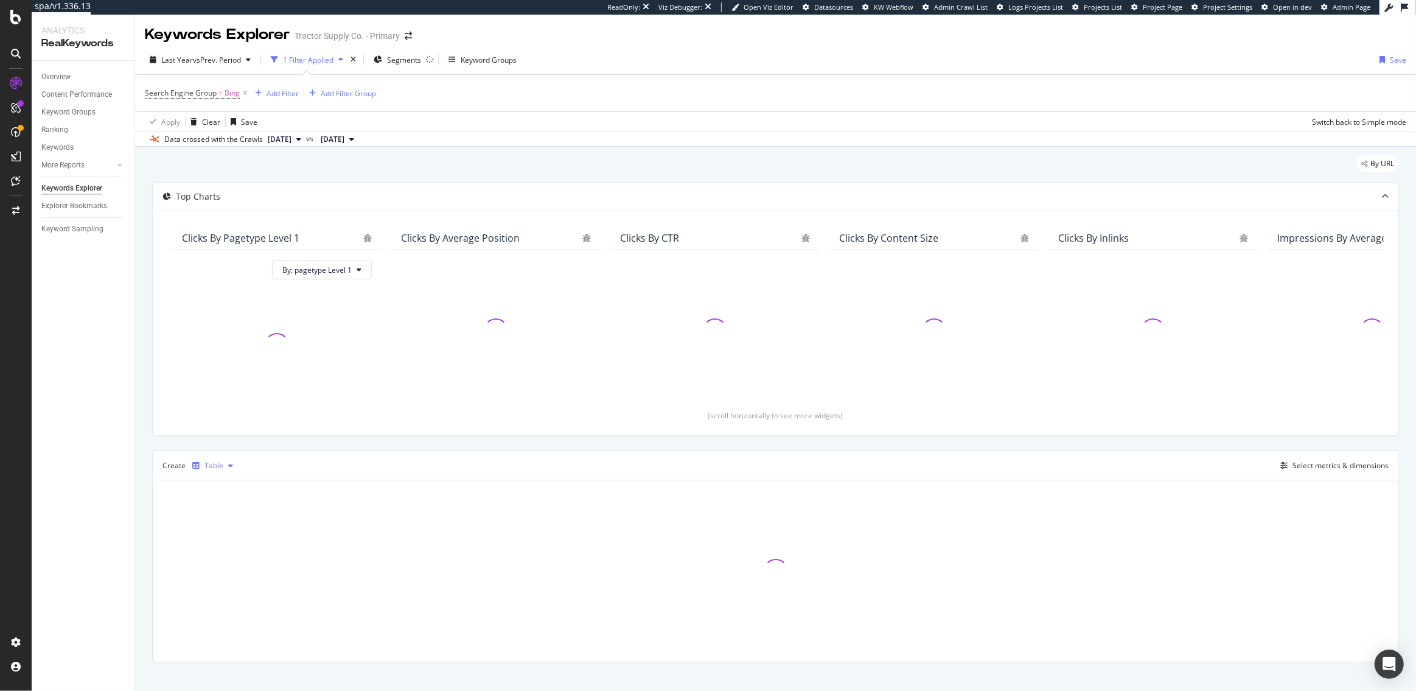
click at [222, 461] on div "Table" at bounding box center [212, 466] width 51 height 18
click at [222, 503] on div "Trend" at bounding box center [227, 506] width 20 height 10
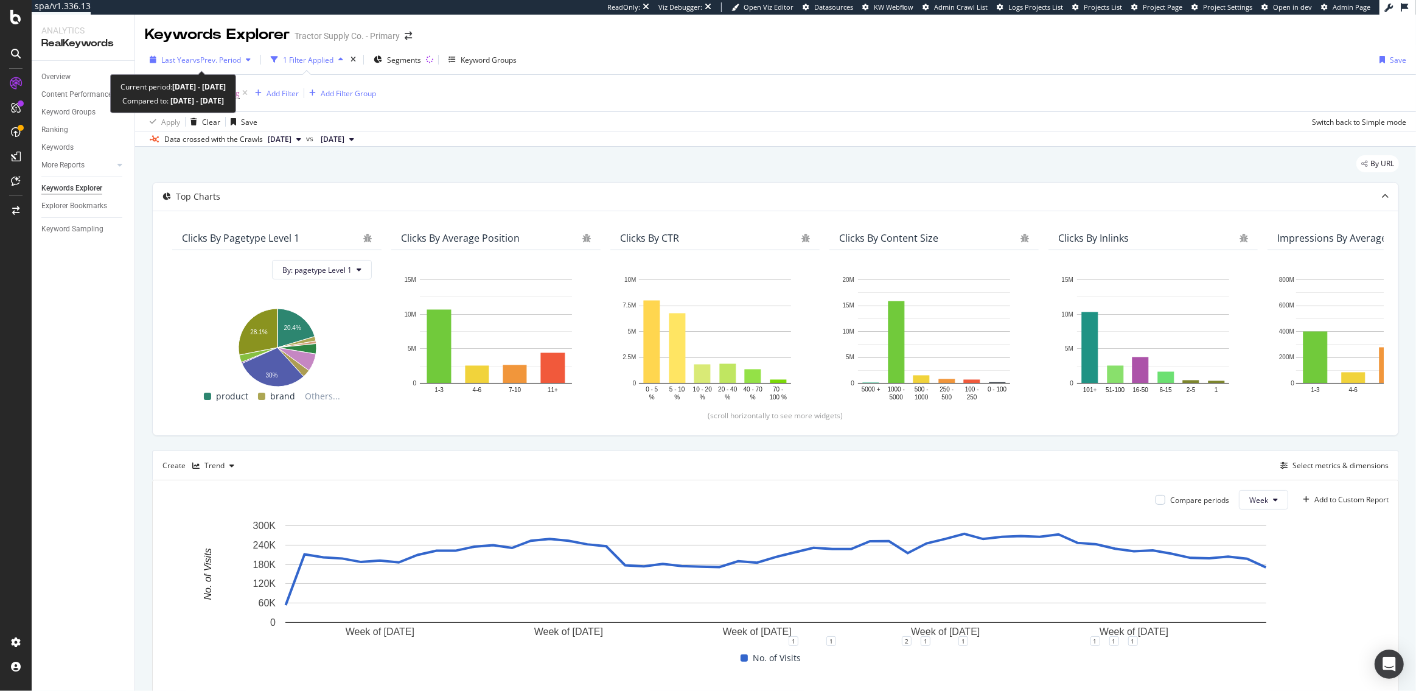
click at [198, 57] on span "vs Prev. Period" at bounding box center [217, 60] width 48 height 10
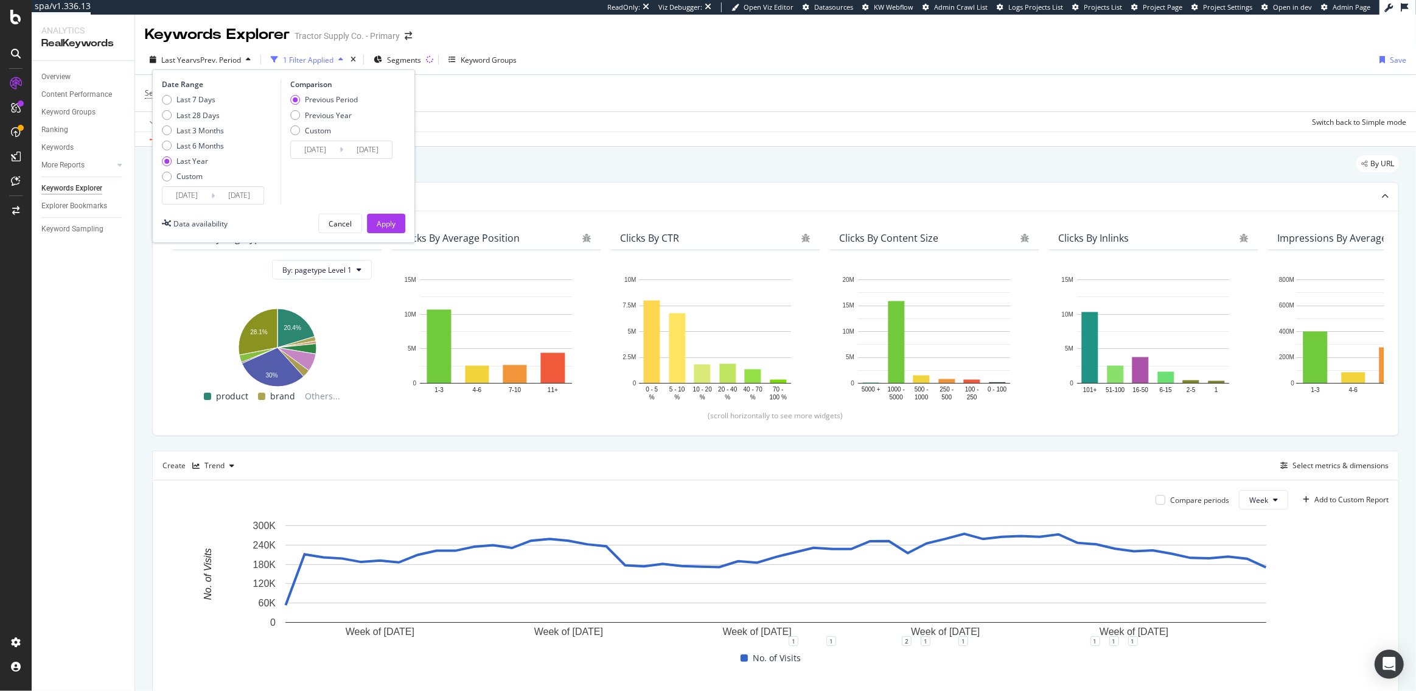
click at [184, 195] on input "2024/08/24" at bounding box center [187, 195] width 49 height 17
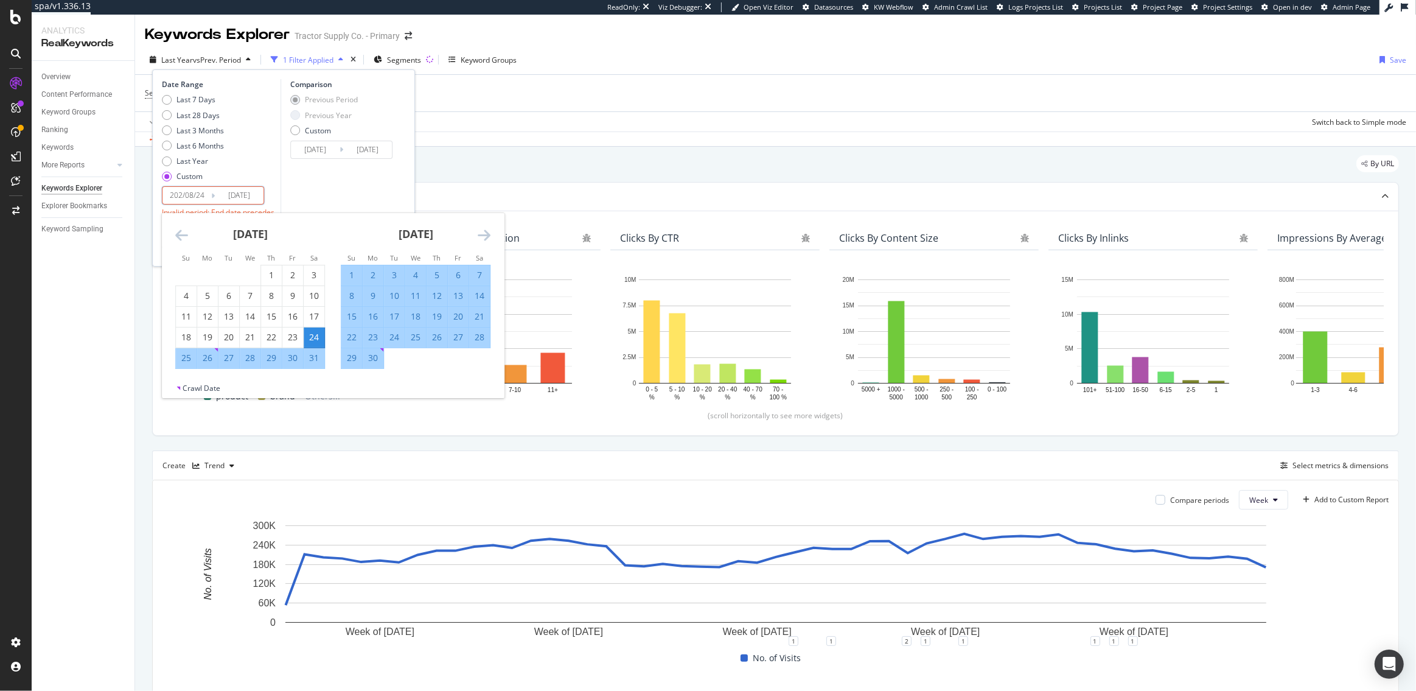
type input "2024/08/24"
type input "2023/08/24"
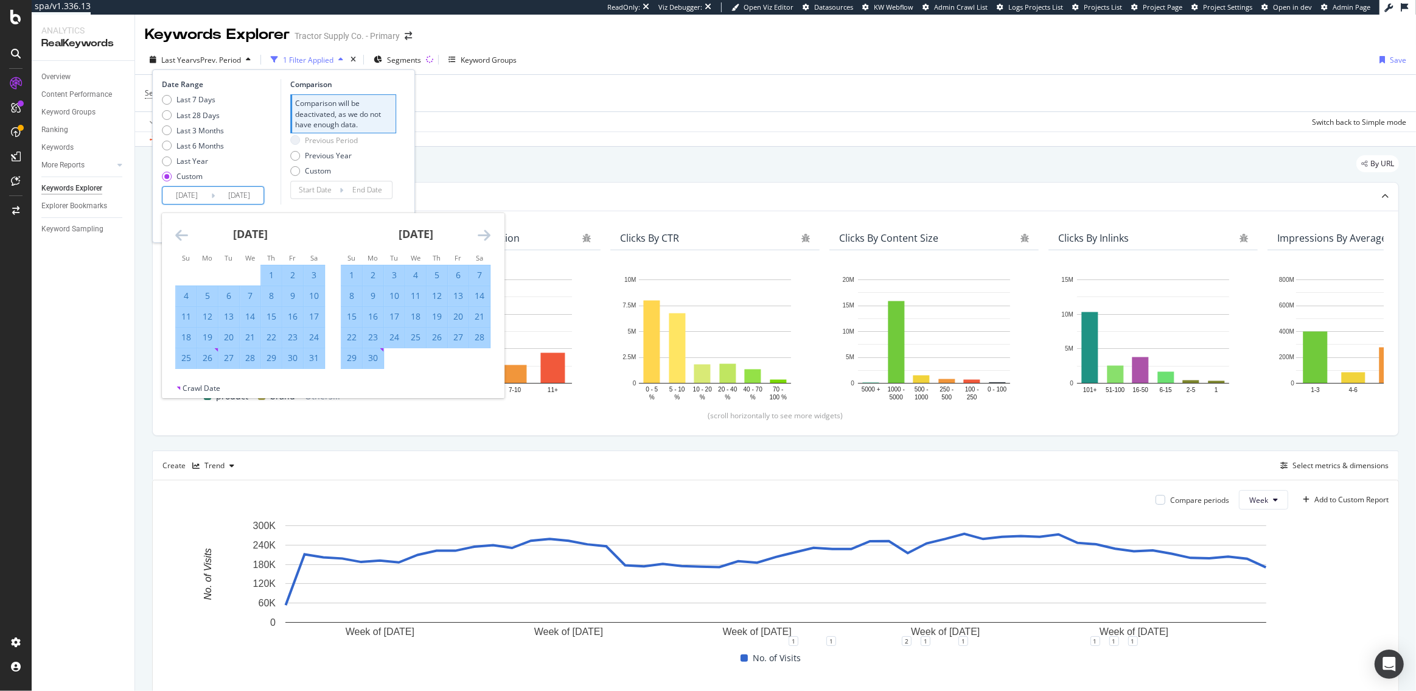
click at [276, 205] on div "Date Range Last 7 Days Last 28 Days Last 3 Months Last 6 Months Last Year Custo…" at bounding box center [283, 155] width 263 height 173
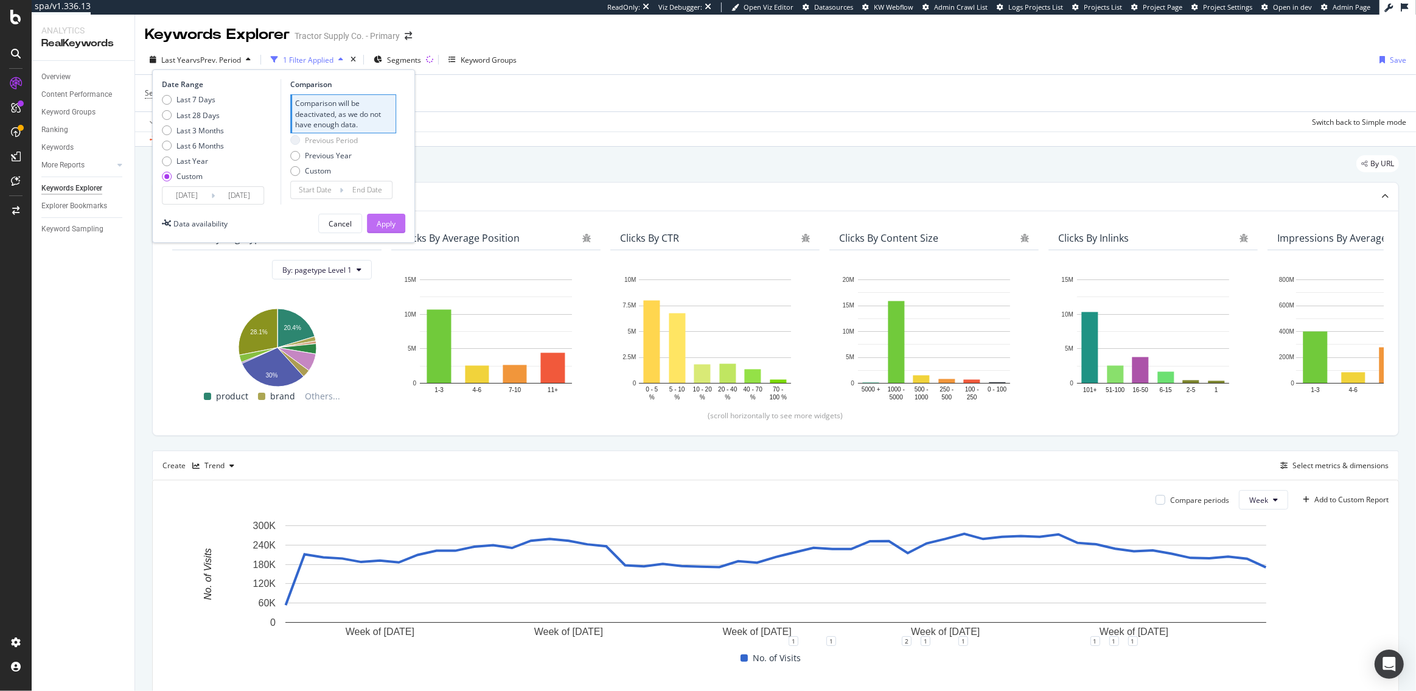
click at [374, 225] on button "Apply" at bounding box center [386, 223] width 38 height 19
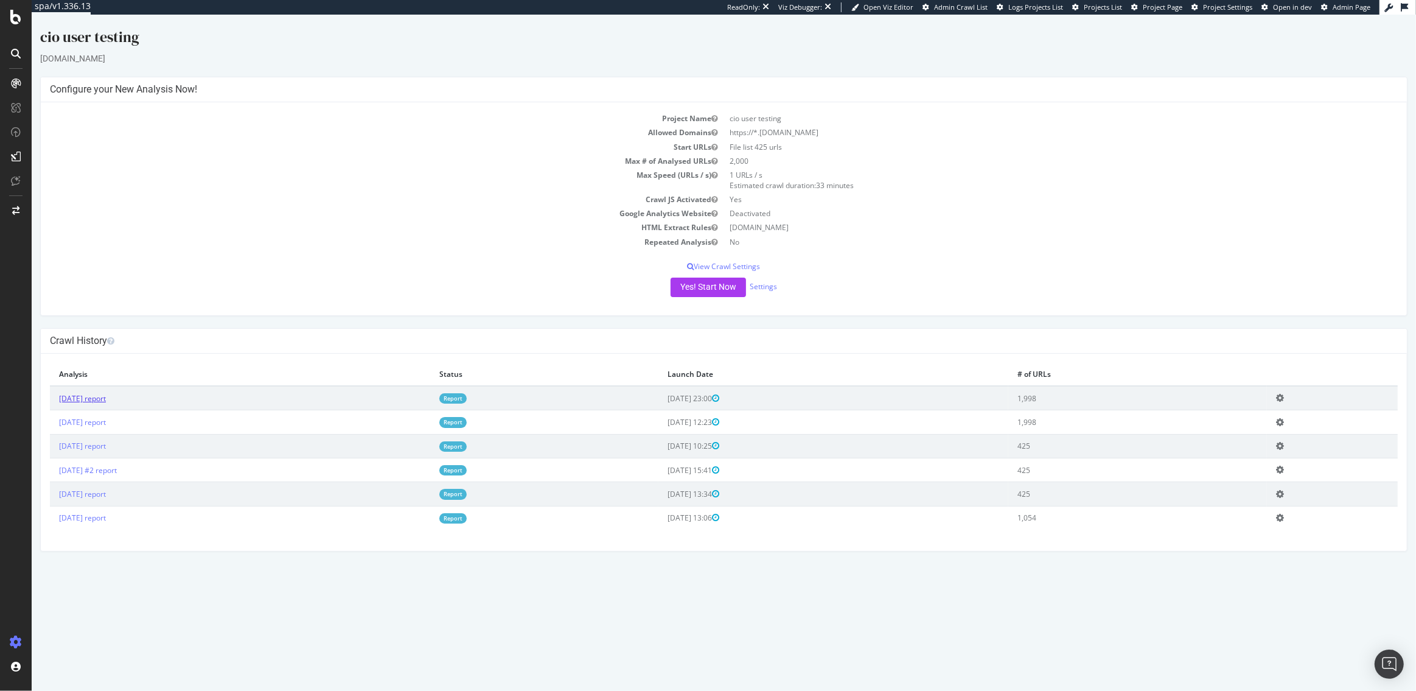
click at [106, 397] on link "[DATE] report" at bounding box center [82, 398] width 47 height 10
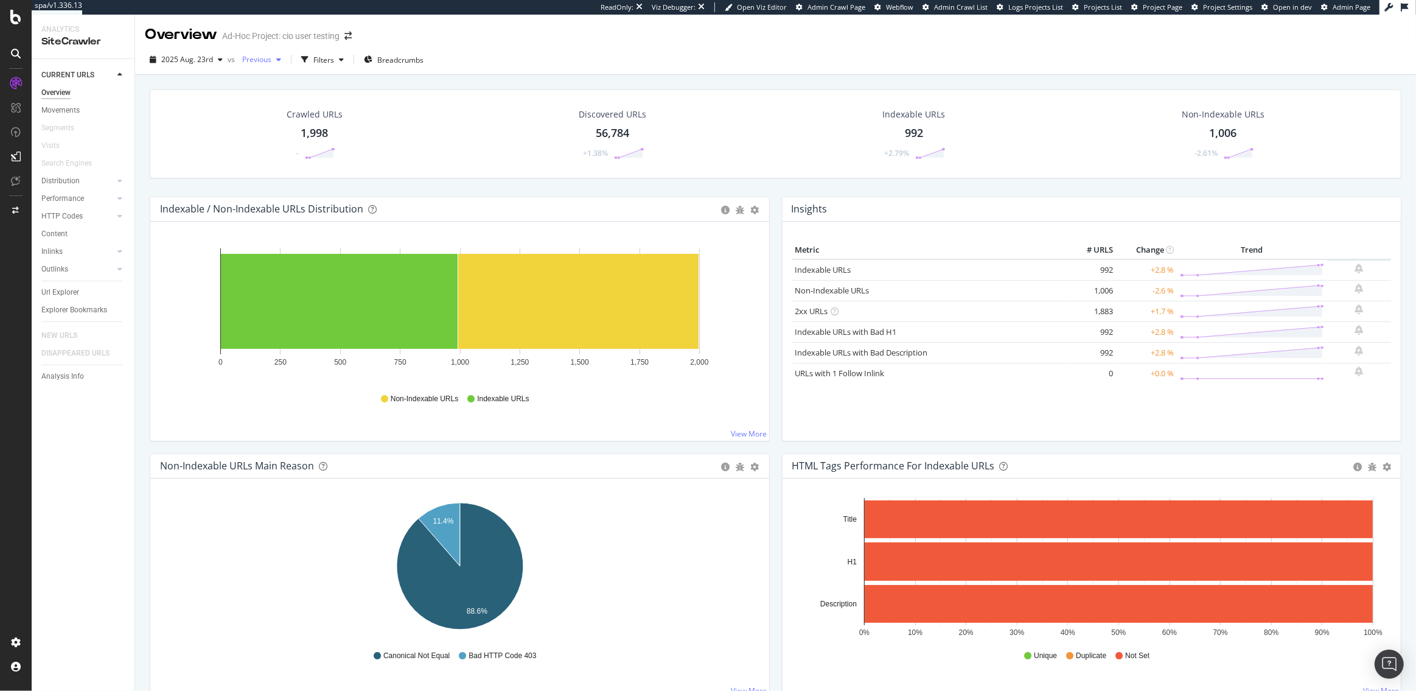
click at [255, 59] on span "Previous" at bounding box center [254, 59] width 34 height 10
click at [145, 182] on div "Crawled URLs 1,998 - Discovered URLs 56,784 +1.38% Indexable URLs 992 +2.79% No…" at bounding box center [776, 142] width 1264 height 107
click at [394, 310] on rect "A chart." at bounding box center [339, 301] width 237 height 95
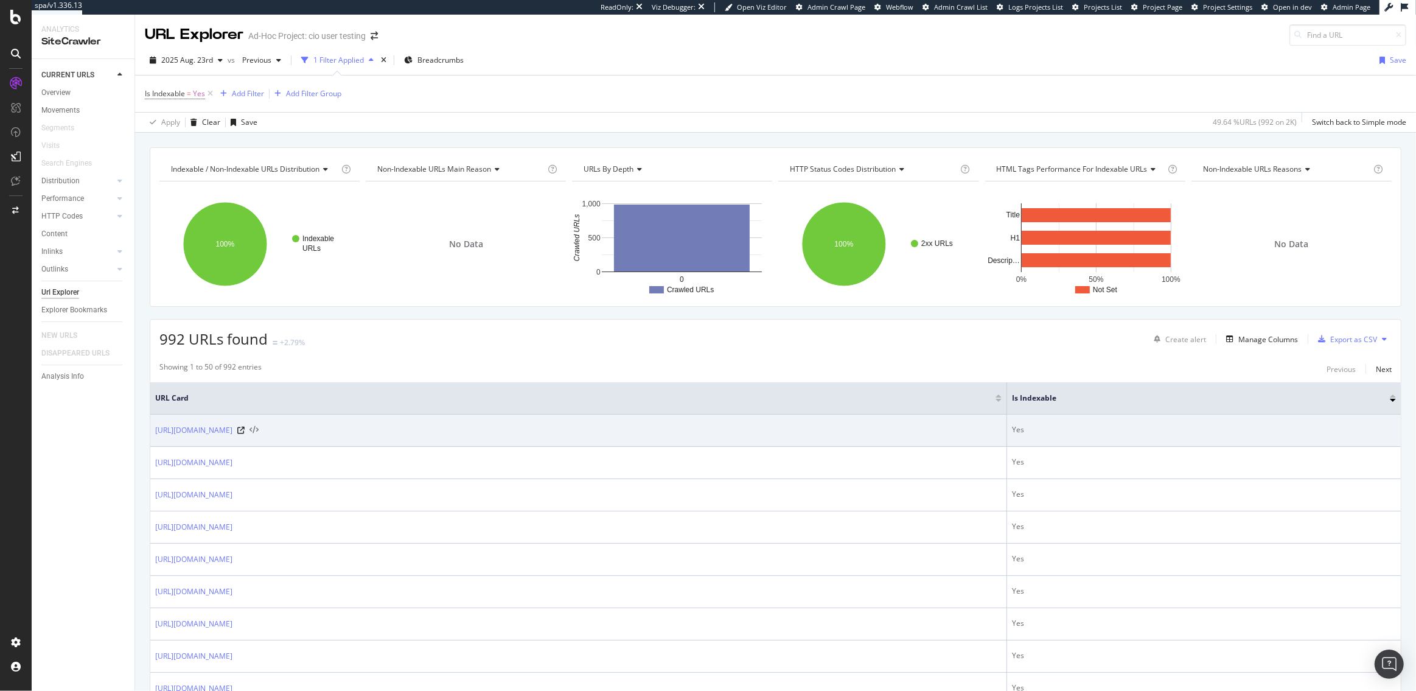
click at [259, 432] on icon at bounding box center [254, 430] width 9 height 9
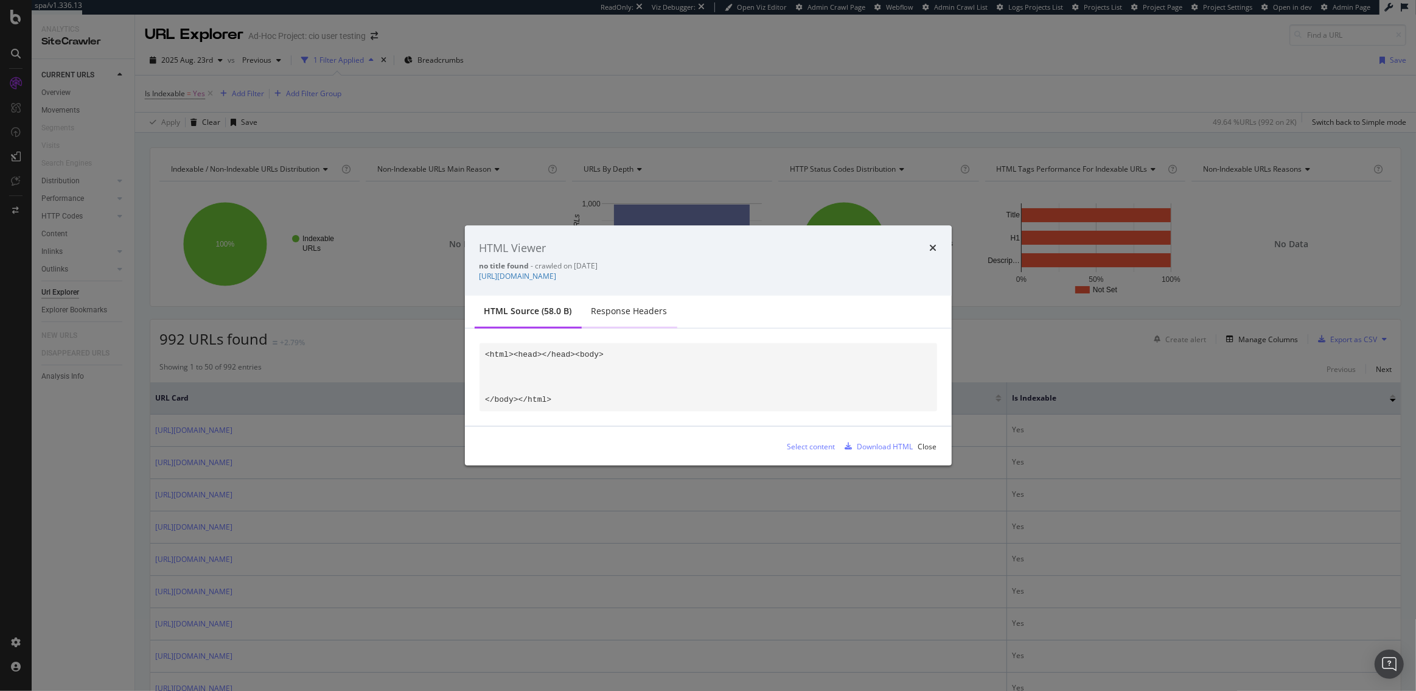
click at [632, 329] on div "Response Headers" at bounding box center [630, 311] width 96 height 33
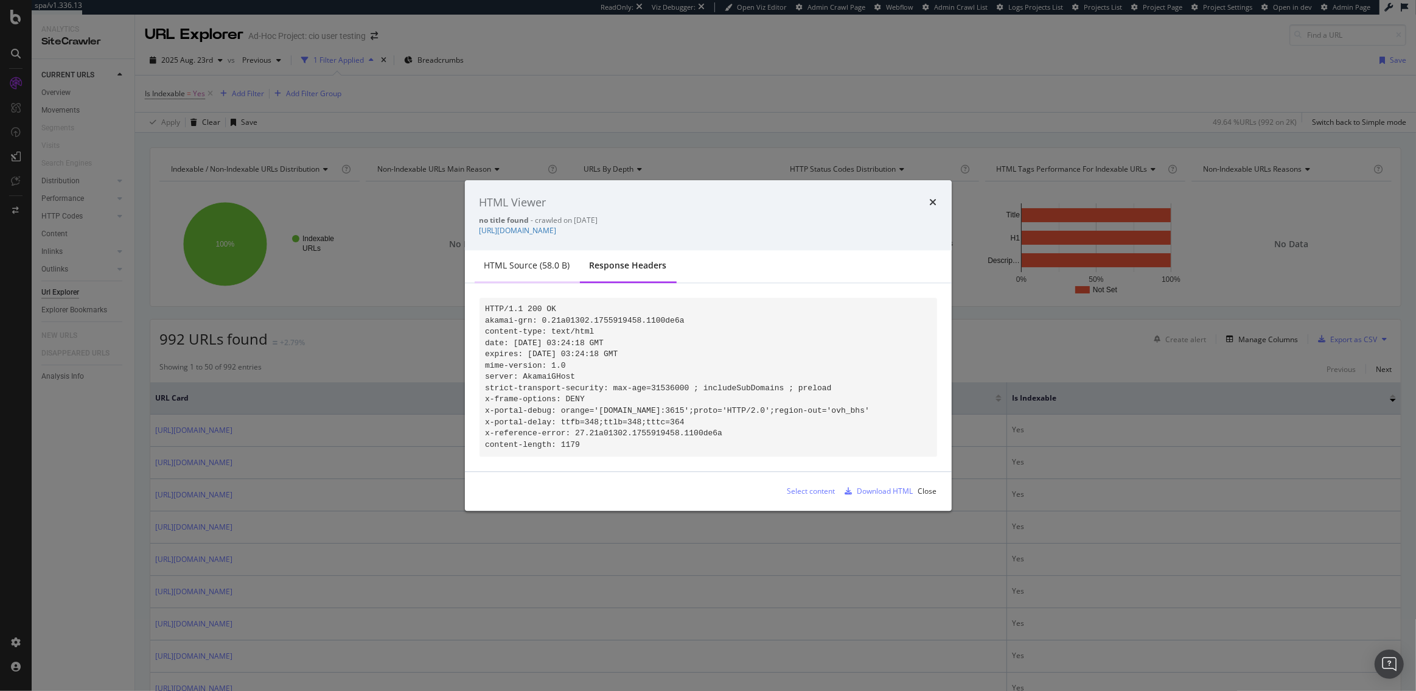
click at [520, 268] on div "HTML source (58.0 B)" at bounding box center [527, 266] width 86 height 12
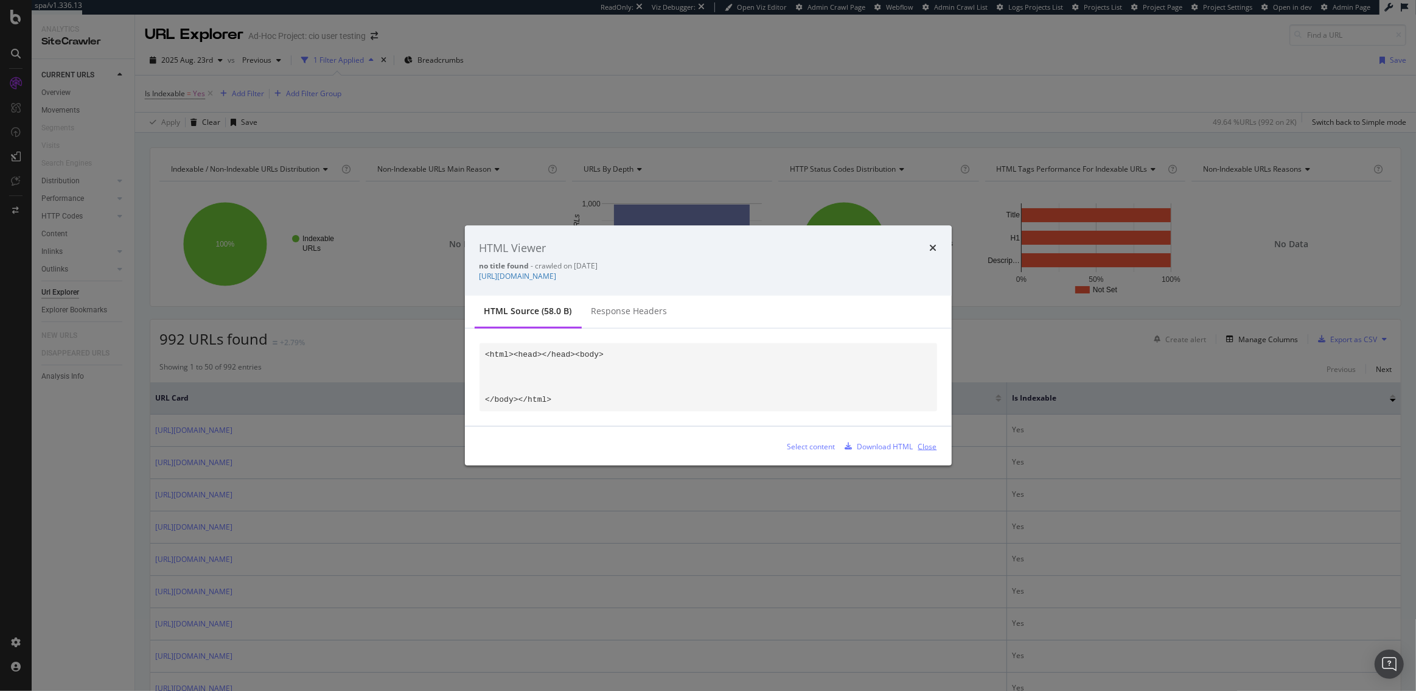
click at [928, 451] on div "Close" at bounding box center [927, 446] width 19 height 10
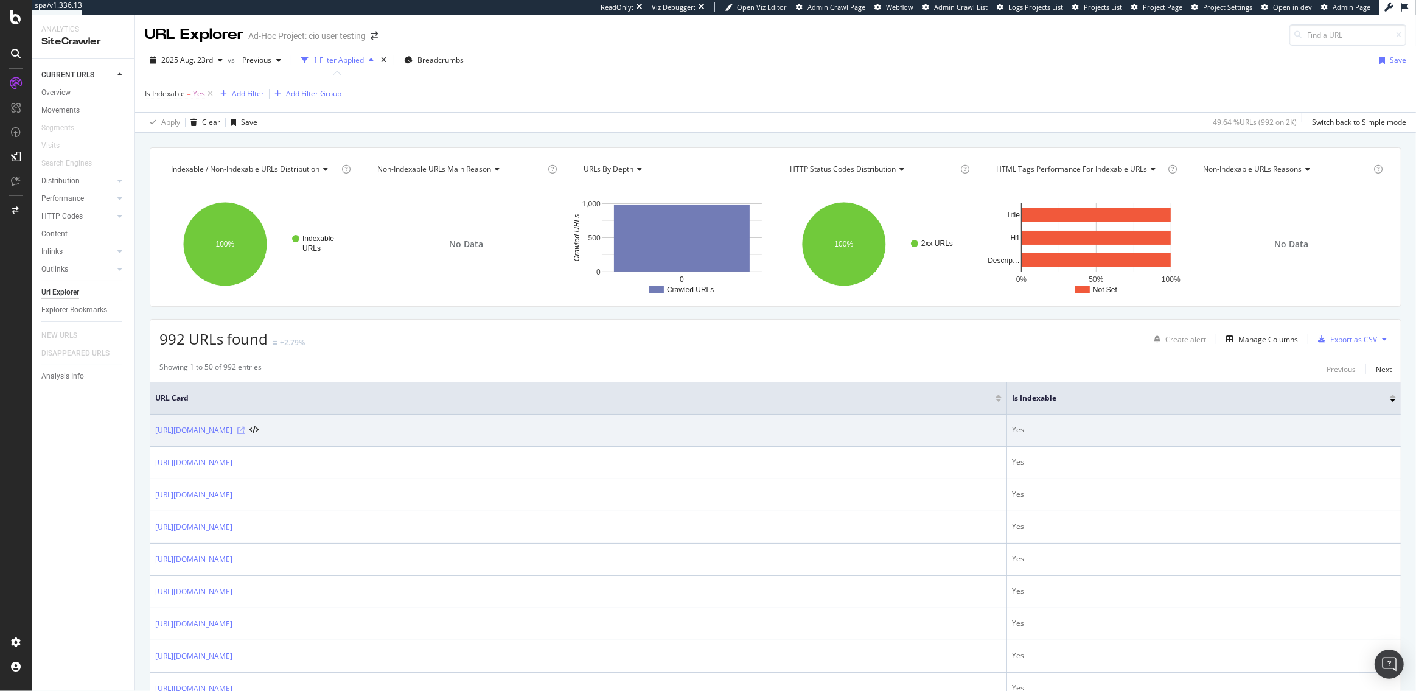
click at [245, 434] on icon at bounding box center [240, 430] width 7 height 7
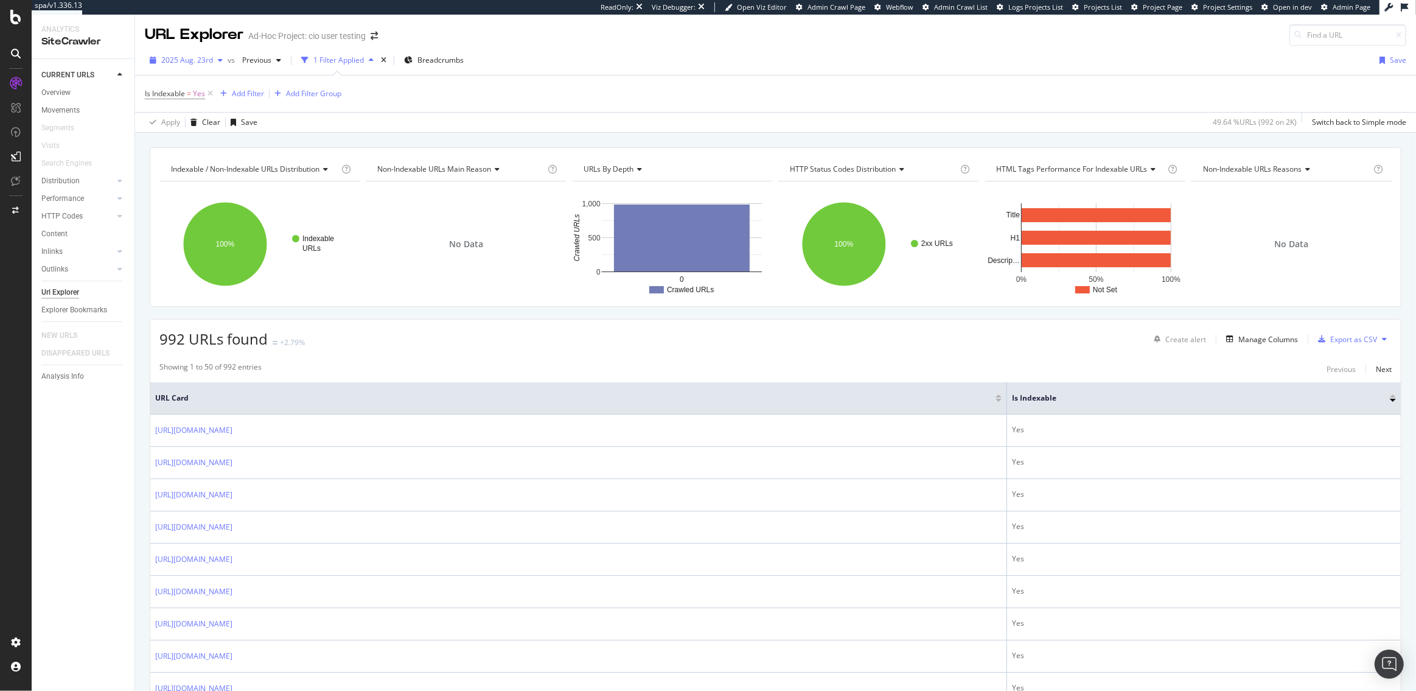
click at [203, 58] on span "2025 Aug. 23rd" at bounding box center [187, 60] width 52 height 10
click at [198, 98] on div "2025 Aug. 22nd 2.0K URLs" at bounding box center [225, 107] width 145 height 18
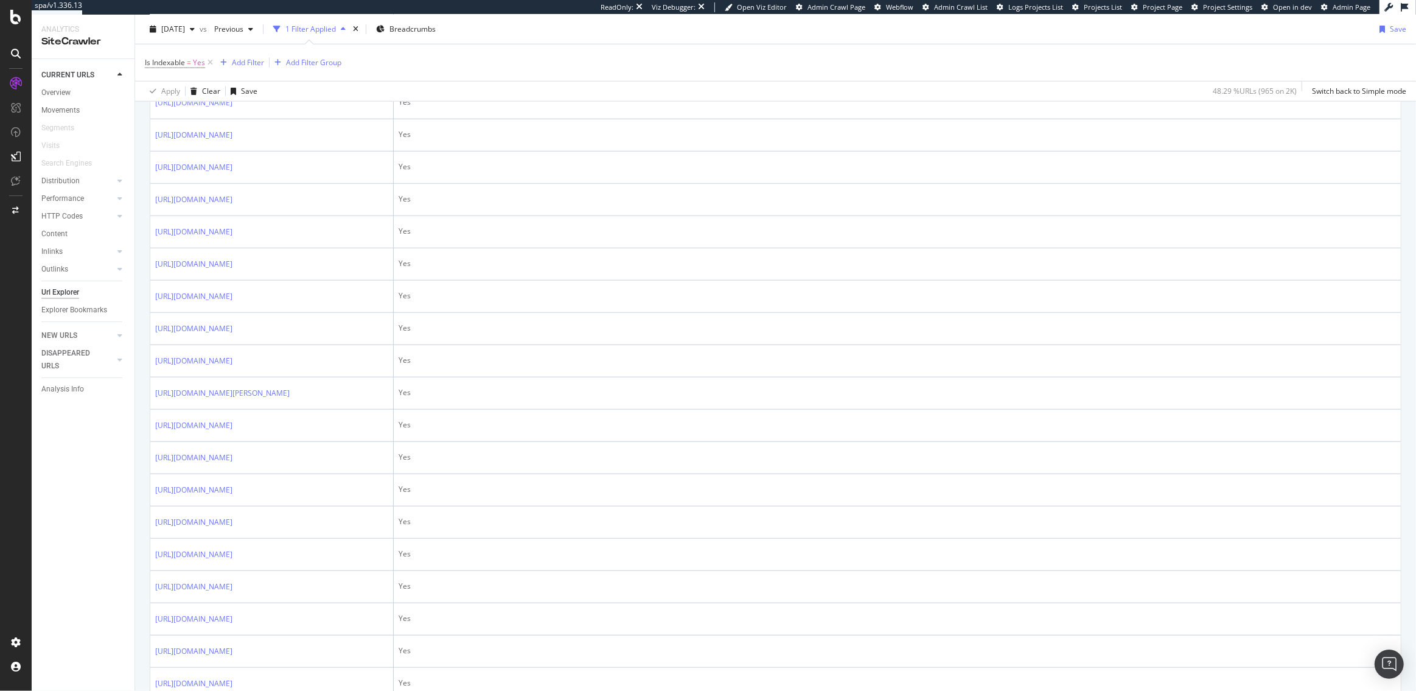
scroll to position [1255, 0]
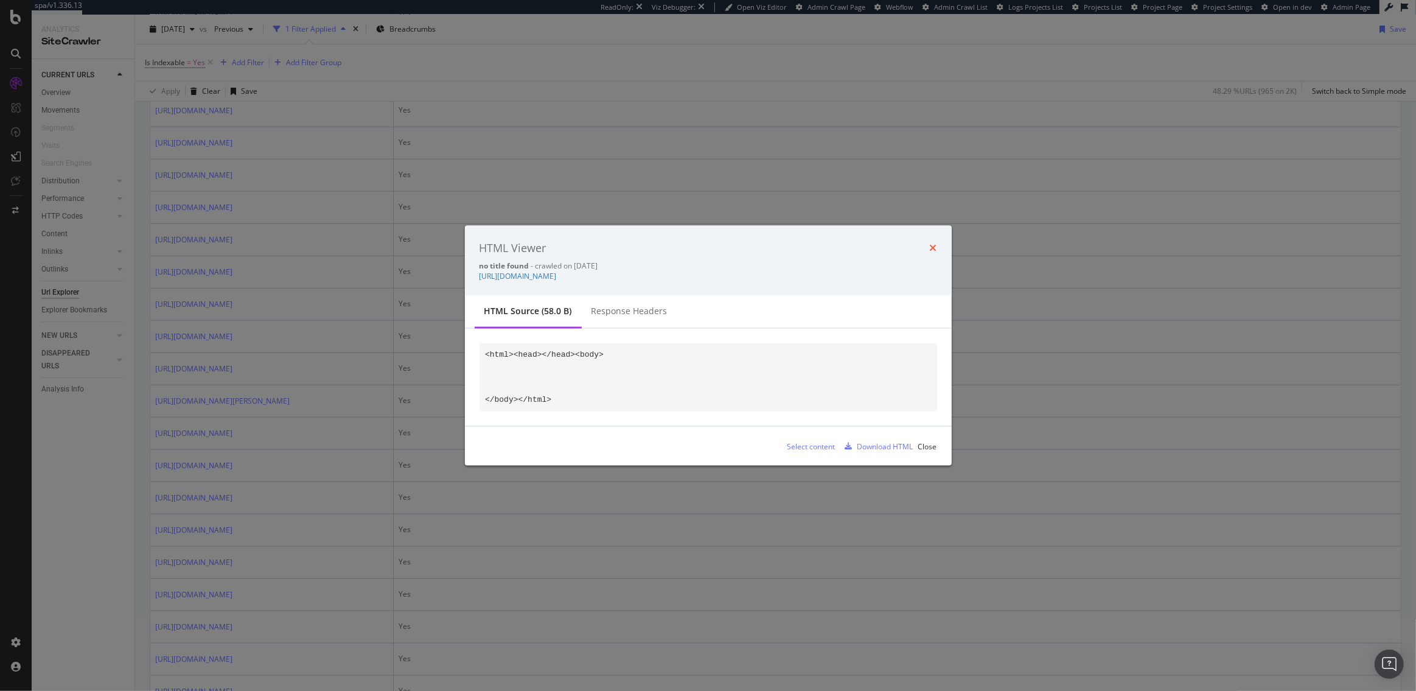
click at [936, 243] on icon "times" at bounding box center [933, 248] width 7 height 10
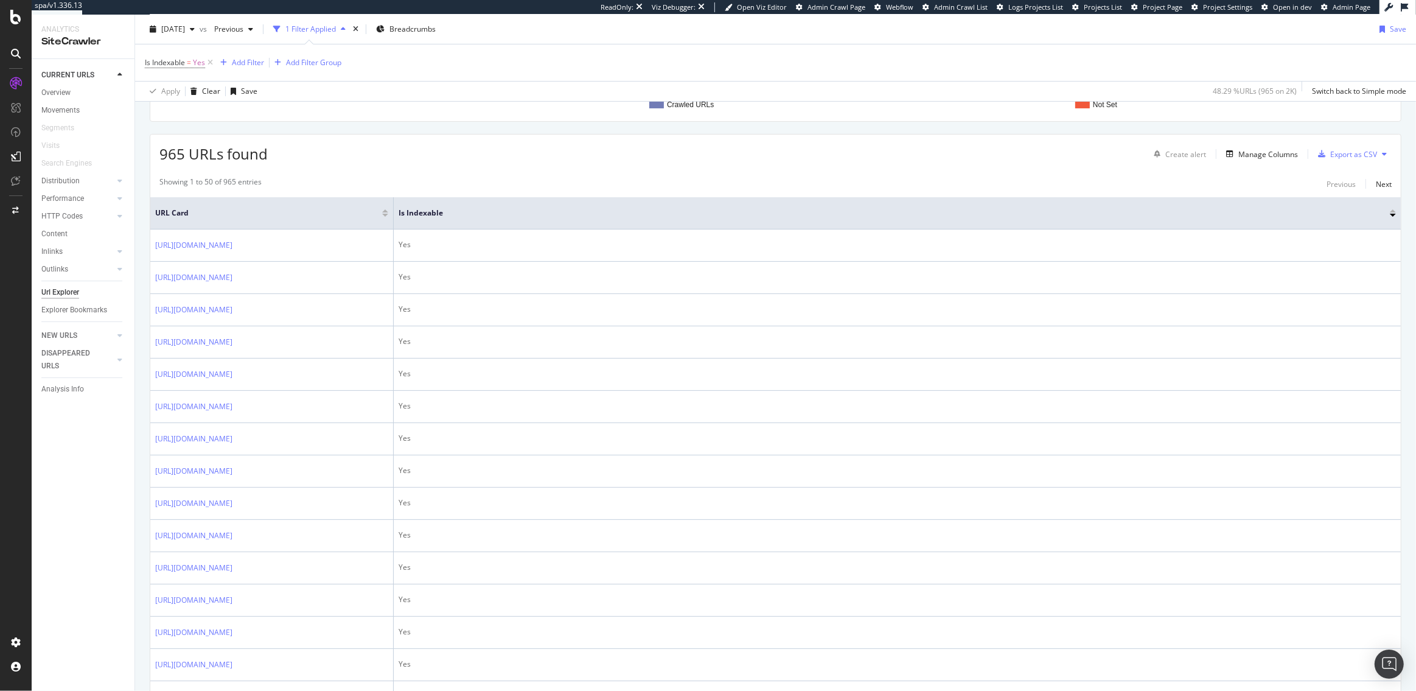
scroll to position [0, 0]
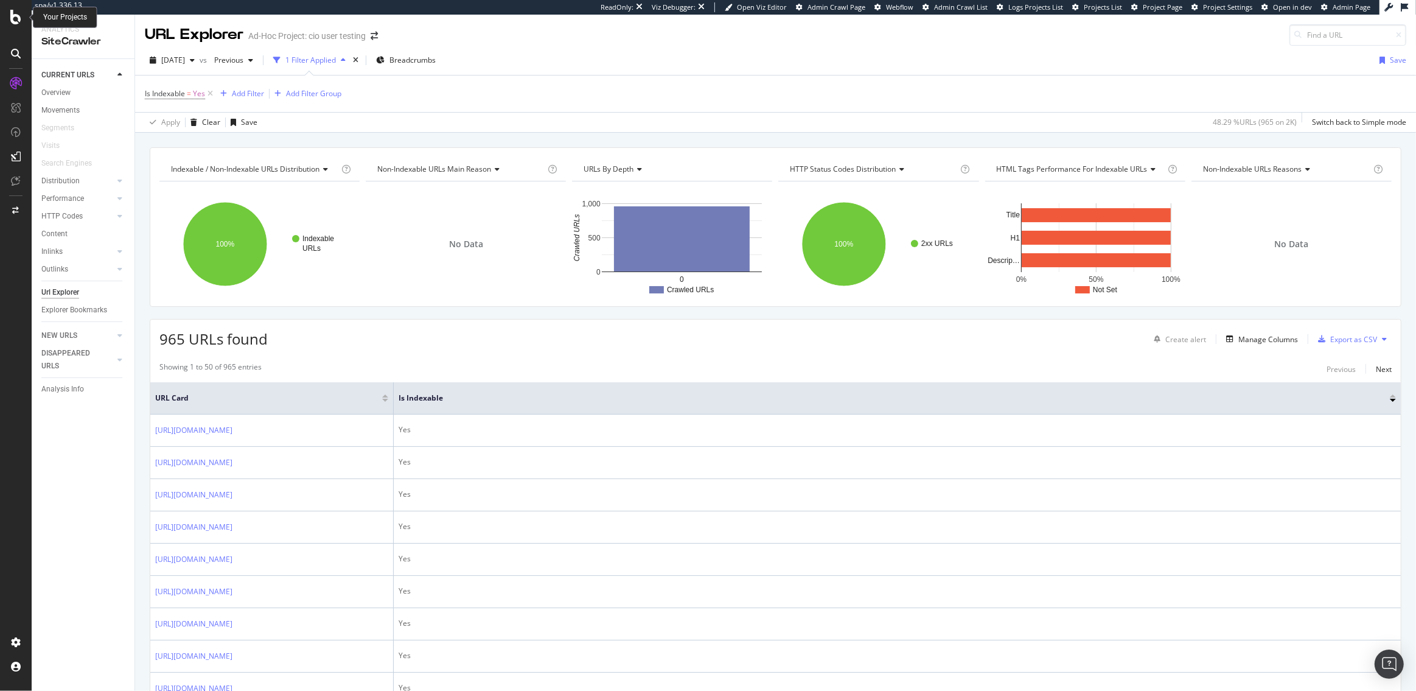
click at [17, 16] on icon at bounding box center [15, 17] width 11 height 15
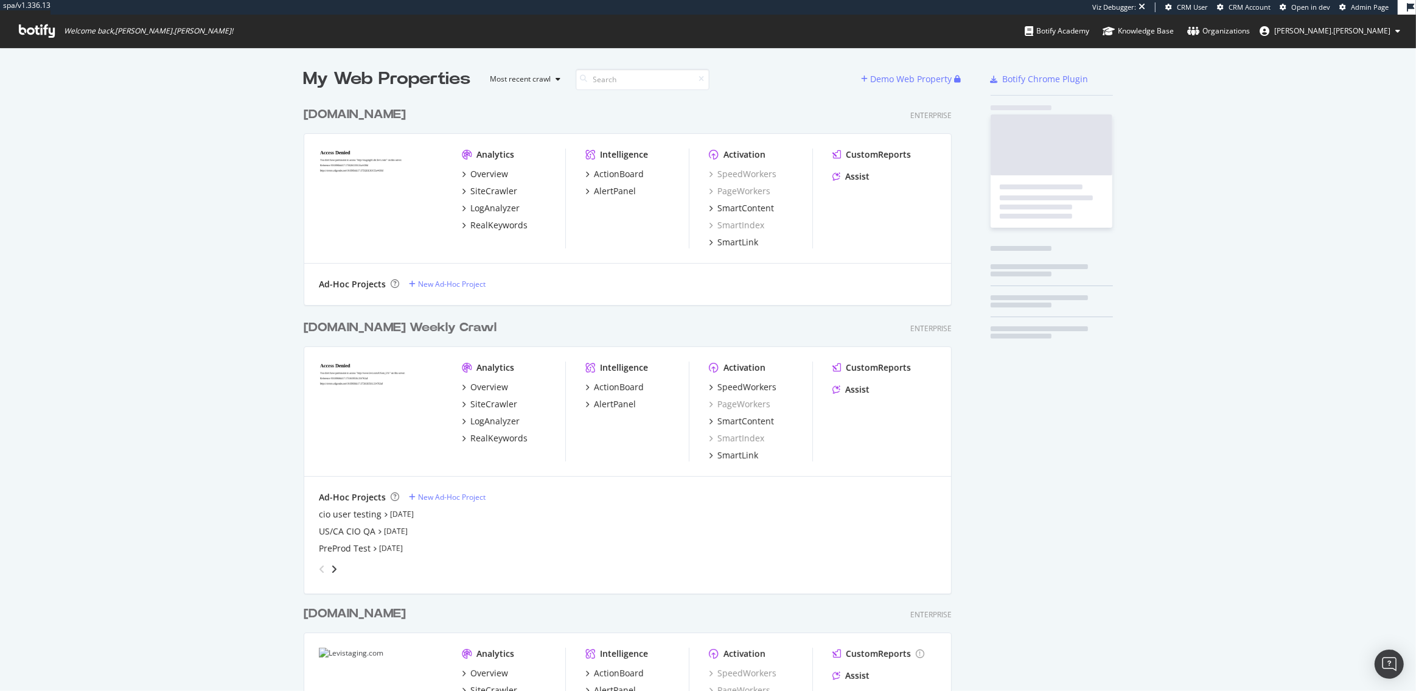
scroll to position [925, 657]
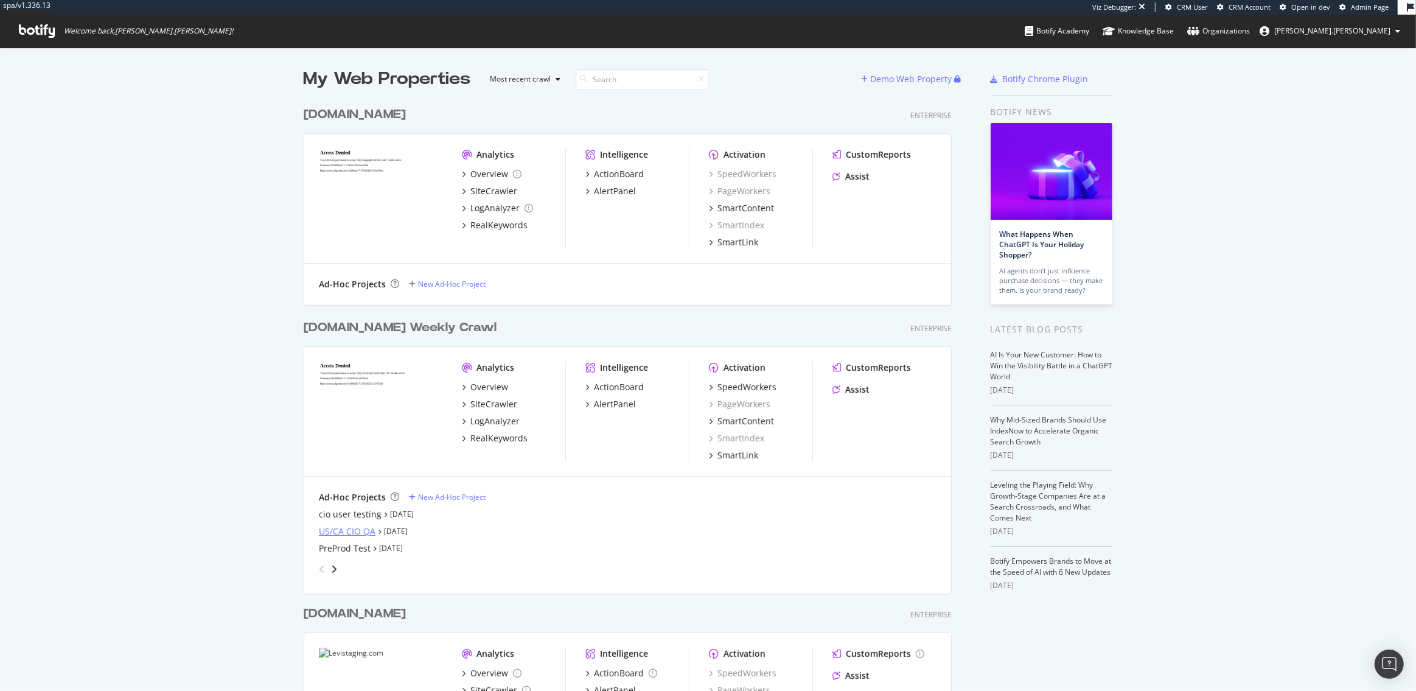
click at [351, 533] on div "US/CA CIO QA" at bounding box center [347, 531] width 57 height 12
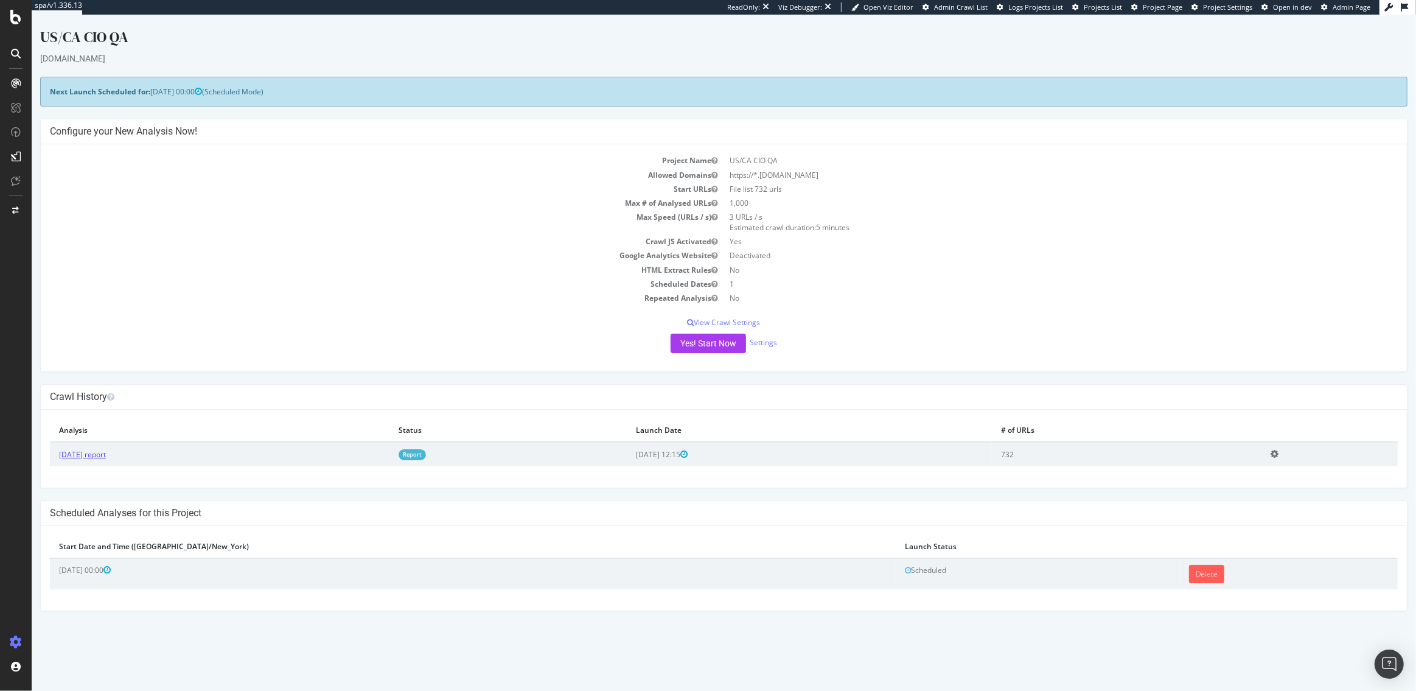
click at [80, 457] on link "2025 Aug. 22nd report" at bounding box center [82, 454] width 47 height 10
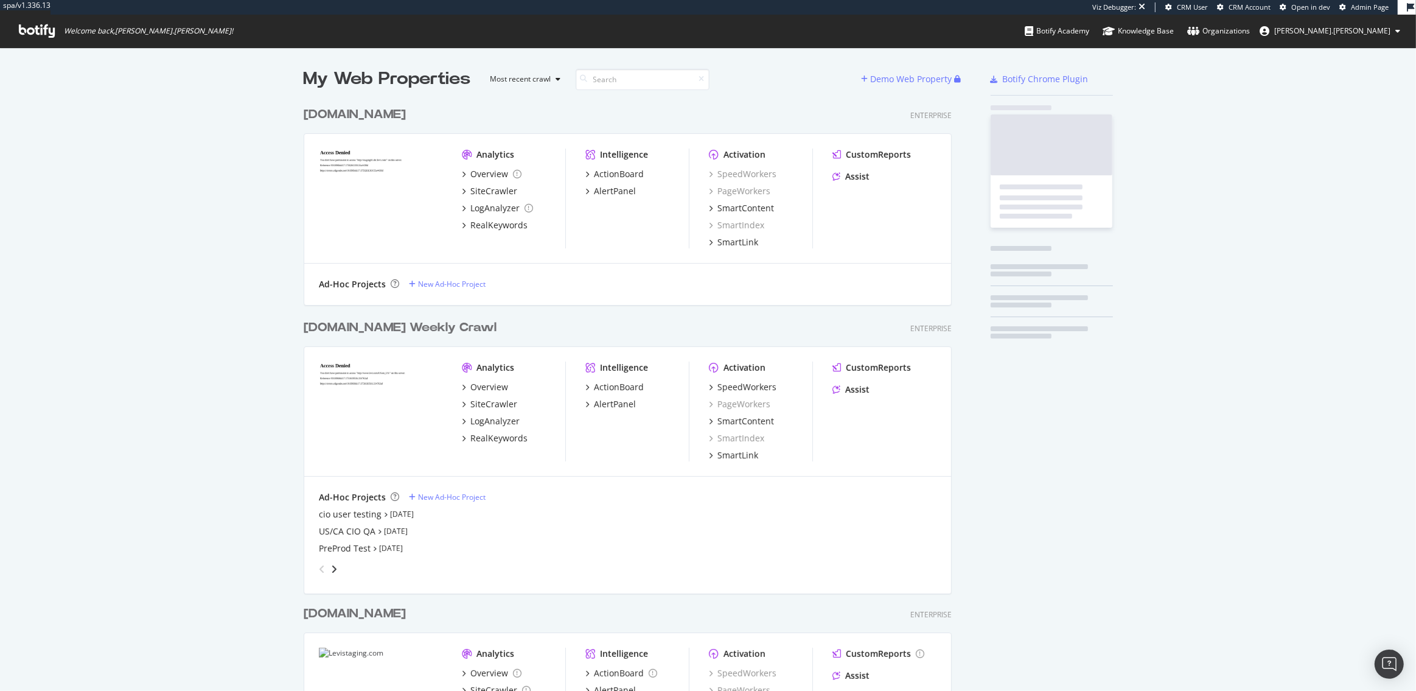
scroll to position [925, 657]
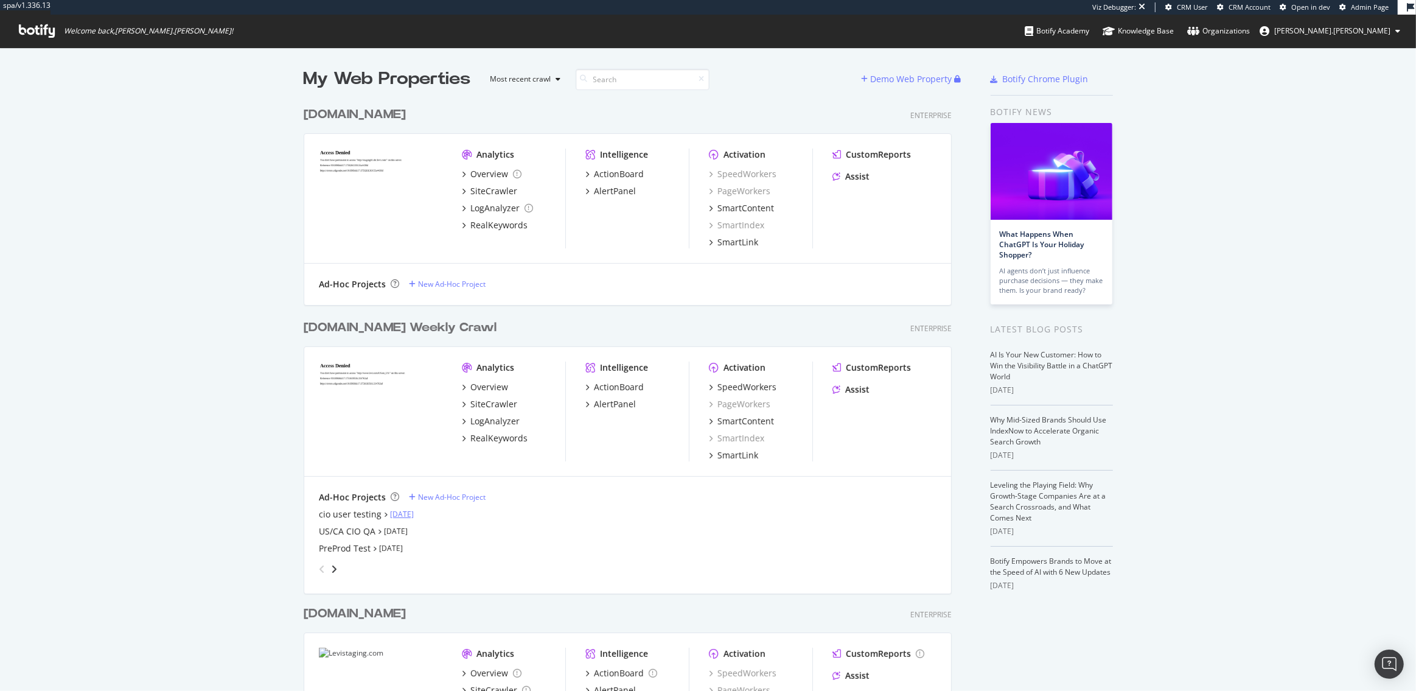
click at [404, 514] on link "Aug 22nd 25" at bounding box center [402, 514] width 24 height 10
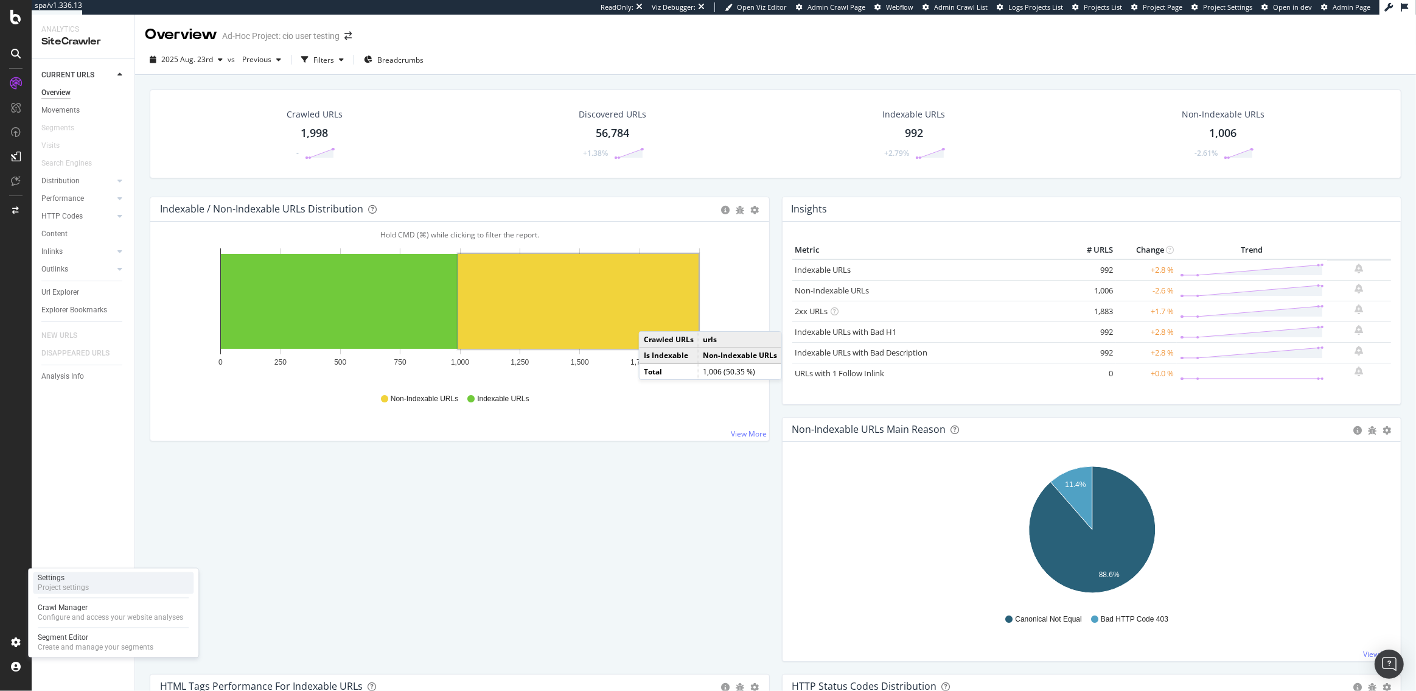
click at [60, 576] on div "Settings" at bounding box center [63, 578] width 51 height 10
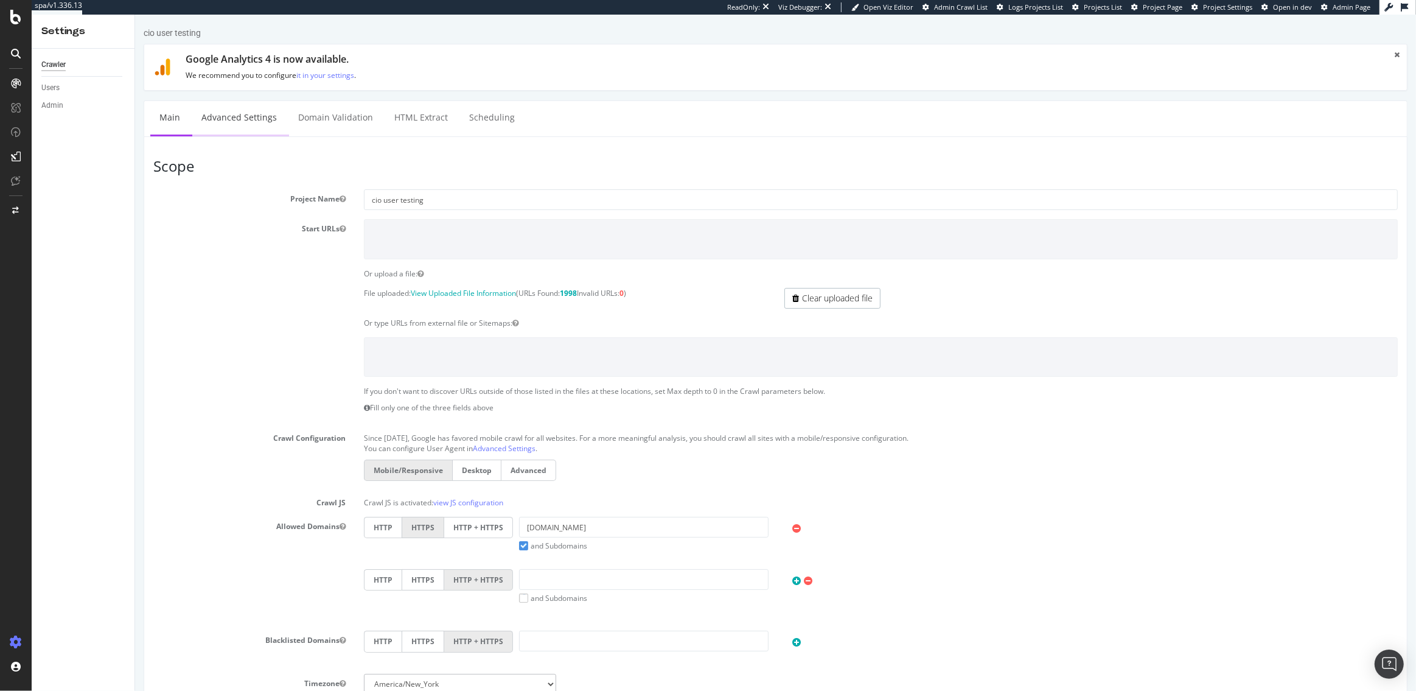
click at [246, 111] on link "Advanced Settings" at bounding box center [239, 117] width 94 height 33
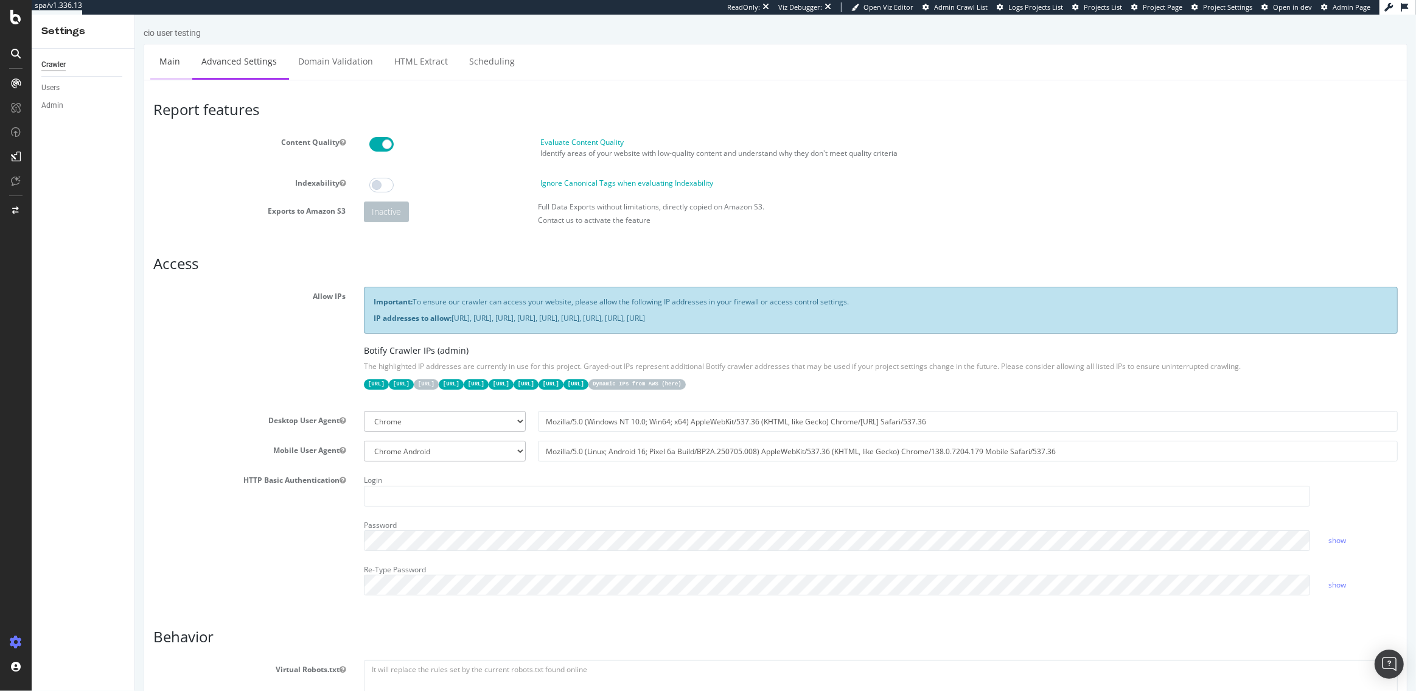
click at [158, 71] on link "Main" at bounding box center [169, 60] width 39 height 33
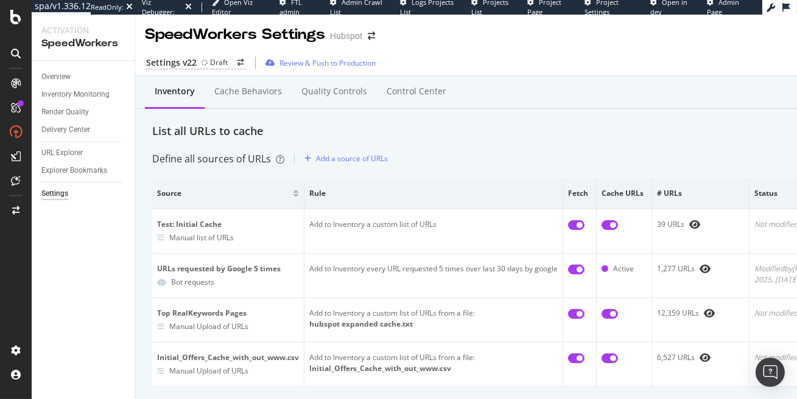
scroll to position [121, 0]
